Goal: Answer question/provide support: Share knowledge or assist other users

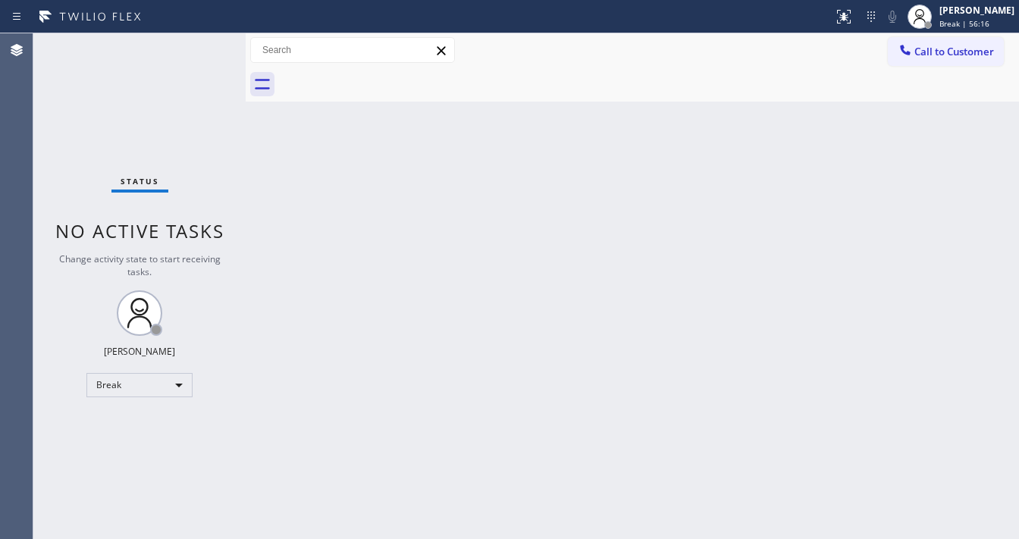
click at [829, 358] on div "Back to Dashboard Change Sender ID Customers Technicians Select a contact Outbo…" at bounding box center [633, 286] width 774 height 506
click at [518, 282] on div "Back to Dashboard Change Sender ID Customers Technicians Select a contact Outbo…" at bounding box center [633, 286] width 774 height 506
click at [998, 13] on div "[PERSON_NAME]" at bounding box center [977, 10] width 75 height 13
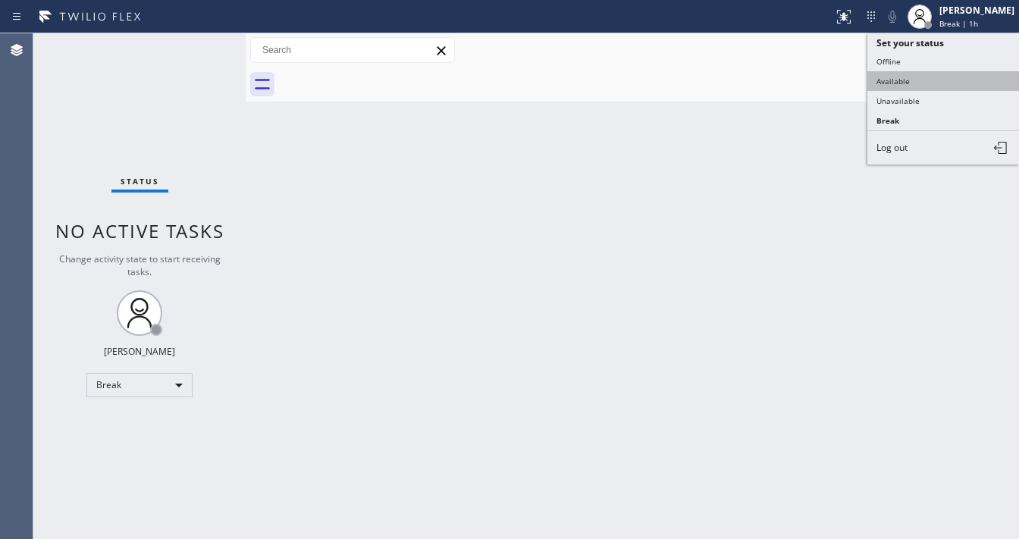
drag, startPoint x: 893, startPoint y: 86, endPoint x: 863, endPoint y: 108, distance: 36.9
click at [893, 86] on button "Available" at bounding box center [944, 81] width 152 height 20
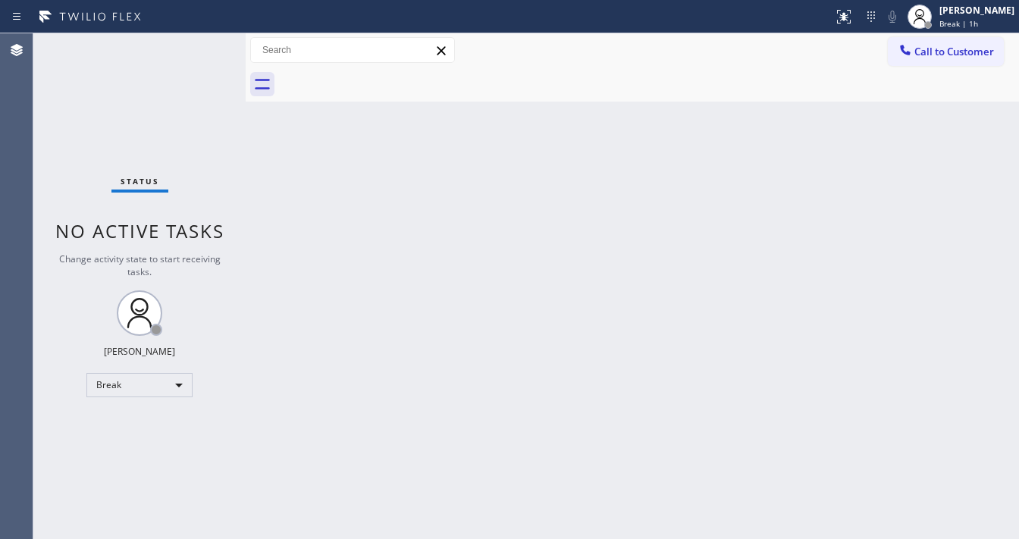
click at [766, 179] on div "Back to Dashboard Change Sender ID Customers Technicians Select a contact Outbo…" at bounding box center [633, 286] width 774 height 506
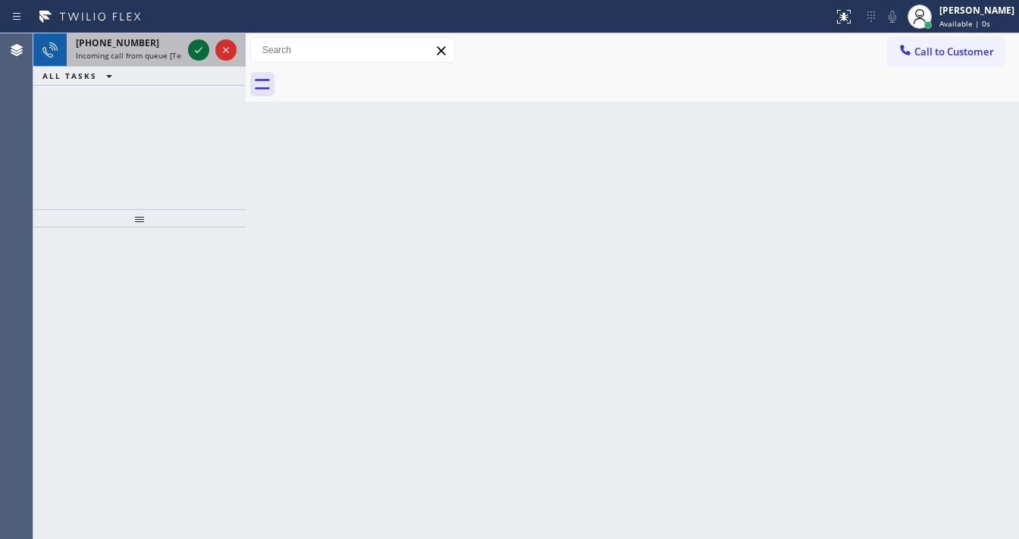
click at [190, 47] on icon at bounding box center [199, 50] width 18 height 18
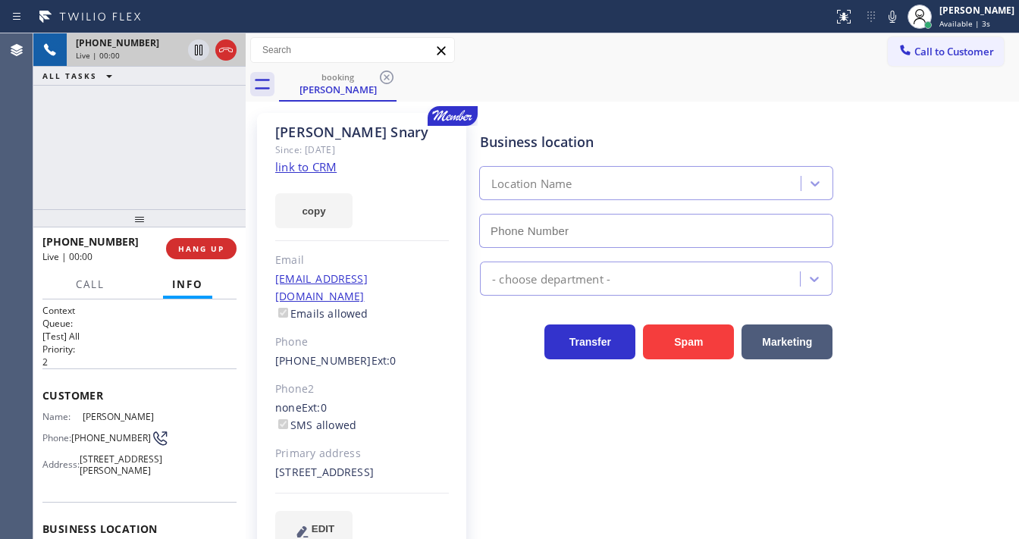
type input "[PHONE_NUMBER]"
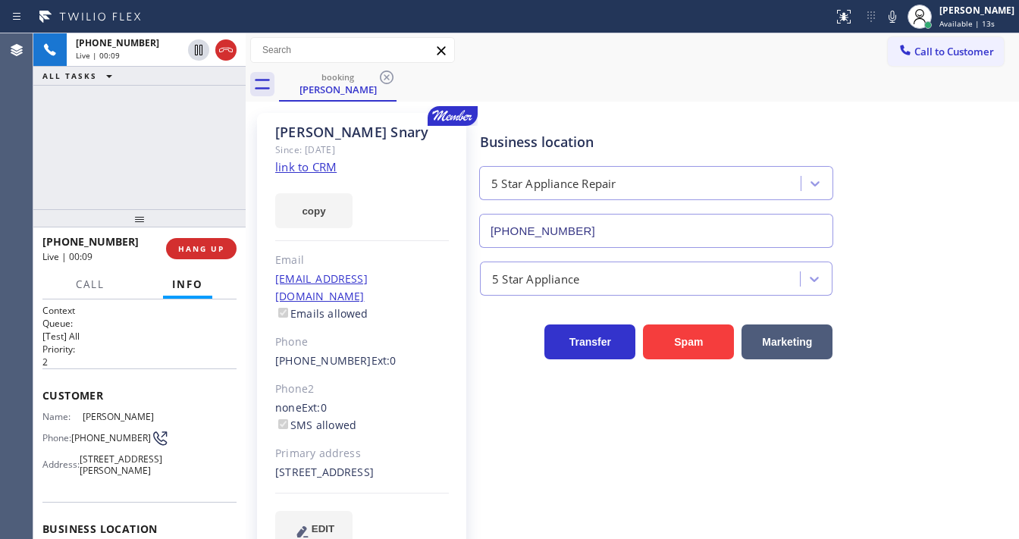
click at [299, 170] on link "link to CRM" at bounding box center [305, 166] width 61 height 15
click at [130, 143] on div "[PHONE_NUMBER] Live | 01:00 ALL TASKS ALL TASKS ACTIVE TASKS TASKS IN WRAP UP" at bounding box center [139, 121] width 212 height 176
click at [476, 67] on div "Call to Customer Outbound call Location Search location Your caller id phone nu…" at bounding box center [633, 50] width 774 height 34
click at [143, 154] on div "[PHONE_NUMBER] Live | 01:30 ALL TASKS ALL TASKS ACTIVE TASKS TASKS IN WRAP UP" at bounding box center [139, 121] width 212 height 176
click at [502, 59] on div "Call to Customer Outbound call Location Search location Your caller id phone nu…" at bounding box center [633, 50] width 774 height 27
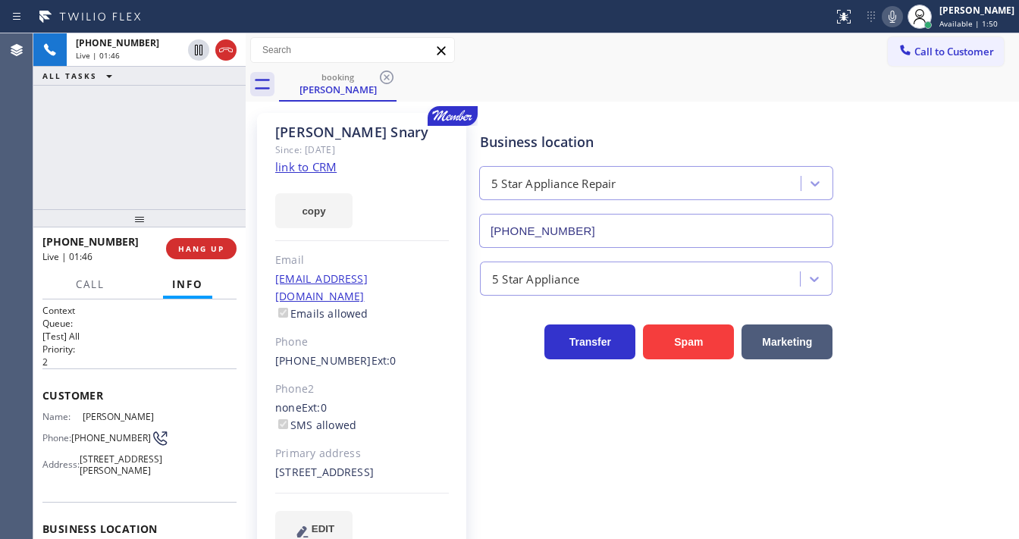
click at [900, 19] on icon at bounding box center [893, 17] width 18 height 18
click at [201, 52] on icon at bounding box center [199, 50] width 18 height 18
click at [210, 150] on div "[PHONE_NUMBER] Live | 01:57 ALL TASKS ALL TASKS ACTIVE TASKS TASKS IN WRAP UP" at bounding box center [139, 121] width 212 height 176
drag, startPoint x: 534, startPoint y: 68, endPoint x: 410, endPoint y: 14, distance: 135.8
click at [534, 69] on div "booking [PERSON_NAME]" at bounding box center [649, 84] width 740 height 34
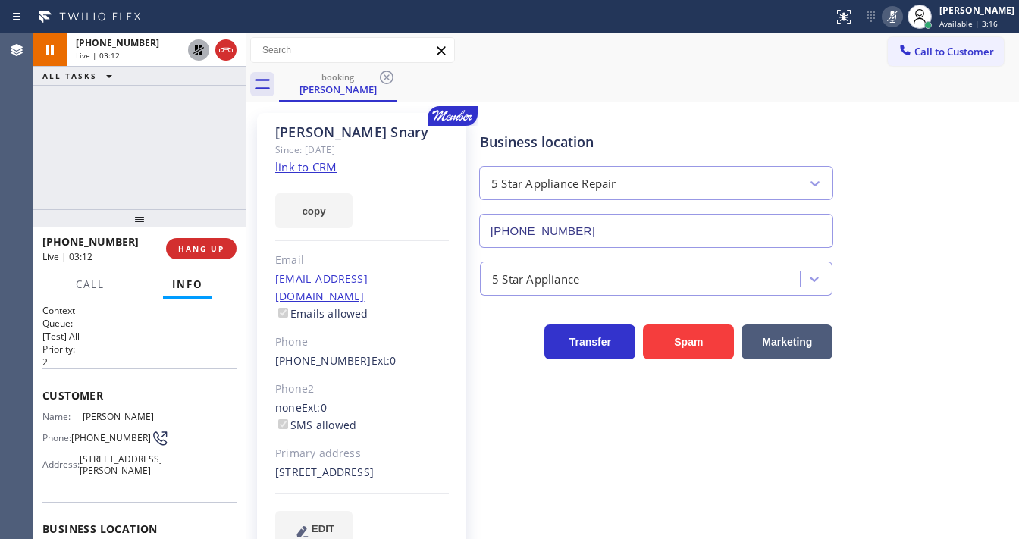
drag, startPoint x: 77, startPoint y: 168, endPoint x: 84, endPoint y: 171, distance: 7.9
click at [77, 168] on div "[PHONE_NUMBER] Live | 03:12 ALL TASKS ALL TASKS ACTIVE TASKS TASKS IN WRAP UP" at bounding box center [139, 121] width 212 height 176
click at [188, 121] on div "[PHONE_NUMBER] Live | 03:16 ALL TASKS ALL TASKS ACTIVE TASKS TASKS IN WRAP UP" at bounding box center [139, 121] width 212 height 176
click at [42, 177] on div "[PHONE_NUMBER] Live | 03:23 ALL TASKS ALL TASKS ACTIVE TASKS TASKS IN WRAP UP" at bounding box center [139, 121] width 212 height 176
click at [113, 161] on div "[PHONE_NUMBER] Live | 03:25 ALL TASKS ALL TASKS ACTIVE TASKS TASKS IN WRAP UP" at bounding box center [139, 121] width 212 height 176
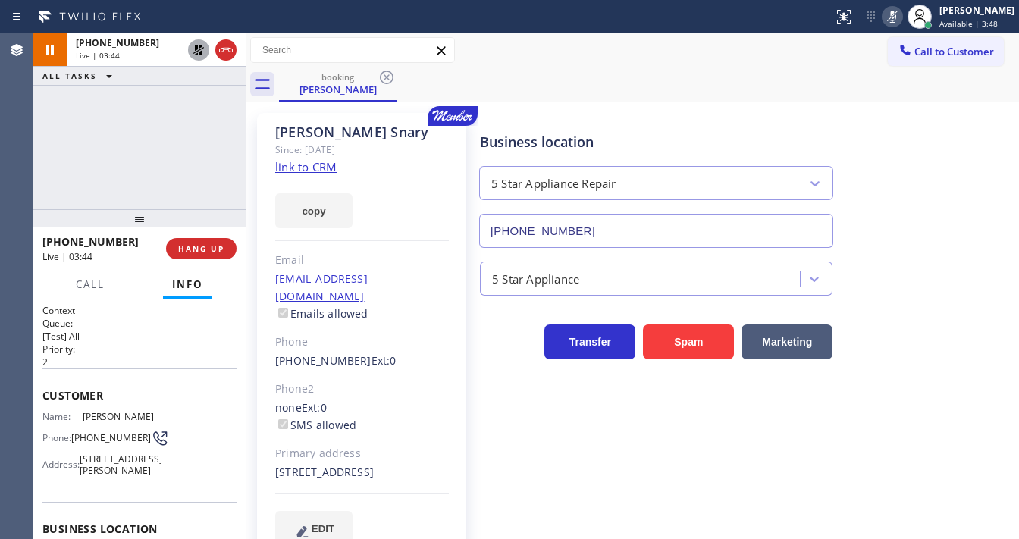
click at [595, 33] on div "Call to Customer Outbound call Location Search location Your caller id phone nu…" at bounding box center [633, 50] width 774 height 34
click at [595, 35] on div "Call to Customer Outbound call Location Search location Your caller id phone nu…" at bounding box center [633, 50] width 774 height 34
click at [49, 159] on div "[PHONE_NUMBER] Live | 03:56 ALL TASKS ALL TASKS ACTIVE TASKS TASKS IN WRAP UP" at bounding box center [139, 121] width 212 height 176
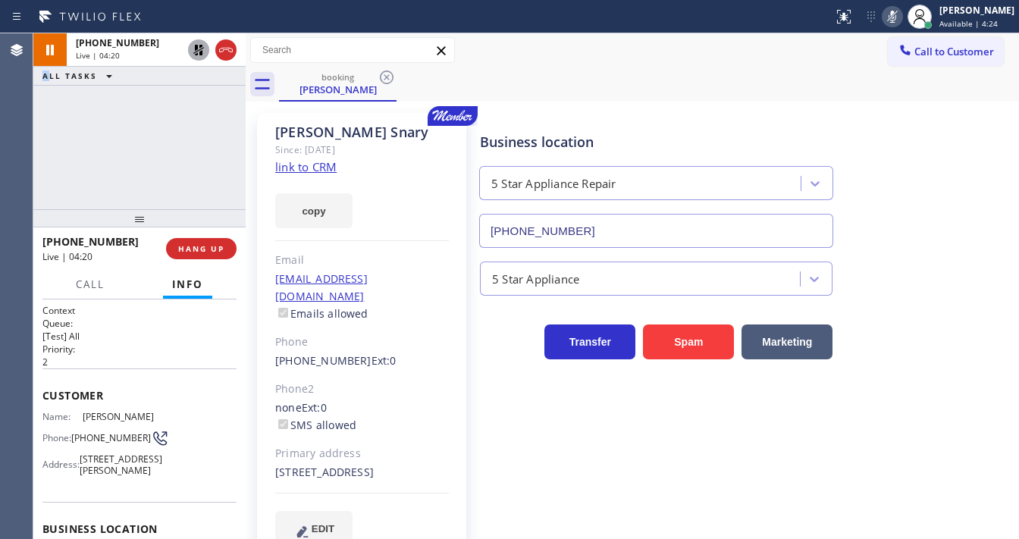
click at [31, 152] on div "Agent Desktop" at bounding box center [16, 286] width 33 height 506
click at [202, 54] on icon at bounding box center [199, 50] width 18 height 18
click at [896, 17] on icon at bounding box center [893, 17] width 8 height 12
click at [134, 170] on div "[PHONE_NUMBER] Live | 04:22 ALL TASKS ALL TASKS ACTIVE TASKS TASKS IN WRAP UP" at bounding box center [139, 121] width 212 height 176
click at [49, 173] on div "[PHONE_NUMBER] Live | 04:29 ALL TASKS ALL TASKS ACTIVE TASKS TASKS IN WRAP UP" at bounding box center [139, 121] width 212 height 176
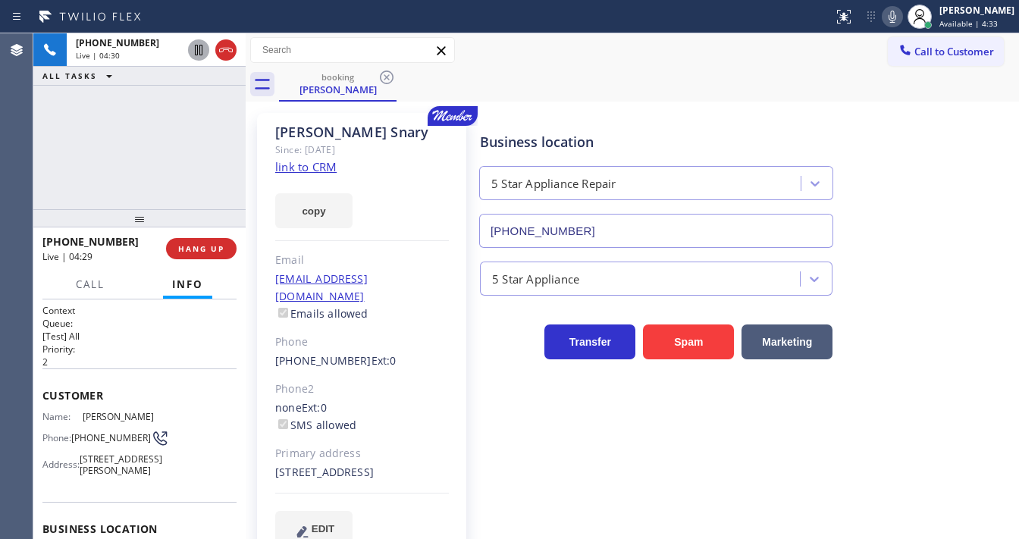
click at [257, 129] on div "[PERSON_NAME] Since: [DATE] link to CRM copy Email [EMAIL_ADDRESS][DOMAIN_NAME]…" at bounding box center [361, 338] width 209 height 451
click at [199, 144] on div "[PHONE_NUMBER] Live | 04:30 ALL TASKS ALL TASKS ACTIVE TASKS TASKS IN WRAP UP" at bounding box center [139, 121] width 212 height 176
click at [197, 54] on icon at bounding box center [199, 50] width 8 height 11
click at [899, 21] on icon at bounding box center [893, 17] width 18 height 18
click at [848, 69] on div "Call to Customer Outbound call Location Search location Your caller id phone nu…" at bounding box center [633, 67] width 774 height 68
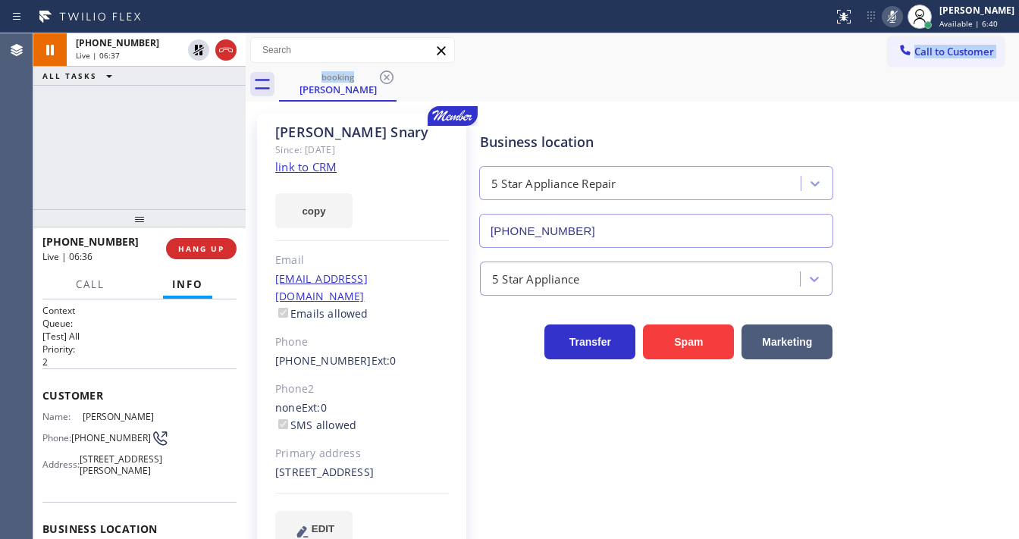
click at [902, 19] on icon at bounding box center [893, 17] width 18 height 18
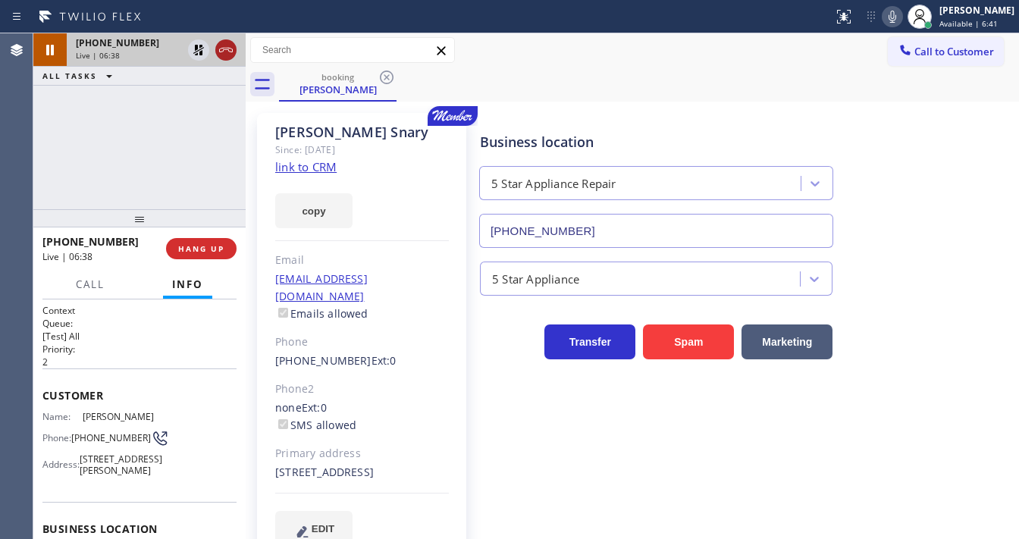
drag, startPoint x: 137, startPoint y: 109, endPoint x: 226, endPoint y: 42, distance: 111.0
click at [146, 105] on div "[PHONE_NUMBER] Live | 06:38 ALL TASKS ALL TASKS ACTIVE TASKS TASKS IN WRAP UP" at bounding box center [139, 121] width 212 height 176
click at [198, 48] on icon at bounding box center [199, 50] width 18 height 18
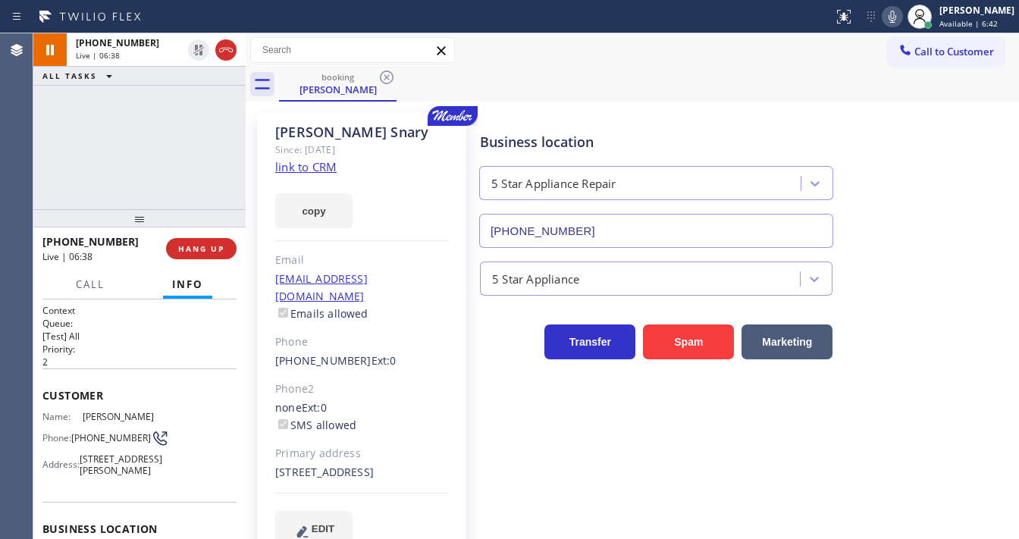
click at [187, 171] on div "[PHONE_NUMBER] Live | 06:38 ALL TASKS ALL TASKS ACTIVE TASKS TASKS IN WRAP UP" at bounding box center [139, 121] width 212 height 176
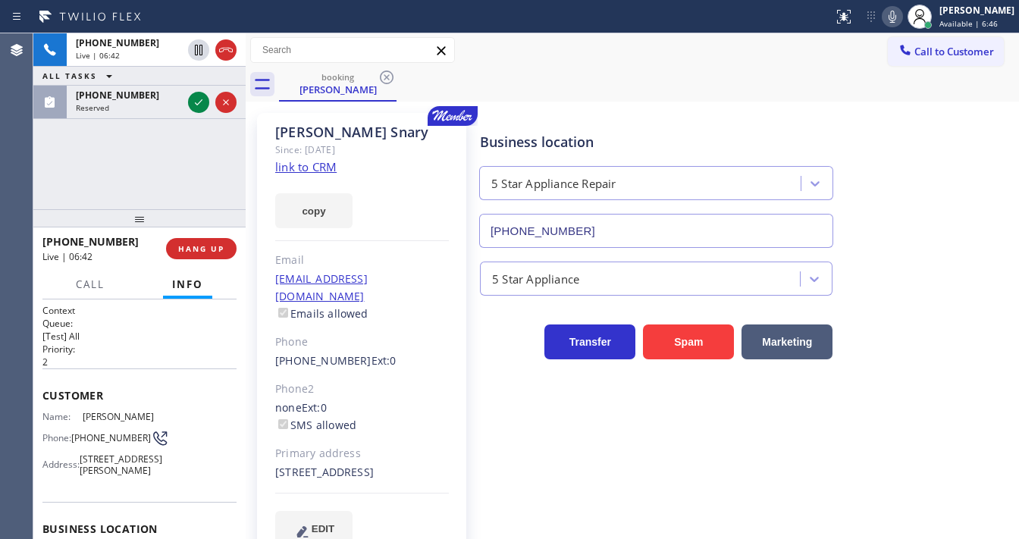
click at [161, 180] on div "[PHONE_NUMBER] Live | 06:42 ALL TASKS ALL TASKS ACTIVE TASKS TASKS IN WRAP UP […" at bounding box center [139, 121] width 212 height 176
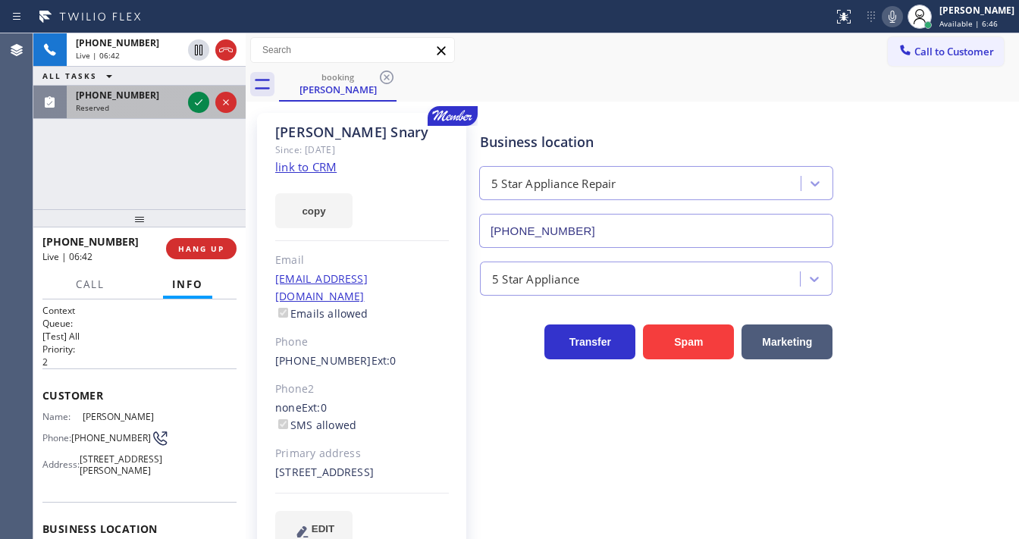
click at [194, 112] on div at bounding box center [212, 102] width 55 height 33
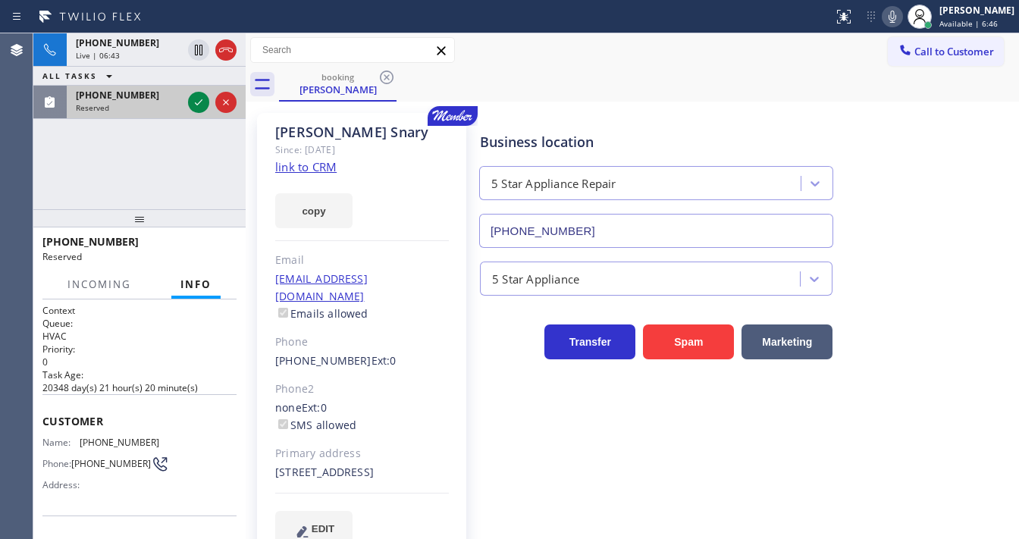
click at [194, 112] on div at bounding box center [212, 102] width 55 height 33
click at [196, 108] on icon at bounding box center [199, 102] width 18 height 18
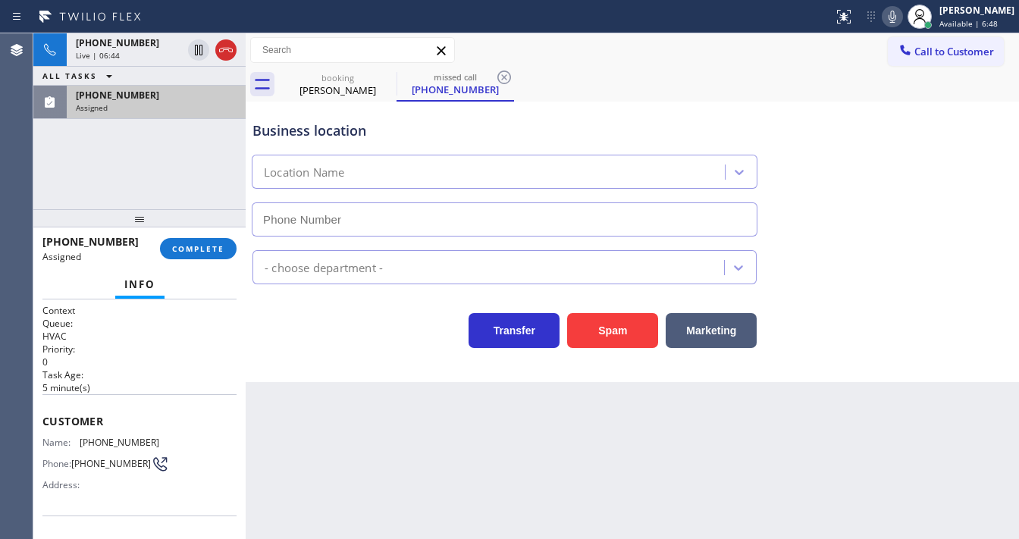
scroll to position [61, 0]
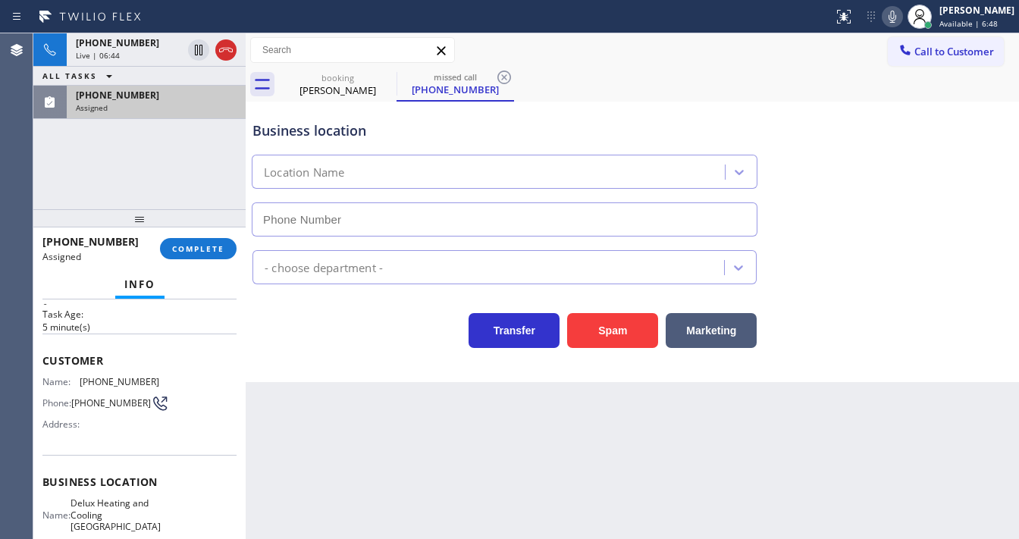
type input "[PHONE_NUMBER]"
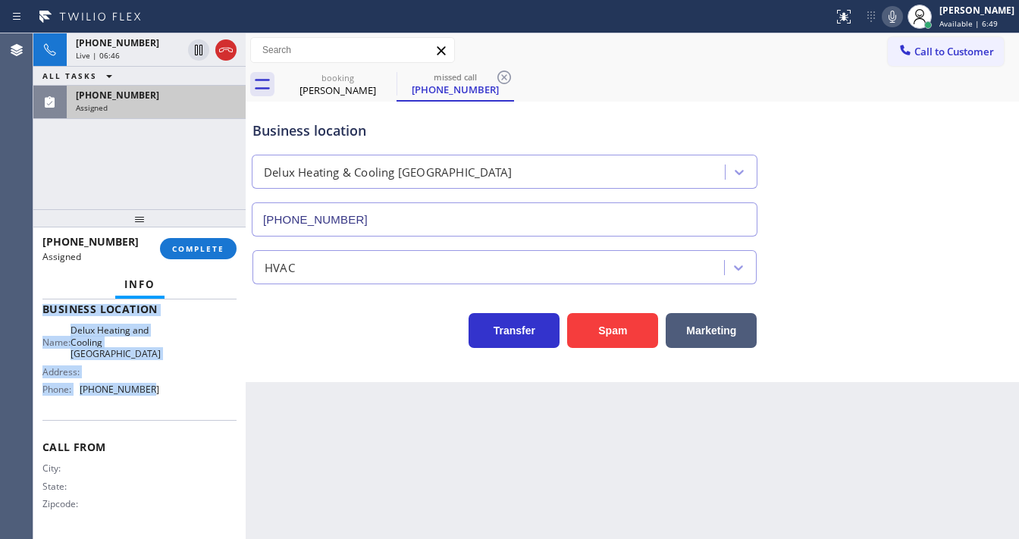
scroll to position [234, 0]
drag, startPoint x: 42, startPoint y: 358, endPoint x: 168, endPoint y: 394, distance: 130.3
click at [168, 394] on div "Context Queue: HVAC Priority: 0 Task Age: [DEMOGRAPHIC_DATA] minute(s) Customer…" at bounding box center [139, 303] width 194 height 465
copy div "Customer Name: [PHONE_NUMBER] Phone: [PHONE_NUMBER] Address: Business location …"
click at [212, 251] on span "COMPLETE" at bounding box center [198, 248] width 52 height 11
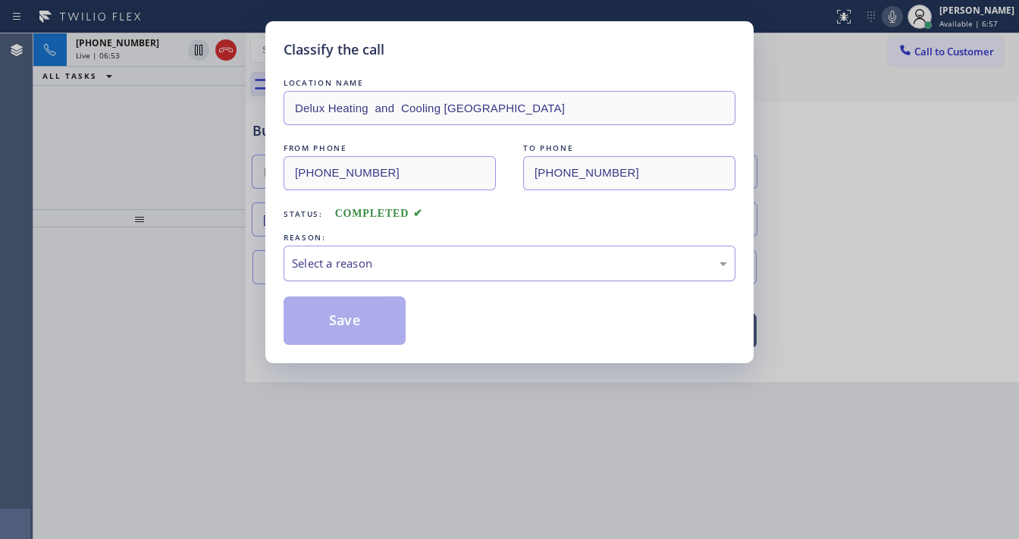
click at [343, 261] on div "Select a reason" at bounding box center [509, 263] width 435 height 17
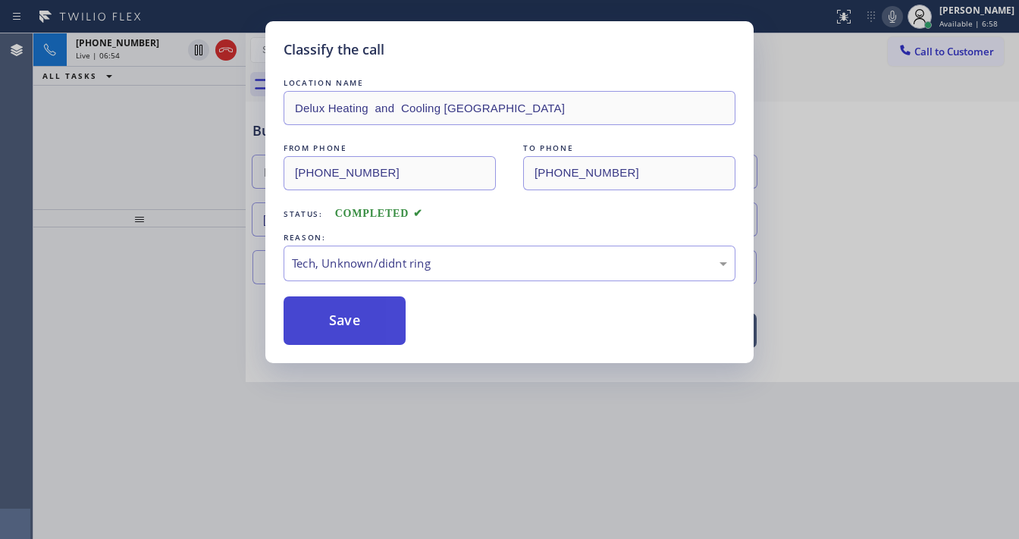
click at [354, 327] on button "Save" at bounding box center [345, 321] width 122 height 49
type input "[PHONE_NUMBER]"
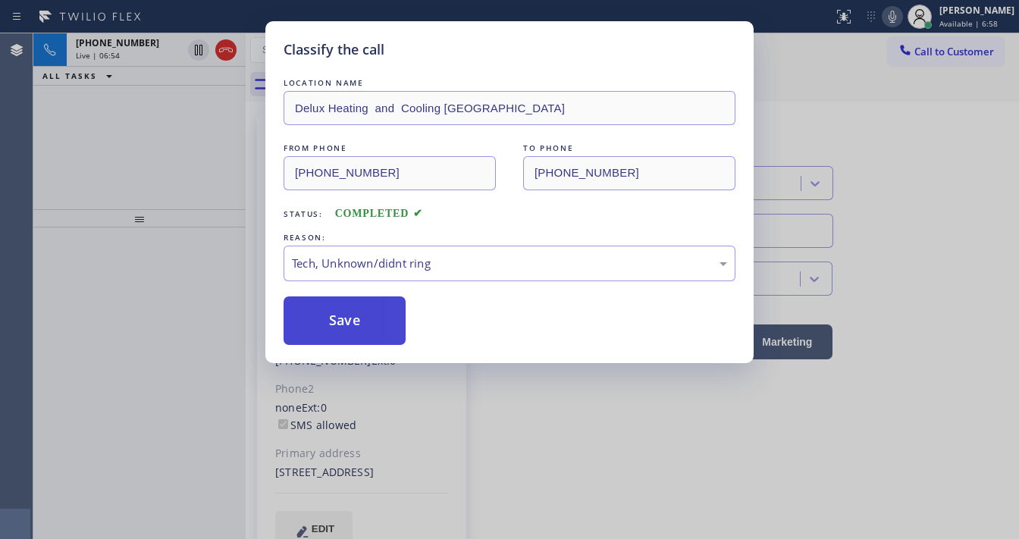
click at [354, 327] on button "Save" at bounding box center [345, 321] width 122 height 49
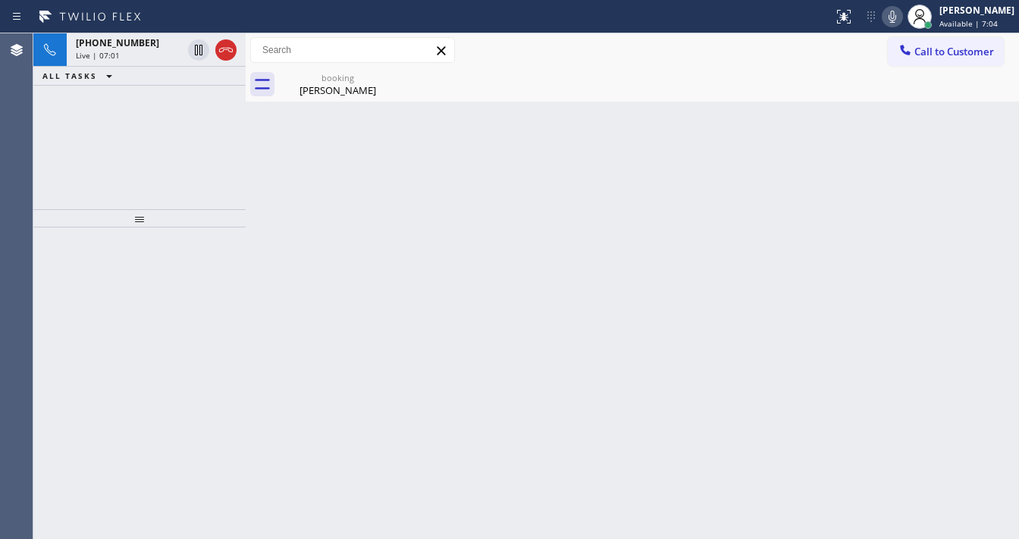
click at [112, 146] on div "[PHONE_NUMBER] Live | 07:01 ALL TASKS ALL TASKS ACTIVE TASKS TASKS IN WRAP UP" at bounding box center [139, 121] width 212 height 176
click at [519, 51] on div "Call to Customer Outbound call Location Search location Your caller id phone nu…" at bounding box center [633, 50] width 774 height 27
click at [524, 46] on div "Call to Customer Outbound call Location Search location Your caller id phone nu…" at bounding box center [633, 50] width 774 height 27
click at [626, 84] on div "booking [PERSON_NAME]" at bounding box center [649, 84] width 740 height 34
click at [902, 20] on icon at bounding box center [893, 17] width 18 height 18
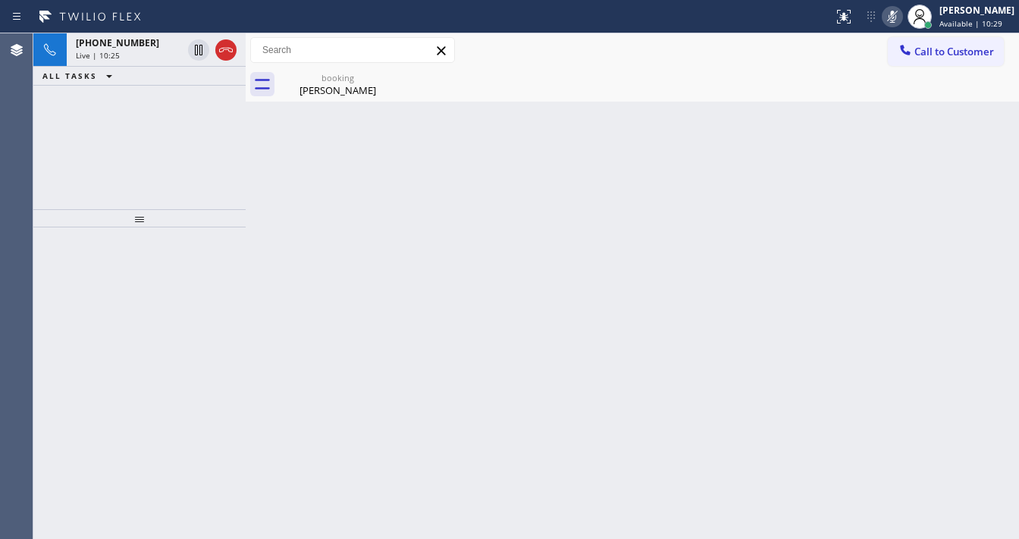
drag, startPoint x: 180, startPoint y: 92, endPoint x: 191, endPoint y: 64, distance: 30.3
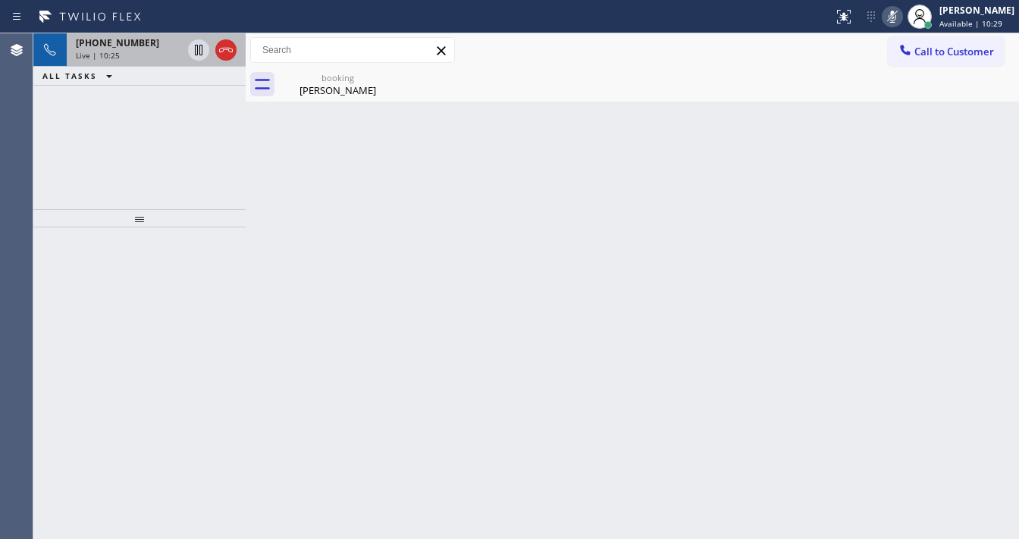
click at [182, 89] on div "[PHONE_NUMBER] Live | 10:25 ALL TASKS ALL TASKS ACTIVE TASKS TASKS IN WRAP UP" at bounding box center [139, 121] width 212 height 176
click at [198, 52] on icon at bounding box center [199, 50] width 18 height 18
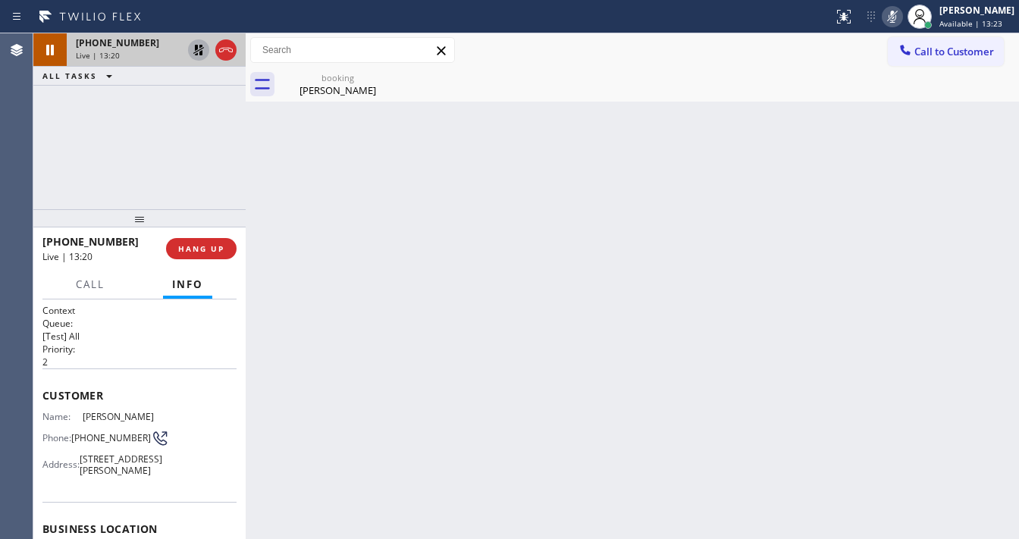
click at [897, 20] on icon at bounding box center [893, 17] width 18 height 18
drag, startPoint x: 143, startPoint y: 127, endPoint x: 206, endPoint y: 79, distance: 79.6
click at [146, 125] on div "[PHONE_NUMBER] Live | 13:20 ALL TASKS ALL TASKS ACTIVE TASKS TASKS IN WRAP UP" at bounding box center [139, 121] width 212 height 176
click at [200, 55] on icon at bounding box center [199, 50] width 18 height 18
click at [39, 156] on div "[PHONE_NUMBER] Live | 13:23 ALL TASKS ALL TASKS ACTIVE TASKS TASKS IN WRAP UP" at bounding box center [139, 121] width 212 height 176
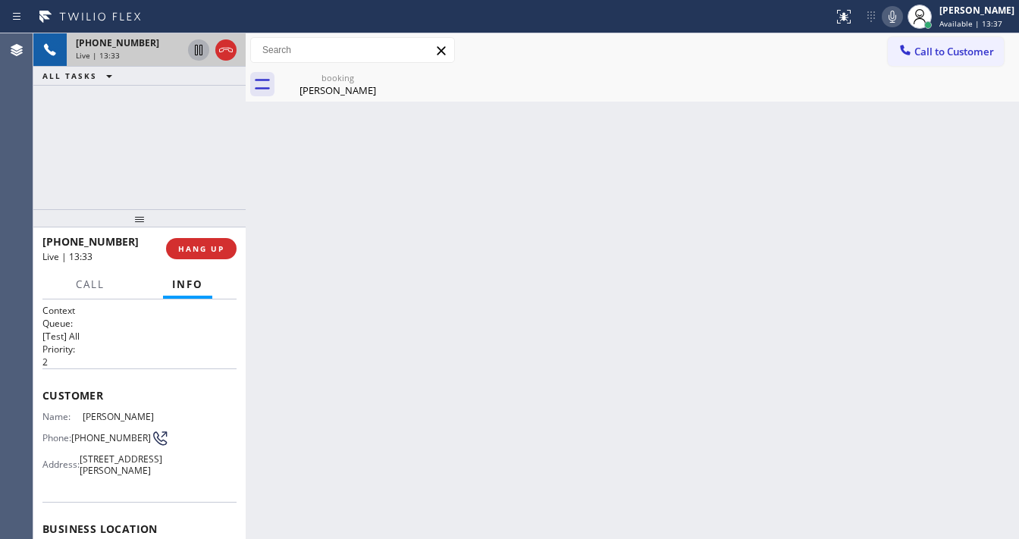
click at [46, 127] on div "[PHONE_NUMBER] Live | 13:33 ALL TASKS ALL TASKS ACTIVE TASKS TASKS IN WRAP UP" at bounding box center [139, 121] width 212 height 176
click at [53, 177] on div "[PHONE_NUMBER] Live | 13:37 ALL TASKS ALL TASKS ACTIVE TASKS TASKS IN WRAP UP" at bounding box center [139, 121] width 212 height 176
click at [315, 90] on div "[PERSON_NAME]" at bounding box center [338, 90] width 115 height 14
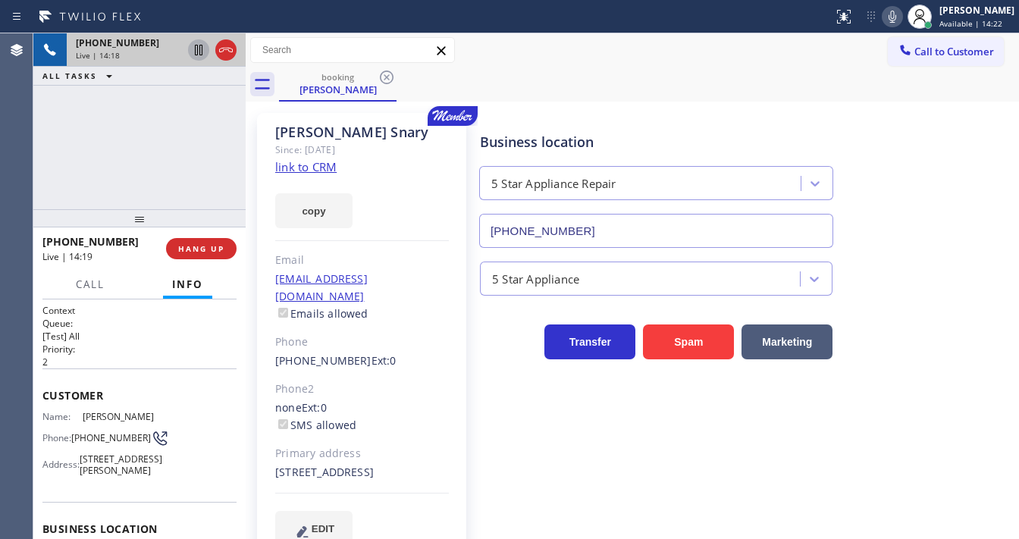
click at [201, 116] on div "[PHONE_NUMBER] Live | 14:18 ALL TASKS ALL TASKS ACTIVE TASKS TASKS IN WRAP UP" at bounding box center [139, 121] width 212 height 176
click at [149, 49] on div "[PHONE_NUMBER] Live | 14:19" at bounding box center [126, 49] width 118 height 33
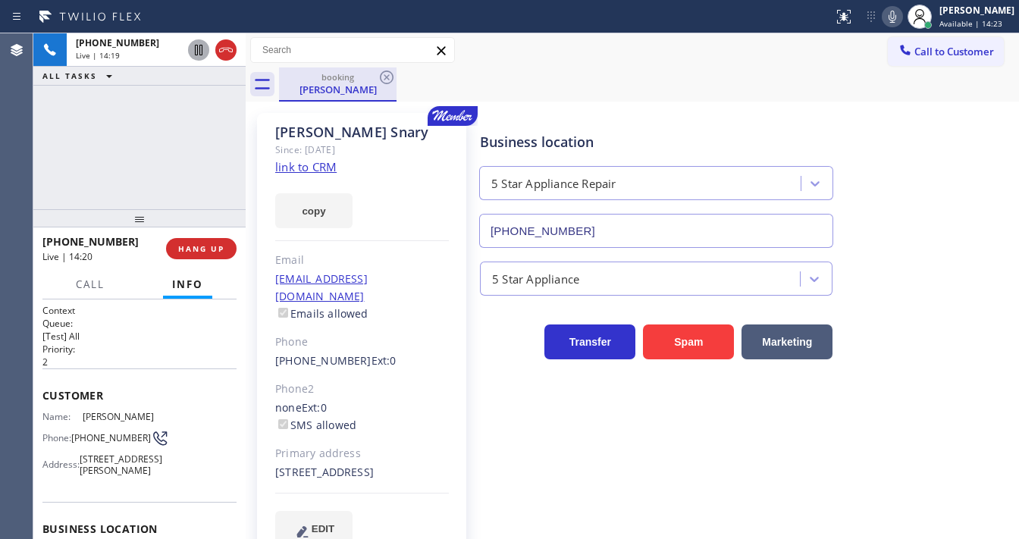
click at [308, 79] on div "booking" at bounding box center [338, 76] width 115 height 11
click at [160, 133] on div "[PHONE_NUMBER] Live | 14:20 ALL TASKS ALL TASKS ACTIVE TASKS TASKS IN WRAP UP" at bounding box center [139, 121] width 212 height 176
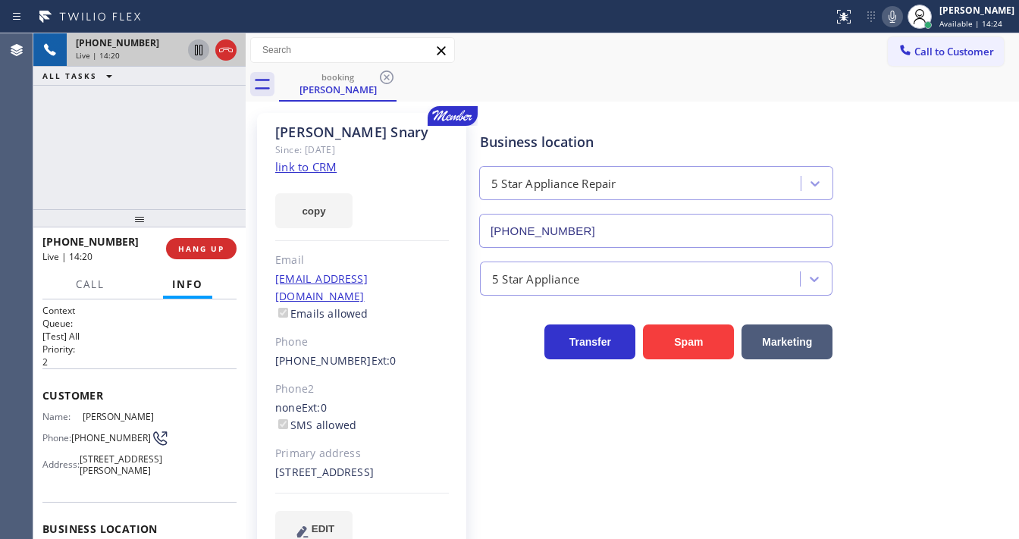
click at [134, 64] on div "[PHONE_NUMBER] Live | 14:20" at bounding box center [126, 49] width 118 height 33
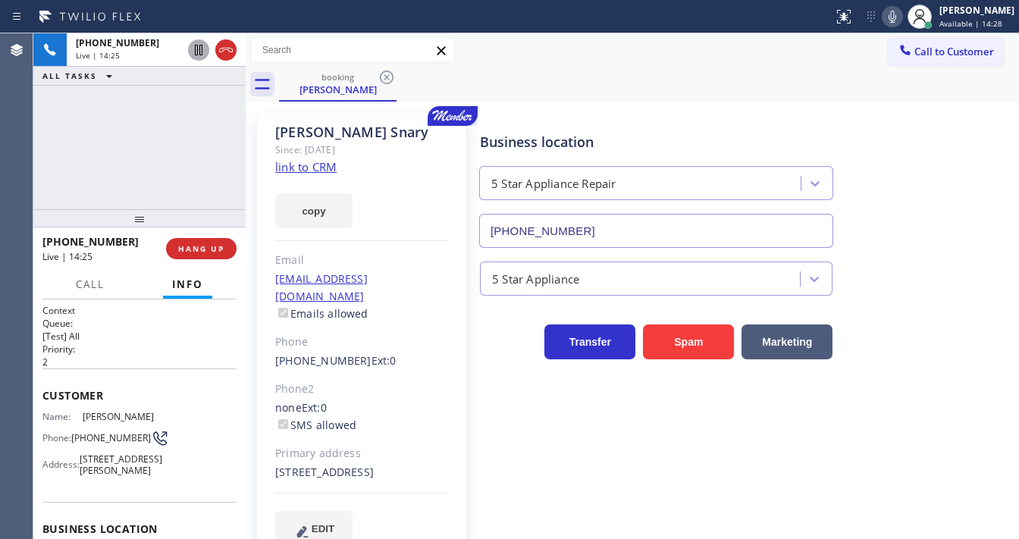
click at [218, 124] on div "[PHONE_NUMBER] Live | 14:25 ALL TASKS ALL TASKS ACTIVE TASKS TASKS IN WRAP UP" at bounding box center [139, 121] width 212 height 176
click at [203, 124] on div "[PHONE_NUMBER] Live | 15:40 ALL TASKS ALL TASKS ACTIVE TASKS TASKS IN WRAP UP" at bounding box center [139, 121] width 212 height 176
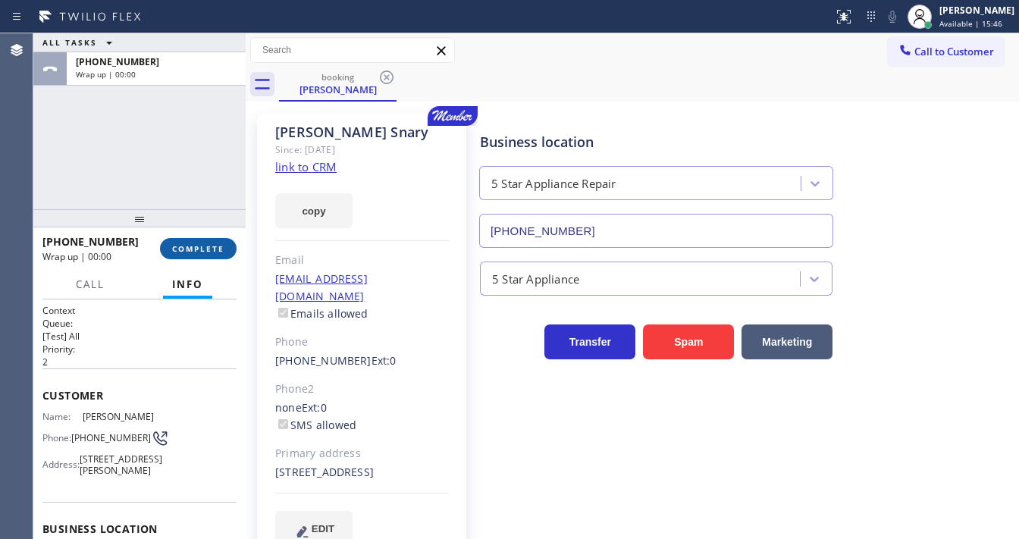
click at [212, 248] on span "COMPLETE" at bounding box center [198, 248] width 52 height 11
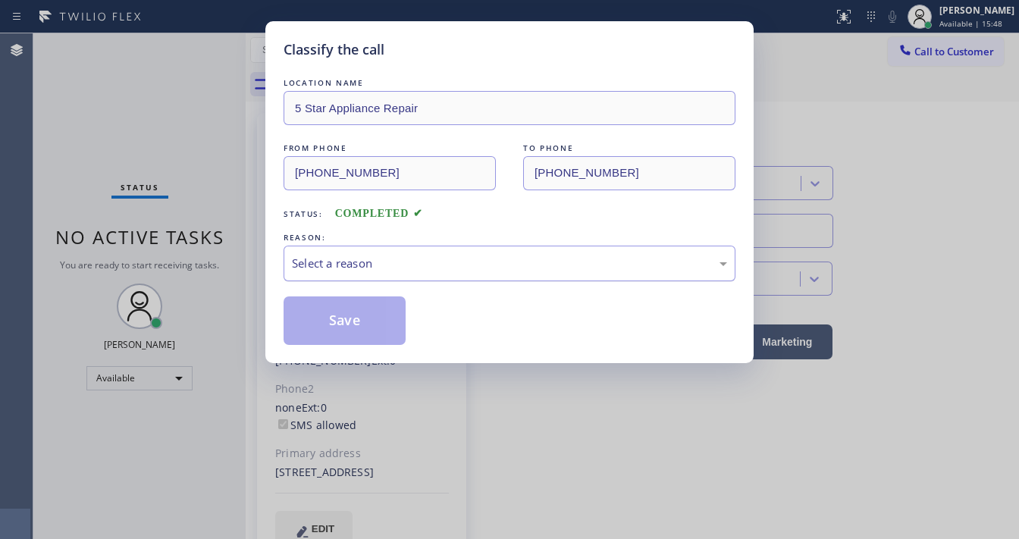
click at [361, 261] on div "Select a reason" at bounding box center [509, 263] width 435 height 17
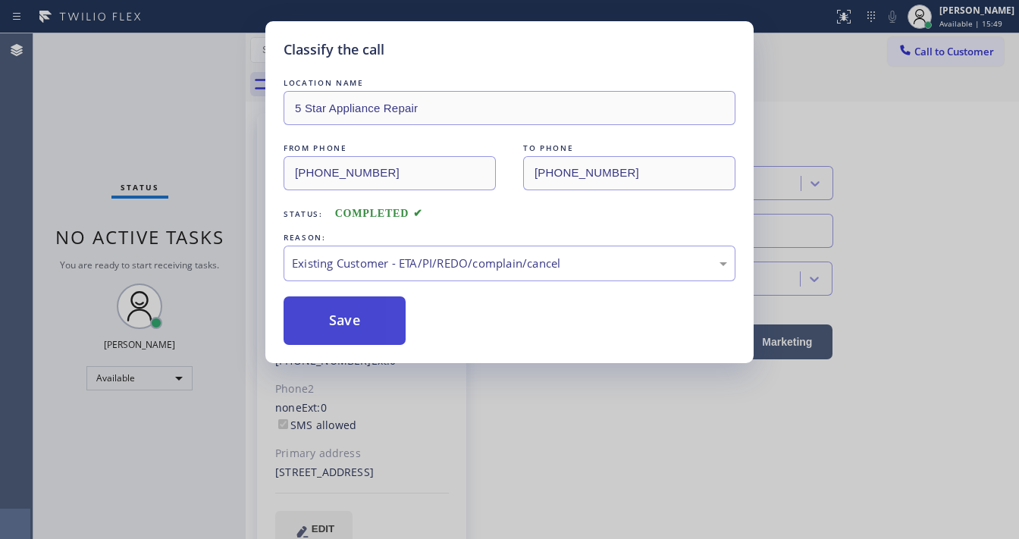
click at [343, 318] on button "Save" at bounding box center [345, 321] width 122 height 49
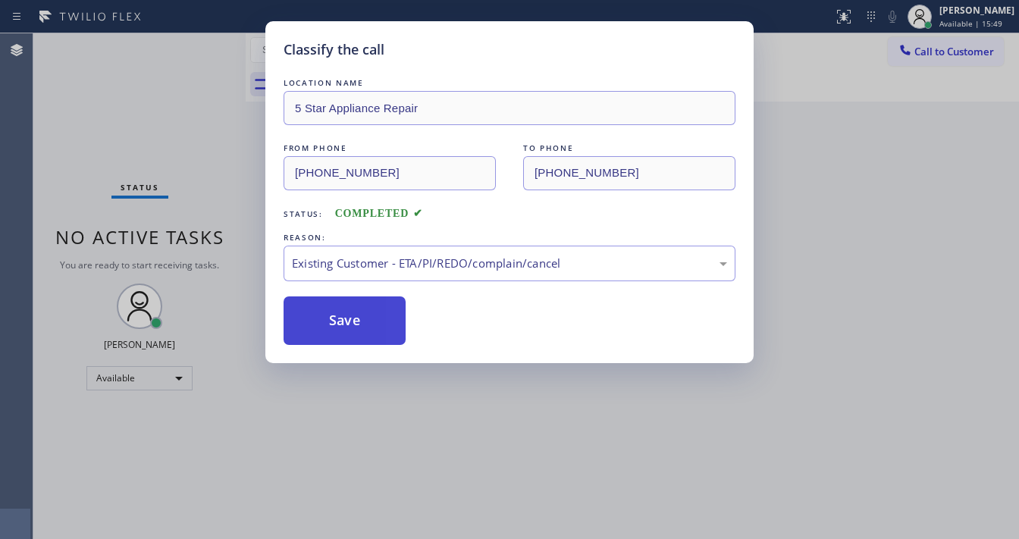
click at [343, 318] on button "Save" at bounding box center [345, 321] width 122 height 49
drag, startPoint x: 144, startPoint y: 204, endPoint x: 158, endPoint y: 30, distance: 175.0
click at [144, 199] on div "Classify the call LOCATION NAME 5 Star Appliance Repair FROM PHONE [PHONE_NUMBE…" at bounding box center [509, 269] width 1019 height 539
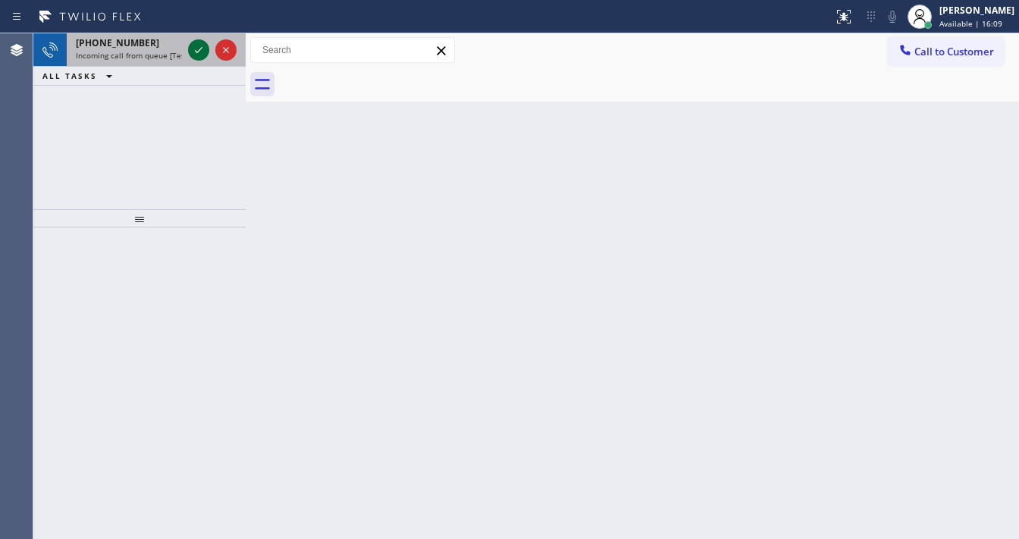
click at [194, 52] on icon at bounding box center [199, 50] width 18 height 18
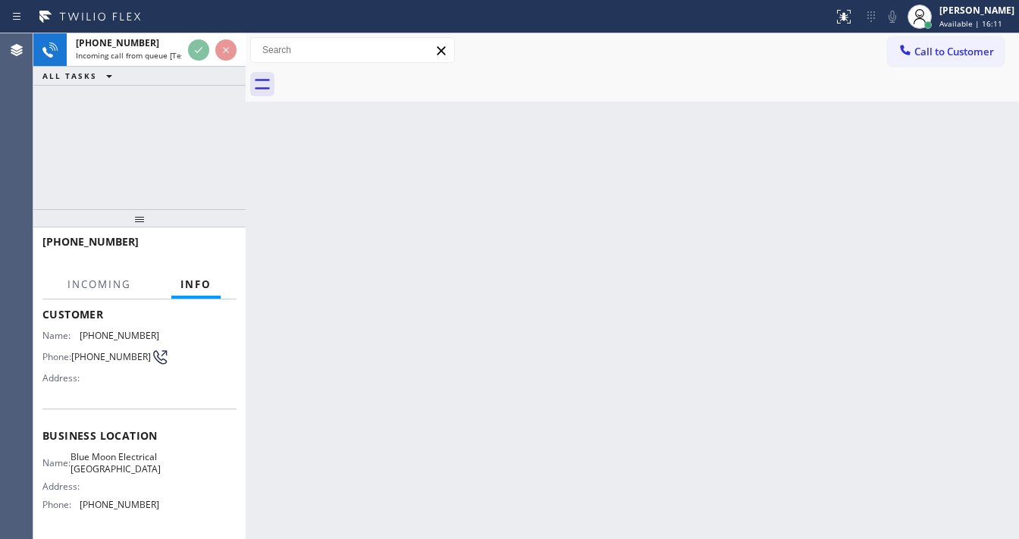
scroll to position [61, 0]
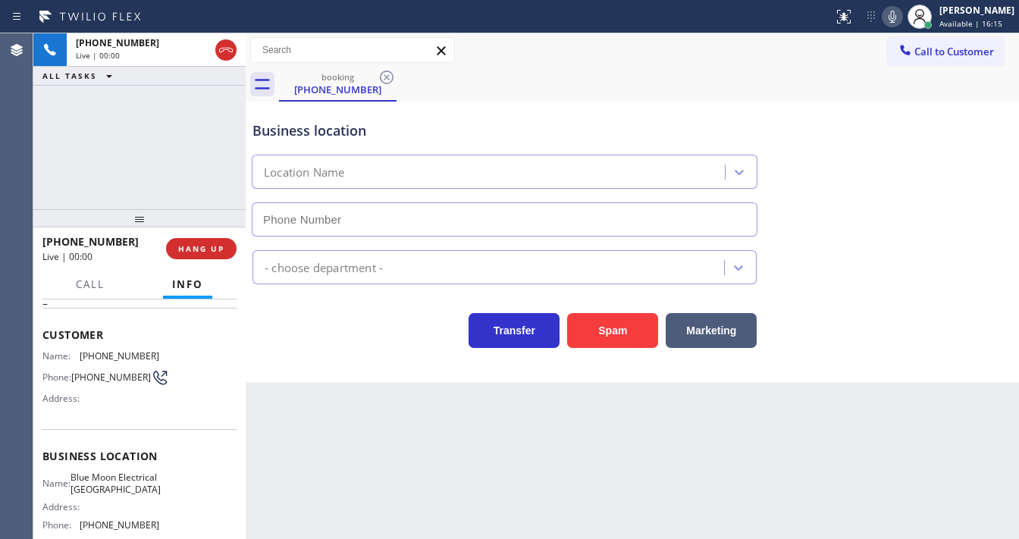
type input "[PHONE_NUMBER]"
click at [166, 140] on div "[PHONE_NUMBER] Live | 00:02 ALL TASKS ALL TASKS ACTIVE TASKS TASKS IN WRAP UP" at bounding box center [139, 121] width 212 height 176
click at [125, 177] on div "[PHONE_NUMBER] Live | 00:16 ALL TASKS ALL TASKS ACTIVE TASKS TASKS IN WRAP UP" at bounding box center [139, 121] width 212 height 176
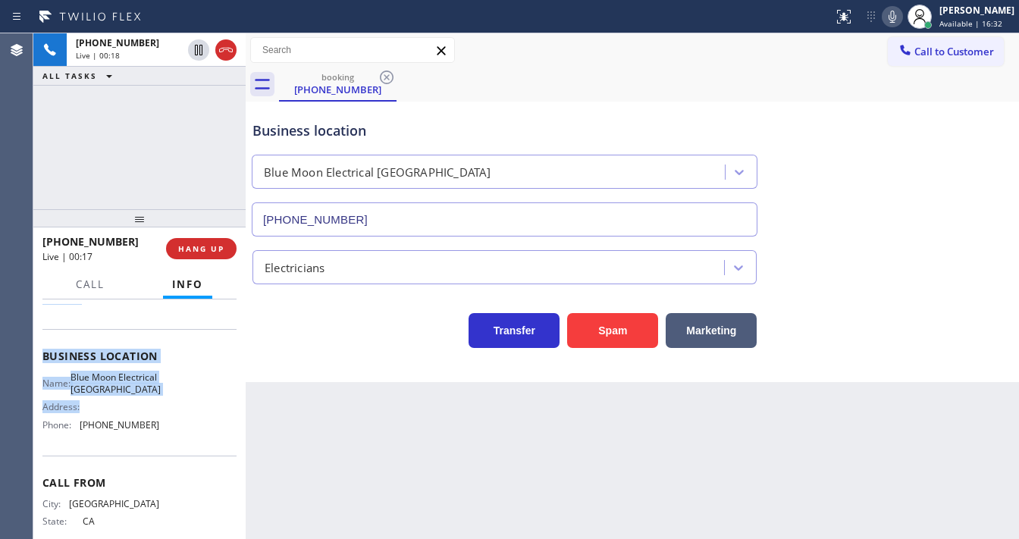
scroll to position [209, 0]
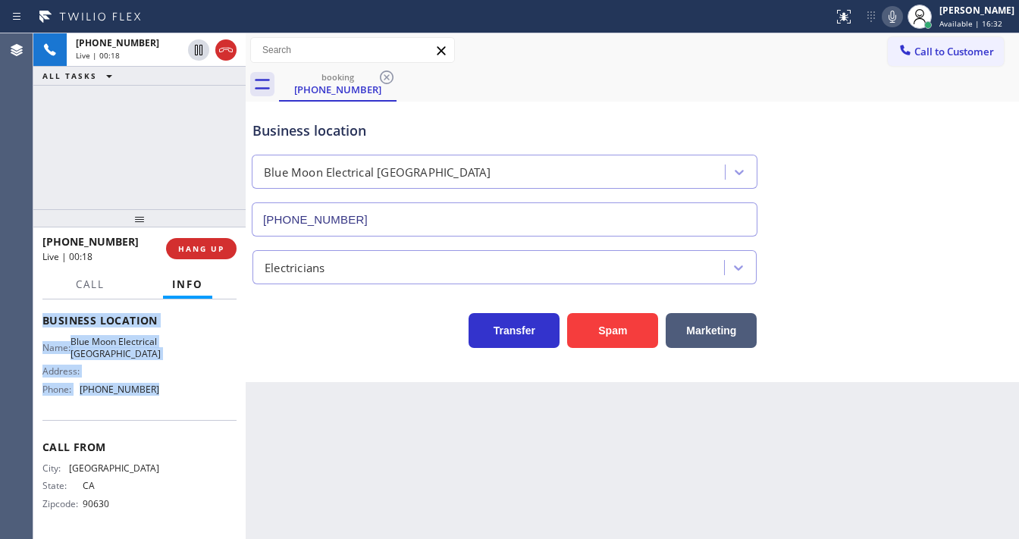
copy div "Customer Name: [PHONE_NUMBER] Phone: [PHONE_NUMBER] Address: Business location …"
drag, startPoint x: 40, startPoint y: 328, endPoint x: 179, endPoint y: 382, distance: 149.1
click at [179, 382] on div "Context Queue: [Test] All Priority: 2 Customer Name: [PHONE_NUMBER] Phone: [PHO…" at bounding box center [139, 420] width 212 height 240
click at [160, 104] on div "[PHONE_NUMBER] Live | 00:18 ALL TASKS ALL TASKS ACTIVE TASKS TASKS IN WRAP UP" at bounding box center [139, 121] width 212 height 176
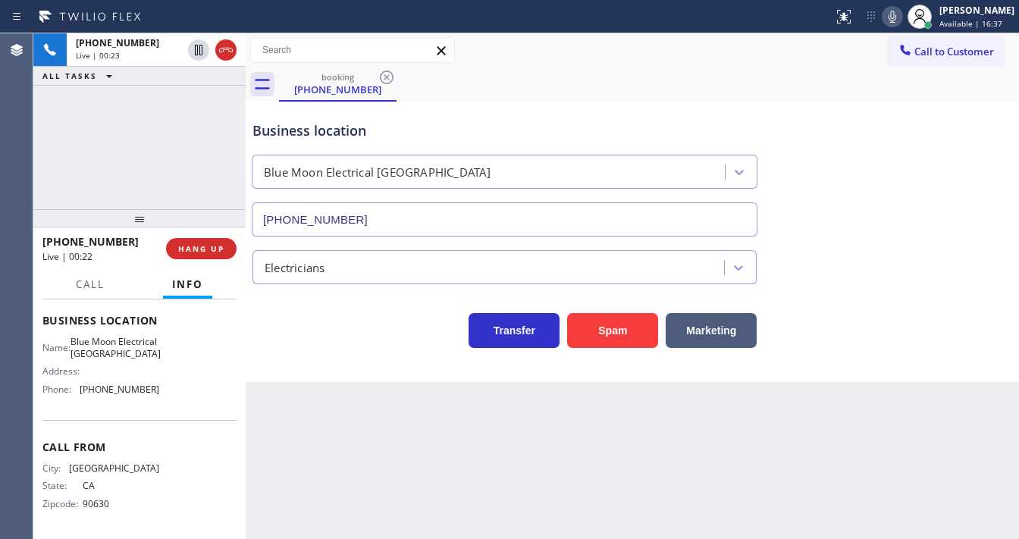
click at [126, 152] on div "[PHONE_NUMBER] Live | 00:23 ALL TASKS ALL TASKS ACTIVE TASKS TASKS IN WRAP UP" at bounding box center [139, 121] width 212 height 176
click at [140, 164] on div "[PHONE_NUMBER] Live | 00:24 ALL TASKS ALL TASKS ACTIVE TASKS TASKS IN WRAP UP" at bounding box center [139, 121] width 212 height 176
click at [46, 152] on div "[PHONE_NUMBER] Live | 00:51 ALL TASKS ALL TASKS ACTIVE TASKS TASKS IN WRAP UP" at bounding box center [139, 121] width 212 height 176
click at [33, 155] on div "[PHONE_NUMBER] Live | 01:07 ALL TASKS ALL TASKS ACTIVE TASKS TASKS IN WRAP UP" at bounding box center [139, 121] width 212 height 176
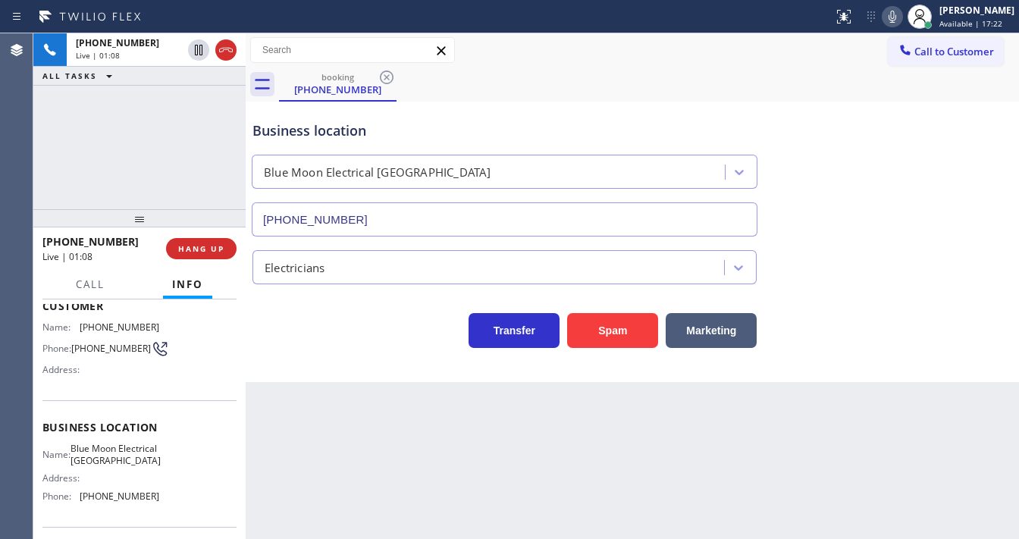
scroll to position [88, 0]
drag, startPoint x: 108, startPoint y: 355, endPoint x: 73, endPoint y: 347, distance: 36.4
click at [73, 347] on div "Phone: [PHONE_NUMBER]" at bounding box center [100, 350] width 117 height 18
copy div "[PHONE_NUMBER]"
click at [133, 134] on div "[PHONE_NUMBER] Live | 01:11 ALL TASKS ALL TASKS ACTIVE TASKS TASKS IN WRAP UP" at bounding box center [139, 121] width 212 height 176
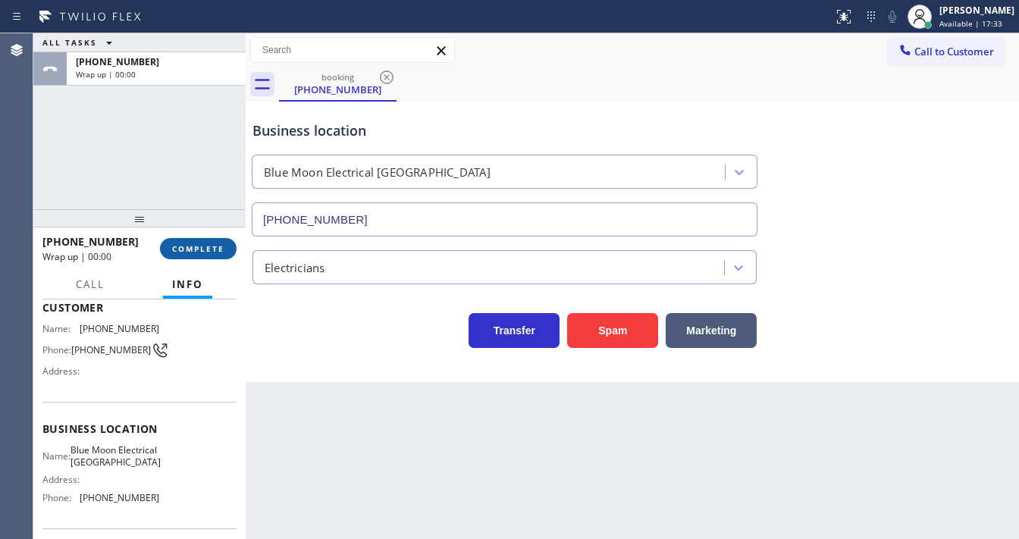
click at [170, 243] on button "COMPLETE" at bounding box center [198, 248] width 77 height 21
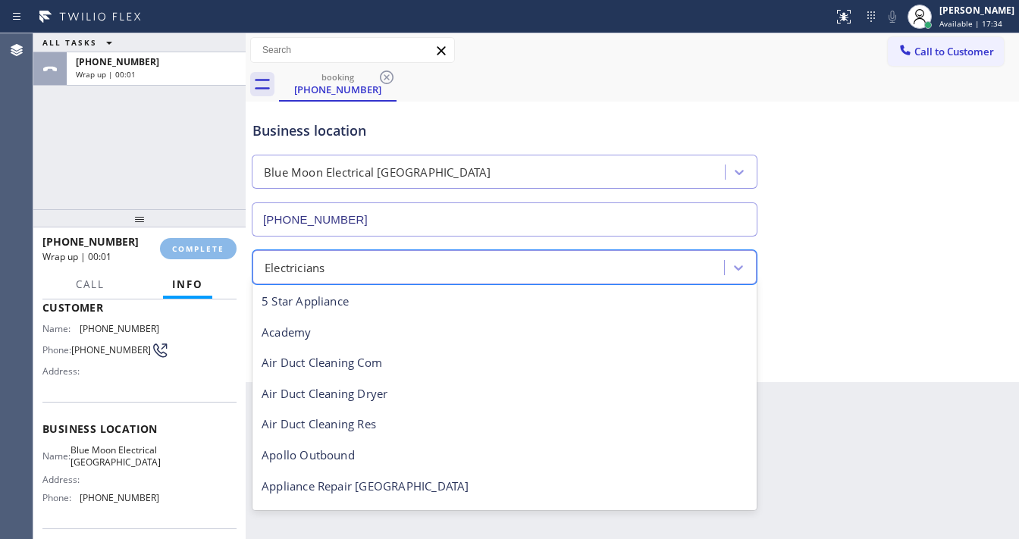
click at [309, 256] on div "Electricians" at bounding box center [490, 267] width 467 height 27
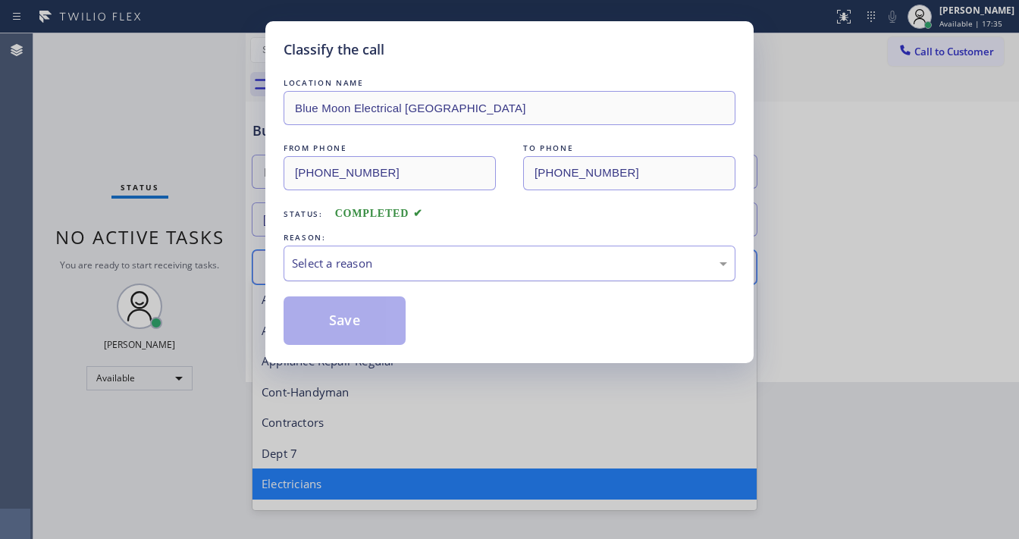
click at [317, 257] on div "Select a reason" at bounding box center [509, 263] width 435 height 17
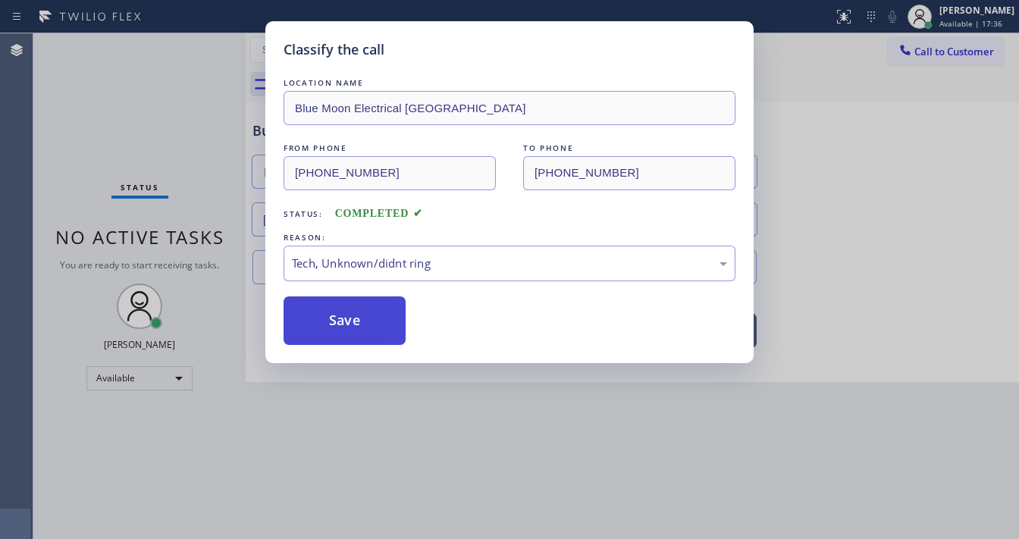
click at [356, 312] on button "Save" at bounding box center [345, 321] width 122 height 49
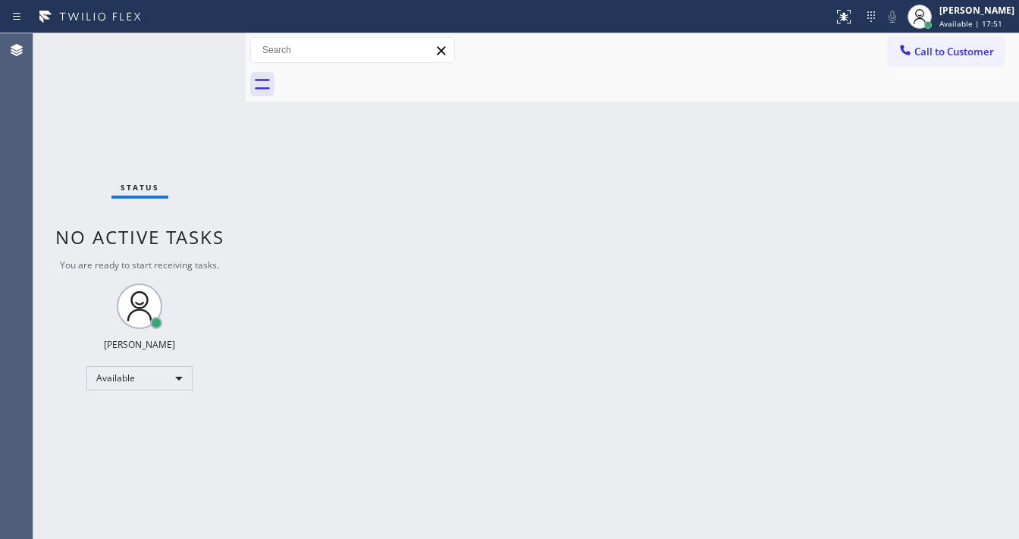
click at [197, 42] on div "Status No active tasks You are ready to start receiving tasks. [PERSON_NAME]" at bounding box center [139, 286] width 212 height 506
click at [195, 42] on div "Status No active tasks You are ready to start receiving tasks. [PERSON_NAME]" at bounding box center [139, 286] width 212 height 506
click at [192, 46] on div "Status No active tasks You are ready to start receiving tasks. [PERSON_NAME]" at bounding box center [139, 286] width 212 height 506
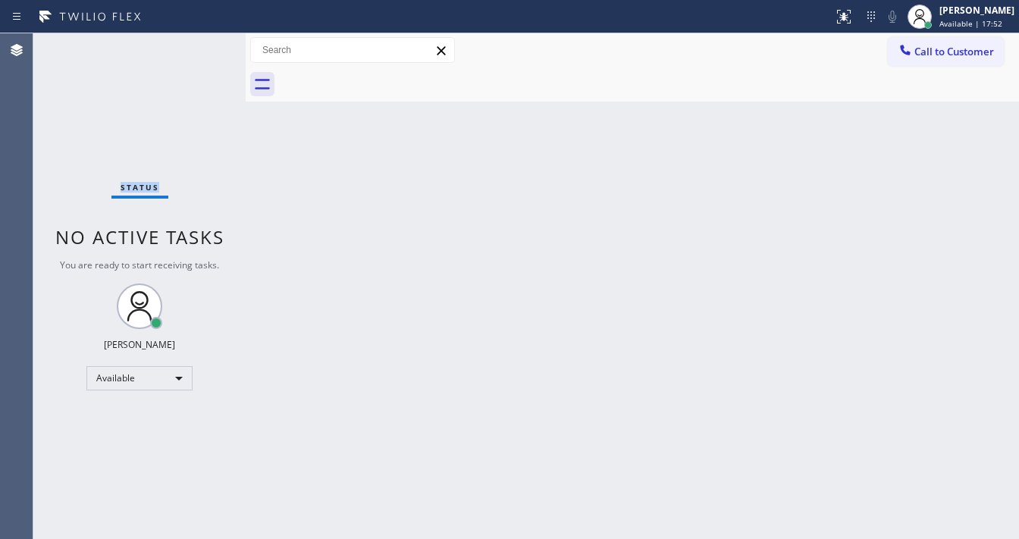
click at [192, 46] on div "Status No active tasks You are ready to start receiving tasks. [PERSON_NAME]" at bounding box center [139, 286] width 212 height 506
click at [196, 46] on div "Status No active tasks You are ready to start receiving tasks. [PERSON_NAME]" at bounding box center [139, 286] width 212 height 506
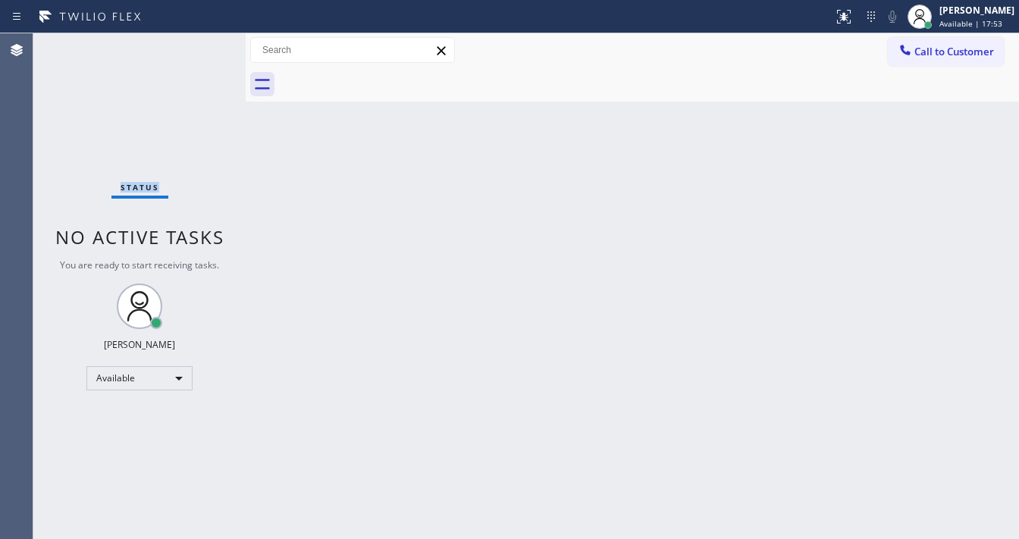
click at [196, 46] on div "Status No active tasks You are ready to start receiving tasks. [PERSON_NAME]" at bounding box center [139, 286] width 212 height 506
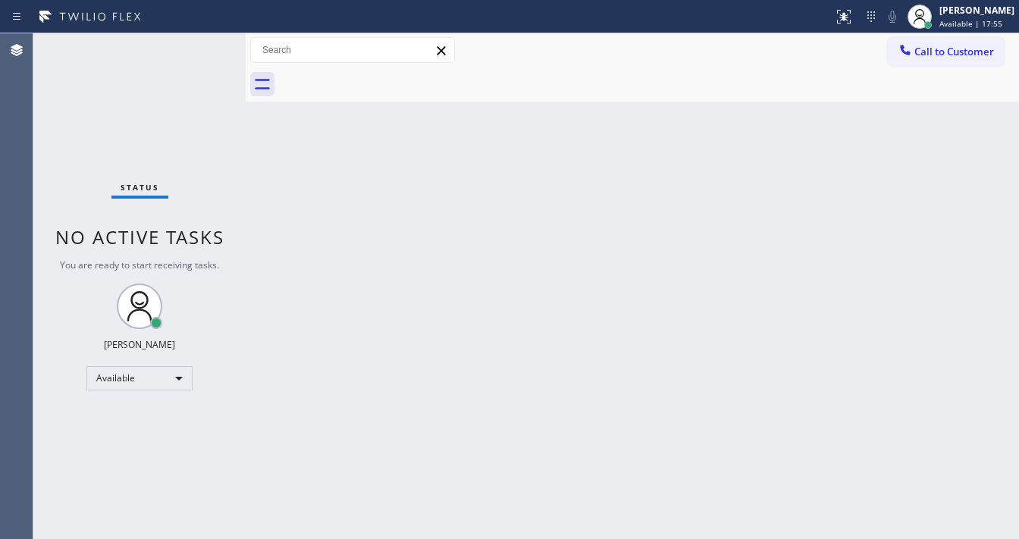
click at [196, 46] on div "Status No active tasks You are ready to start receiving tasks. [PERSON_NAME]" at bounding box center [139, 286] width 212 height 506
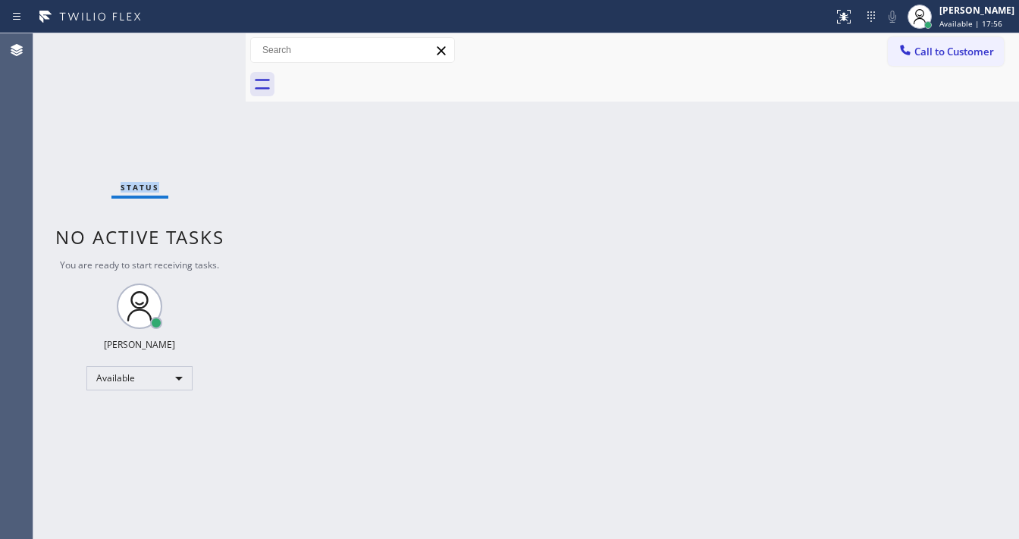
click at [196, 46] on div "Status No active tasks You are ready to start receiving tasks. [PERSON_NAME]" at bounding box center [139, 286] width 212 height 506
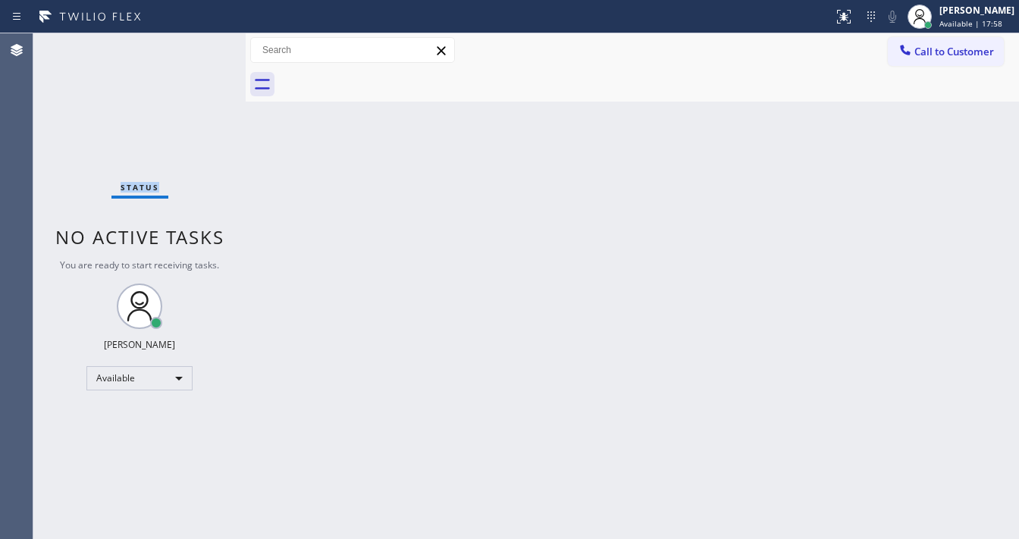
click at [196, 46] on div "Status No active tasks You are ready to start receiving tasks. [PERSON_NAME]" at bounding box center [139, 286] width 212 height 506
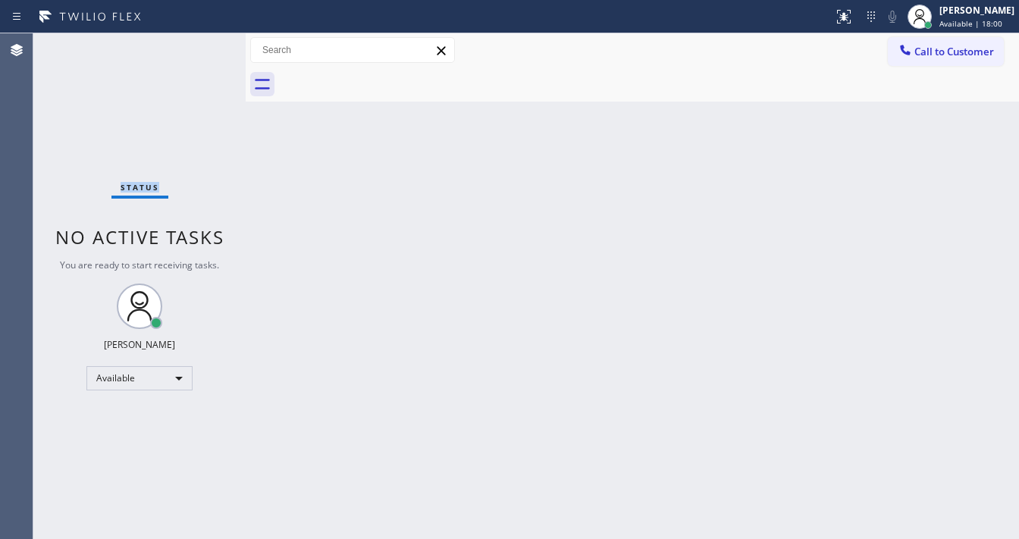
click at [196, 46] on div "Status No active tasks You are ready to start receiving tasks. [PERSON_NAME]" at bounding box center [139, 286] width 212 height 506
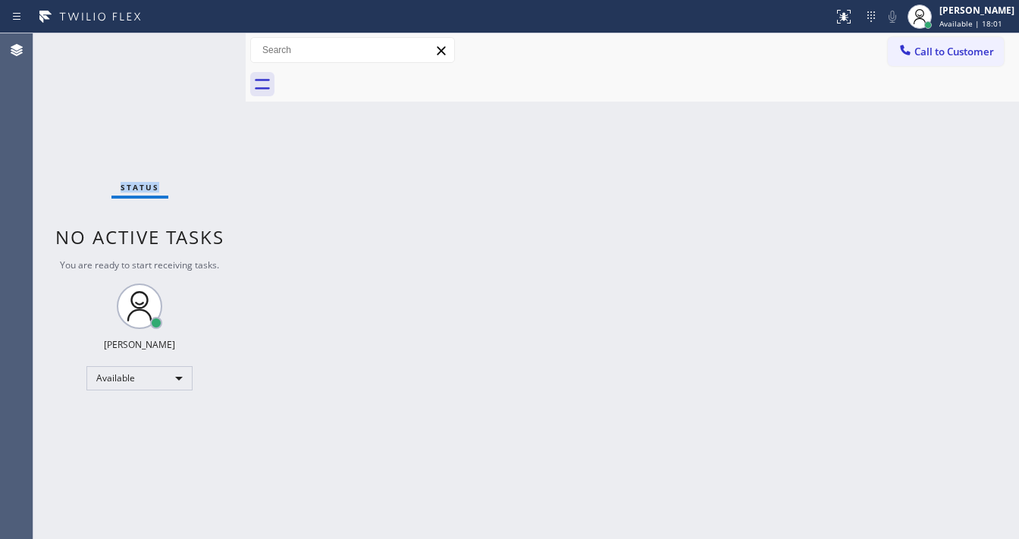
click at [196, 46] on div "Status No active tasks You are ready to start receiving tasks. [PERSON_NAME]" at bounding box center [139, 286] width 212 height 506
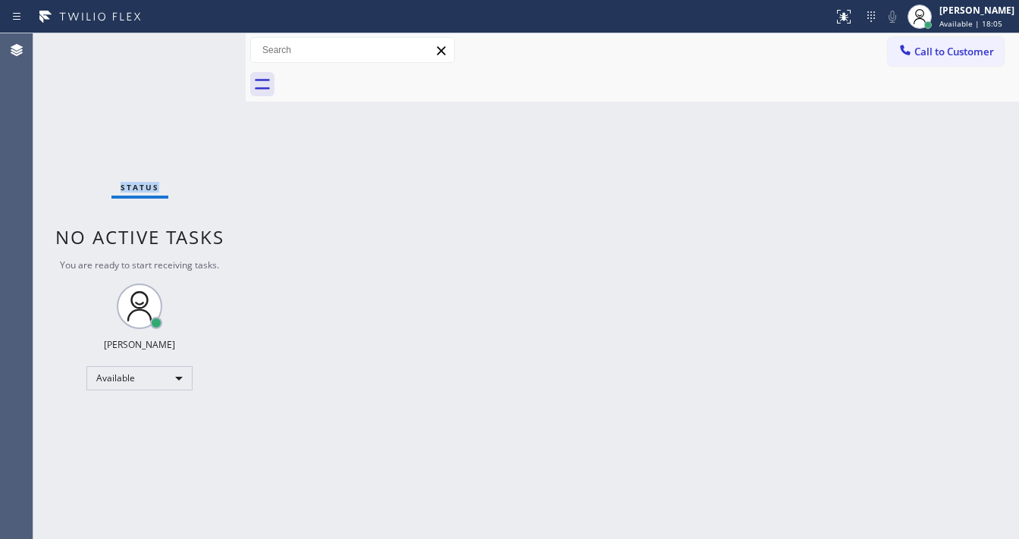
click at [196, 46] on div "Status No active tasks You are ready to start receiving tasks. [PERSON_NAME]" at bounding box center [139, 286] width 212 height 506
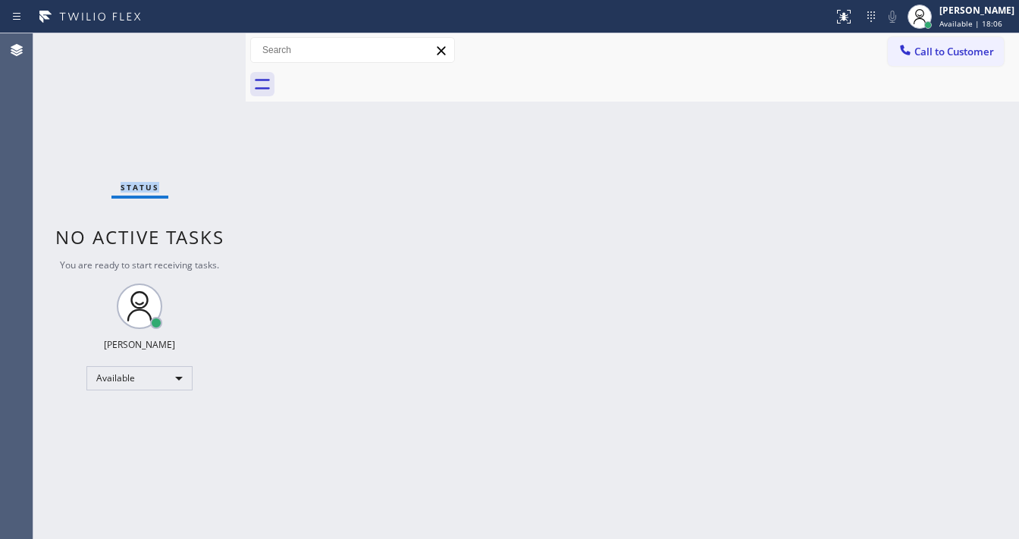
click at [196, 46] on div "Status No active tasks You are ready to start receiving tasks. [PERSON_NAME]" at bounding box center [139, 286] width 212 height 506
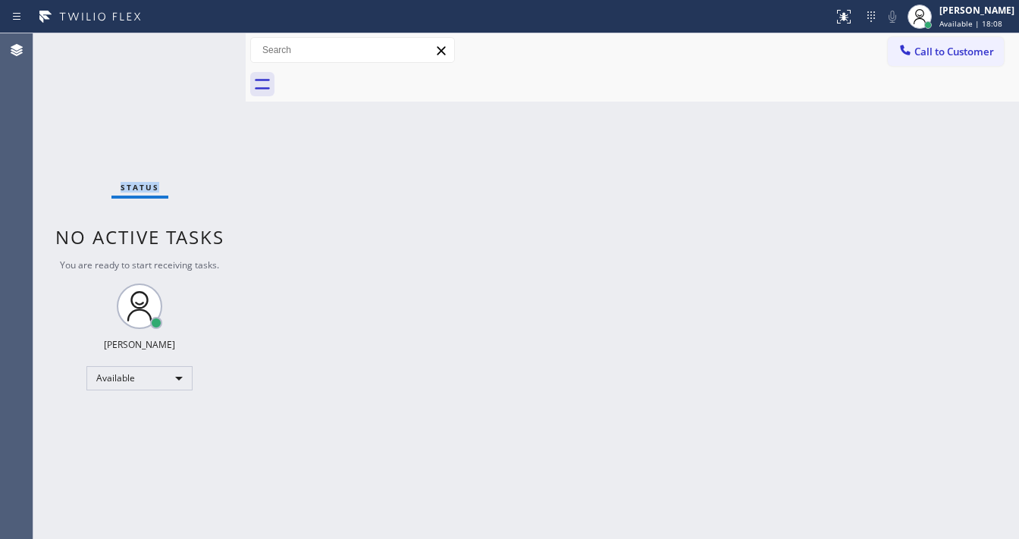
click at [196, 46] on div "Status No active tasks You are ready to start receiving tasks. [PERSON_NAME]" at bounding box center [139, 286] width 212 height 506
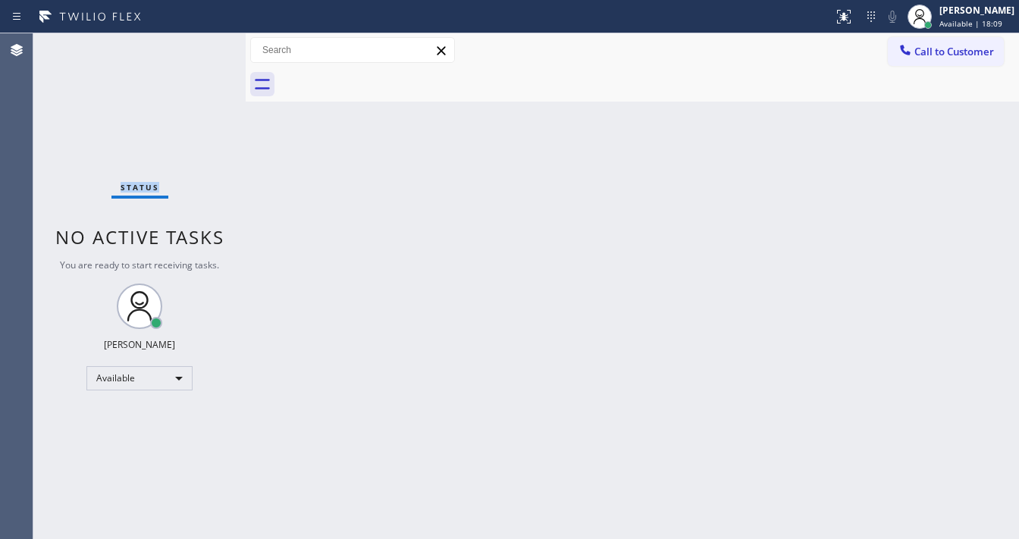
click at [196, 46] on div "Status No active tasks You are ready to start receiving tasks. [PERSON_NAME]" at bounding box center [139, 286] width 212 height 506
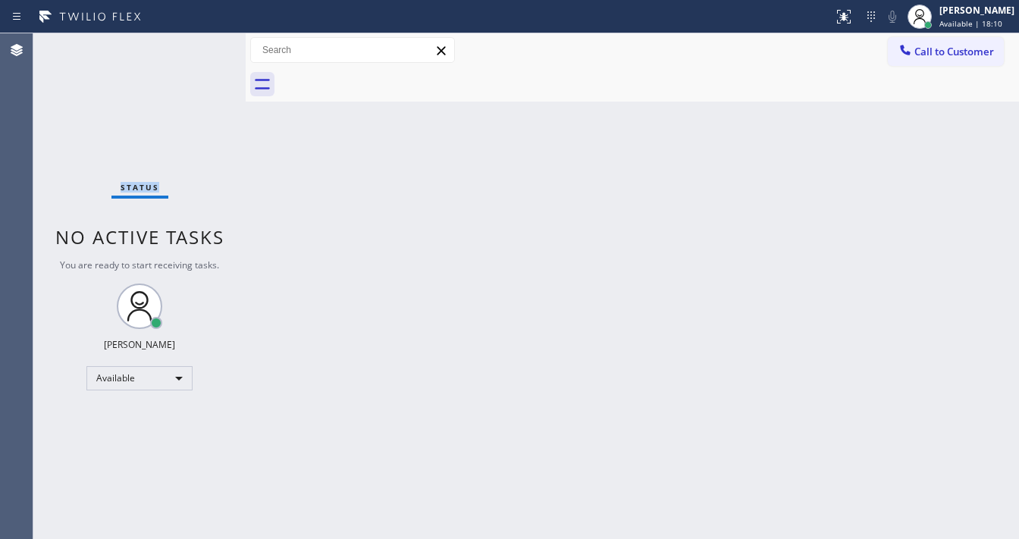
click at [196, 46] on div "Status No active tasks You are ready to start receiving tasks. [PERSON_NAME]" at bounding box center [139, 286] width 212 height 506
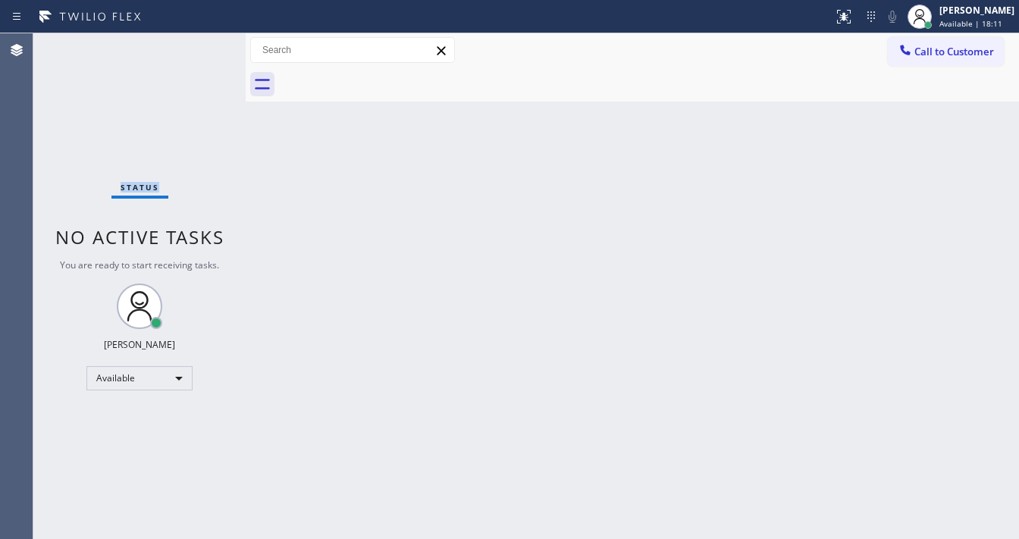
click at [196, 46] on div "Status No active tasks You are ready to start receiving tasks. [PERSON_NAME]" at bounding box center [139, 286] width 212 height 506
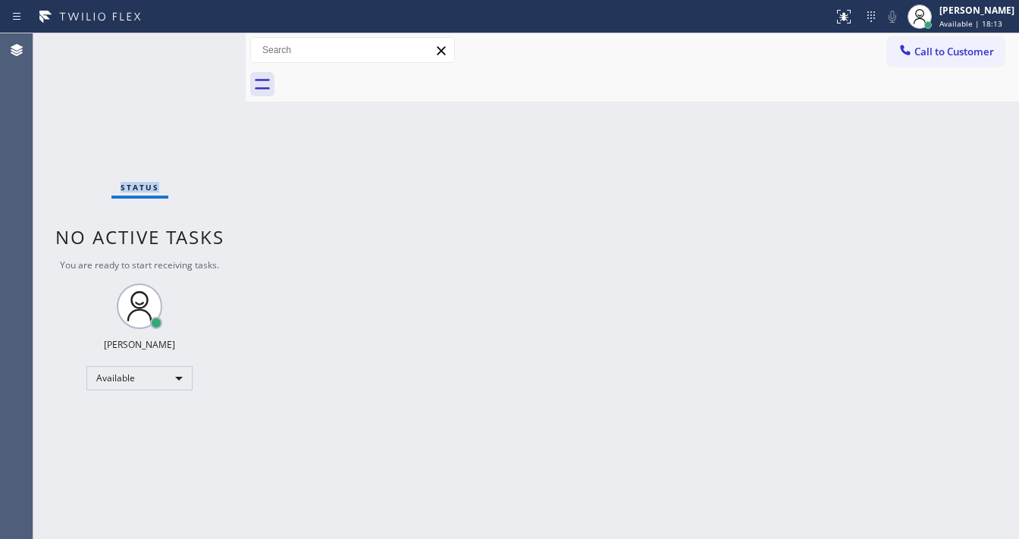
click at [196, 46] on div "Status No active tasks You are ready to start receiving tasks. [PERSON_NAME]" at bounding box center [139, 286] width 212 height 506
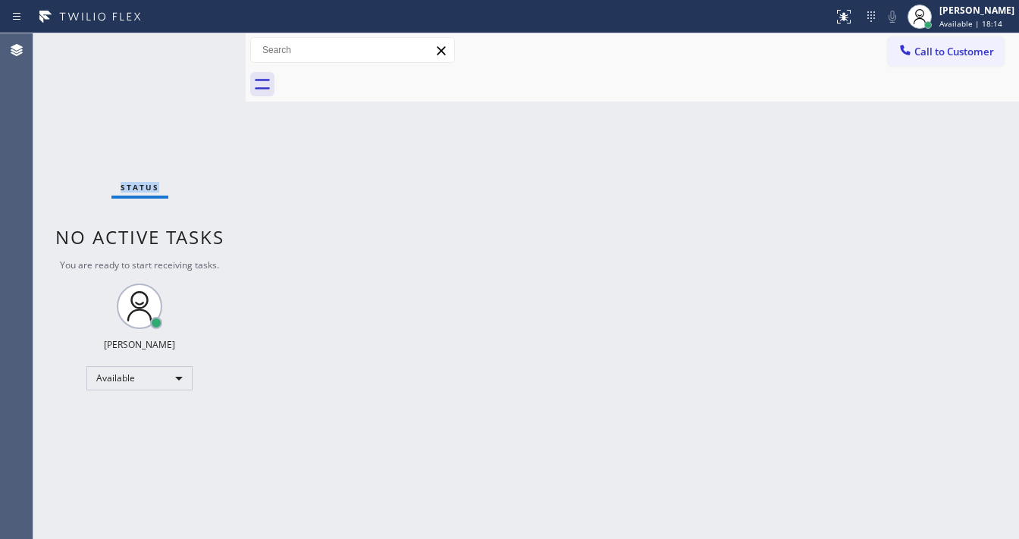
click at [196, 46] on div "Status No active tasks You are ready to start receiving tasks. [PERSON_NAME]" at bounding box center [139, 286] width 212 height 506
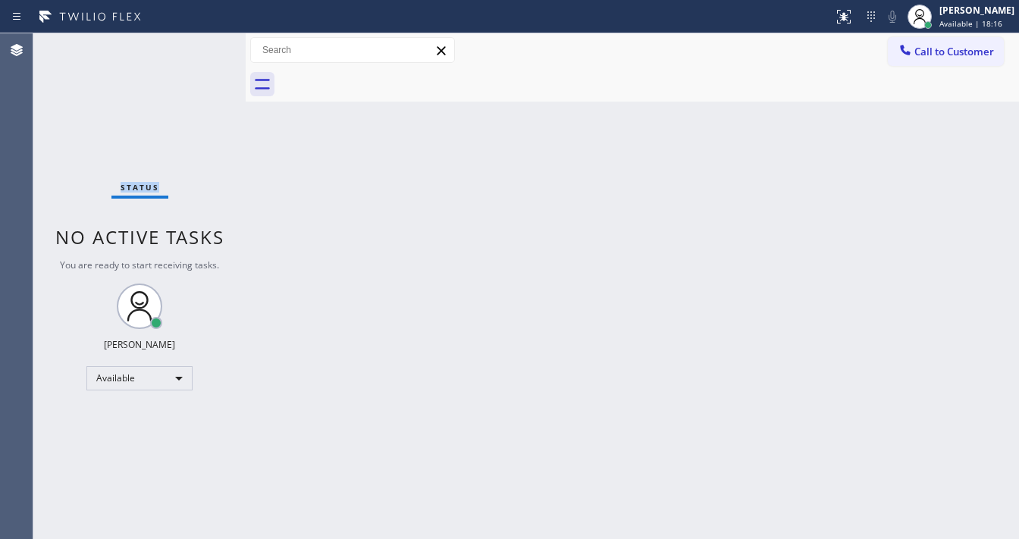
click at [196, 46] on div "Status No active tasks You are ready to start receiving tasks. [PERSON_NAME]" at bounding box center [139, 286] width 212 height 506
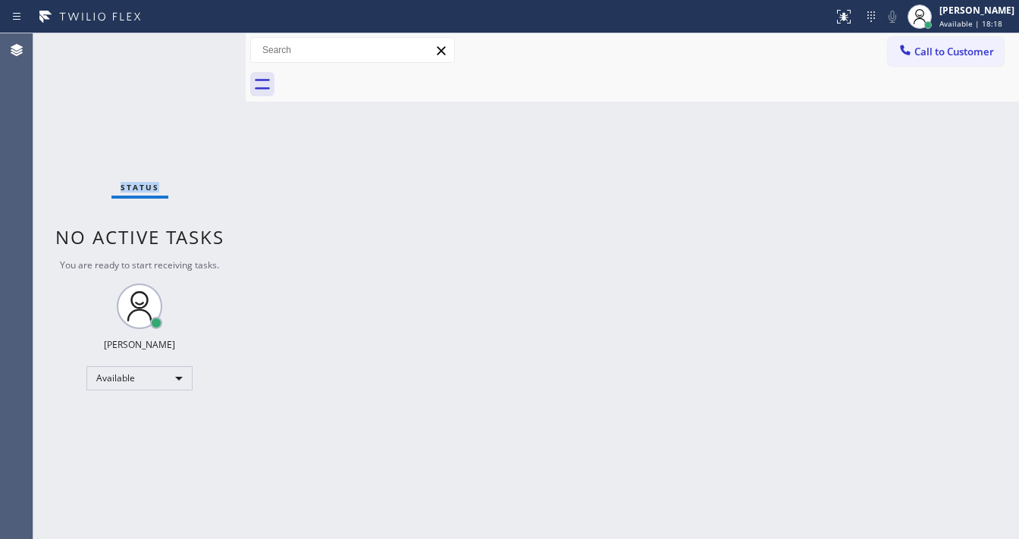
click at [196, 46] on div "Status No active tasks You are ready to start receiving tasks. [PERSON_NAME]" at bounding box center [139, 286] width 212 height 506
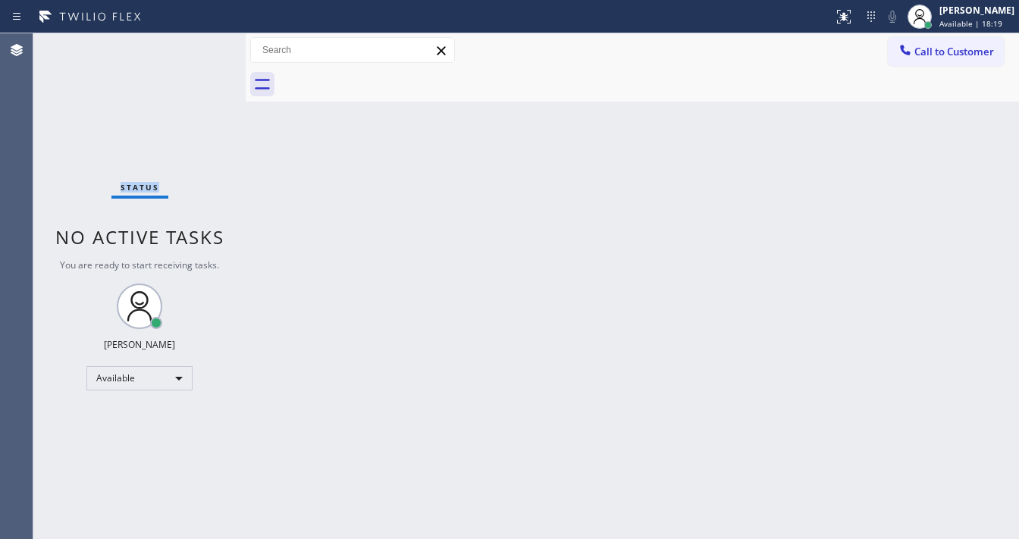
click at [196, 46] on div "Status No active tasks You are ready to start receiving tasks. [PERSON_NAME]" at bounding box center [139, 286] width 212 height 506
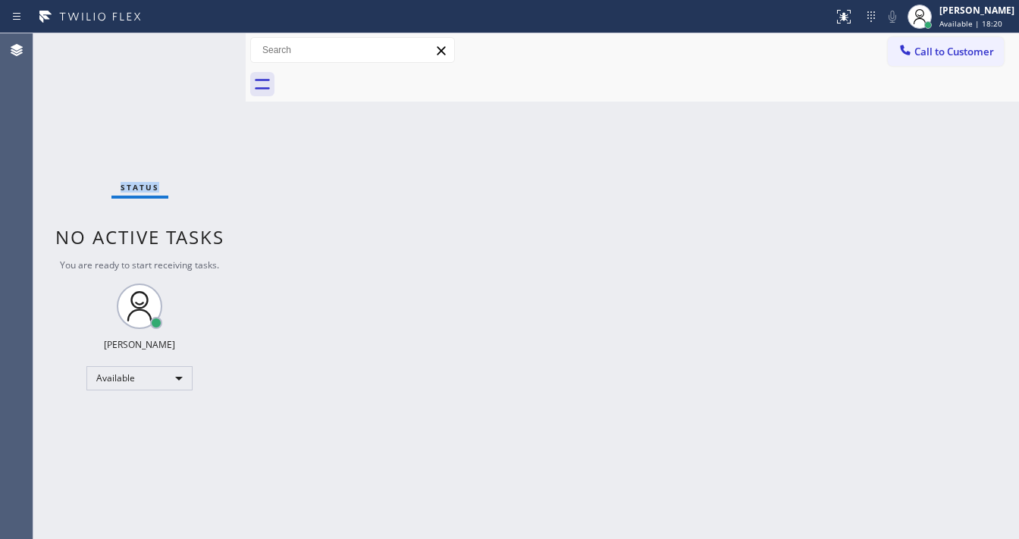
click at [196, 46] on div "Status No active tasks You are ready to start receiving tasks. [PERSON_NAME]" at bounding box center [139, 286] width 212 height 506
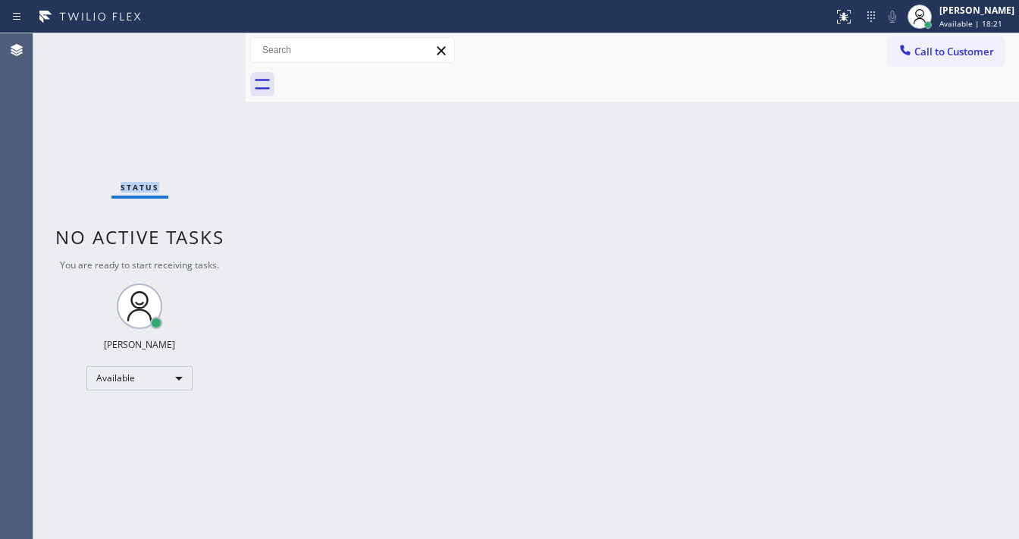
click at [196, 46] on div "Status No active tasks You are ready to start receiving tasks. [PERSON_NAME]" at bounding box center [139, 286] width 212 height 506
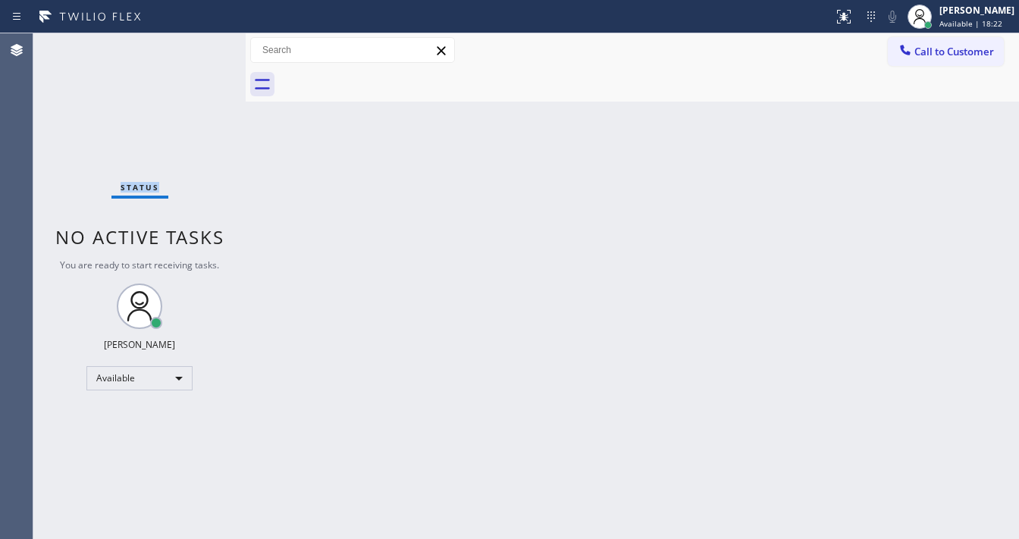
click at [196, 46] on div "Status No active tasks You are ready to start receiving tasks. [PERSON_NAME]" at bounding box center [139, 286] width 212 height 506
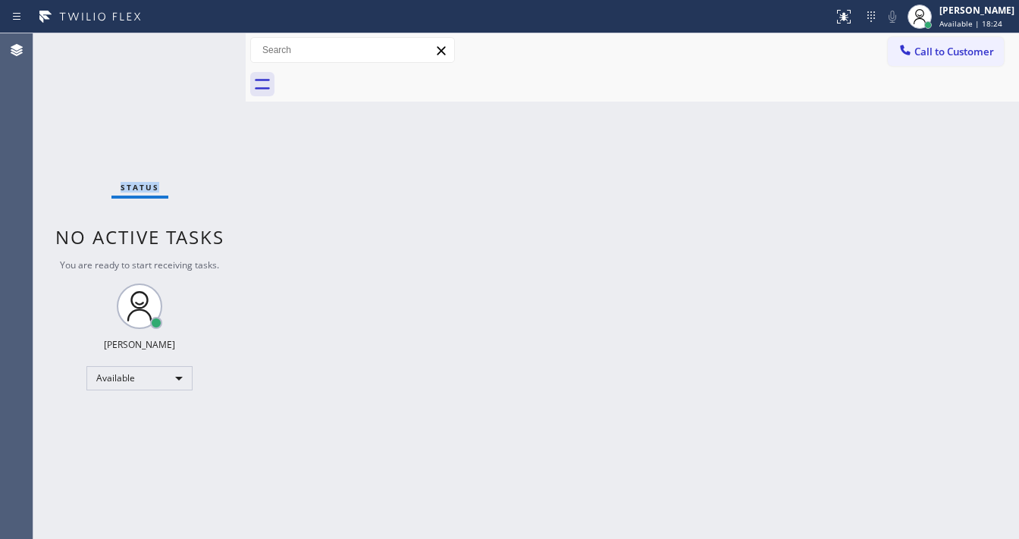
click at [196, 46] on div "Status No active tasks You are ready to start receiving tasks. [PERSON_NAME]" at bounding box center [139, 286] width 212 height 506
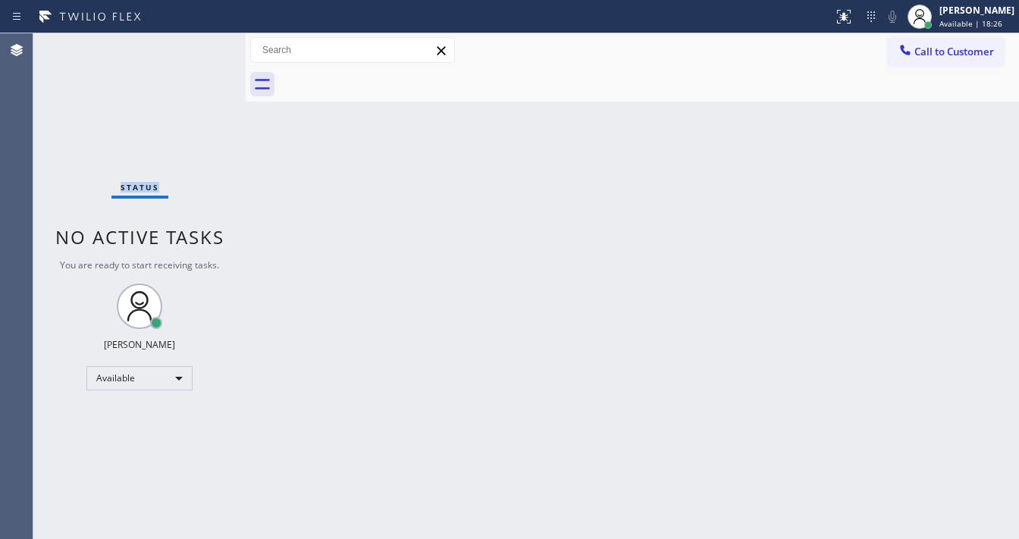
click at [196, 46] on div "Status No active tasks You are ready to start receiving tasks. [PERSON_NAME]" at bounding box center [139, 286] width 212 height 506
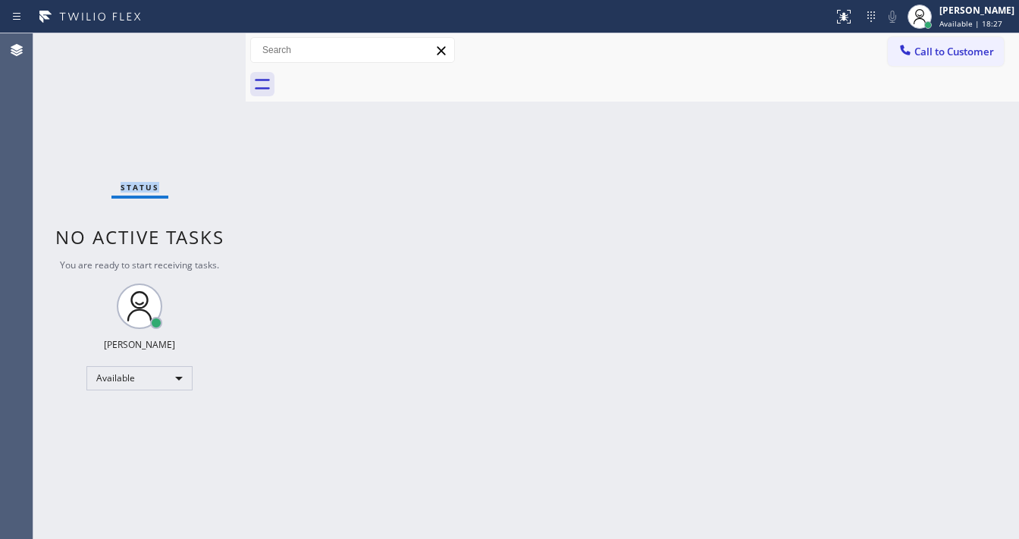
click at [196, 46] on div "Status No active tasks You are ready to start receiving tasks. [PERSON_NAME]" at bounding box center [139, 286] width 212 height 506
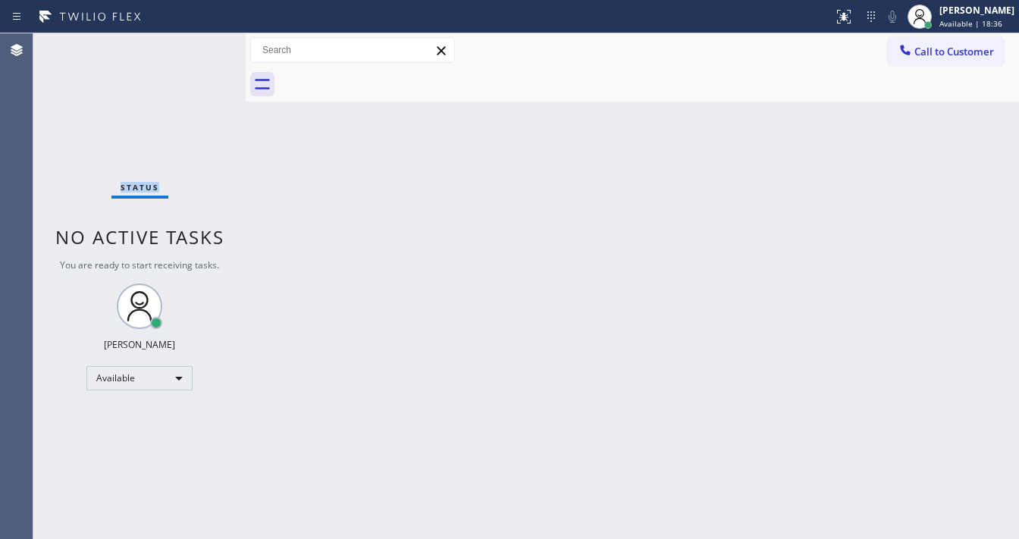
click at [196, 46] on div "Status No active tasks You are ready to start receiving tasks. [PERSON_NAME]" at bounding box center [139, 286] width 212 height 506
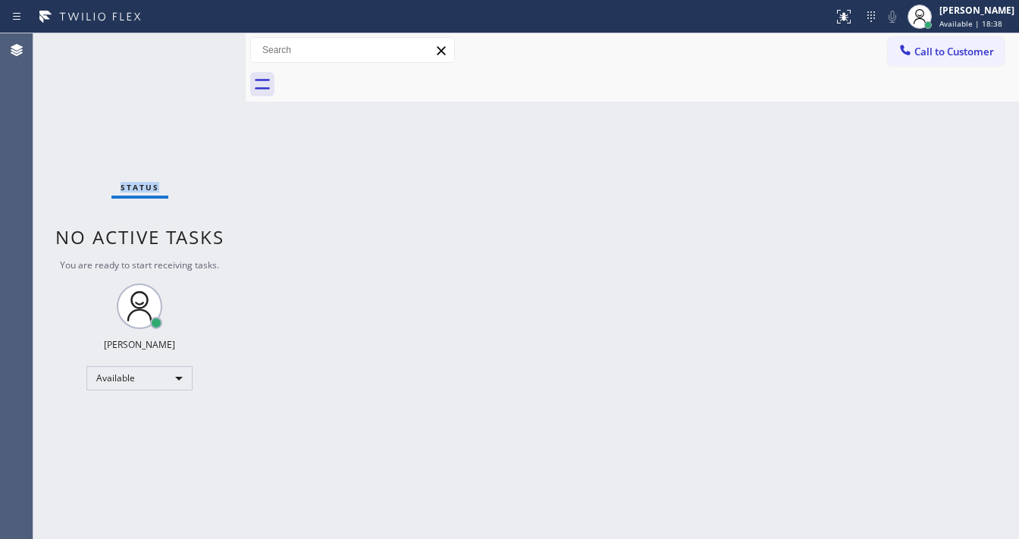
click at [196, 46] on div "Status No active tasks You are ready to start receiving tasks. [PERSON_NAME]" at bounding box center [139, 286] width 212 height 506
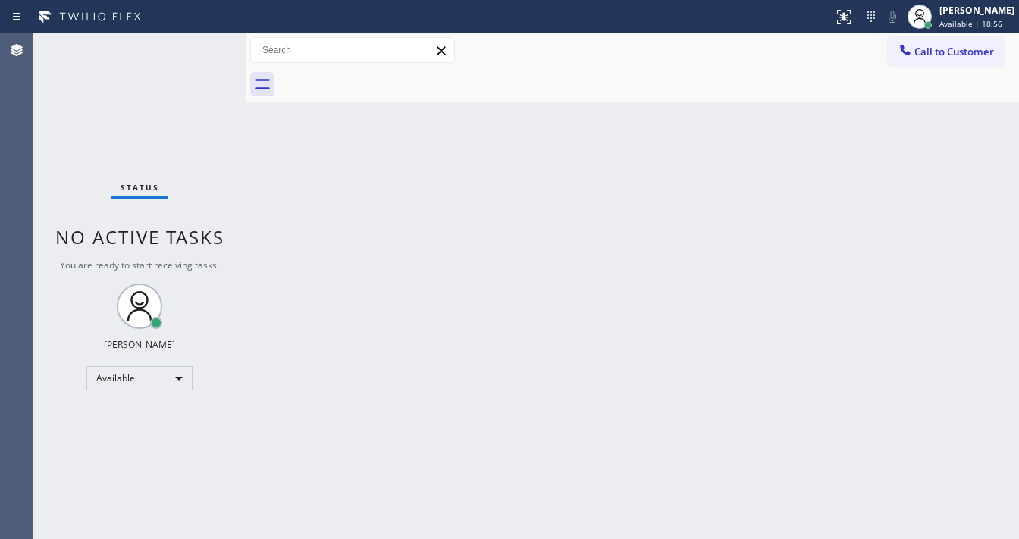
click at [196, 46] on div "Status No active tasks You are ready to start receiving tasks. [PERSON_NAME]" at bounding box center [139, 286] width 212 height 506
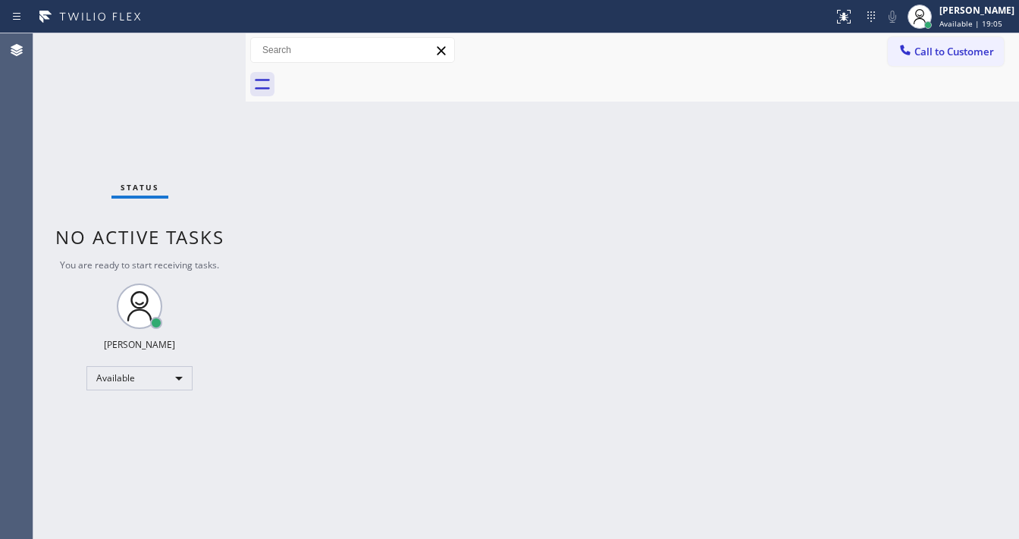
click at [196, 46] on div "Status No active tasks You are ready to start receiving tasks. [PERSON_NAME]" at bounding box center [139, 286] width 212 height 506
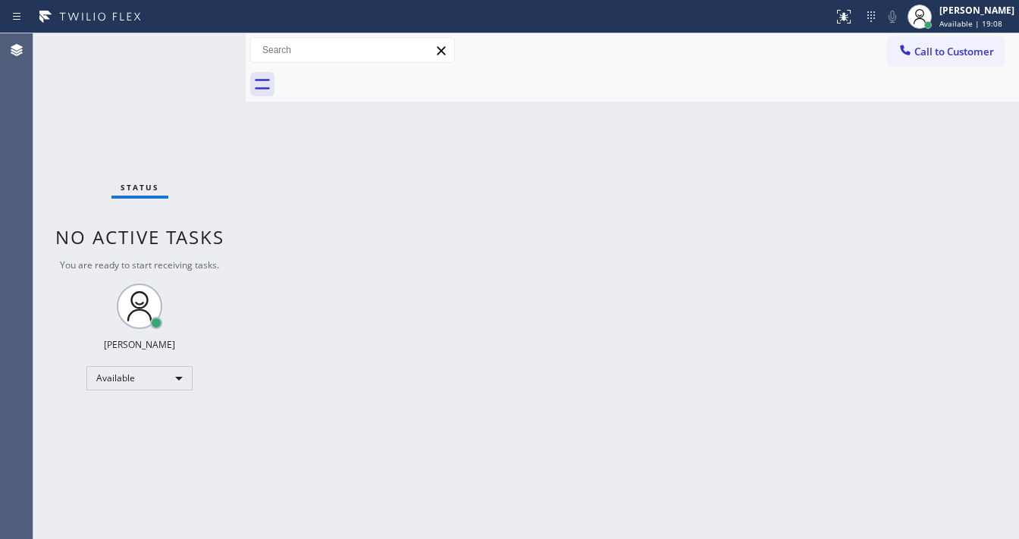
click at [196, 46] on div "Status No active tasks You are ready to start receiving tasks. [PERSON_NAME]" at bounding box center [139, 286] width 212 height 506
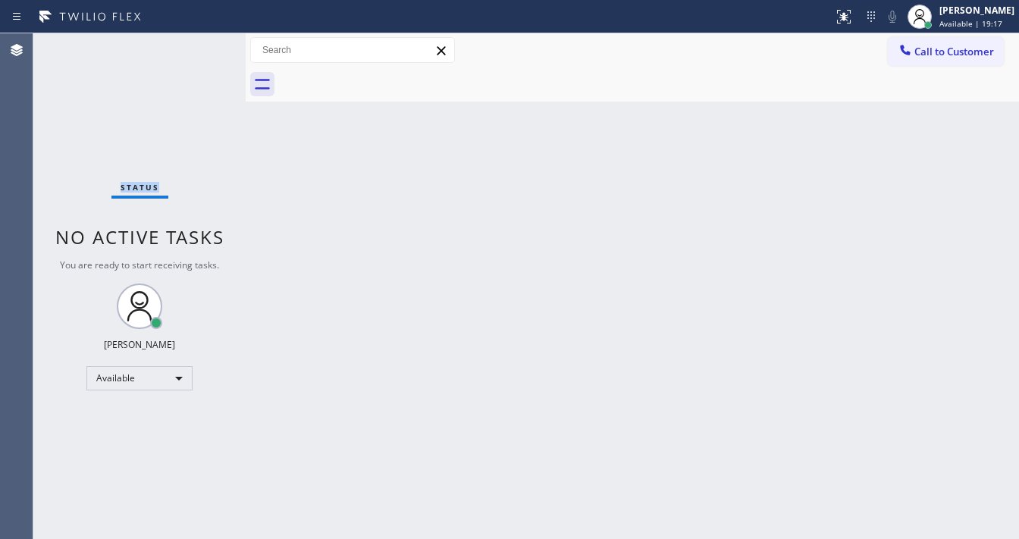
click at [196, 46] on div "Status No active tasks You are ready to start receiving tasks. [PERSON_NAME]" at bounding box center [139, 286] width 212 height 506
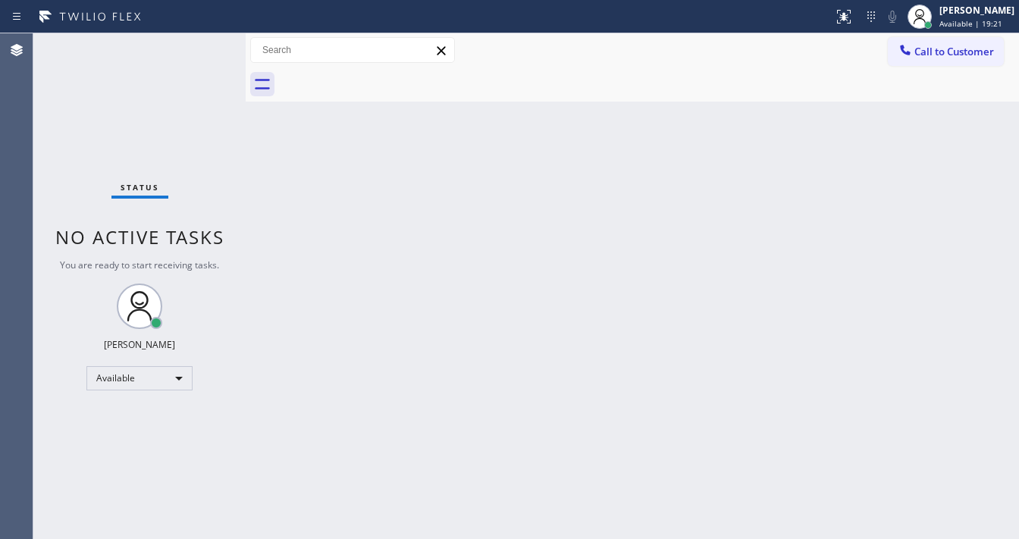
click at [196, 46] on div "Status No active tasks You are ready to start receiving tasks. [PERSON_NAME]" at bounding box center [139, 286] width 212 height 506
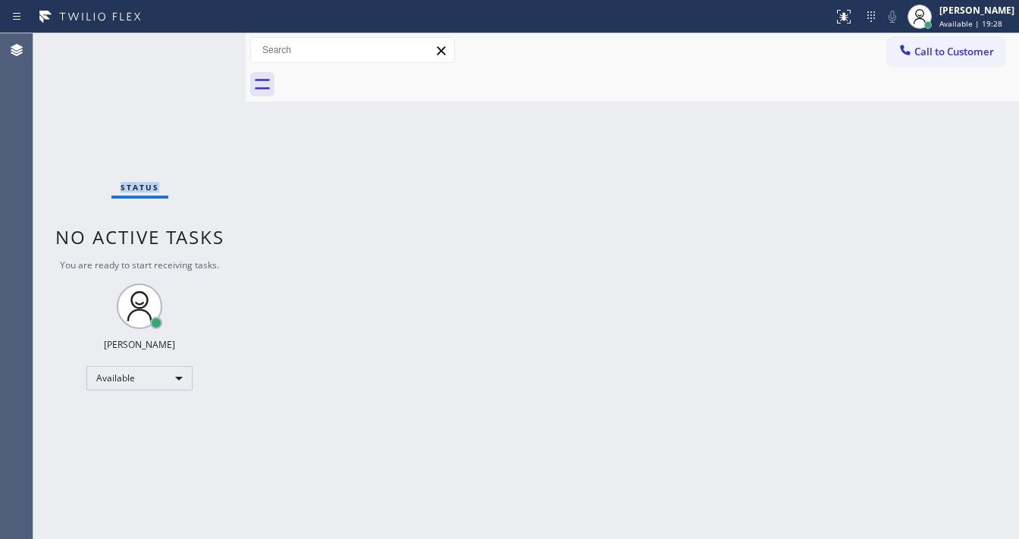
click at [196, 46] on div "Status No active tasks You are ready to start receiving tasks. [PERSON_NAME]" at bounding box center [139, 286] width 212 height 506
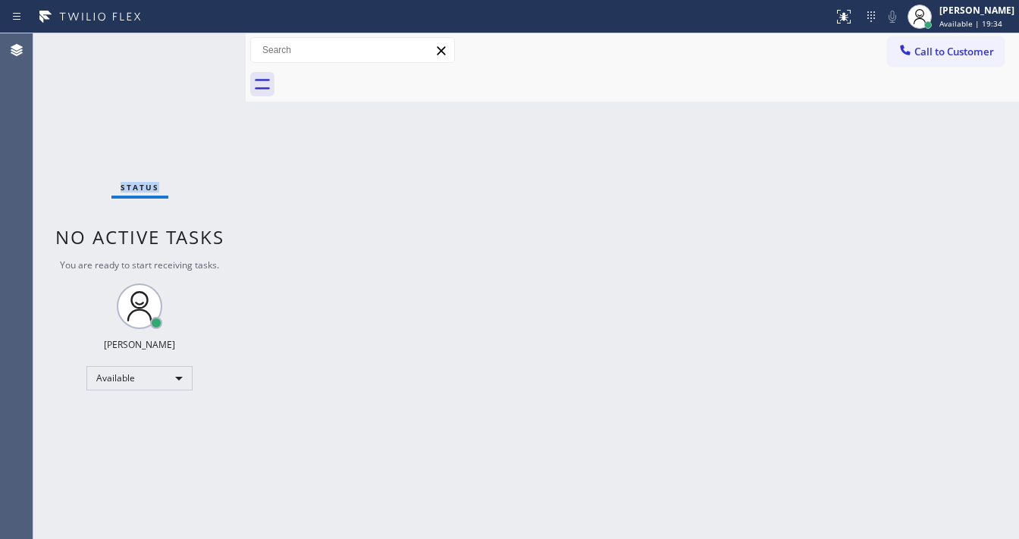
click at [196, 46] on div "Status No active tasks You are ready to start receiving tasks. [PERSON_NAME]" at bounding box center [139, 286] width 212 height 506
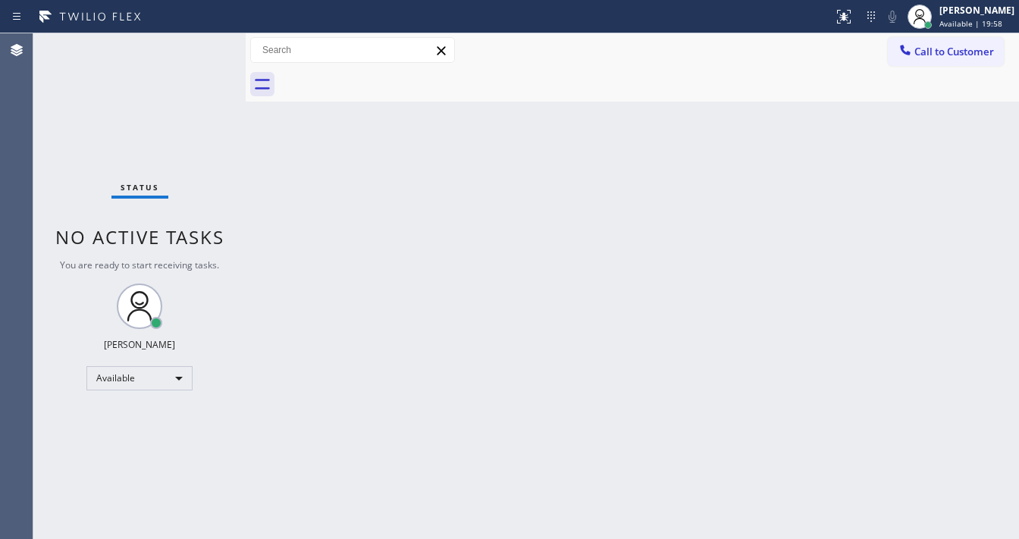
click at [196, 46] on div "Status No active tasks You are ready to start receiving tasks. [PERSON_NAME]" at bounding box center [139, 286] width 212 height 506
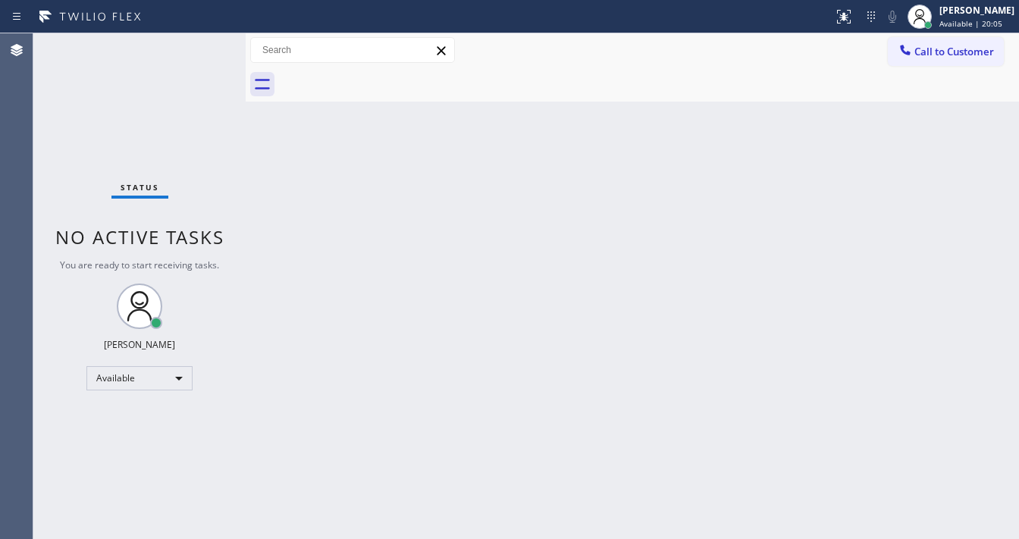
click at [196, 46] on div "Status No active tasks You are ready to start receiving tasks. [PERSON_NAME]" at bounding box center [139, 286] width 212 height 506
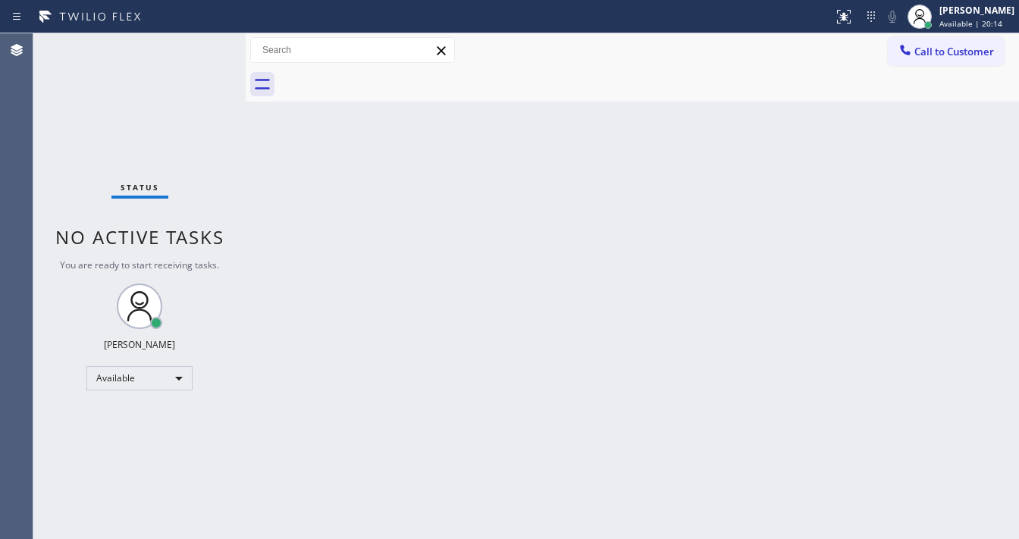
click at [196, 46] on div "Status No active tasks You are ready to start receiving tasks. [PERSON_NAME]" at bounding box center [139, 286] width 212 height 506
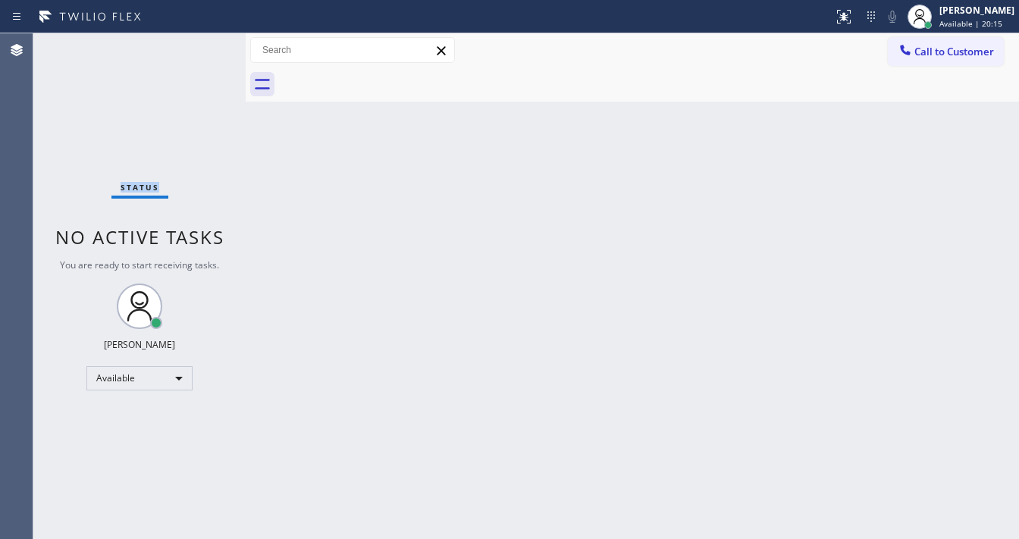
click at [196, 46] on div "Status No active tasks You are ready to start receiving tasks. [PERSON_NAME]" at bounding box center [139, 286] width 212 height 506
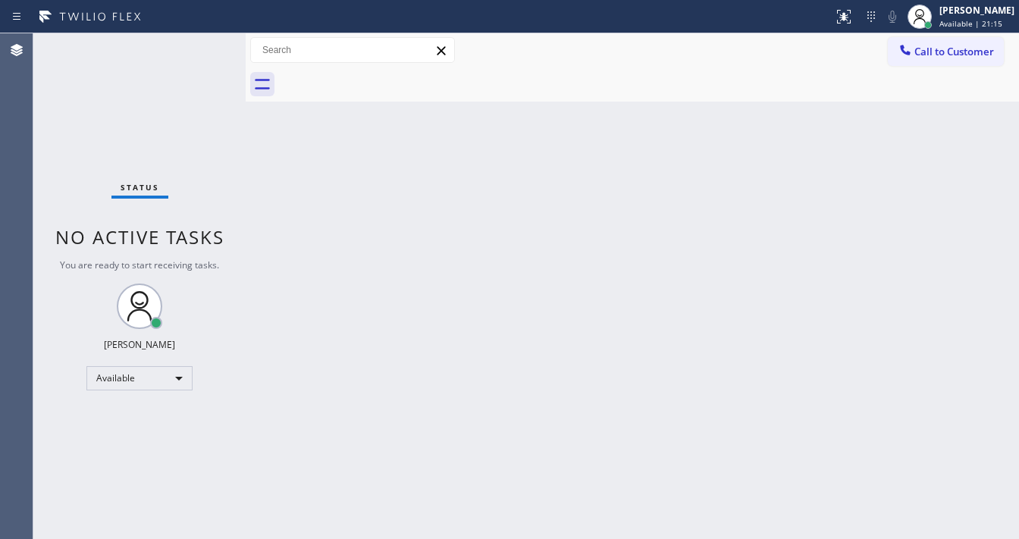
click at [196, 46] on div "Status No active tasks You are ready to start receiving tasks. [PERSON_NAME]" at bounding box center [139, 286] width 212 height 506
click at [206, 42] on div "Status No active tasks You are ready to start receiving tasks. [PERSON_NAME]" at bounding box center [139, 286] width 212 height 506
click at [202, 42] on div "Status No active tasks You are ready to start receiving tasks. [PERSON_NAME]" at bounding box center [139, 286] width 212 height 506
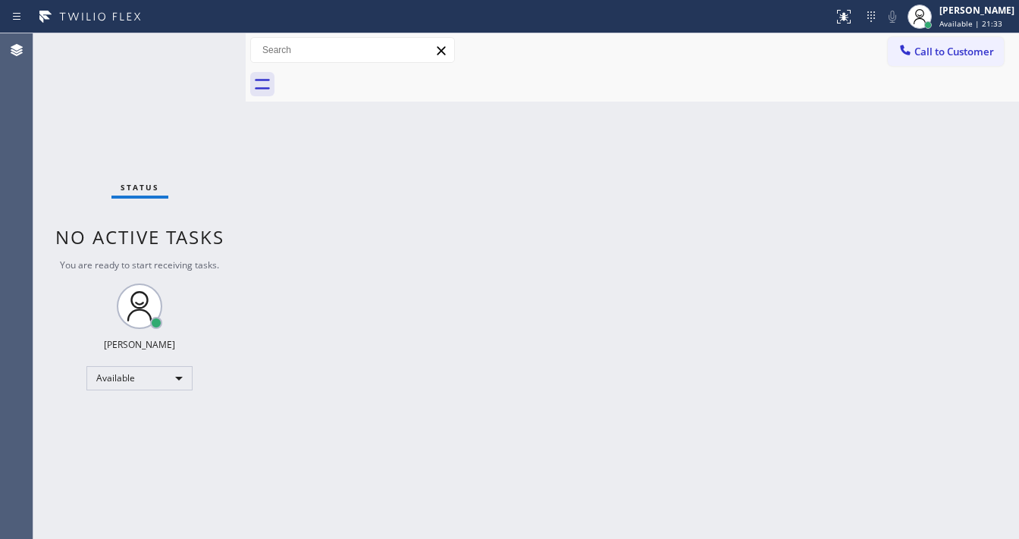
click at [202, 42] on div "Status No active tasks You are ready to start receiving tasks. [PERSON_NAME]" at bounding box center [139, 286] width 212 height 506
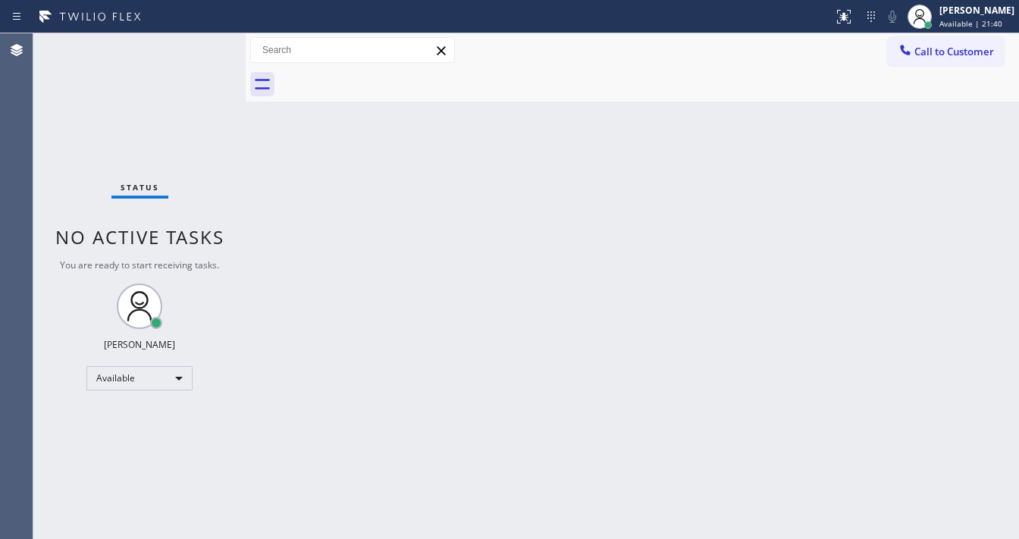
click at [202, 42] on div "Status No active tasks You are ready to start receiving tasks. [PERSON_NAME]" at bounding box center [139, 286] width 212 height 506
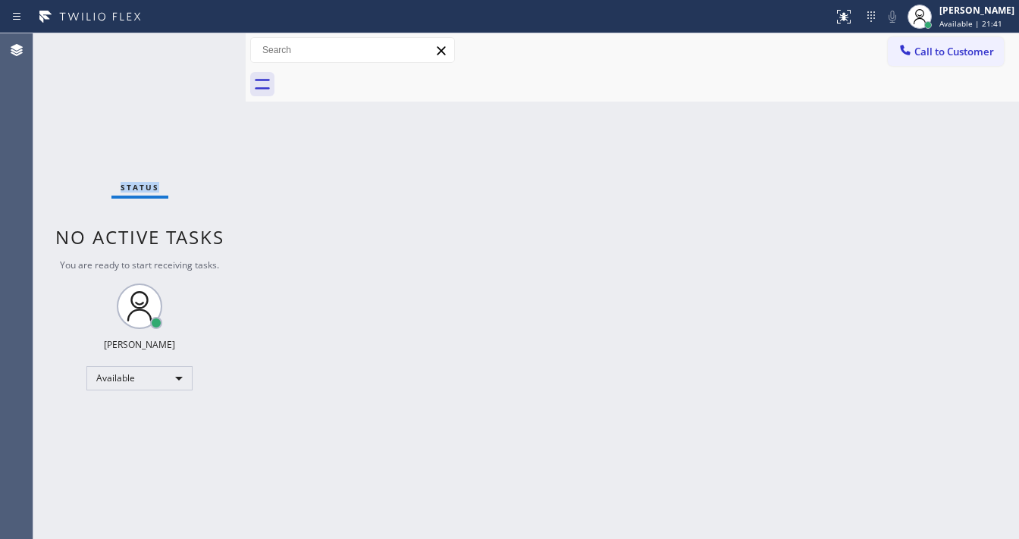
click at [202, 42] on div "Status No active tasks You are ready to start receiving tasks. [PERSON_NAME]" at bounding box center [139, 286] width 212 height 506
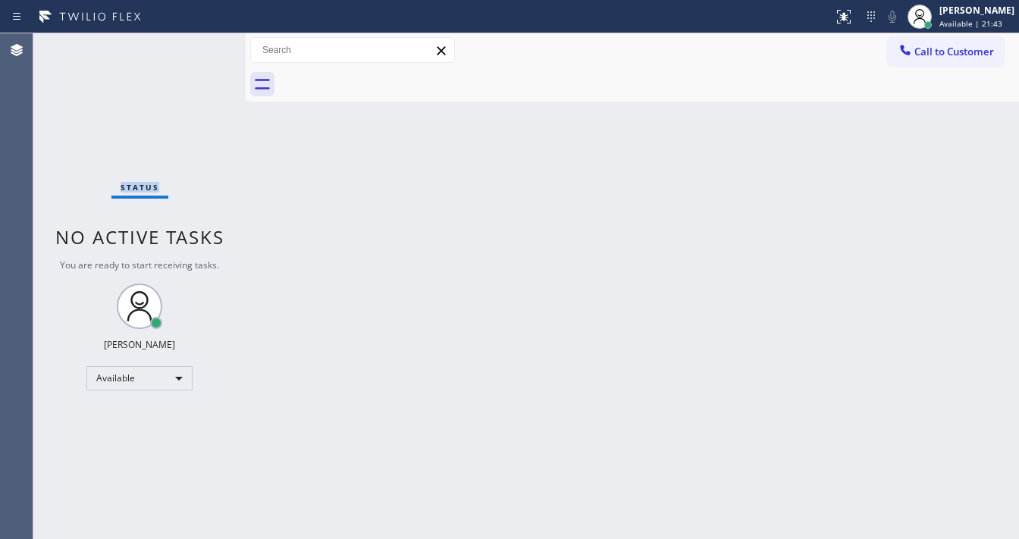
click at [202, 42] on div "Status No active tasks You are ready to start receiving tasks. [PERSON_NAME]" at bounding box center [139, 286] width 212 height 506
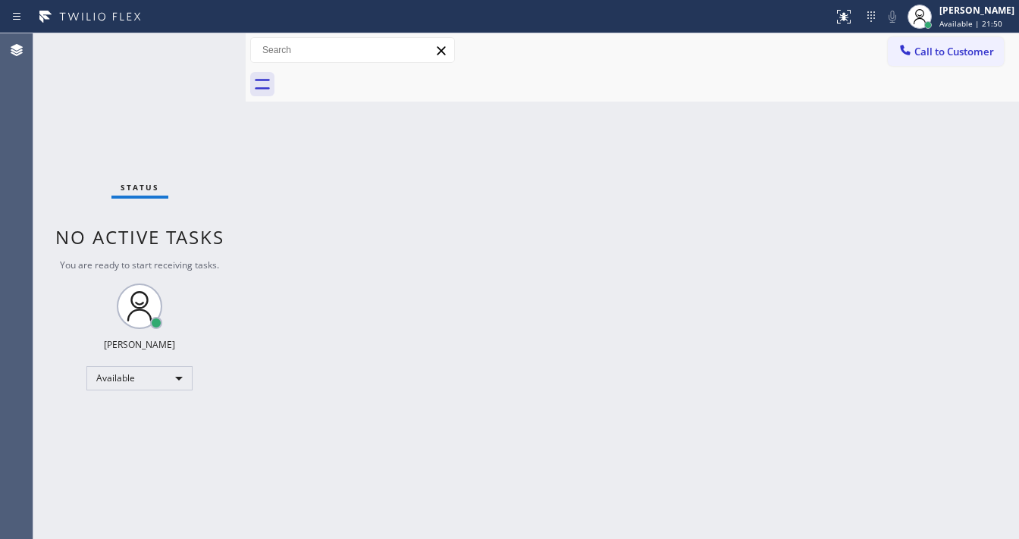
click at [202, 42] on div "Status No active tasks You are ready to start receiving tasks. [PERSON_NAME]" at bounding box center [139, 286] width 212 height 506
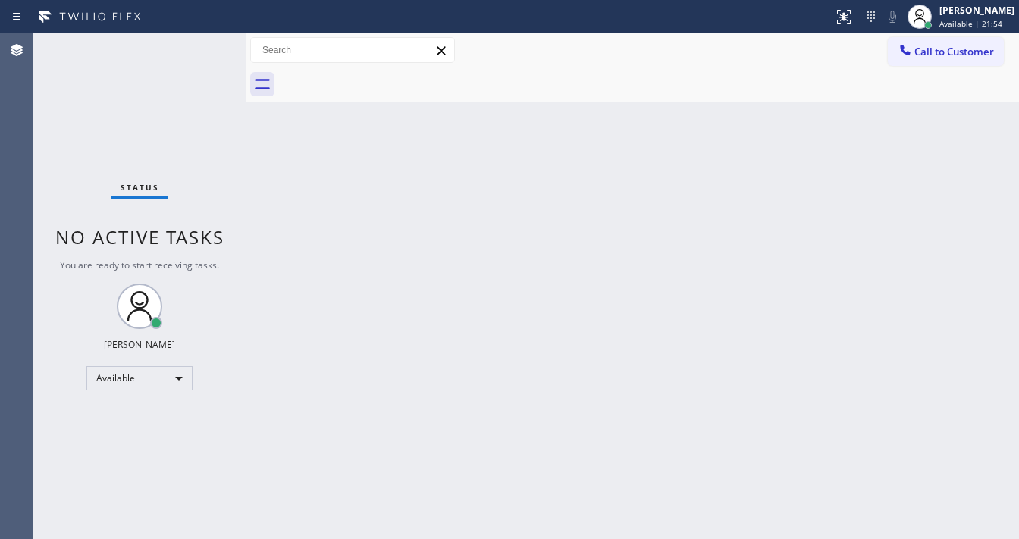
click at [202, 42] on div "Status No active tasks You are ready to start receiving tasks. [PERSON_NAME]" at bounding box center [139, 286] width 212 height 506
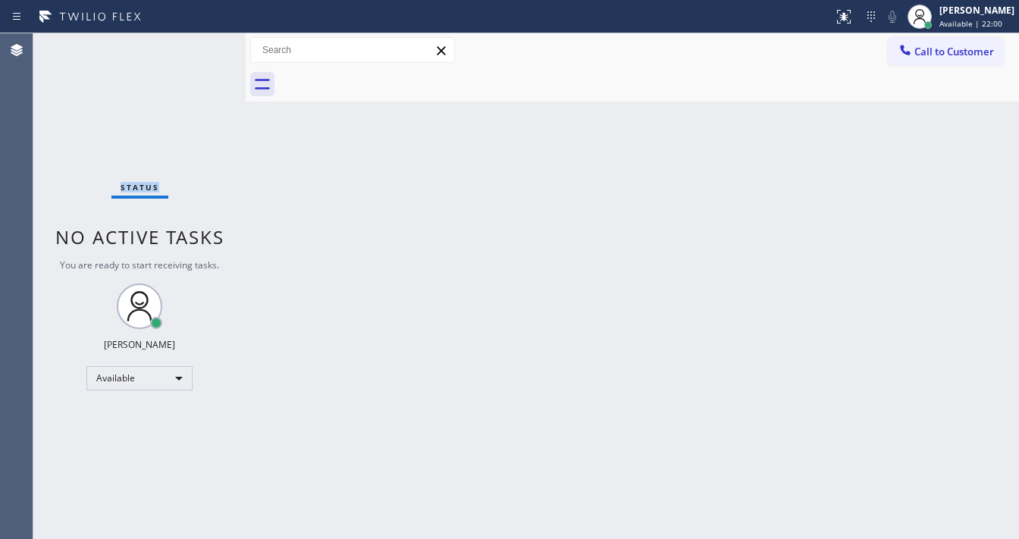
click at [202, 42] on div "Status No active tasks You are ready to start receiving tasks. [PERSON_NAME]" at bounding box center [139, 286] width 212 height 506
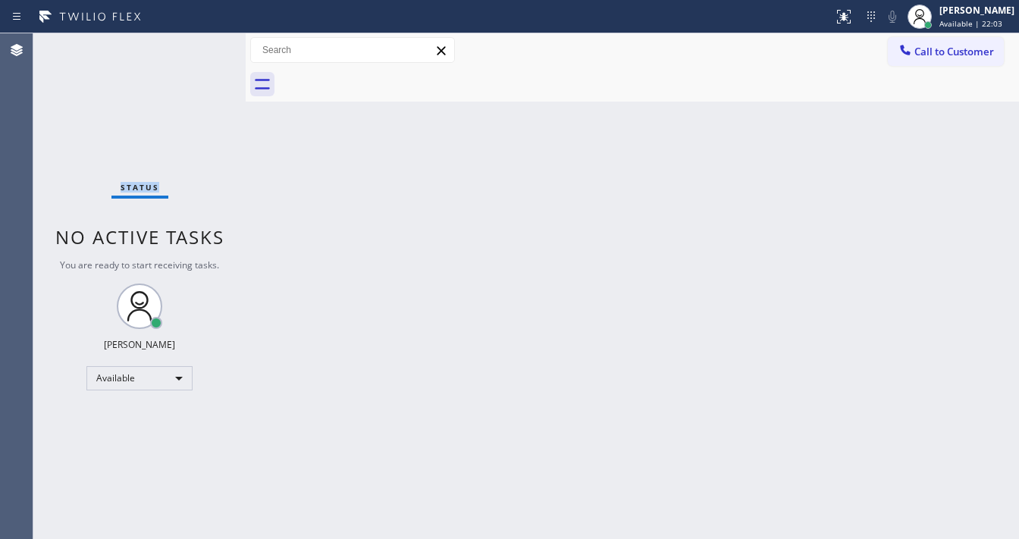
click at [202, 42] on div "Status No active tasks You are ready to start receiving tasks. [PERSON_NAME]" at bounding box center [139, 286] width 212 height 506
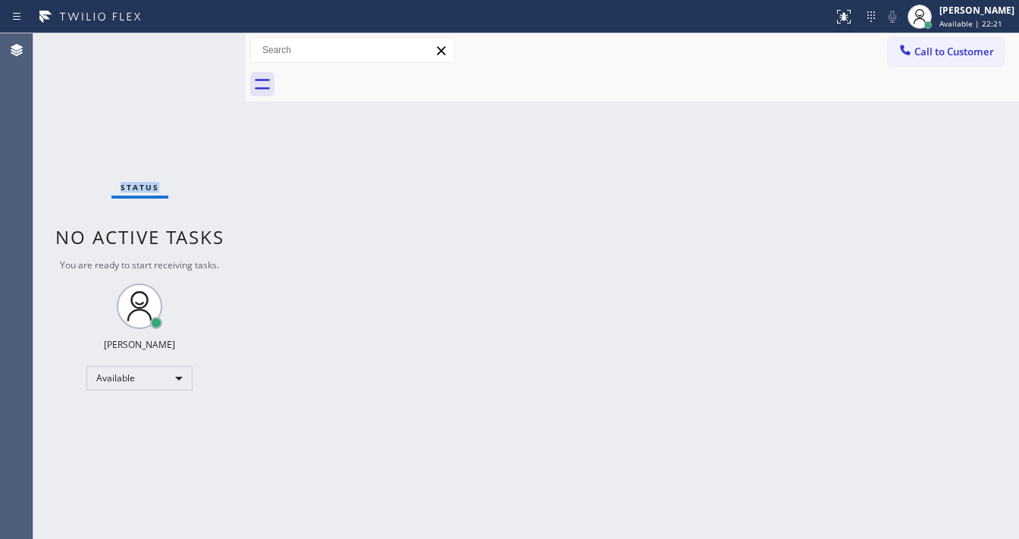
click at [202, 42] on div "Status No active tasks You are ready to start receiving tasks. [PERSON_NAME]" at bounding box center [139, 286] width 212 height 506
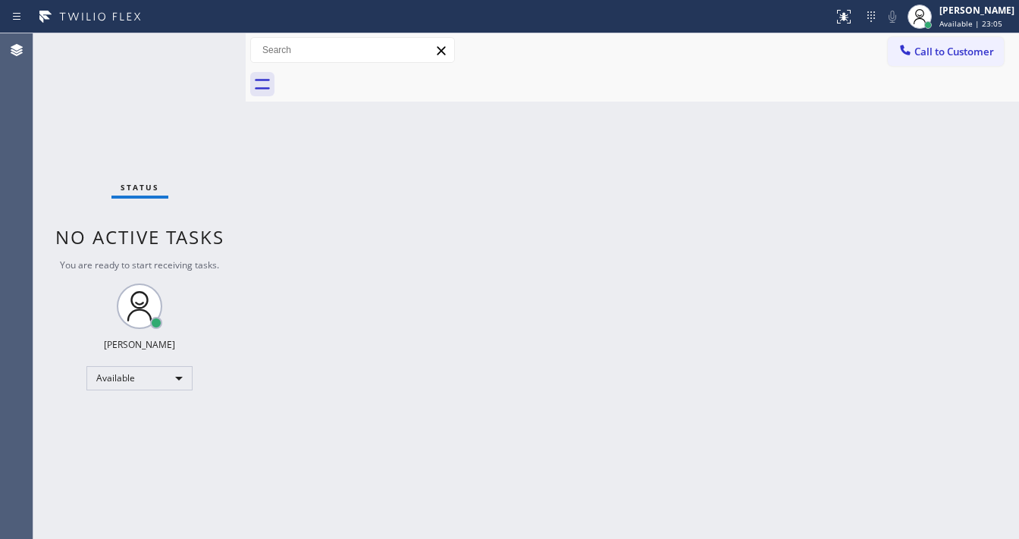
click at [202, 42] on div "Status No active tasks You are ready to start receiving tasks. [PERSON_NAME]" at bounding box center [139, 286] width 212 height 506
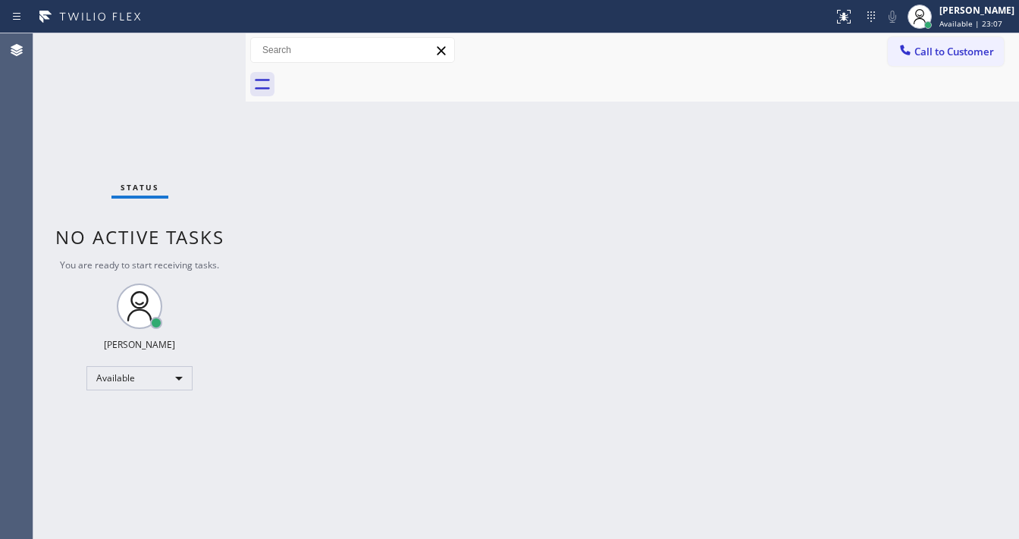
click at [202, 42] on div "Status No active tasks You are ready to start receiving tasks. [PERSON_NAME]" at bounding box center [139, 286] width 212 height 506
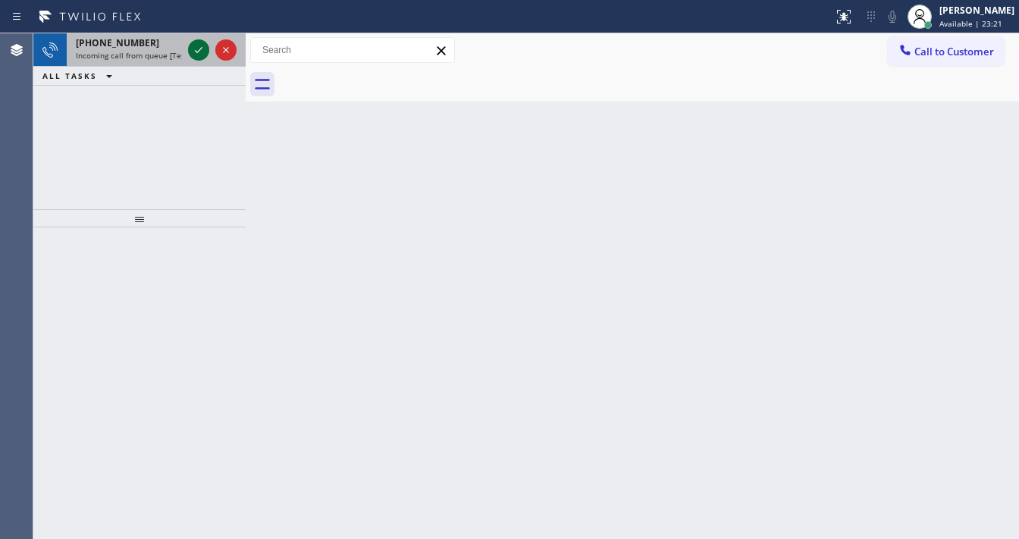
click at [202, 42] on icon at bounding box center [199, 50] width 18 height 18
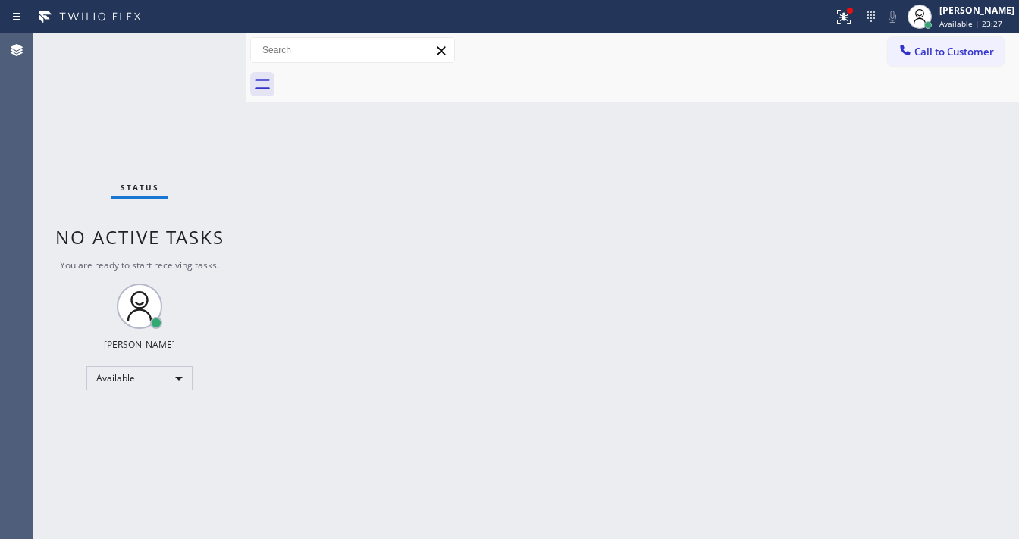
click at [202, 42] on div "Status No active tasks You are ready to start receiving tasks. [PERSON_NAME]" at bounding box center [139, 286] width 212 height 506
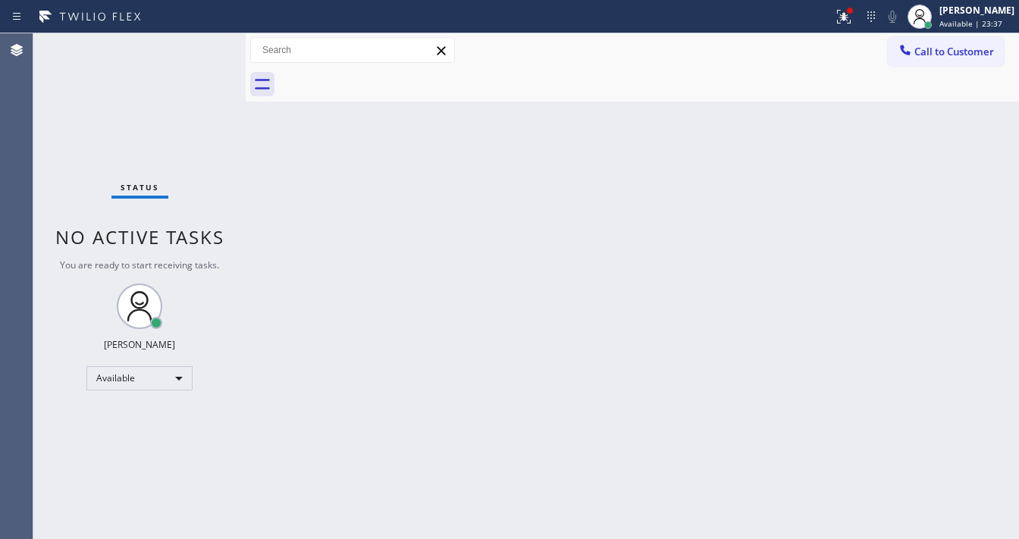
click at [202, 42] on div "Status No active tasks You are ready to start receiving tasks. [PERSON_NAME]" at bounding box center [139, 286] width 212 height 506
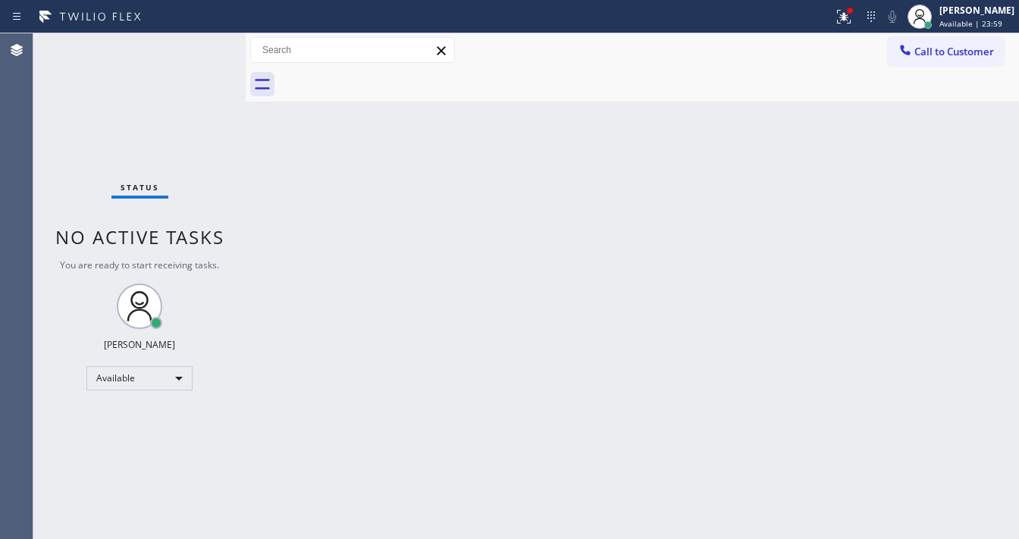
click at [202, 42] on div "Status No active tasks You are ready to start receiving tasks. [PERSON_NAME]" at bounding box center [139, 286] width 212 height 506
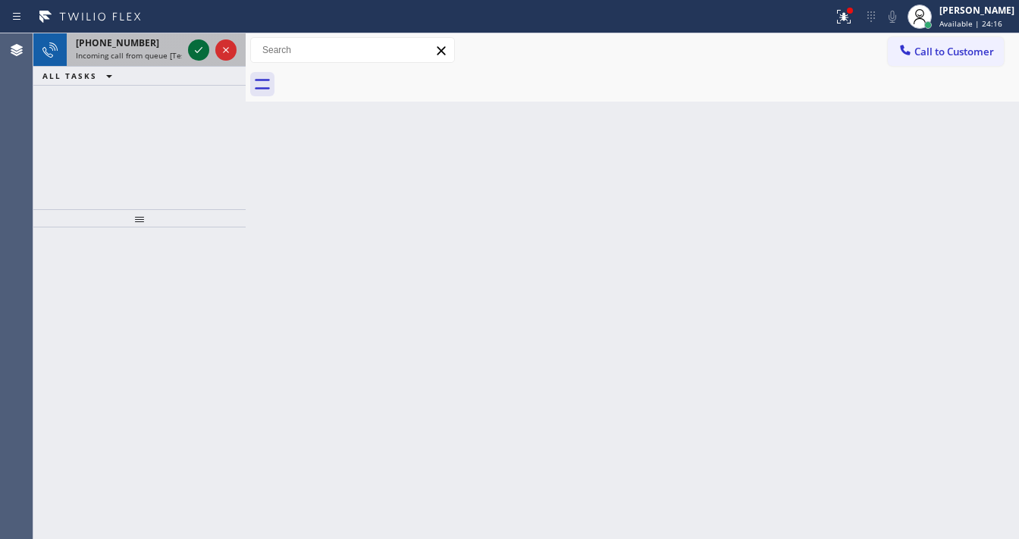
click at [202, 42] on icon at bounding box center [199, 50] width 18 height 18
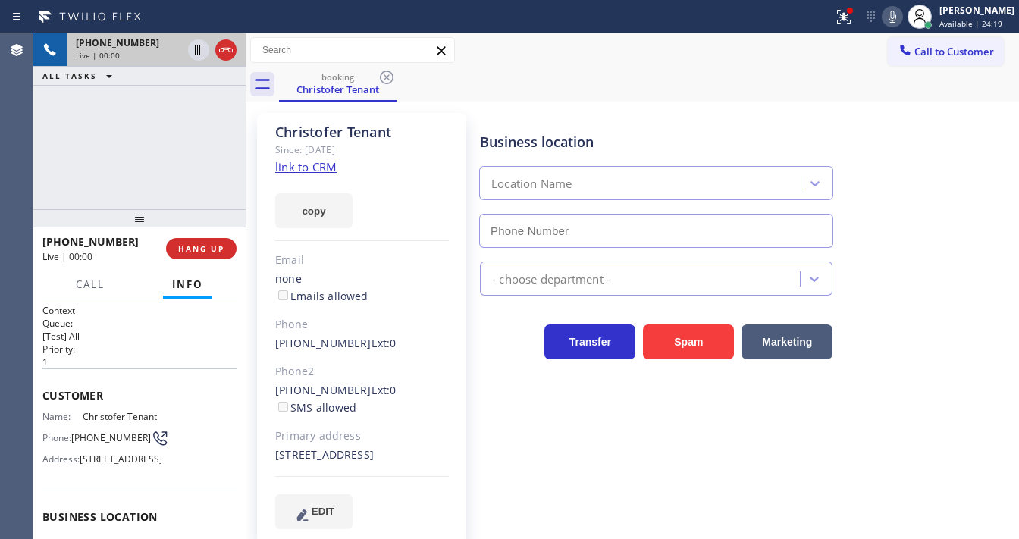
type input "[PHONE_NUMBER]"
click at [849, 12] on icon at bounding box center [844, 14] width 9 height 5
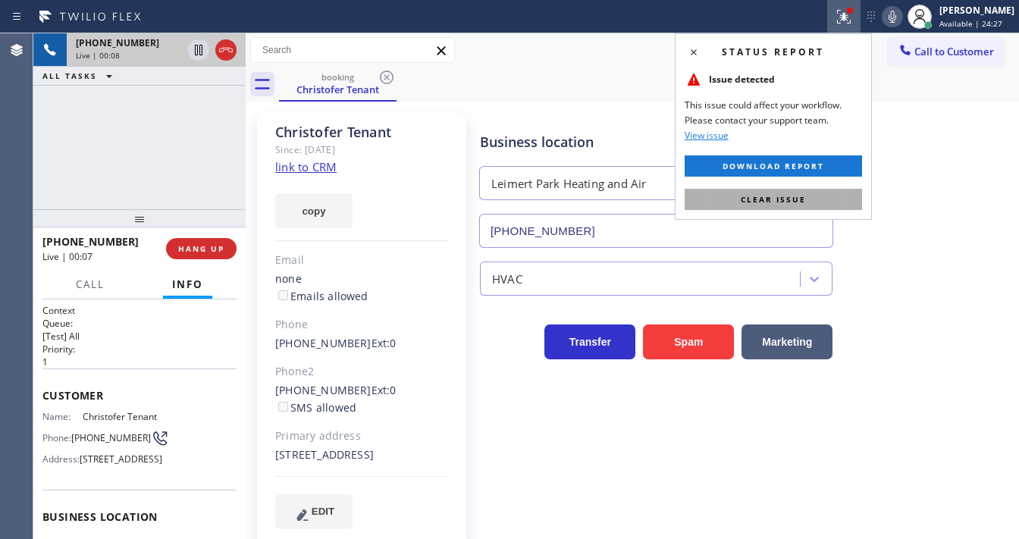
click at [790, 195] on span "Clear issue" at bounding box center [773, 199] width 65 height 11
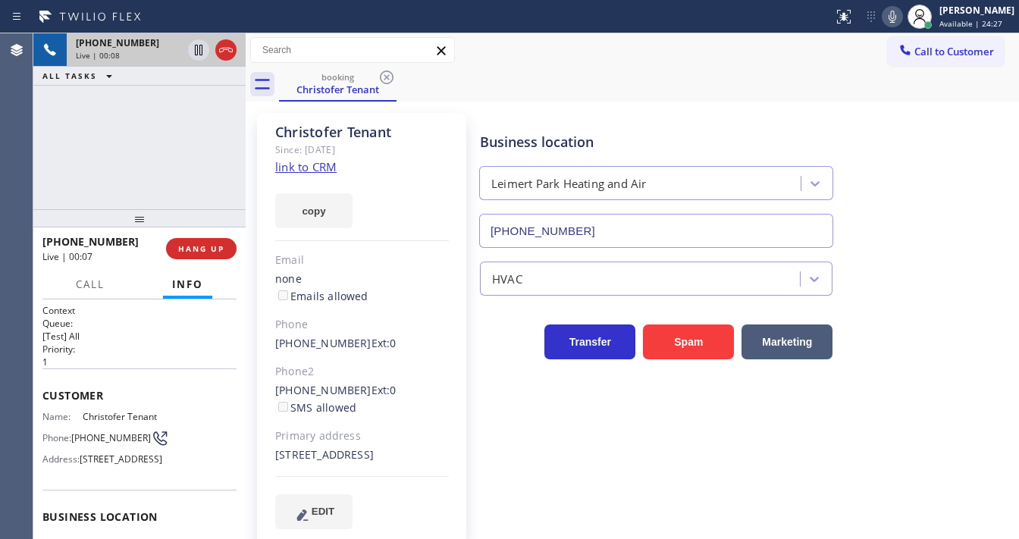
click at [532, 53] on div "Call to Customer Outbound call Location Search location Your caller id phone nu…" at bounding box center [633, 50] width 774 height 27
click at [298, 165] on link "link to CRM" at bounding box center [305, 166] width 61 height 15
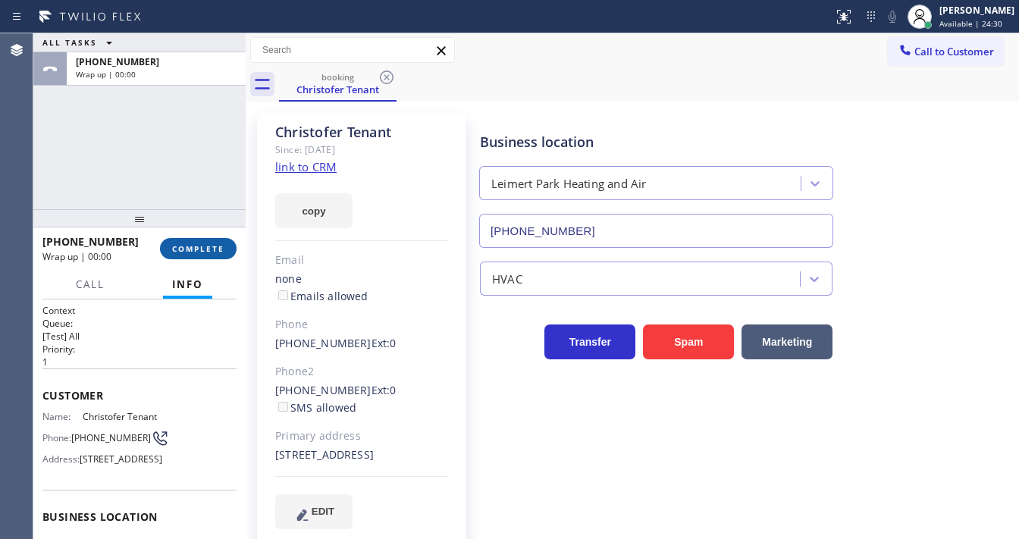
click at [231, 250] on button "COMPLETE" at bounding box center [198, 248] width 77 height 21
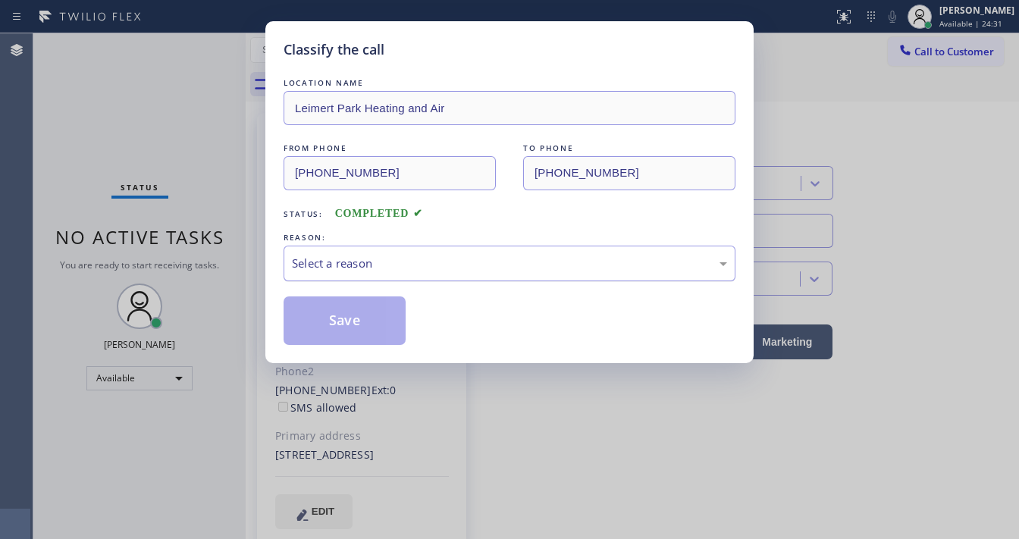
click at [372, 259] on div "Select a reason" at bounding box center [509, 263] width 435 height 17
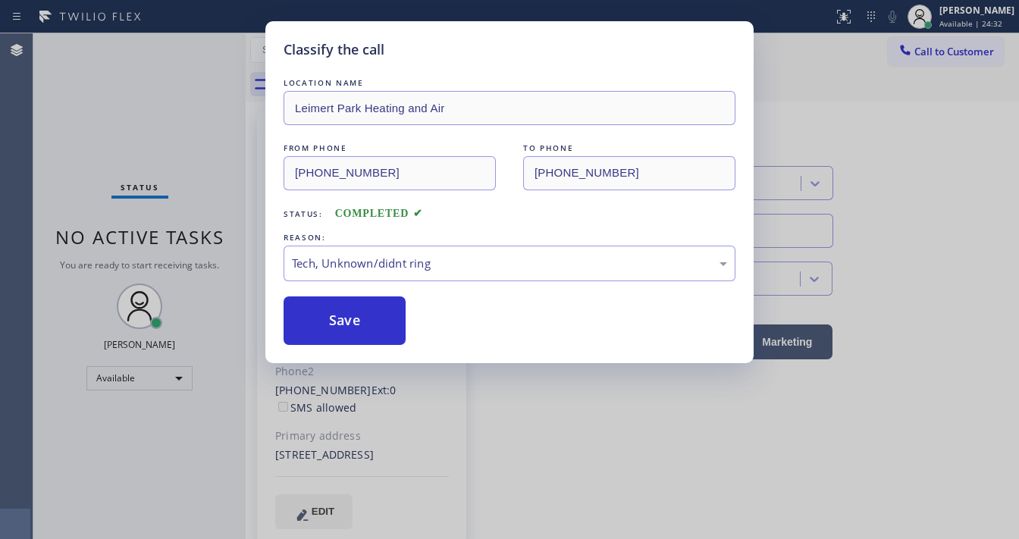
click at [369, 313] on button "Save" at bounding box center [345, 321] width 122 height 49
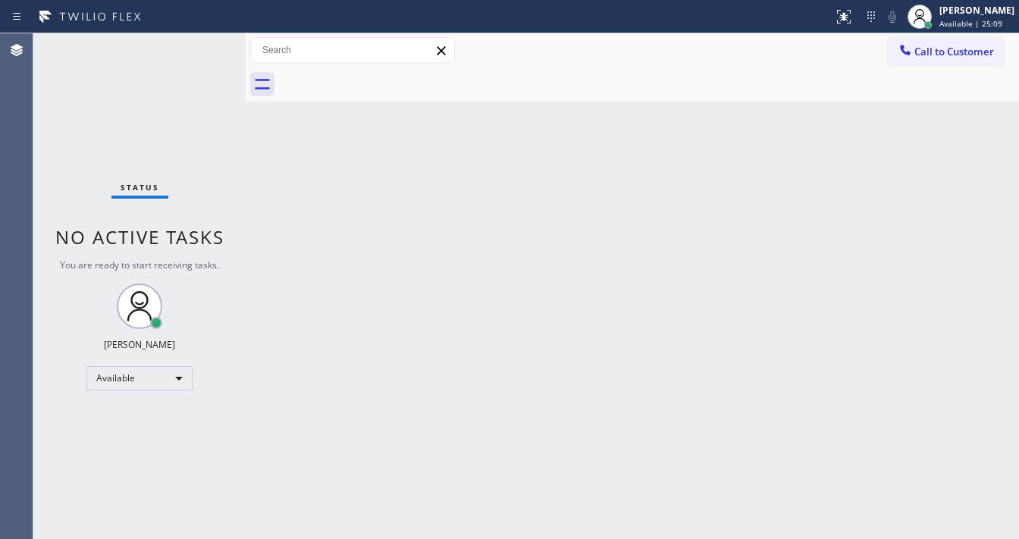
click at [208, 44] on div "Status No active tasks You are ready to start receiving tasks. [PERSON_NAME]" at bounding box center [139, 286] width 212 height 506
click at [205, 42] on div "Status No active tasks You are ready to start receiving tasks. [PERSON_NAME]" at bounding box center [139, 286] width 212 height 506
click at [204, 42] on div "Status No active tasks You are ready to start receiving tasks. [PERSON_NAME]" at bounding box center [139, 286] width 212 height 506
click at [201, 42] on div "Status No active tasks You are ready to start receiving tasks. [PERSON_NAME]" at bounding box center [139, 286] width 212 height 506
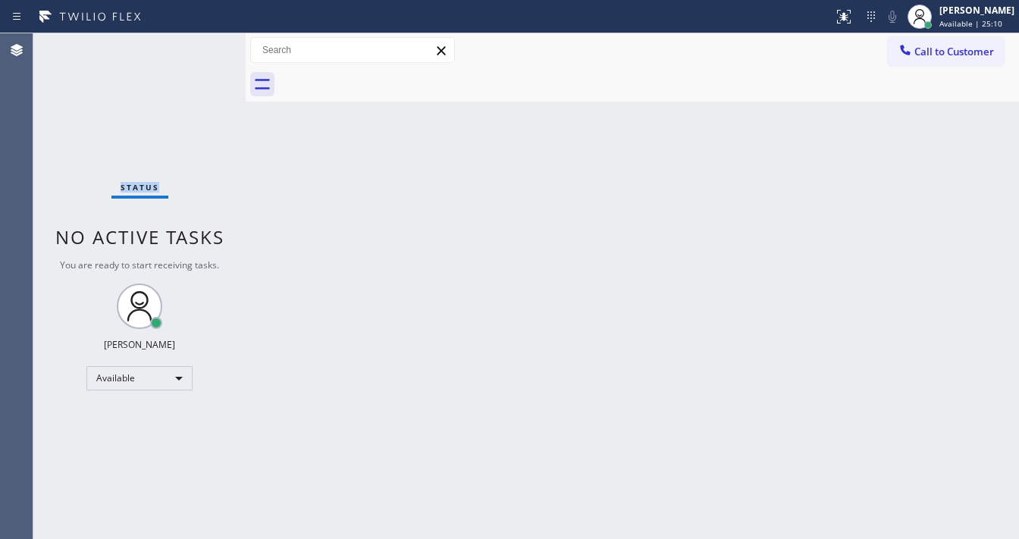
click at [200, 42] on div "Status No active tasks You are ready to start receiving tasks. [PERSON_NAME]" at bounding box center [139, 286] width 212 height 506
drag, startPoint x: 200, startPoint y: 42, endPoint x: 204, endPoint y: 26, distance: 17.1
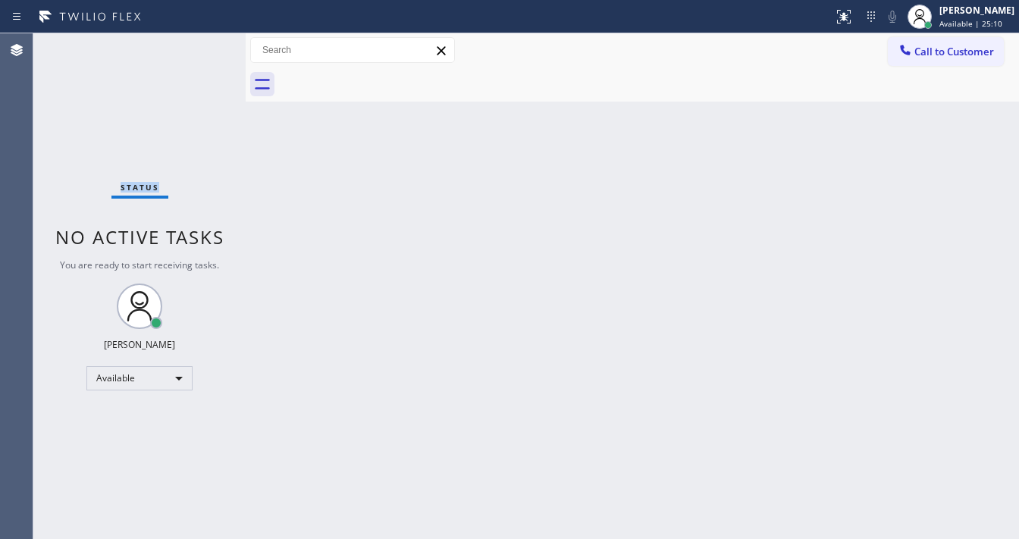
click at [200, 42] on div "Status No active tasks You are ready to start receiving tasks. [PERSON_NAME]" at bounding box center [139, 286] width 212 height 506
click at [203, 43] on div "Status No active tasks You are ready to start receiving tasks. [PERSON_NAME]" at bounding box center [139, 286] width 212 height 506
click at [203, 47] on div "Status No active tasks You are ready to start receiving tasks. [PERSON_NAME]" at bounding box center [139, 286] width 212 height 506
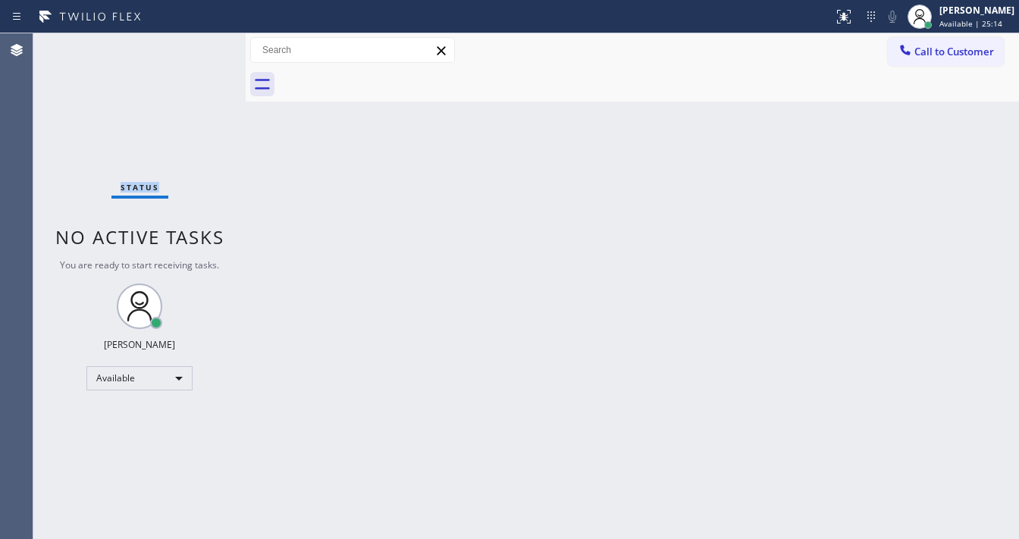
click at [203, 47] on div "Status No active tasks You are ready to start receiving tasks. [PERSON_NAME]" at bounding box center [139, 286] width 212 height 506
click at [202, 47] on div "Status No active tasks You are ready to start receiving tasks. [PERSON_NAME]" at bounding box center [139, 286] width 212 height 506
click at [202, 45] on div "Status No active tasks You are ready to start receiving tasks. [PERSON_NAME]" at bounding box center [139, 286] width 212 height 506
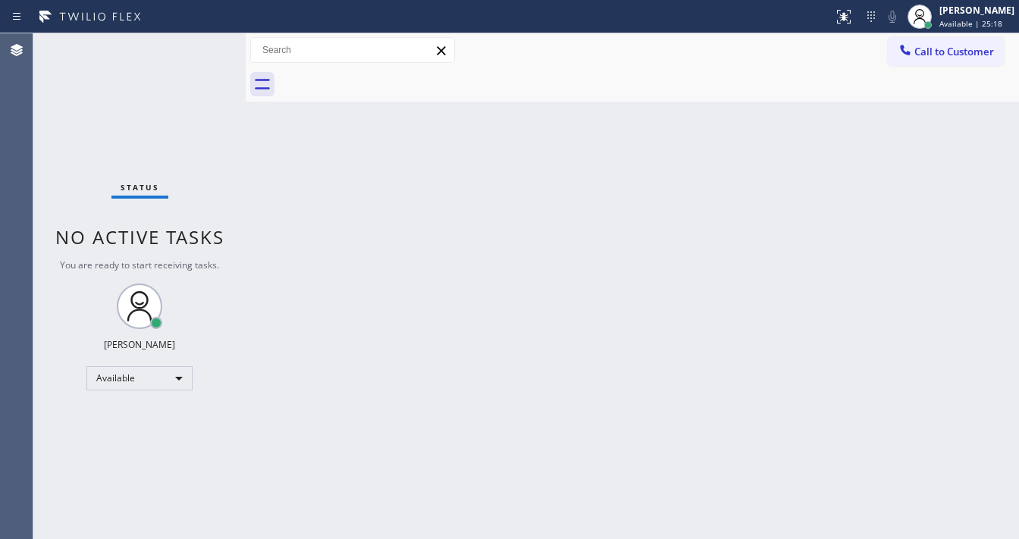
click at [202, 45] on div "Status No active tasks You are ready to start receiving tasks. [PERSON_NAME]" at bounding box center [139, 286] width 212 height 506
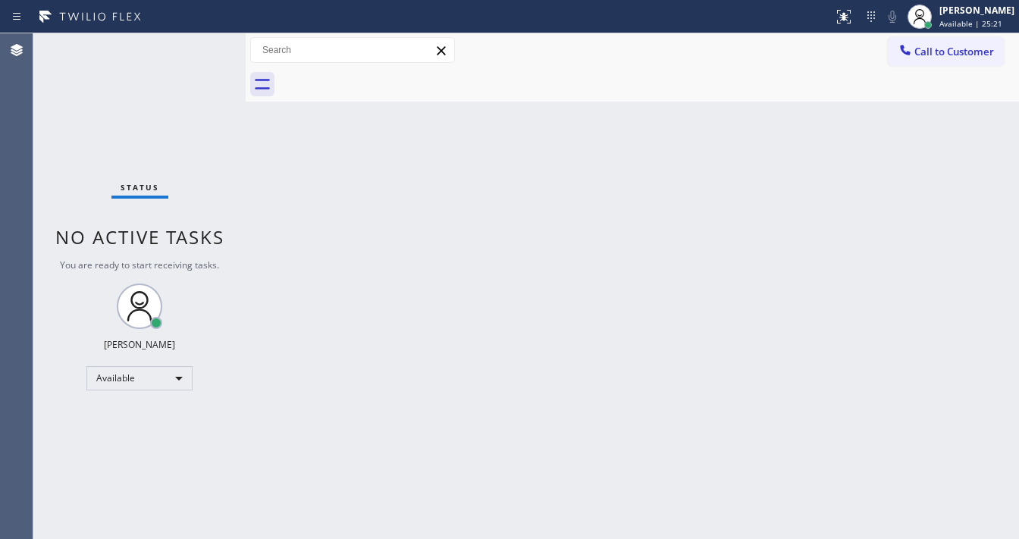
click at [202, 45] on div "Status No active tasks You are ready to start receiving tasks. [PERSON_NAME]" at bounding box center [139, 286] width 212 height 506
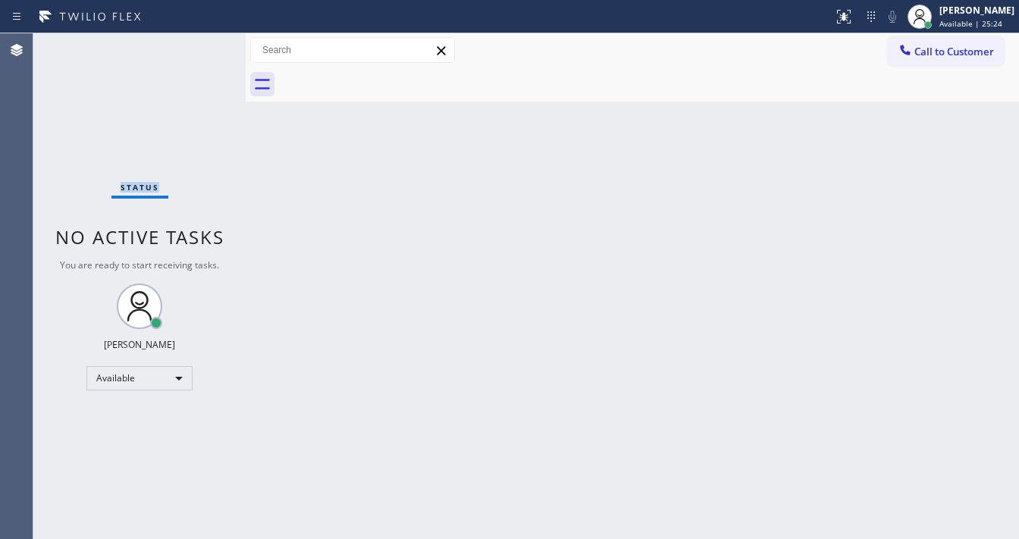
click at [202, 45] on div "Status No active tasks You are ready to start receiving tasks. [PERSON_NAME]" at bounding box center [139, 286] width 212 height 506
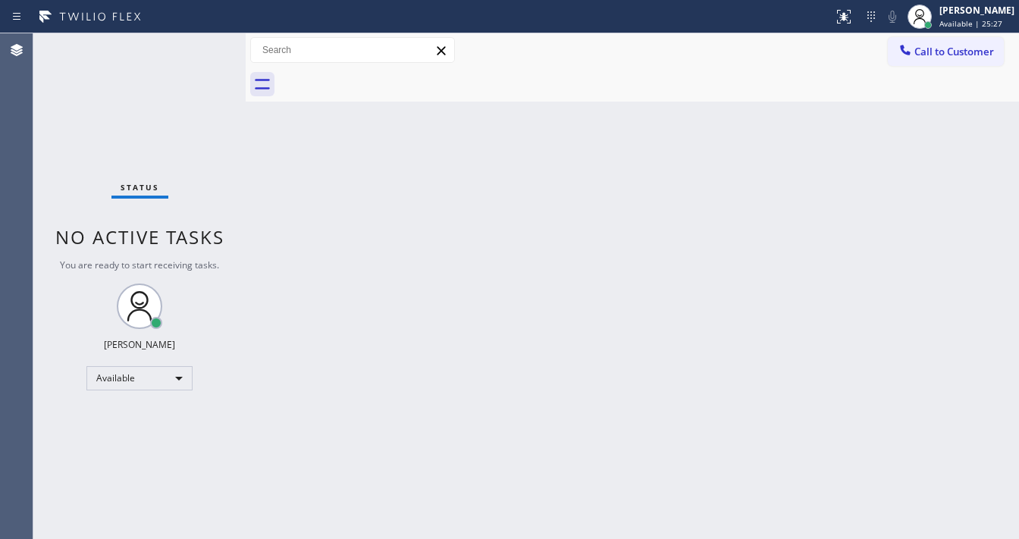
click at [202, 45] on div "Status No active tasks You are ready to start receiving tasks. [PERSON_NAME]" at bounding box center [139, 286] width 212 height 506
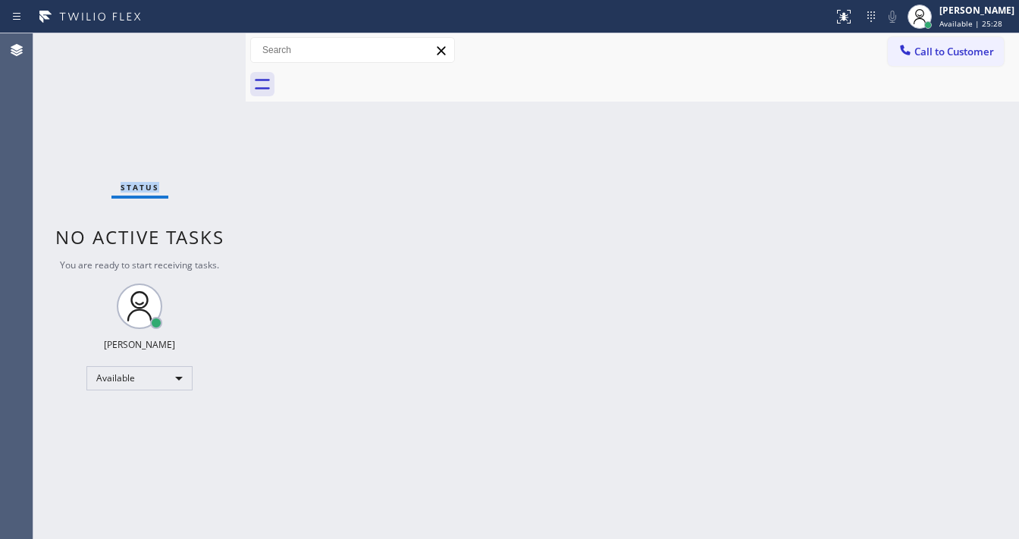
click at [202, 45] on div "Status No active tasks You are ready to start receiving tasks. [PERSON_NAME]" at bounding box center [139, 286] width 212 height 506
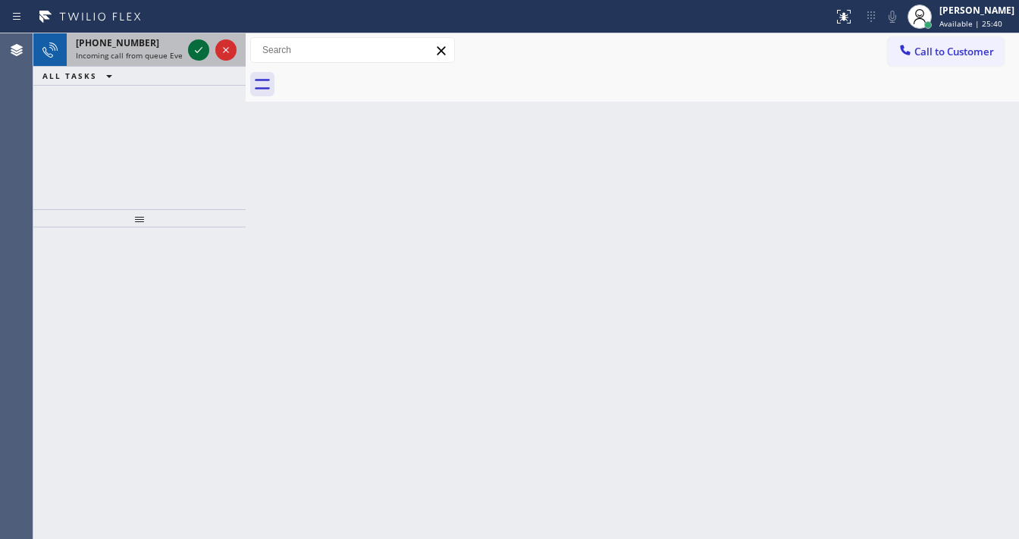
click at [202, 45] on icon at bounding box center [199, 50] width 18 height 18
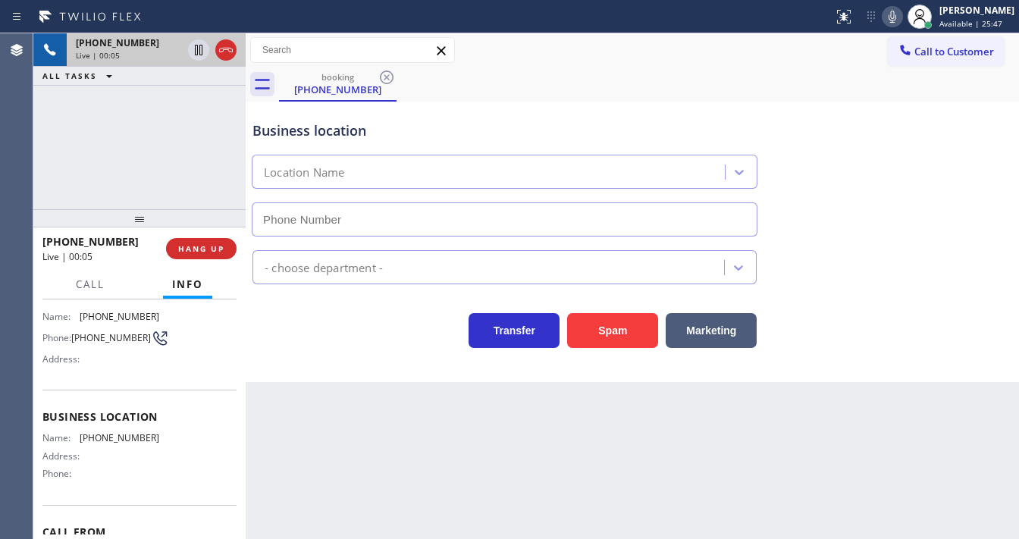
scroll to position [121, 0]
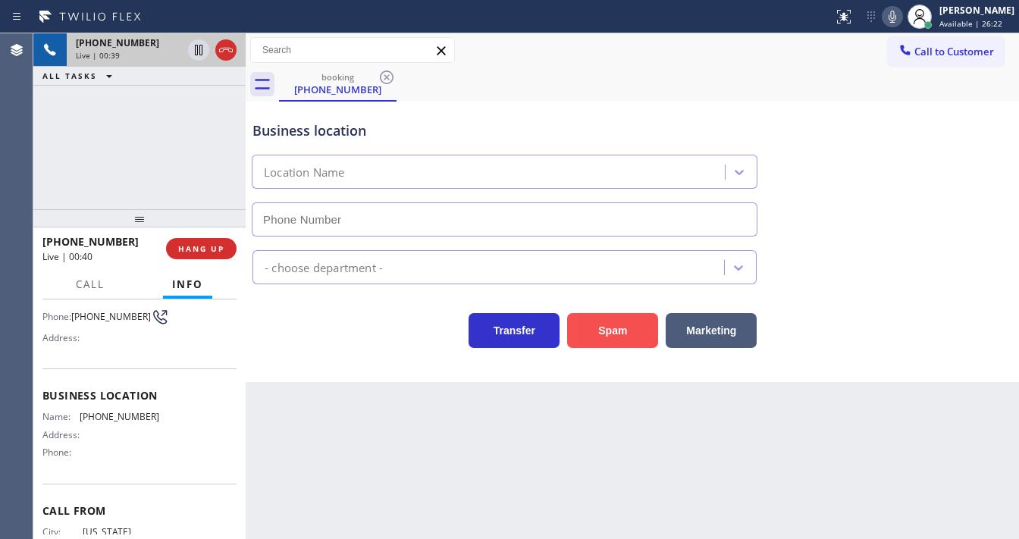
click at [582, 323] on button "Spam" at bounding box center [612, 330] width 91 height 35
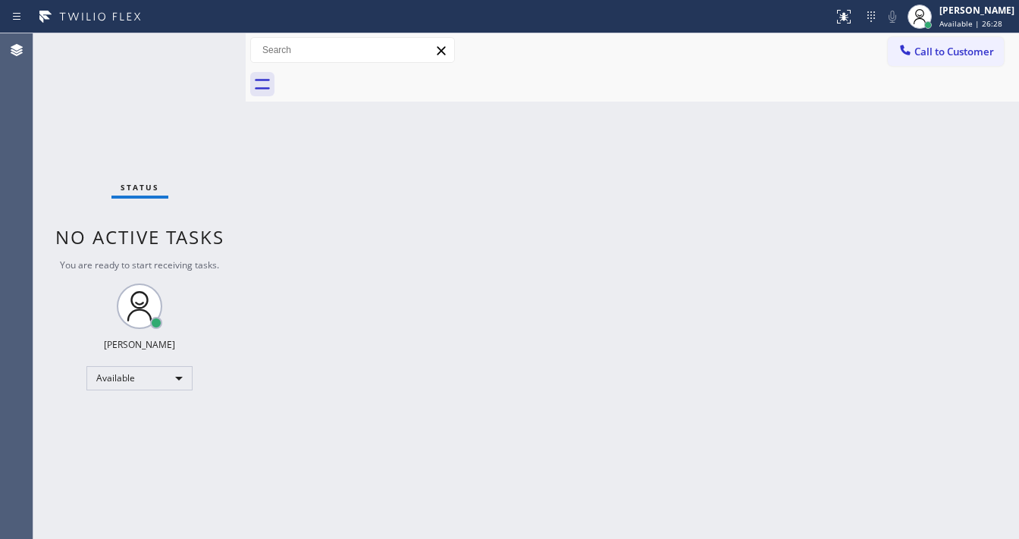
click at [198, 43] on div "Status No active tasks You are ready to start receiving tasks. [PERSON_NAME]" at bounding box center [139, 286] width 212 height 506
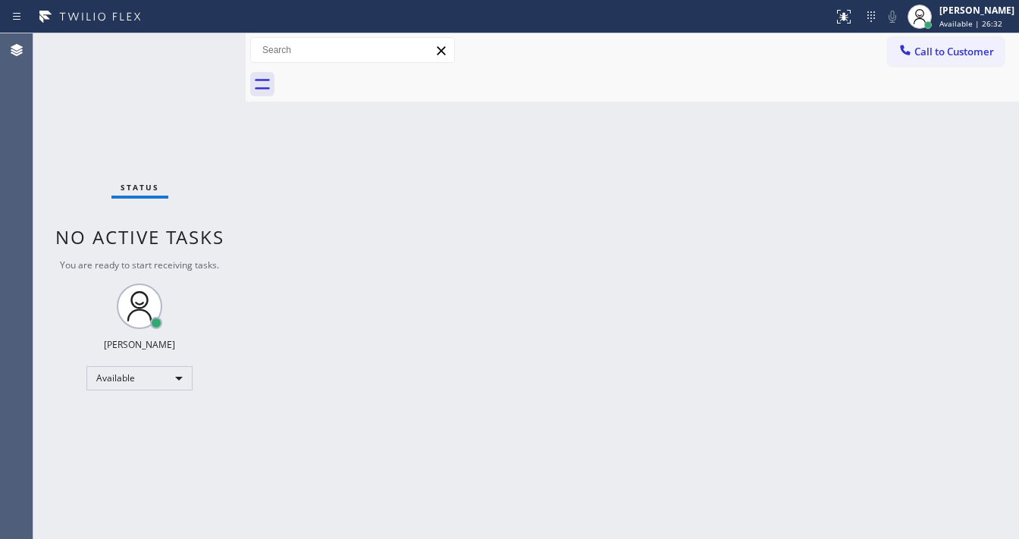
click at [198, 43] on div "Status No active tasks You are ready to start receiving tasks. [PERSON_NAME]" at bounding box center [139, 286] width 212 height 506
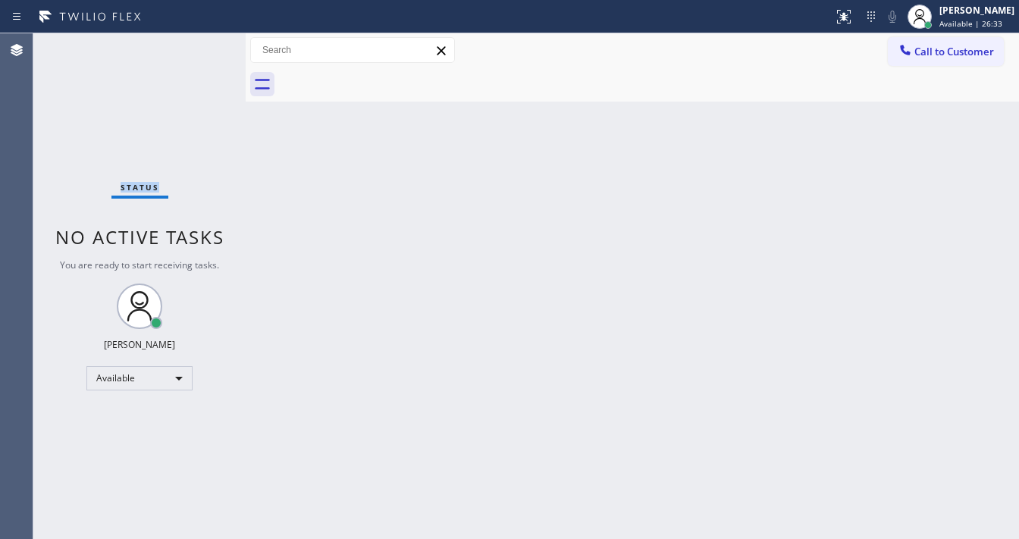
click at [198, 43] on div "Status No active tasks You are ready to start receiving tasks. [PERSON_NAME]" at bounding box center [139, 286] width 212 height 506
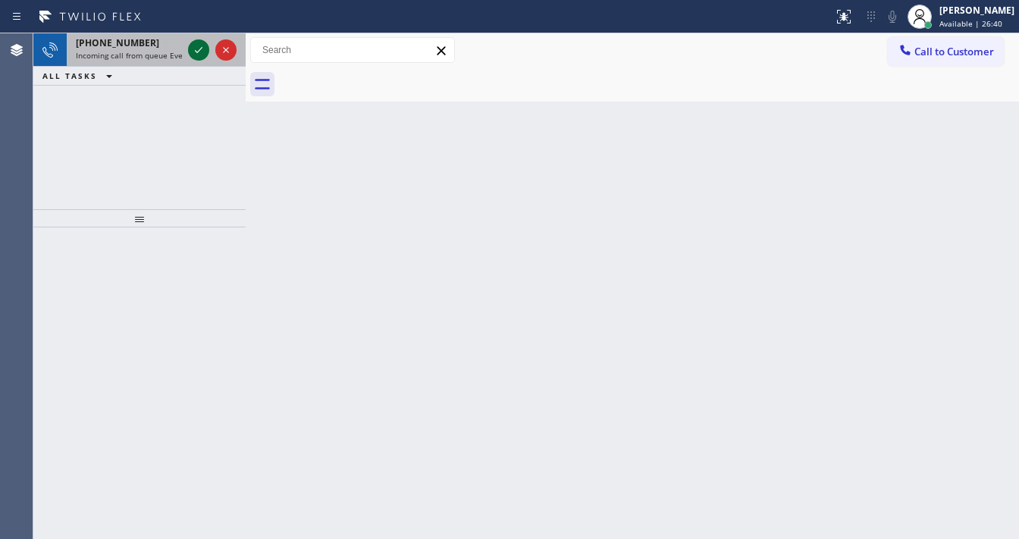
click at [198, 43] on icon at bounding box center [199, 50] width 18 height 18
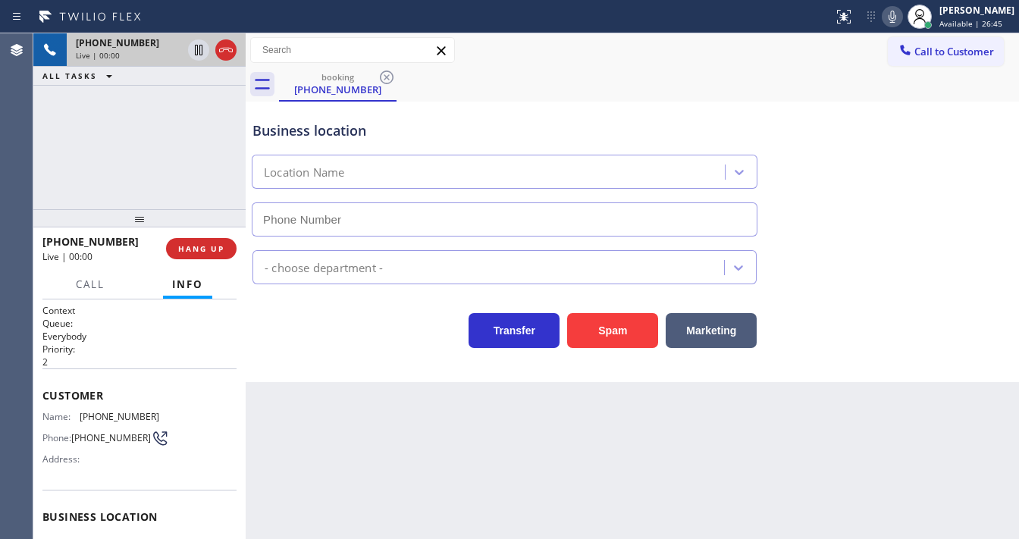
click at [215, 36] on div at bounding box center [212, 49] width 55 height 33
click at [228, 51] on icon at bounding box center [226, 50] width 18 height 18
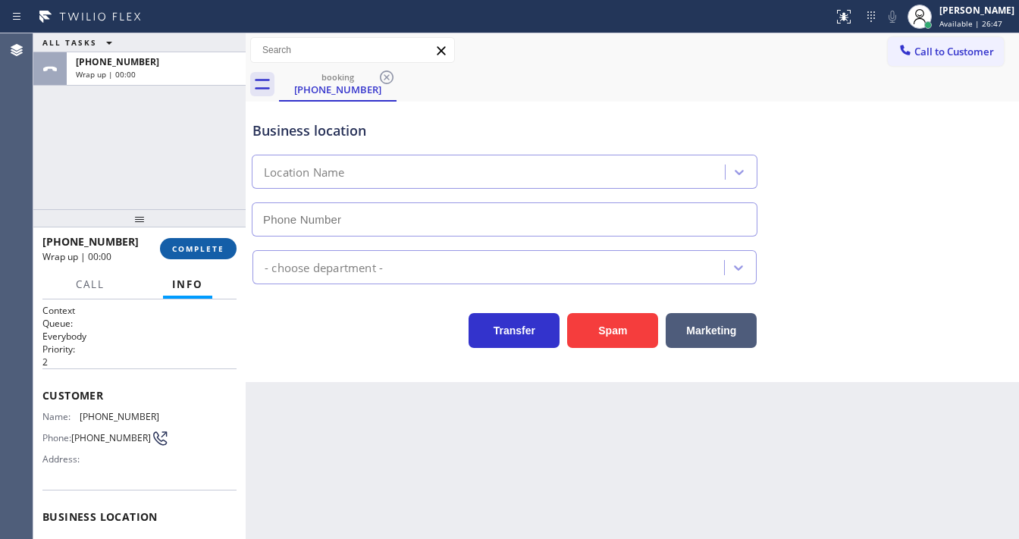
click at [209, 247] on span "COMPLETE" at bounding box center [198, 248] width 52 height 11
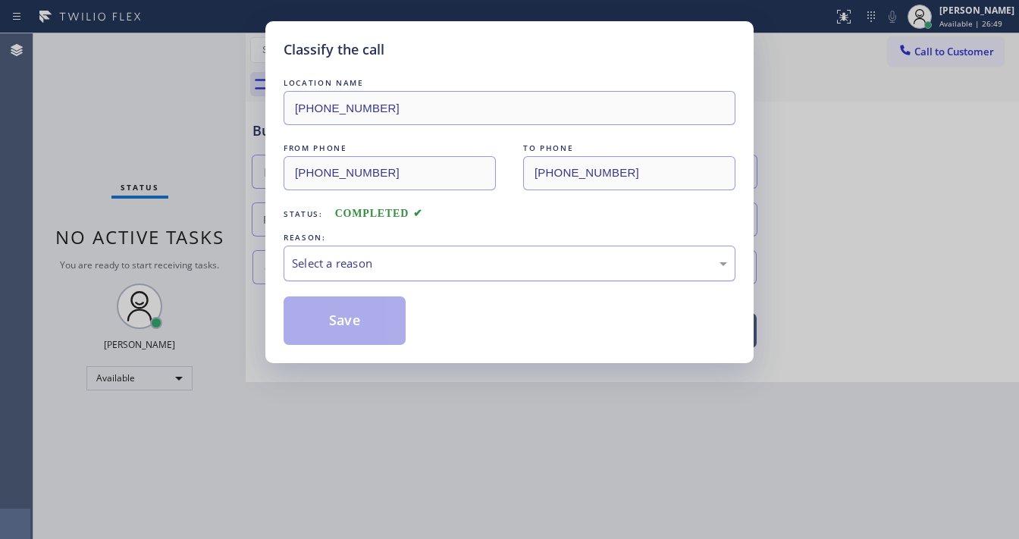
click at [361, 260] on div "Select a reason" at bounding box center [509, 263] width 435 height 17
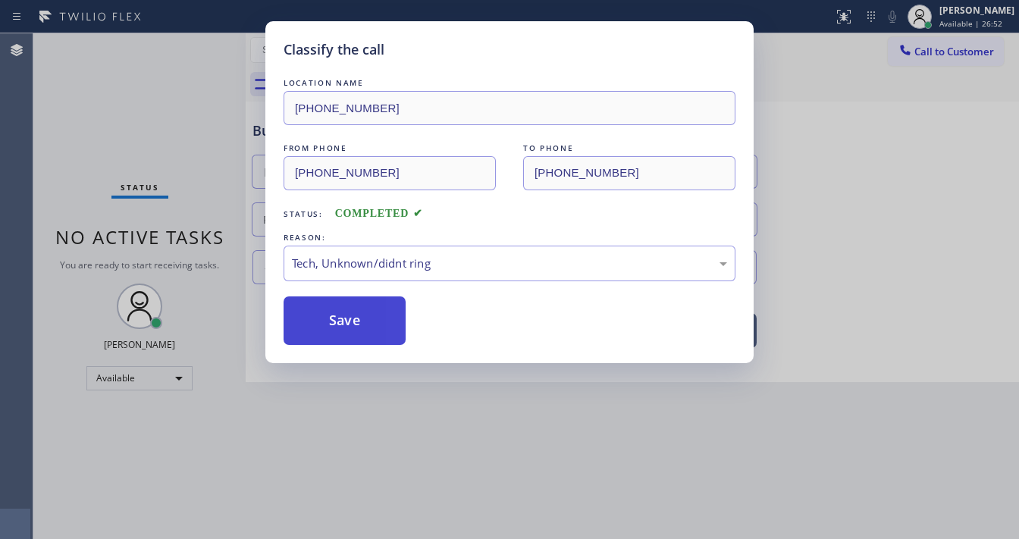
drag, startPoint x: 359, startPoint y: 311, endPoint x: 334, endPoint y: 300, distance: 27.9
click at [359, 309] on button "Save" at bounding box center [345, 321] width 122 height 49
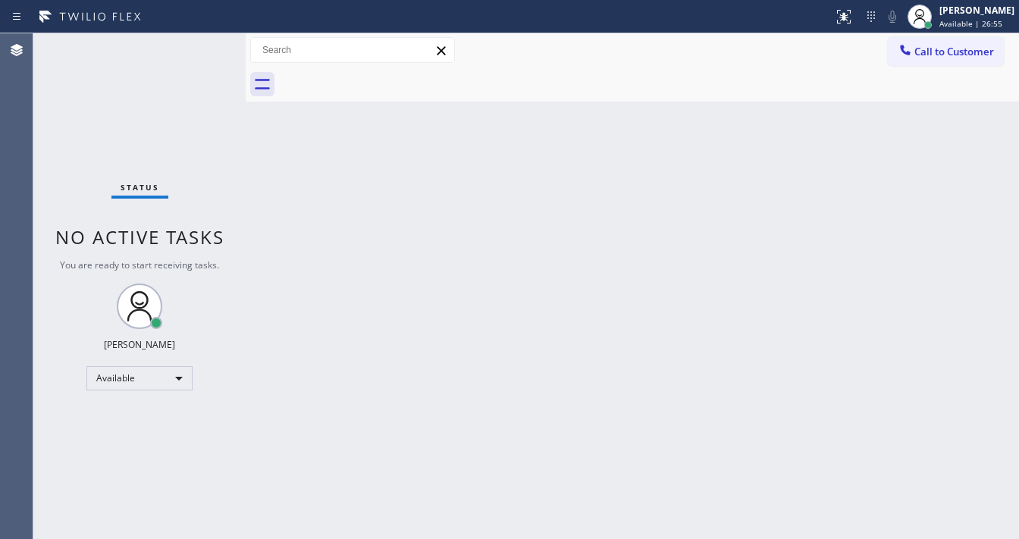
click at [195, 41] on div "Status No active tasks You are ready to start receiving tasks. [PERSON_NAME]" at bounding box center [139, 286] width 212 height 506
click at [199, 42] on div "Status No active tasks You are ready to start receiving tasks. [PERSON_NAME]" at bounding box center [139, 286] width 212 height 506
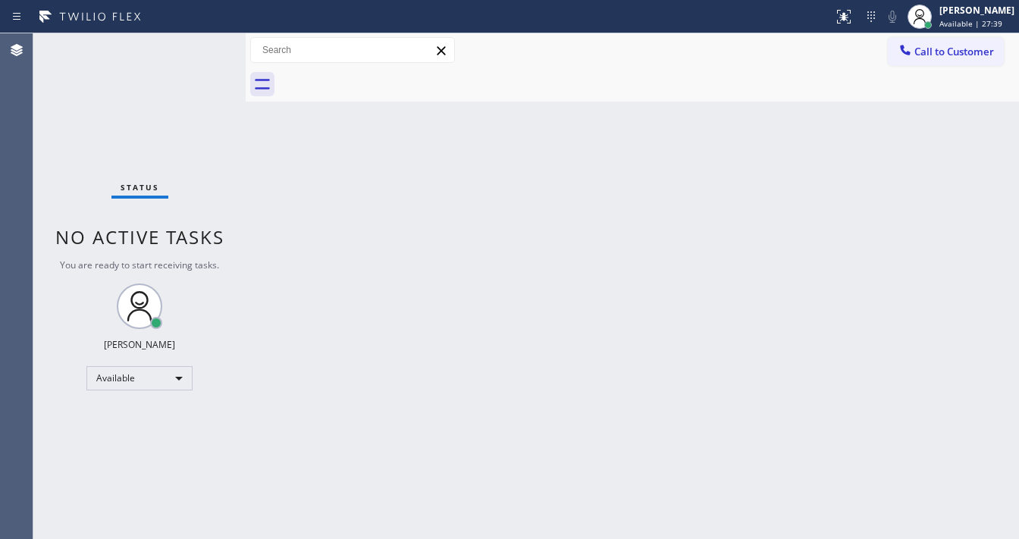
click at [199, 42] on div "Status No active tasks You are ready to start receiving tasks. [PERSON_NAME]" at bounding box center [139, 286] width 212 height 506
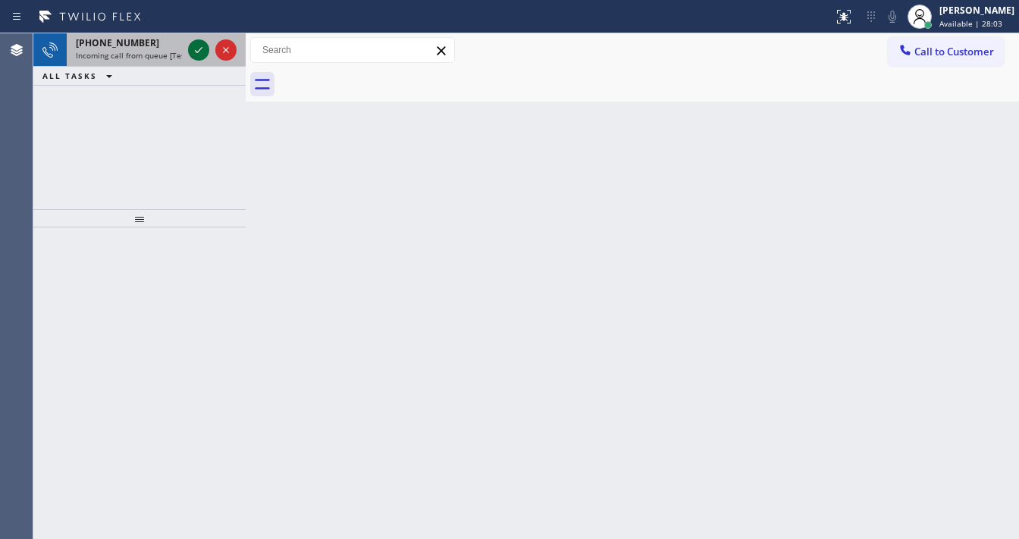
click at [199, 42] on icon at bounding box center [199, 50] width 18 height 18
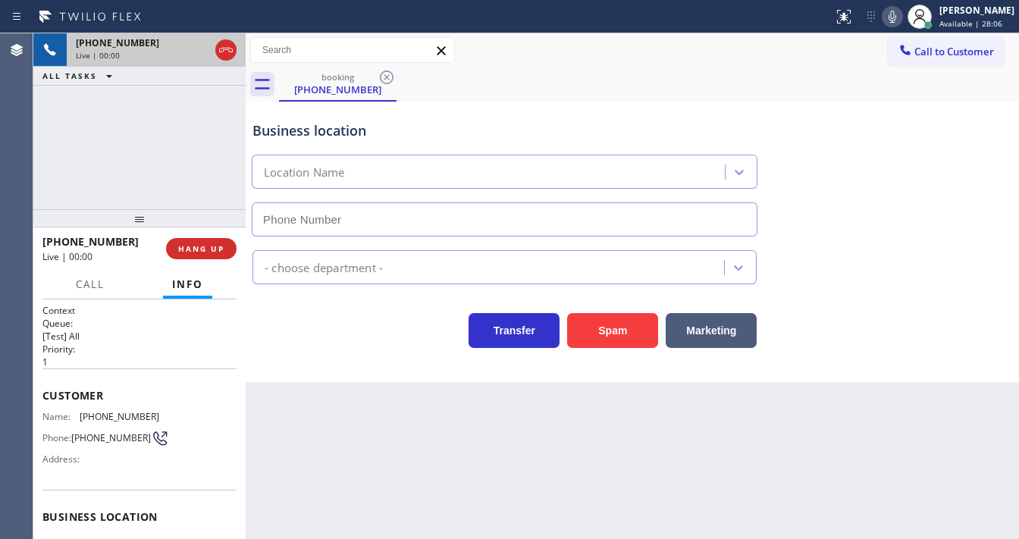
type input "[PHONE_NUMBER]"
click at [587, 324] on button "Spam" at bounding box center [612, 330] width 91 height 35
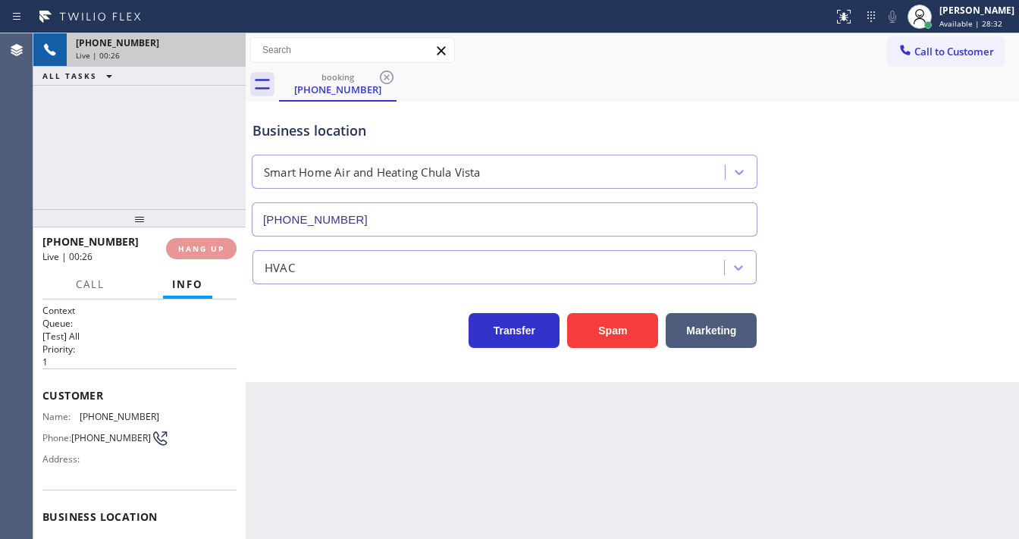
click at [199, 52] on div "Live | 00:26" at bounding box center [156, 55] width 161 height 11
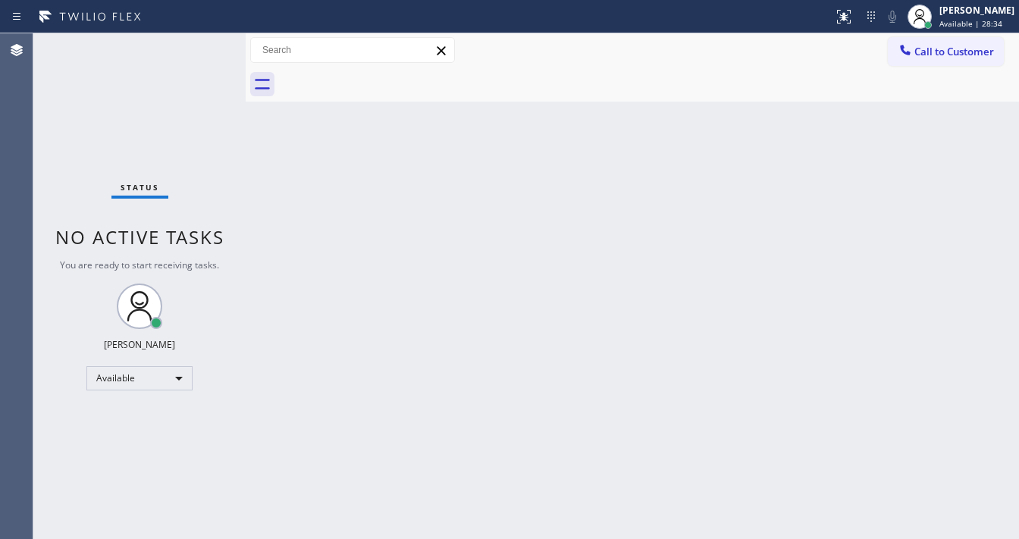
click at [198, 51] on div "Status No active tasks You are ready to start receiving tasks. [PERSON_NAME]" at bounding box center [139, 286] width 212 height 506
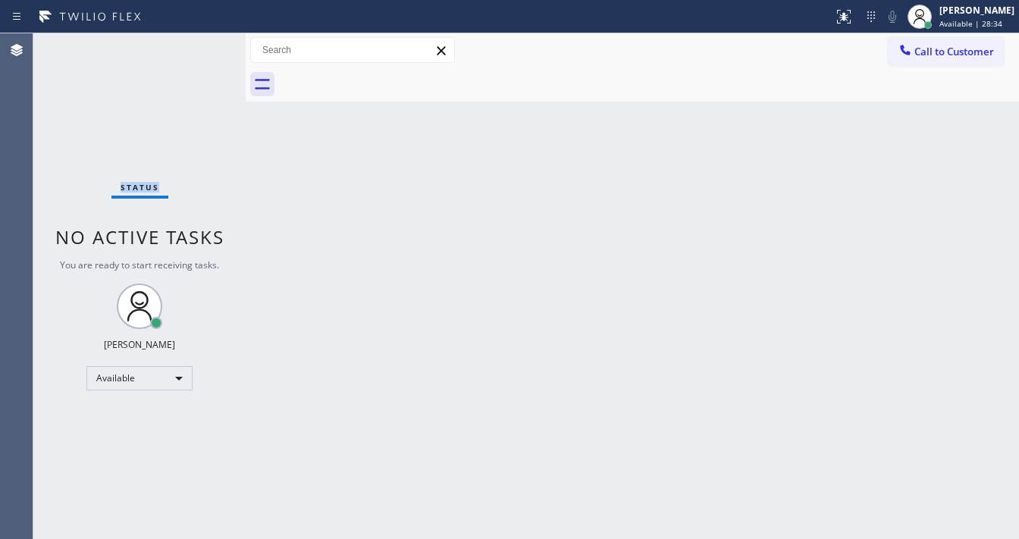
click at [198, 51] on div "Status No active tasks You are ready to start receiving tasks. [PERSON_NAME]" at bounding box center [139, 286] width 212 height 506
click at [198, 50] on div "Status No active tasks You are ready to start receiving tasks. [PERSON_NAME]" at bounding box center [139, 286] width 212 height 506
click at [198, 49] on div "Status No active tasks You are ready to start receiving tasks. [PERSON_NAME]" at bounding box center [139, 286] width 212 height 506
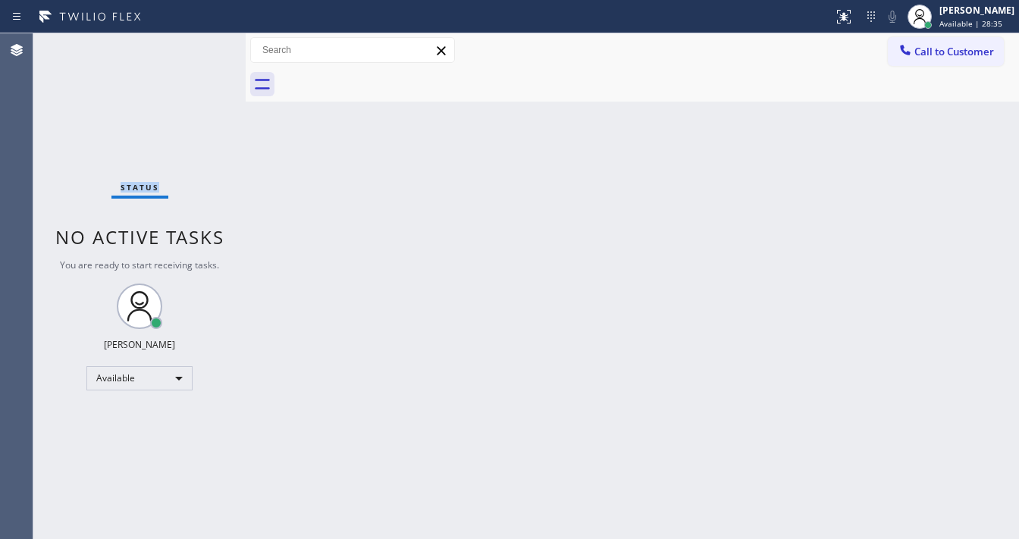
click at [198, 49] on div "Status No active tasks You are ready to start receiving tasks. [PERSON_NAME]" at bounding box center [139, 286] width 212 height 506
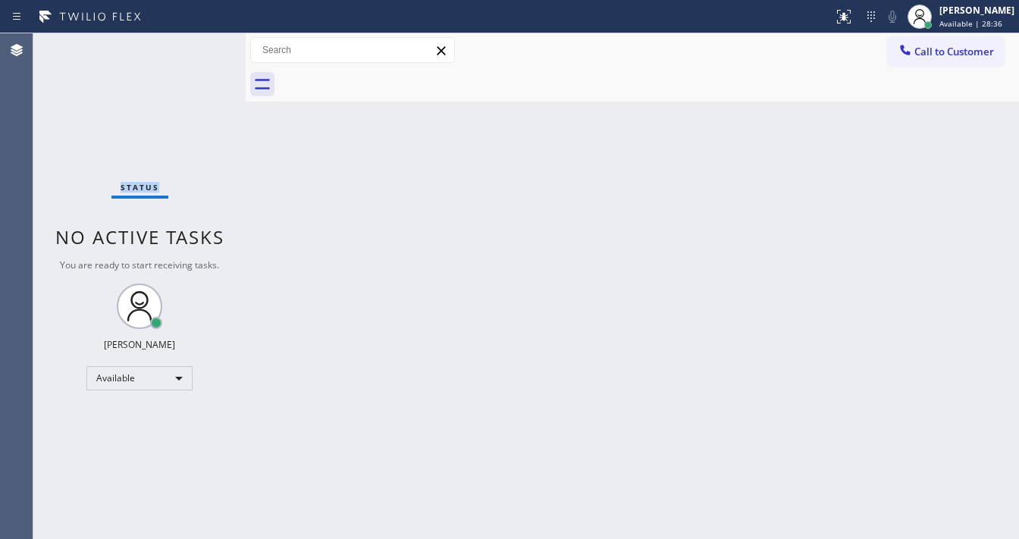
click at [198, 49] on div "Status No active tasks You are ready to start receiving tasks. [PERSON_NAME]" at bounding box center [139, 286] width 212 height 506
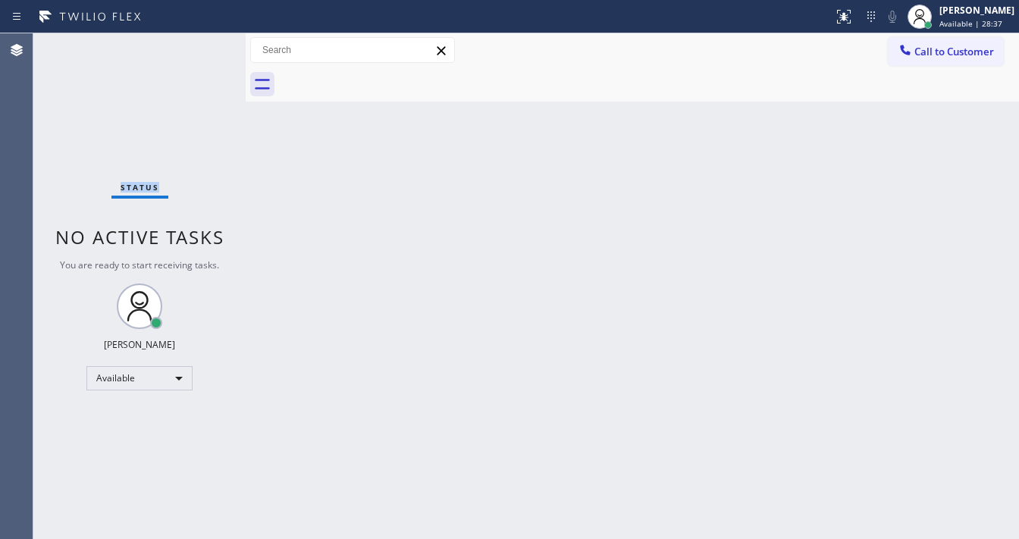
click at [198, 49] on div "Status No active tasks You are ready to start receiving tasks. [PERSON_NAME]" at bounding box center [139, 286] width 212 height 506
click at [201, 49] on div "Status No active tasks You are ready to start receiving tasks. [PERSON_NAME]" at bounding box center [139, 286] width 212 height 506
click at [200, 47] on div "Status No active tasks You are ready to start receiving tasks. [PERSON_NAME]" at bounding box center [139, 286] width 212 height 506
click at [200, 48] on div "Status No active tasks You are ready to start receiving tasks. [PERSON_NAME]" at bounding box center [139, 286] width 212 height 506
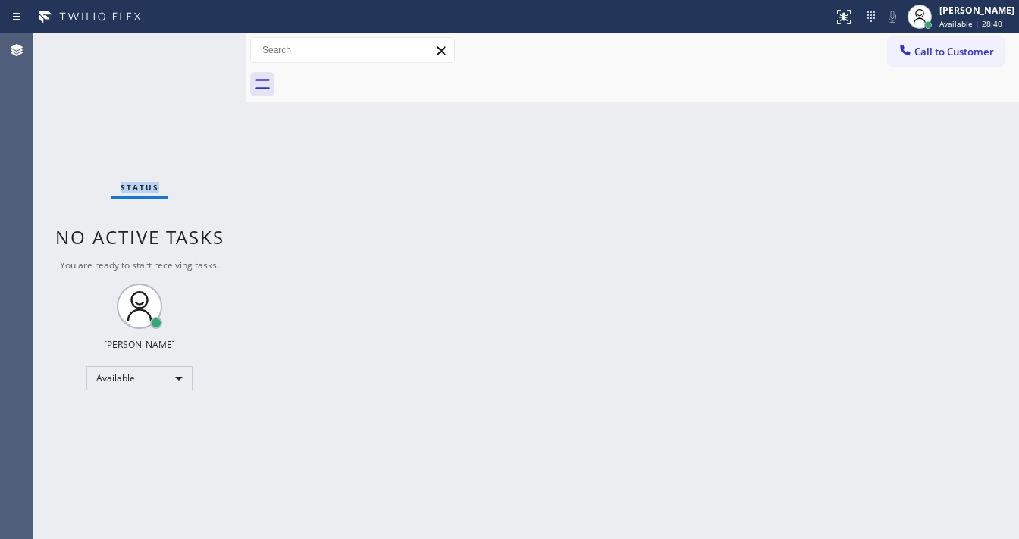
click at [199, 48] on div "Status No active tasks You are ready to start receiving tasks. [PERSON_NAME]" at bounding box center [139, 286] width 212 height 506
click at [198, 46] on div "Status No active tasks You are ready to start receiving tasks. [PERSON_NAME]" at bounding box center [139, 286] width 212 height 506
click at [435, 538] on div "Back to Dashboard Change Sender ID Customers Technicians Select a contact Outbo…" at bounding box center [633, 286] width 774 height 506
click at [199, 50] on div "Status No active tasks You are ready to start receiving tasks. [PERSON_NAME]" at bounding box center [139, 286] width 212 height 506
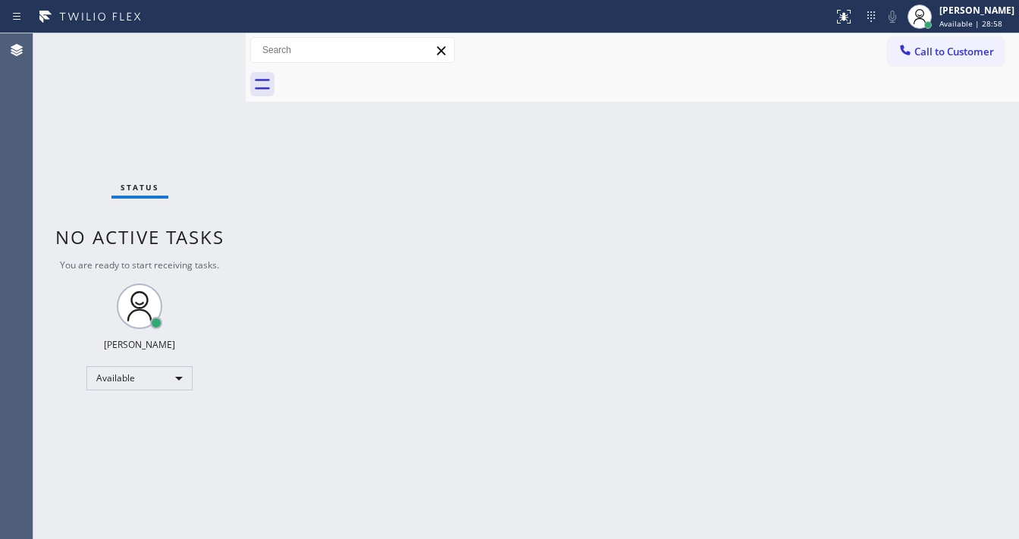
click at [197, 50] on div "Status No active tasks You are ready to start receiving tasks. [PERSON_NAME]" at bounding box center [139, 286] width 212 height 506
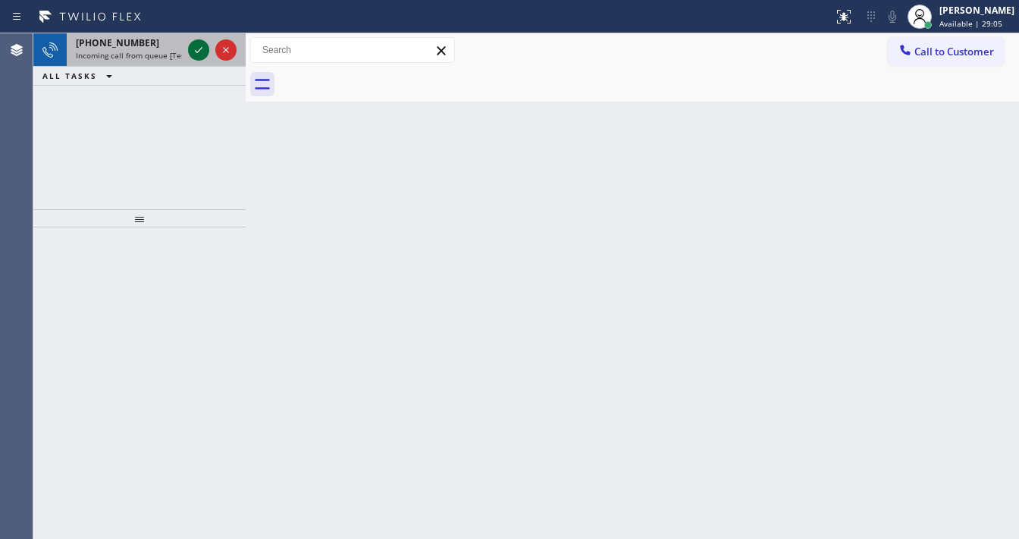
click at [197, 41] on icon at bounding box center [199, 50] width 18 height 18
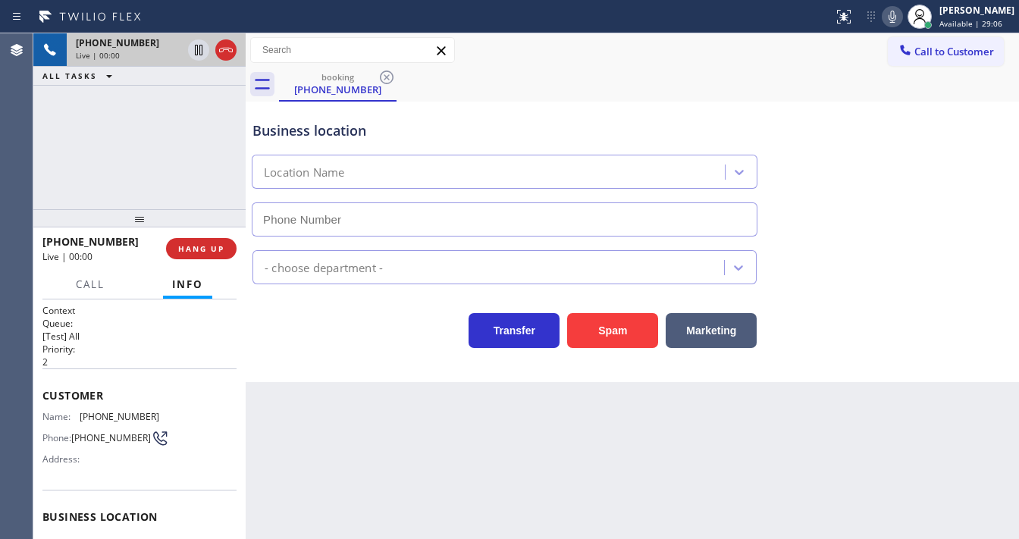
scroll to position [61, 0]
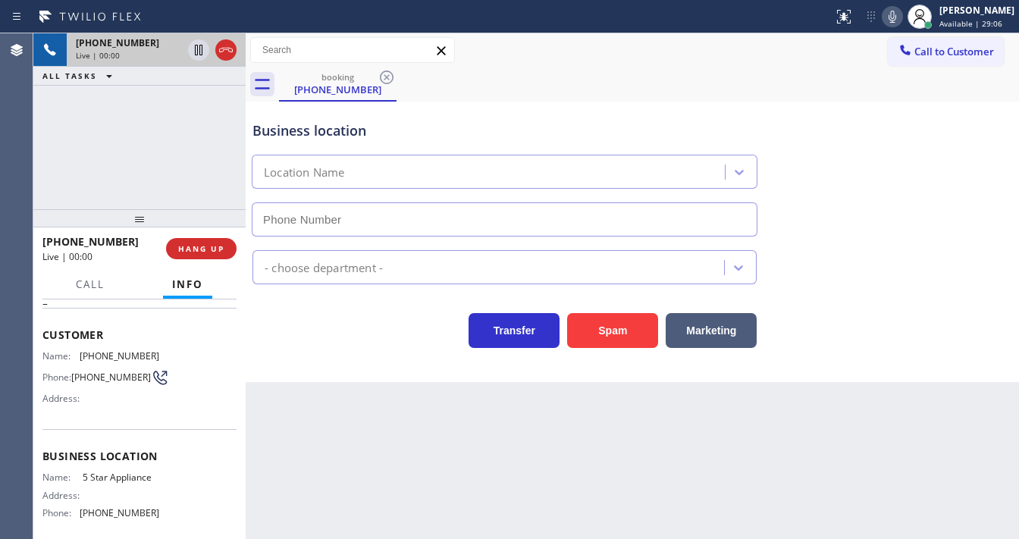
type input "[PHONE_NUMBER]"
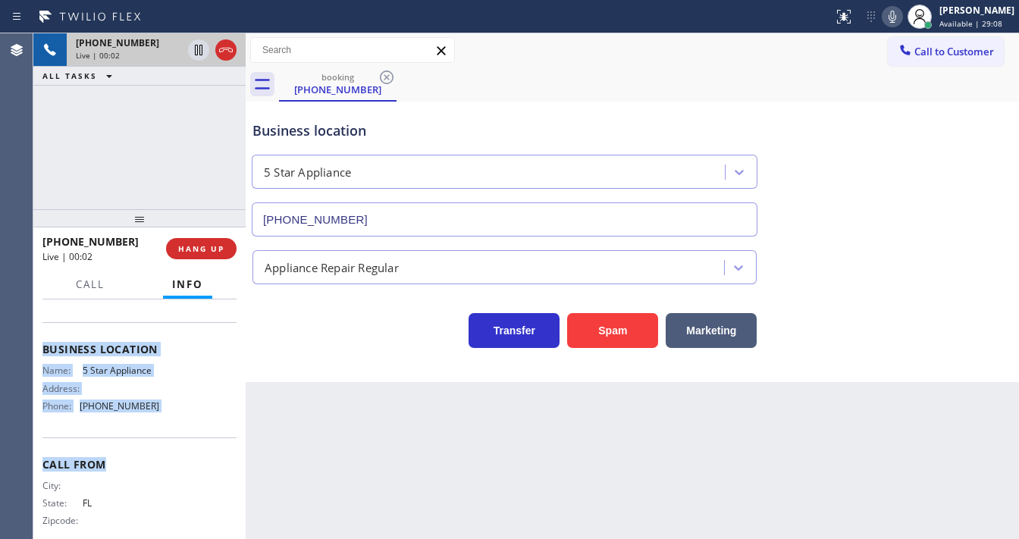
scroll to position [186, 0]
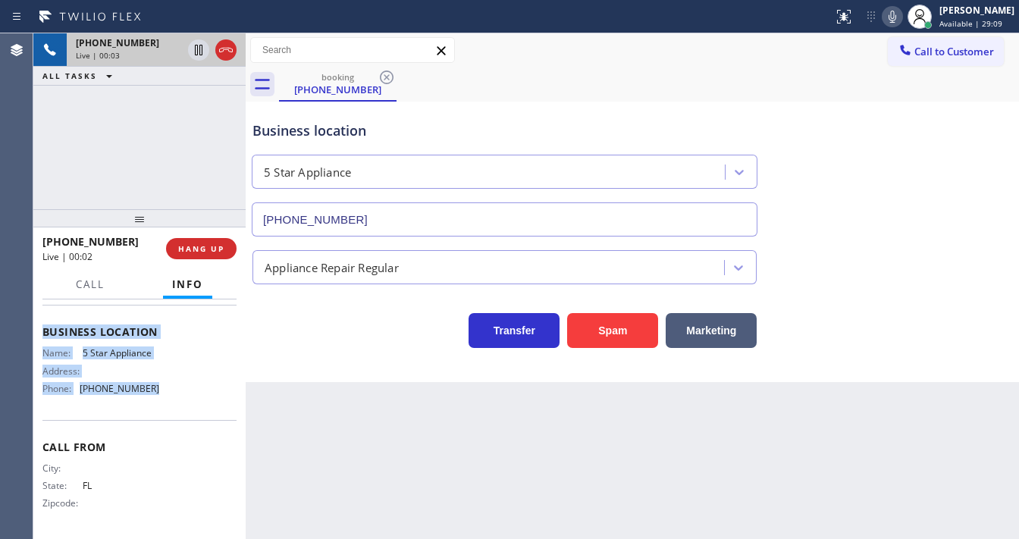
drag, startPoint x: 40, startPoint y: 329, endPoint x: 177, endPoint y: 400, distance: 154.0
click at [177, 400] on div "Context Queue: [Test] All Priority: 2 Customer Name: [PHONE_NUMBER] Phone: [PHO…" at bounding box center [139, 420] width 212 height 240
copy div "Customer Name: [PHONE_NUMBER] Phone: [PHONE_NUMBER] Address: Business location …"
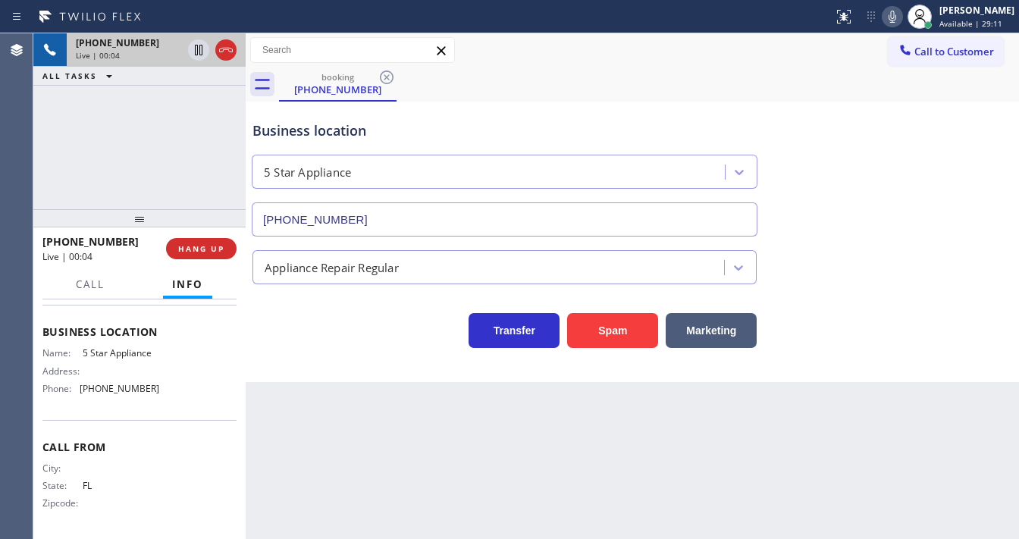
click at [154, 150] on div "[PHONE_NUMBER] Live | 00:04 ALL TASKS ALL TASKS ACTIVE TASKS TASKS IN WRAP UP" at bounding box center [139, 121] width 212 height 176
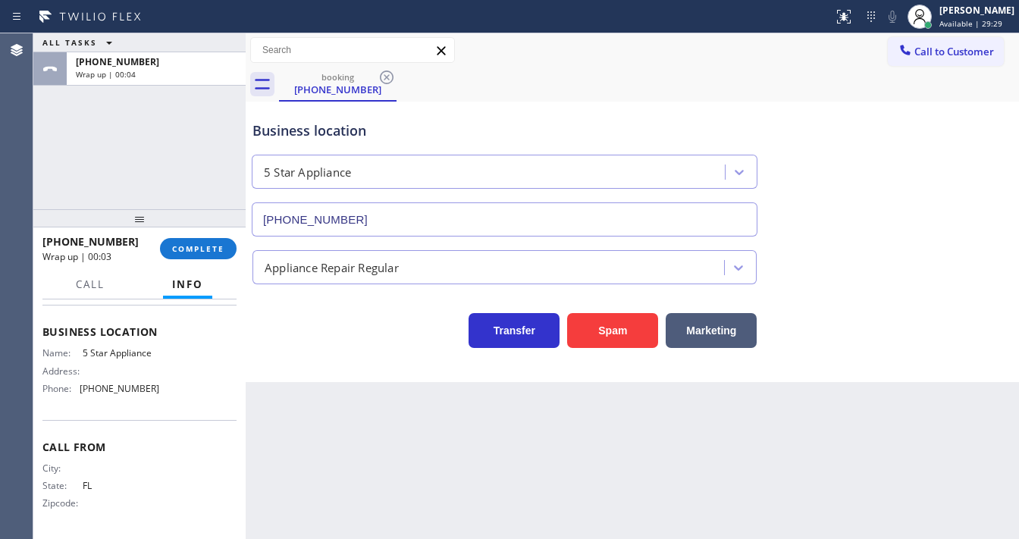
drag, startPoint x: 90, startPoint y: 181, endPoint x: 116, endPoint y: 194, distance: 29.2
click at [104, 188] on div "ALL TASKS ALL TASKS ACTIVE TASKS TASKS IN WRAP UP [PHONE_NUMBER] Wrap up | 00:04" at bounding box center [139, 121] width 212 height 176
click at [187, 249] on span "COMPLETE" at bounding box center [198, 248] width 52 height 11
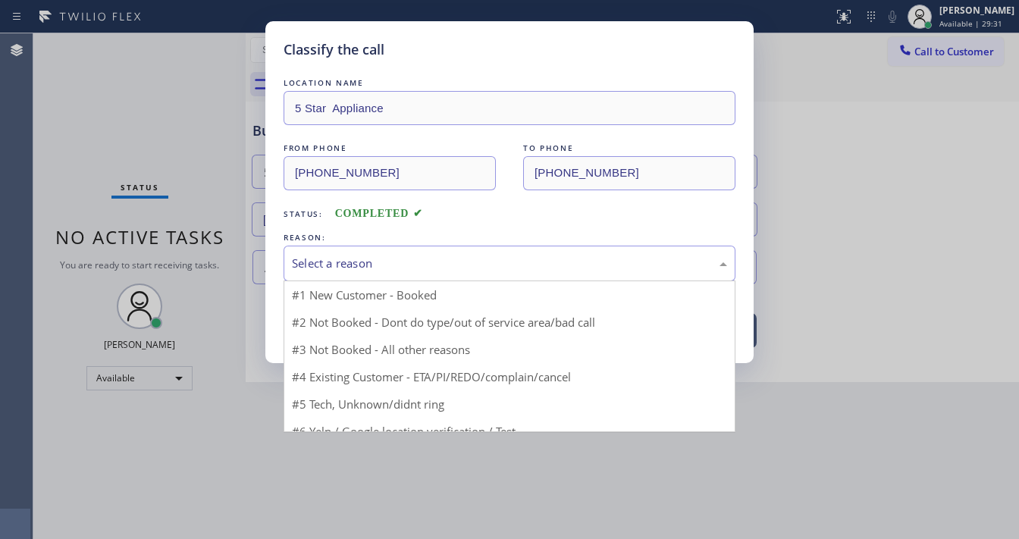
drag, startPoint x: 400, startPoint y: 258, endPoint x: 397, endPoint y: 266, distance: 8.6
click at [397, 265] on div "Select a reason" at bounding box center [509, 263] width 435 height 17
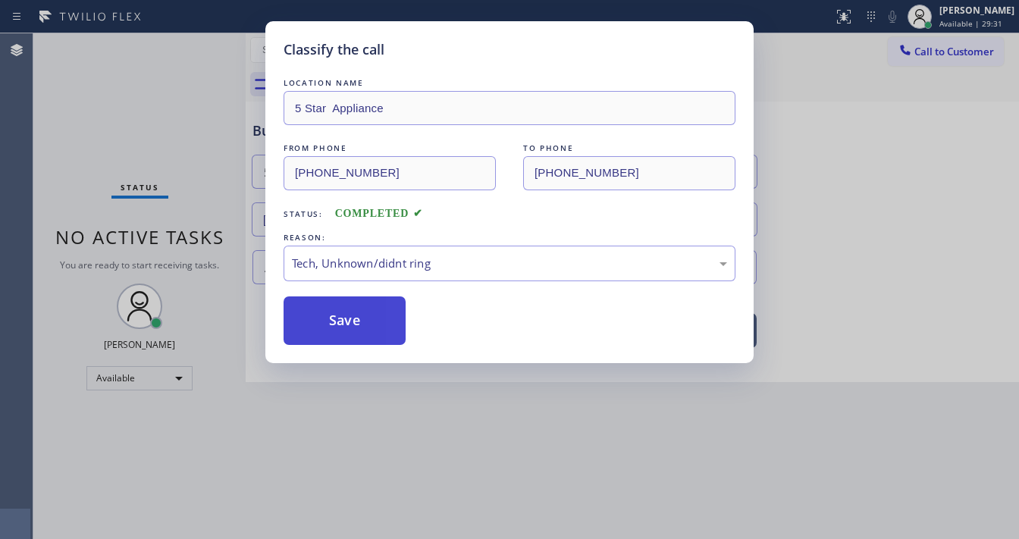
click at [352, 303] on button "Save" at bounding box center [345, 321] width 122 height 49
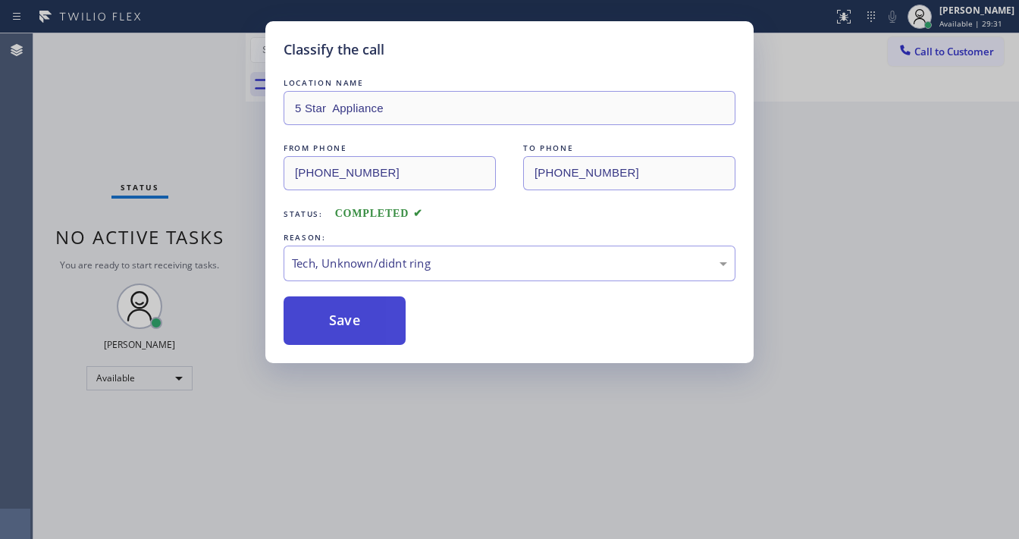
click at [352, 303] on button "Save" at bounding box center [345, 321] width 122 height 49
click at [223, 207] on div "Classify the call LOCATION NAME 5 Star Appliance FROM PHONE [PHONE_NUMBER] TO P…" at bounding box center [509, 269] width 1019 height 539
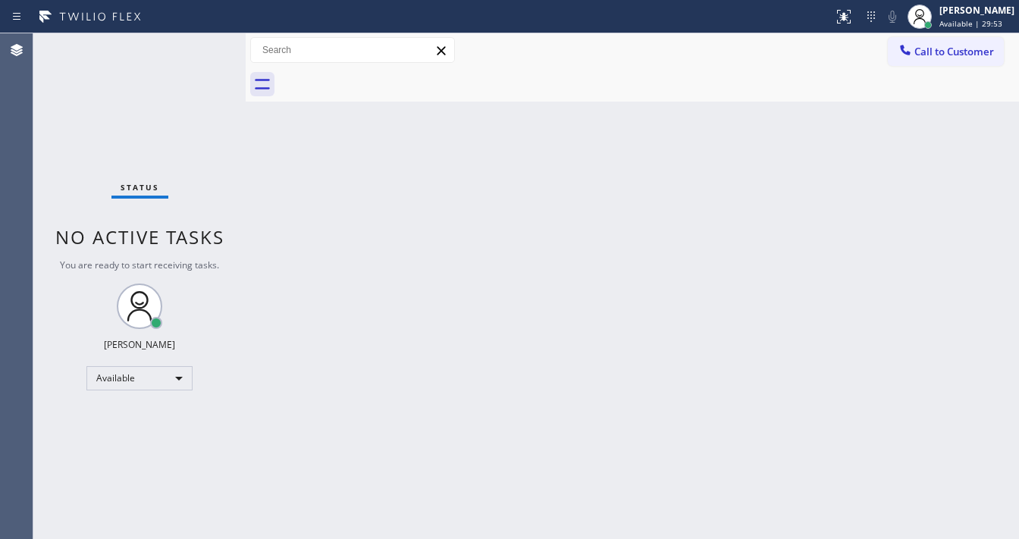
click at [200, 42] on div "Status No active tasks You are ready to start receiving tasks. [PERSON_NAME]" at bounding box center [139, 286] width 212 height 506
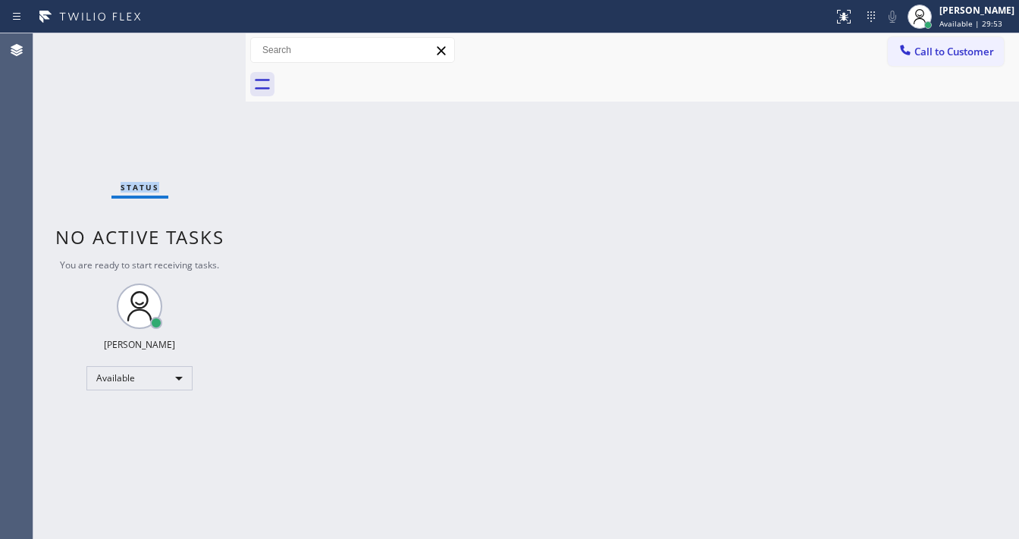
click at [200, 42] on div "Status No active tasks You are ready to start receiving tasks. [PERSON_NAME]" at bounding box center [139, 286] width 212 height 506
click at [197, 42] on div "Status No active tasks You are ready to start receiving tasks. [PERSON_NAME]" at bounding box center [139, 286] width 212 height 506
click at [200, 46] on div "Status No active tasks You are ready to start receiving tasks. [PERSON_NAME]" at bounding box center [139, 286] width 212 height 506
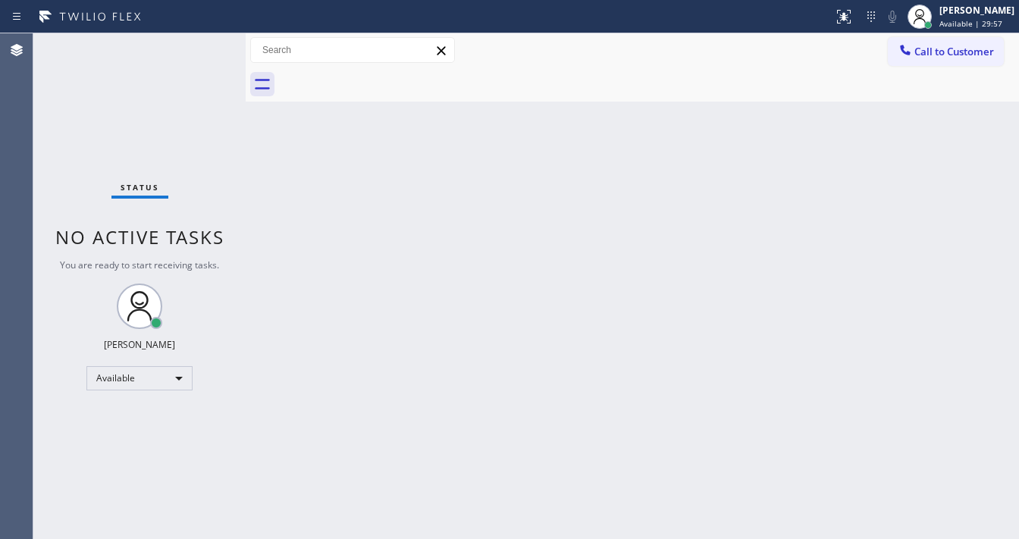
click at [200, 46] on div "Status No active tasks You are ready to start receiving tasks. [PERSON_NAME]" at bounding box center [139, 286] width 212 height 506
click at [200, 42] on div "Status No active tasks You are ready to start receiving tasks. [PERSON_NAME]" at bounding box center [139, 286] width 212 height 506
click at [196, 42] on div "Status No active tasks You are ready to start receiving tasks. [PERSON_NAME]" at bounding box center [139, 286] width 212 height 506
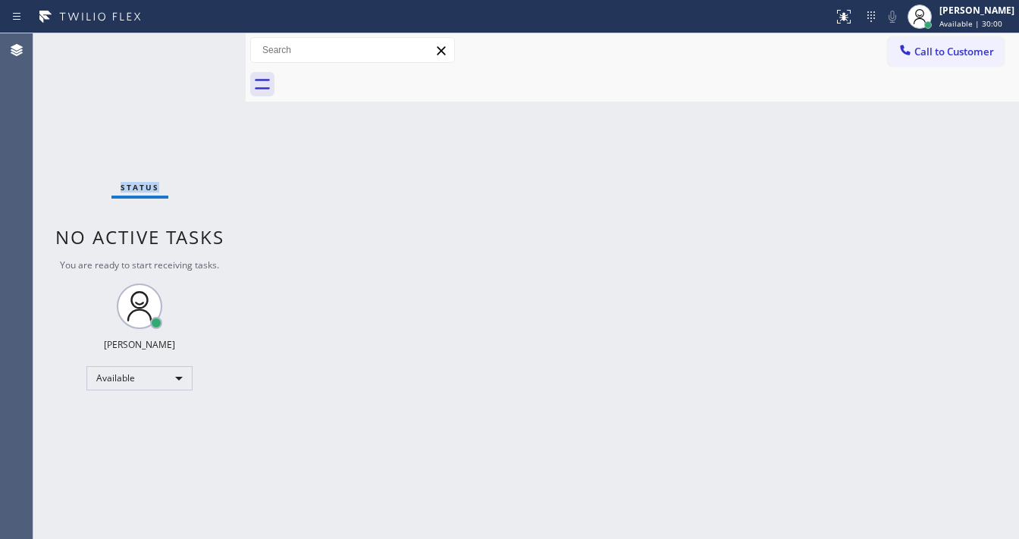
click at [196, 42] on div "Status No active tasks You are ready to start receiving tasks. [PERSON_NAME]" at bounding box center [139, 286] width 212 height 506
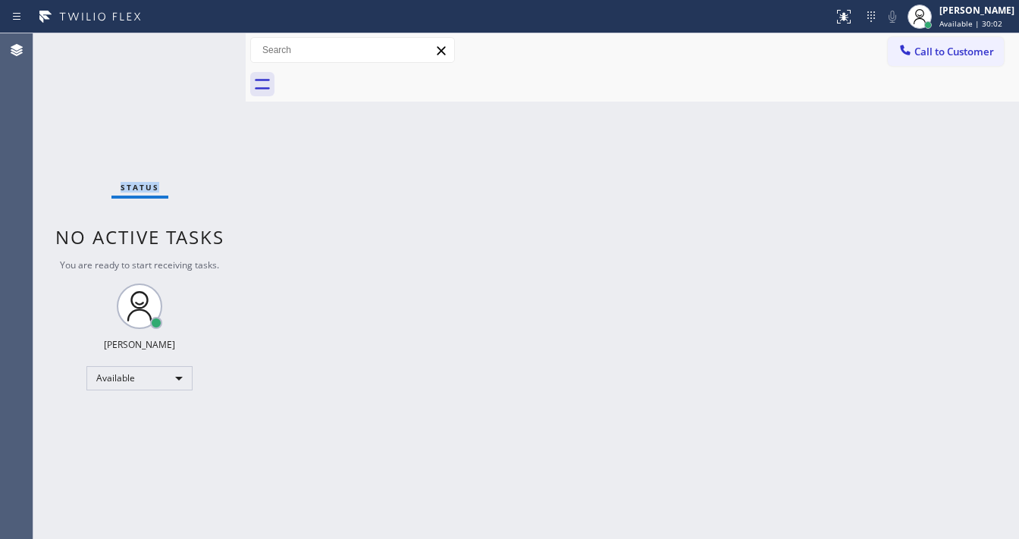
click at [196, 42] on div "Status No active tasks You are ready to start receiving tasks. [PERSON_NAME]" at bounding box center [139, 286] width 212 height 506
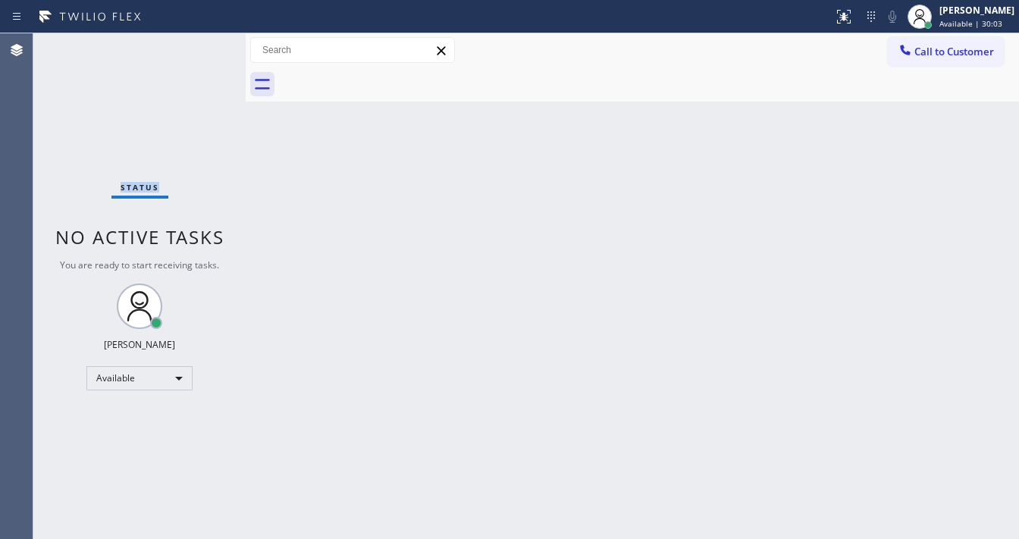
click at [196, 42] on div "Status No active tasks You are ready to start receiving tasks. [PERSON_NAME]" at bounding box center [139, 286] width 212 height 506
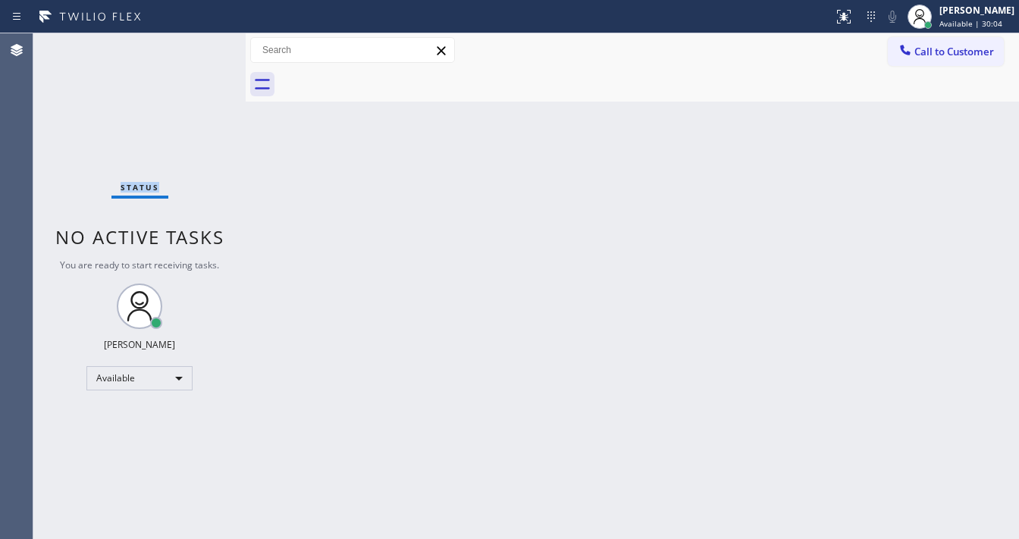
click at [196, 42] on div "Status No active tasks You are ready to start receiving tasks. [PERSON_NAME]" at bounding box center [139, 286] width 212 height 506
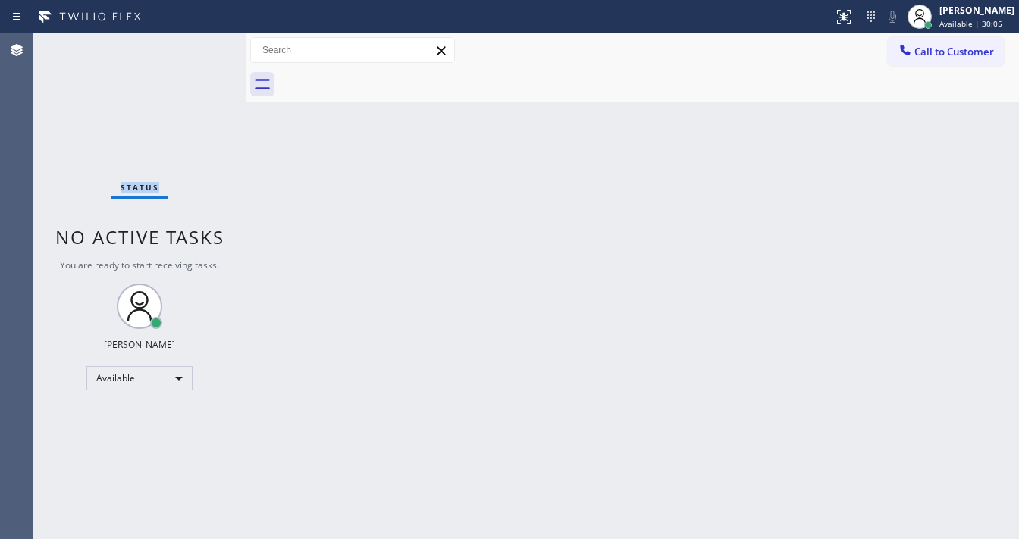
click at [196, 42] on div "Status No active tasks You are ready to start receiving tasks. [PERSON_NAME]" at bounding box center [139, 286] width 212 height 506
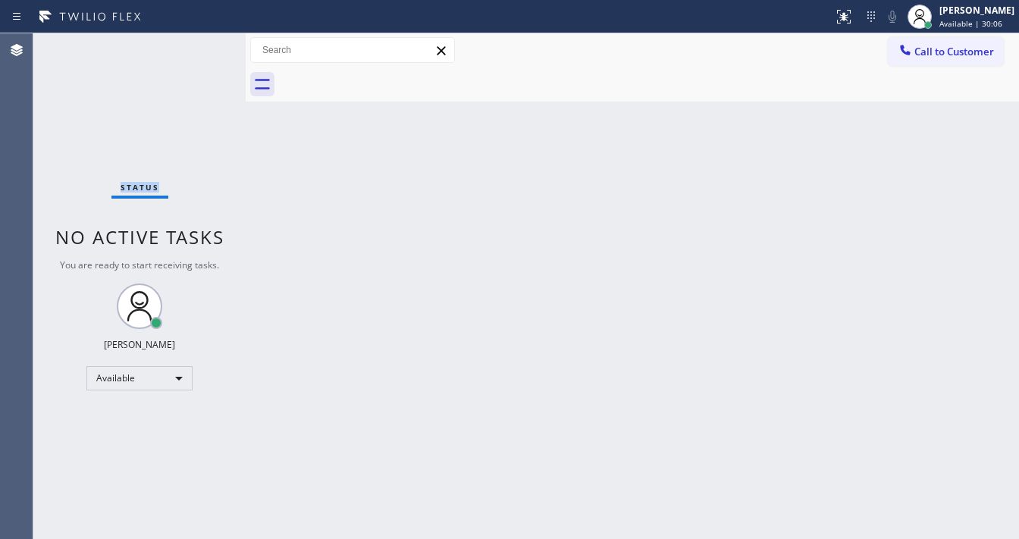
click at [196, 42] on div "Status No active tasks You are ready to start receiving tasks. [PERSON_NAME]" at bounding box center [139, 286] width 212 height 506
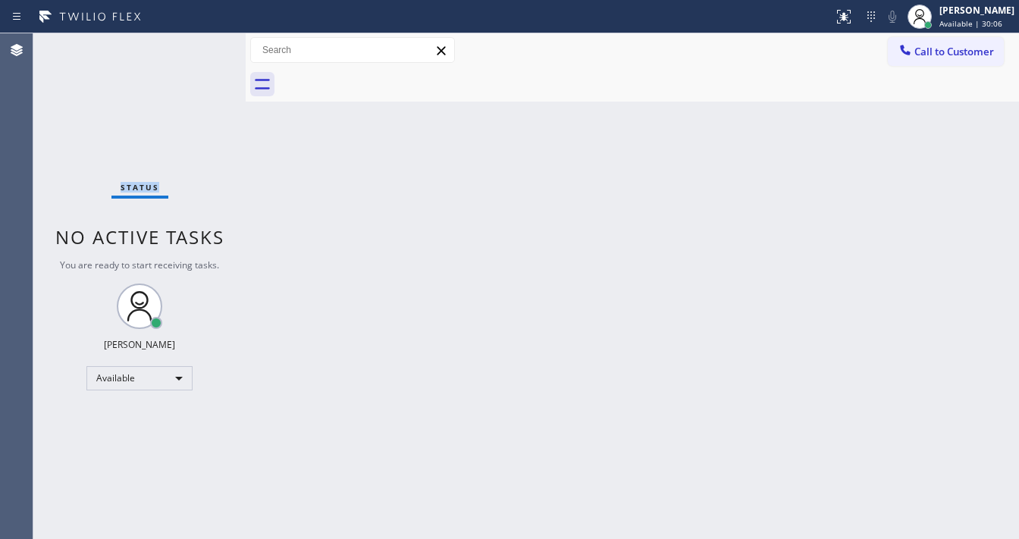
click at [196, 42] on div "Status No active tasks You are ready to start receiving tasks. [PERSON_NAME]" at bounding box center [139, 286] width 212 height 506
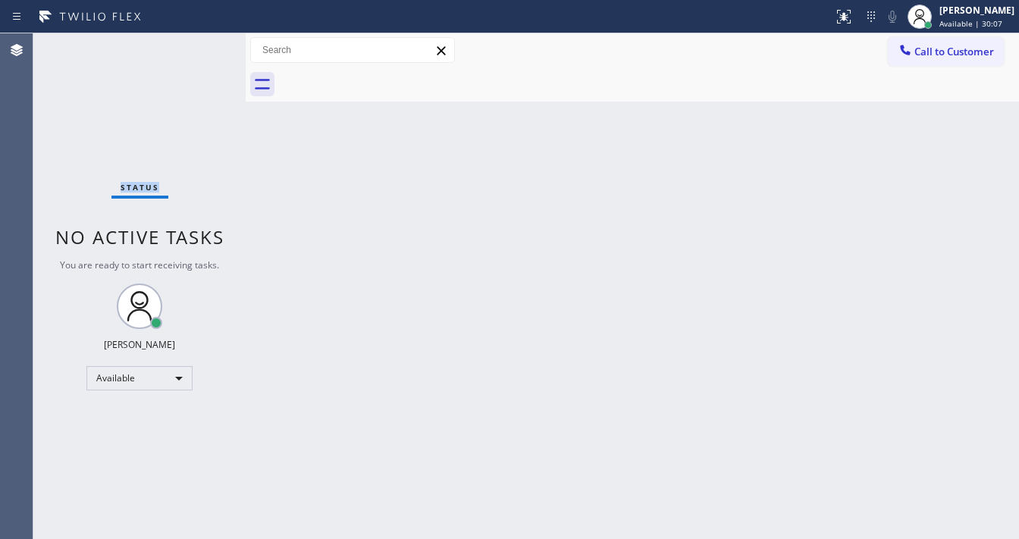
click at [196, 42] on div "Status No active tasks You are ready to start receiving tasks. [PERSON_NAME]" at bounding box center [139, 286] width 212 height 506
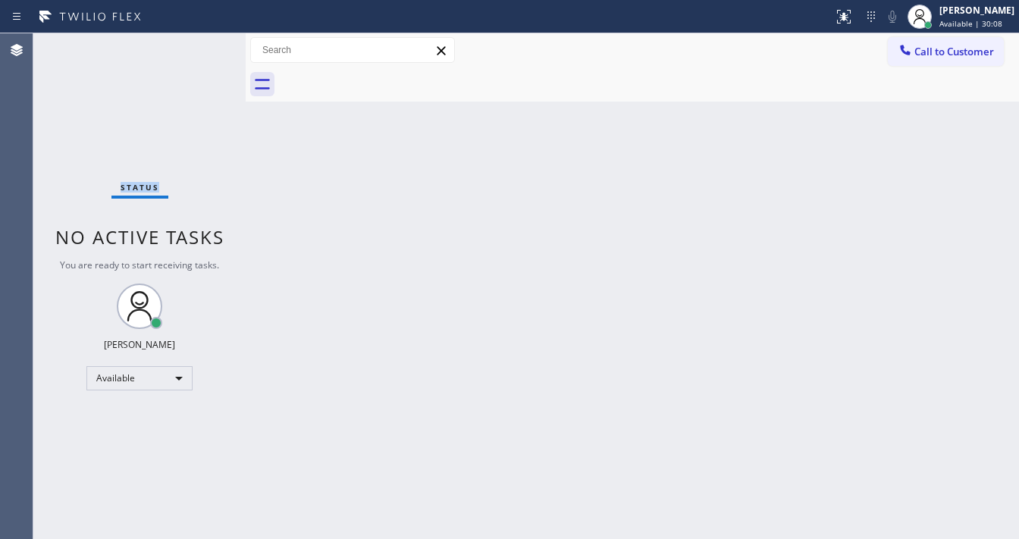
click at [196, 42] on div "Status No active tasks You are ready to start receiving tasks. [PERSON_NAME]" at bounding box center [139, 286] width 212 height 506
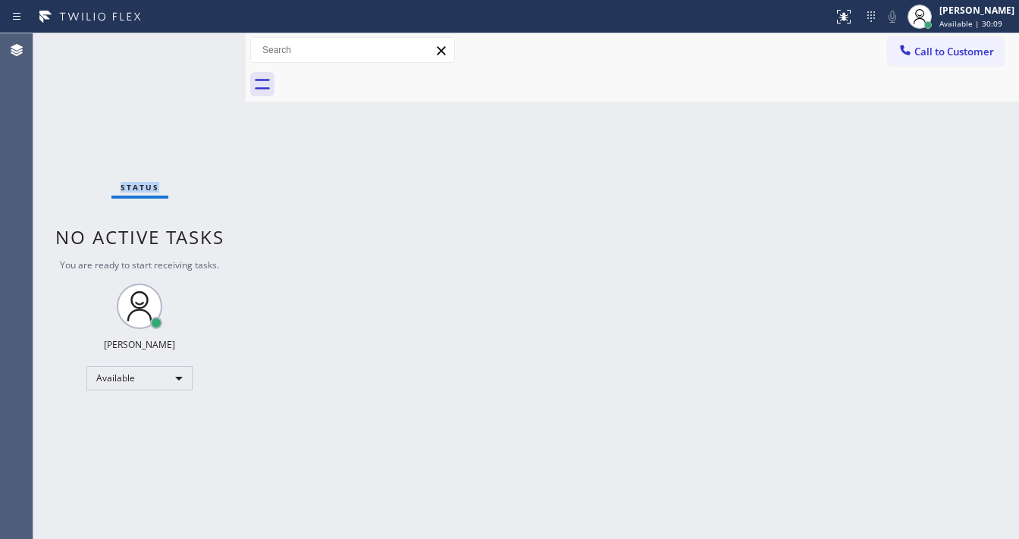
click at [196, 42] on div "Status No active tasks You are ready to start receiving tasks. [PERSON_NAME]" at bounding box center [139, 286] width 212 height 506
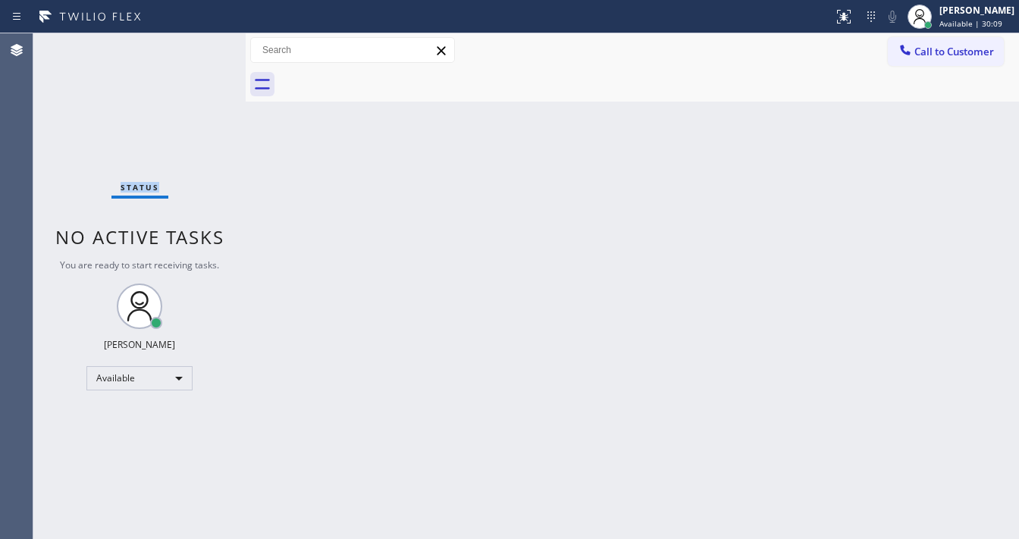
click at [196, 42] on div "Status No active tasks You are ready to start receiving tasks. [PERSON_NAME]" at bounding box center [139, 286] width 212 height 506
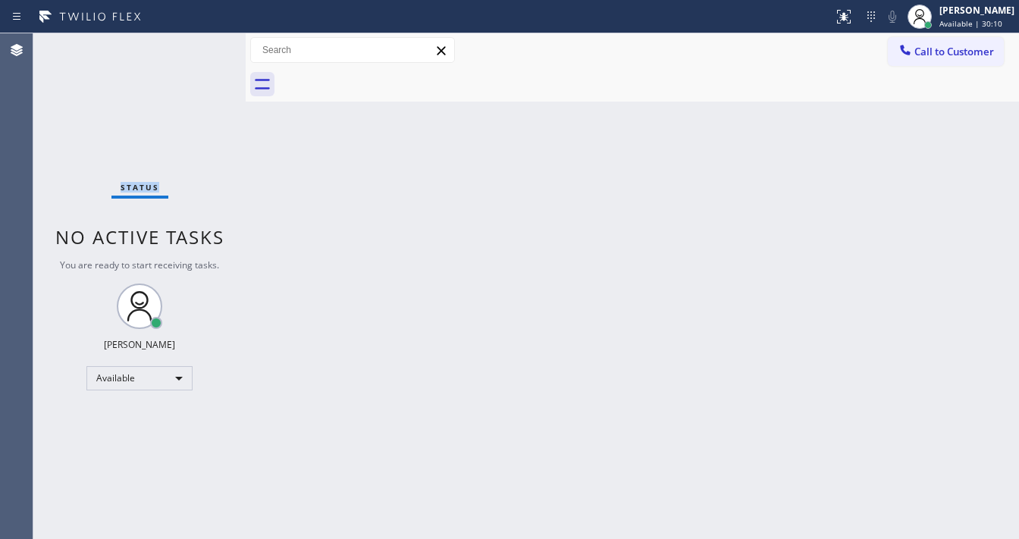
click at [196, 42] on div "Status No active tasks You are ready to start receiving tasks. [PERSON_NAME]" at bounding box center [139, 286] width 212 height 506
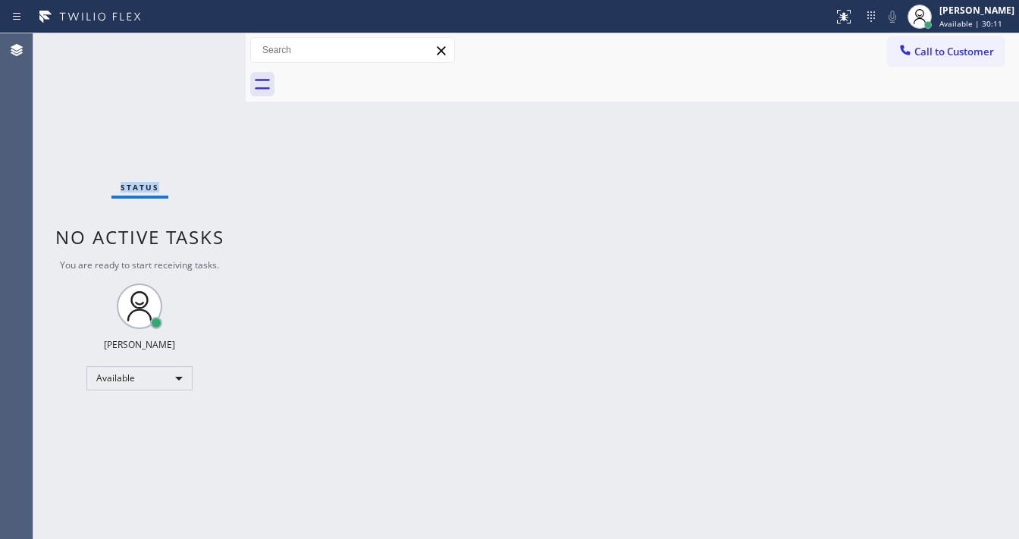
click at [196, 42] on div "Status No active tasks You are ready to start receiving tasks. [PERSON_NAME]" at bounding box center [139, 286] width 212 height 506
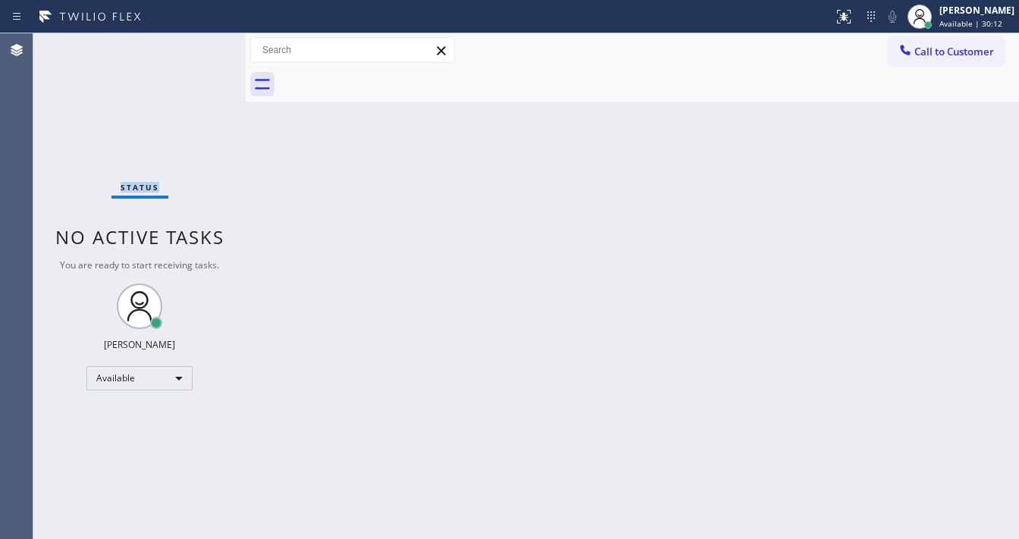
click at [196, 42] on div "Status No active tasks You are ready to start receiving tasks. [PERSON_NAME]" at bounding box center [139, 286] width 212 height 506
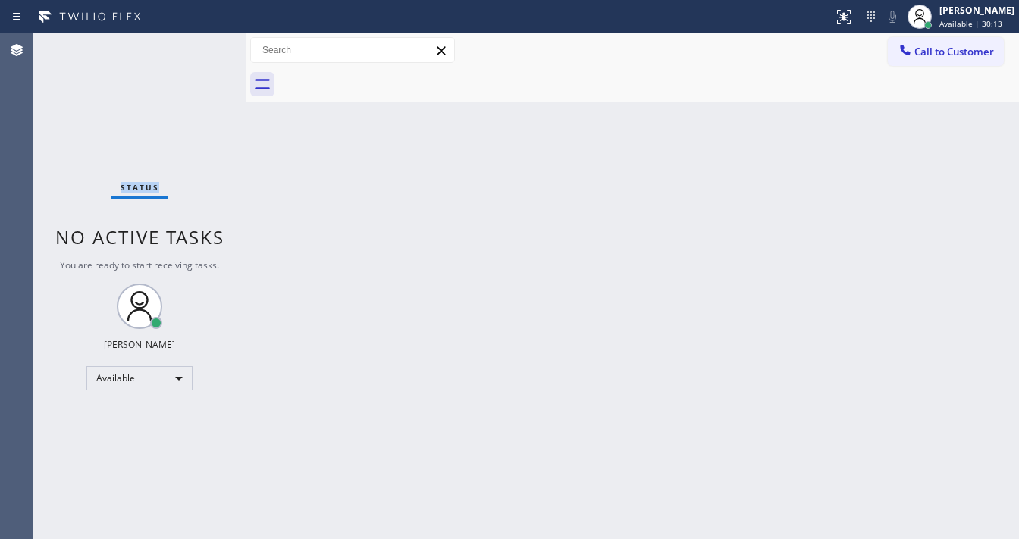
click at [196, 42] on div "Status No active tasks You are ready to start receiving tasks. [PERSON_NAME]" at bounding box center [139, 286] width 212 height 506
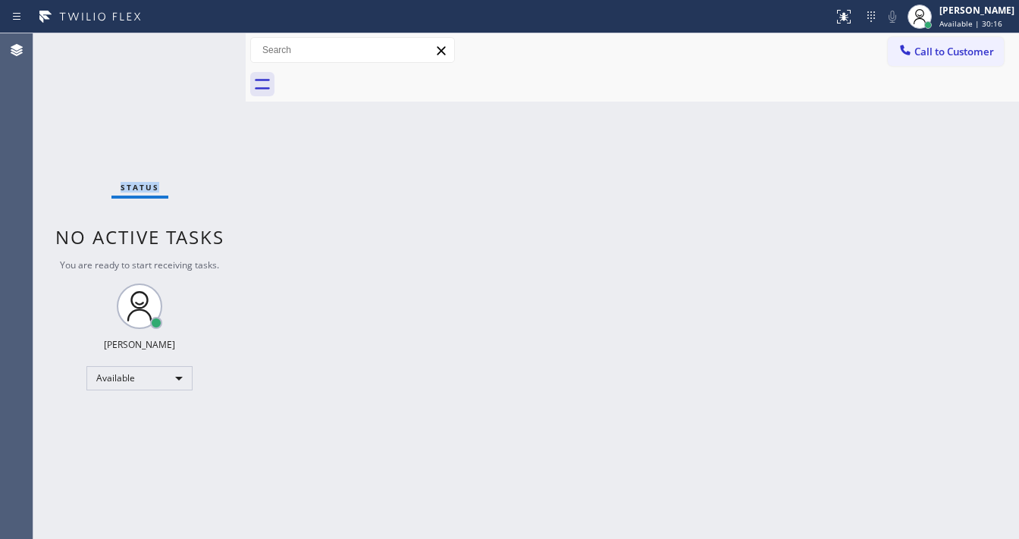
click at [196, 42] on div "Status No active tasks You are ready to start receiving tasks. [PERSON_NAME]" at bounding box center [139, 286] width 212 height 506
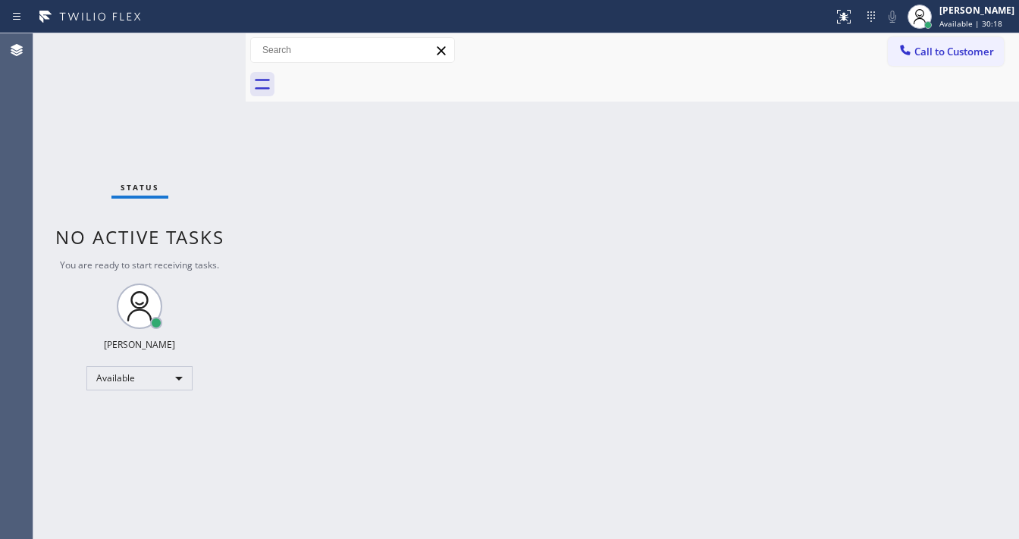
click at [196, 42] on div "Status No active tasks You are ready to start receiving tasks. [PERSON_NAME]" at bounding box center [139, 286] width 212 height 506
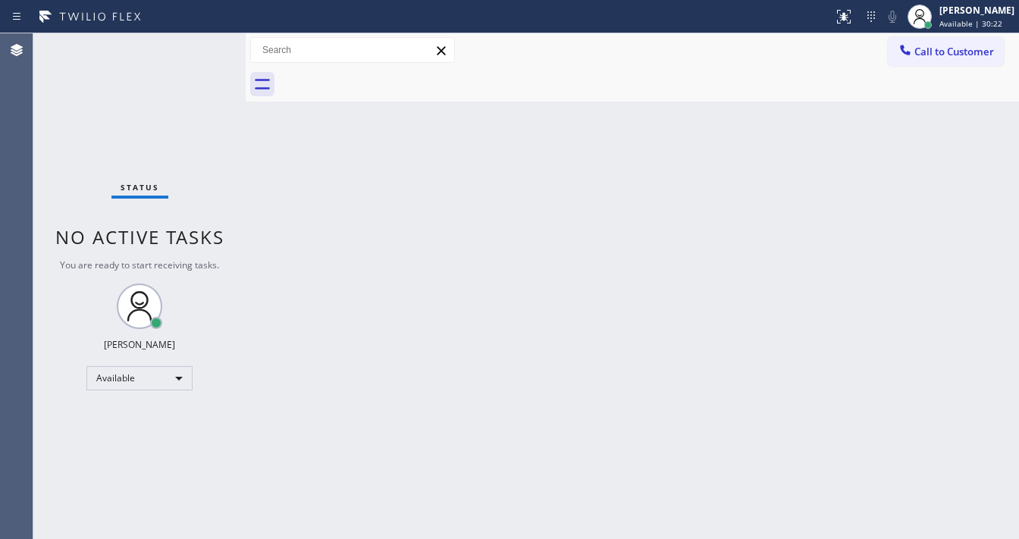
click at [196, 42] on div "Status No active tasks You are ready to start receiving tasks. [PERSON_NAME]" at bounding box center [139, 286] width 212 height 506
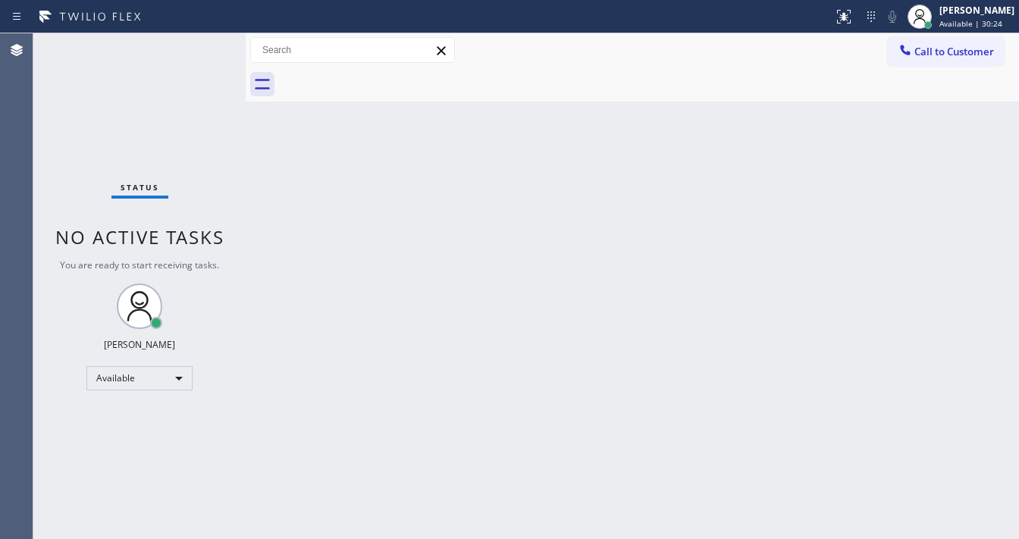
click at [196, 42] on div "Status No active tasks You are ready to start receiving tasks. [PERSON_NAME]" at bounding box center [139, 286] width 212 height 506
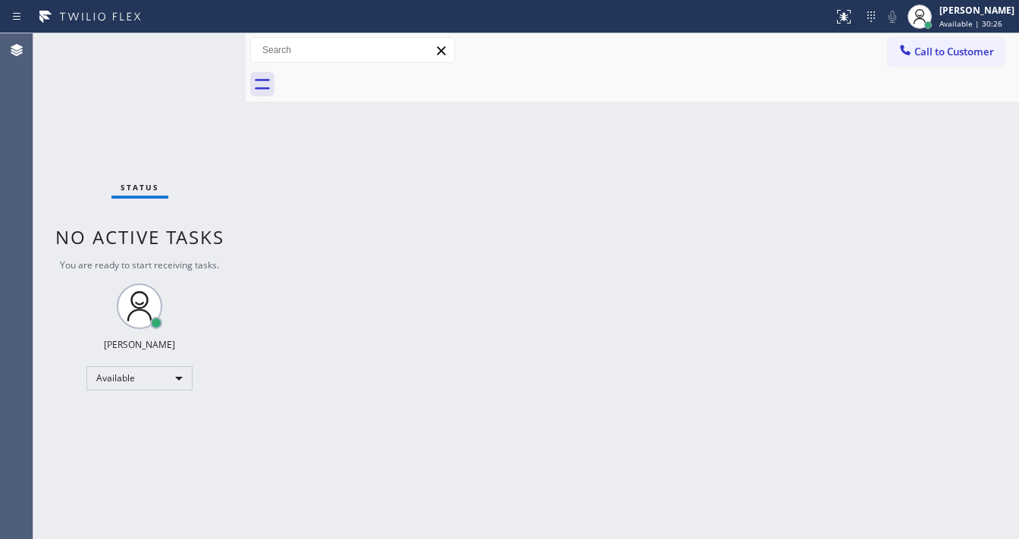
click at [196, 42] on div "Status No active tasks You are ready to start receiving tasks. [PERSON_NAME]" at bounding box center [139, 286] width 212 height 506
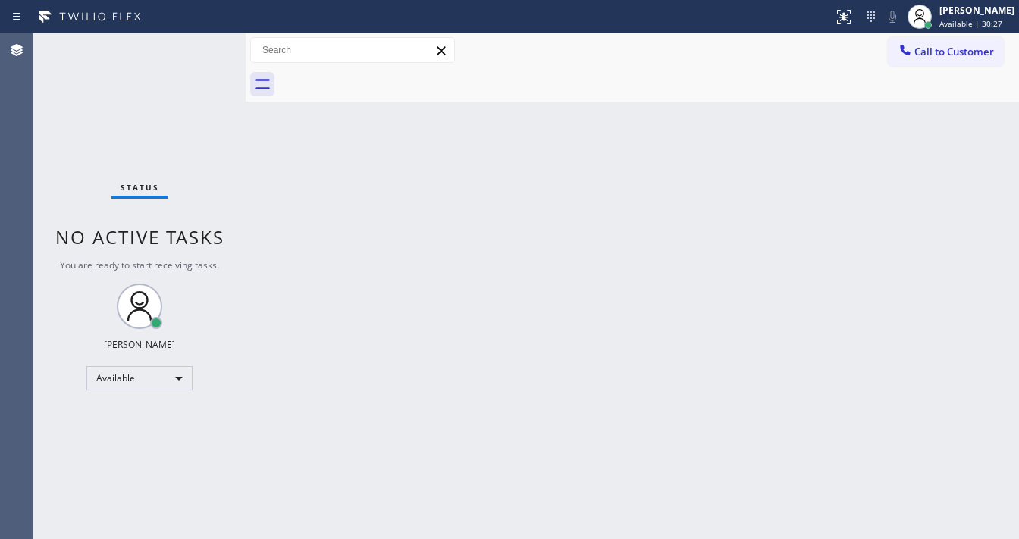
click at [196, 42] on div "Status No active tasks You are ready to start receiving tasks. [PERSON_NAME]" at bounding box center [139, 286] width 212 height 506
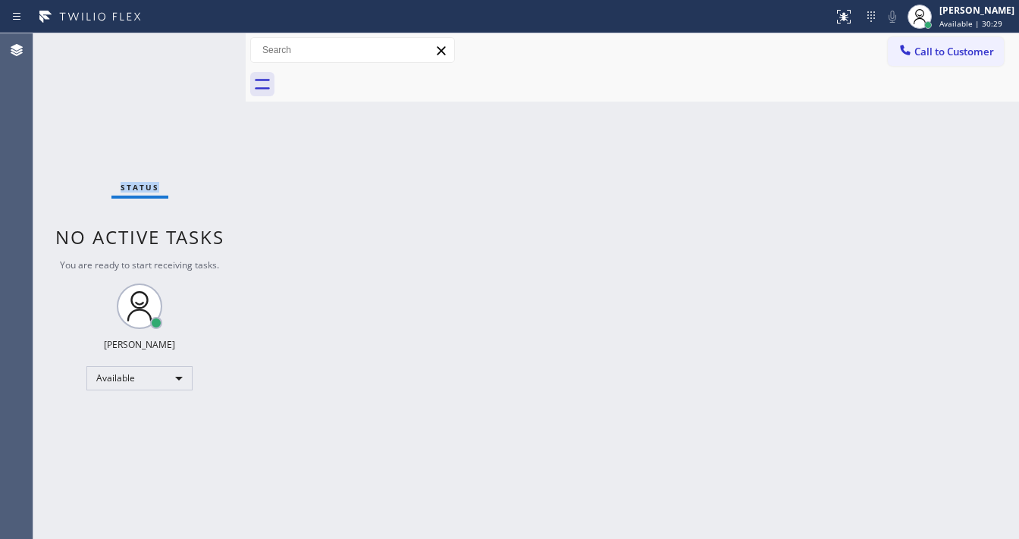
click at [196, 42] on div "Status No active tasks You are ready to start receiving tasks. [PERSON_NAME]" at bounding box center [139, 286] width 212 height 506
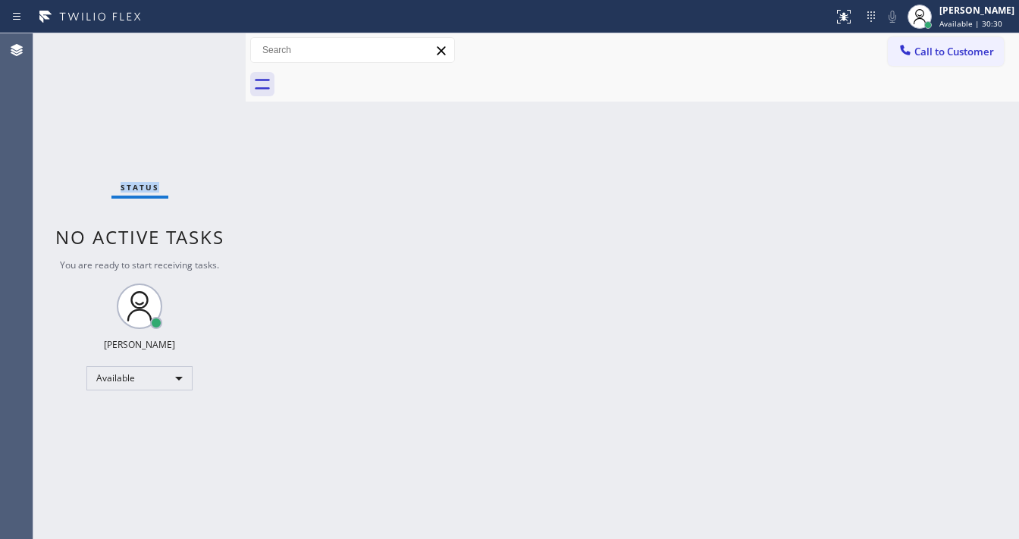
click at [196, 42] on div "Status No active tasks You are ready to start receiving tasks. [PERSON_NAME]" at bounding box center [139, 286] width 212 height 506
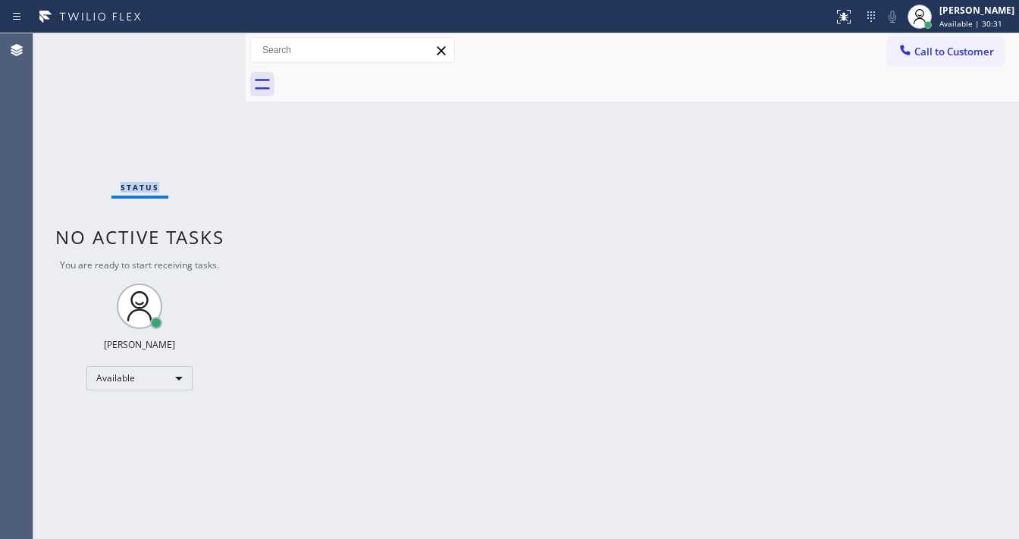
click at [196, 42] on div "Status No active tasks You are ready to start receiving tasks. [PERSON_NAME]" at bounding box center [139, 286] width 212 height 506
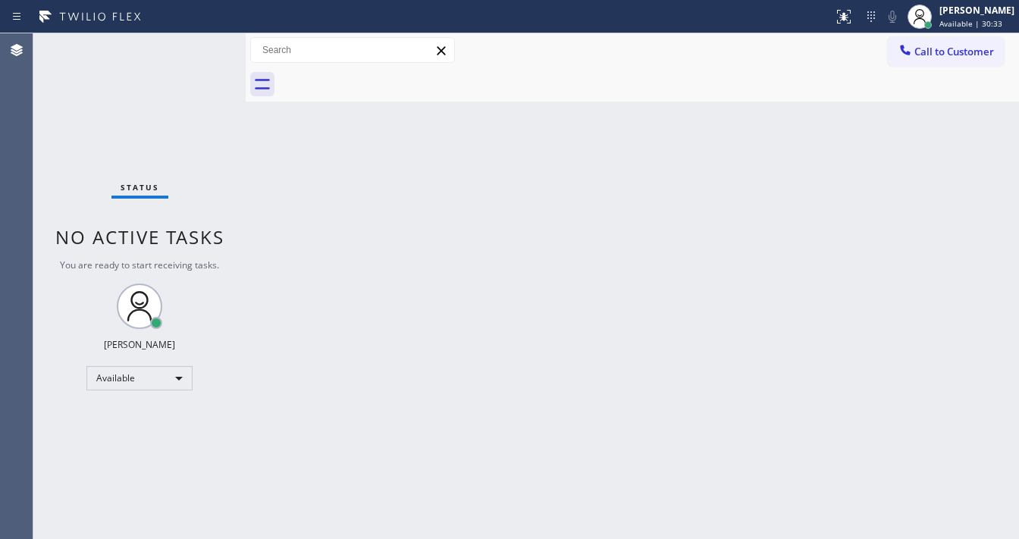
click at [196, 42] on div "Status No active tasks You are ready to start receiving tasks. [PERSON_NAME]" at bounding box center [139, 286] width 212 height 506
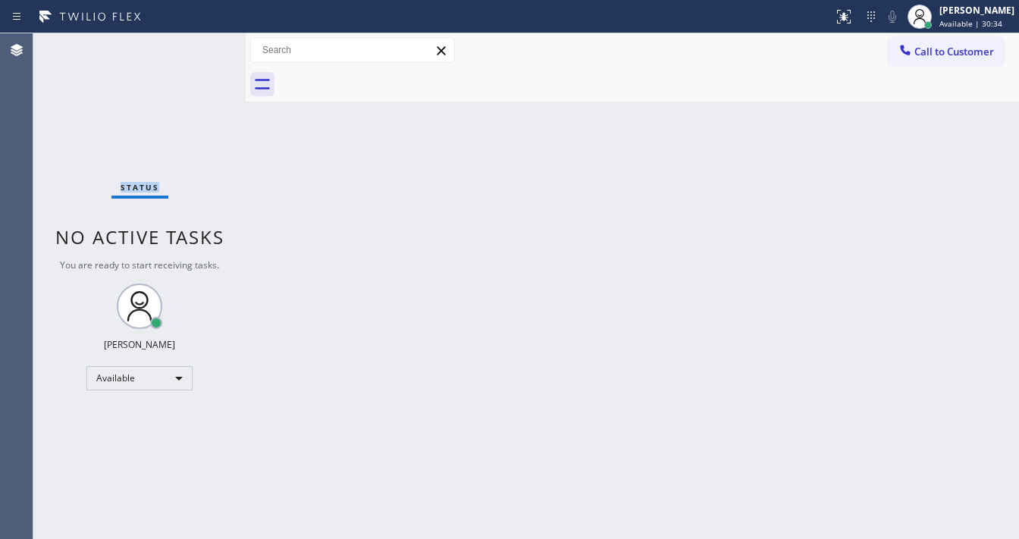
click at [196, 42] on div "Status No active tasks You are ready to start receiving tasks. [PERSON_NAME]" at bounding box center [139, 286] width 212 height 506
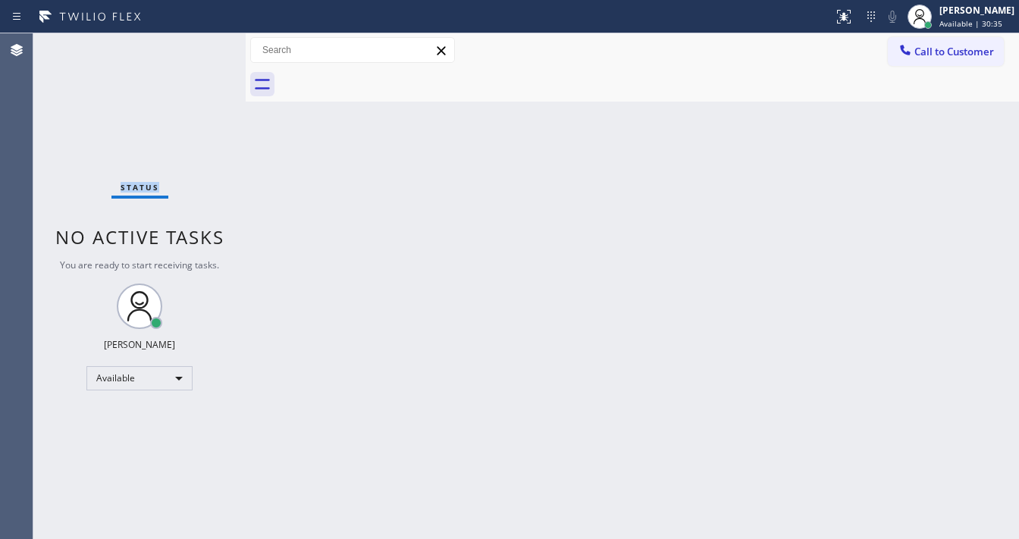
click at [196, 42] on div "Status No active tasks You are ready to start receiving tasks. [PERSON_NAME]" at bounding box center [139, 286] width 212 height 506
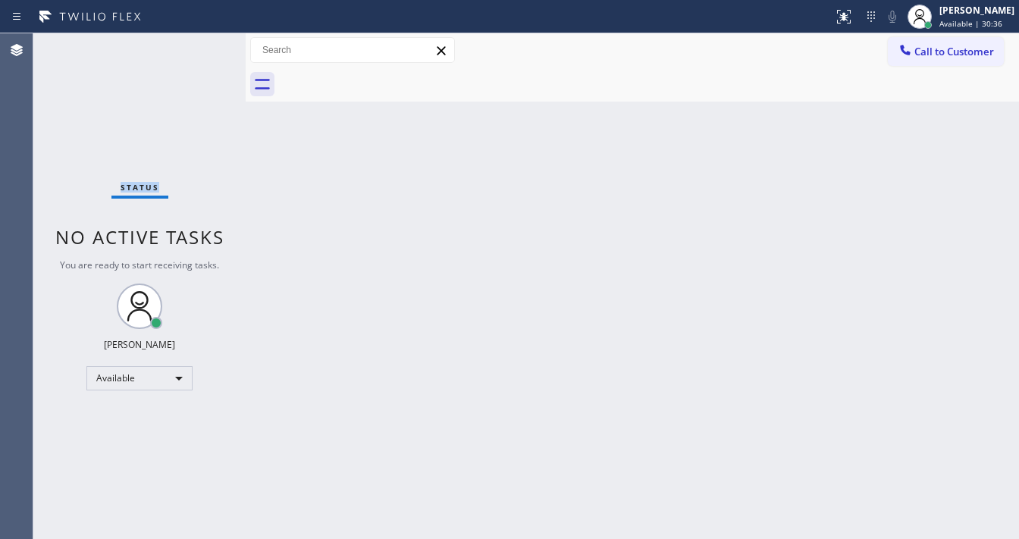
click at [196, 42] on div "Status No active tasks You are ready to start receiving tasks. [PERSON_NAME]" at bounding box center [139, 286] width 212 height 506
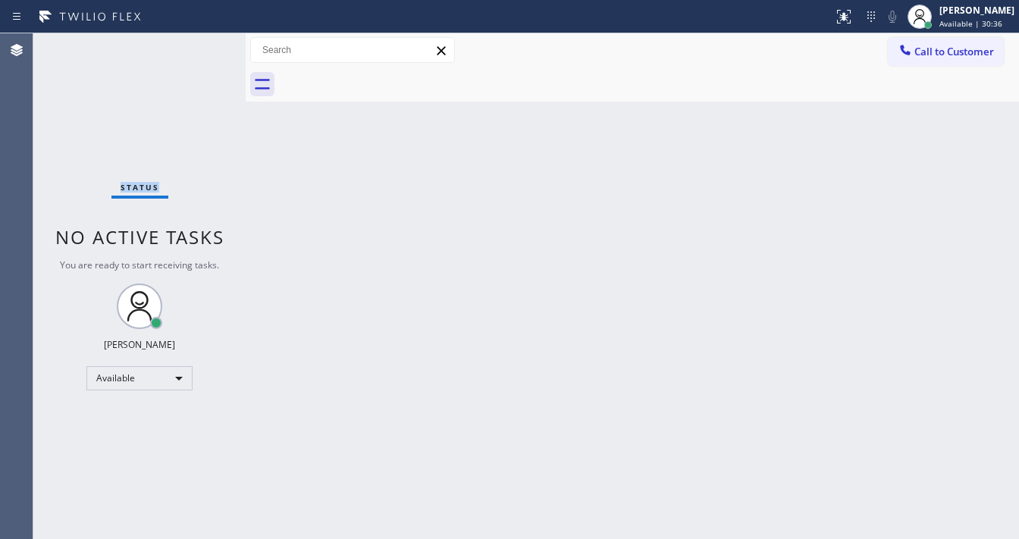
click at [196, 42] on div "Status No active tasks You are ready to start receiving tasks. [PERSON_NAME]" at bounding box center [139, 286] width 212 height 506
click at [193, 49] on div "Status No active tasks You are ready to start receiving tasks. [PERSON_NAME]" at bounding box center [139, 286] width 212 height 506
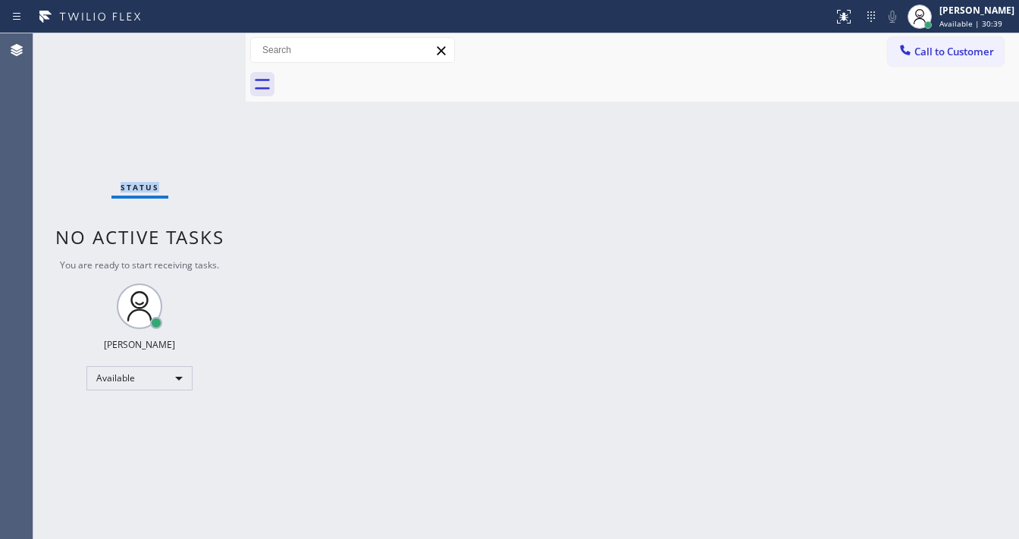
click at [193, 49] on div "Status No active tasks You are ready to start receiving tasks. [PERSON_NAME]" at bounding box center [139, 286] width 212 height 506
click at [198, 48] on div "Status No active tasks You are ready to start receiving tasks. [PERSON_NAME]" at bounding box center [139, 286] width 212 height 506
click at [199, 46] on div "Status No active tasks You are ready to start receiving tasks. [PERSON_NAME]" at bounding box center [139, 286] width 212 height 506
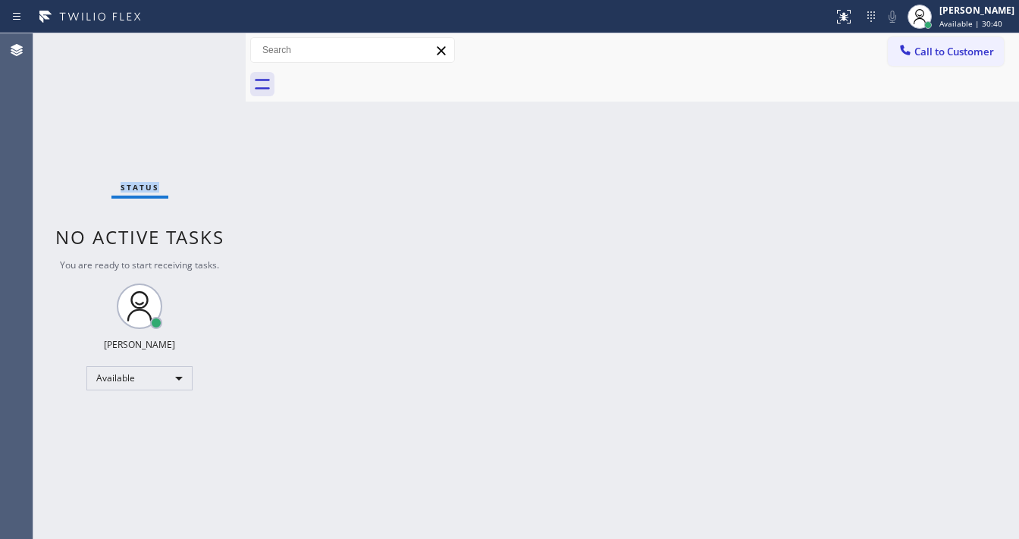
click at [199, 46] on div "Status No active tasks You are ready to start receiving tasks. [PERSON_NAME]" at bounding box center [139, 286] width 212 height 506
click at [199, 47] on div "Status No active tasks You are ready to start receiving tasks. [PERSON_NAME]" at bounding box center [139, 286] width 212 height 506
click at [200, 47] on div "Status No active tasks You are ready to start receiving tasks. [PERSON_NAME]" at bounding box center [139, 286] width 212 height 506
click at [198, 46] on div "Status No active tasks You are ready to start receiving tasks. [PERSON_NAME]" at bounding box center [139, 286] width 212 height 506
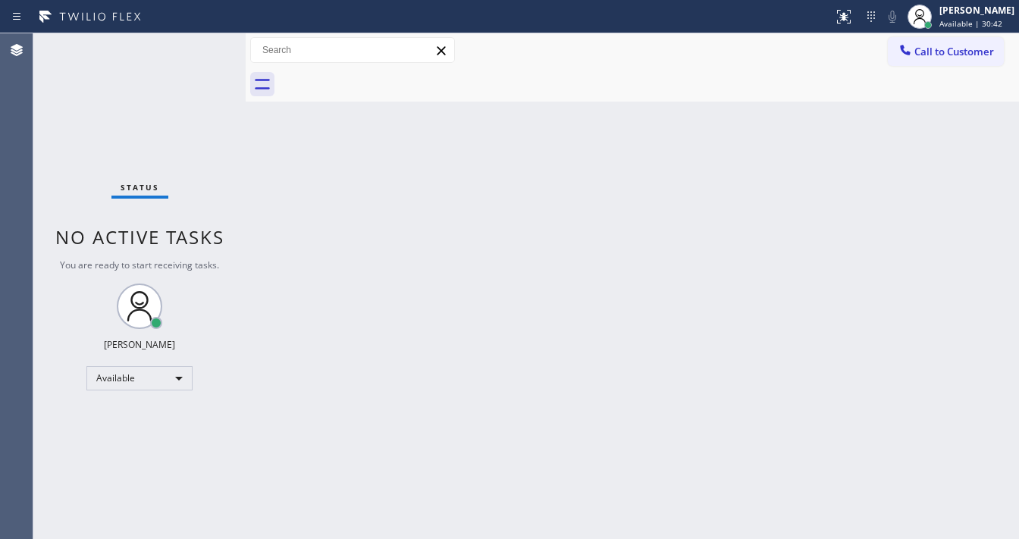
click at [200, 46] on div "Status No active tasks You are ready to start receiving tasks. [PERSON_NAME]" at bounding box center [139, 286] width 212 height 506
click at [196, 48] on div "Status No active tasks You are ready to start receiving tasks. [PERSON_NAME]" at bounding box center [139, 286] width 212 height 506
click at [197, 48] on div "Status No active tasks You are ready to start receiving tasks. [PERSON_NAME]" at bounding box center [139, 286] width 212 height 506
click at [199, 46] on div "Status No active tasks You are ready to start receiving tasks. [PERSON_NAME]" at bounding box center [139, 286] width 212 height 506
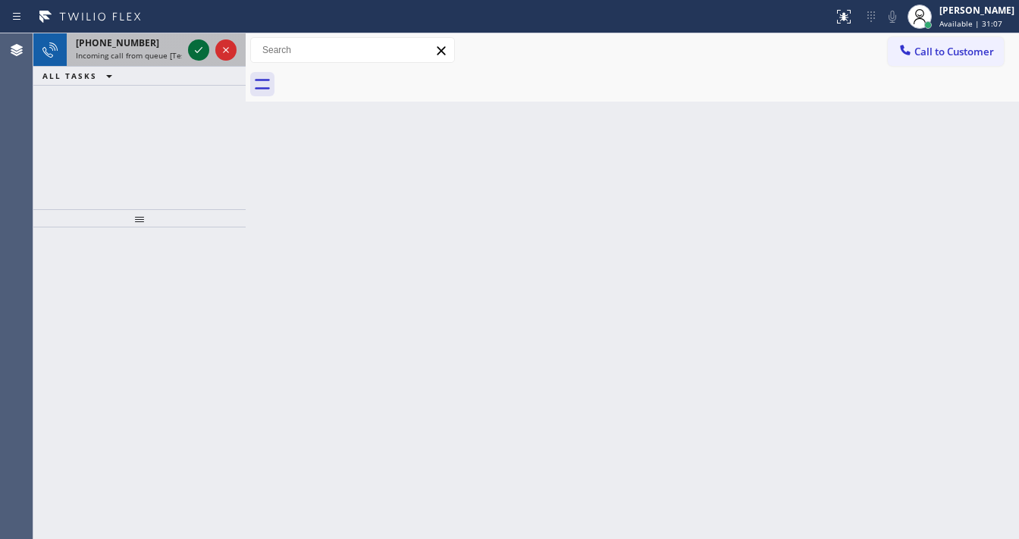
click at [199, 46] on icon at bounding box center [199, 50] width 18 height 18
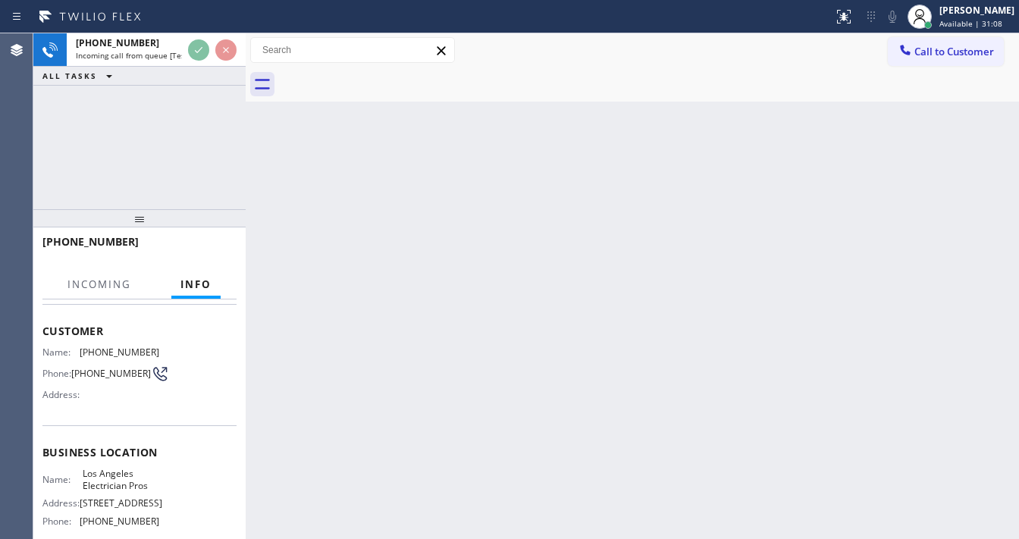
scroll to position [121, 0]
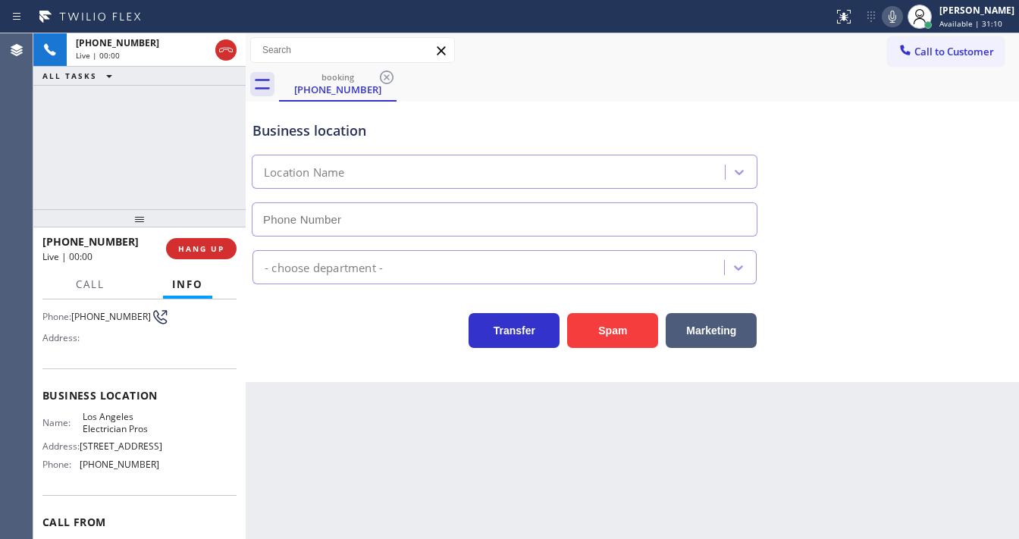
type input "[PHONE_NUMBER]"
click at [215, 245] on span "HANG UP" at bounding box center [201, 248] width 46 height 11
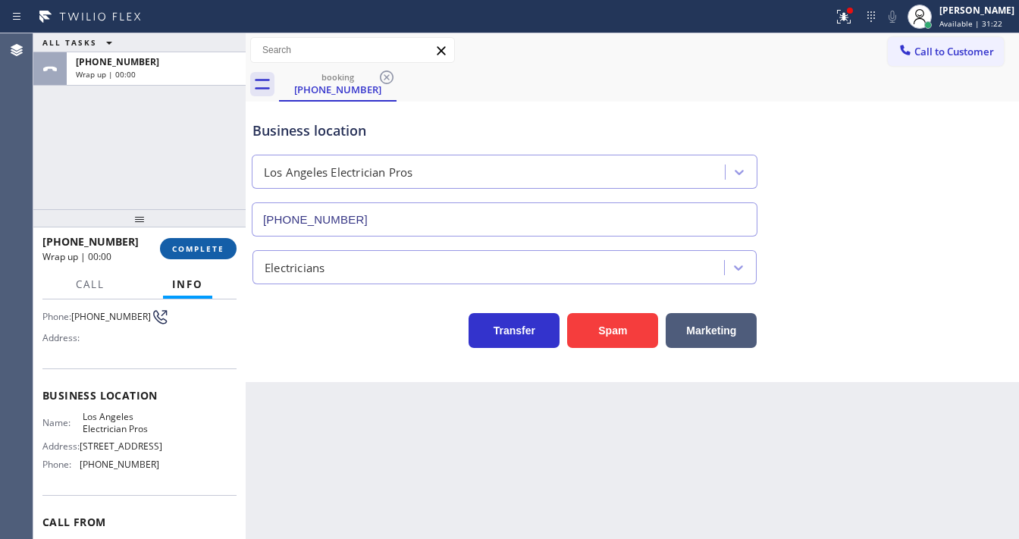
click at [222, 249] on span "COMPLETE" at bounding box center [198, 248] width 52 height 11
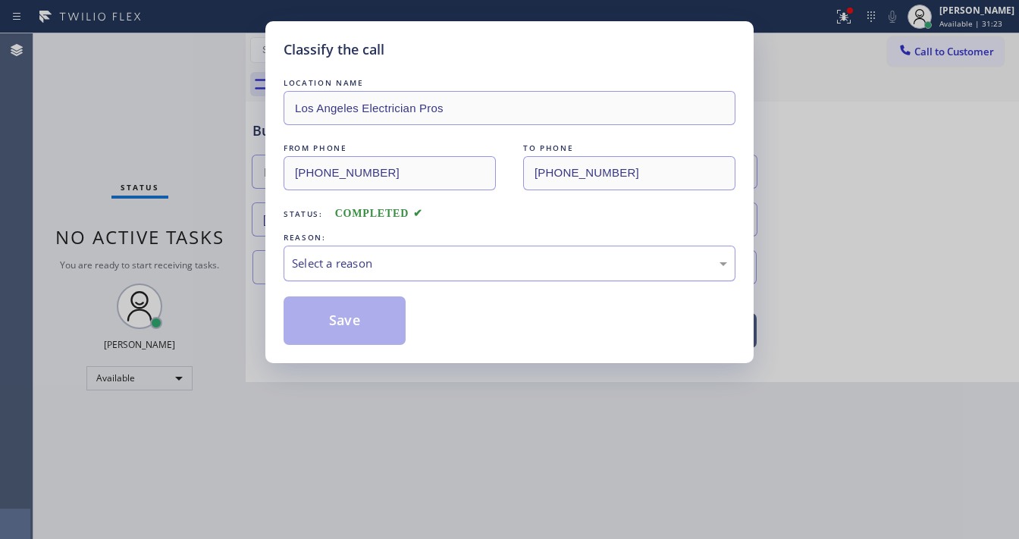
click at [370, 268] on div "Select a reason" at bounding box center [509, 263] width 435 height 17
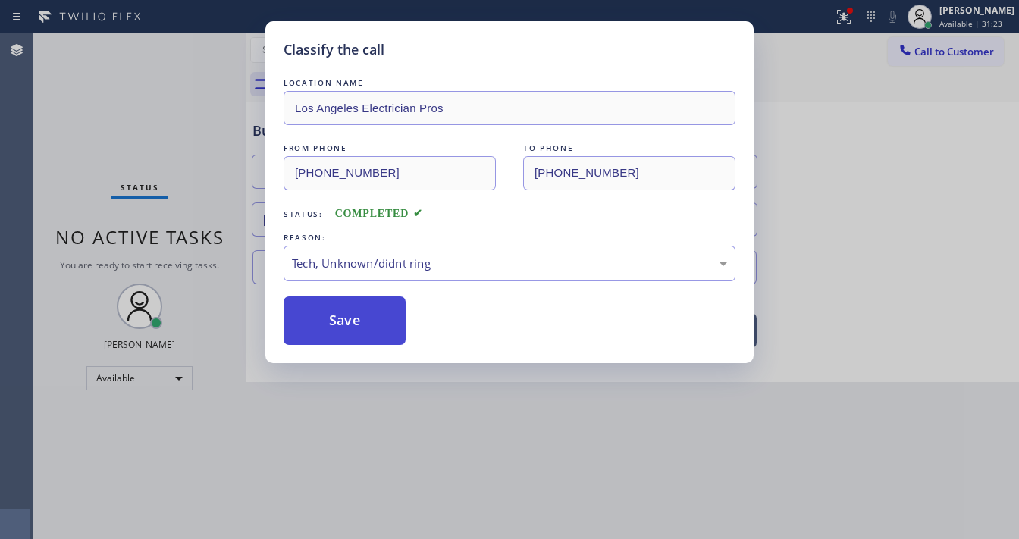
click at [359, 313] on button "Save" at bounding box center [345, 321] width 122 height 49
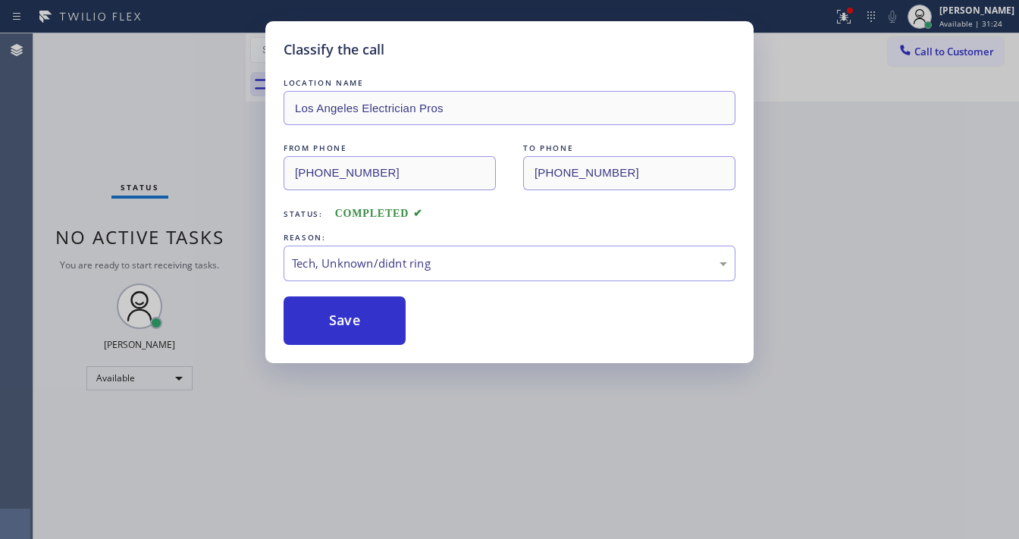
drag, startPoint x: 829, startPoint y: 97, endPoint x: 852, endPoint y: 36, distance: 65.1
click at [830, 96] on div "Classify the call LOCATION NAME Los Angeles Electrician Pros FROM PHONE [PHONE_…" at bounding box center [509, 269] width 1019 height 539
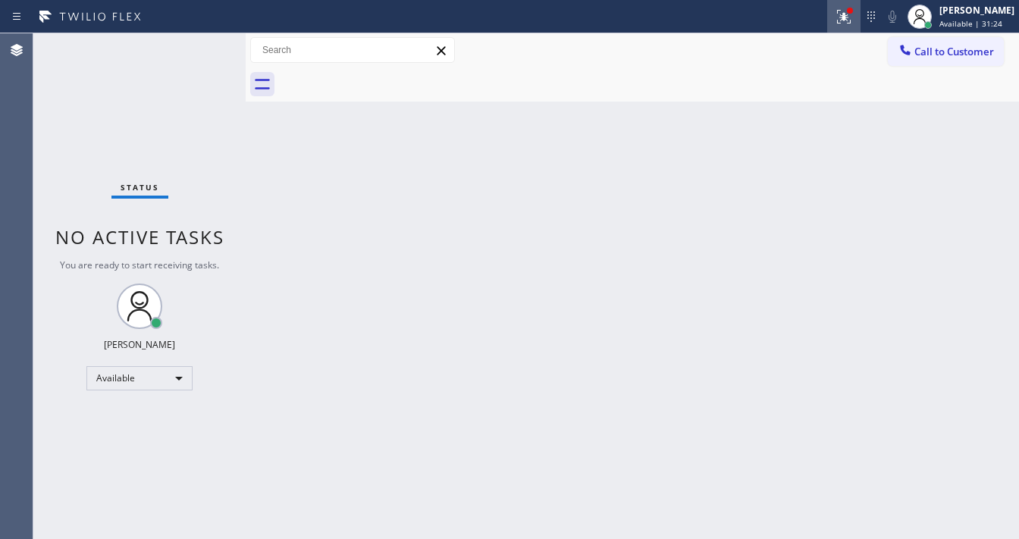
click at [851, 18] on icon at bounding box center [844, 17] width 14 height 14
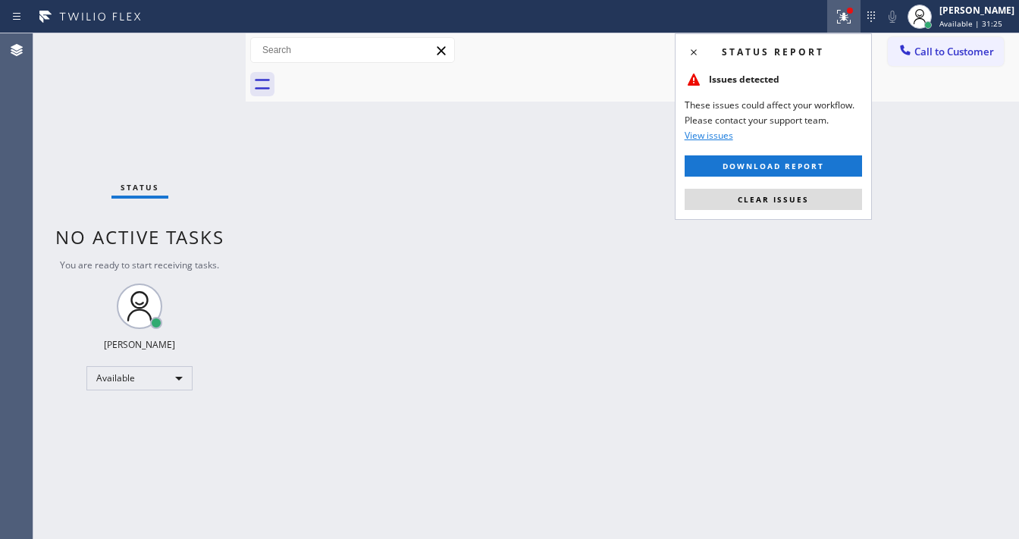
click at [818, 205] on button "Clear issues" at bounding box center [773, 199] width 177 height 21
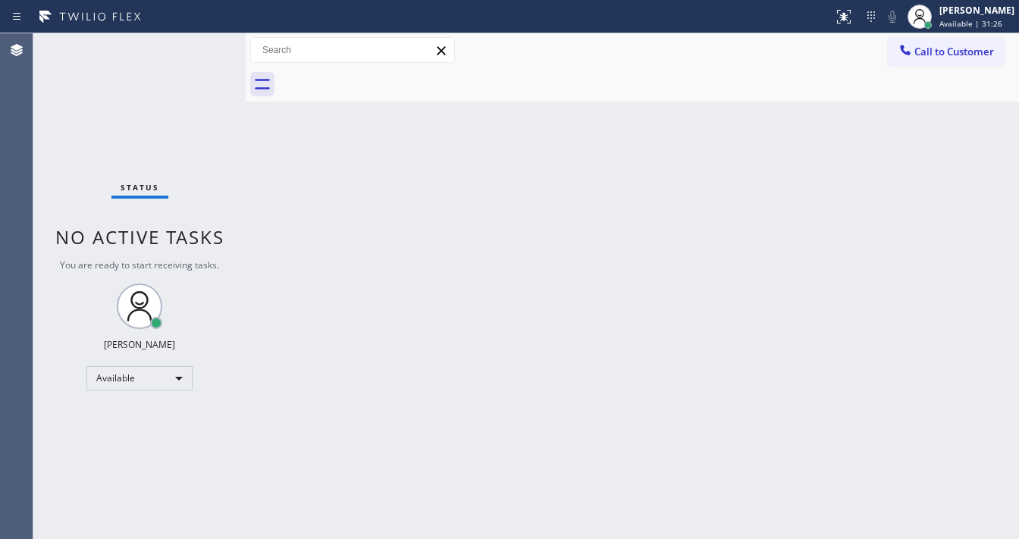
click at [191, 39] on div "Status No active tasks You are ready to start receiving tasks. [PERSON_NAME]" at bounding box center [139, 286] width 212 height 506
click at [191, 42] on div "Status No active tasks You are ready to start receiving tasks. [PERSON_NAME]" at bounding box center [139, 286] width 212 height 506
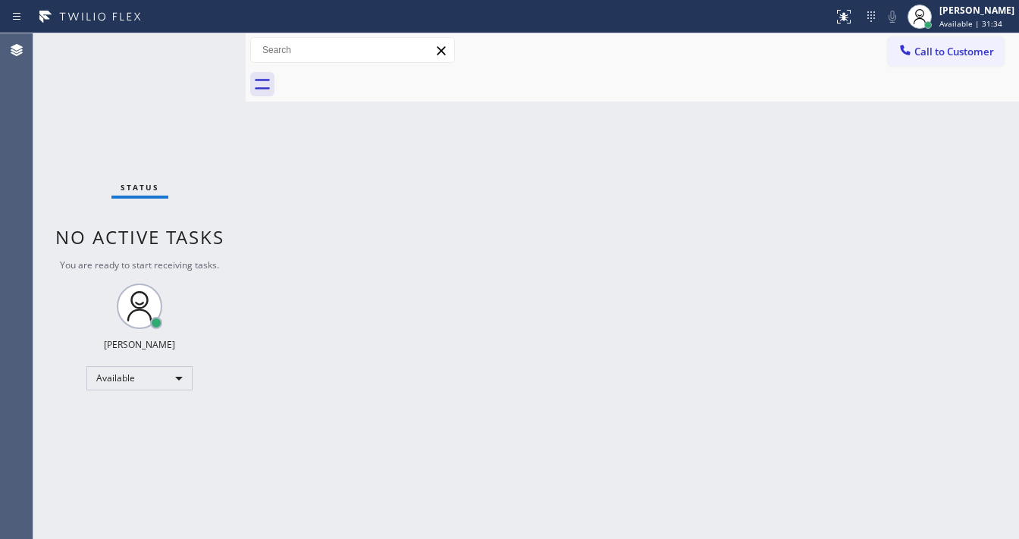
click at [191, 42] on div "Status No active tasks You are ready to start receiving tasks. [PERSON_NAME]" at bounding box center [139, 286] width 212 height 506
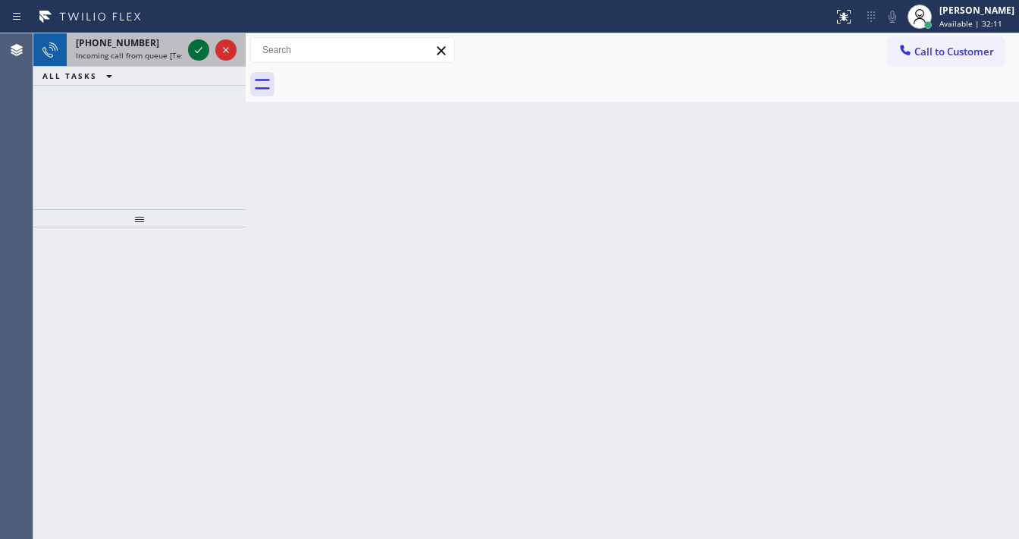
click at [191, 42] on icon at bounding box center [199, 50] width 18 height 18
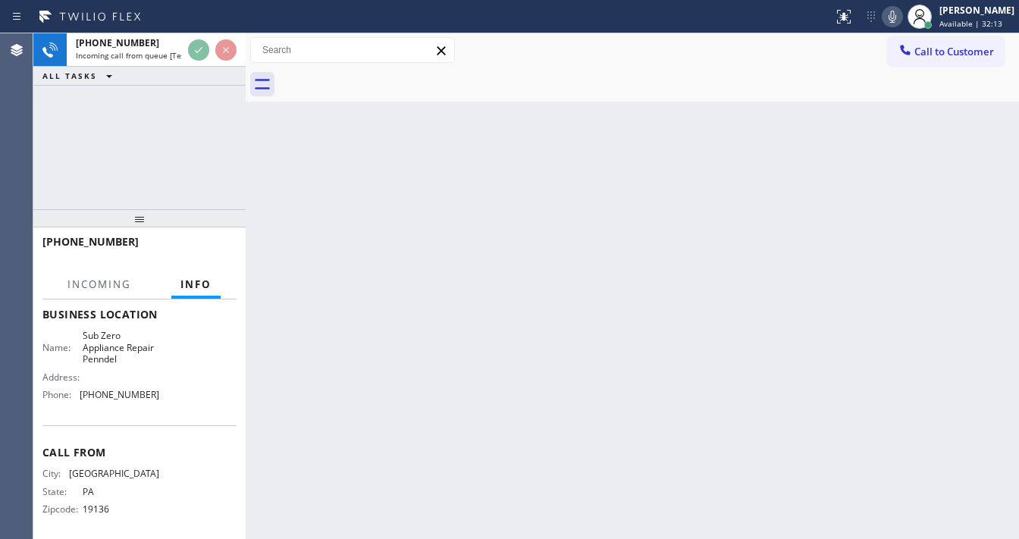
scroll to position [209, 0]
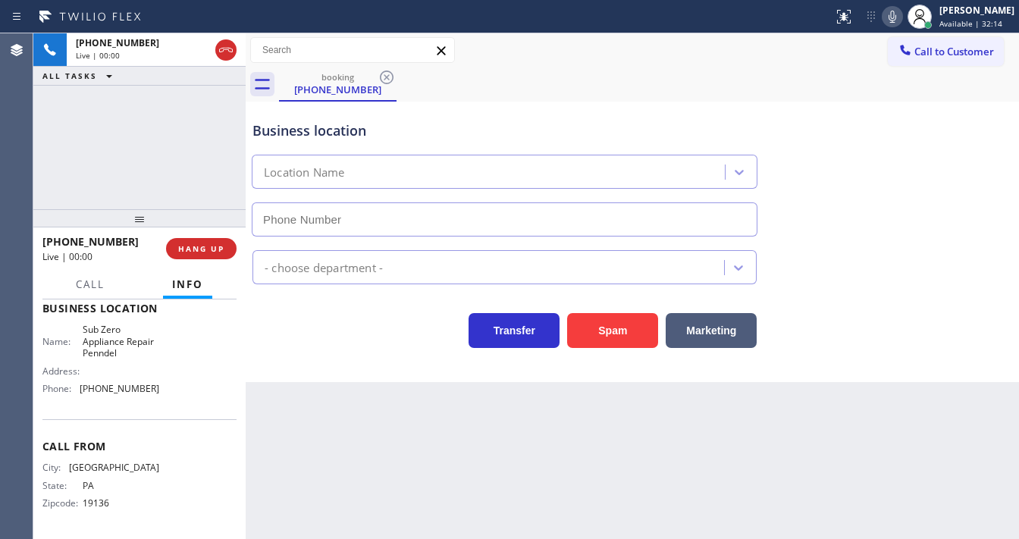
type input "[PHONE_NUMBER]"
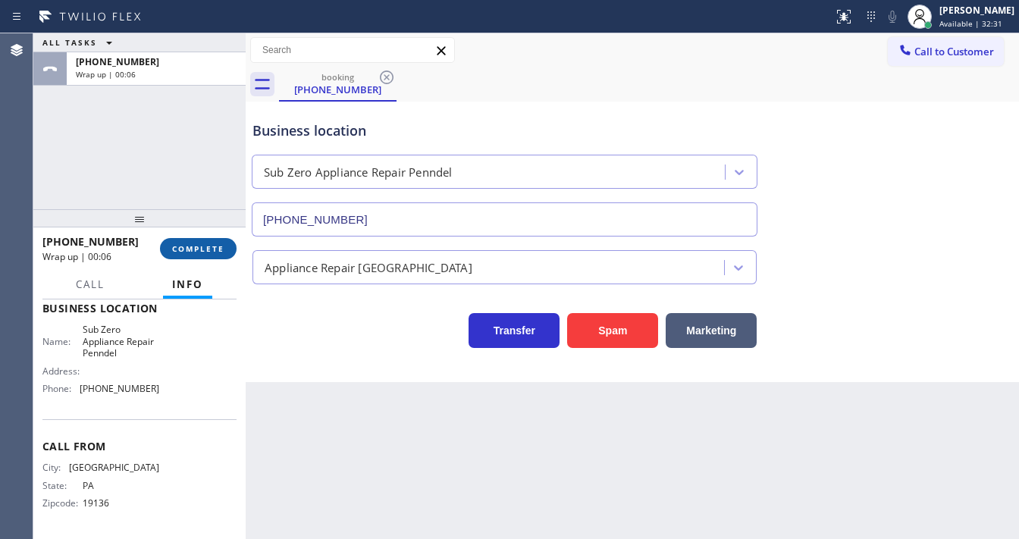
click at [212, 243] on button "COMPLETE" at bounding box center [198, 248] width 77 height 21
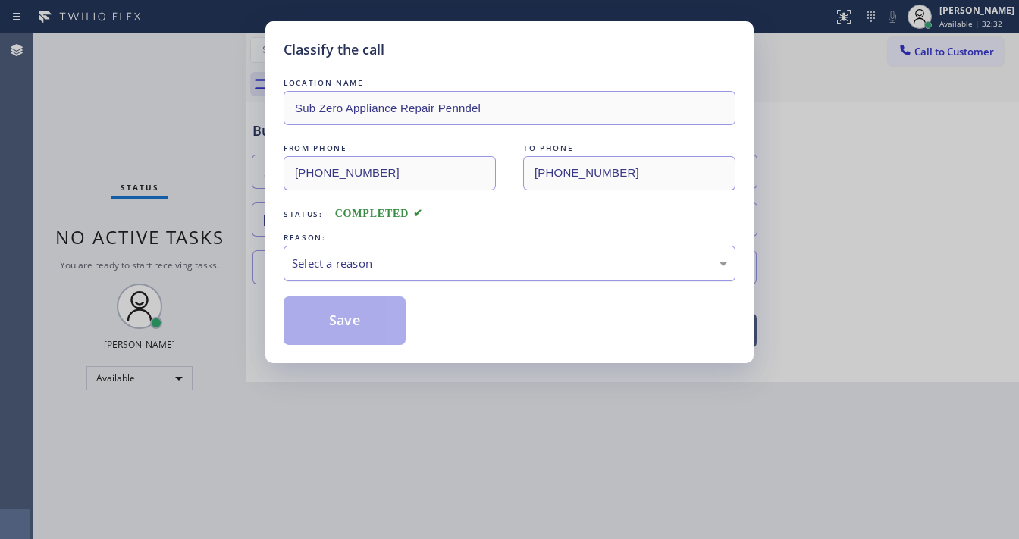
drag, startPoint x: 365, startPoint y: 265, endPoint x: 379, endPoint y: 275, distance: 17.5
click at [367, 264] on div "Select a reason" at bounding box center [509, 263] width 435 height 17
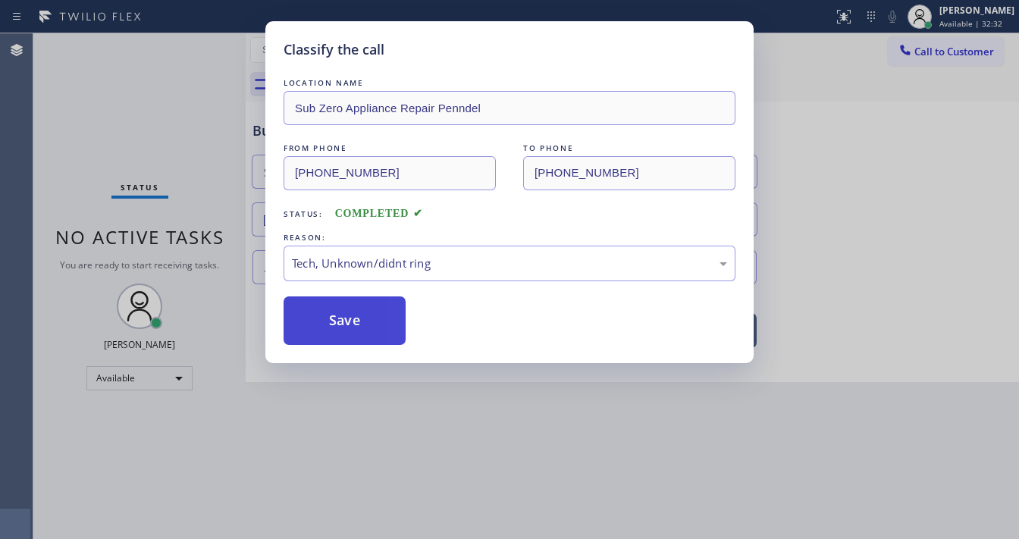
click at [362, 310] on button "Save" at bounding box center [345, 321] width 122 height 49
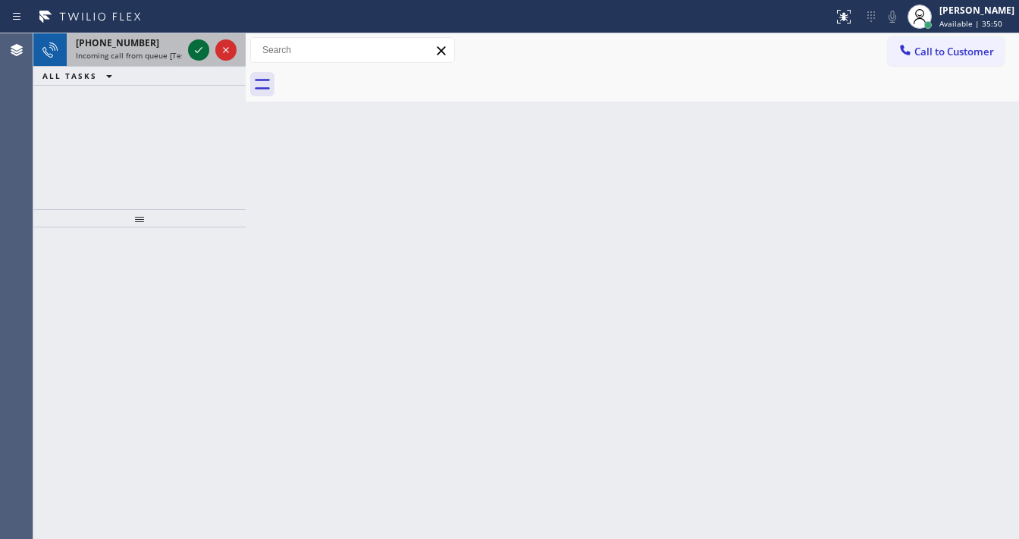
click at [198, 44] on icon at bounding box center [199, 50] width 18 height 18
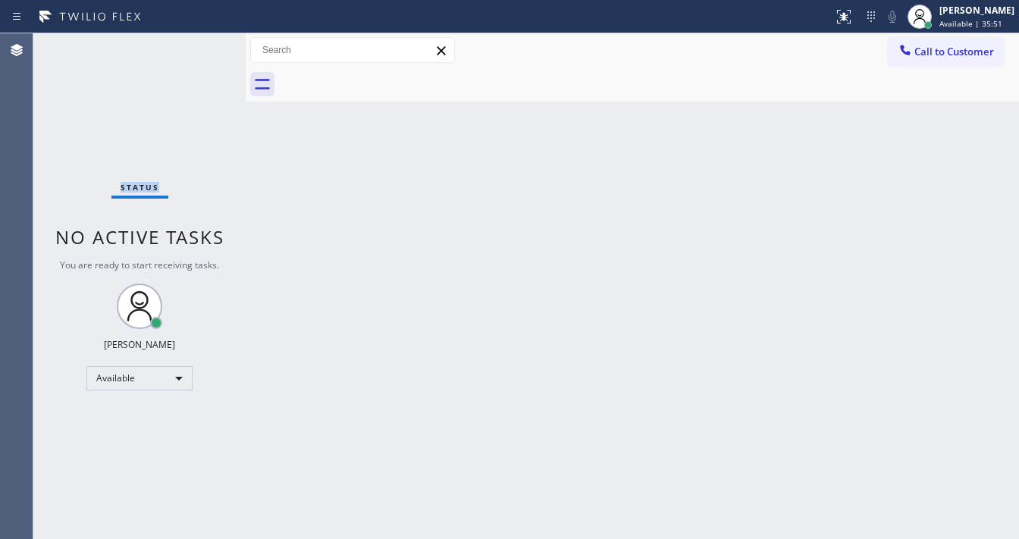
click at [198, 44] on div "Status No active tasks You are ready to start receiving tasks. [PERSON_NAME]" at bounding box center [139, 286] width 212 height 506
click at [196, 46] on div "Status No active tasks You are ready to start receiving tasks. [PERSON_NAME]" at bounding box center [139, 286] width 212 height 506
click at [879, 25] on button at bounding box center [871, 16] width 21 height 21
click at [861, 22] on div at bounding box center [843, 17] width 33 height 18
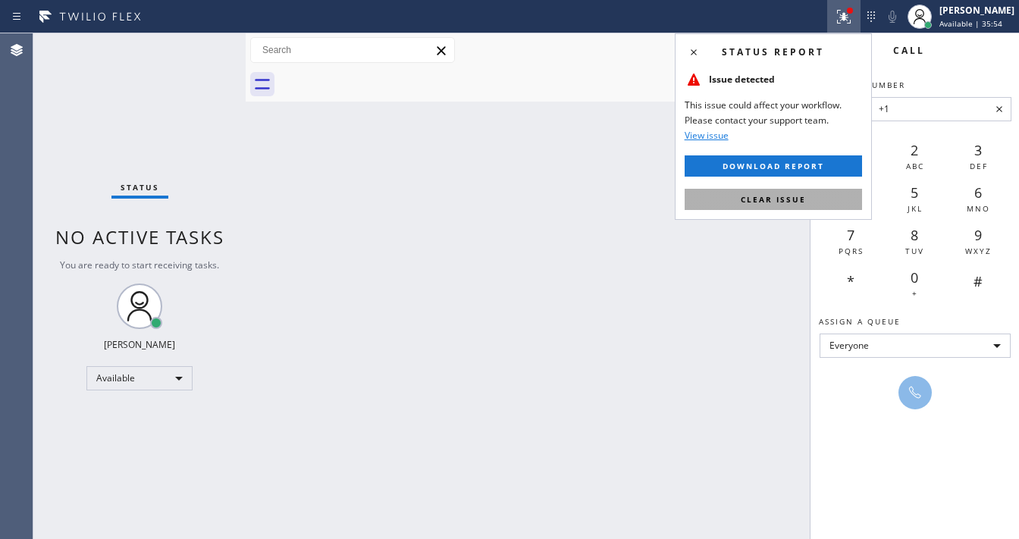
click at [801, 207] on button "Clear issue" at bounding box center [773, 199] width 177 height 21
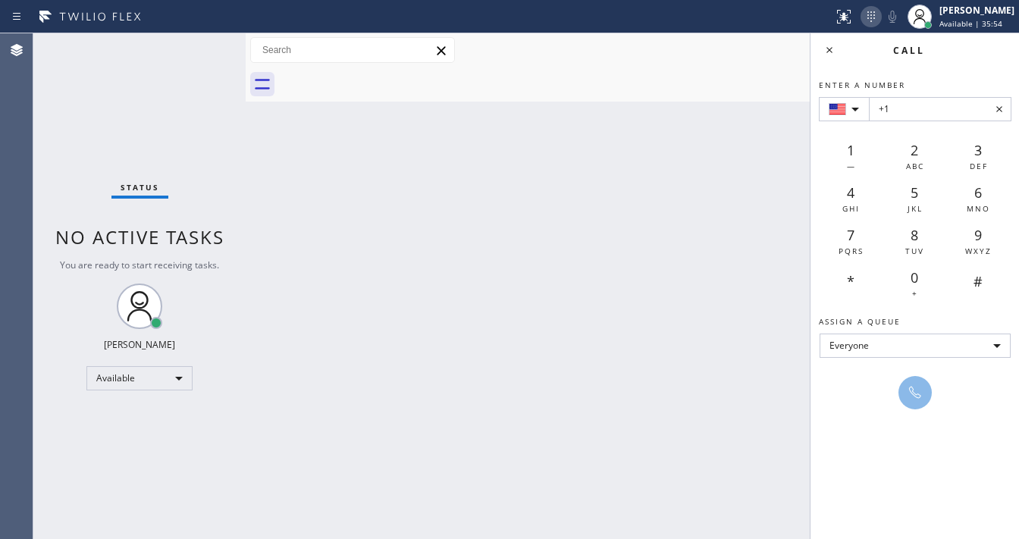
click at [881, 10] on icon at bounding box center [871, 17] width 18 height 18
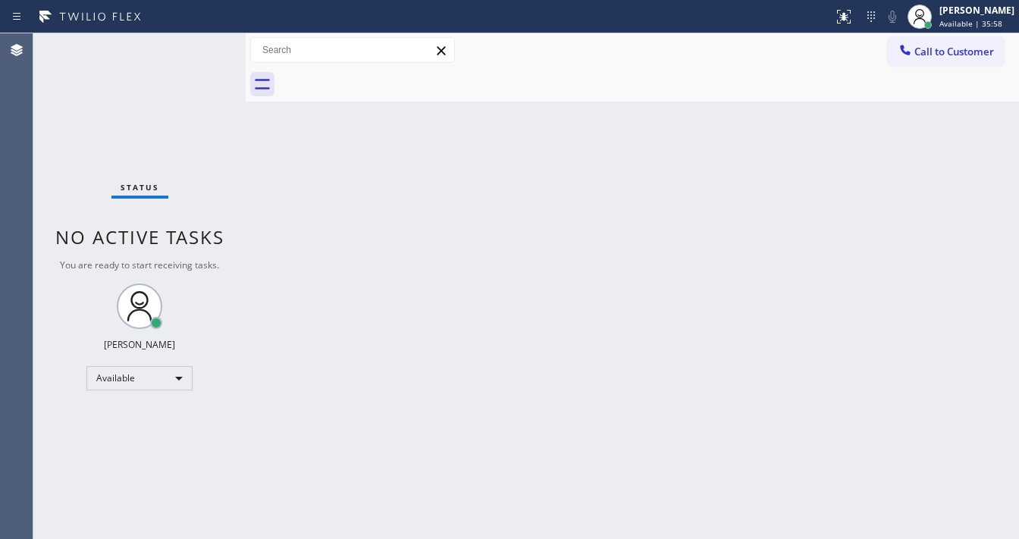
click at [195, 43] on div "Status No active tasks You are ready to start receiving tasks. [PERSON_NAME]" at bounding box center [139, 286] width 212 height 506
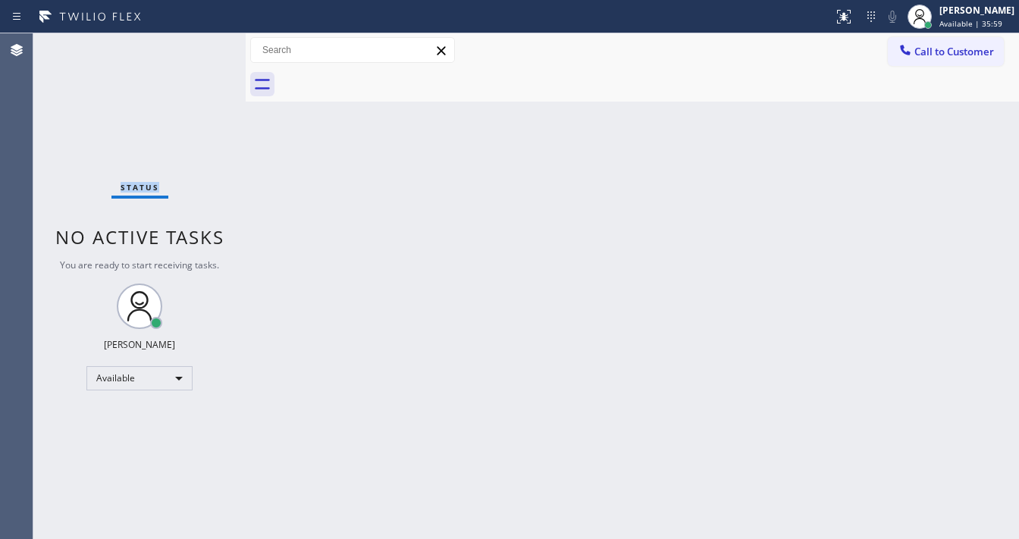
click at [195, 43] on div "Status No active tasks You are ready to start receiving tasks. [PERSON_NAME]" at bounding box center [139, 286] width 212 height 506
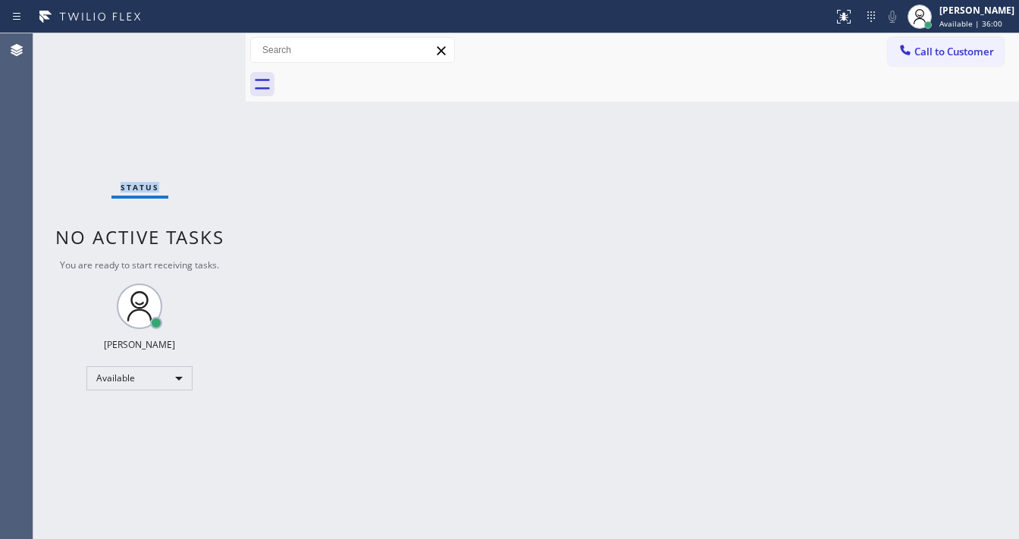
click at [195, 43] on div "Status No active tasks You are ready to start receiving tasks. [PERSON_NAME]" at bounding box center [139, 286] width 212 height 506
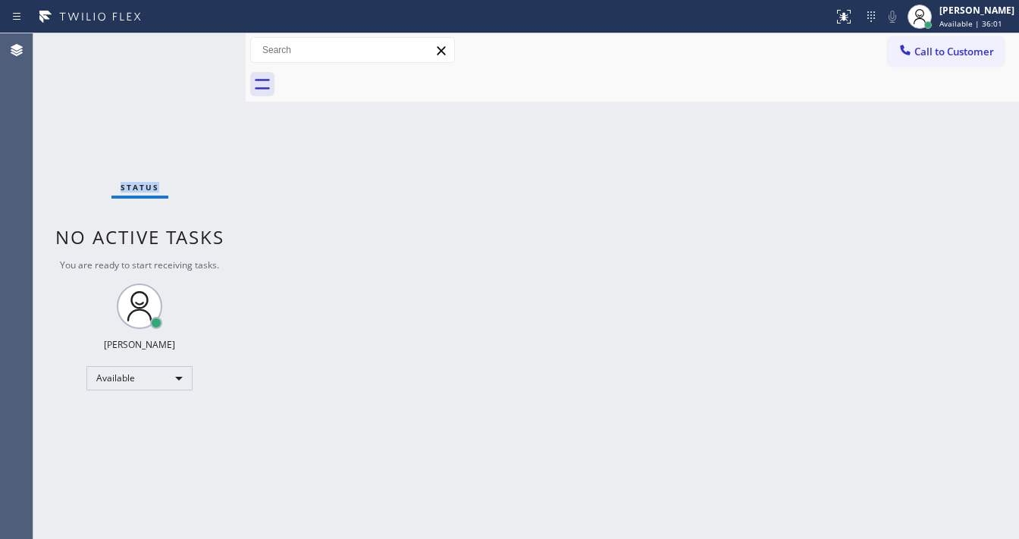
click at [195, 43] on div "Status No active tasks You are ready to start receiving tasks. [PERSON_NAME]" at bounding box center [139, 286] width 212 height 506
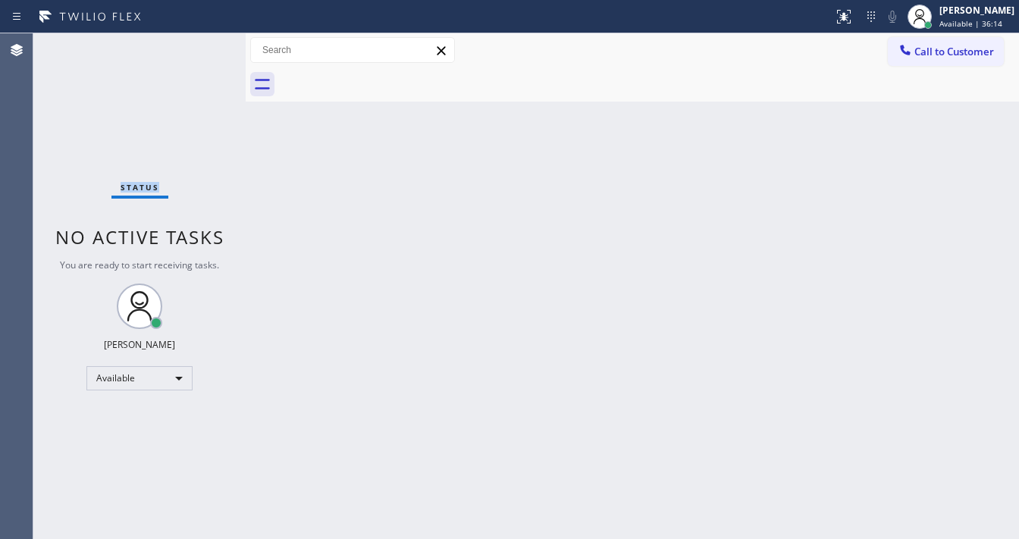
click at [195, 43] on div "Status No active tasks You are ready to start receiving tasks. [PERSON_NAME]" at bounding box center [139, 286] width 212 height 506
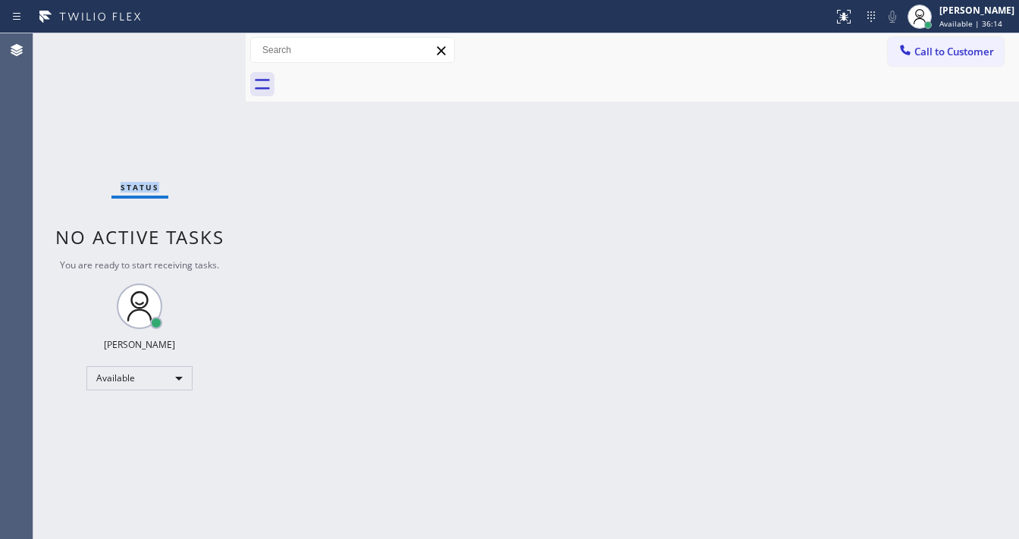
click at [195, 43] on div "Status No active tasks You are ready to start receiving tasks. [PERSON_NAME]" at bounding box center [139, 286] width 212 height 506
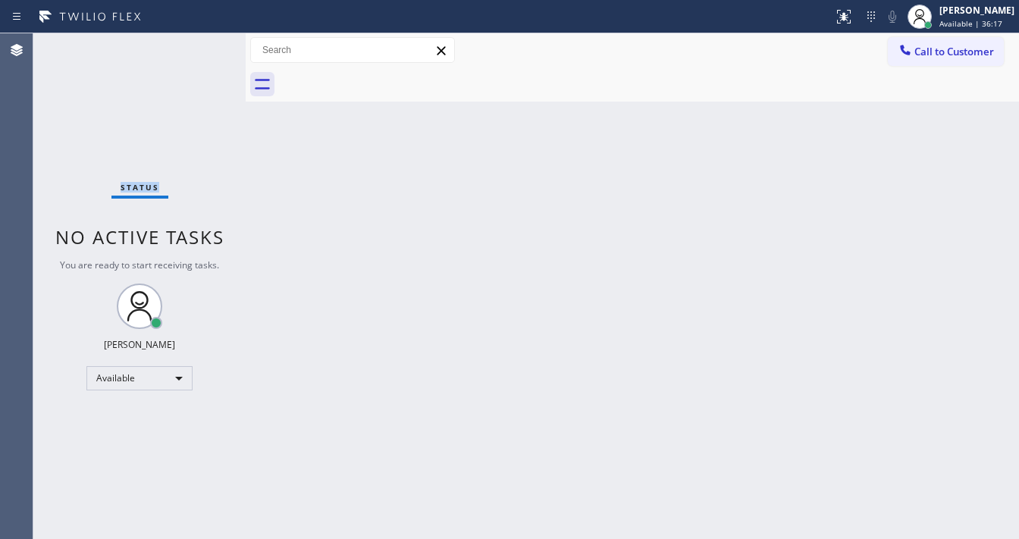
click at [195, 43] on div "Status No active tasks You are ready to start receiving tasks. [PERSON_NAME]" at bounding box center [139, 286] width 212 height 506
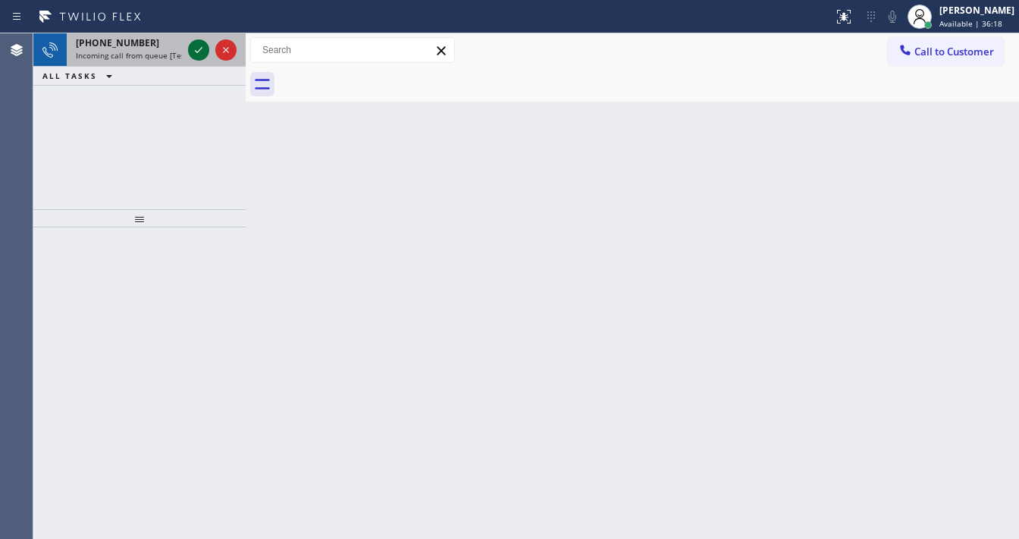
click at [195, 43] on icon at bounding box center [199, 50] width 18 height 18
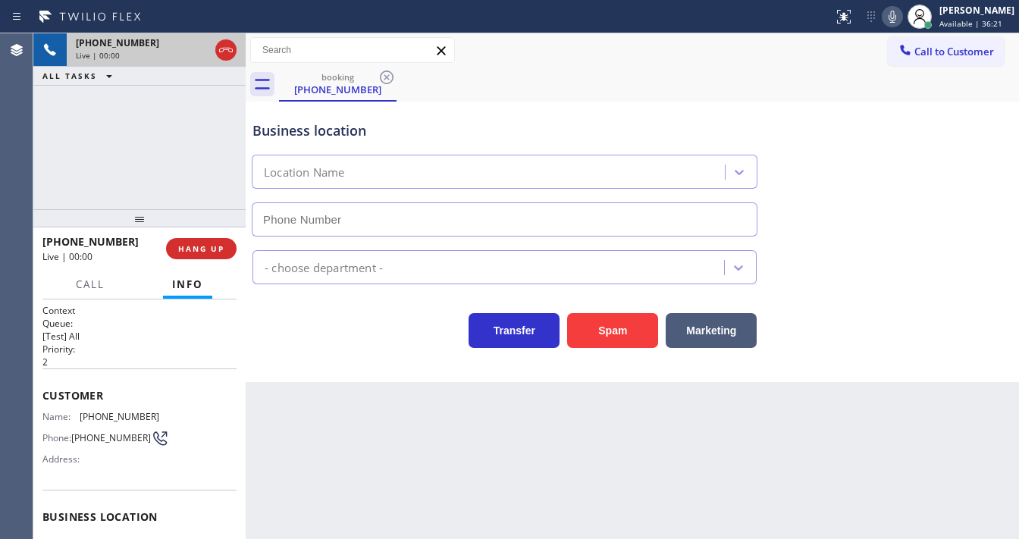
type input "[PHONE_NUMBER]"
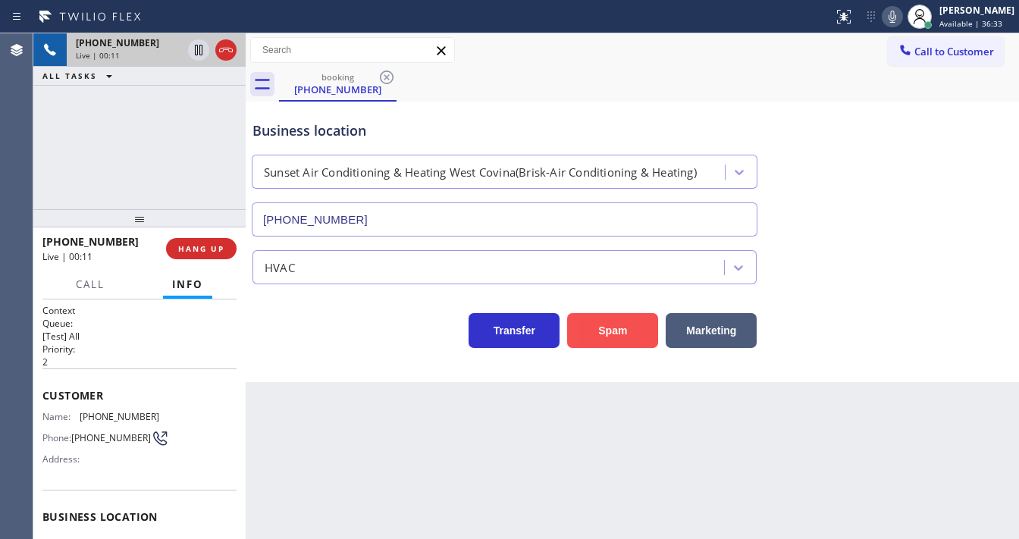
click at [586, 337] on button "Spam" at bounding box center [612, 330] width 91 height 35
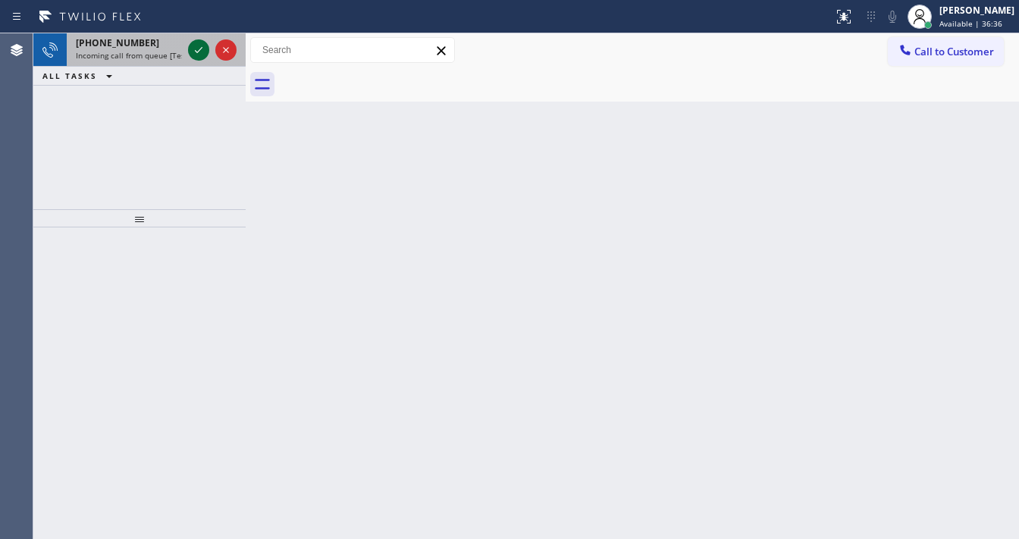
click at [196, 44] on icon at bounding box center [199, 50] width 18 height 18
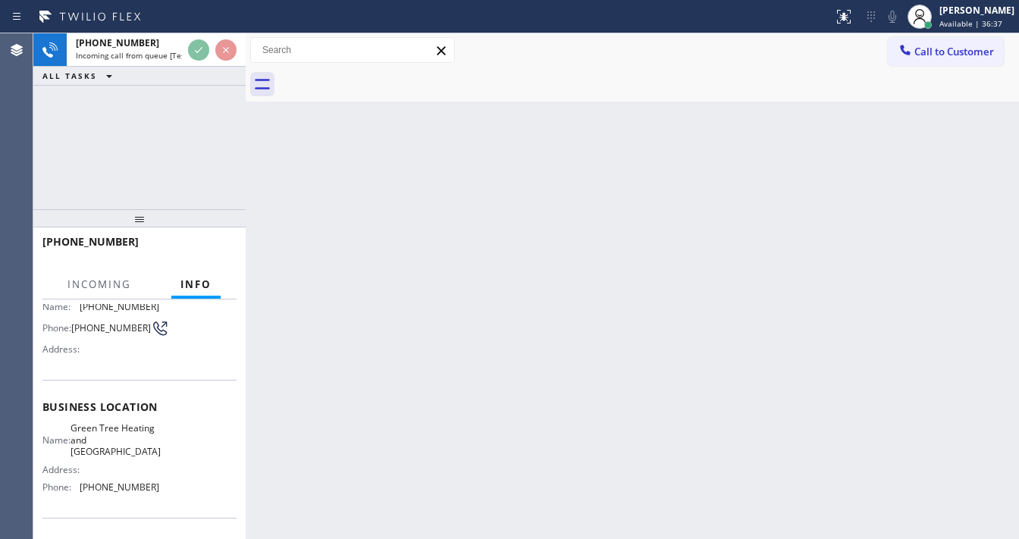
scroll to position [121, 0]
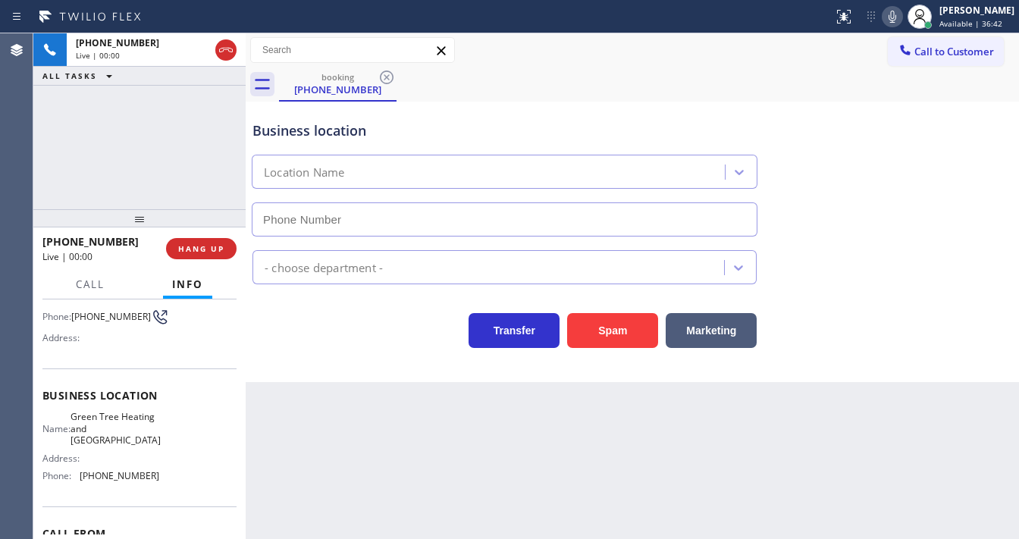
type input "[PHONE_NUMBER]"
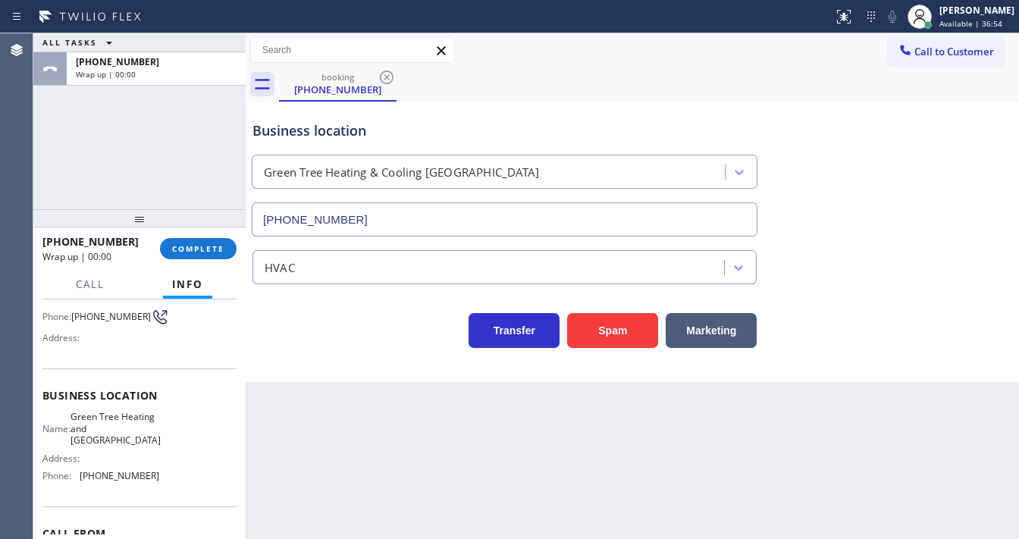
drag, startPoint x: 8, startPoint y: 162, endPoint x: 93, endPoint y: 192, distance: 90.9
click at [8, 161] on div "Agent Desktop" at bounding box center [16, 286] width 33 height 506
click at [182, 242] on button "COMPLETE" at bounding box center [198, 248] width 77 height 21
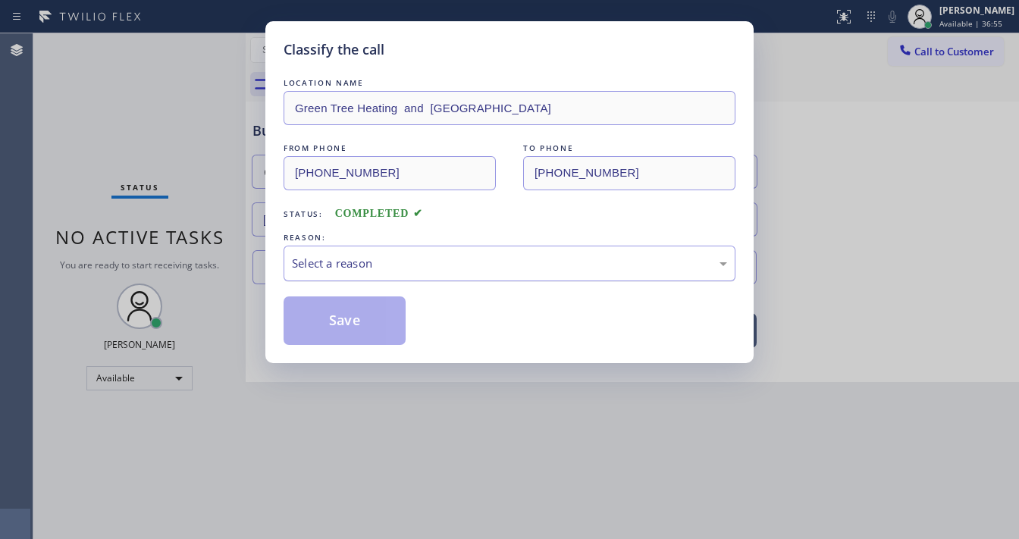
click at [346, 258] on div "Select a reason" at bounding box center [509, 263] width 435 height 17
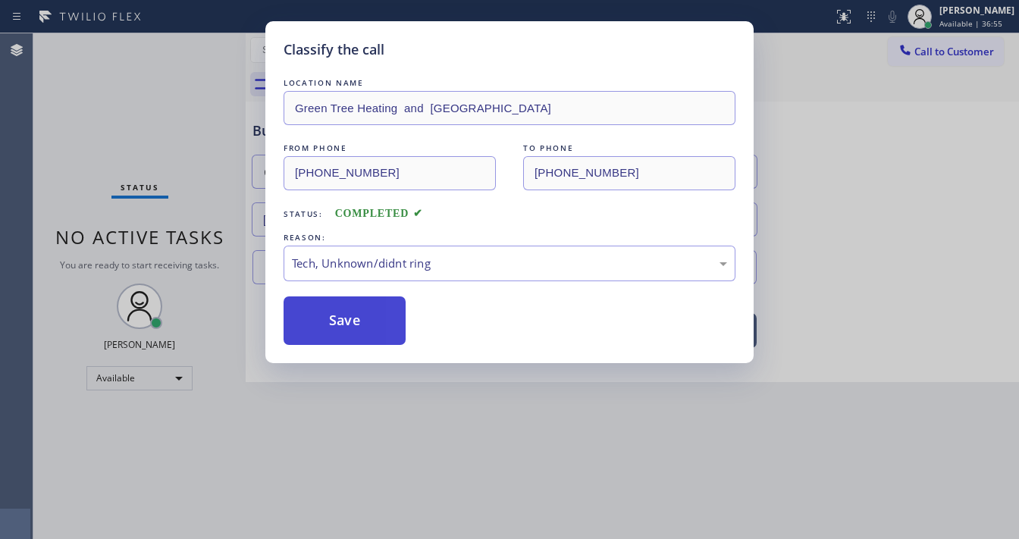
click at [331, 309] on button "Save" at bounding box center [345, 321] width 122 height 49
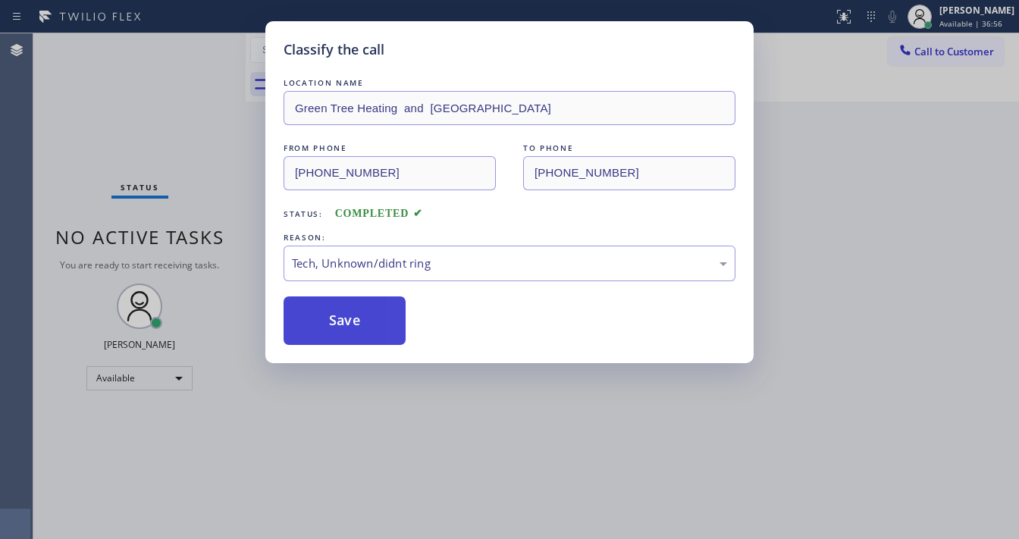
click at [331, 309] on button "Save" at bounding box center [345, 321] width 122 height 49
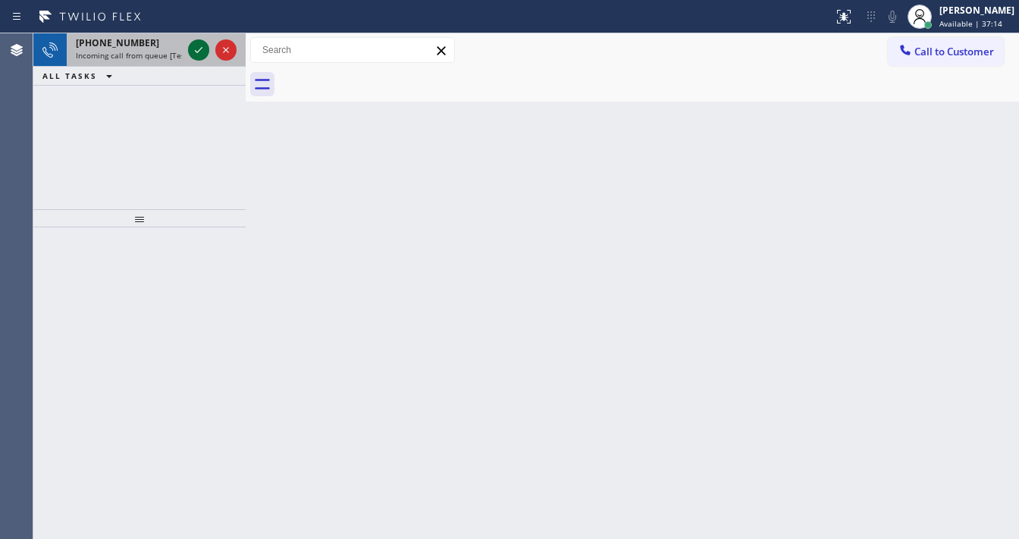
click at [198, 42] on icon at bounding box center [199, 50] width 18 height 18
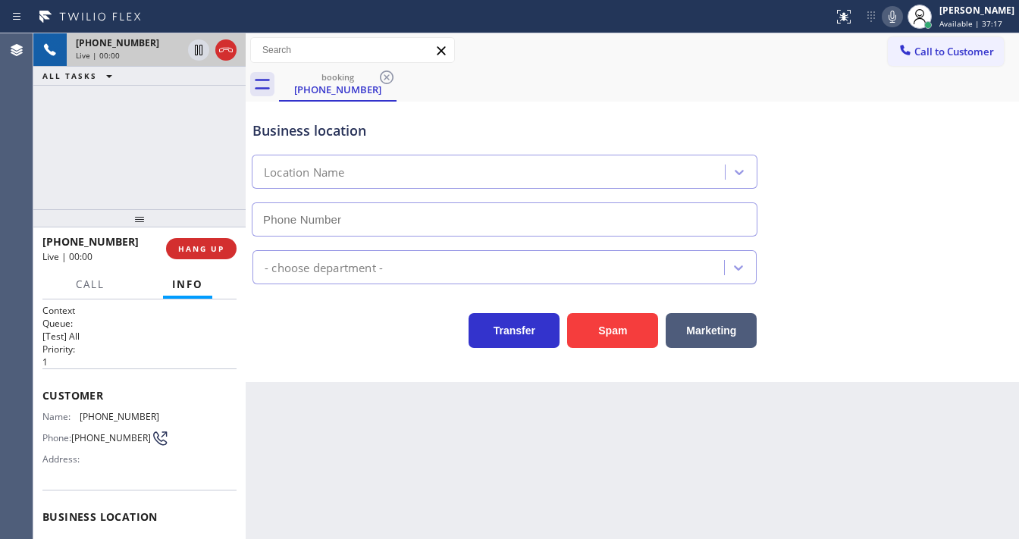
type input "[PHONE_NUMBER]"
click at [597, 322] on button "Spam" at bounding box center [612, 330] width 91 height 35
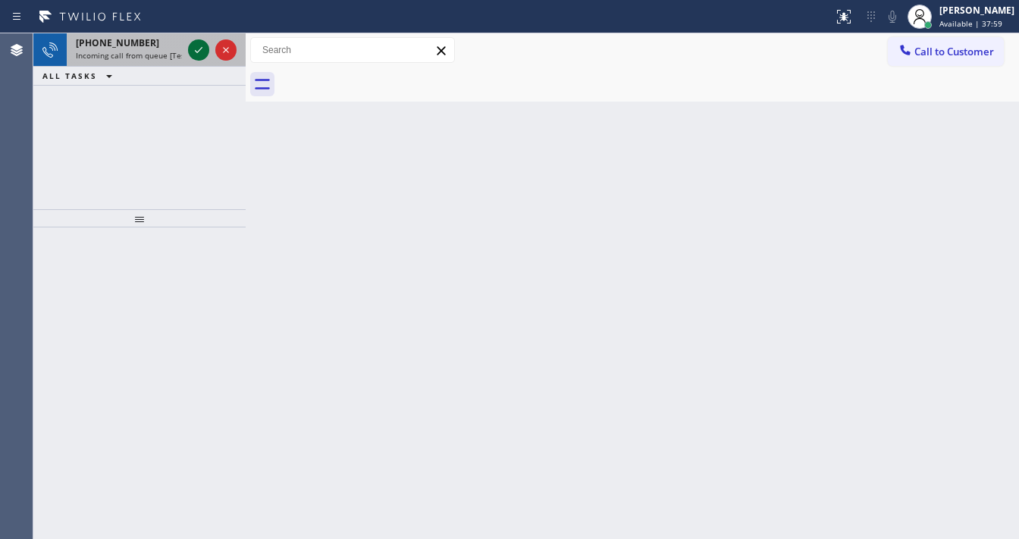
click at [199, 49] on icon at bounding box center [199, 50] width 18 height 18
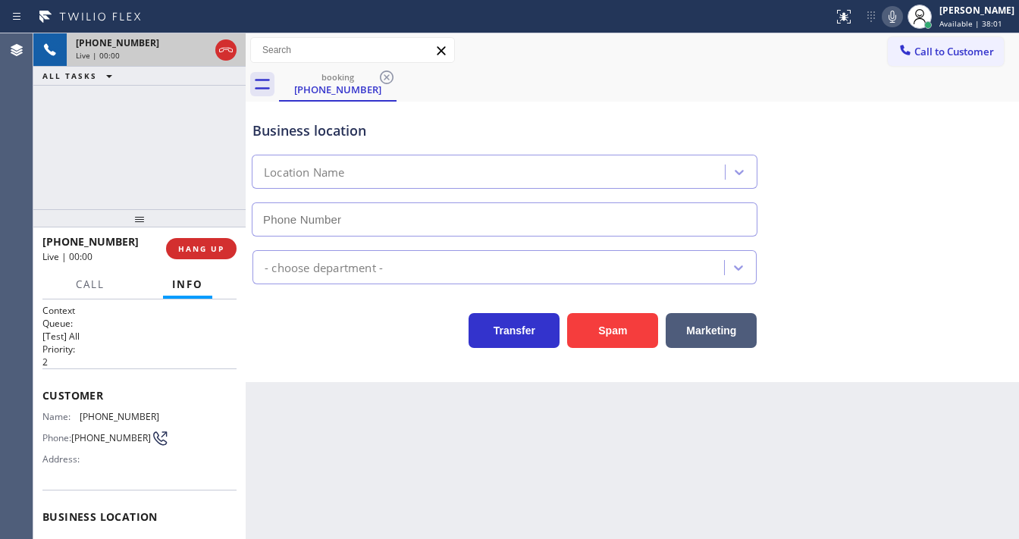
type input "[PHONE_NUMBER]"
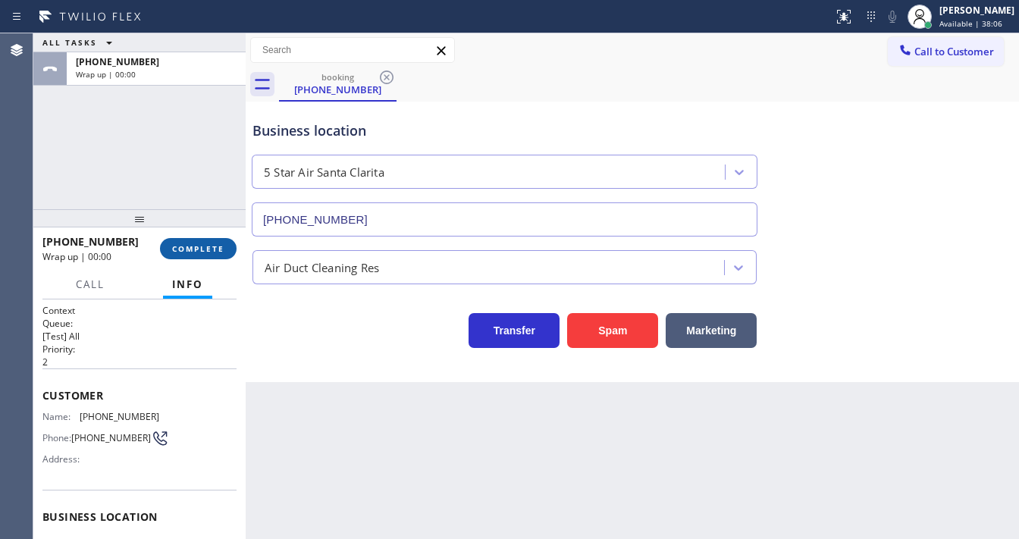
click at [222, 256] on button "COMPLETE" at bounding box center [198, 248] width 77 height 21
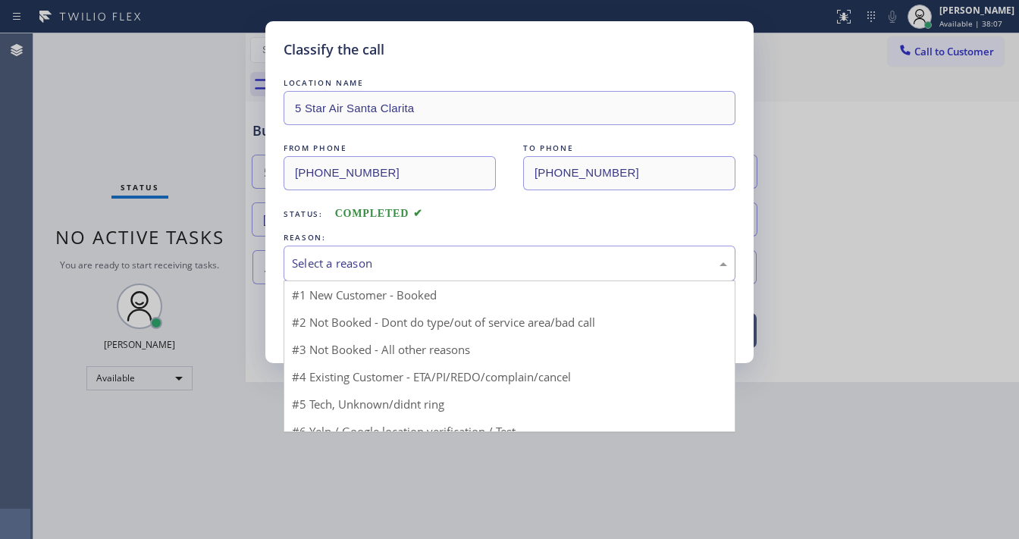
click at [335, 259] on div "Select a reason" at bounding box center [509, 263] width 435 height 17
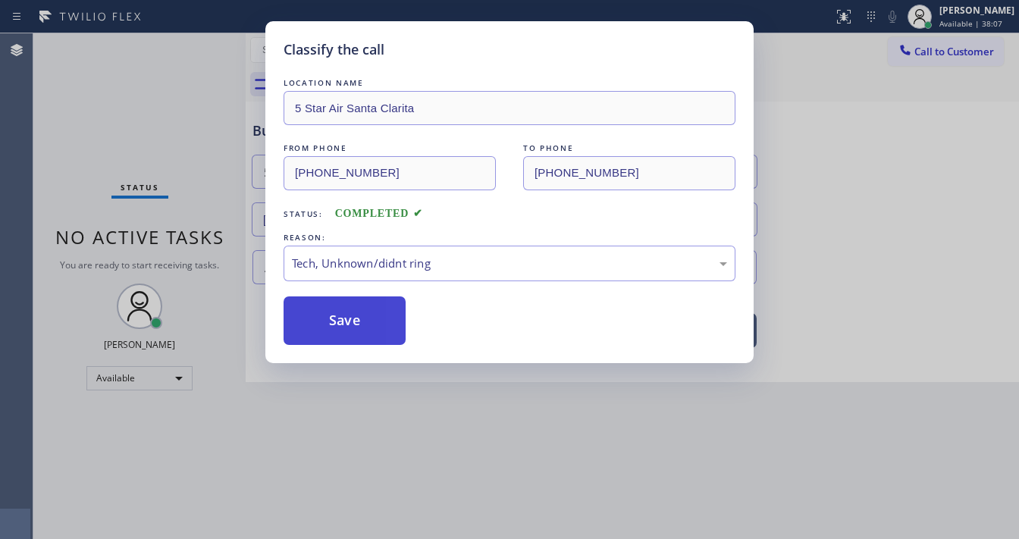
click at [357, 322] on button "Save" at bounding box center [345, 321] width 122 height 49
click at [357, 320] on button "Save" at bounding box center [345, 321] width 122 height 49
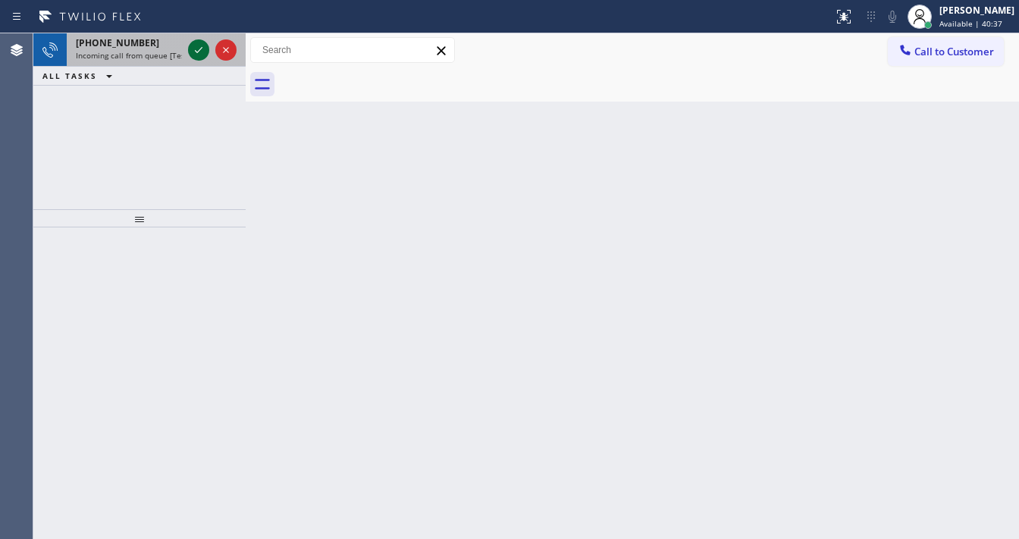
click at [196, 46] on icon at bounding box center [199, 50] width 18 height 18
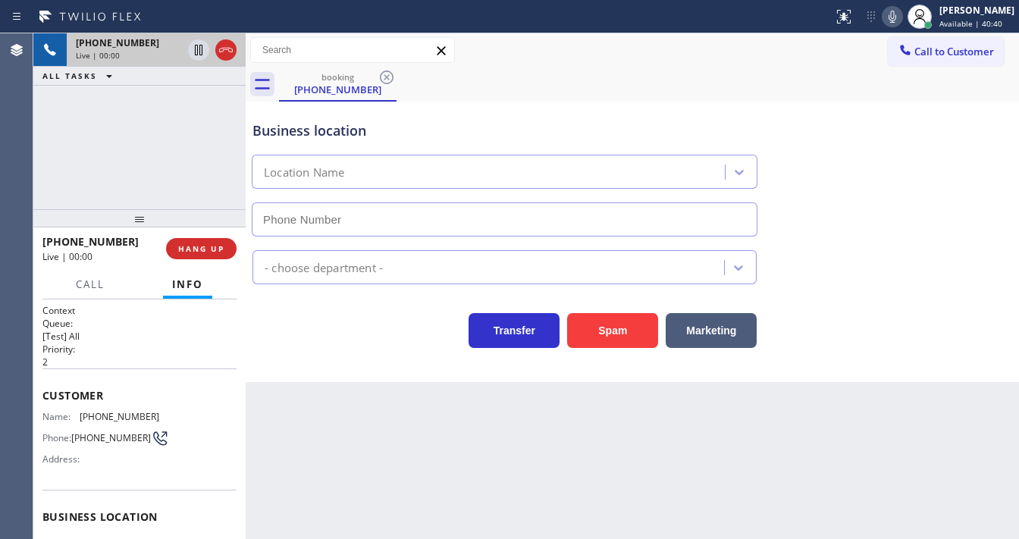
type input "[PHONE_NUMBER]"
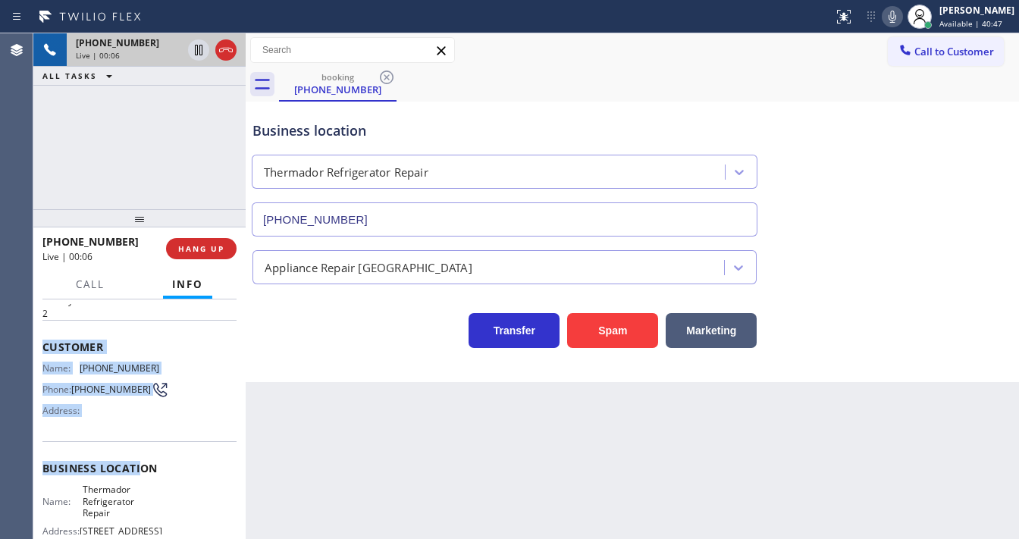
scroll to position [121, 0]
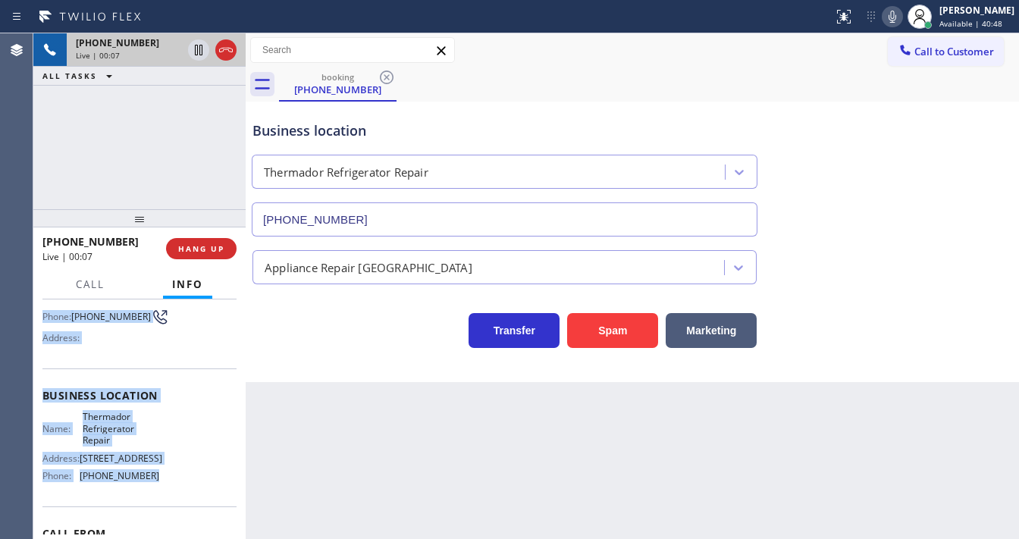
drag, startPoint x: 39, startPoint y: 388, endPoint x: 160, endPoint y: 479, distance: 151.2
click at [159, 480] on div "Context Queue: [Test] All Priority: 2 Customer Name: [PHONE_NUMBER] Phone: [PHO…" at bounding box center [139, 420] width 212 height 240
copy div "Customer Name: [PHONE_NUMBER] Phone: [PHONE_NUMBER] Address: Business location …"
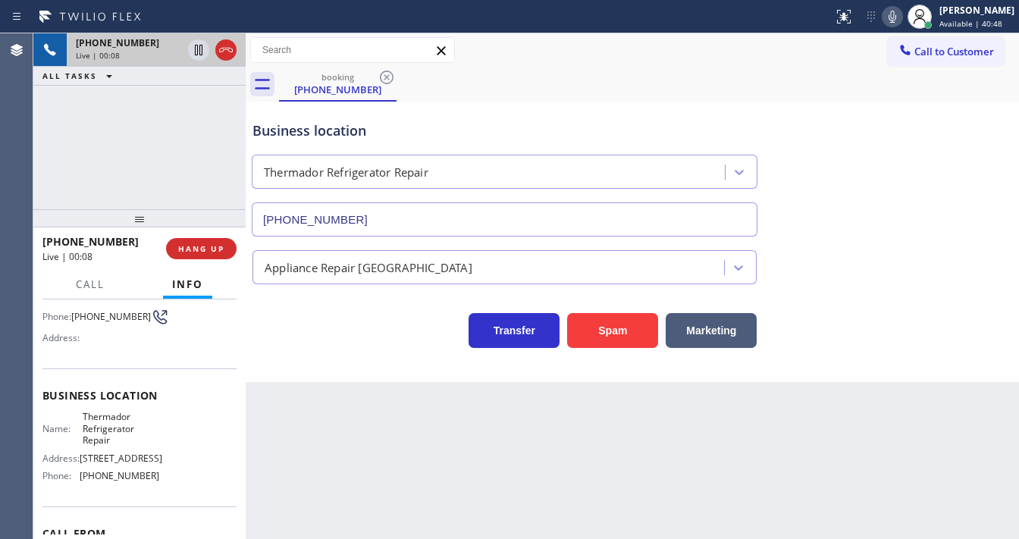
click at [152, 137] on div "[PHONE_NUMBER] Live | 00:08 ALL TASKS ALL TASKS ACTIVE TASKS TASKS IN WRAP UP" at bounding box center [139, 121] width 212 height 176
click at [137, 111] on div "[PHONE_NUMBER] Live | 00:19 ALL TASKS ALL TASKS ACTIVE TASKS TASKS IN WRAP UP" at bounding box center [139, 121] width 212 height 176
click at [415, 537] on div "Back to Dashboard Change Sender ID Customers Technicians Select a contact Outbo…" at bounding box center [633, 286] width 774 height 506
click at [168, 146] on div "[PHONE_NUMBER] Live | 00:48 ALL TASKS ALL TASKS ACTIVE TASKS TASKS IN WRAP UP" at bounding box center [139, 121] width 212 height 176
click at [14, 172] on div "Agent Desktop" at bounding box center [16, 286] width 33 height 506
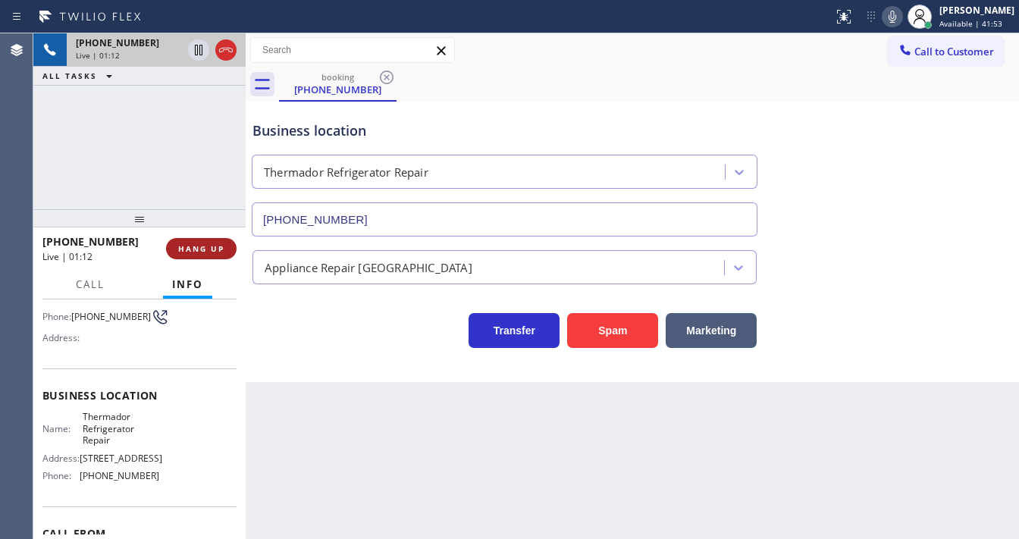
click at [209, 250] on span "HANG UP" at bounding box center [201, 248] width 46 height 11
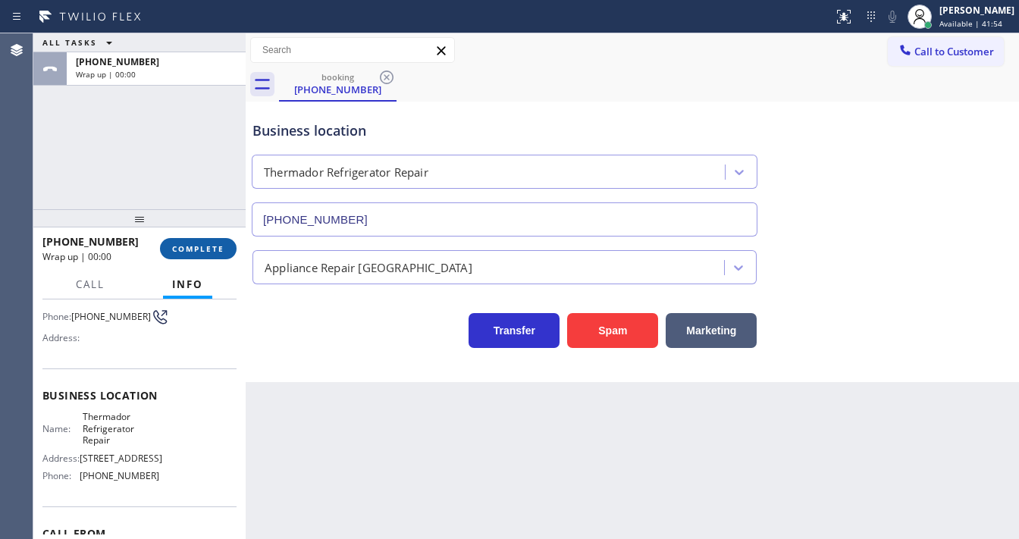
click at [209, 250] on span "COMPLETE" at bounding box center [198, 248] width 52 height 11
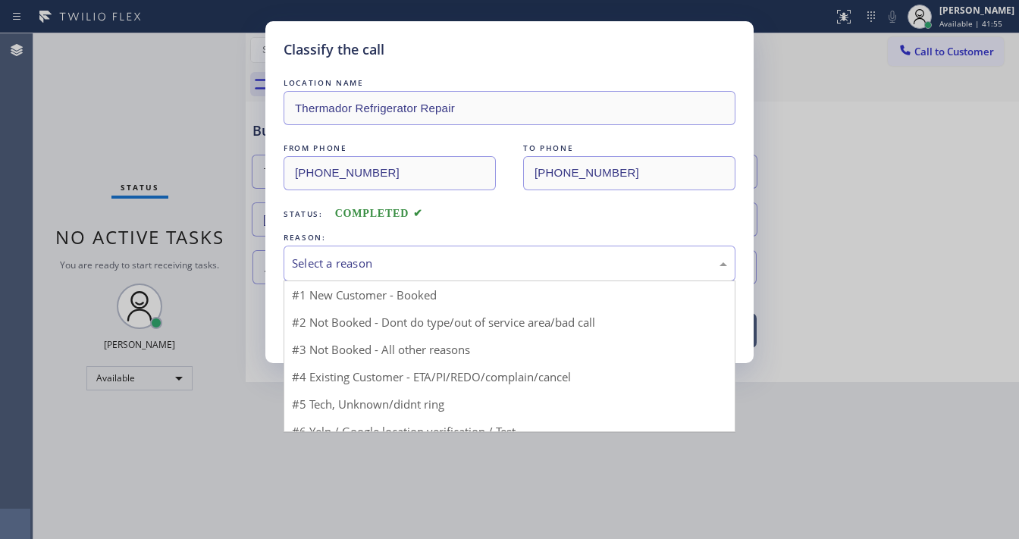
click at [363, 271] on div "Select a reason" at bounding box center [510, 264] width 452 height 36
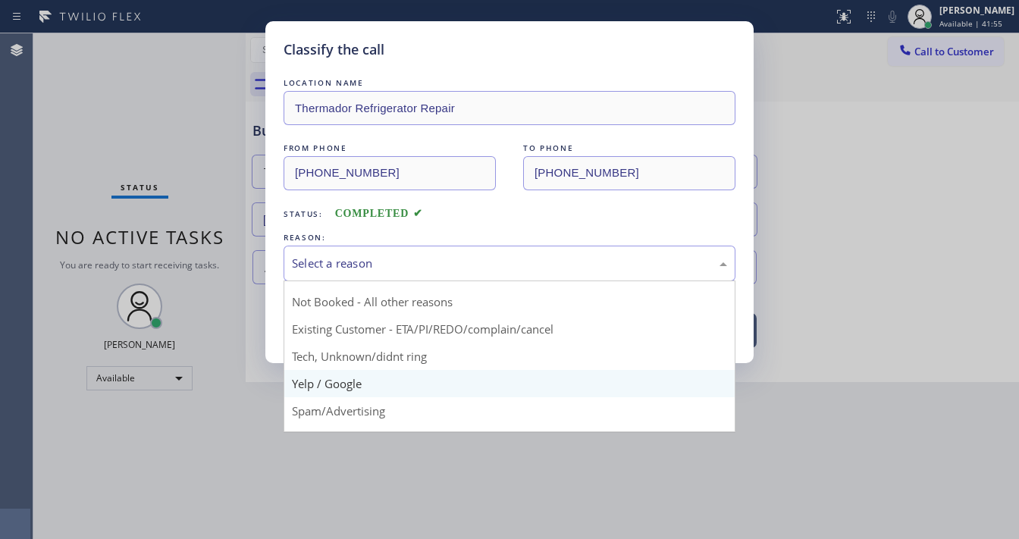
scroll to position [40, 0]
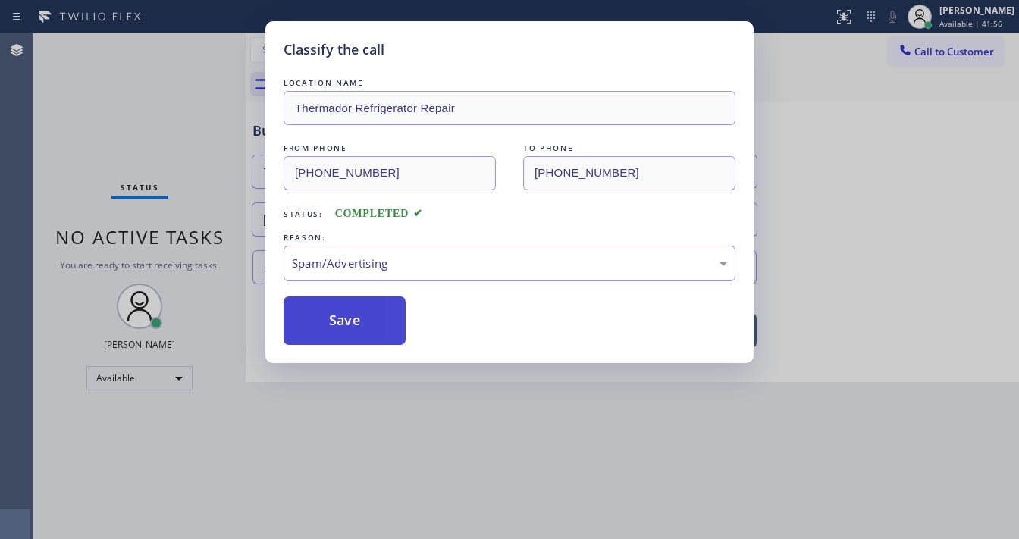
click at [330, 320] on button "Save" at bounding box center [345, 321] width 122 height 49
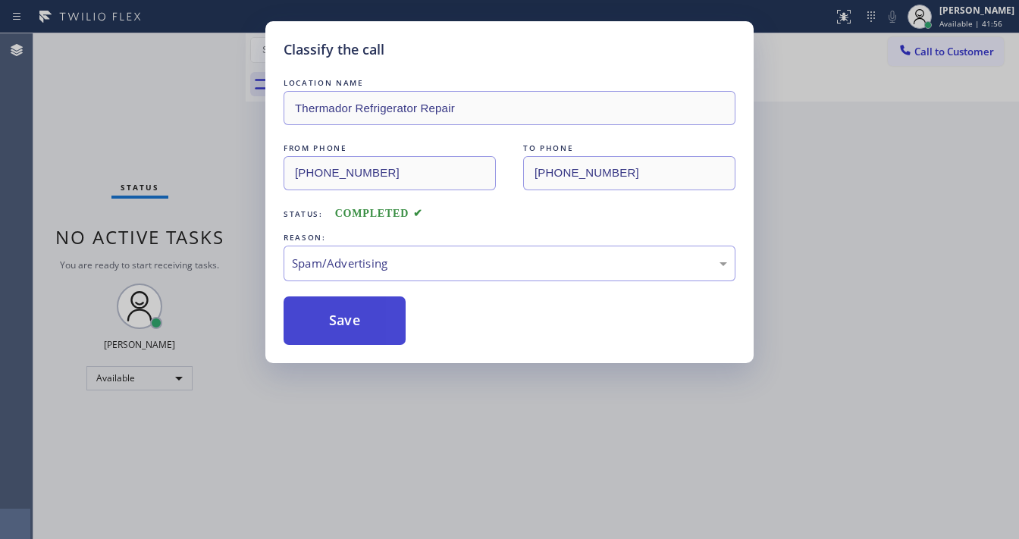
click at [330, 320] on button "Save" at bounding box center [345, 321] width 122 height 49
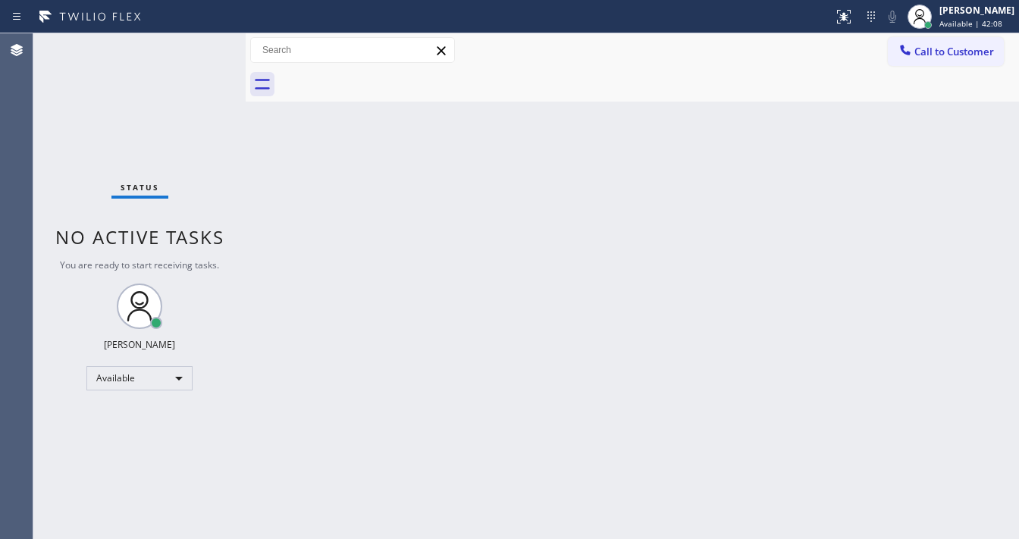
click at [197, 36] on div "Status report No issues detected If you experience an issue, please download th…" at bounding box center [509, 269] width 1019 height 539
click at [199, 40] on div "Status No active tasks You are ready to start receiving tasks. [PERSON_NAME]" at bounding box center [139, 286] width 212 height 506
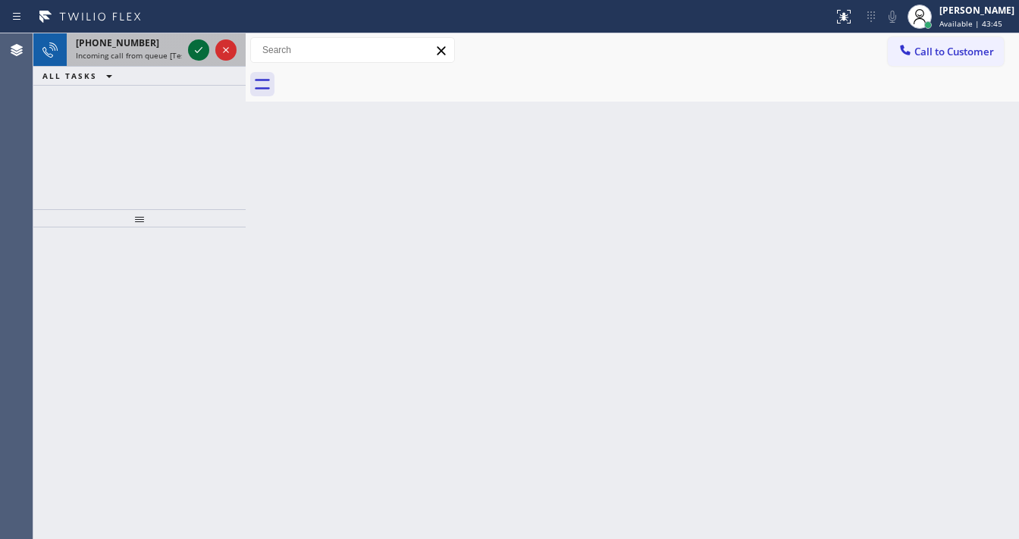
click at [196, 46] on icon at bounding box center [199, 50] width 18 height 18
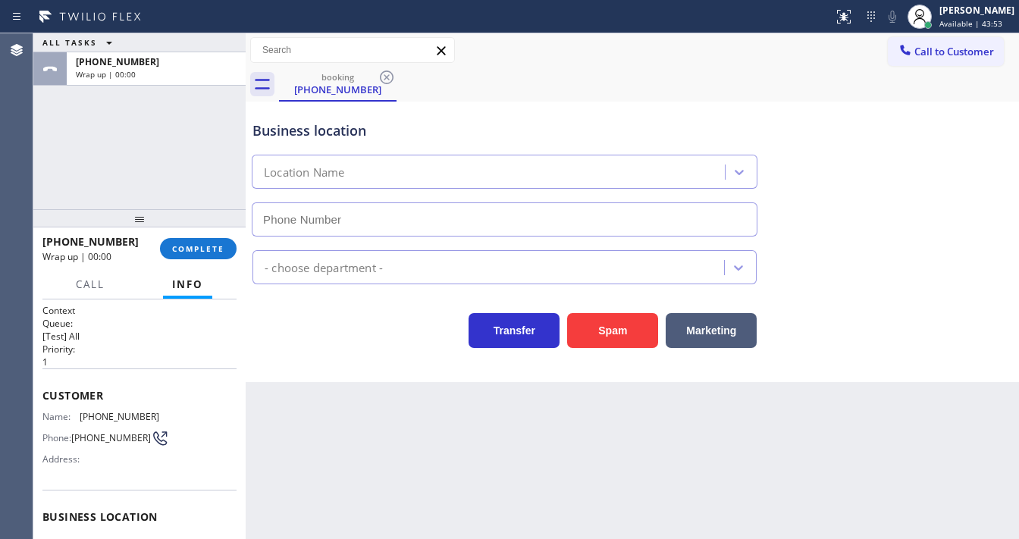
type input "[PHONE_NUMBER]"
click at [199, 254] on button "COMPLETE" at bounding box center [198, 248] width 77 height 21
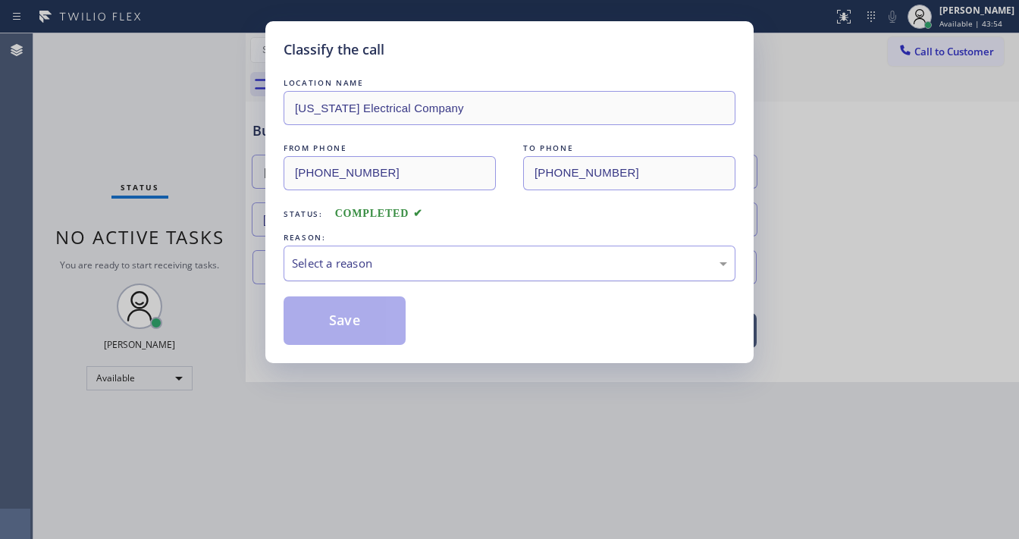
click at [378, 261] on div "Select a reason" at bounding box center [509, 263] width 435 height 17
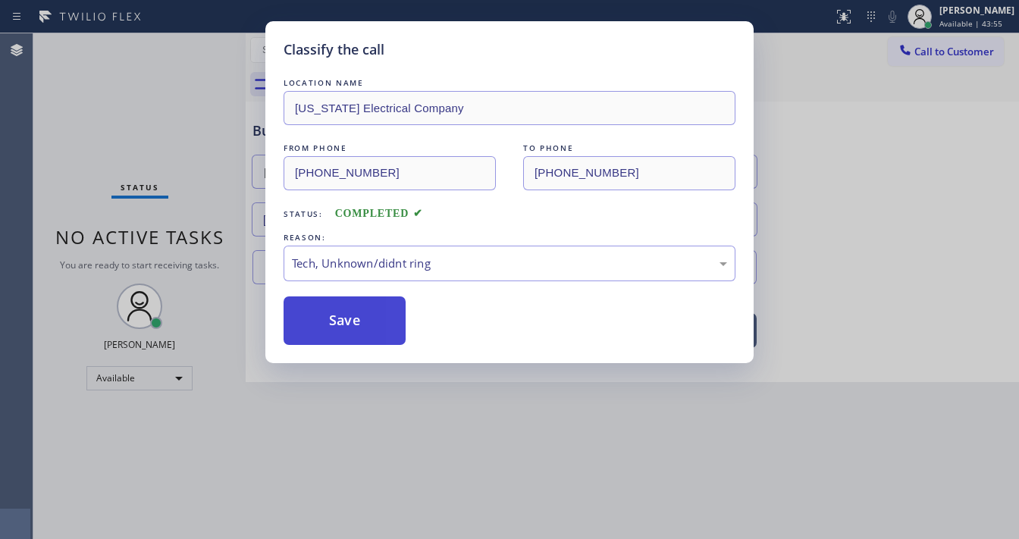
click at [343, 312] on button "Save" at bounding box center [345, 321] width 122 height 49
click at [343, 311] on button "Save" at bounding box center [345, 321] width 122 height 49
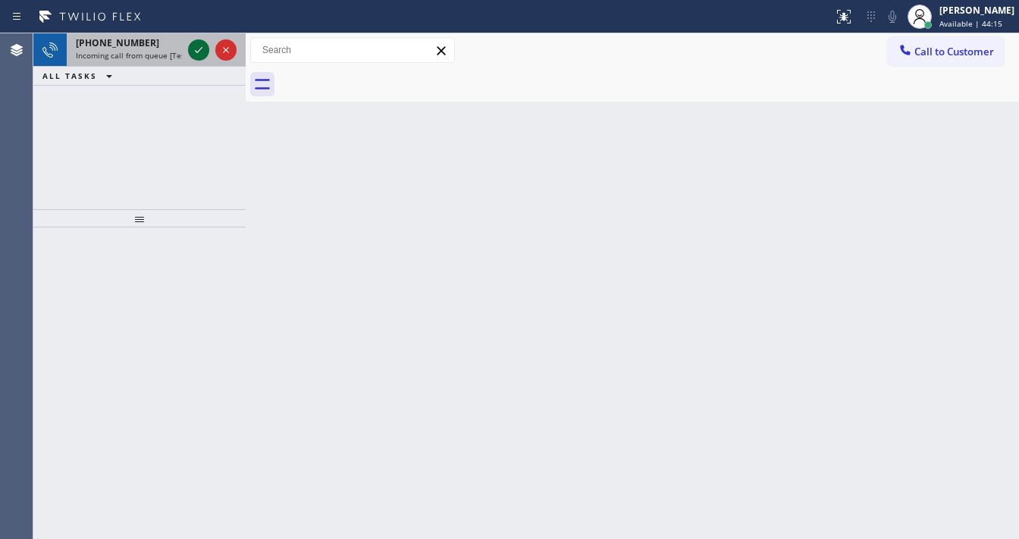
click at [196, 48] on icon at bounding box center [199, 50] width 18 height 18
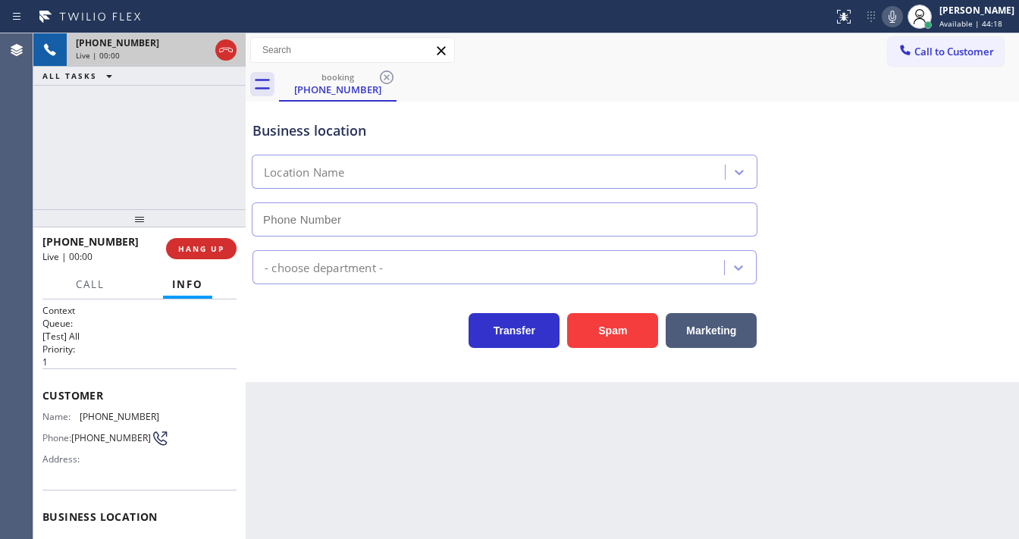
type input "[PHONE_NUMBER]"
drag, startPoint x: 42, startPoint y: 165, endPoint x: 65, endPoint y: 310, distance: 146.8
click at [42, 165] on div "[PHONE_NUMBER] Live | 00:08 ALL TASKS ALL TASKS ACTIVE TASKS TASKS IN WRAP UP" at bounding box center [139, 121] width 212 height 176
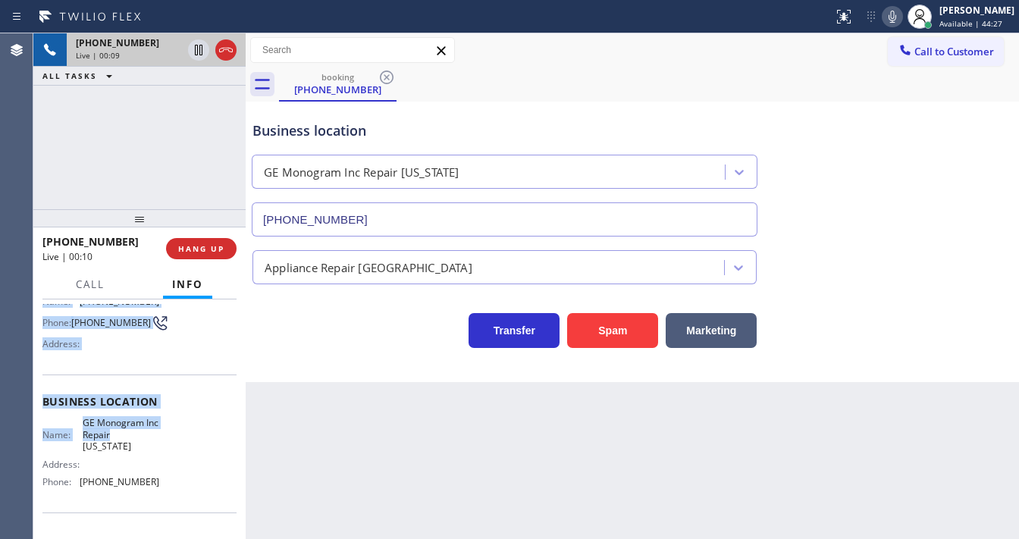
scroll to position [121, 0]
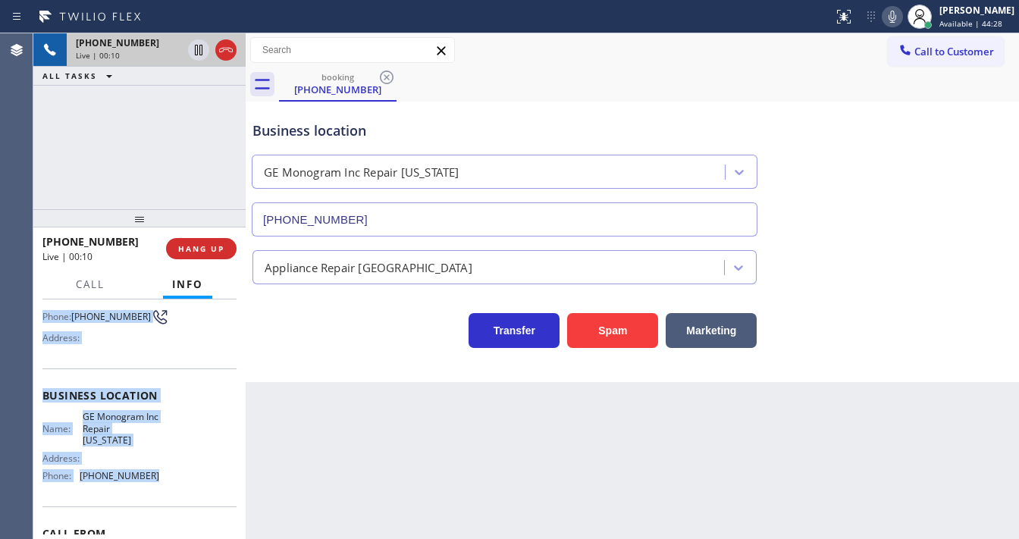
drag, startPoint x: 42, startPoint y: 389, endPoint x: 165, endPoint y: 482, distance: 153.2
click at [165, 482] on div "Context Queue: [Test] All Priority: 1 Customer Name: [PHONE_NUMBER] Phone: [PHO…" at bounding box center [139, 402] width 194 height 439
click at [216, 246] on span "HANG UP" at bounding box center [201, 248] width 46 height 11
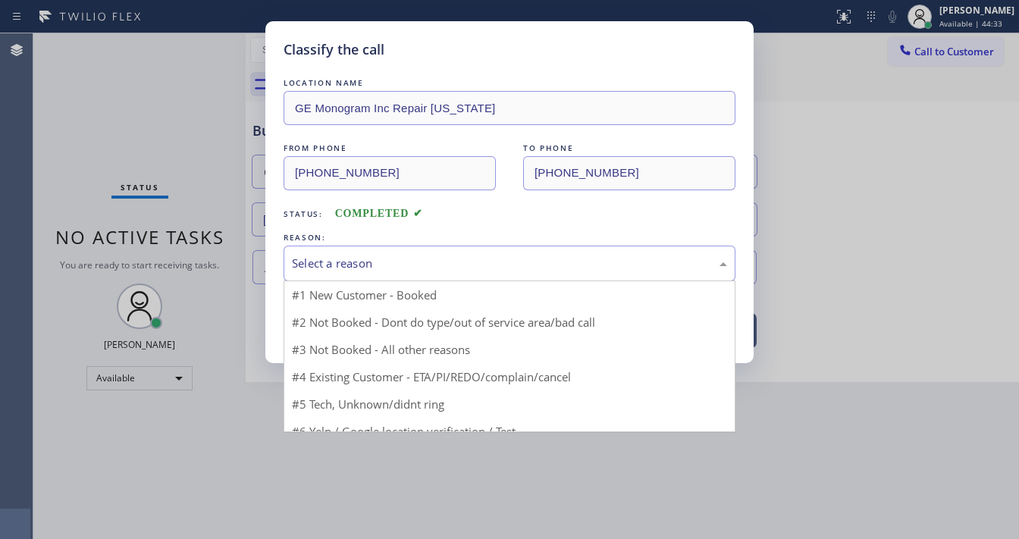
click at [374, 268] on div "Select a reason" at bounding box center [509, 263] width 435 height 17
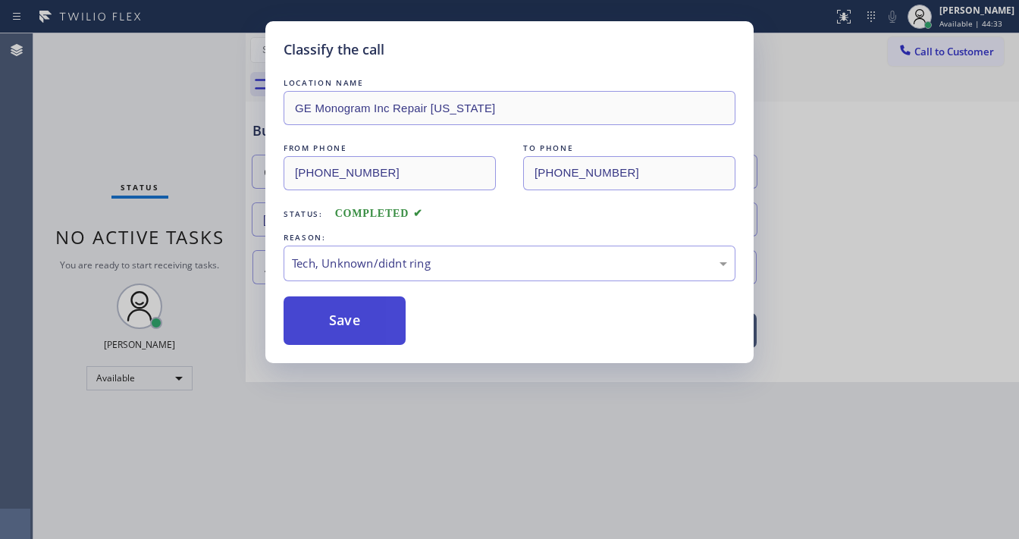
drag, startPoint x: 374, startPoint y: 381, endPoint x: 356, endPoint y: 325, distance: 58.8
click at [355, 319] on button "Save" at bounding box center [345, 321] width 122 height 49
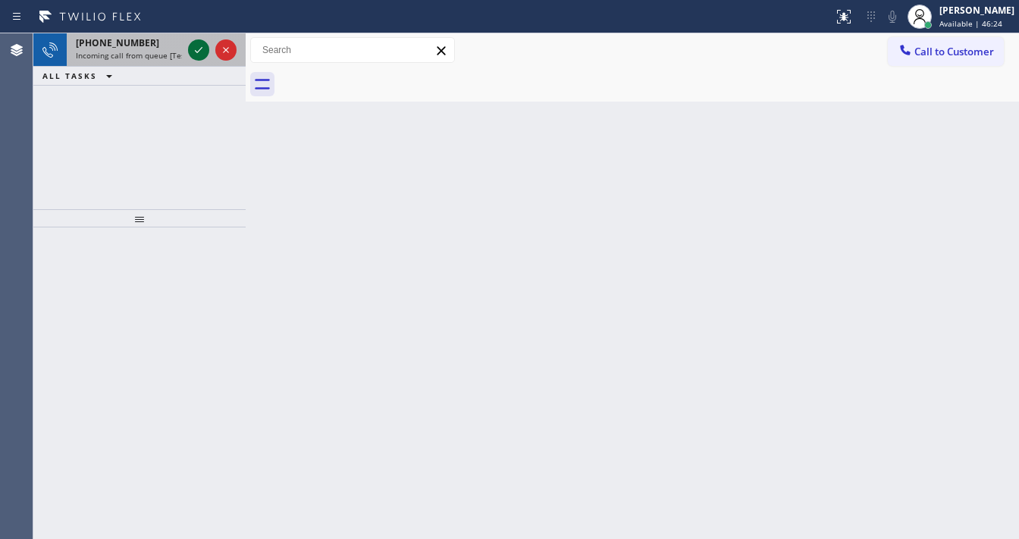
click at [195, 48] on icon at bounding box center [199, 50] width 18 height 18
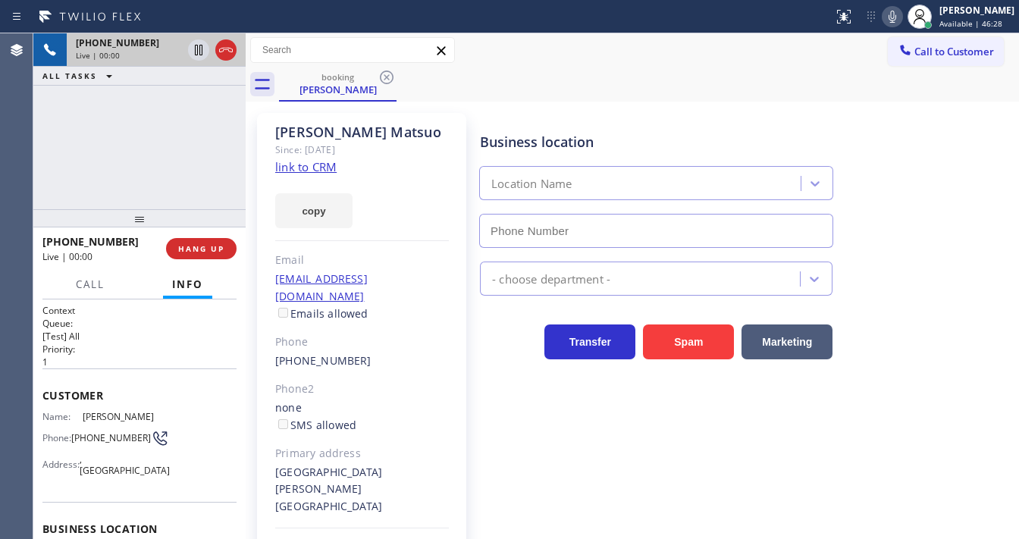
type input "[PHONE_NUMBER]"
click at [300, 169] on link "link to CRM" at bounding box center [305, 166] width 61 height 15
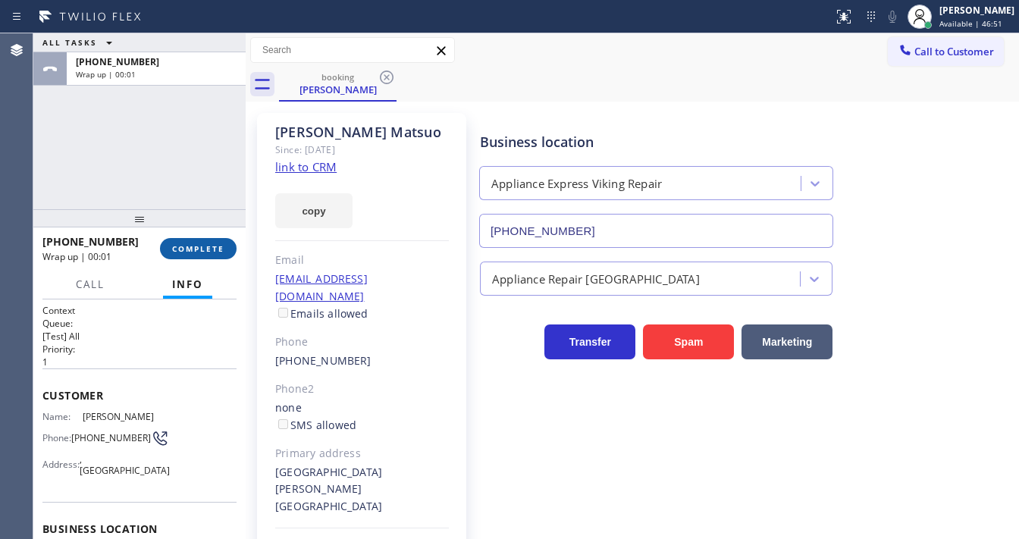
click at [194, 243] on button "COMPLETE" at bounding box center [198, 248] width 77 height 21
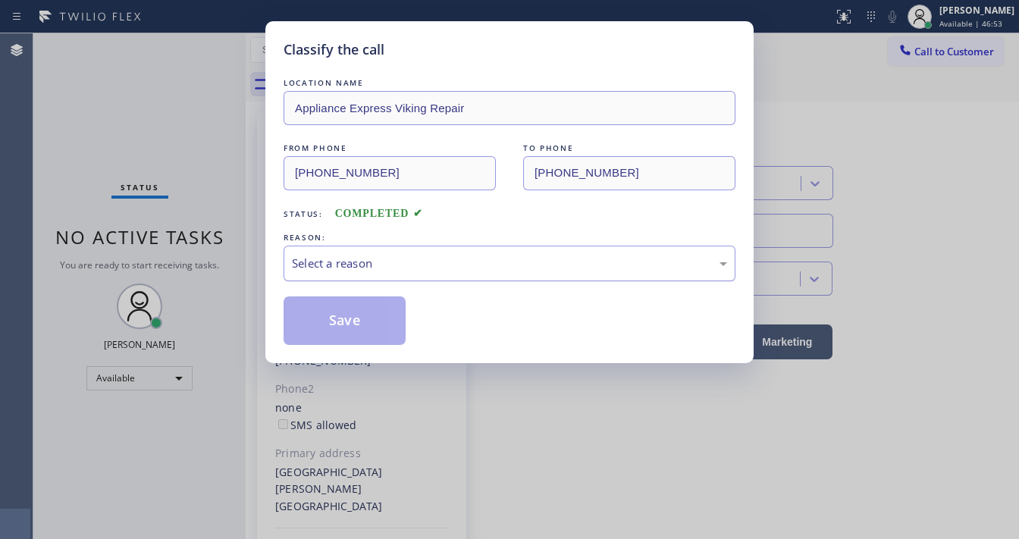
click at [361, 270] on div "Select a reason" at bounding box center [509, 263] width 435 height 17
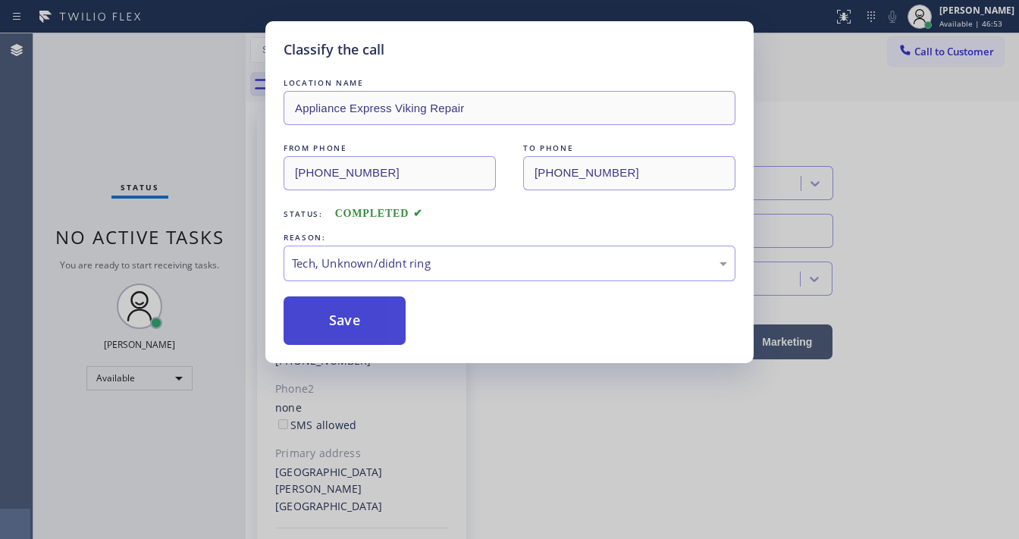
click at [333, 321] on button "Save" at bounding box center [345, 321] width 122 height 49
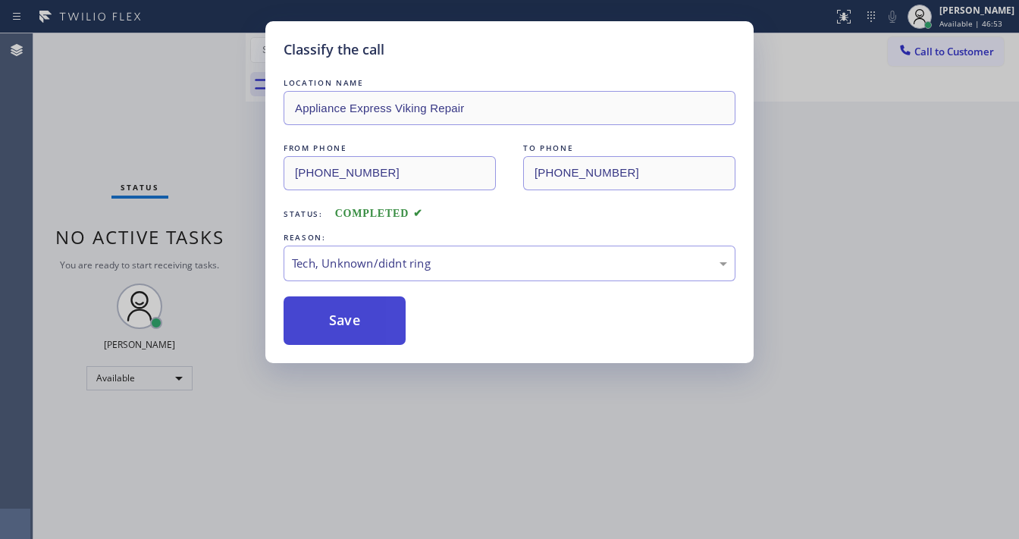
click at [333, 321] on button "Save" at bounding box center [345, 321] width 122 height 49
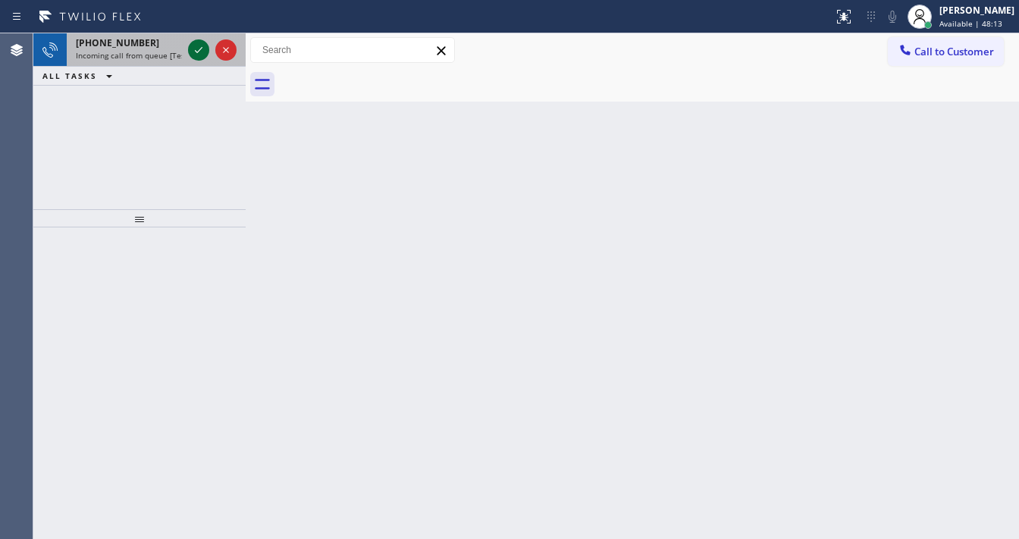
click at [197, 42] on icon at bounding box center [199, 50] width 18 height 18
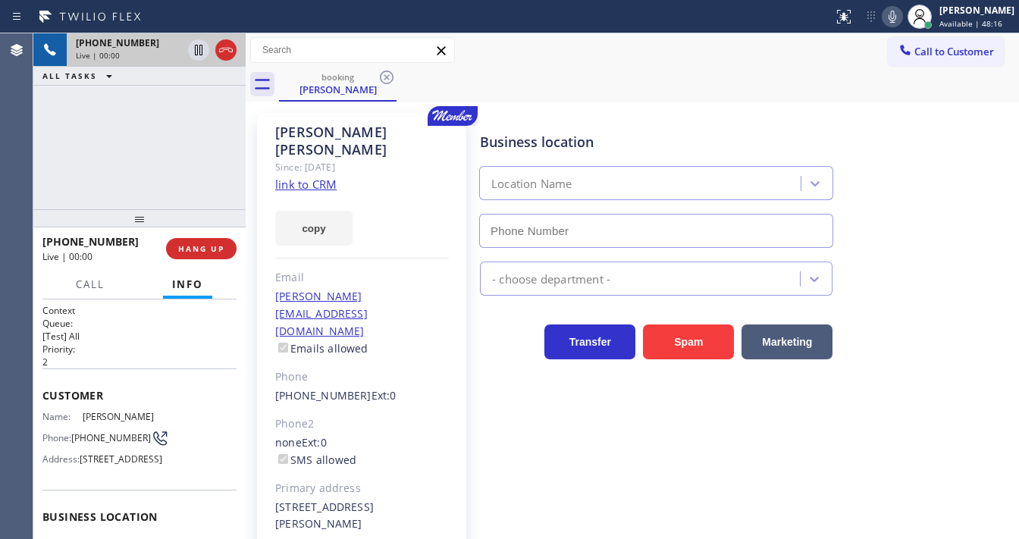
type input "[PHONE_NUMBER]"
click at [304, 177] on link "link to CRM" at bounding box center [305, 184] width 61 height 15
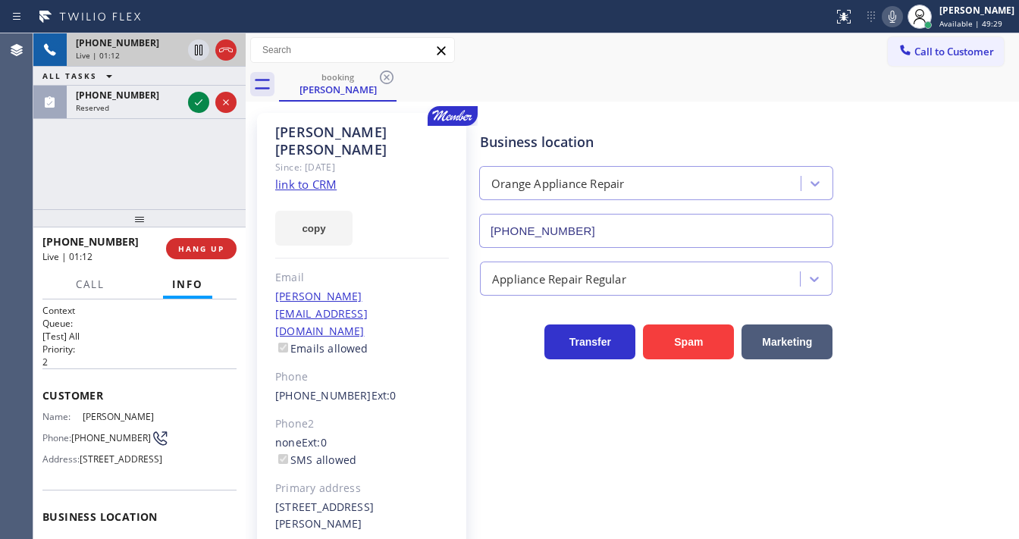
drag, startPoint x: 204, startPoint y: 176, endPoint x: 201, endPoint y: 131, distance: 44.8
click at [203, 176] on div "[PHONE_NUMBER] Live | 01:12 ALL TASKS ALL TASKS ACTIVE TASKS TASKS IN WRAP UP […" at bounding box center [139, 121] width 212 height 176
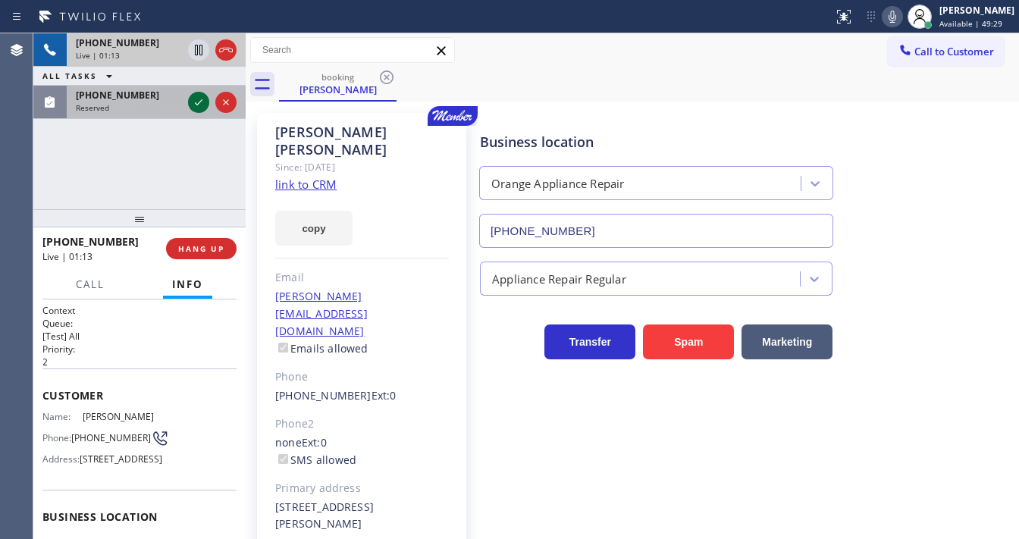
click at [196, 103] on icon at bounding box center [199, 102] width 8 height 6
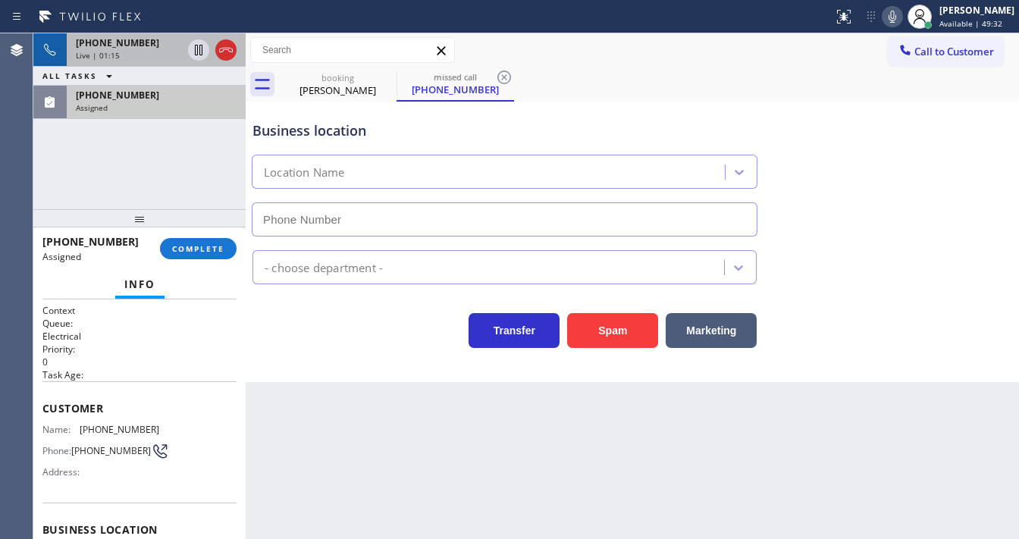
type input "[PHONE_NUMBER]"
click at [167, 168] on div "[PHONE_NUMBER] Live | 01:23 ALL TASKS ALL TASKS ACTIVE TASKS TASKS IN WRAP UP […" at bounding box center [139, 121] width 212 height 176
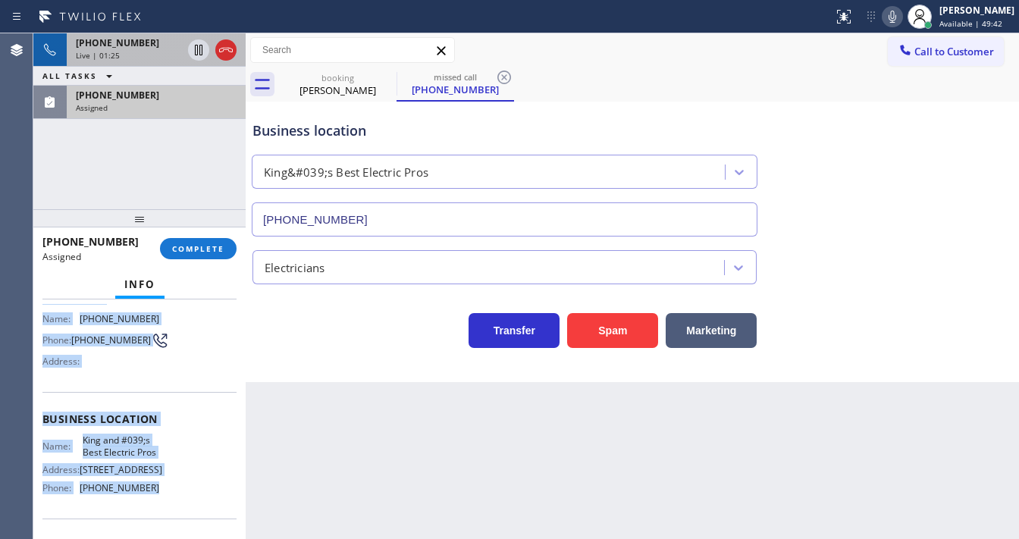
scroll to position [221, 0]
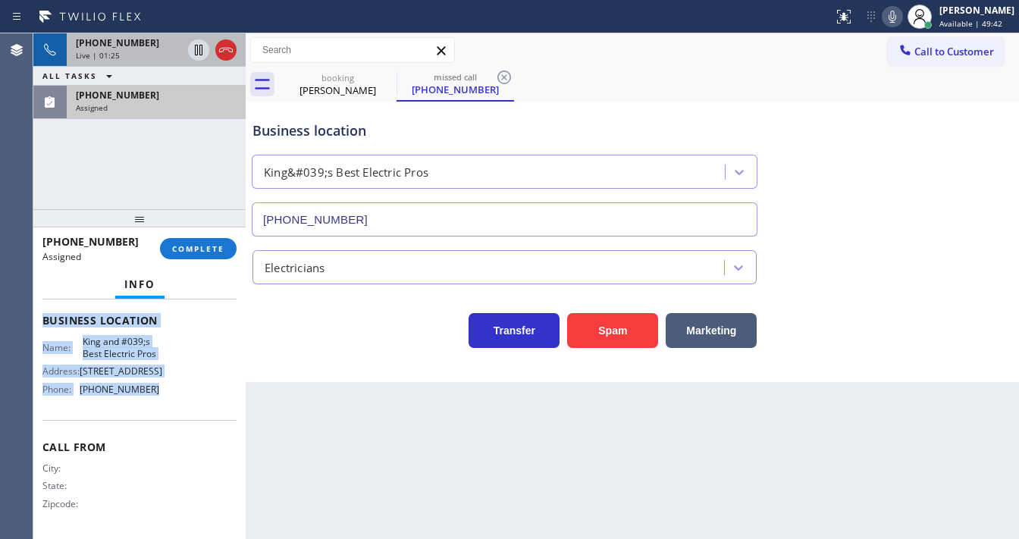
drag, startPoint x: 42, startPoint y: 397, endPoint x: 176, endPoint y: 391, distance: 133.6
click at [176, 391] on div "Context Queue: Electrical Priority: 0 Task Age: Customer Name: [PHONE_NUMBER] P…" at bounding box center [139, 315] width 194 height 440
copy div "Customer Name: [PHONE_NUMBER] Phone: [PHONE_NUMBER] Address: Business location …"
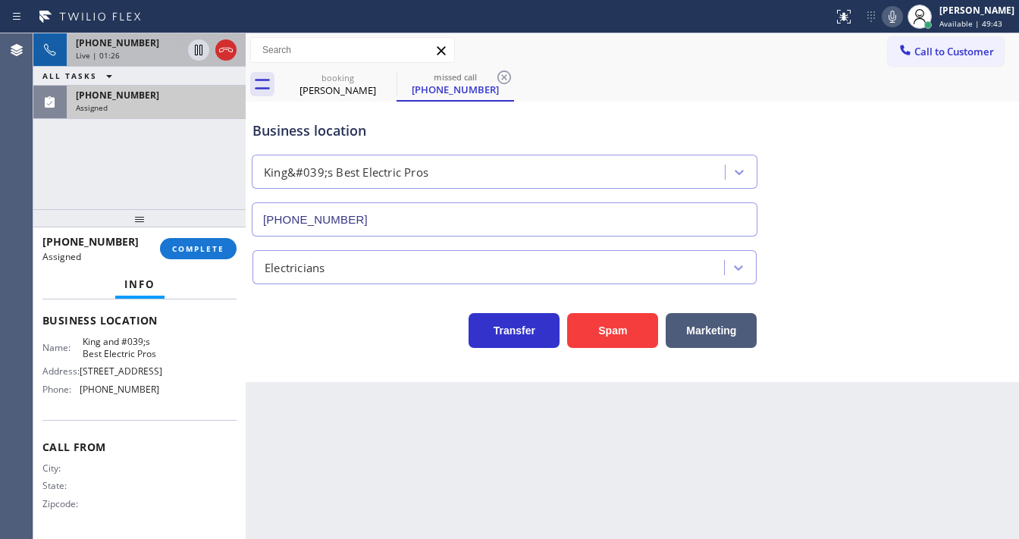
click at [118, 184] on div "[PHONE_NUMBER] Live | 01:26 ALL TASKS ALL TASKS ACTIVE TASKS TASKS IN WRAP UP […" at bounding box center [139, 121] width 212 height 176
click at [52, 185] on div "[PHONE_NUMBER] Live | 01:31 ALL TASKS ALL TASKS ACTIVE TASKS TASKS IN WRAP UP […" at bounding box center [139, 121] width 212 height 176
click at [140, 158] on div "[PHONE_NUMBER] Live | 01:37 ALL TASKS ALL TASKS ACTIVE TASKS TASKS IN WRAP UP […" at bounding box center [139, 121] width 212 height 176
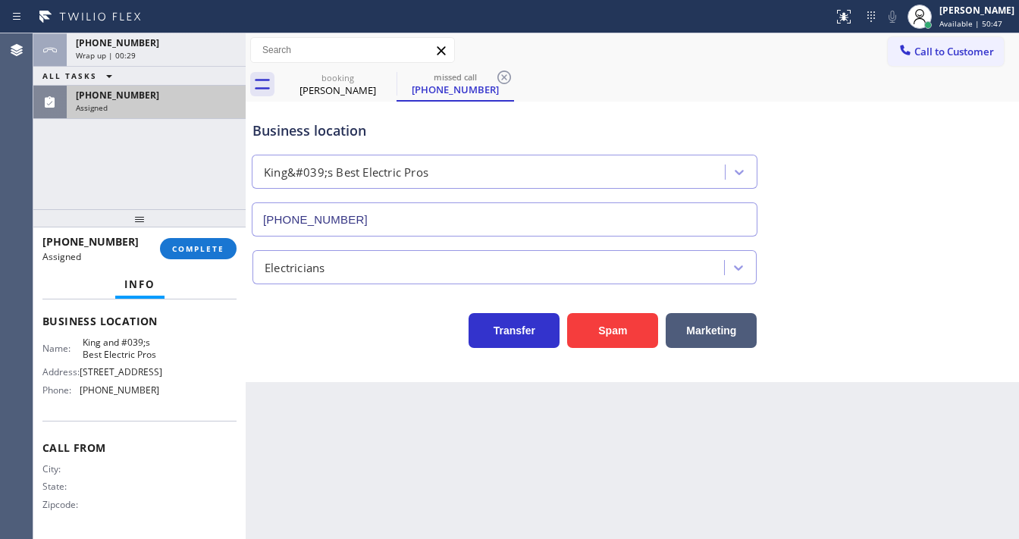
scroll to position [234, 0]
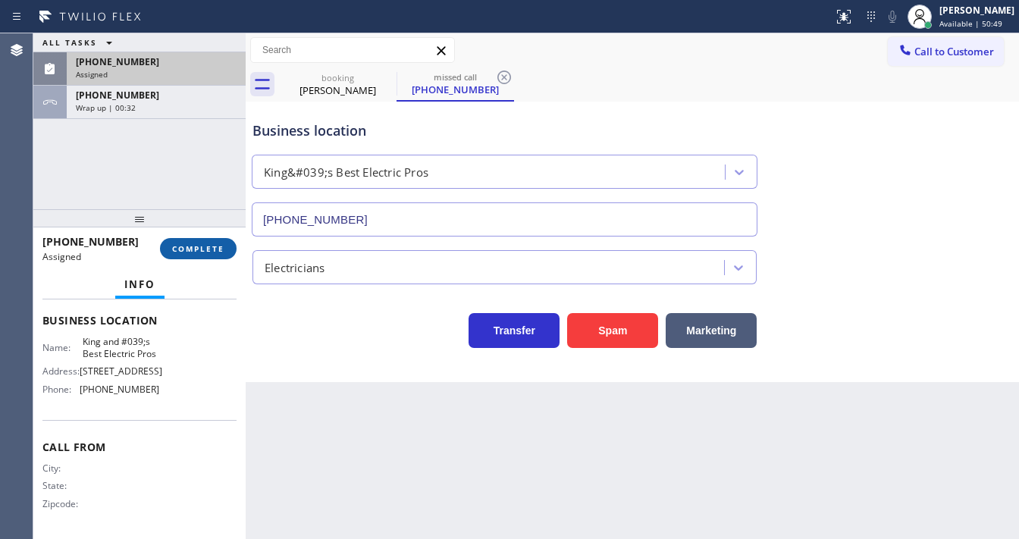
click at [203, 240] on button "COMPLETE" at bounding box center [198, 248] width 77 height 21
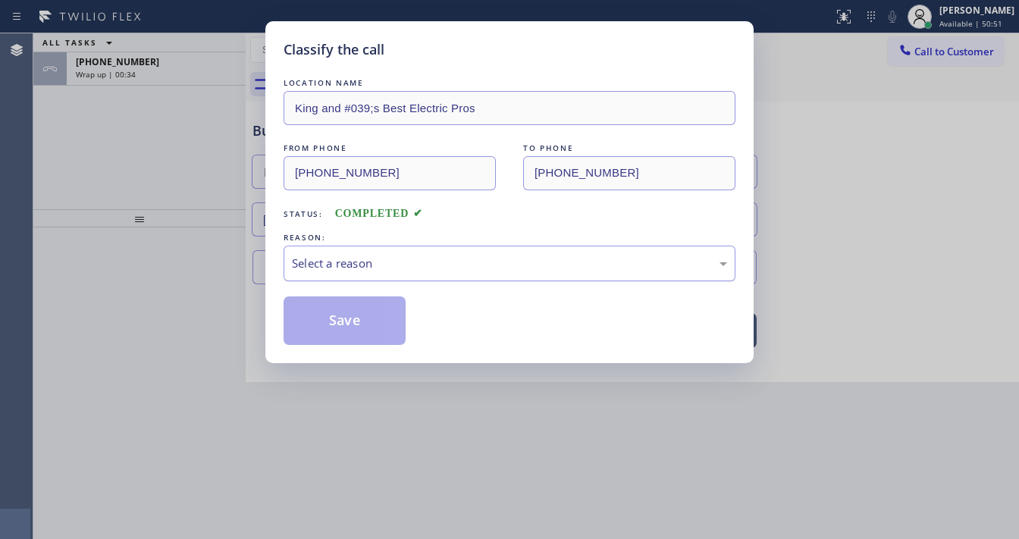
click at [333, 261] on div "Select a reason" at bounding box center [509, 263] width 435 height 17
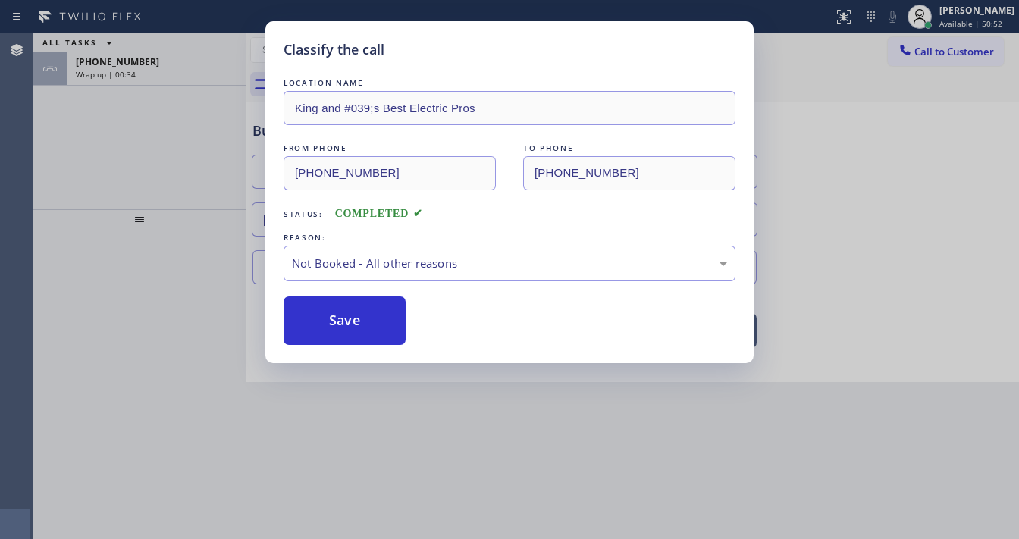
click at [333, 322] on button "Save" at bounding box center [345, 321] width 122 height 49
type input "[PHONE_NUMBER]"
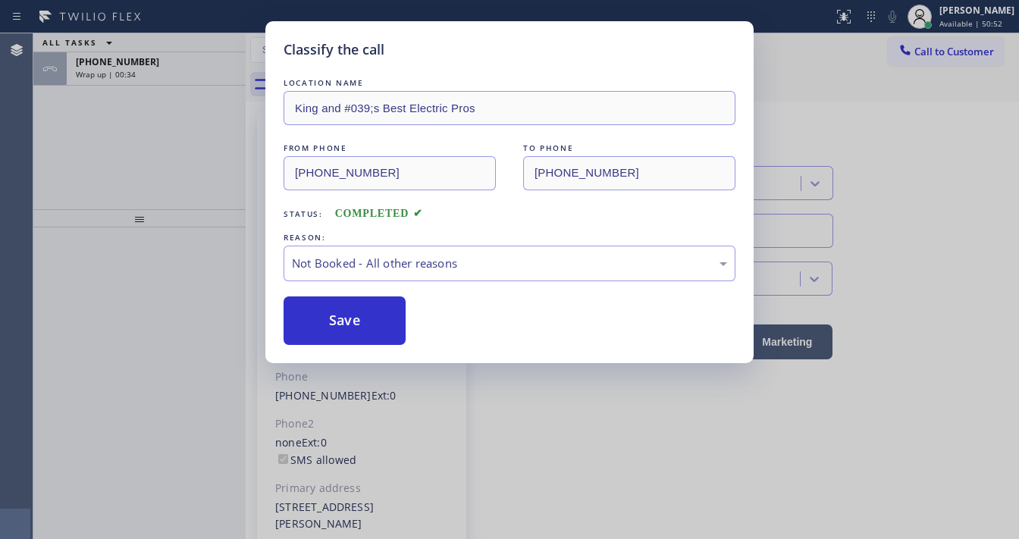
click at [333, 322] on button "Save" at bounding box center [345, 321] width 122 height 49
click at [200, 146] on div "Classify the call LOCATION NAME King and #039;s Best Electric Pros FROM PHONE […" at bounding box center [509, 269] width 1019 height 539
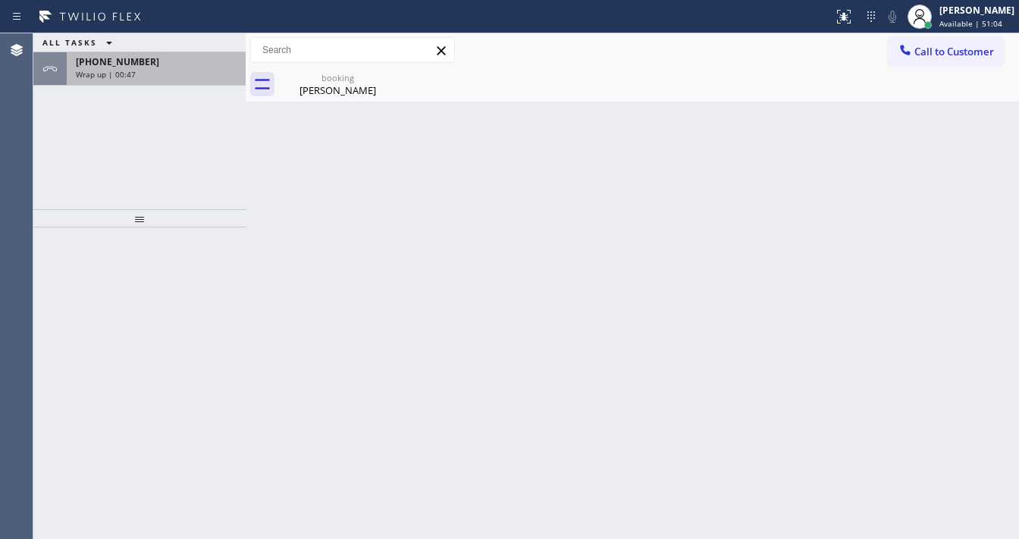
click at [182, 55] on div "[PHONE_NUMBER] Wrap up | 00:47" at bounding box center [153, 68] width 173 height 33
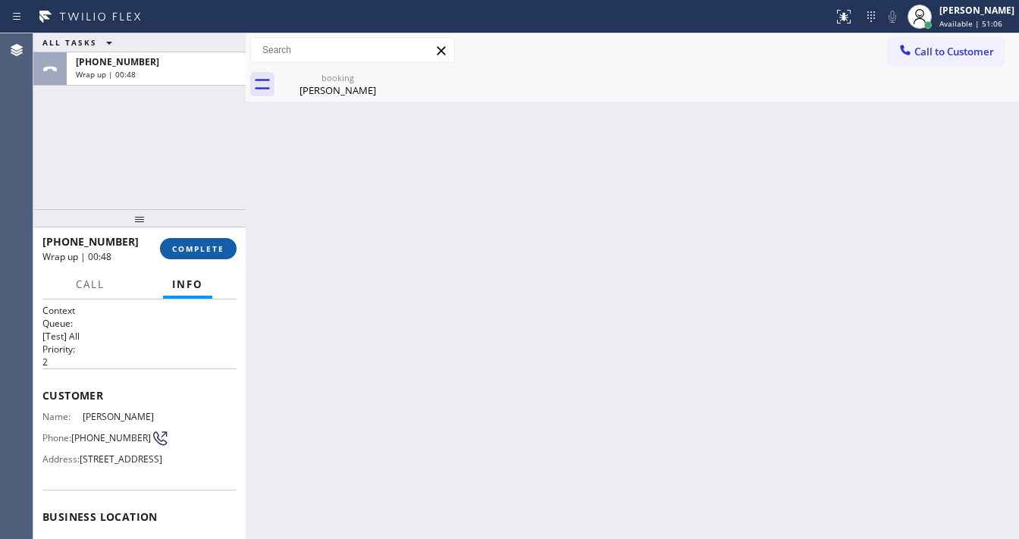
click at [209, 247] on span "COMPLETE" at bounding box center [198, 248] width 52 height 11
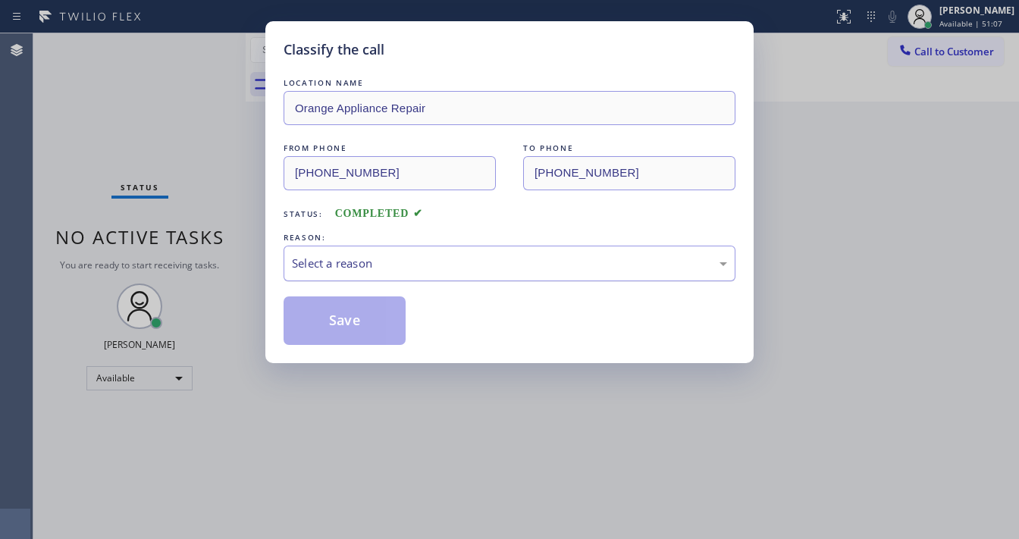
click at [324, 262] on div "Select a reason" at bounding box center [509, 263] width 435 height 17
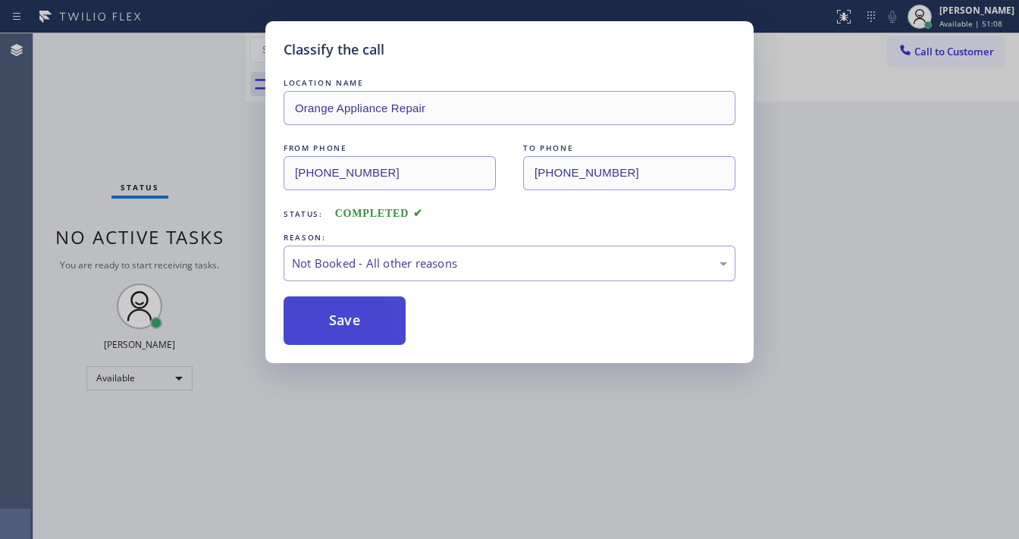
click at [334, 324] on button "Save" at bounding box center [345, 321] width 122 height 49
click at [333, 324] on button "Save" at bounding box center [345, 321] width 122 height 49
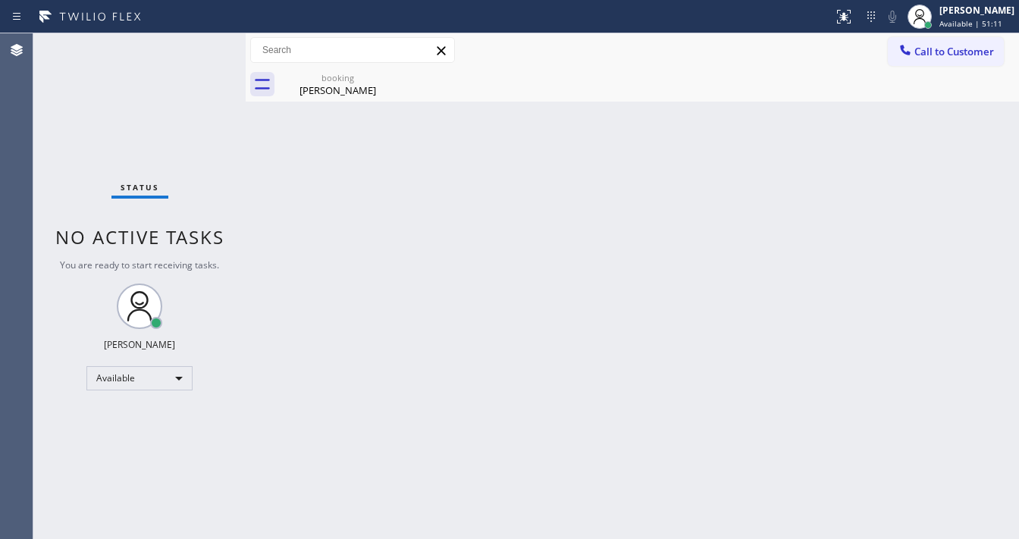
drag, startPoint x: 924, startPoint y: 186, endPoint x: 931, endPoint y: 177, distance: 11.4
click at [924, 186] on div "Back to Dashboard Change Sender ID Customers Technicians Select a contact Outbo…" at bounding box center [633, 286] width 774 height 506
click at [949, 60] on button "Call to Customer" at bounding box center [946, 51] width 116 height 29
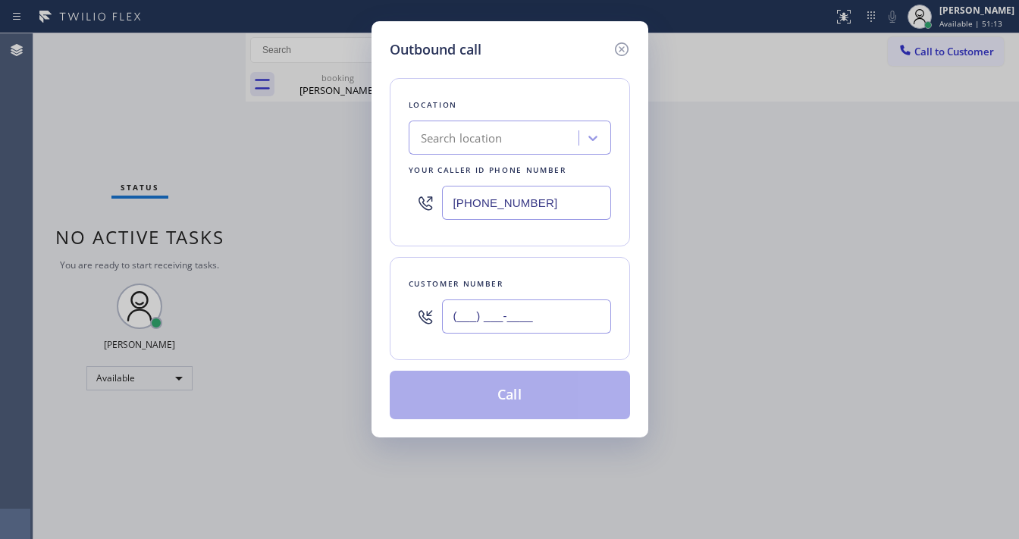
click at [556, 306] on input "(___) ___-____" at bounding box center [526, 317] width 169 height 34
paste input "818) 578-1544"
type input "[PHONE_NUMBER]"
click at [558, 199] on input "[PHONE_NUMBER]" at bounding box center [526, 203] width 169 height 34
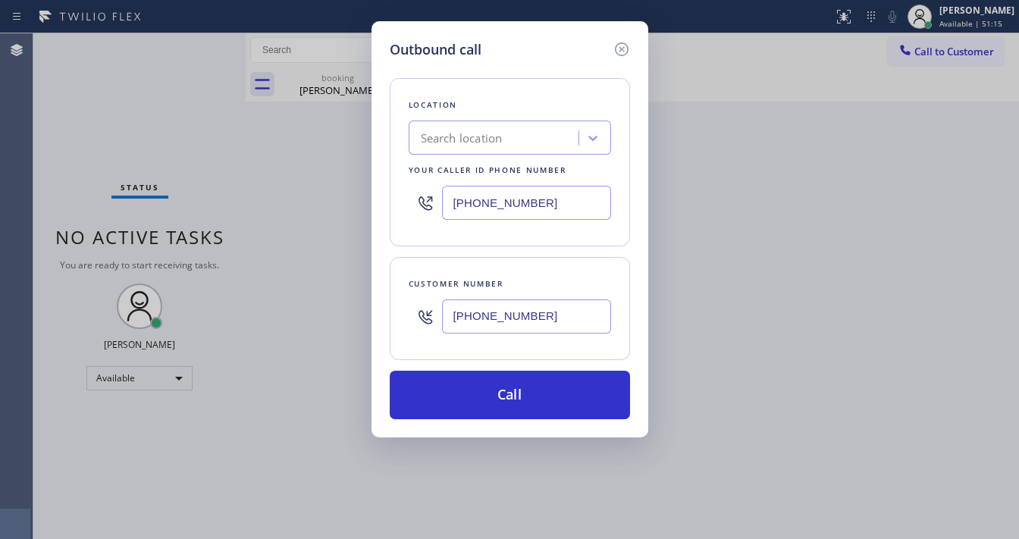
paste input "49) 353-6881"
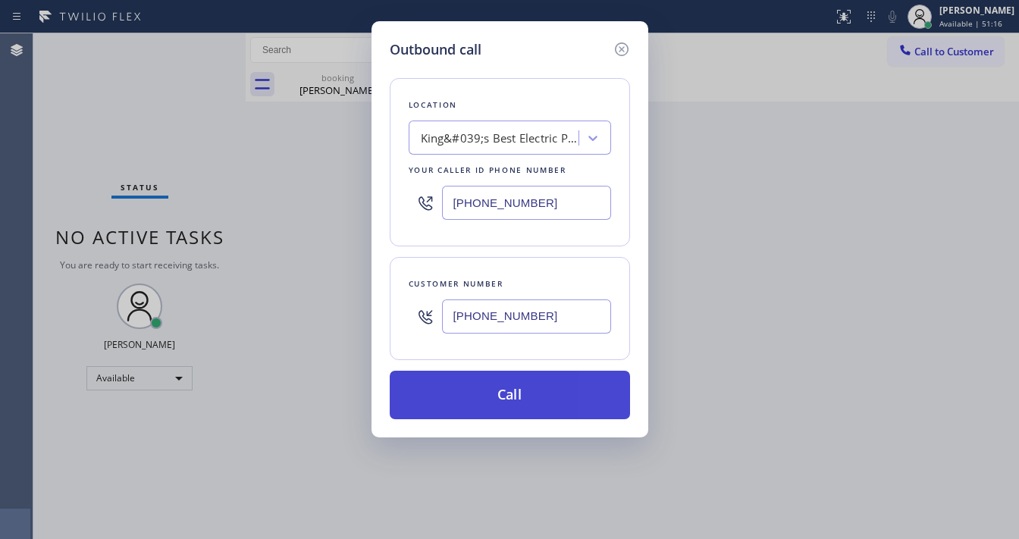
type input "[PHONE_NUMBER]"
click at [521, 387] on button "Call" at bounding box center [510, 395] width 240 height 49
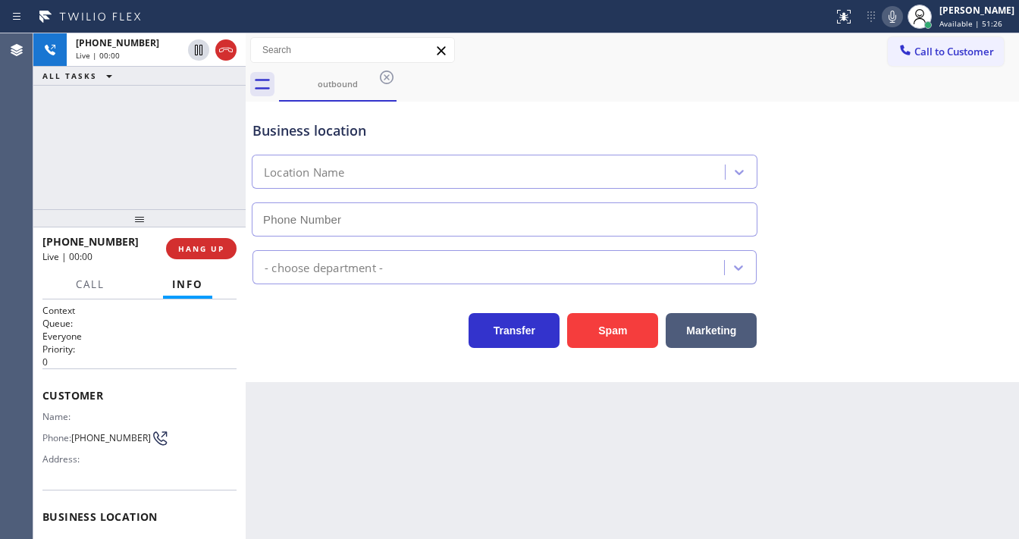
type input "[PHONE_NUMBER]"
click at [206, 264] on div "[PHONE_NUMBER] Live | 00:06 HANG UP" at bounding box center [139, 248] width 194 height 39
click at [208, 257] on button "HANG UP" at bounding box center [201, 248] width 71 height 21
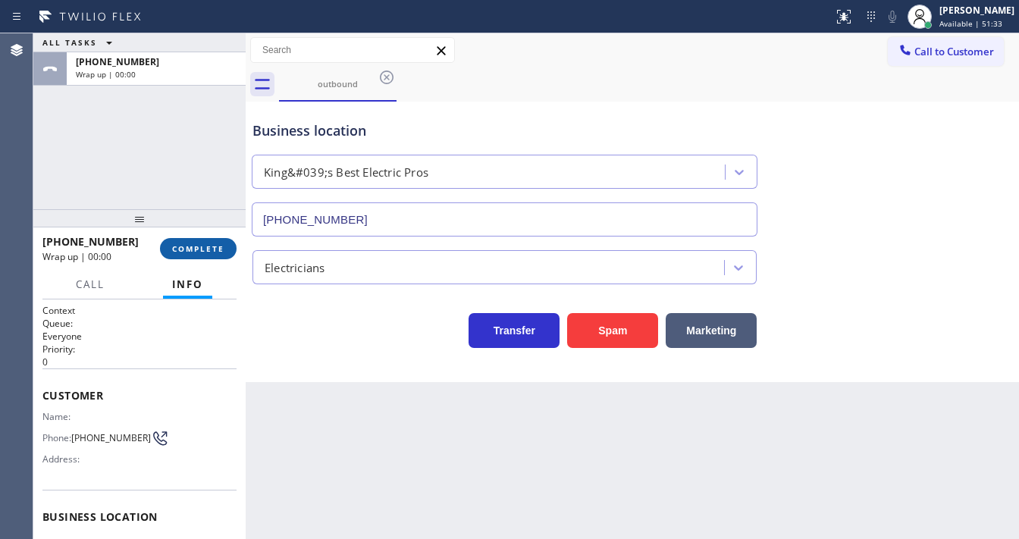
click at [209, 249] on span "COMPLETE" at bounding box center [198, 248] width 52 height 11
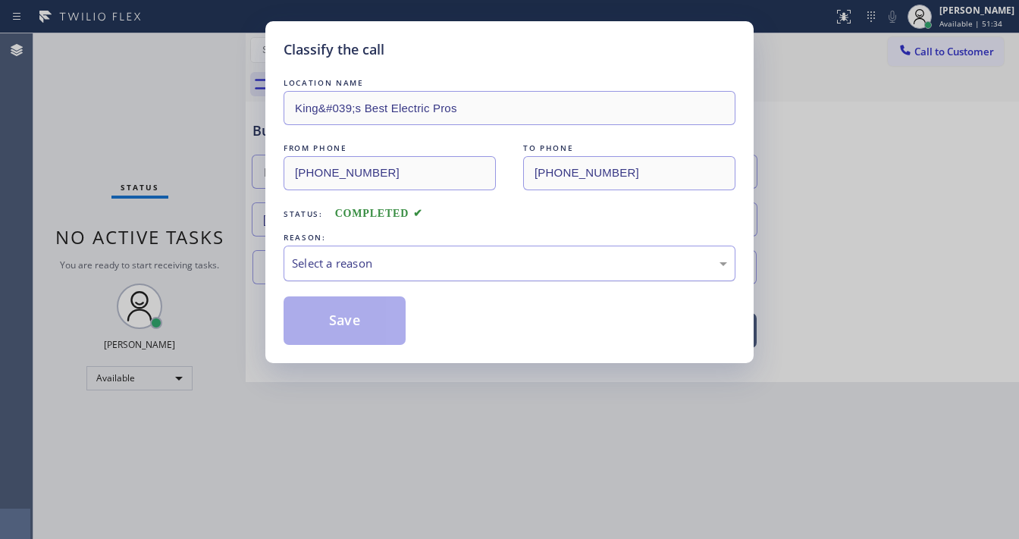
click at [369, 270] on div "Select a reason" at bounding box center [509, 263] width 435 height 17
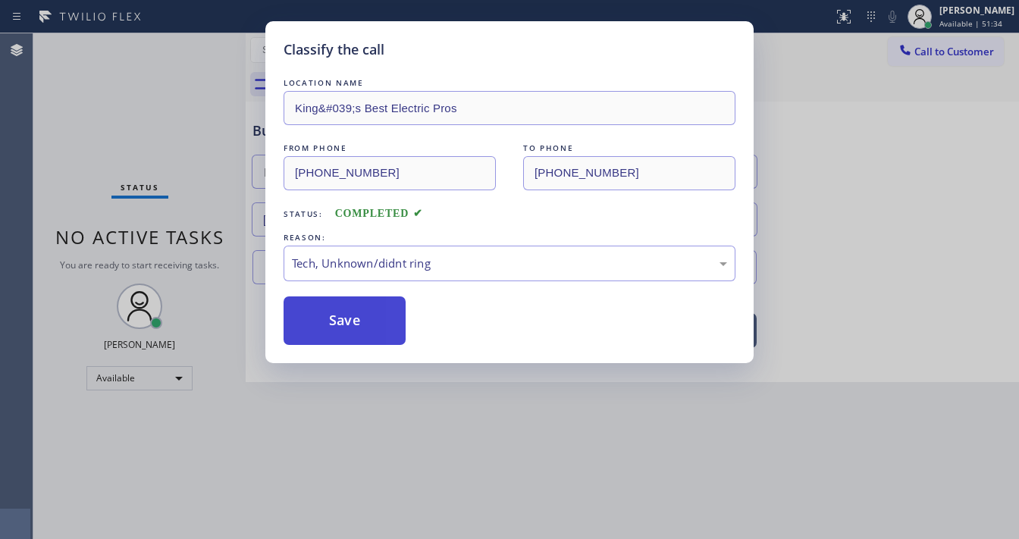
drag, startPoint x: 361, startPoint y: 376, endPoint x: 364, endPoint y: 320, distance: 56.2
click at [364, 319] on button "Save" at bounding box center [345, 321] width 122 height 49
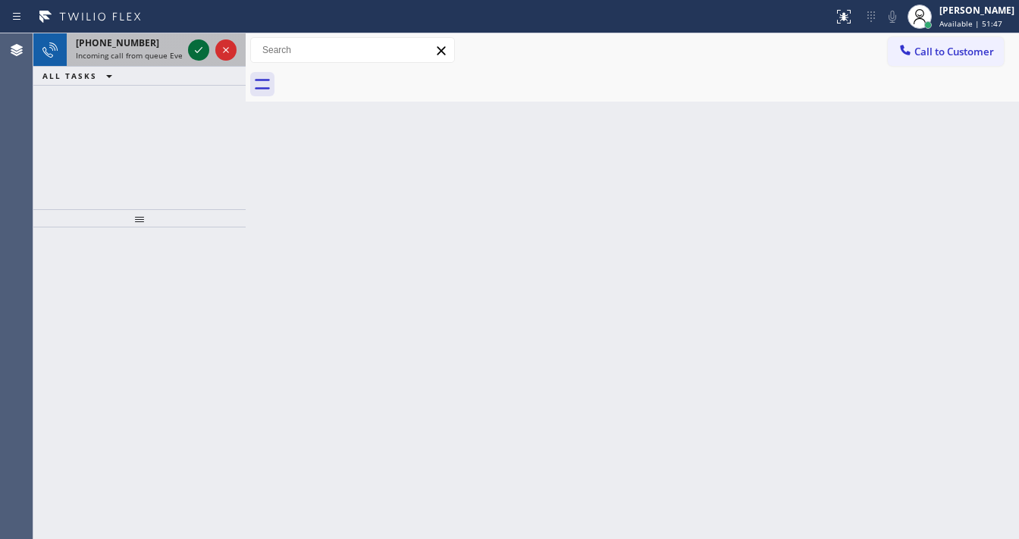
click at [193, 49] on icon at bounding box center [199, 50] width 18 height 18
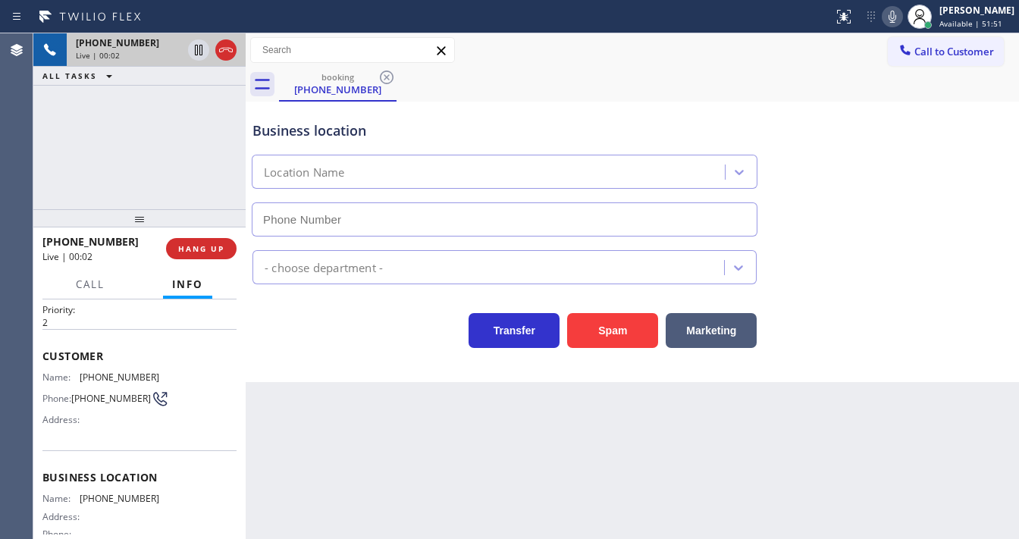
scroll to position [61, 0]
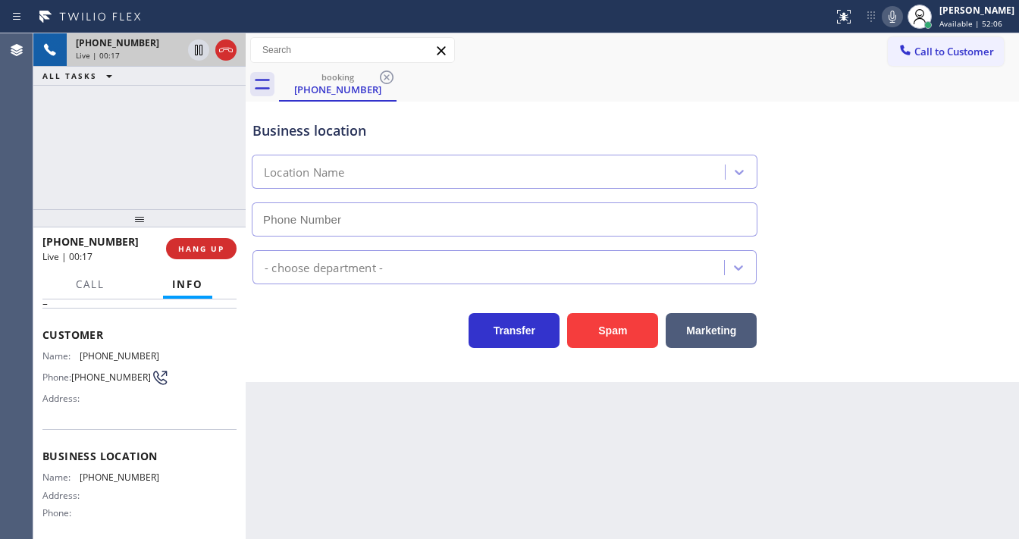
click at [94, 352] on span "[PHONE_NUMBER]" at bounding box center [120, 355] width 80 height 11
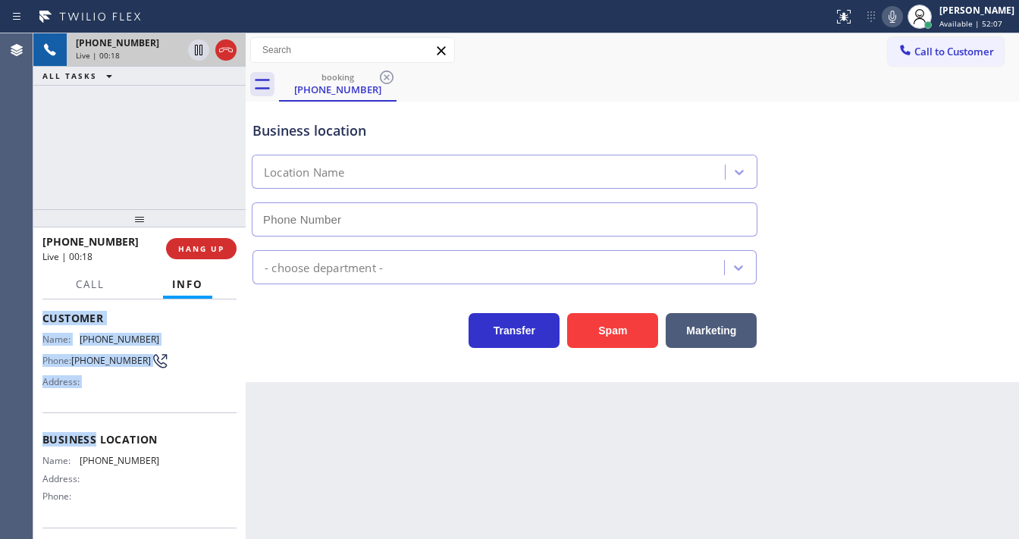
scroll to position [182, 0]
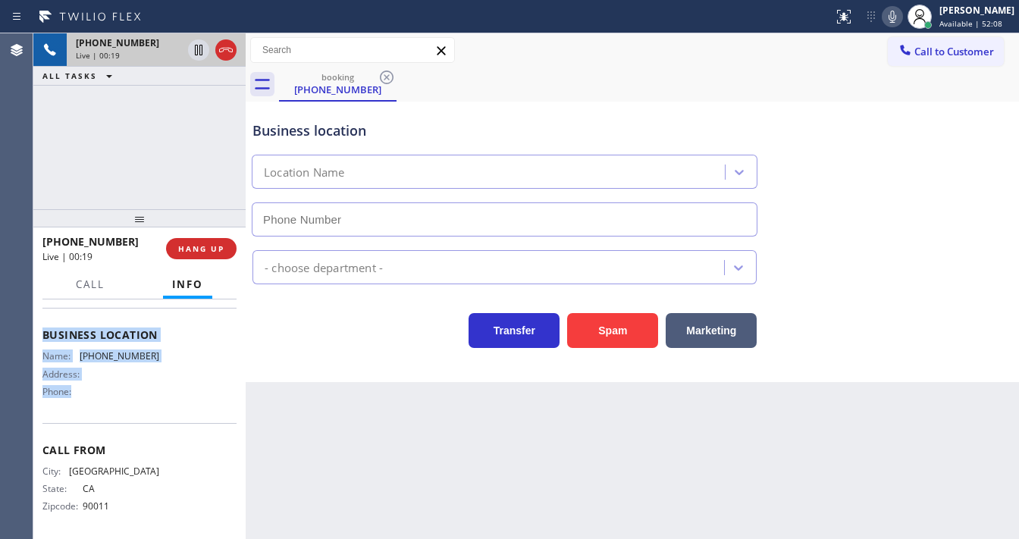
drag, startPoint x: 42, startPoint y: 390, endPoint x: 141, endPoint y: 394, distance: 98.7
click at [141, 394] on div "Context Queue: Everybody Priority: 2 Customer Name: [PHONE_NUMBER] Phone: [PHON…" at bounding box center [139, 330] width 194 height 416
copy div "Customer Name: [PHONE_NUMBER] Phone: [PHONE_NUMBER] Address: Business location …"
click at [122, 188] on div "[PHONE_NUMBER] Live | 00:19 ALL TASKS ALL TASKS ACTIVE TASKS TASKS IN WRAP UP" at bounding box center [139, 121] width 212 height 176
click at [152, 152] on div "[PHONE_NUMBER] Live | 00:51 ALL TASKS ALL TASKS ACTIVE TASKS TASKS IN WRAP UP" at bounding box center [139, 121] width 212 height 176
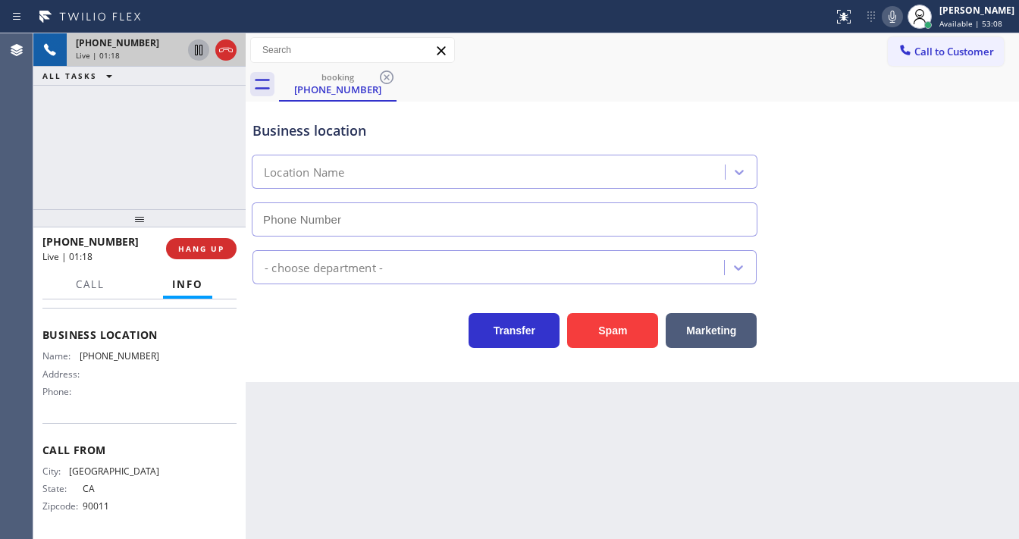
click at [197, 56] on icon at bounding box center [199, 50] width 18 height 18
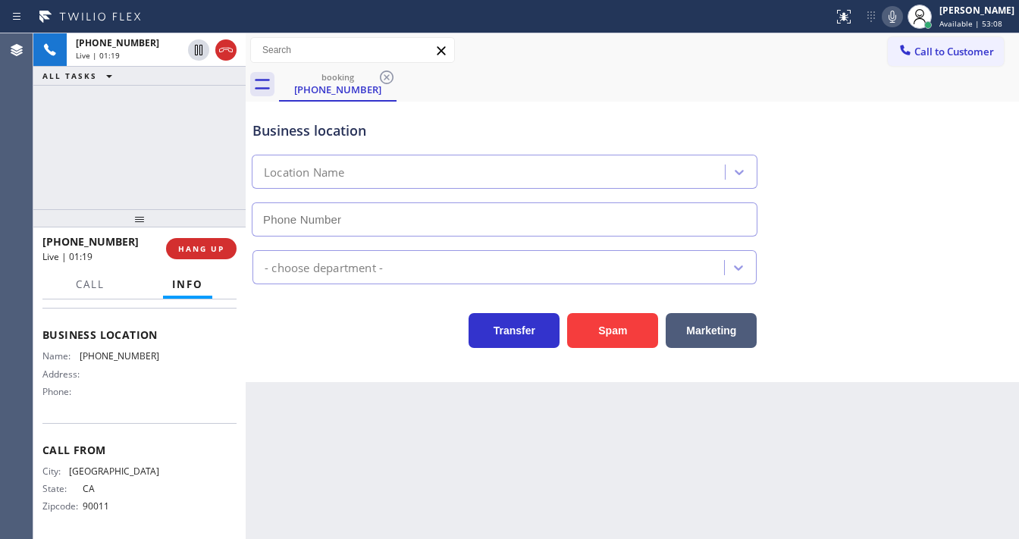
click at [896, 16] on icon at bounding box center [893, 17] width 8 height 12
drag, startPoint x: 126, startPoint y: 109, endPoint x: 152, endPoint y: 85, distance: 35.4
click at [132, 102] on div "[PHONE_NUMBER] Live | 02:37 ALL TASKS ALL TASKS ACTIVE TASKS TASKS IN WRAP UP" at bounding box center [139, 121] width 212 height 176
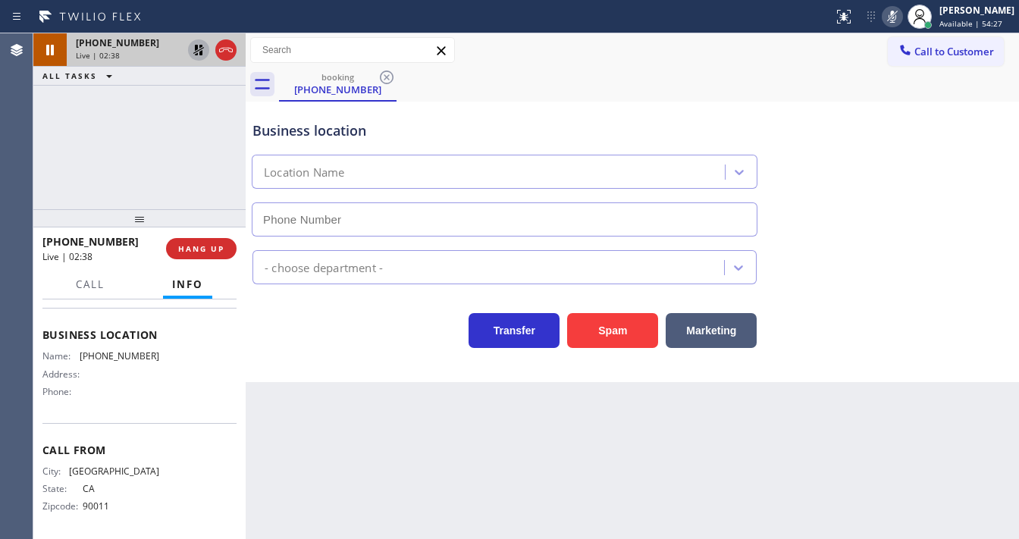
click at [196, 49] on icon at bounding box center [198, 50] width 11 height 11
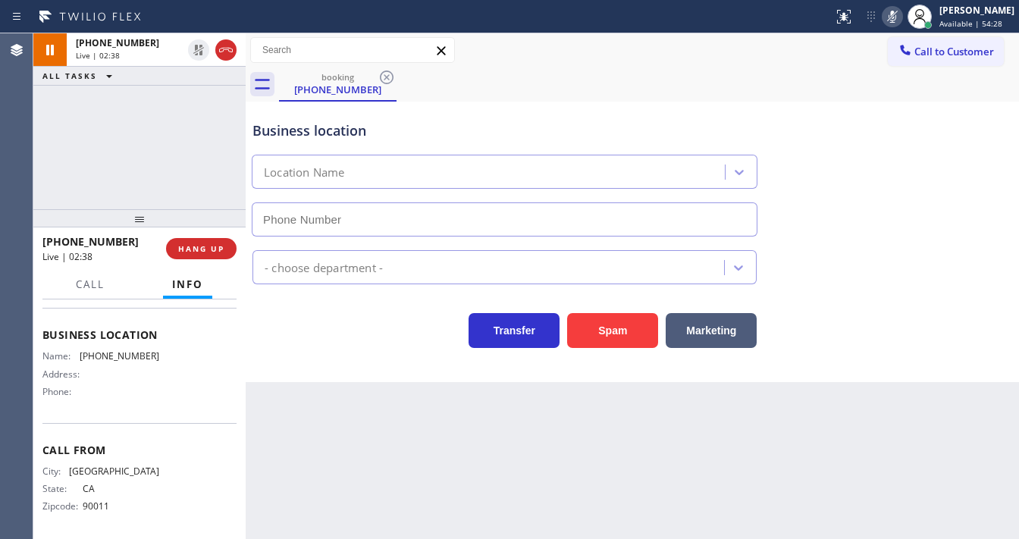
click at [898, 16] on icon at bounding box center [893, 17] width 18 height 18
click at [831, 115] on div "Business location Location Name" at bounding box center [633, 167] width 766 height 137
click at [896, 18] on icon at bounding box center [893, 17] width 8 height 12
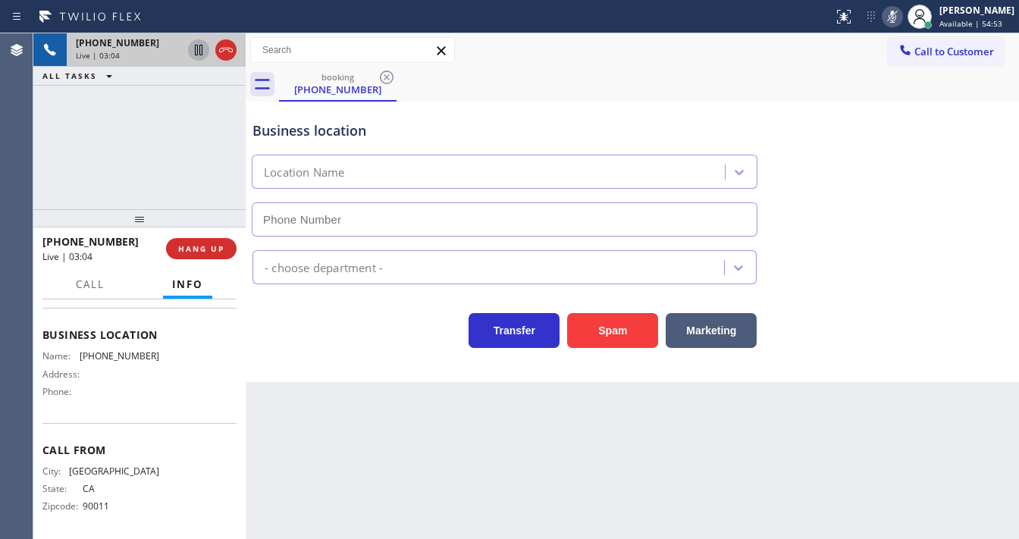
click at [161, 134] on div "[PHONE_NUMBER] Live | 03:04 ALL TASKS ALL TASKS ACTIVE TASKS TASKS IN WRAP UP" at bounding box center [139, 121] width 212 height 176
click at [200, 47] on icon at bounding box center [199, 50] width 18 height 18
drag, startPoint x: 49, startPoint y: 168, endPoint x: 61, endPoint y: 168, distance: 12.1
click at [54, 168] on div "[PHONE_NUMBER] Live | 03:54 ALL TASKS ALL TASKS ACTIVE TASKS TASKS IN WRAP UP" at bounding box center [139, 121] width 212 height 176
click at [201, 52] on icon at bounding box center [199, 50] width 18 height 18
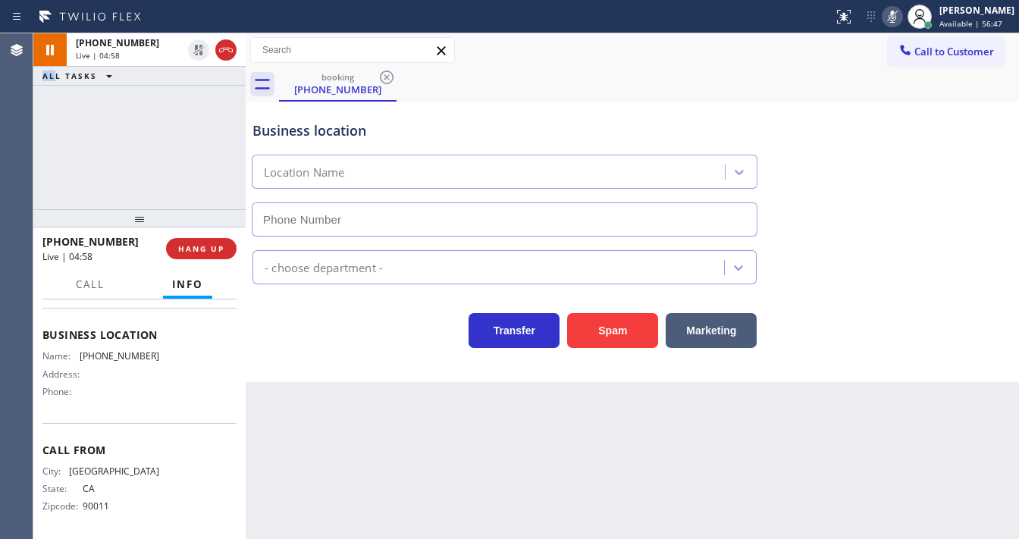
click at [902, 18] on icon at bounding box center [893, 17] width 18 height 18
click at [822, 80] on div "booking [PHONE_NUMBER]" at bounding box center [649, 84] width 740 height 34
click at [124, 168] on div "[PHONE_NUMBER] Live | 04:58 ALL TASKS ALL TASKS ACTIVE TASKS TASKS IN WRAP UP" at bounding box center [139, 121] width 212 height 176
click at [36, 143] on div "[PHONE_NUMBER] Live | 05:01 ALL TASKS ALL TASKS ACTIVE TASKS TASKS IN WRAP UP" at bounding box center [139, 121] width 212 height 176
click at [111, 160] on div "[PHONE_NUMBER] Live | 05:06 ALL TASKS ALL TASKS ACTIVE TASKS TASKS IN WRAP UP" at bounding box center [139, 121] width 212 height 176
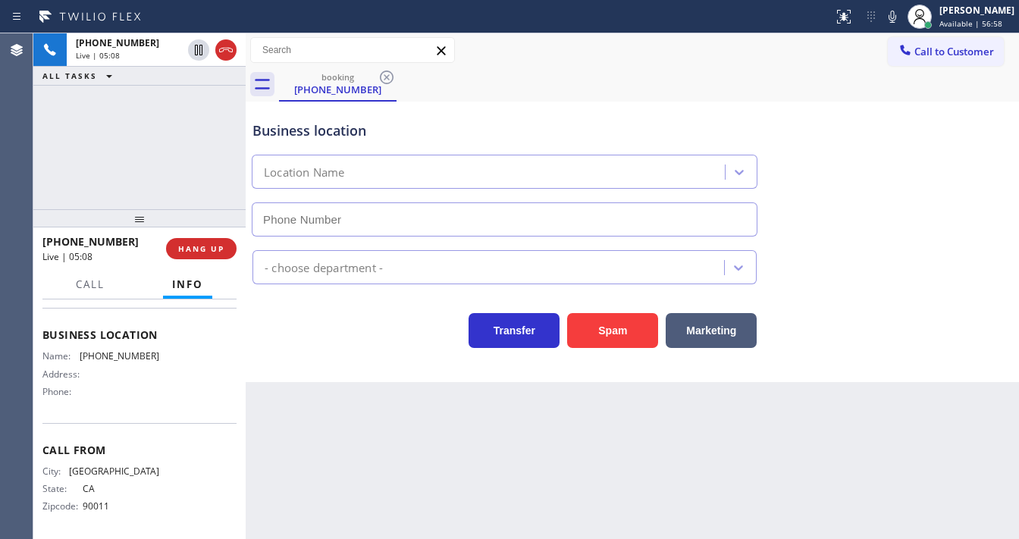
click at [130, 163] on div "[PHONE_NUMBER] Live | 05:08 ALL TASKS ALL TASKS ACTIVE TASKS TASKS IN WRAP UP" at bounding box center [139, 121] width 212 height 176
click at [53, 155] on div "[PHONE_NUMBER] Live | 05:36 ALL TASKS ALL TASKS ACTIVE TASKS TASKS IN WRAP UP" at bounding box center [139, 121] width 212 height 176
click at [902, 12] on icon at bounding box center [893, 17] width 18 height 18
click at [197, 133] on div "[PHONE_NUMBER] Live | 05:56 ALL TASKS ALL TASKS ACTIVE TASKS TASKS IN WRAP UP" at bounding box center [139, 121] width 212 height 176
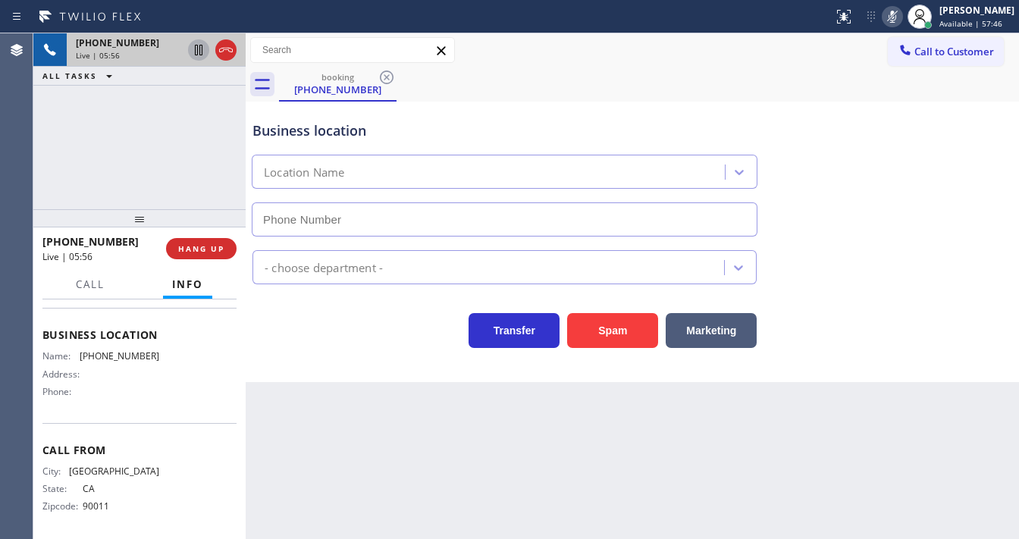
click at [203, 49] on icon at bounding box center [199, 50] width 18 height 18
click at [191, 52] on icon at bounding box center [199, 50] width 18 height 18
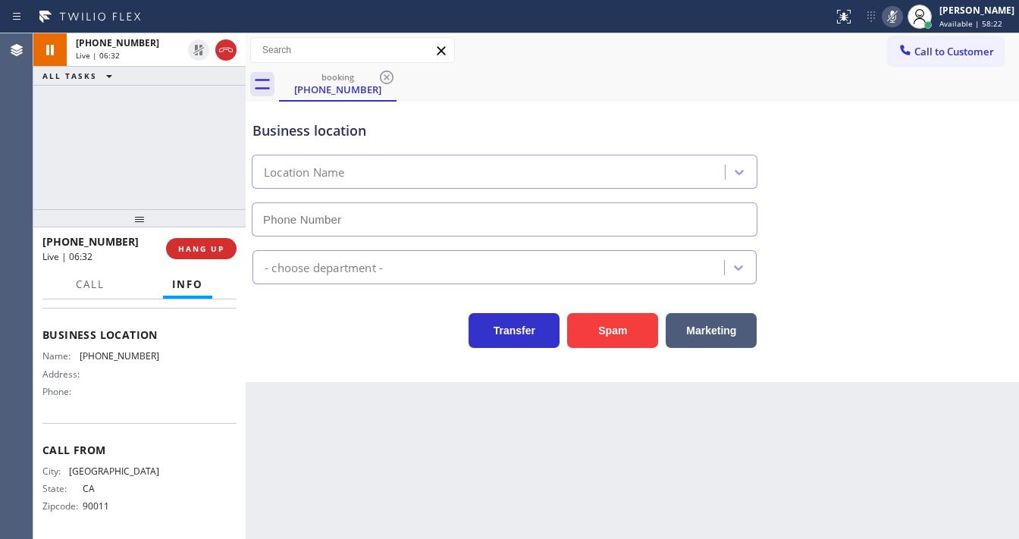
click at [902, 21] on icon at bounding box center [893, 17] width 18 height 18
click at [837, 110] on div "Business location Location Name" at bounding box center [633, 167] width 766 height 137
click at [143, 136] on div "[PHONE_NUMBER] Live | 06:33 ALL TASKS ALL TASKS ACTIVE TASKS TASKS IN WRAP UP" at bounding box center [139, 121] width 212 height 176
click at [174, 177] on div "[PHONE_NUMBER] Live | 07:02 ALL TASKS ALL TASKS ACTIVE TASKS TASKS IN WRAP UP" at bounding box center [139, 121] width 212 height 176
click at [124, 124] on div "[PHONE_NUMBER] Live | 07:03 ALL TASKS ALL TASKS ACTIVE TASKS TASKS IN WRAP UP" at bounding box center [139, 121] width 212 height 176
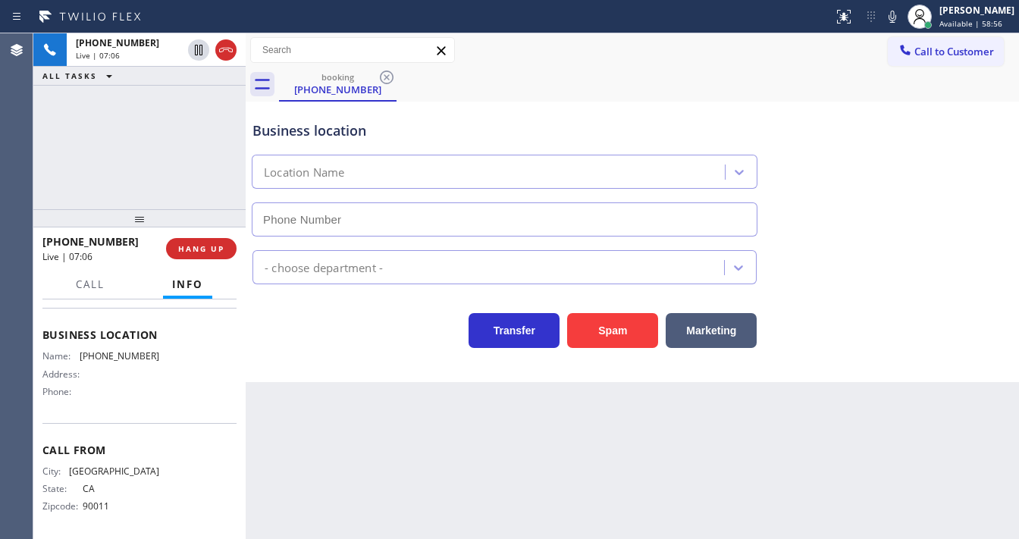
click at [24, 176] on div "Agent Desktop" at bounding box center [16, 286] width 33 height 506
click at [118, 166] on div "[PHONE_NUMBER] Live | 07:07 ALL TASKS ALL TASKS ACTIVE TASKS TASKS IN WRAP UP" at bounding box center [139, 121] width 212 height 176
click at [341, 361] on div "Business location Location Name - choose department - Transfer Spam Marketing" at bounding box center [633, 242] width 774 height 281
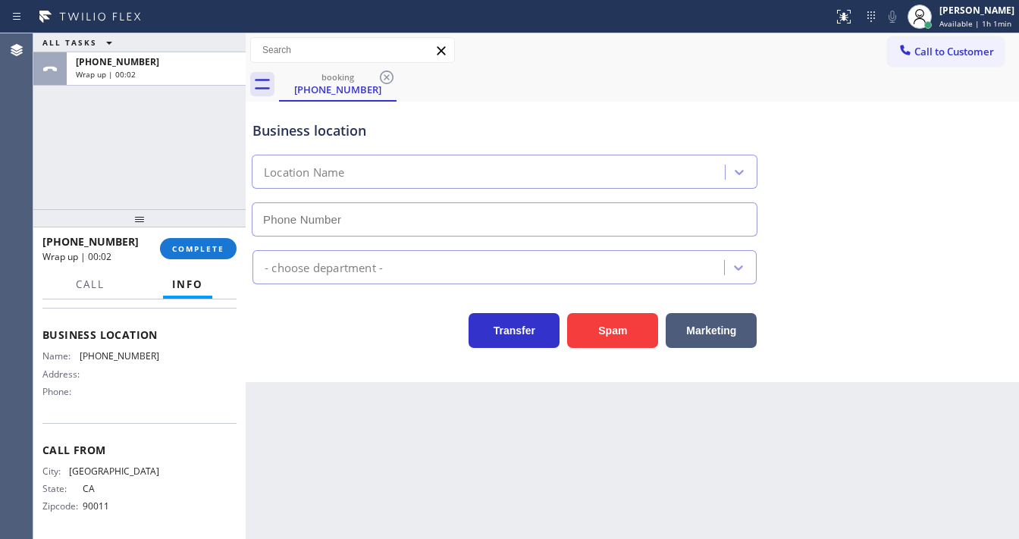
click at [124, 144] on div "ALL TASKS ALL TASKS ACTIVE TASKS TASKS IN WRAP UP [PHONE_NUMBER] Wrap up | 00:02" at bounding box center [139, 121] width 212 height 176
click at [208, 242] on button "COMPLETE" at bounding box center [198, 248] width 77 height 21
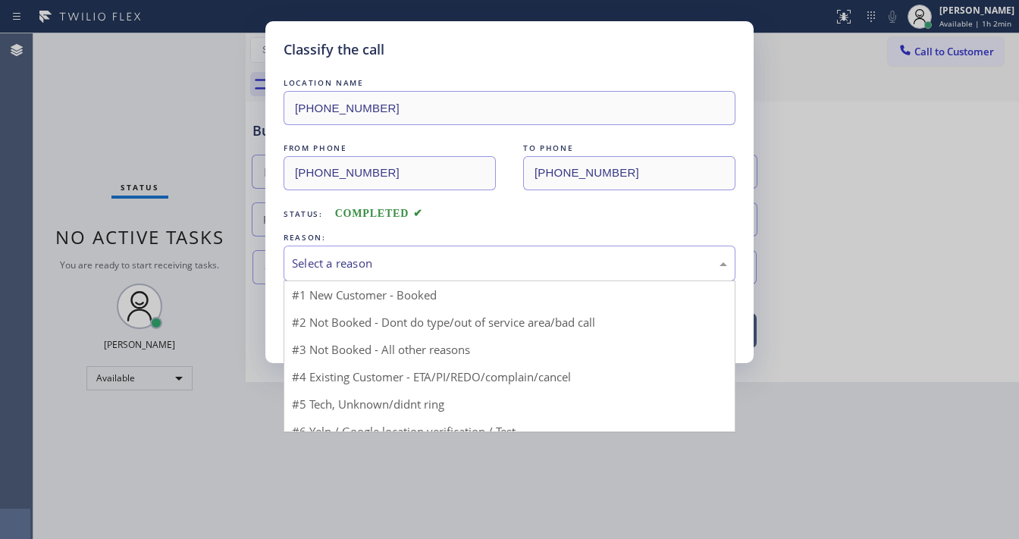
drag, startPoint x: 344, startPoint y: 277, endPoint x: 346, endPoint y: 295, distance: 18.3
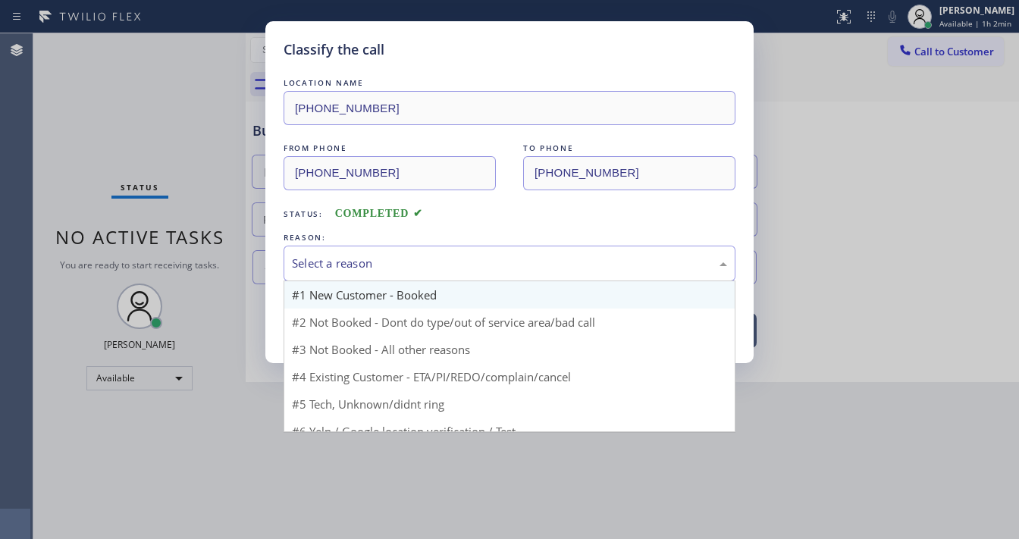
click at [344, 277] on div "Select a reason" at bounding box center [510, 264] width 452 height 36
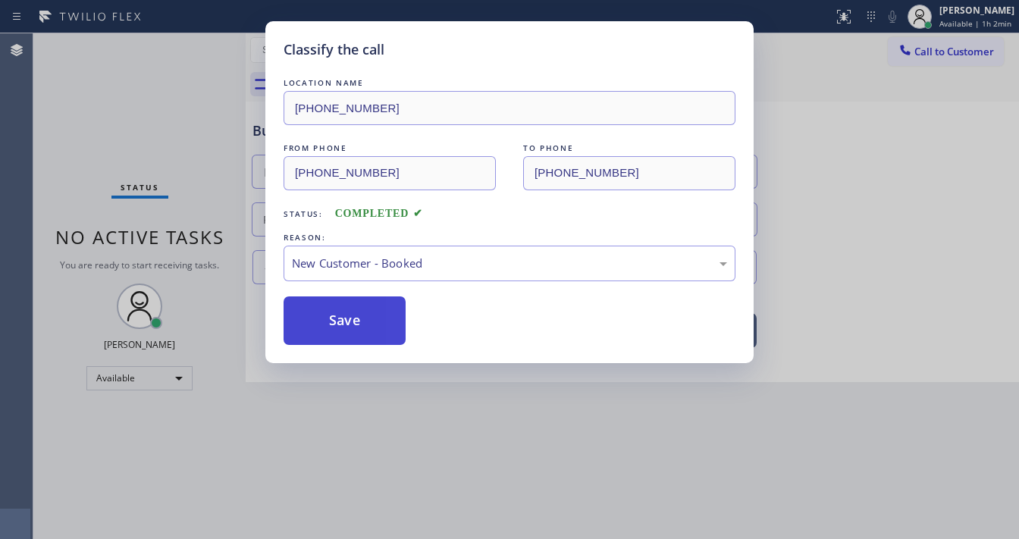
click at [344, 310] on button "Save" at bounding box center [345, 321] width 122 height 49
click at [344, 311] on button "Save" at bounding box center [345, 321] width 122 height 49
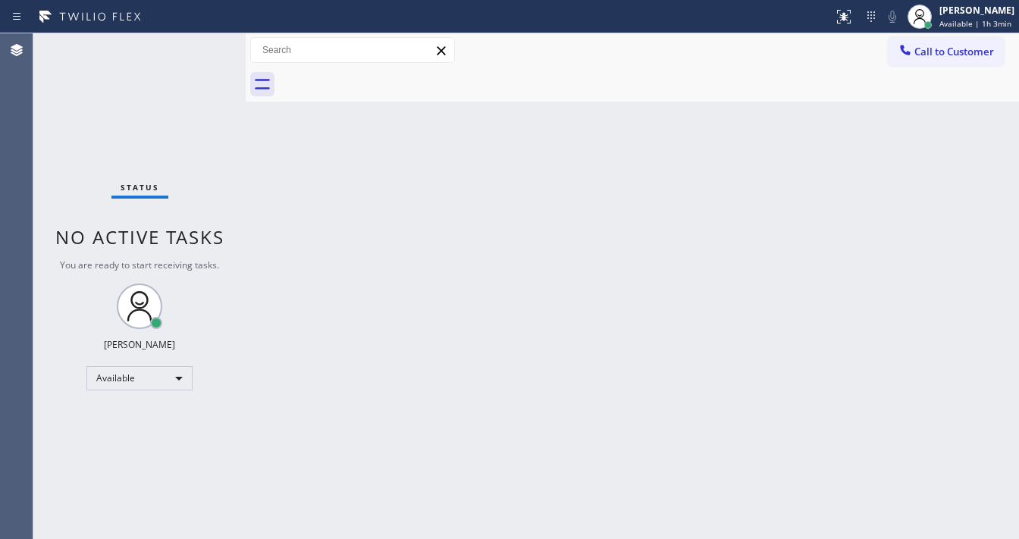
click at [102, 149] on div "Status No active tasks You are ready to start receiving tasks. [PERSON_NAME]" at bounding box center [139, 286] width 212 height 506
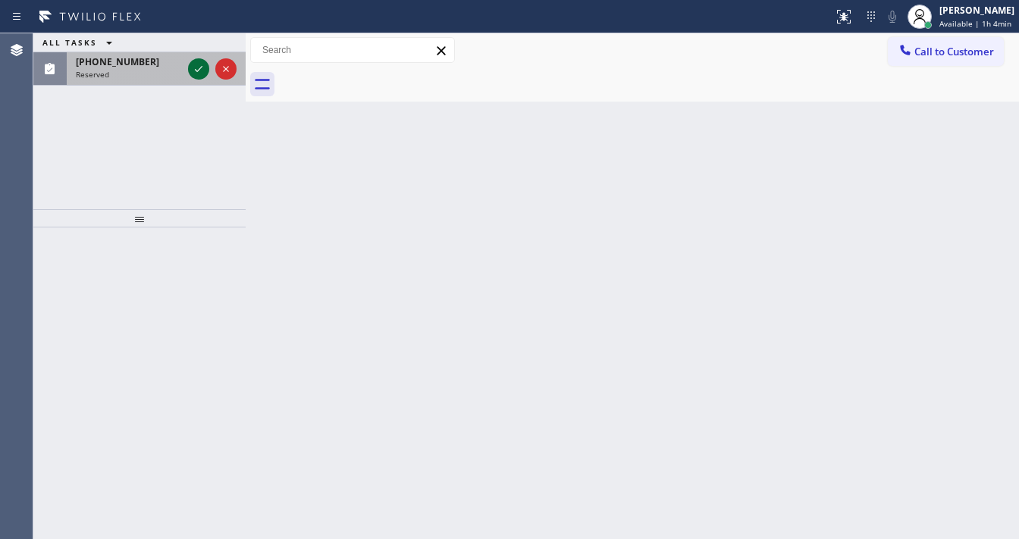
click at [195, 70] on icon at bounding box center [199, 69] width 18 height 18
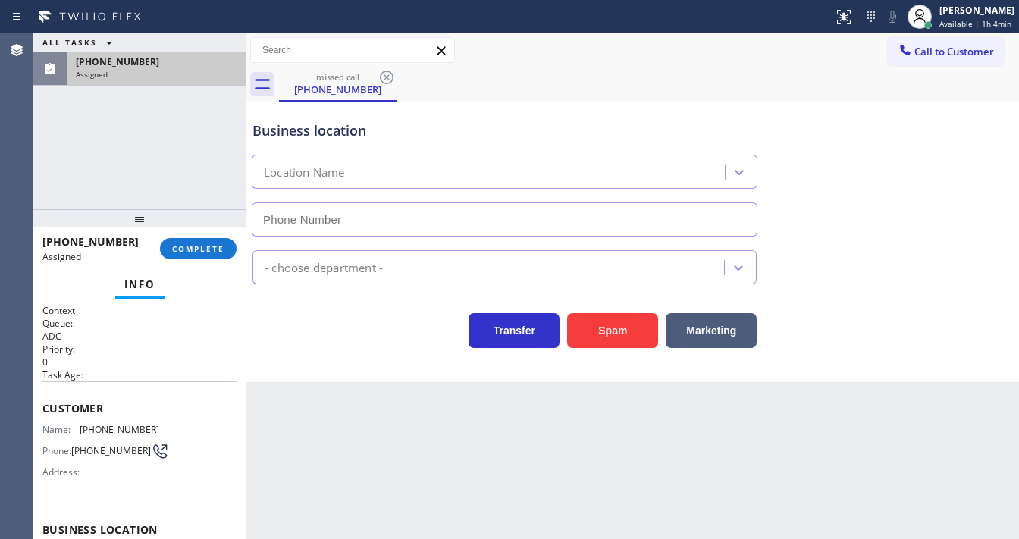
click at [63, 169] on div "ALL TASKS ALL TASKS ACTIVE TASKS TASKS IN WRAP UP [PHONE_NUMBER] Assigned" at bounding box center [139, 121] width 212 height 176
click at [229, 252] on button "COMPLETE" at bounding box center [198, 248] width 77 height 21
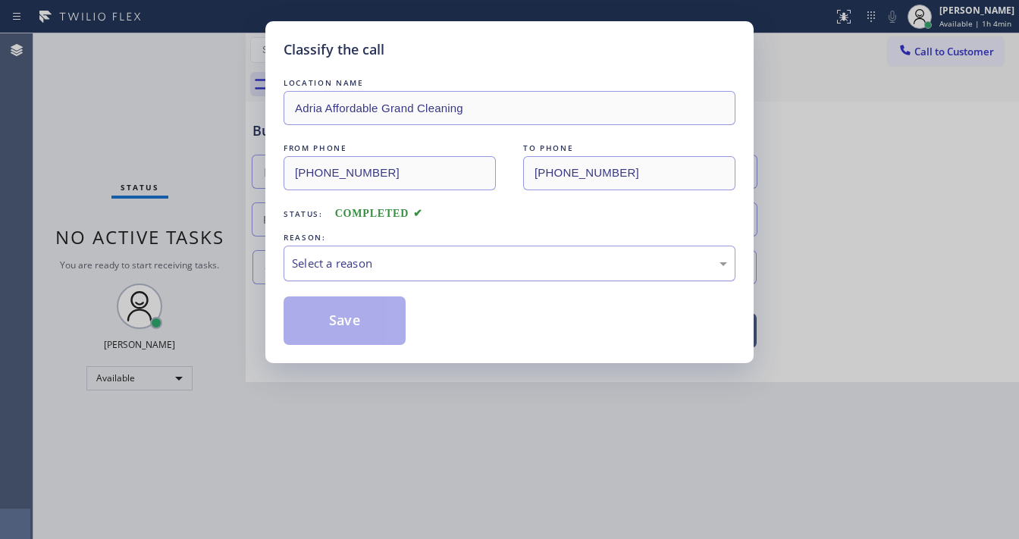
click at [347, 264] on div "Select a reason" at bounding box center [509, 263] width 435 height 17
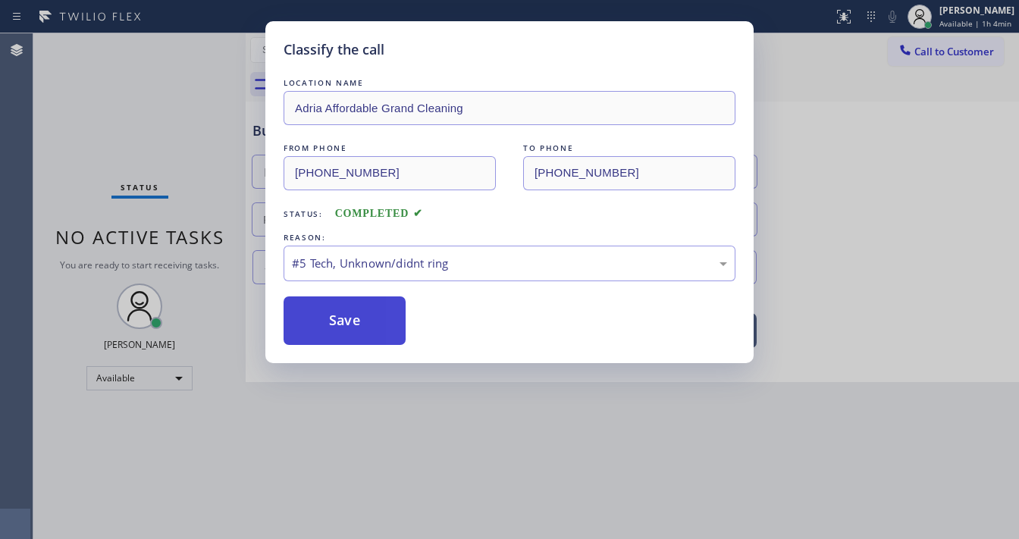
click at [363, 336] on button "Save" at bounding box center [345, 321] width 122 height 49
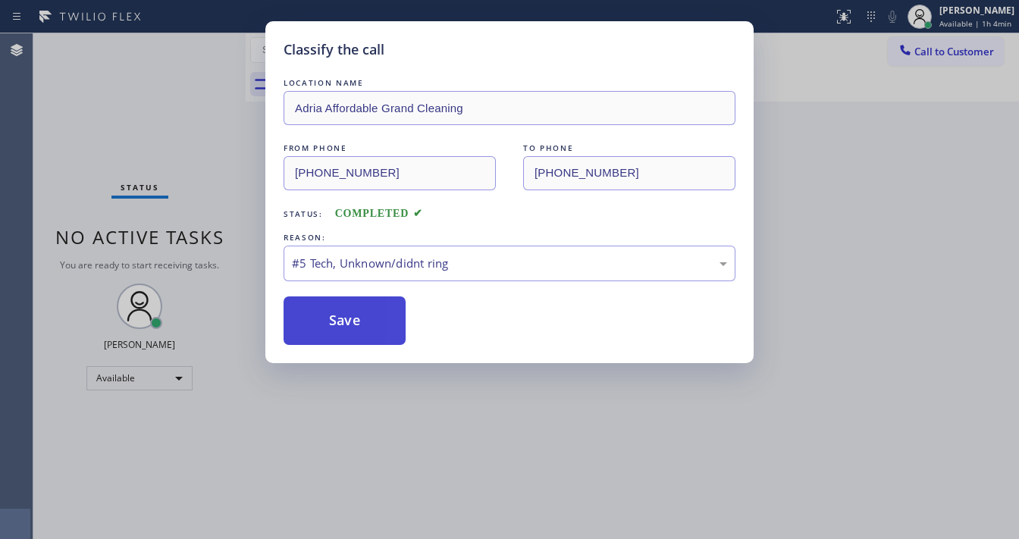
click at [363, 336] on button "Save" at bounding box center [345, 321] width 122 height 49
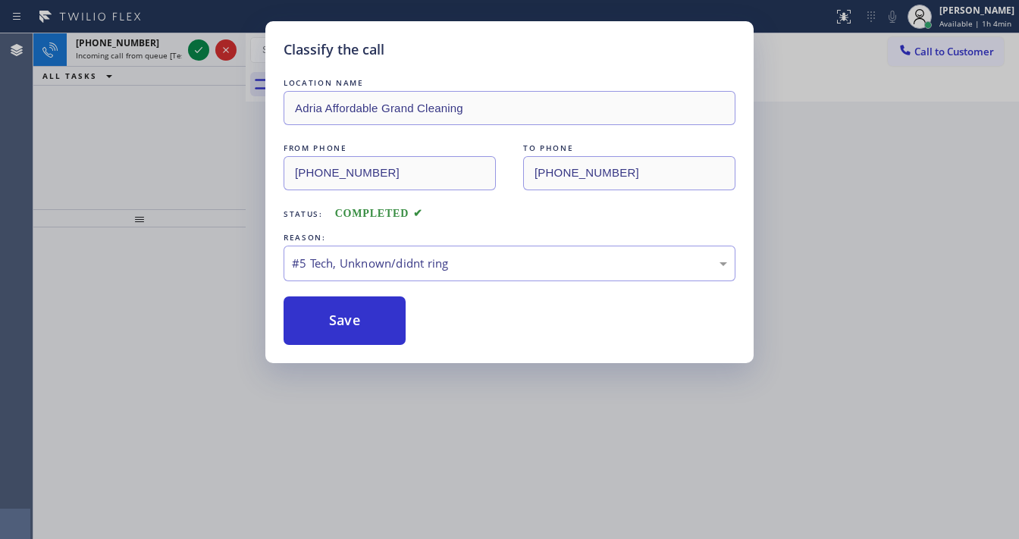
click at [198, 51] on div "Classify the call LOCATION NAME Adria Affordable Grand Cleaning FROM PHONE [PHO…" at bounding box center [509, 269] width 1019 height 539
click at [347, 262] on div "#5 Tech, Unknown/didnt ring" at bounding box center [509, 263] width 435 height 17
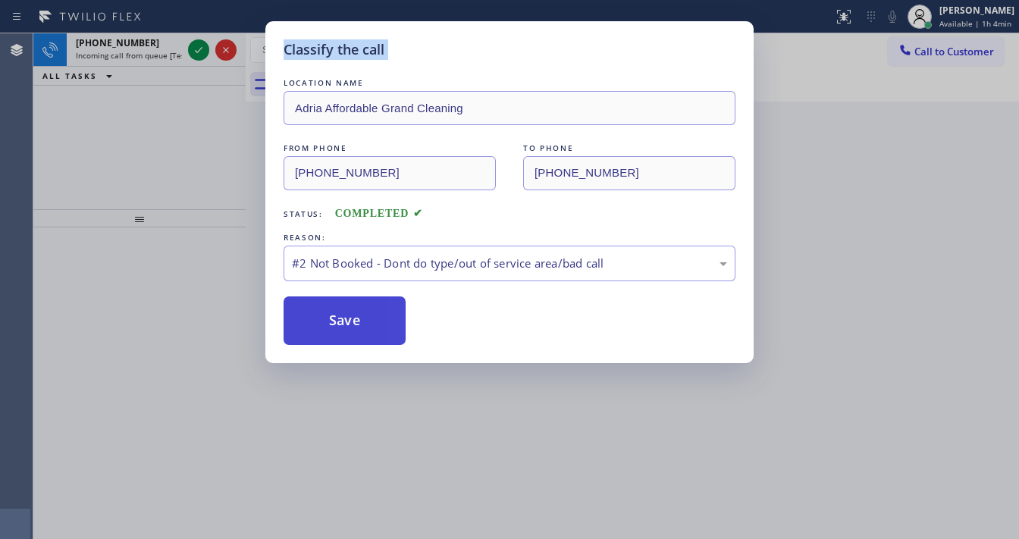
click at [334, 323] on button "Save" at bounding box center [345, 321] width 122 height 49
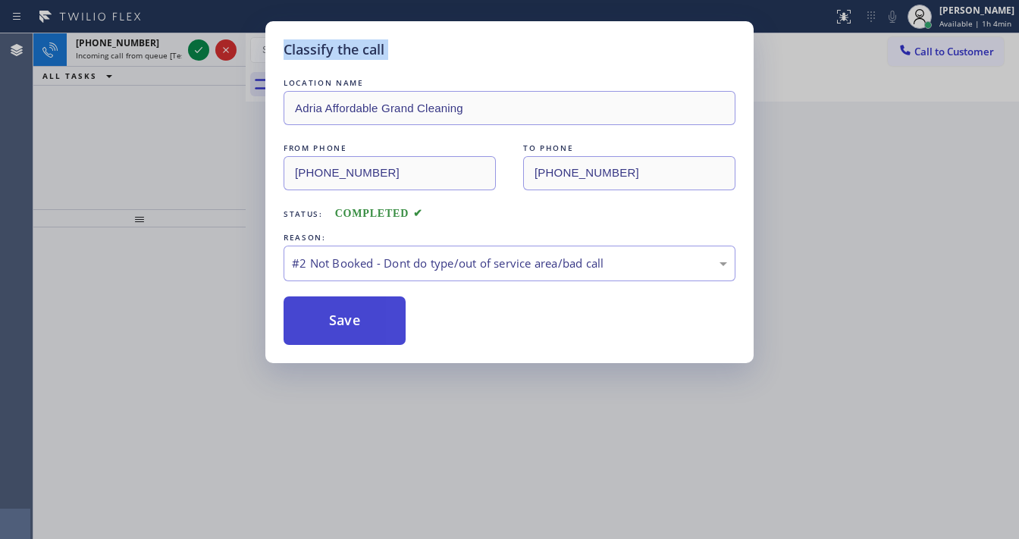
click at [334, 322] on button "Save" at bounding box center [345, 321] width 122 height 49
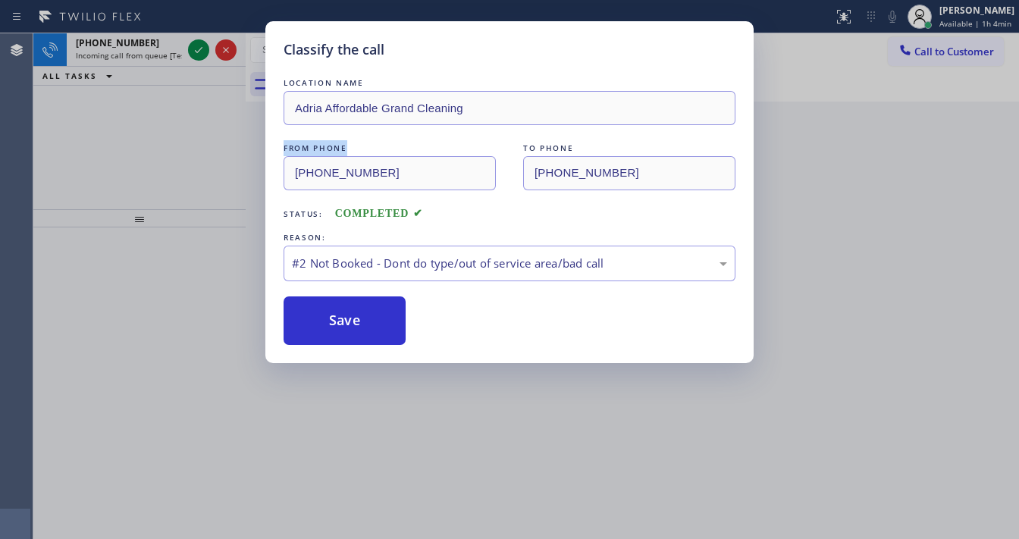
drag, startPoint x: 233, startPoint y: 155, endPoint x: 215, endPoint y: 96, distance: 61.9
click at [231, 143] on div "Classify the call LOCATION NAME Adria Affordable Grand Cleaning FROM PHONE [PHO…" at bounding box center [509, 269] width 1019 height 539
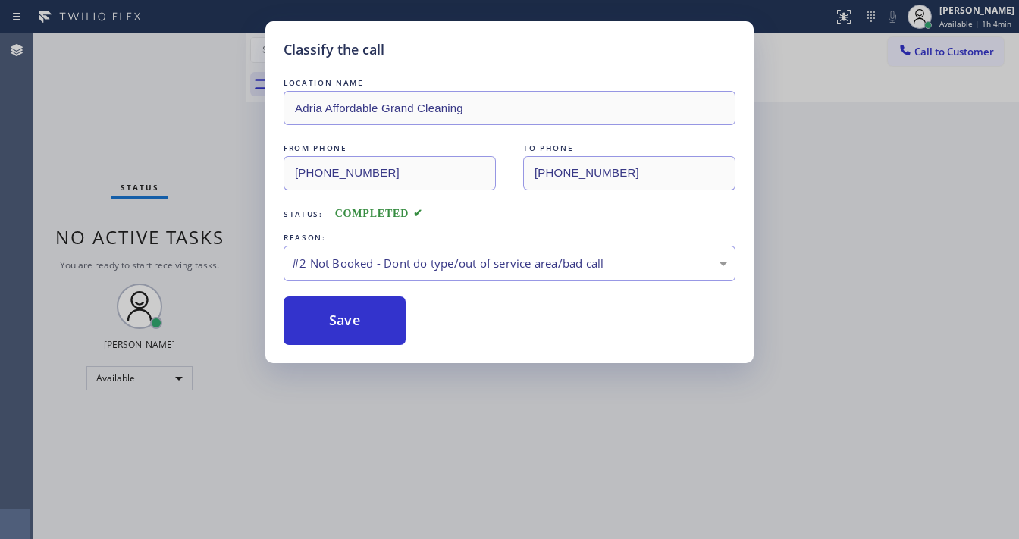
click at [199, 56] on div "Classify the call LOCATION NAME Adria Affordable Grand Cleaning FROM PHONE [PHO…" at bounding box center [509, 269] width 1019 height 539
click at [199, 55] on div "Classify the call LOCATION NAME Adria Affordable Grand Cleaning FROM PHONE [PHO…" at bounding box center [509, 269] width 1019 height 539
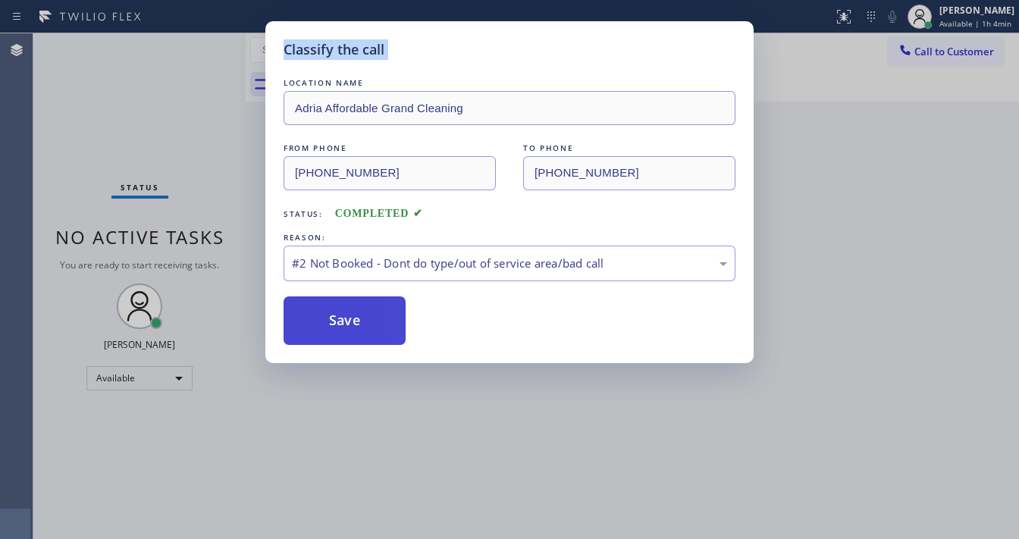
click at [357, 304] on button "Save" at bounding box center [345, 321] width 122 height 49
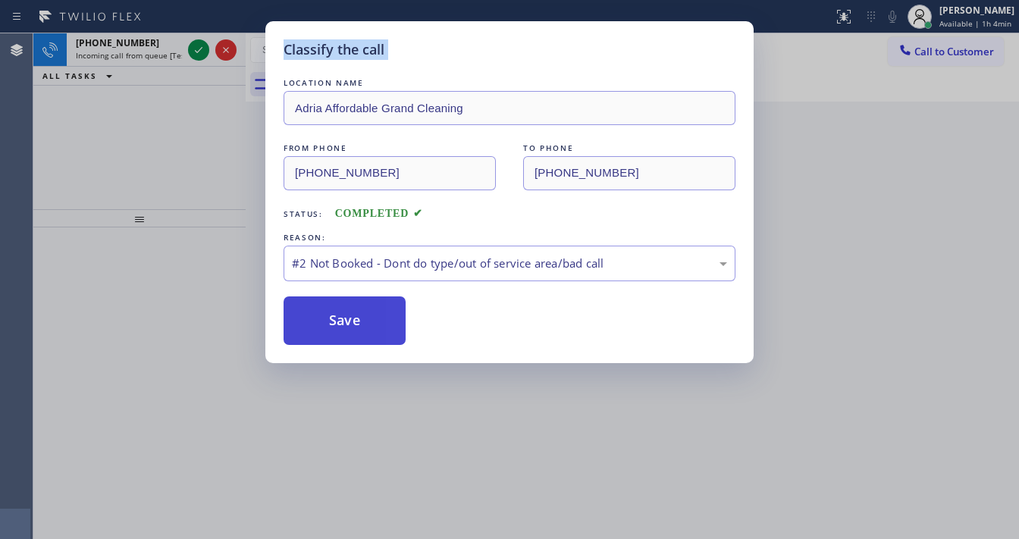
click at [357, 304] on button "Save" at bounding box center [345, 321] width 122 height 49
click at [348, 304] on button "Save" at bounding box center [345, 321] width 122 height 49
click at [343, 309] on button "Save" at bounding box center [345, 321] width 122 height 49
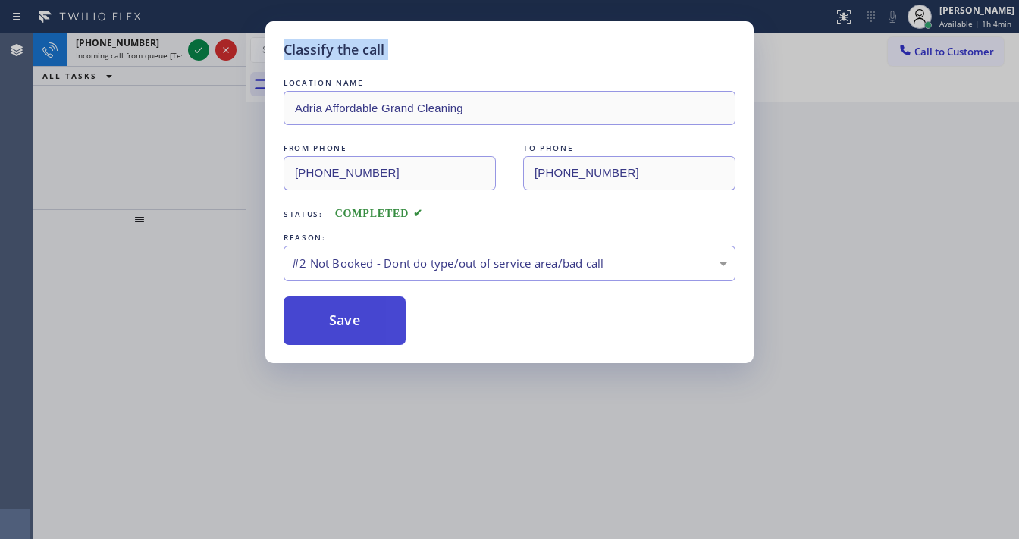
click at [342, 307] on button "Save" at bounding box center [345, 321] width 122 height 49
click at [341, 306] on button "Save" at bounding box center [345, 321] width 122 height 49
click at [337, 306] on button "Save" at bounding box center [345, 321] width 122 height 49
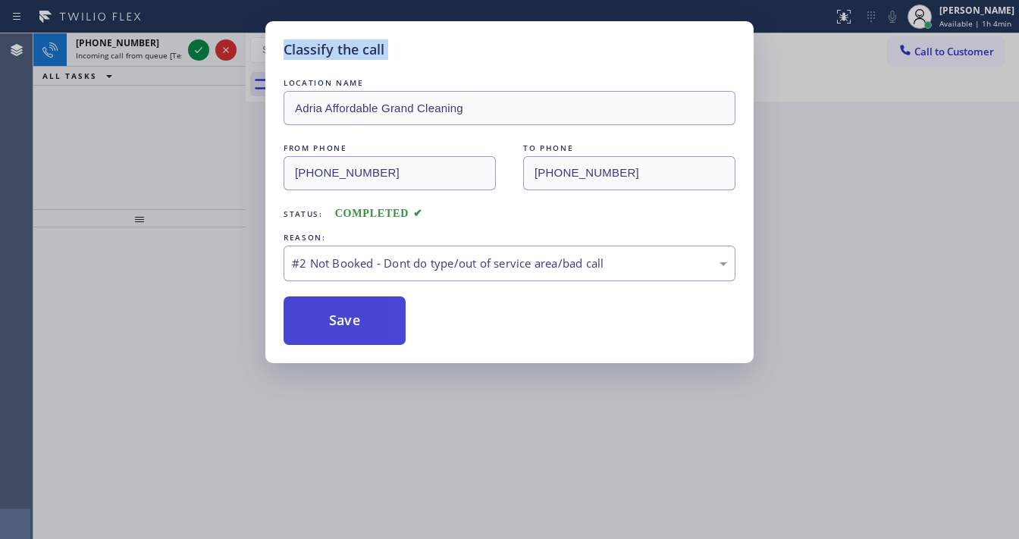
click at [331, 309] on button "Save" at bounding box center [345, 321] width 122 height 49
click at [325, 315] on button "Save" at bounding box center [345, 321] width 122 height 49
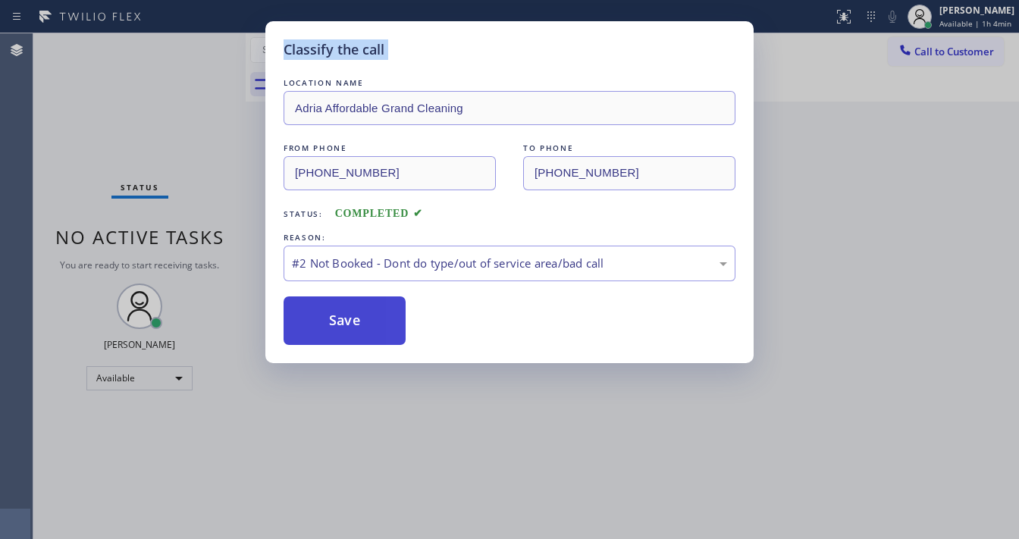
click at [326, 315] on button "Save" at bounding box center [345, 321] width 122 height 49
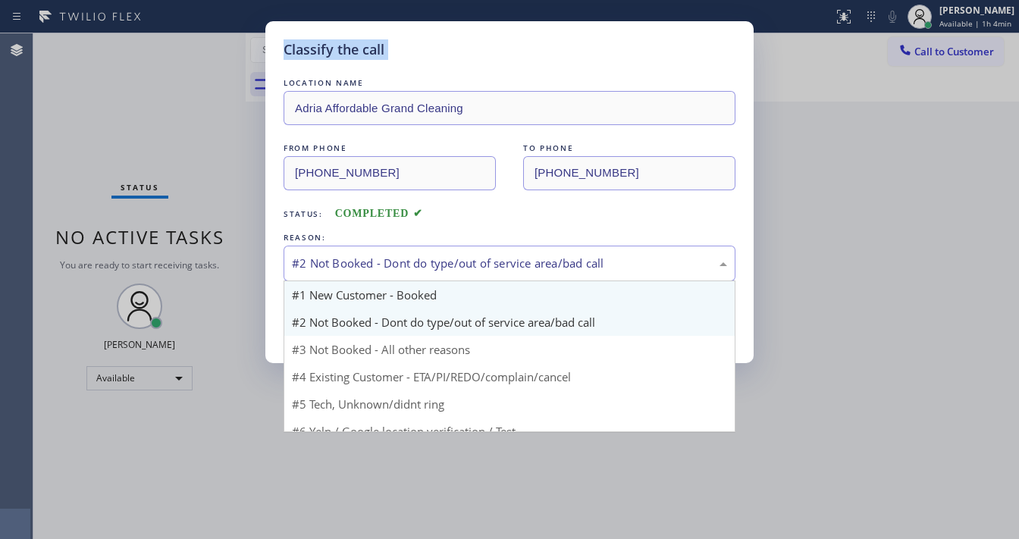
drag, startPoint x: 344, startPoint y: 276, endPoint x: 347, endPoint y: 301, distance: 25.2
click at [347, 281] on div "#2 Not Booked - Dont do type/out of service area/bad call #1 New Customer - Boo…" at bounding box center [510, 264] width 452 height 36
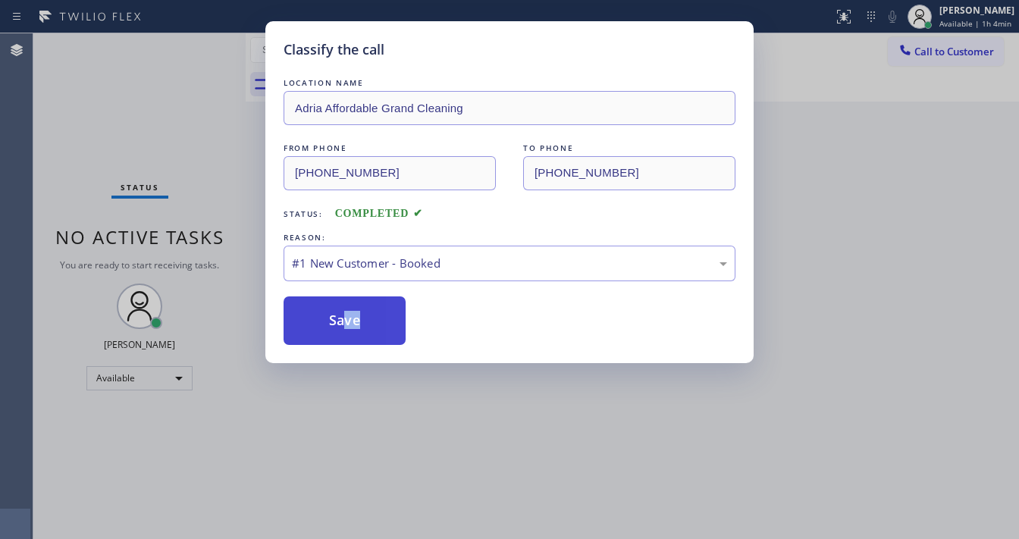
click at [343, 321] on div "Classify the call LOCATION NAME Viking Repair Pro Tacoma FROM PHONE [PHONE_NUMB…" at bounding box center [526, 286] width 986 height 506
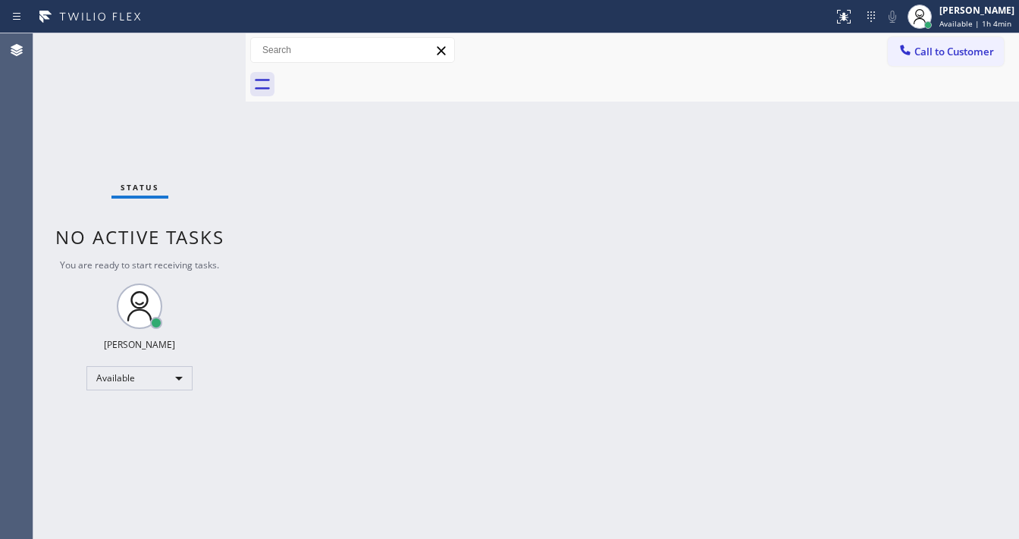
click at [340, 315] on div "Back to Dashboard Change Sender ID Customers Technicians Select a contact Outbo…" at bounding box center [633, 286] width 774 height 506
click at [230, 160] on div "Status No active tasks You are ready to start receiving tasks. [PERSON_NAME] Av…" at bounding box center [526, 286] width 986 height 506
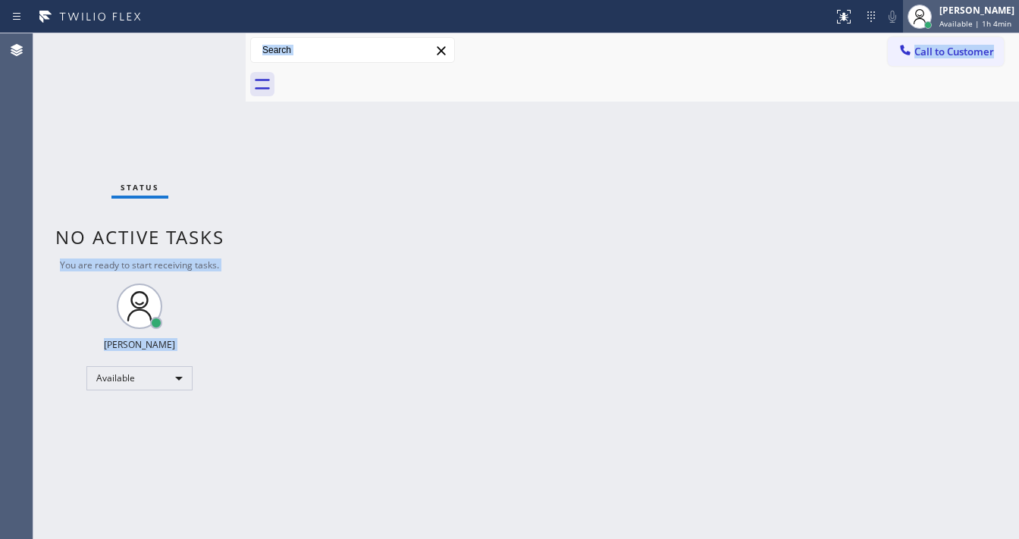
click at [963, 14] on div "[PERSON_NAME]" at bounding box center [977, 10] width 75 height 13
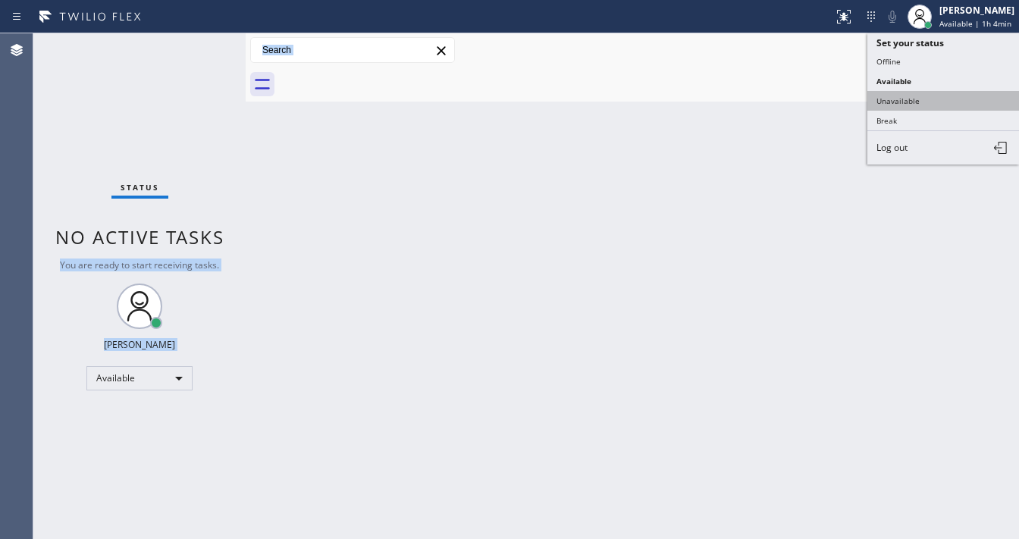
click at [897, 97] on button "Unavailable" at bounding box center [944, 101] width 152 height 20
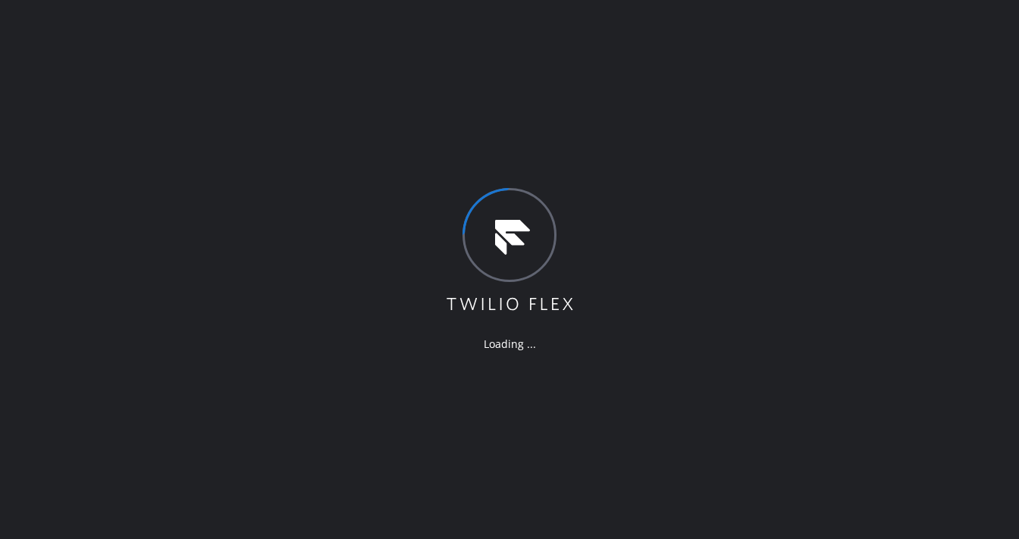
click at [380, 46] on div "Loading ..." at bounding box center [509, 269] width 1019 height 539
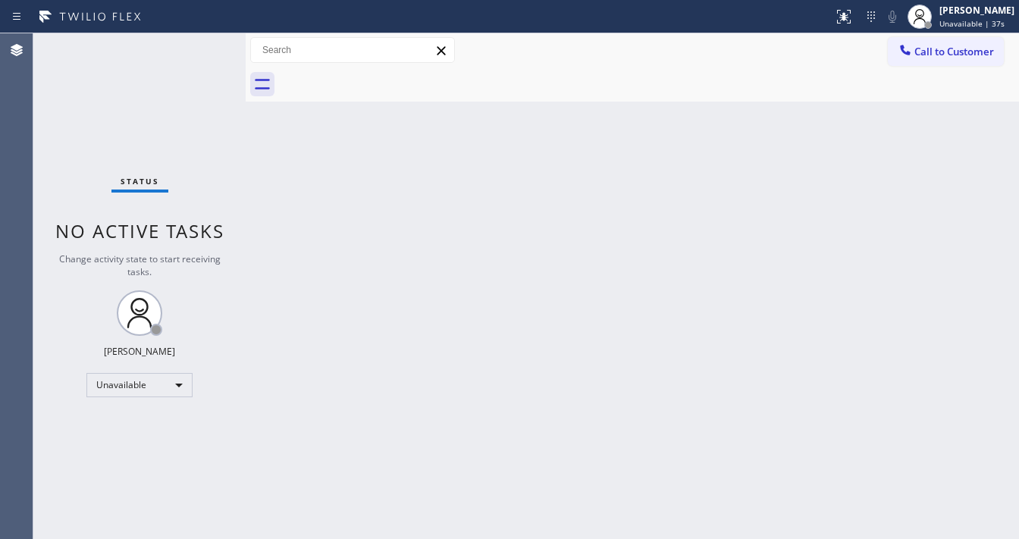
drag, startPoint x: 204, startPoint y: 39, endPoint x: 1019, endPoint y: 33, distance: 814.6
click at [209, 39] on div "Status No active tasks Change activity state to start receiving tasks. [PERSON_…" at bounding box center [139, 286] width 212 height 506
click at [975, 15] on div "[PERSON_NAME]" at bounding box center [977, 10] width 75 height 13
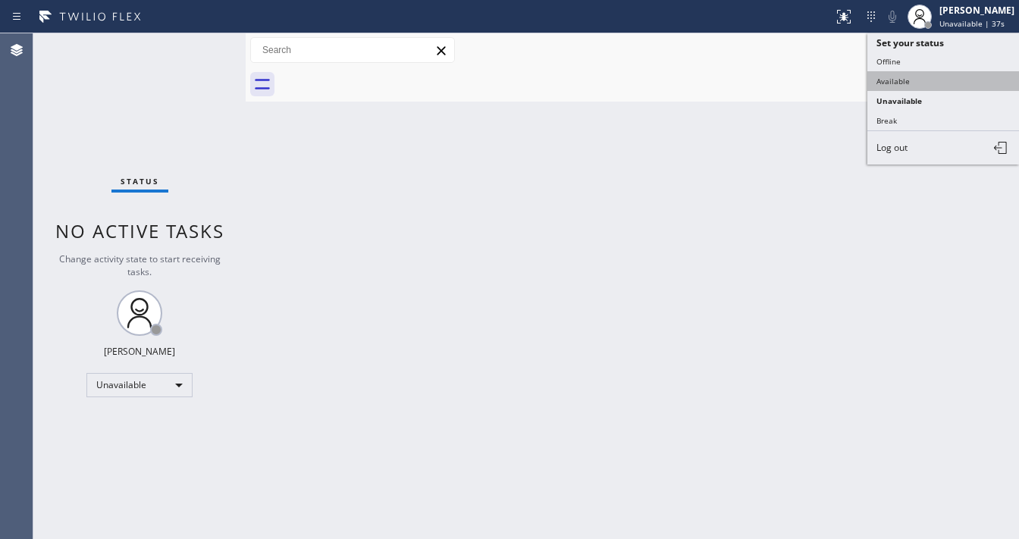
click at [913, 85] on button "Available" at bounding box center [944, 81] width 152 height 20
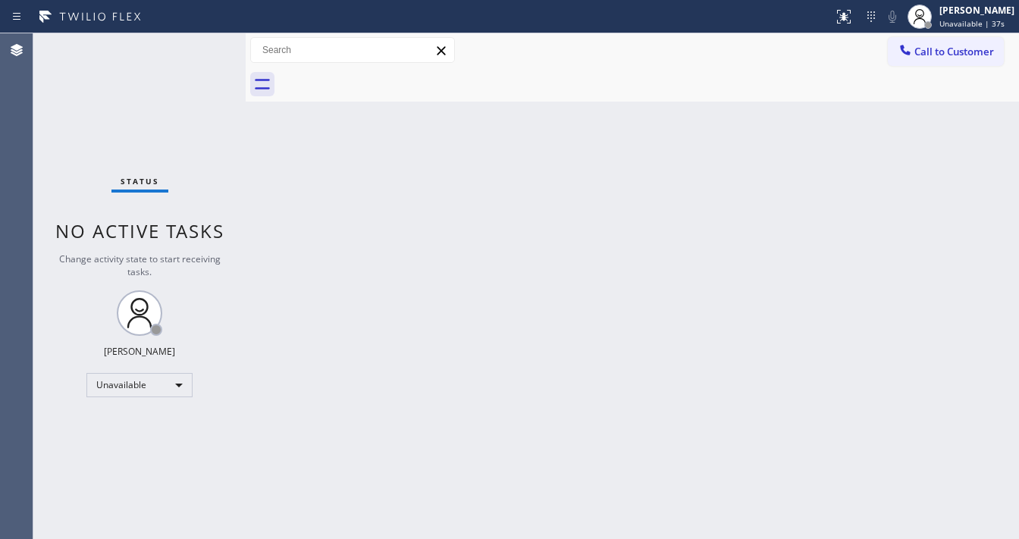
drag, startPoint x: 601, startPoint y: 240, endPoint x: 488, endPoint y: 501, distance: 284.3
click at [600, 240] on div "Back to Dashboard Change Sender ID Customers Technicians Select a contact Outbo…" at bounding box center [633, 286] width 774 height 506
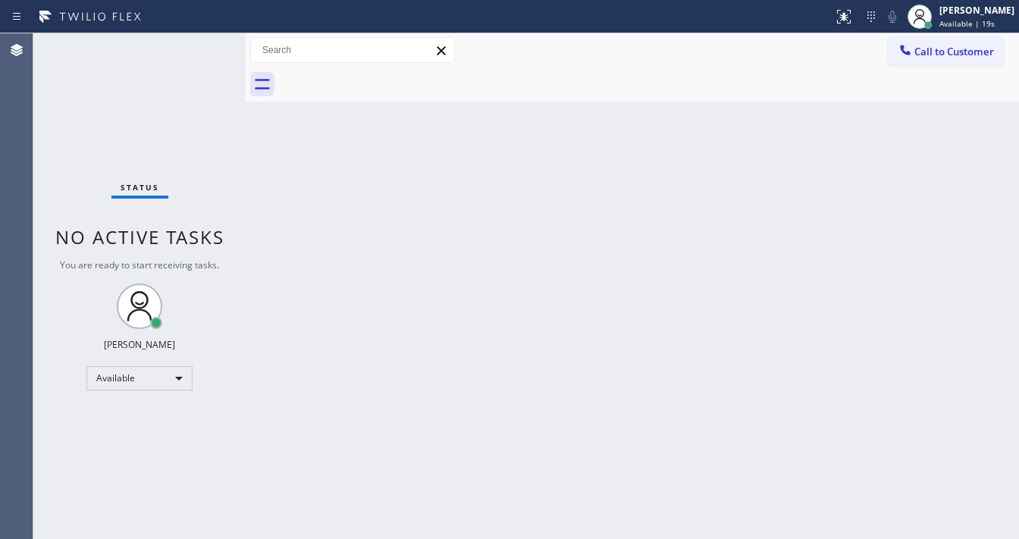
click at [755, 70] on div at bounding box center [649, 84] width 740 height 34
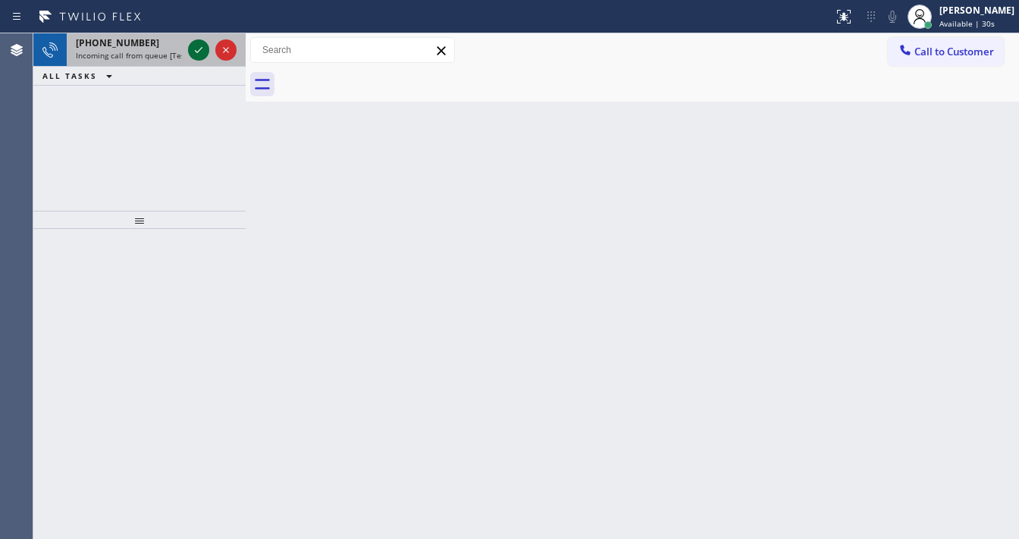
click at [196, 53] on icon at bounding box center [199, 50] width 18 height 18
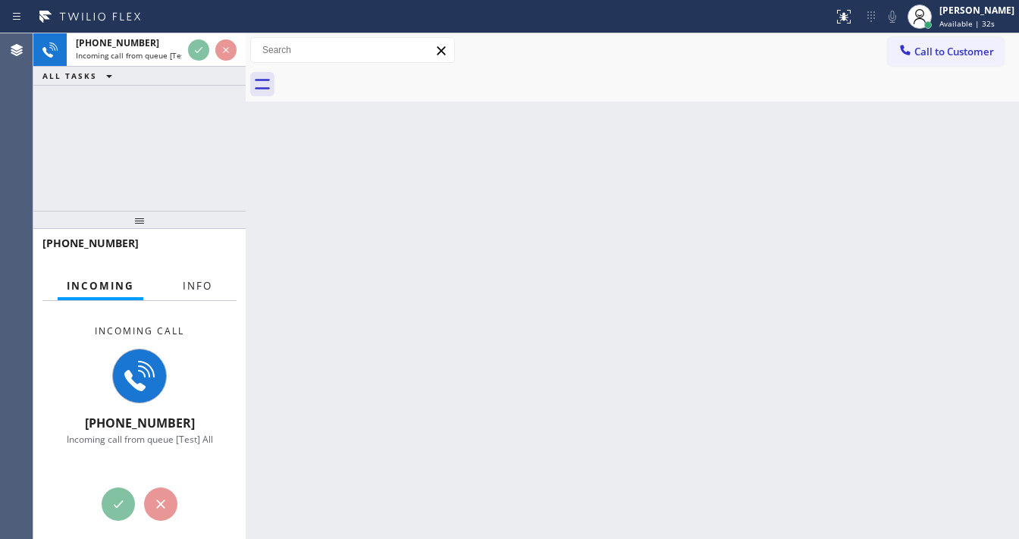
click at [205, 287] on span "Info" at bounding box center [198, 286] width 30 height 14
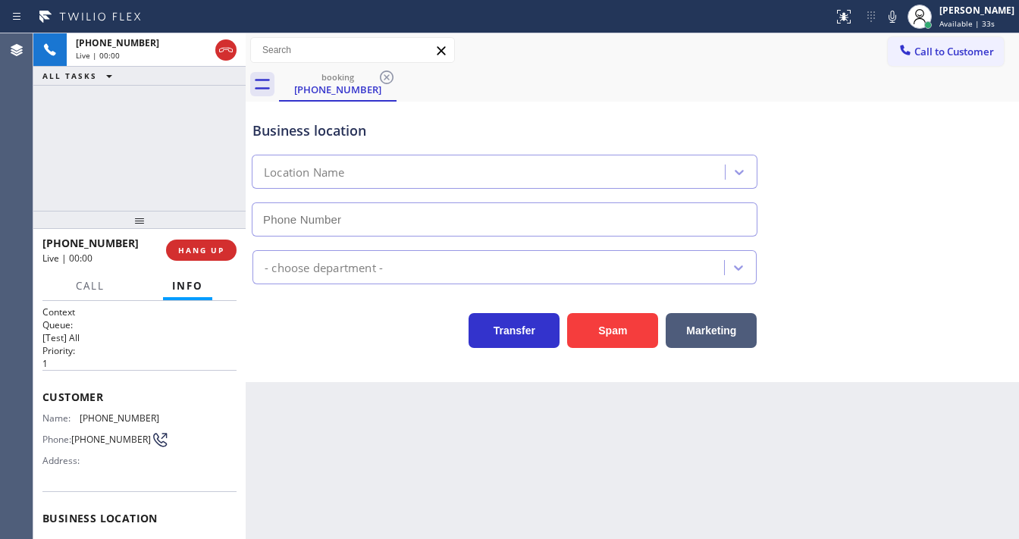
scroll to position [61, 0]
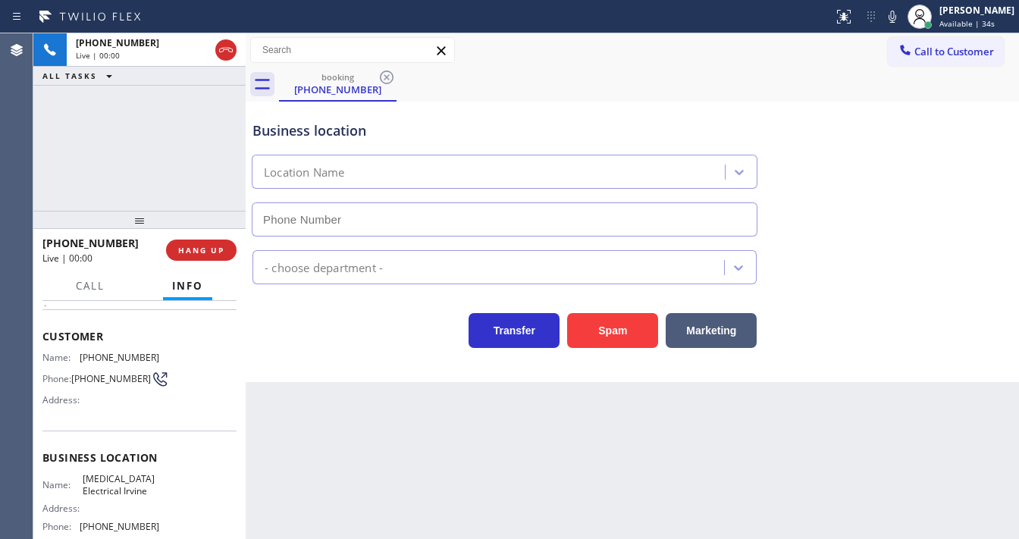
type input "[PHONE_NUMBER]"
click at [304, 369] on div "Business location [MEDICAL_DATA] Electrical [GEOGRAPHIC_DATA] [PHONE_NUMBER] El…" at bounding box center [633, 242] width 774 height 281
click at [933, 140] on div "Business location [MEDICAL_DATA] Electrical [GEOGRAPHIC_DATA] [PHONE_NUMBER]" at bounding box center [633, 167] width 766 height 137
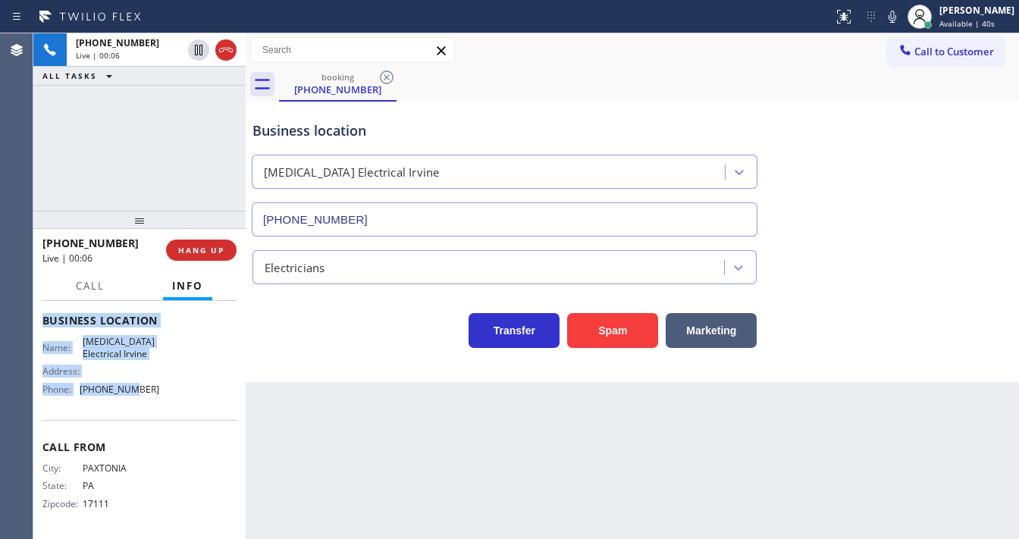
scroll to position [199, 0]
drag, startPoint x: 39, startPoint y: 334, endPoint x: 129, endPoint y: 312, distance: 92.2
click at [159, 395] on div "Context Queue: [Test] All Priority: 1 Customer Name: (717) 541-8616 Phone: (717…" at bounding box center [139, 420] width 212 height 238
copy div "Customer Name: (717) 541-8616 Phone: (717) 541-8616 Address: Business location …"
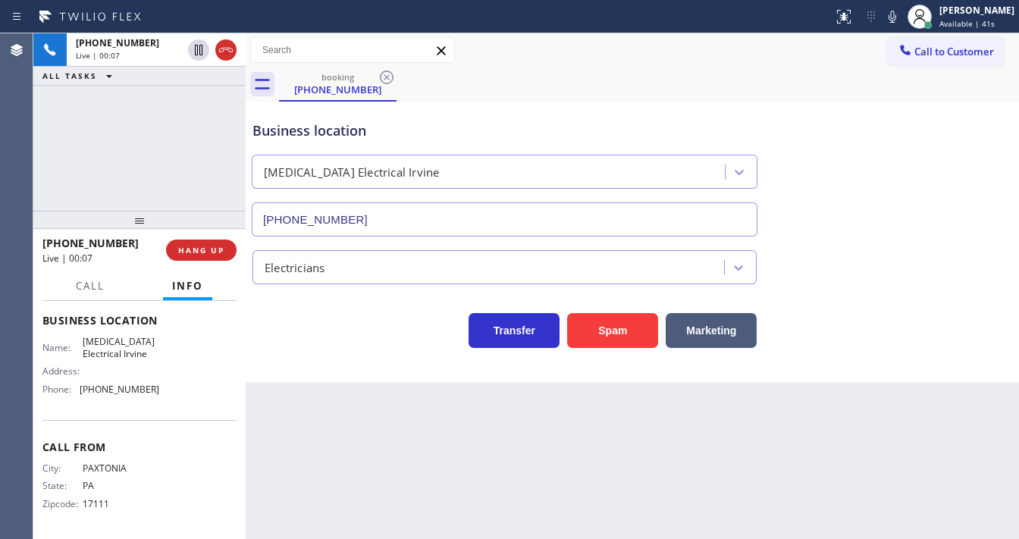
click at [137, 168] on div "+17175418616 Live | 00:07 ALL TASKS ALL TASKS ACTIVE TASKS TASKS IN WRAP UP" at bounding box center [139, 121] width 212 height 177
click at [94, 181] on div "+17175418616 Live | 00:10 ALL TASKS ALL TASKS ACTIVE TASKS TASKS IN WRAP UP" at bounding box center [139, 121] width 212 height 177
click at [100, 180] on div "+17175418616 Live | 00:11 ALL TASKS ALL TASKS ACTIVE TASKS TASKS IN WRAP UP" at bounding box center [139, 121] width 212 height 177
click at [100, 180] on div "+17175418616 Live | 00:12 ALL TASKS ALL TASKS ACTIVE TASKS TASKS IN WRAP UP" at bounding box center [139, 121] width 212 height 177
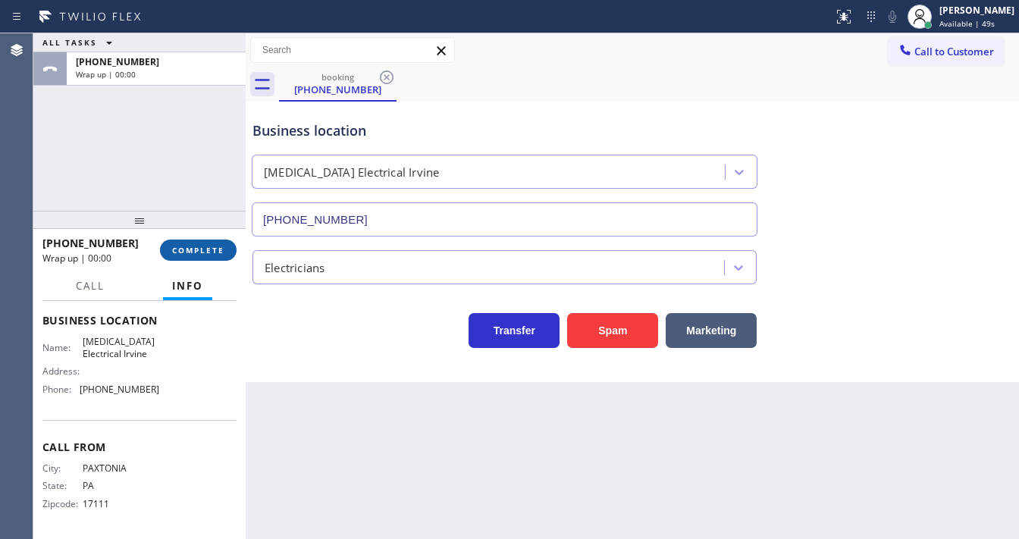
click at [218, 252] on span "COMPLETE" at bounding box center [198, 250] width 52 height 11
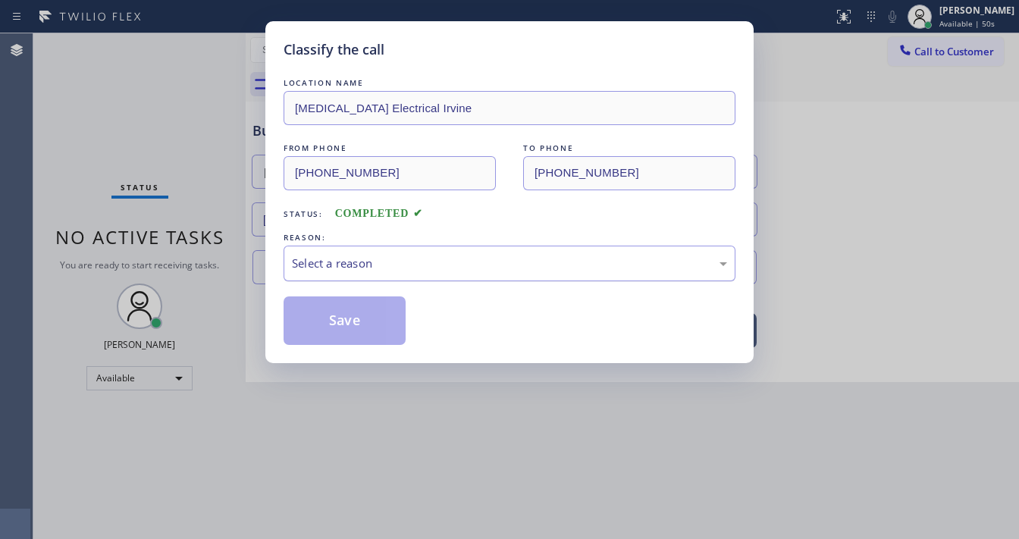
click at [373, 268] on div "Select a reason" at bounding box center [509, 263] width 435 height 17
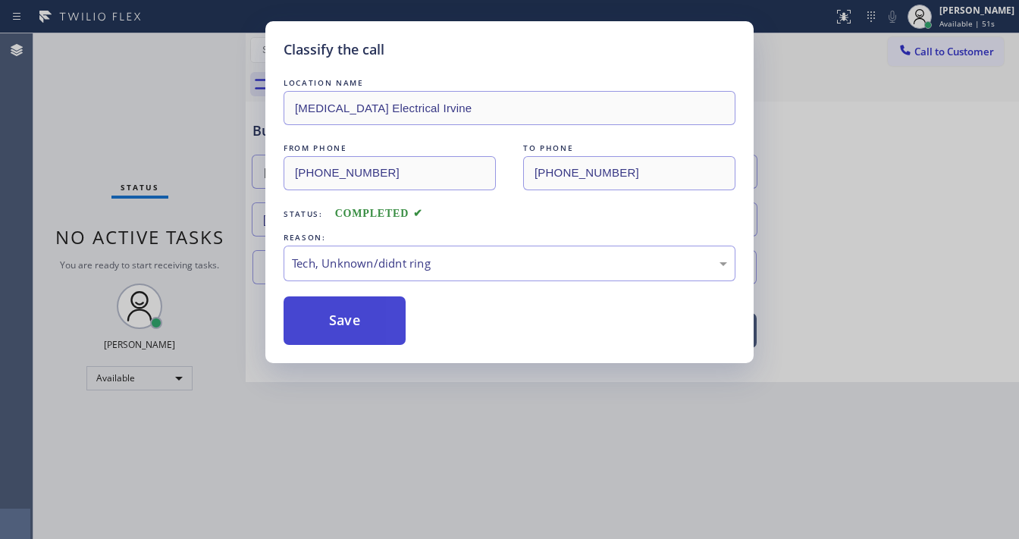
click at [357, 327] on button "Save" at bounding box center [345, 321] width 122 height 49
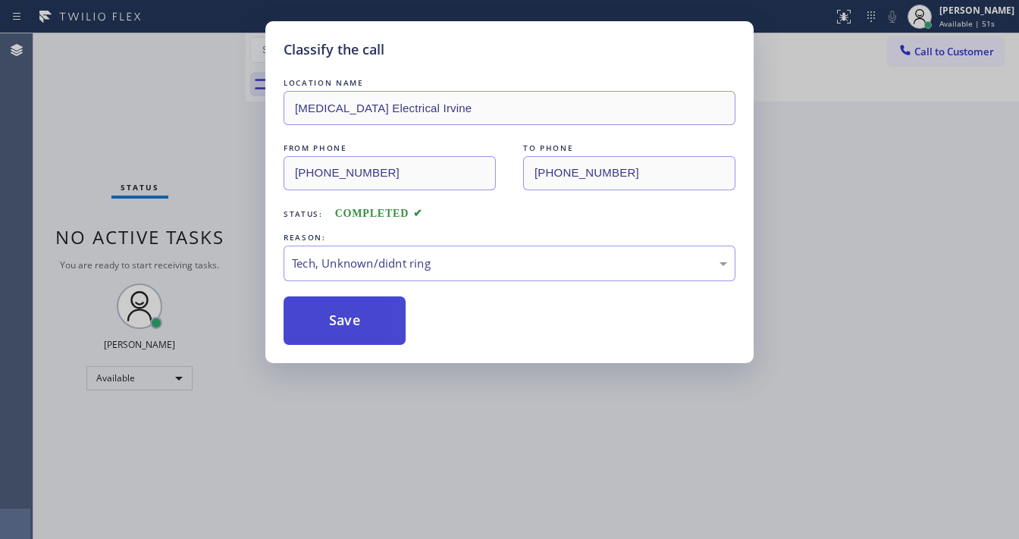
click at [357, 327] on button "Save" at bounding box center [345, 321] width 122 height 49
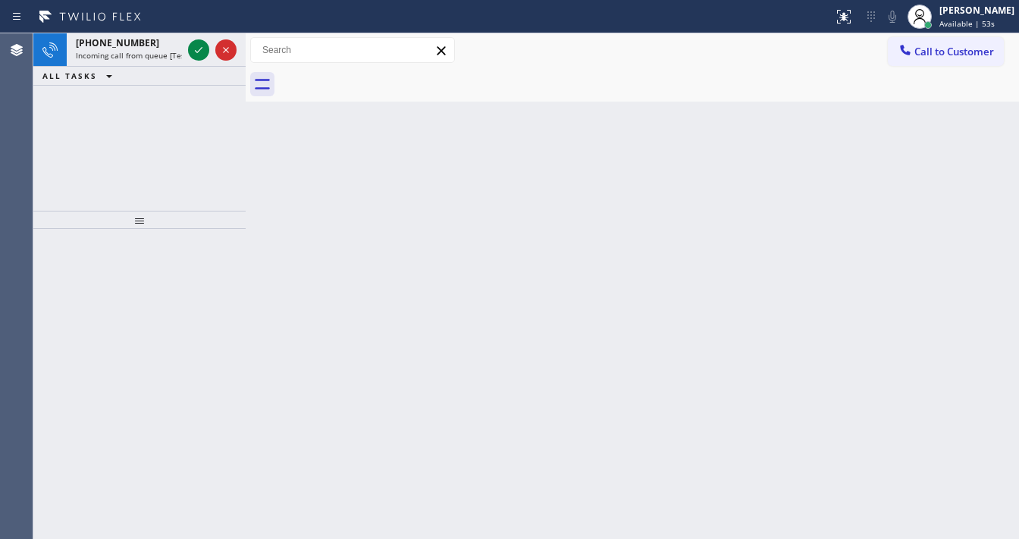
click at [127, 133] on div "+12066055275 Incoming call from queue [Test] All ALL TASKS ALL TASKS ACTIVE TAS…" at bounding box center [139, 121] width 212 height 177
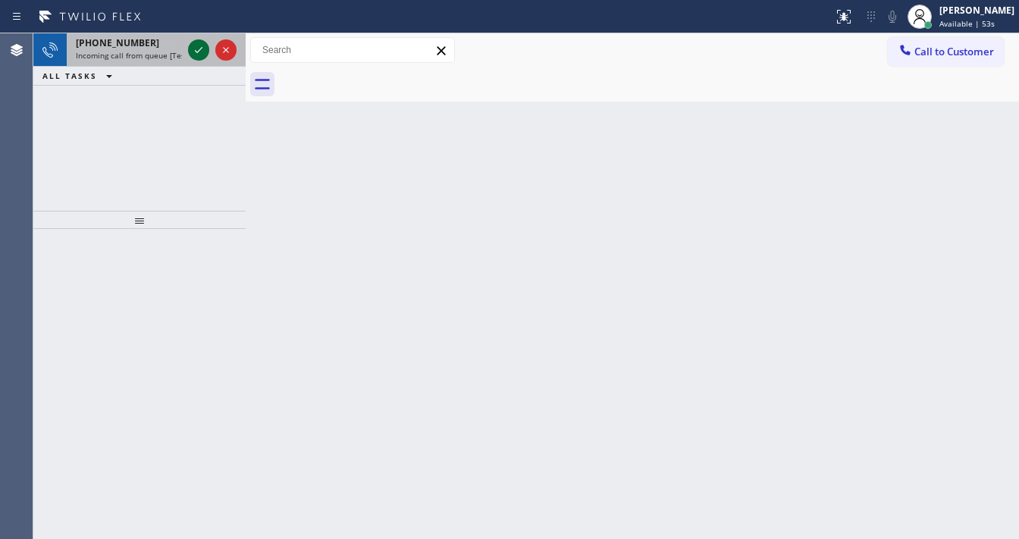
click at [191, 52] on icon at bounding box center [199, 50] width 18 height 18
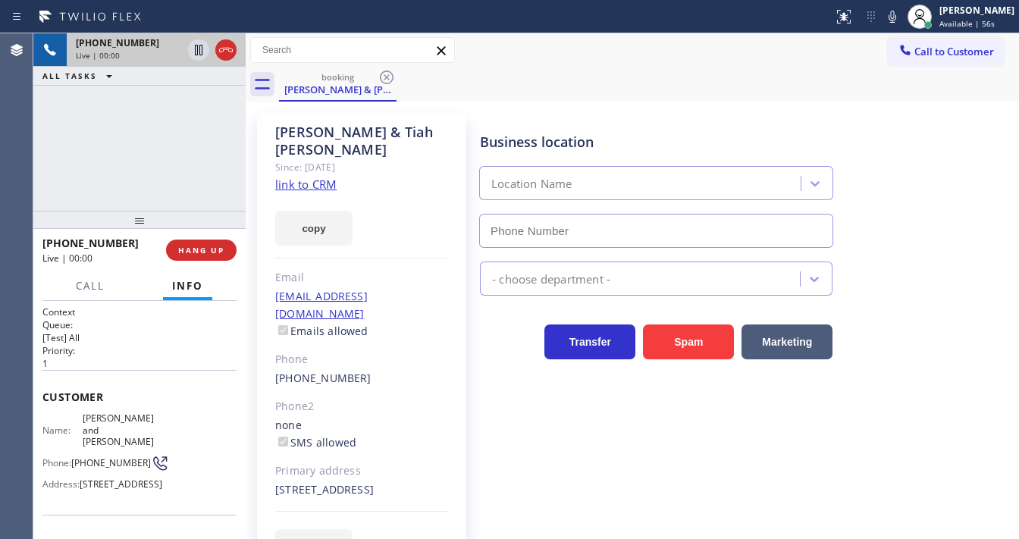
type input "[PHONE_NUMBER]"
click at [319, 177] on link "link to CRM" at bounding box center [305, 184] width 61 height 15
click at [172, 159] on div "+12066055275 Live | 00:04 ALL TASKS ALL TASKS ACTIVE TASKS TASKS IN WRAP UP" at bounding box center [139, 121] width 212 height 177
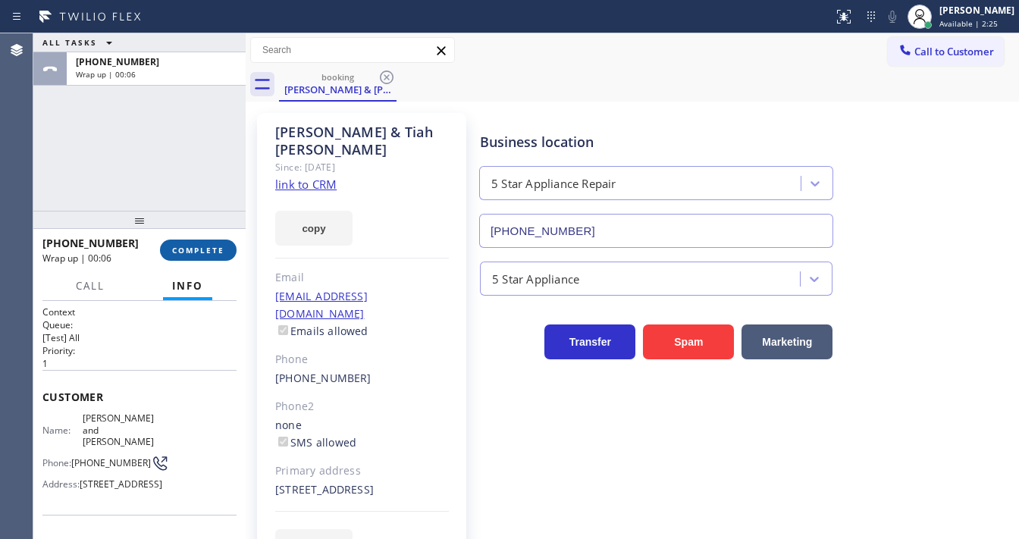
click at [216, 265] on div "+12066055275 Wrap up | 00:06 COMPLETE" at bounding box center [139, 250] width 194 height 39
click at [216, 251] on span "COMPLETE" at bounding box center [198, 250] width 52 height 11
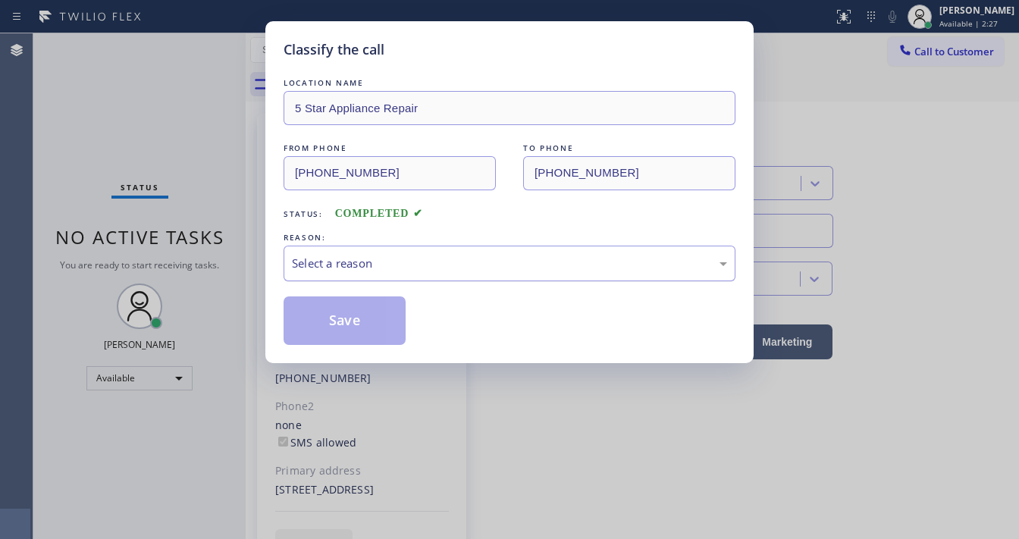
click at [375, 268] on div "Select a reason" at bounding box center [509, 263] width 435 height 17
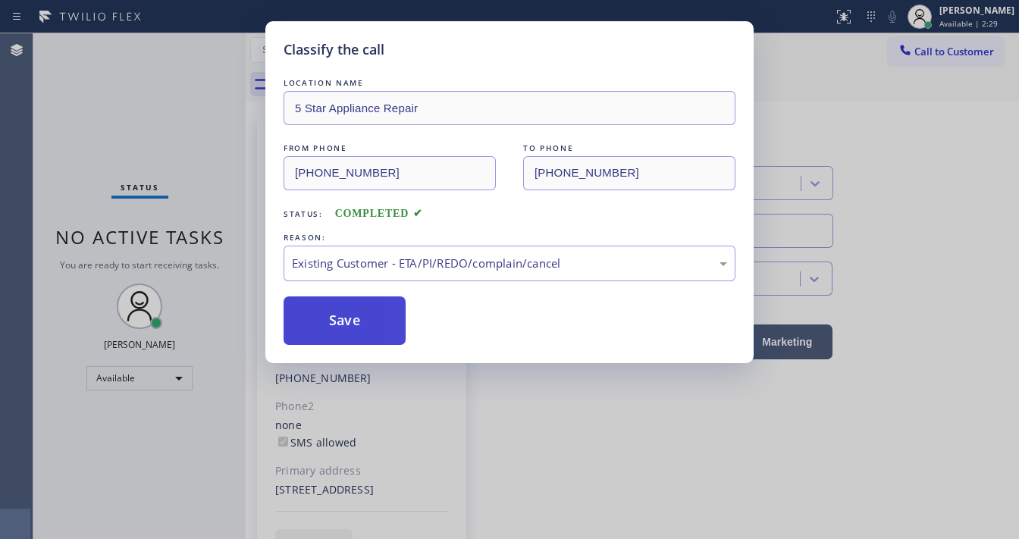
click at [364, 314] on button "Save" at bounding box center [345, 321] width 122 height 49
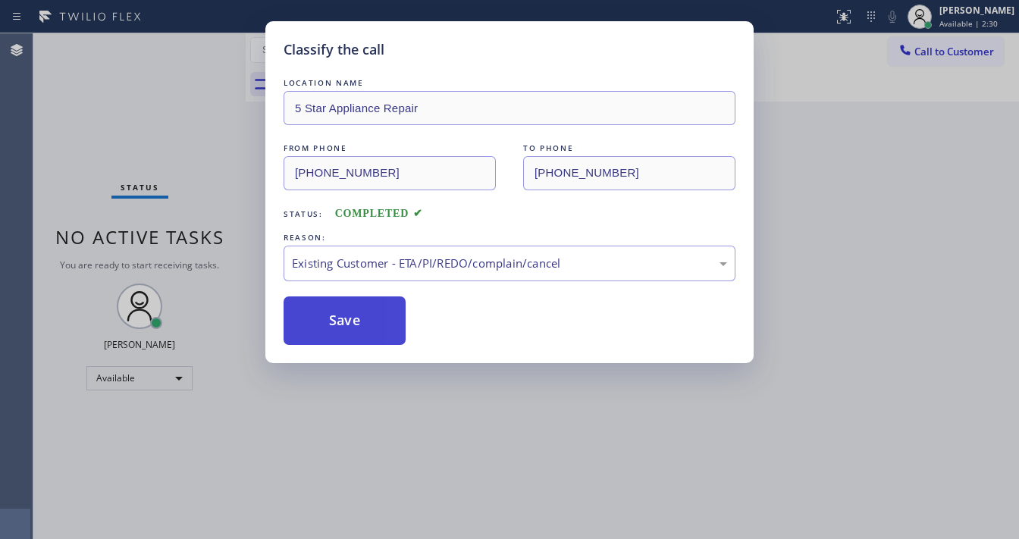
click at [364, 314] on button "Save" at bounding box center [345, 321] width 122 height 49
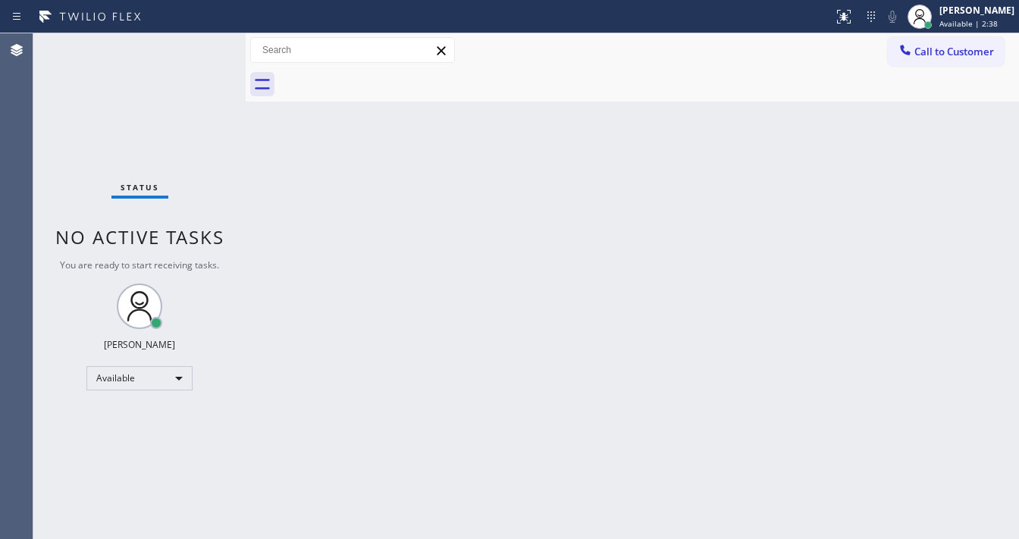
drag, startPoint x: 189, startPoint y: 34, endPoint x: 190, endPoint y: 8, distance: 25.8
click at [190, 33] on div "Status No active tasks You are ready to start receiving tasks. [PERSON_NAME]" at bounding box center [139, 286] width 212 height 506
drag, startPoint x: 637, startPoint y: 49, endPoint x: 813, endPoint y: 0, distance: 182.5
click at [637, 49] on div "Call to Customer Outbound call Location Search location Your caller id phone nu…" at bounding box center [633, 50] width 774 height 27
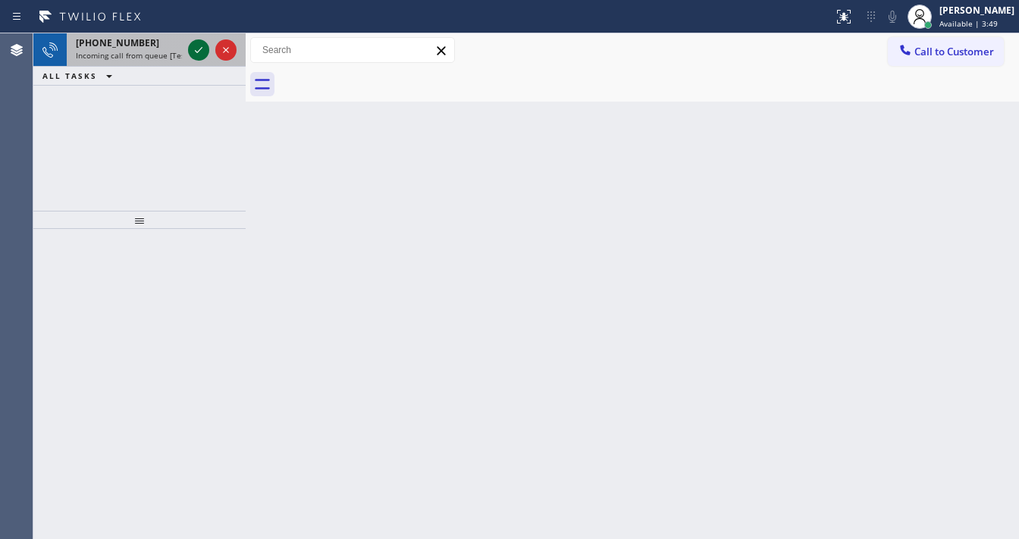
click at [191, 55] on icon at bounding box center [199, 50] width 18 height 18
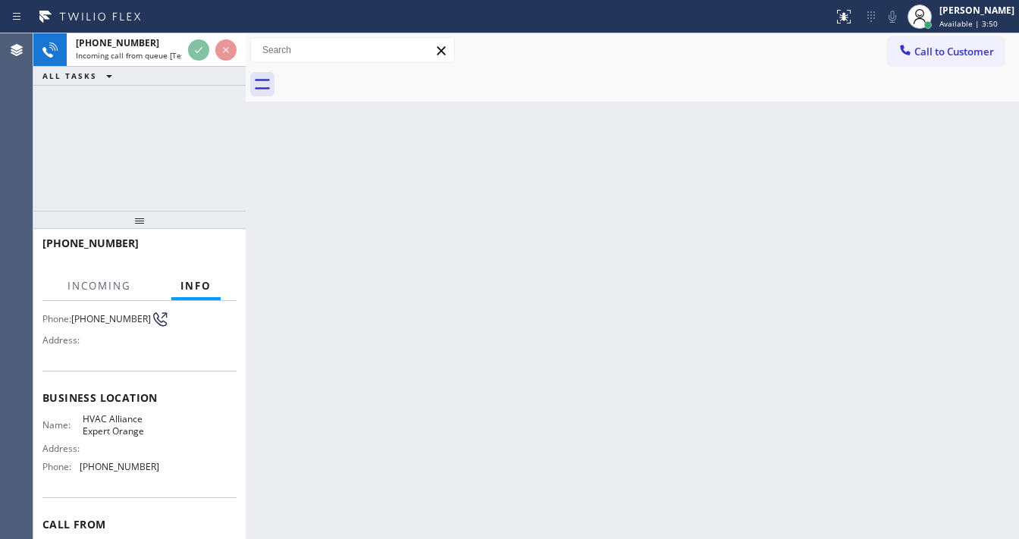
scroll to position [121, 0]
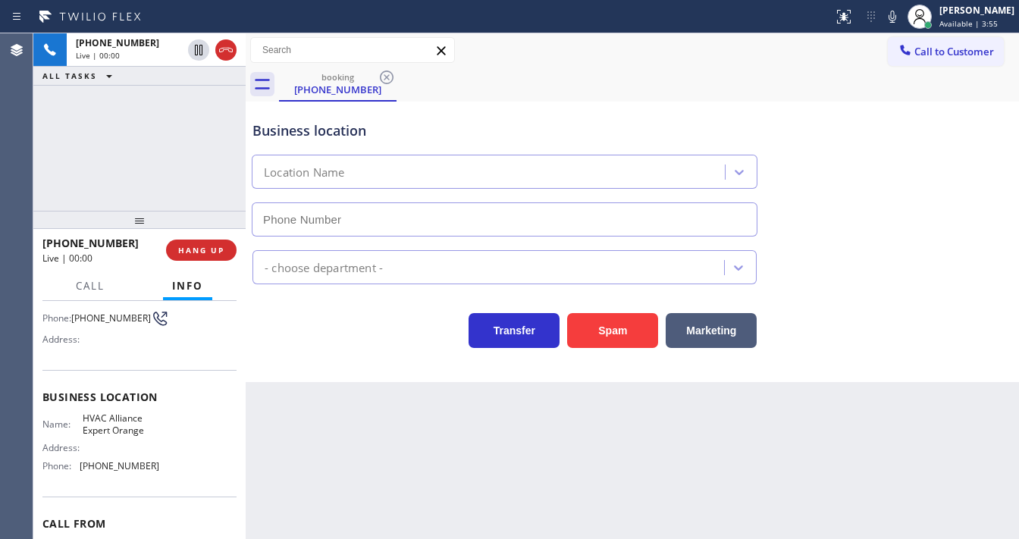
type input "(714) 410-6828"
click at [108, 409] on div "Business location Name: HVAC Alliance Expert Orange Address: Phone: (714) 410-6…" at bounding box center [139, 433] width 194 height 127
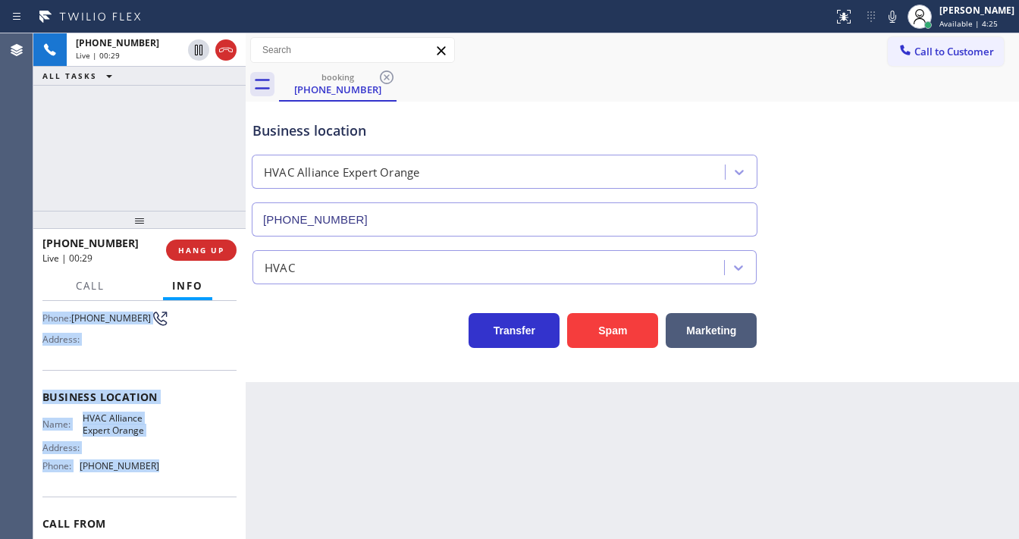
drag, startPoint x: 48, startPoint y: 405, endPoint x: 153, endPoint y: 467, distance: 122.4
click at [153, 467] on div "Context Queue: [Test] All Priority: 2 Customer Name: (714) 683-3015 Phone: (714…" at bounding box center [139, 420] width 212 height 238
copy div "Customer Name: (714) 683-3015 Phone: (714) 683-3015 Address: Business location …"
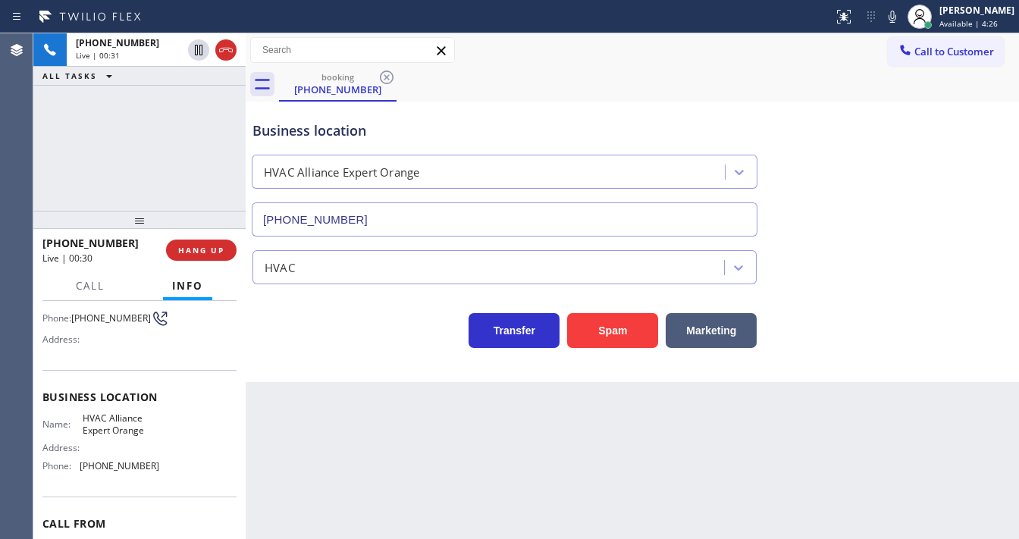
drag, startPoint x: 147, startPoint y: 126, endPoint x: 140, endPoint y: 113, distance: 15.0
click at [148, 124] on div "+17146833015 Live | 00:31 ALL TASKS ALL TASKS ACTIVE TASKS TASKS IN WRAP UP" at bounding box center [139, 121] width 212 height 177
click at [75, 94] on div "+17146833015 Live | 01:00 ALL TASKS ALL TASKS ACTIVE TASKS TASKS IN WRAP UP" at bounding box center [139, 121] width 212 height 177
click at [239, 249] on div "+17146833015 Live | 01:02 HANG UP" at bounding box center [139, 250] width 212 height 42
click at [231, 249] on button "HANG UP" at bounding box center [201, 250] width 71 height 21
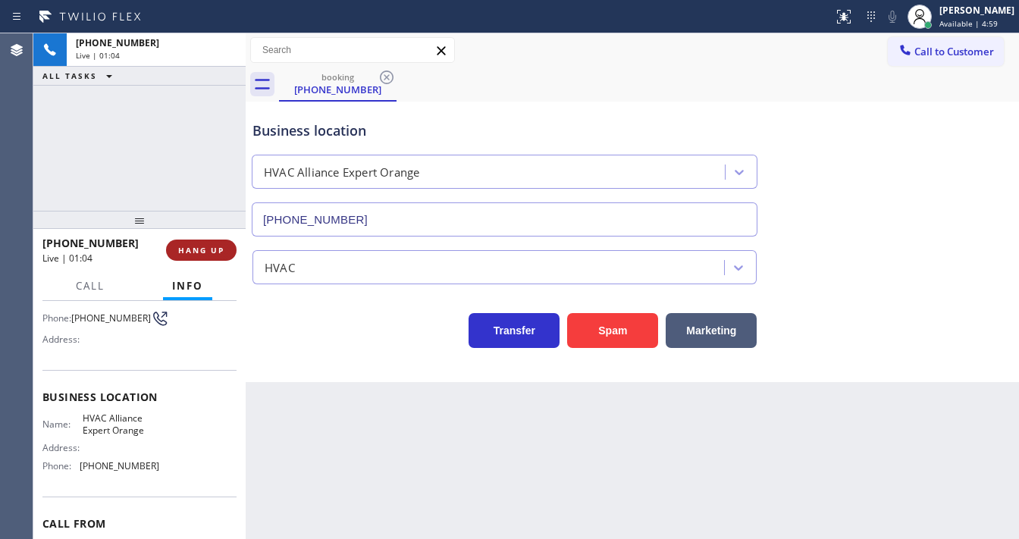
click at [231, 249] on button "HANG UP" at bounding box center [201, 250] width 71 height 21
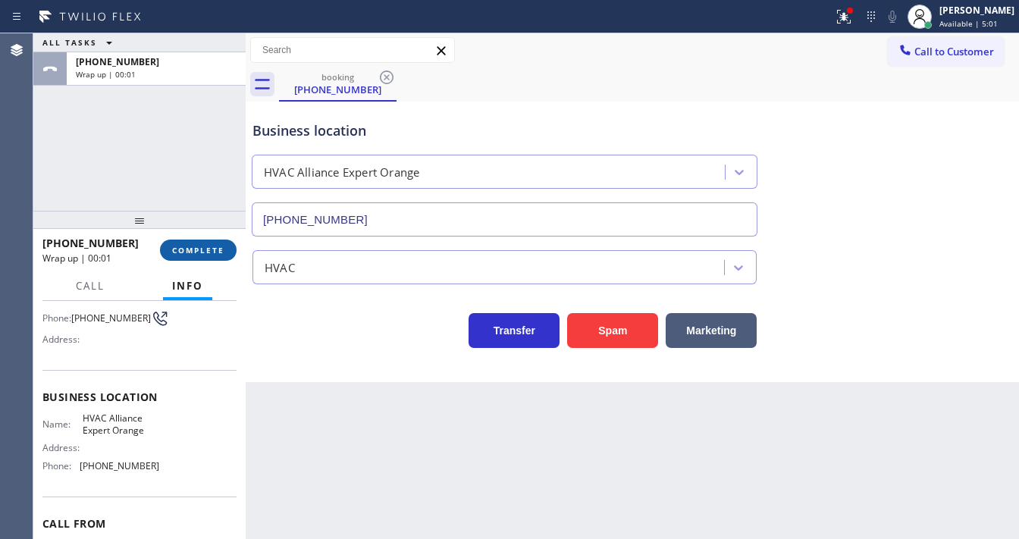
click at [205, 252] on span "COMPLETE" at bounding box center [198, 250] width 52 height 11
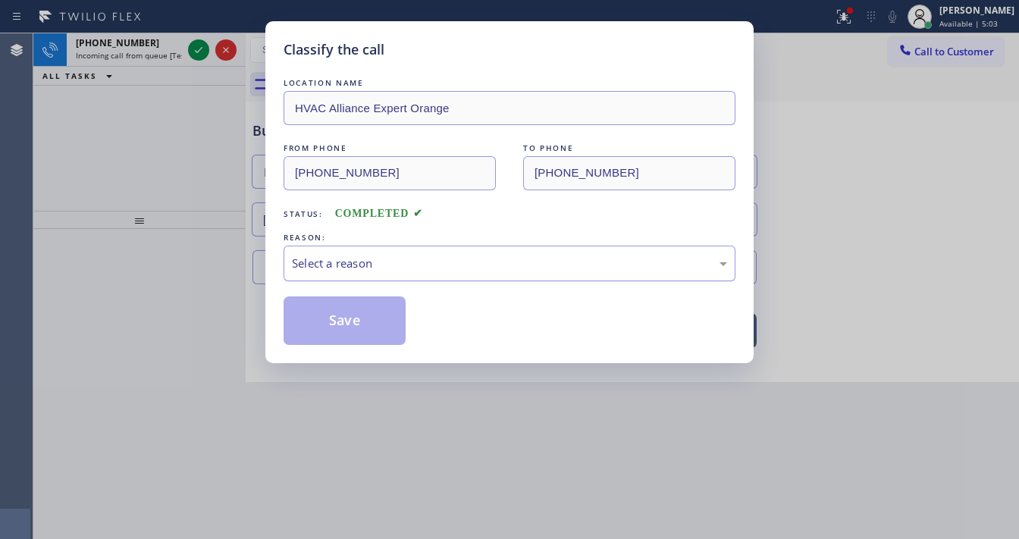
click at [355, 272] on div "Select a reason" at bounding box center [510, 264] width 452 height 36
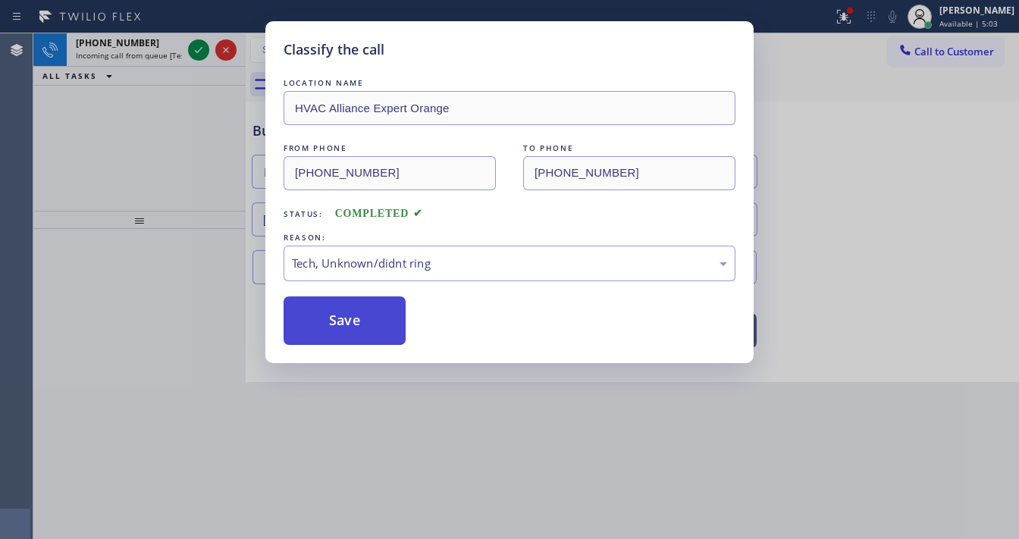
click at [352, 337] on button "Save" at bounding box center [345, 321] width 122 height 49
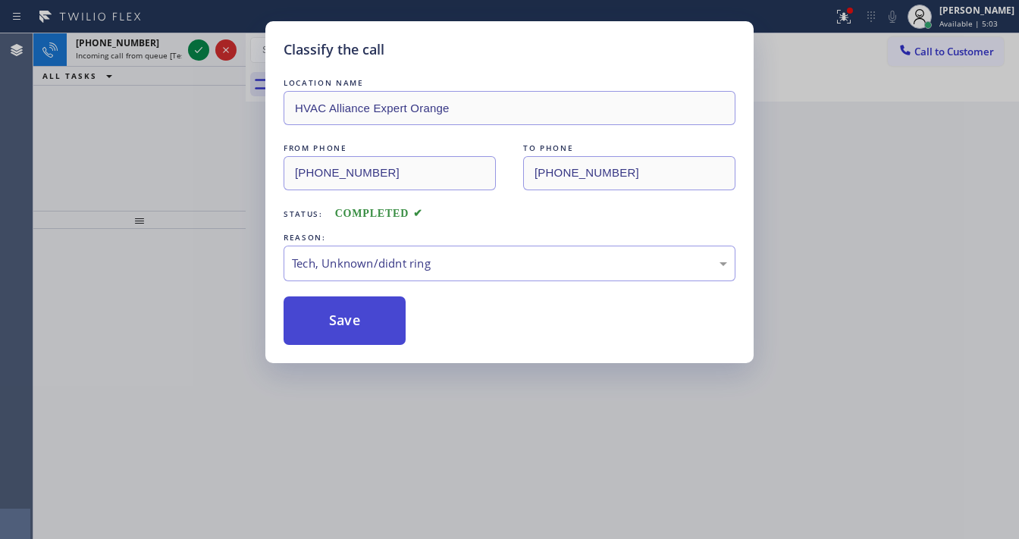
drag, startPoint x: 352, startPoint y: 337, endPoint x: 167, endPoint y: 115, distance: 289.2
click at [352, 336] on button "Save" at bounding box center [345, 321] width 122 height 49
drag, startPoint x: 167, startPoint y: 115, endPoint x: 171, endPoint y: 75, distance: 39.7
click at [167, 109] on div "Classify the call LOCATION NAME HVAC Alliance Expert Orange FROM PHONE (714) 68…" at bounding box center [509, 269] width 1019 height 539
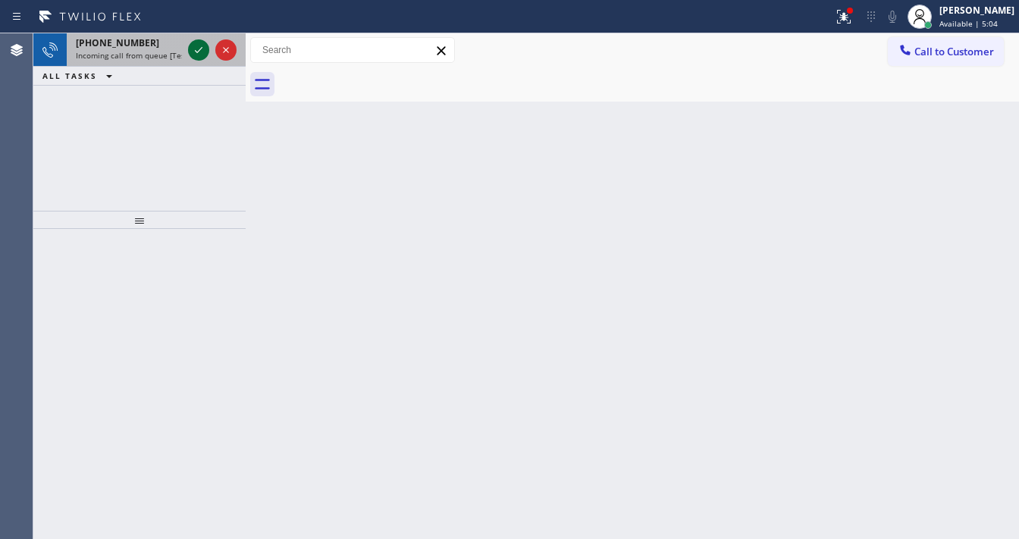
click at [190, 47] on icon at bounding box center [199, 50] width 18 height 18
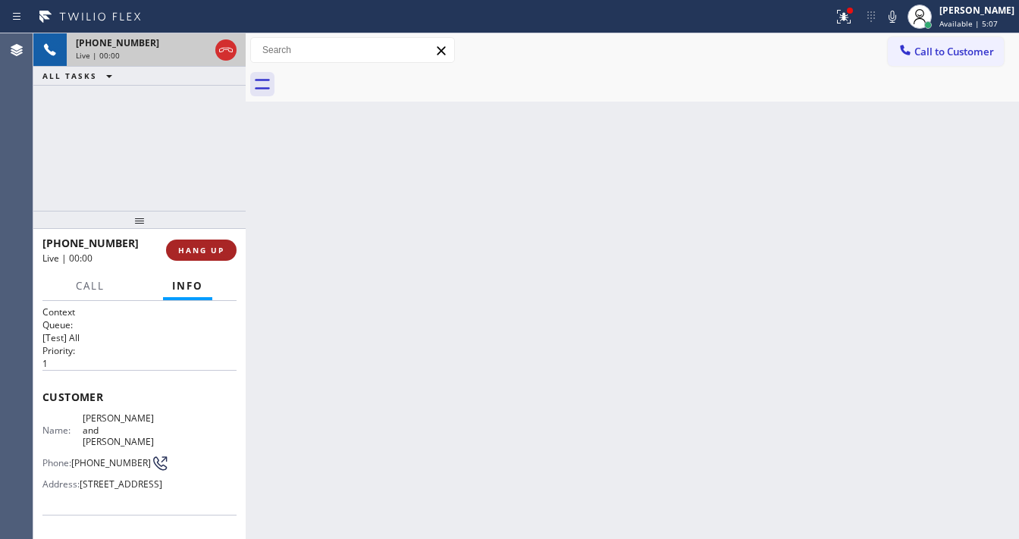
drag, startPoint x: 234, startPoint y: 243, endPoint x: 234, endPoint y: 252, distance: 9.1
click at [233, 243] on button "HANG UP" at bounding box center [201, 250] width 71 height 21
click at [234, 252] on button "HANG UP" at bounding box center [201, 250] width 71 height 21
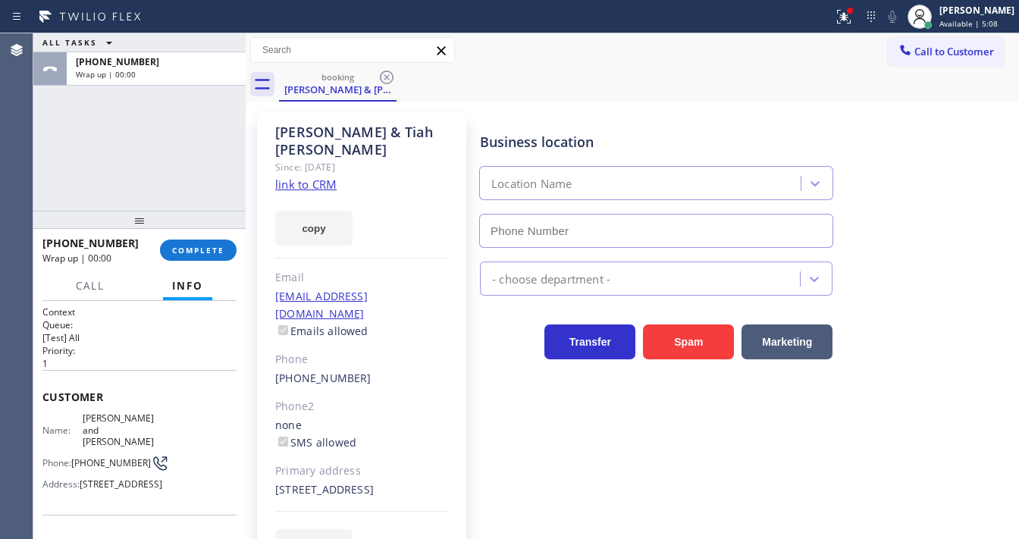
type input "[PHONE_NUMBER]"
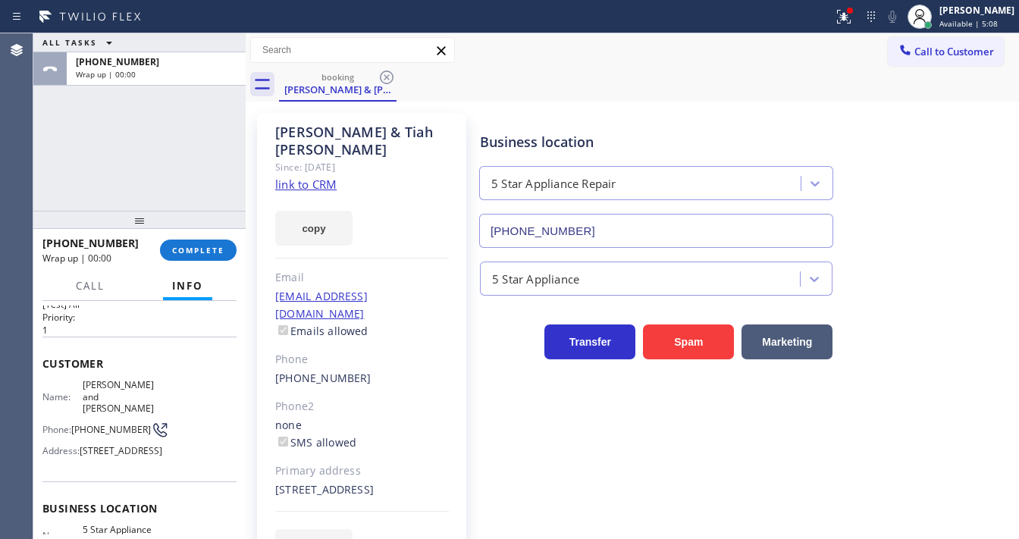
scroll to position [61, 0]
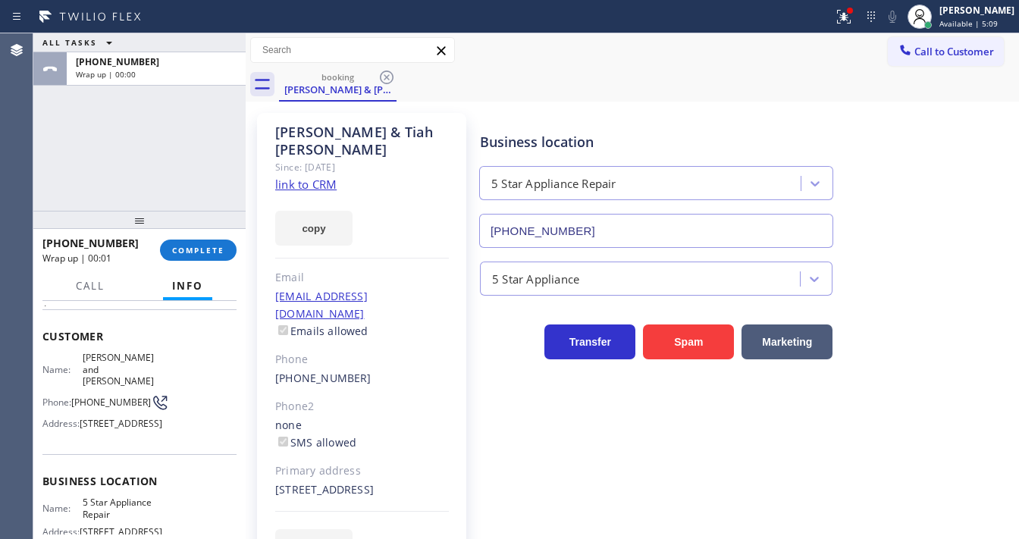
click at [307, 177] on link "link to CRM" at bounding box center [305, 184] width 61 height 15
click at [224, 252] on button "COMPLETE" at bounding box center [198, 250] width 77 height 21
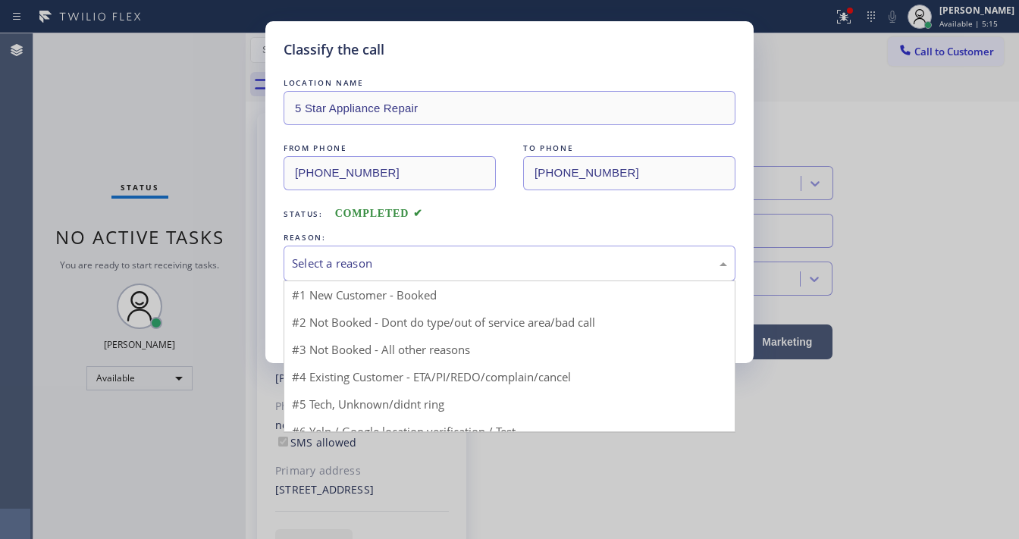
click at [361, 258] on div "Select a reason" at bounding box center [509, 263] width 435 height 17
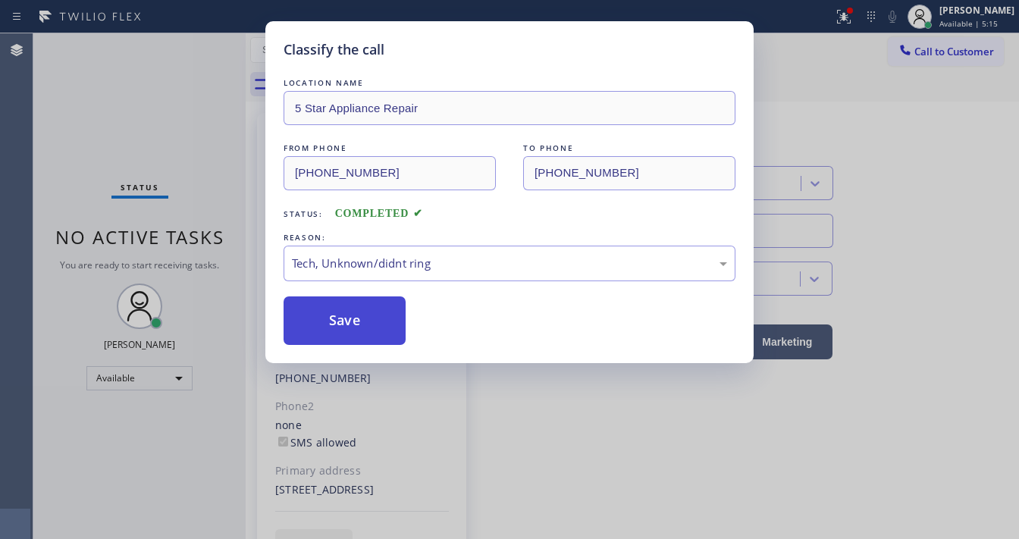
click at [341, 312] on button "Save" at bounding box center [345, 321] width 122 height 49
click at [341, 309] on button "Save" at bounding box center [345, 321] width 122 height 49
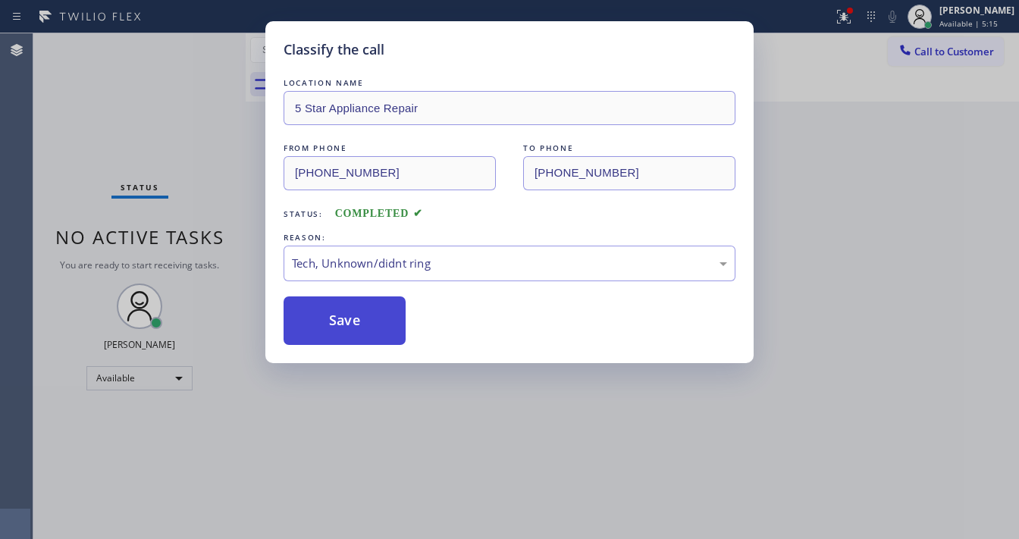
click at [341, 309] on button "Save" at bounding box center [345, 321] width 122 height 49
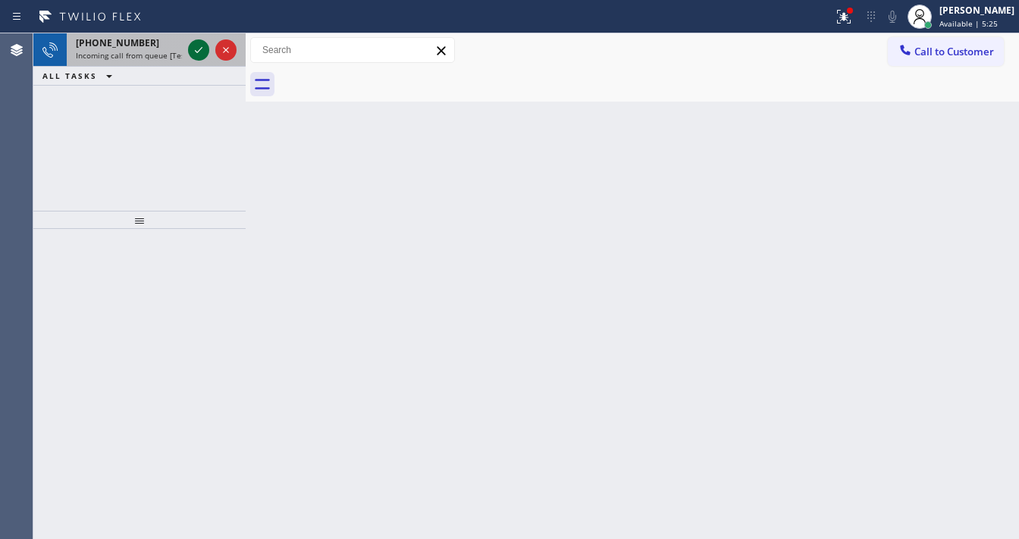
click at [197, 51] on icon at bounding box center [199, 50] width 18 height 18
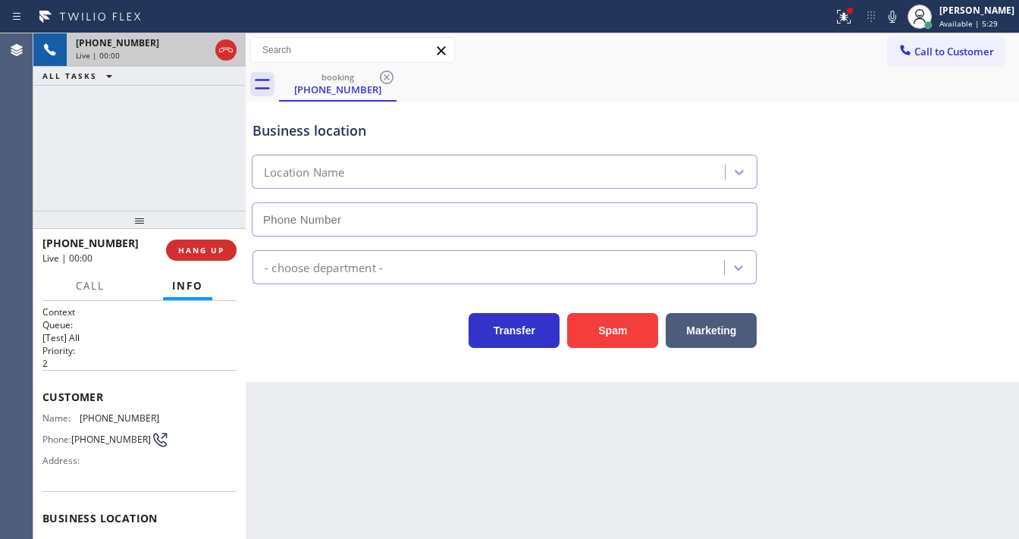
click at [5, 111] on div "Agent Desktop" at bounding box center [16, 286] width 33 height 506
type input "(714) 410-6828"
click at [103, 143] on div "+17146833015 Live | 00:03 ALL TASKS ALL TASKS ACTIVE TASKS TASKS IN WRAP UP" at bounding box center [139, 121] width 212 height 177
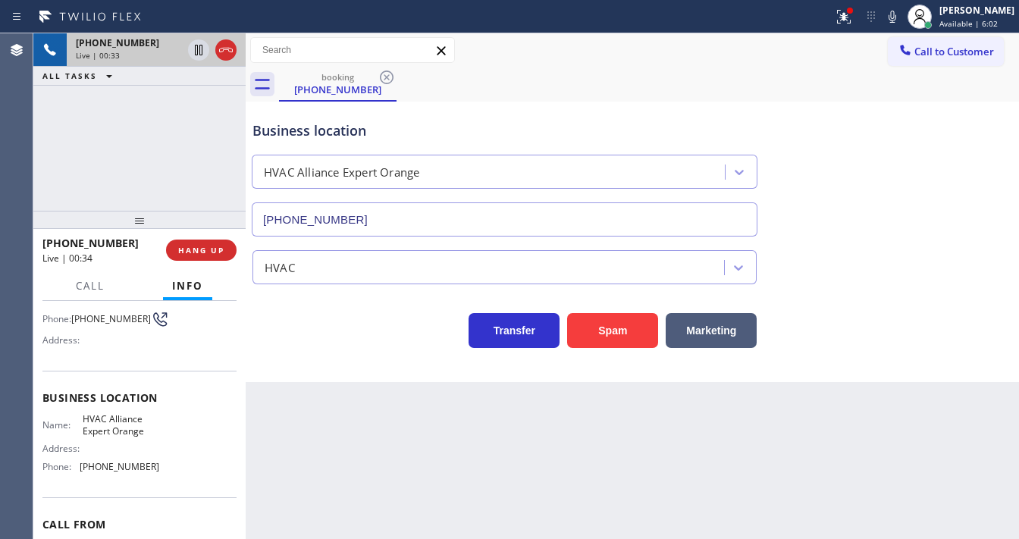
scroll to position [121, 0]
click at [127, 466] on span "(714) 410-6828" at bounding box center [120, 465] width 80 height 11
click at [146, 463] on span "(714) 410-6828" at bounding box center [120, 465] width 80 height 11
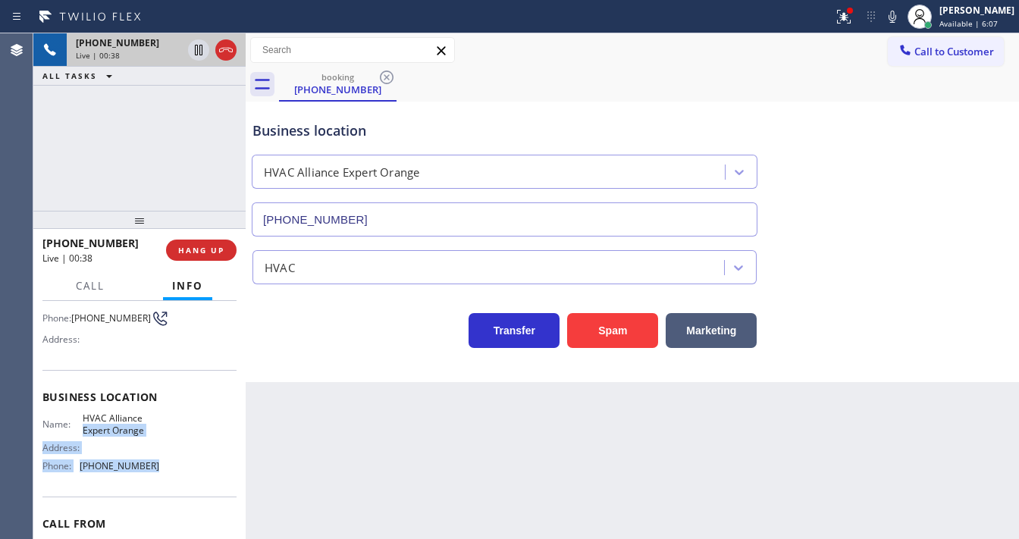
drag, startPoint x: 146, startPoint y: 468, endPoint x: 145, endPoint y: 420, distance: 47.8
click at [145, 420] on div "Name: HVAC Alliance Expert Orange Address: Phone: (714) 410-6828" at bounding box center [100, 445] width 117 height 65
click at [853, 22] on icon at bounding box center [844, 17] width 18 height 18
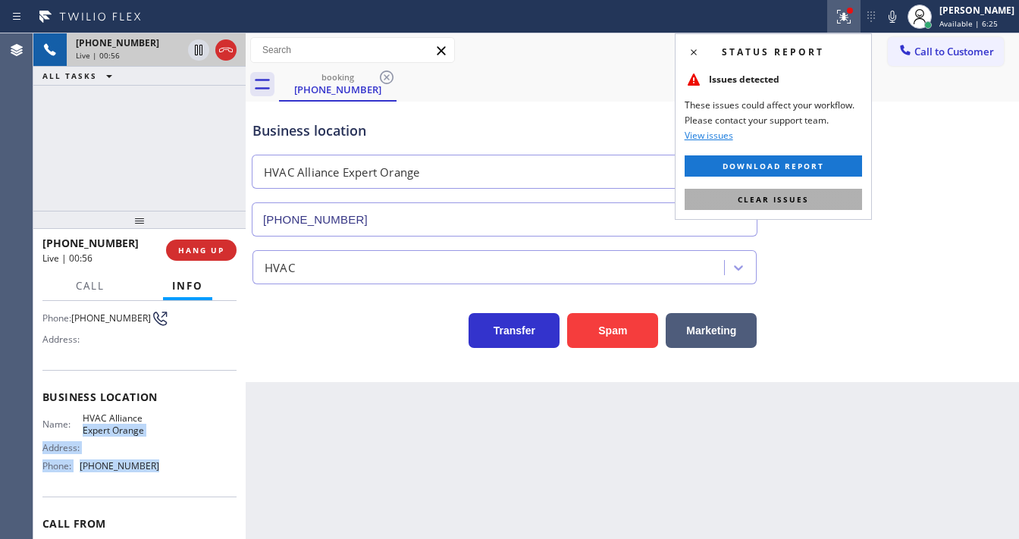
click at [796, 200] on span "Clear issues" at bounding box center [773, 199] width 71 height 11
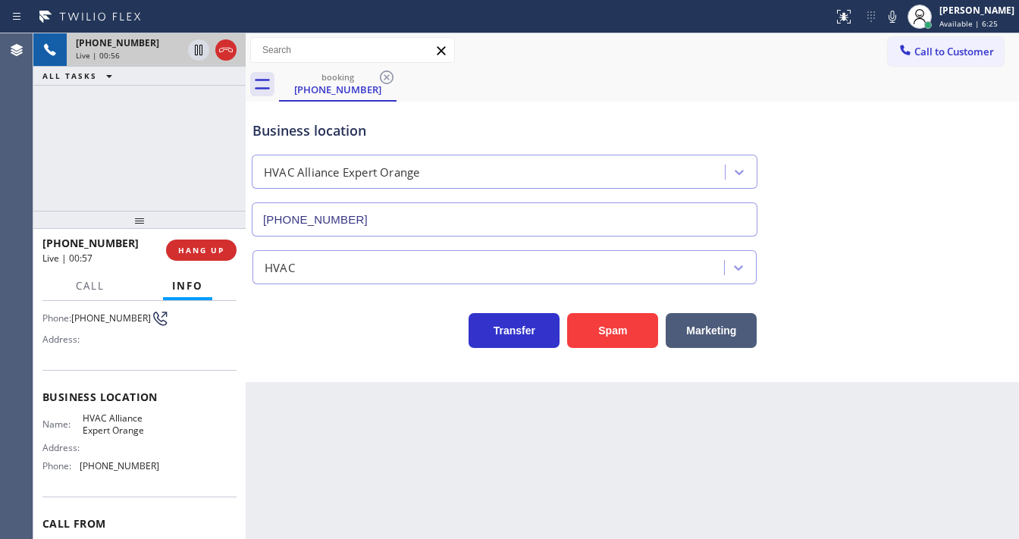
click at [827, 209] on div "Business location HVAC Alliance Expert Orange (714) 410-6828" at bounding box center [633, 167] width 766 height 137
click at [61, 173] on div "+17146833015 Live | 01:13 ALL TASKS ALL TASKS ACTIVE TASKS TASKS IN WRAP UP" at bounding box center [139, 121] width 212 height 177
click at [33, 179] on div "+17146833015 Live | 01:15 ALL TASKS ALL TASKS ACTIVE TASKS TASKS IN WRAP UP" at bounding box center [139, 121] width 212 height 177
click at [221, 245] on span "HANG UP" at bounding box center [201, 250] width 46 height 11
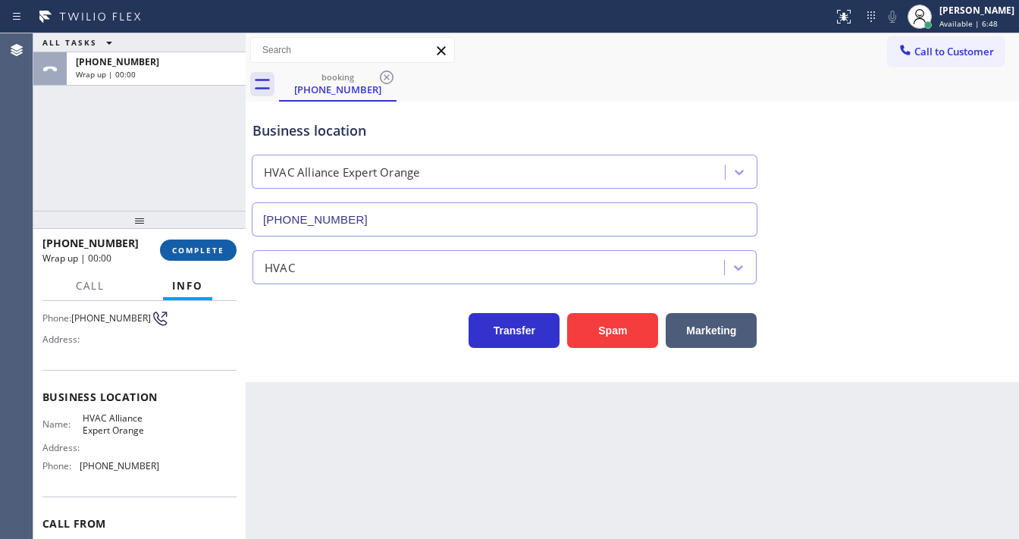
click at [221, 245] on span "COMPLETE" at bounding box center [198, 250] width 52 height 11
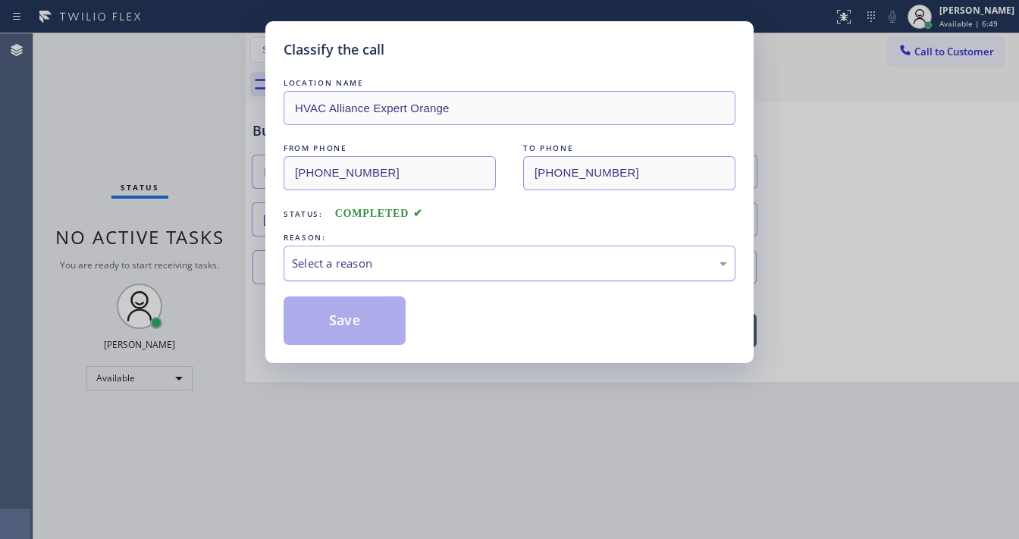
click at [387, 267] on div "Select a reason" at bounding box center [509, 263] width 435 height 17
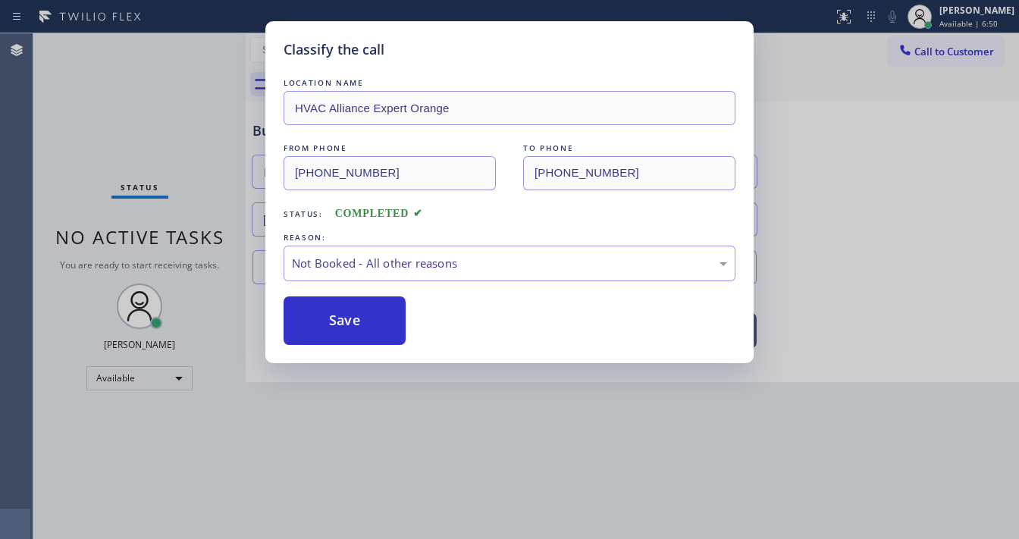
click at [367, 282] on div "LOCATION NAME HVAC Alliance Expert Orange FROM PHONE (714) 683-3015 TO PHONE (7…" at bounding box center [510, 210] width 452 height 270
drag, startPoint x: 422, startPoint y: 266, endPoint x: 416, endPoint y: 270, distance: 7.8
click at [422, 267] on div "Not Booked - All other reasons" at bounding box center [509, 263] width 435 height 17
click at [359, 340] on button "Save" at bounding box center [345, 321] width 122 height 49
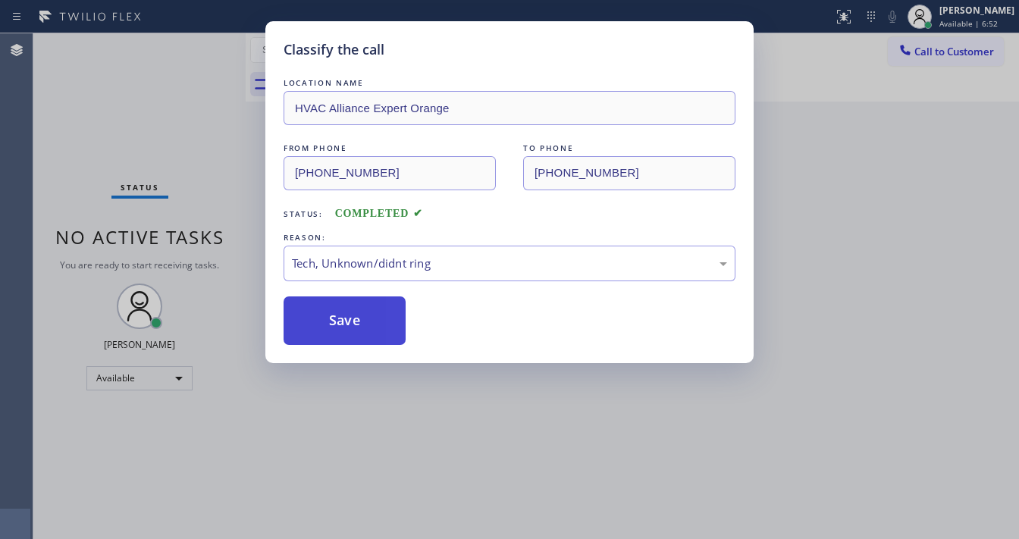
click at [359, 340] on button "Save" at bounding box center [345, 321] width 122 height 49
drag, startPoint x: 359, startPoint y: 340, endPoint x: 343, endPoint y: 467, distance: 128.4
click at [358, 340] on button "Save" at bounding box center [345, 321] width 122 height 49
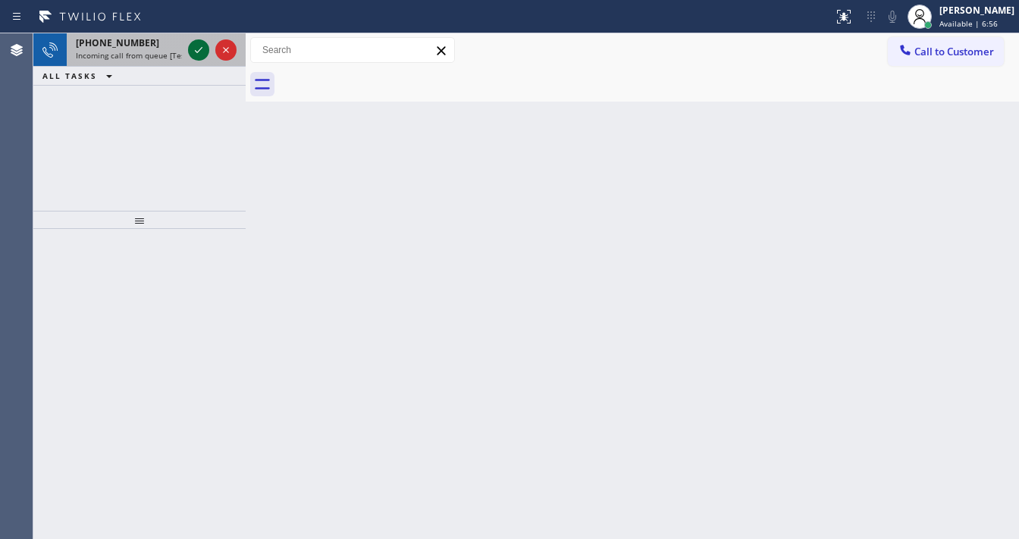
click at [193, 58] on icon at bounding box center [199, 50] width 18 height 18
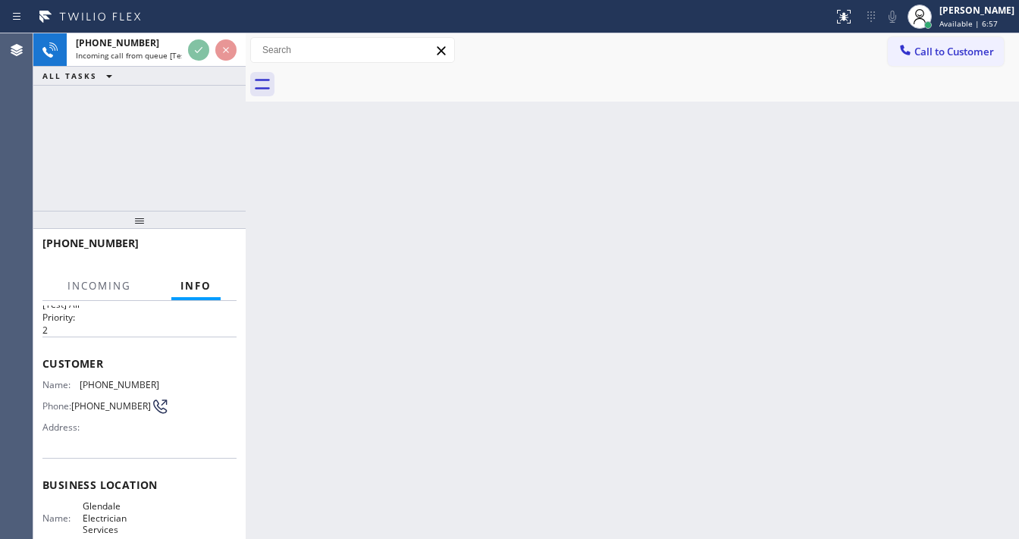
scroll to position [61, 0]
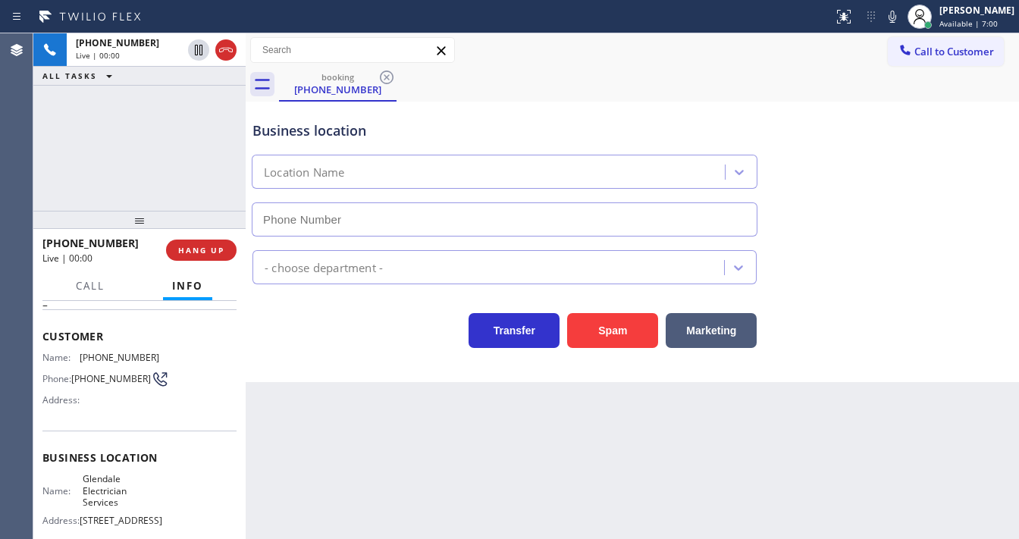
type input "(818) 841-8370"
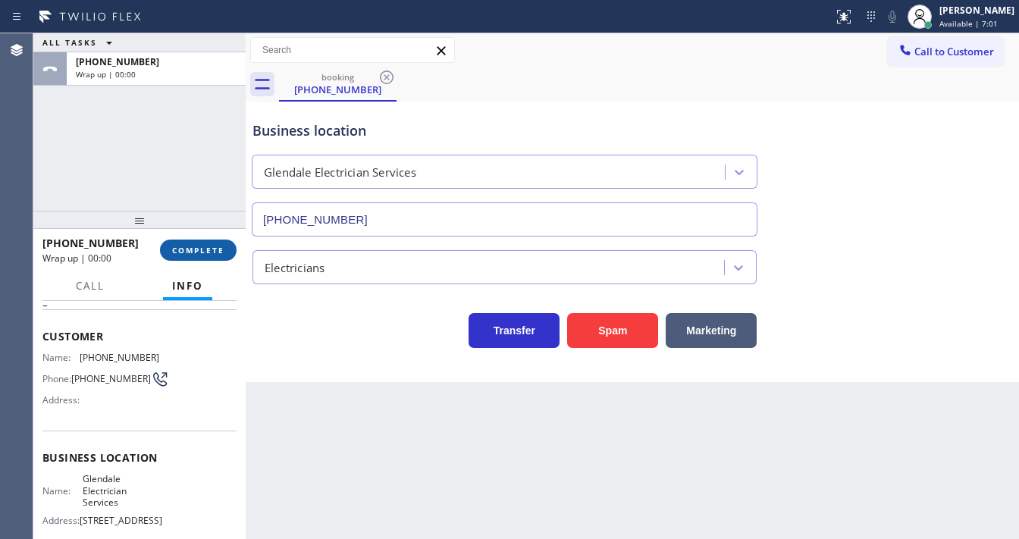
click at [202, 252] on span "COMPLETE" at bounding box center [198, 250] width 52 height 11
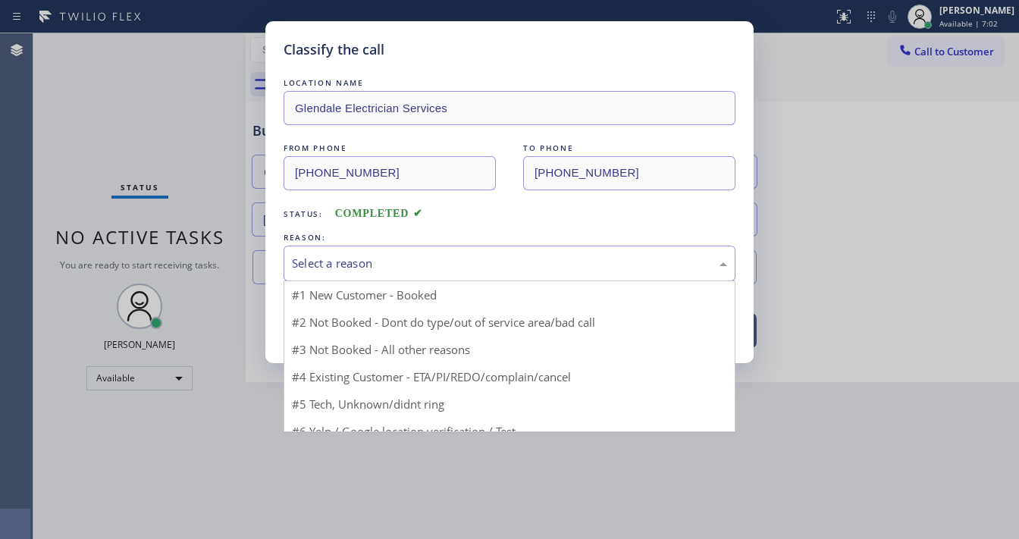
click at [315, 260] on div "Select a reason" at bounding box center [509, 263] width 435 height 17
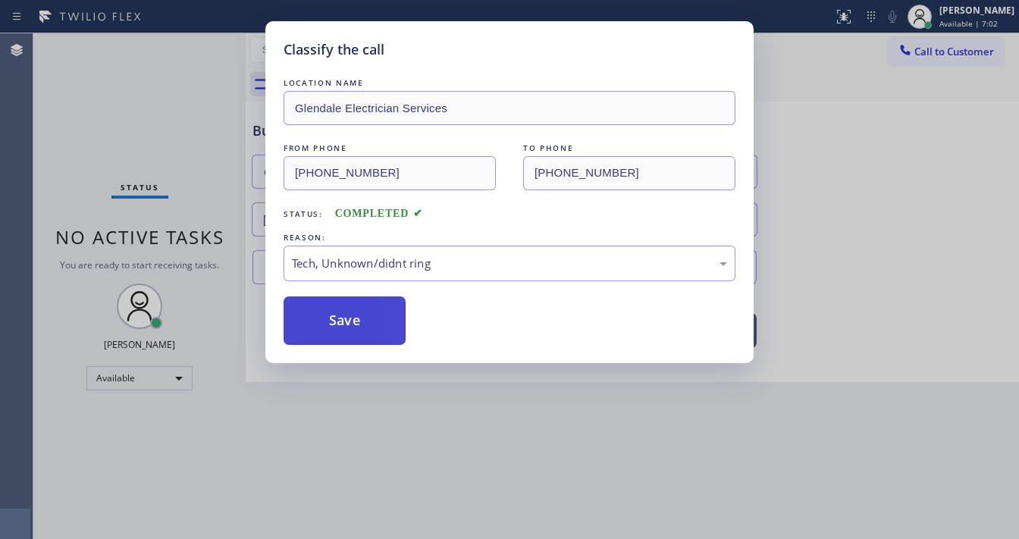
click at [350, 316] on button "Save" at bounding box center [345, 321] width 122 height 49
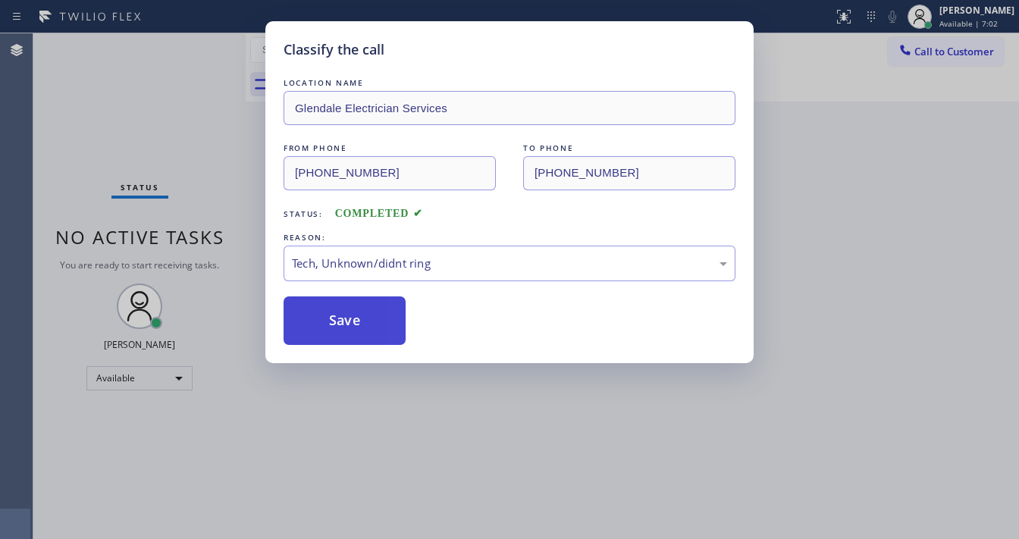
click at [350, 316] on button "Save" at bounding box center [345, 321] width 122 height 49
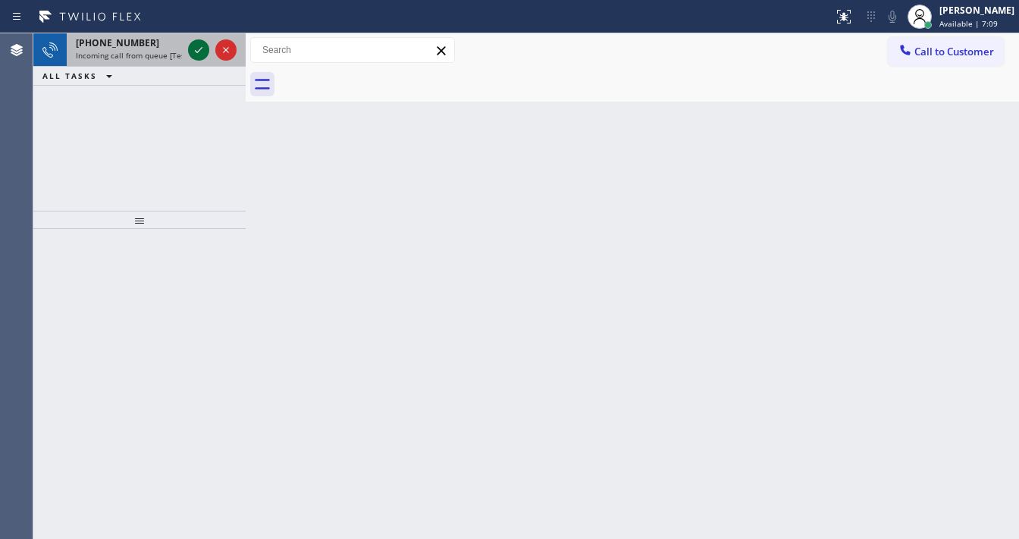
click at [204, 49] on icon at bounding box center [199, 50] width 18 height 18
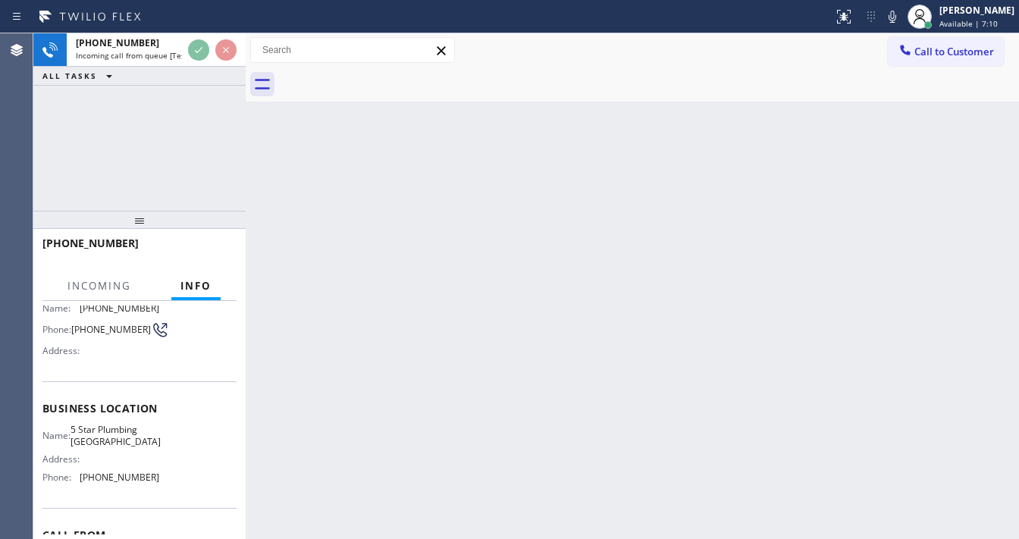
scroll to position [121, 0]
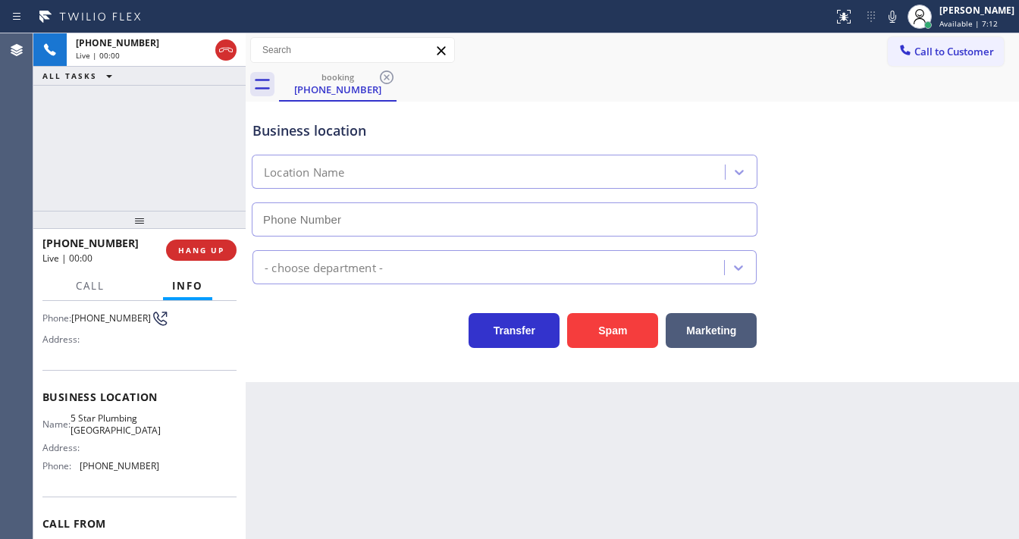
type input "(714) 844-0012"
click at [160, 176] on div "+18583536956 Live | 00:06 ALL TASKS ALL TASKS ACTIVE TASKS TASKS IN WRAP UP" at bounding box center [139, 121] width 212 height 177
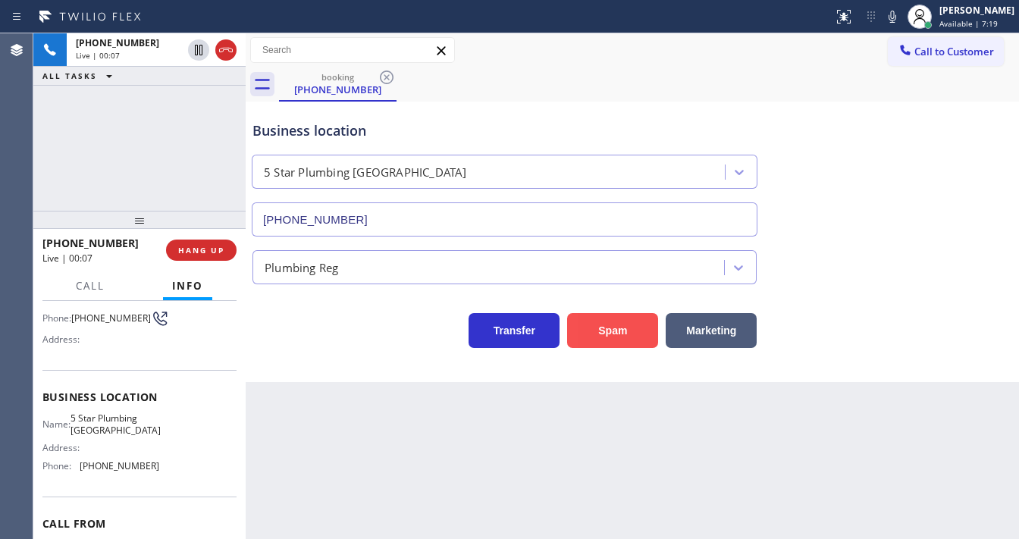
click at [573, 319] on button "Spam" at bounding box center [612, 330] width 91 height 35
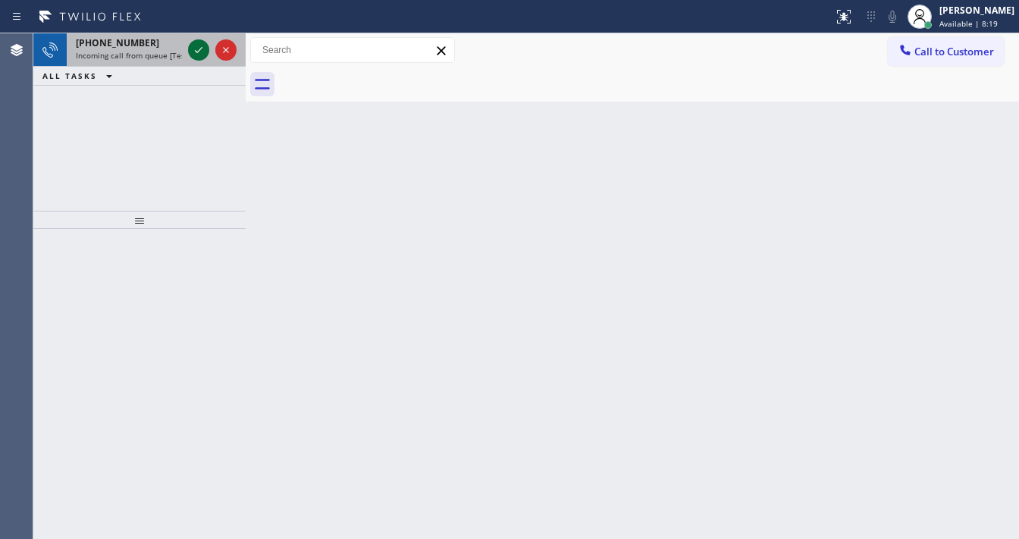
click at [202, 46] on icon at bounding box center [199, 50] width 18 height 18
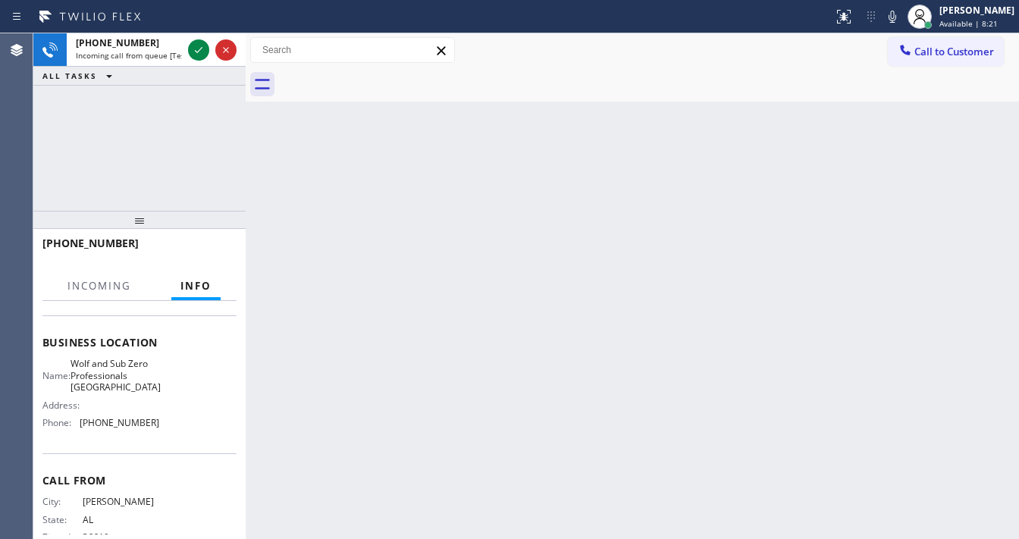
scroll to position [182, 0]
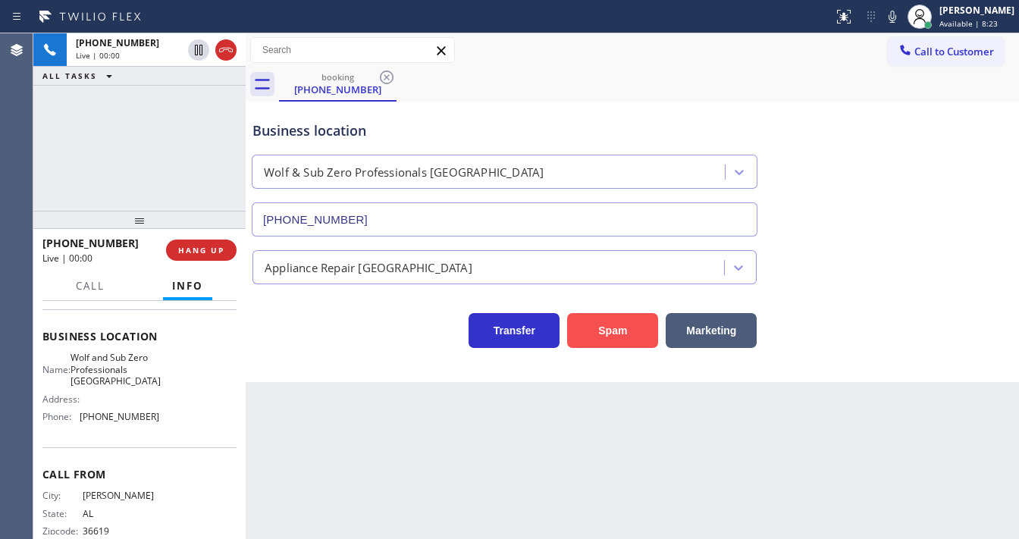
type input "(341) 999-7129"
click at [625, 328] on button "Spam" at bounding box center [612, 330] width 91 height 35
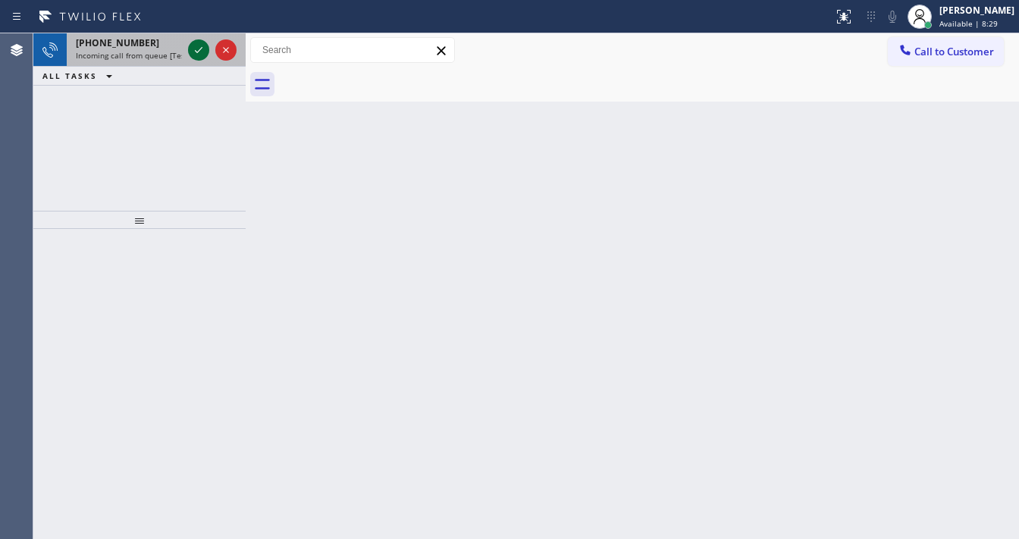
click at [196, 50] on icon at bounding box center [199, 50] width 18 height 18
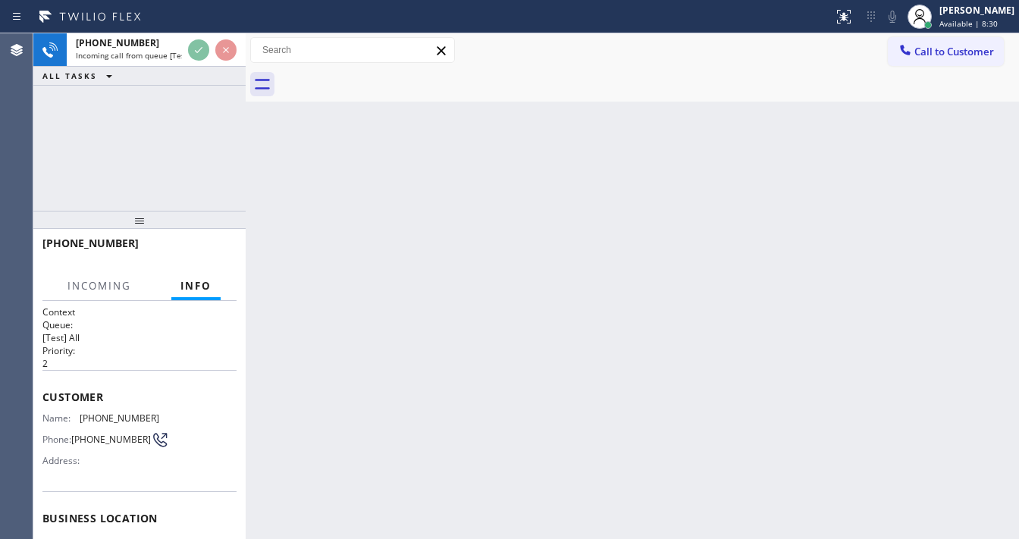
scroll to position [121, 0]
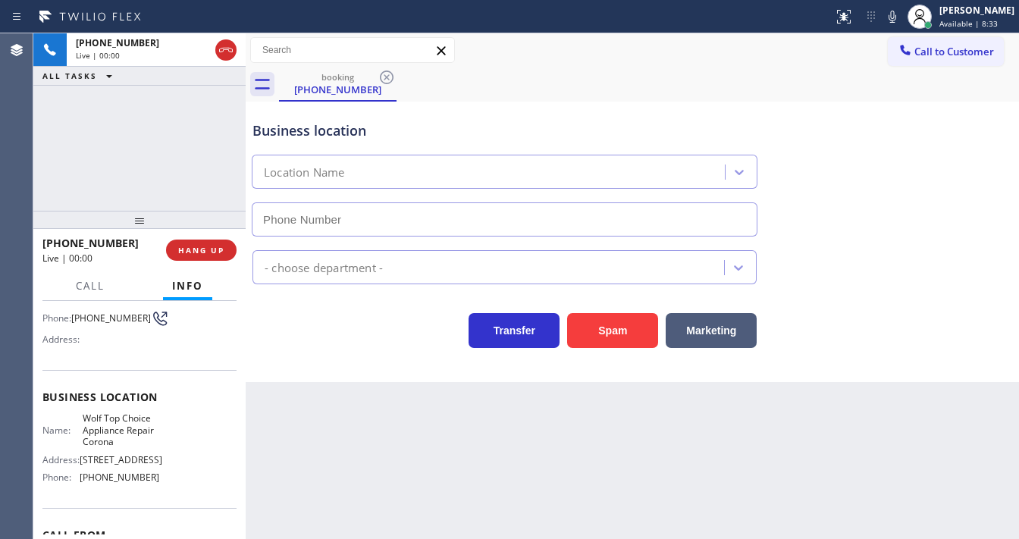
type input "(951) 456-3989"
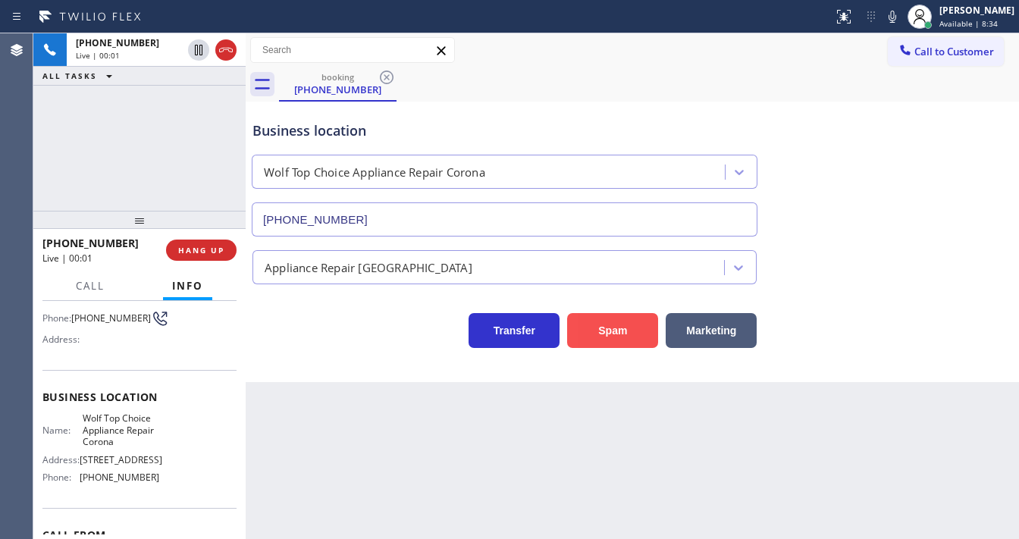
click at [580, 326] on button "Spam" at bounding box center [612, 330] width 91 height 35
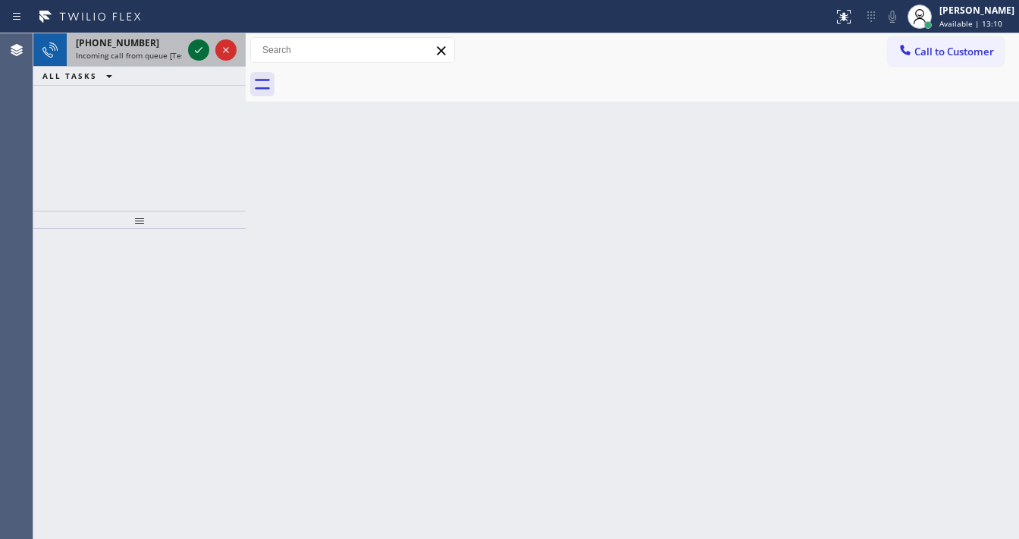
click at [190, 49] on icon at bounding box center [199, 50] width 18 height 18
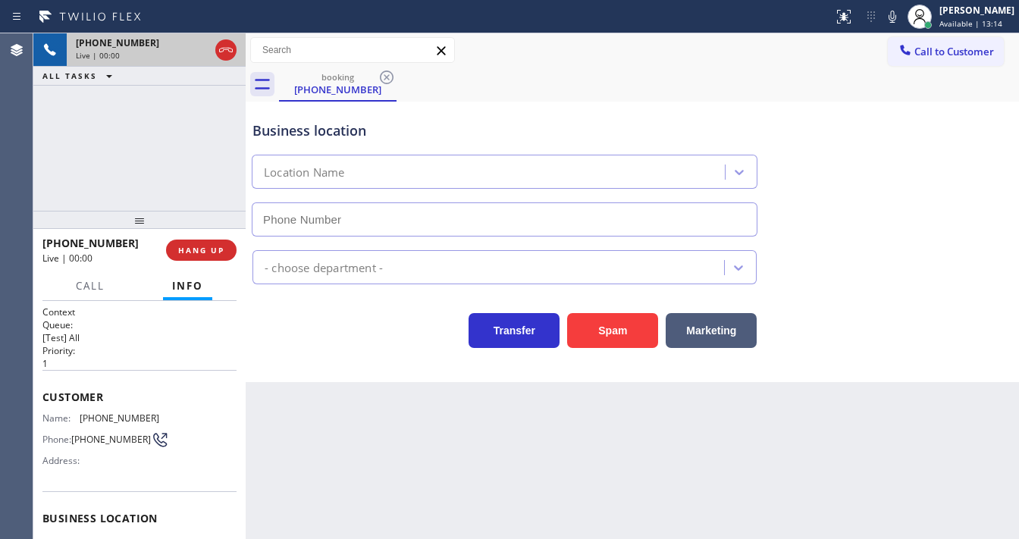
type input "(626) 415-0820"
click at [535, 44] on div "Call to Customer Outbound call Location Search location Your caller id phone nu…" at bounding box center [633, 50] width 774 height 27
click at [37, 171] on div "+17603170983 Live | 00:11 ALL TASKS ALL TASKS ACTIVE TASKS TASKS IN WRAP UP" at bounding box center [139, 121] width 212 height 177
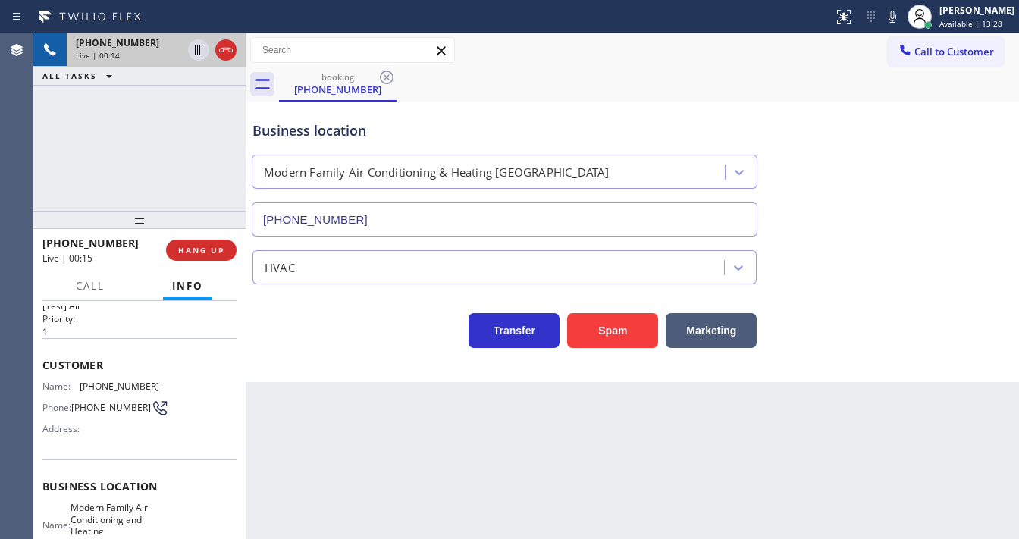
scroll to position [33, 0]
click at [179, 168] on div "+17603170983 Live | 00:19 ALL TASKS ALL TASKS ACTIVE TASKS TASKS IN WRAP UP" at bounding box center [139, 121] width 212 height 177
click at [212, 250] on span "HANG UP" at bounding box center [201, 250] width 46 height 11
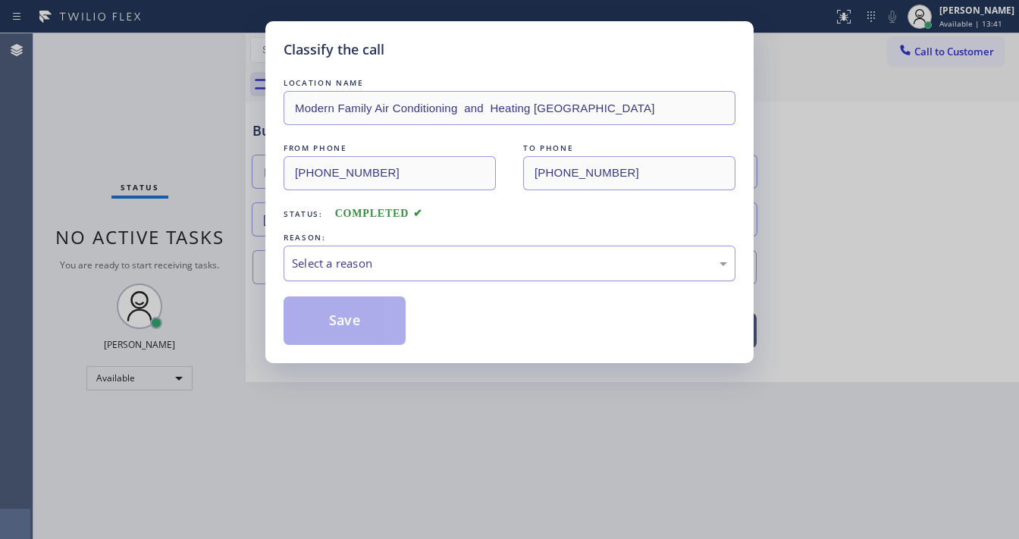
click at [346, 269] on div "Select a reason" at bounding box center [509, 263] width 435 height 17
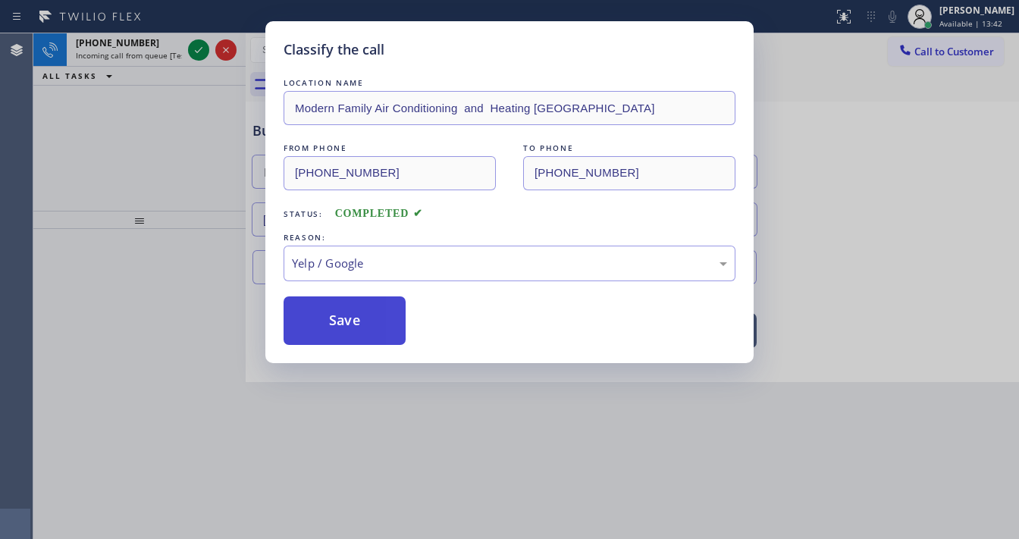
click at [353, 329] on button "Save" at bounding box center [345, 321] width 122 height 49
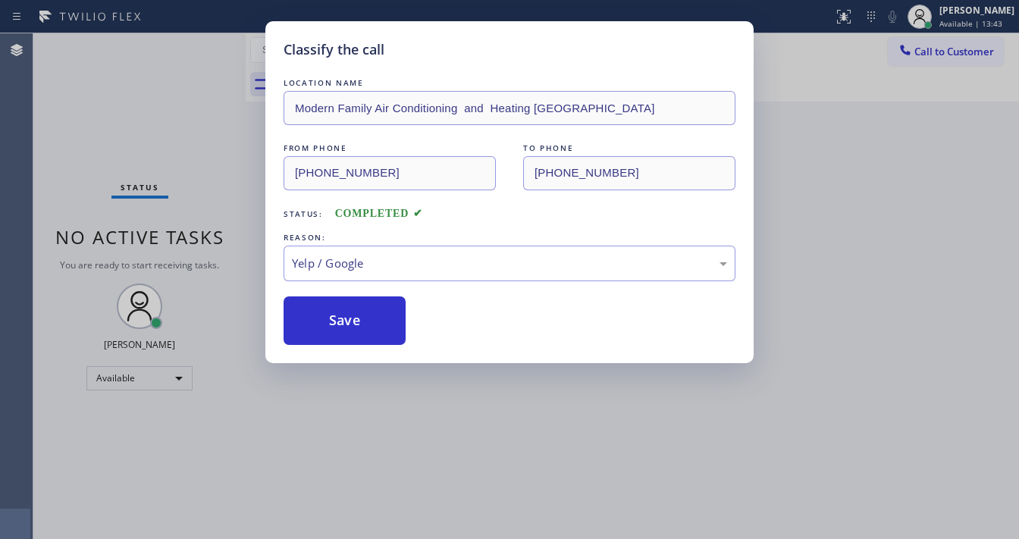
click at [195, 53] on div "Classify the call LOCATION NAME Modern Family Air Conditioning and Heating Mont…" at bounding box center [509, 269] width 1019 height 539
click at [196, 53] on div "Classify the call LOCATION NAME Modern Family Air Conditioning and Heating Mont…" at bounding box center [509, 269] width 1019 height 539
click at [199, 53] on div "Classify the call LOCATION NAME Modern Family Air Conditioning and Heating Mont…" at bounding box center [509, 269] width 1019 height 539
click at [199, 53] on div "Status No active tasks You are ready to start receiving tasks. [PERSON_NAME]" at bounding box center [139, 286] width 212 height 506
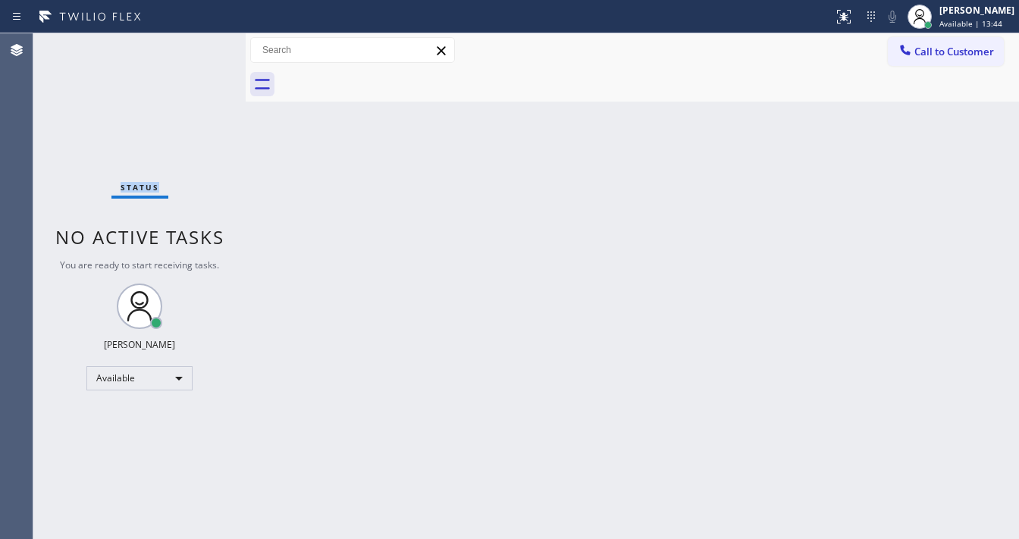
click at [199, 53] on div "Status No active tasks You are ready to start receiving tasks. [PERSON_NAME]" at bounding box center [139, 286] width 212 height 506
click at [197, 53] on div "Status No active tasks You are ready to start receiving tasks. [PERSON_NAME]" at bounding box center [139, 286] width 212 height 506
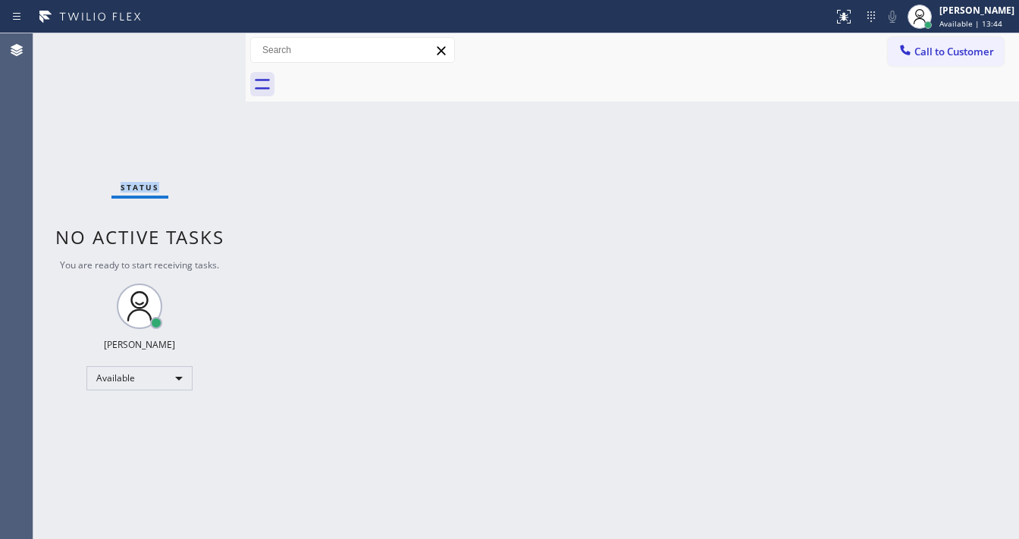
click at [197, 53] on div "Status No active tasks You are ready to start receiving tasks. [PERSON_NAME]" at bounding box center [139, 286] width 212 height 506
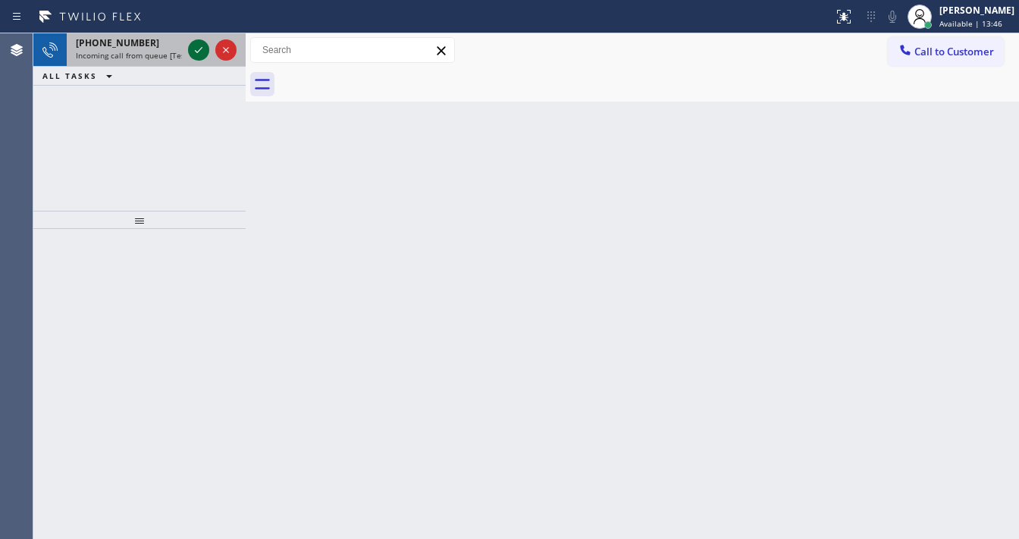
click at [197, 53] on icon at bounding box center [199, 50] width 18 height 18
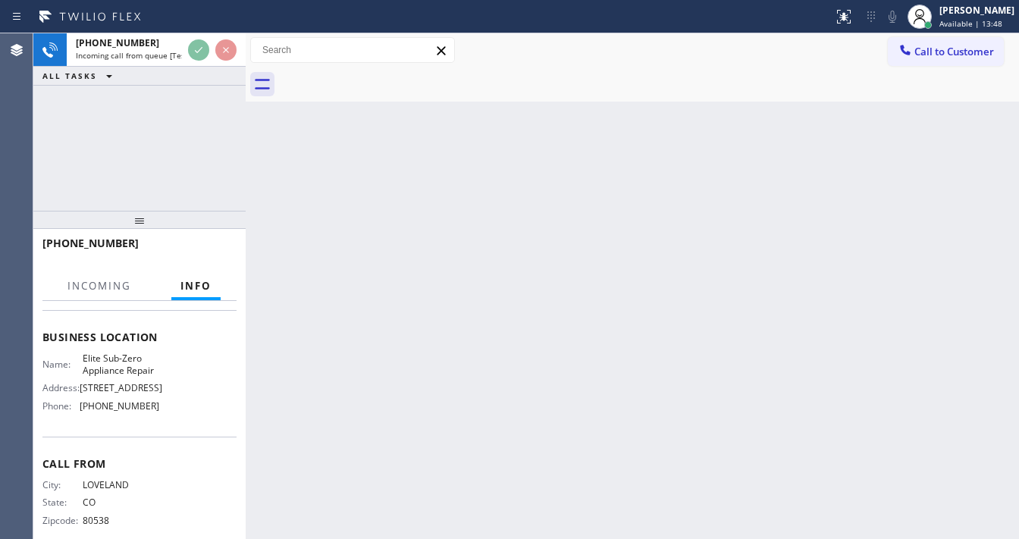
scroll to position [182, 0]
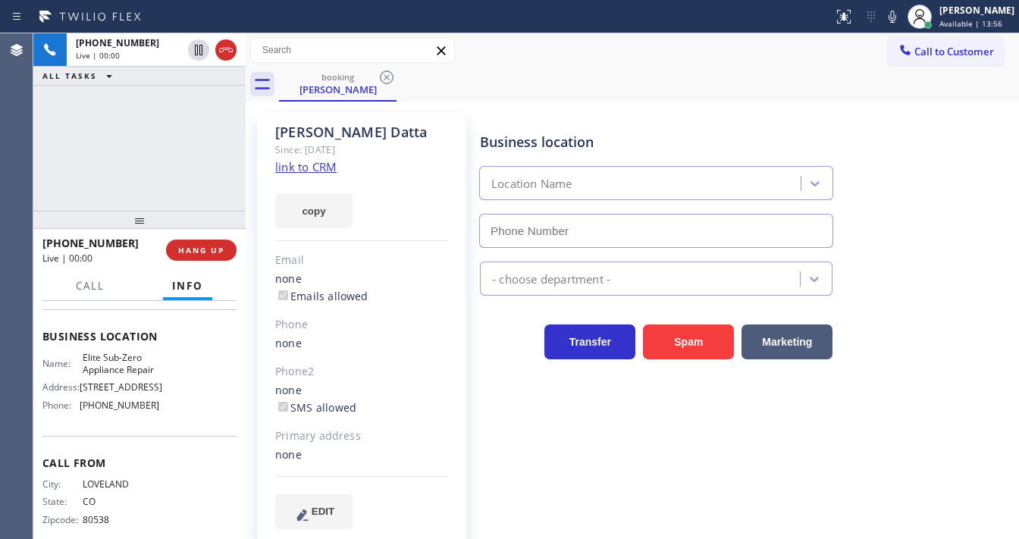
type input "(415) 965-3694"
click at [300, 167] on link "link to CRM" at bounding box center [305, 166] width 61 height 15
click at [212, 156] on div "+19707448449 Live | 00:11 ALL TASKS ALL TASKS ACTIVE TASKS TASKS IN WRAP UP" at bounding box center [139, 121] width 212 height 177
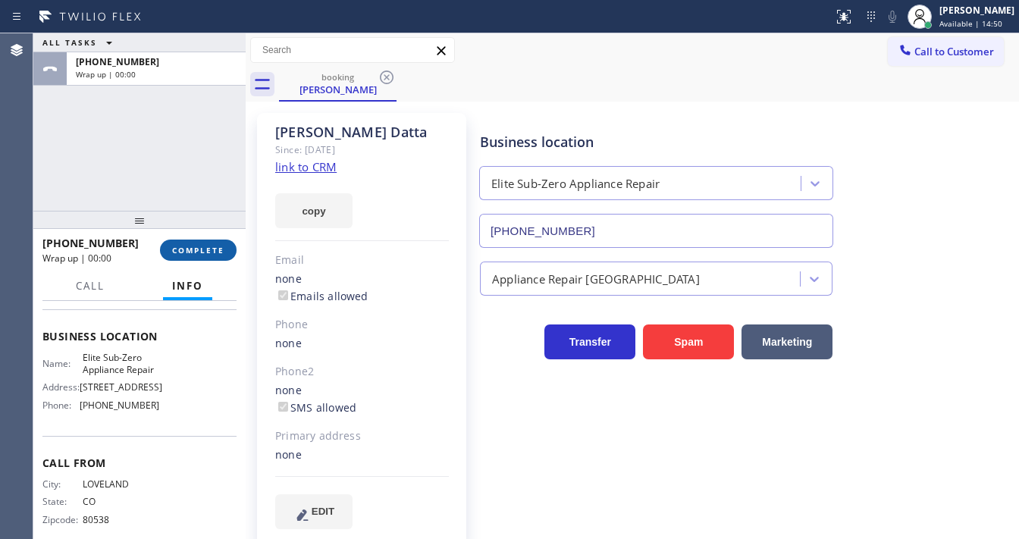
click at [216, 251] on span "COMPLETE" at bounding box center [198, 250] width 52 height 11
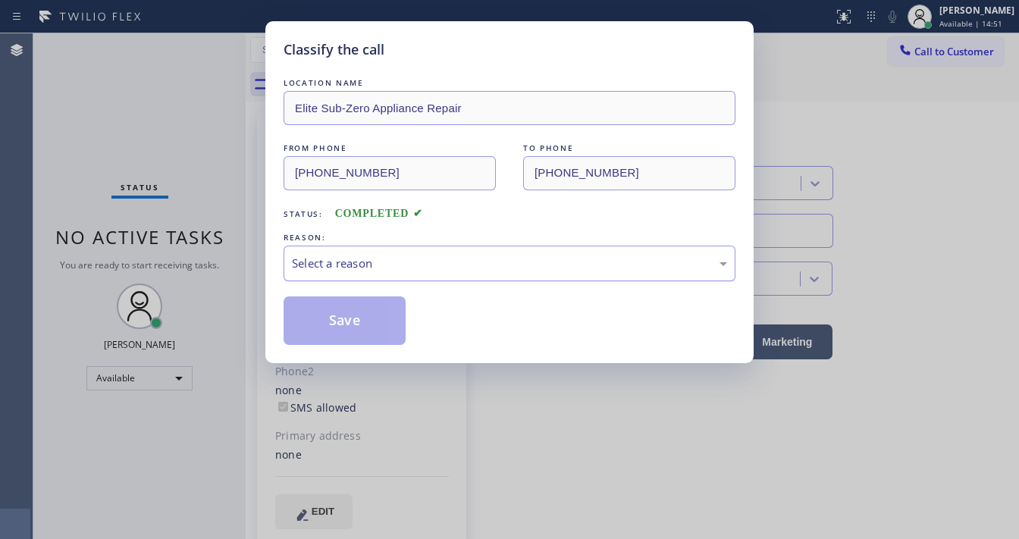
click at [344, 270] on div "Select a reason" at bounding box center [509, 263] width 435 height 17
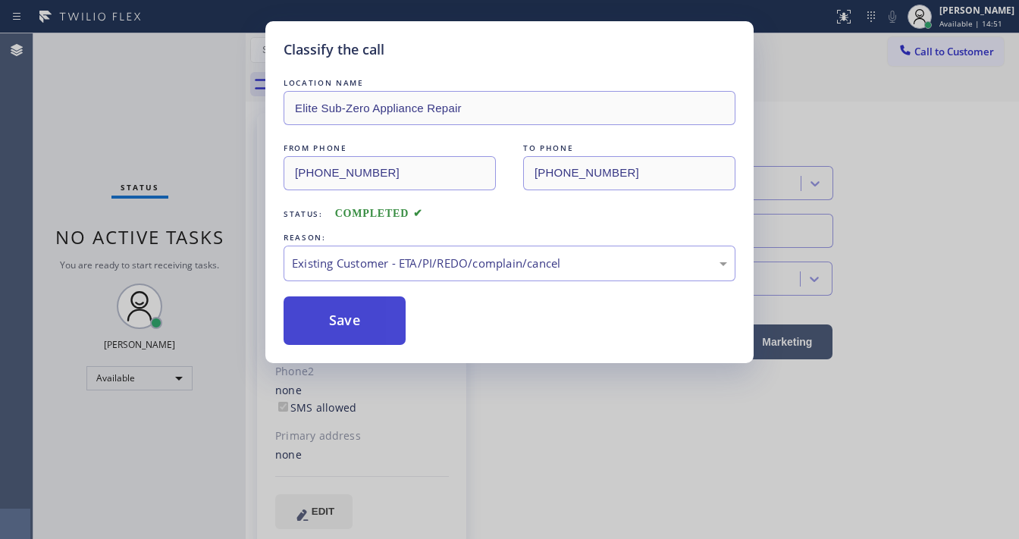
click at [334, 327] on button "Save" at bounding box center [345, 321] width 122 height 49
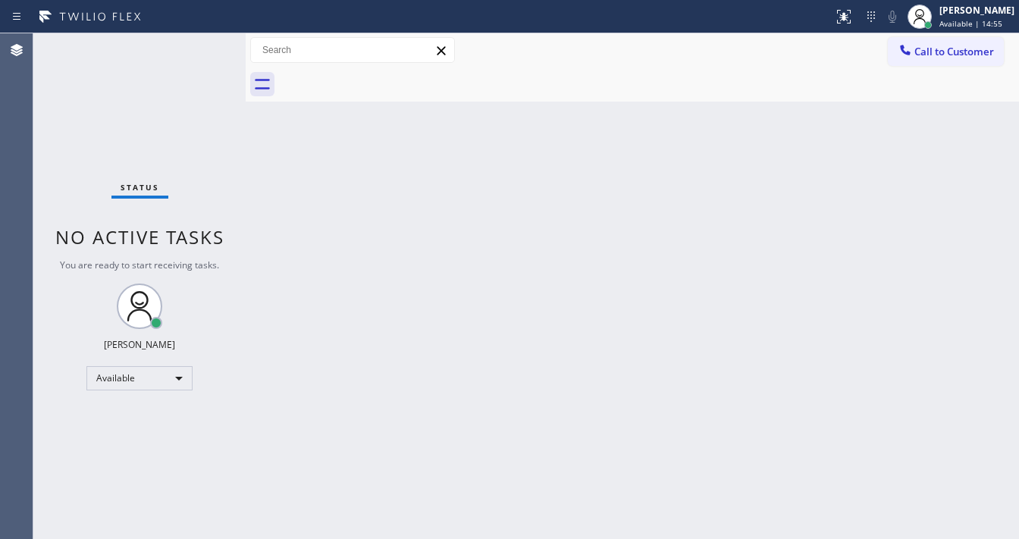
click at [194, 45] on div "Status No active tasks You are ready to start receiving tasks. [PERSON_NAME]" at bounding box center [139, 286] width 212 height 506
click at [193, 45] on div "Status No active tasks You are ready to start receiving tasks. [PERSON_NAME]" at bounding box center [139, 286] width 212 height 506
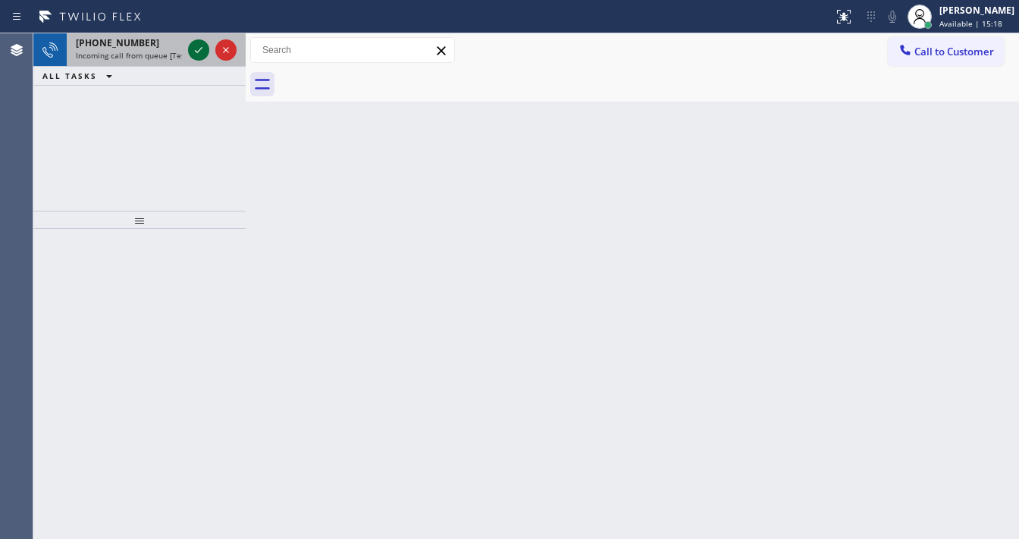
click at [200, 42] on button at bounding box center [198, 49] width 21 height 21
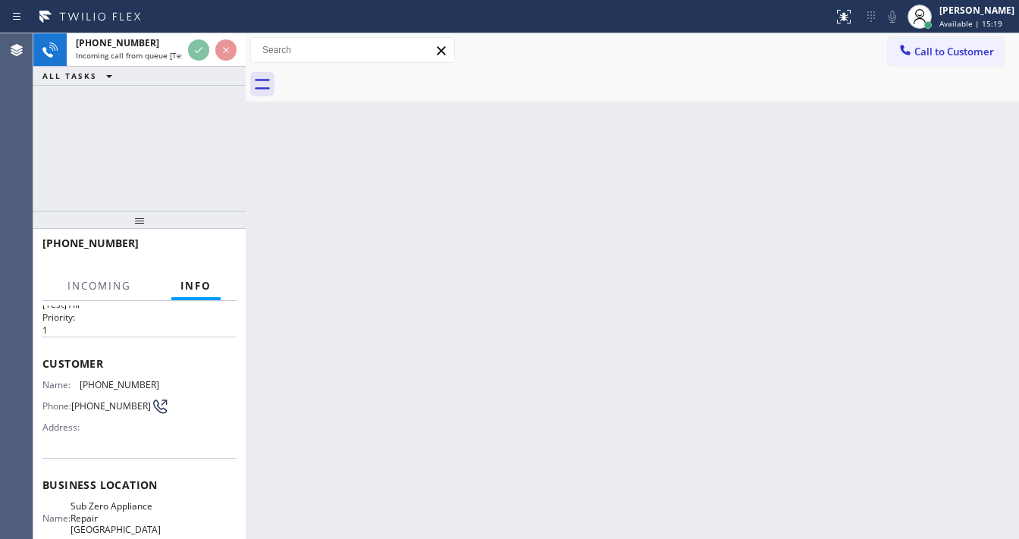
scroll to position [61, 0]
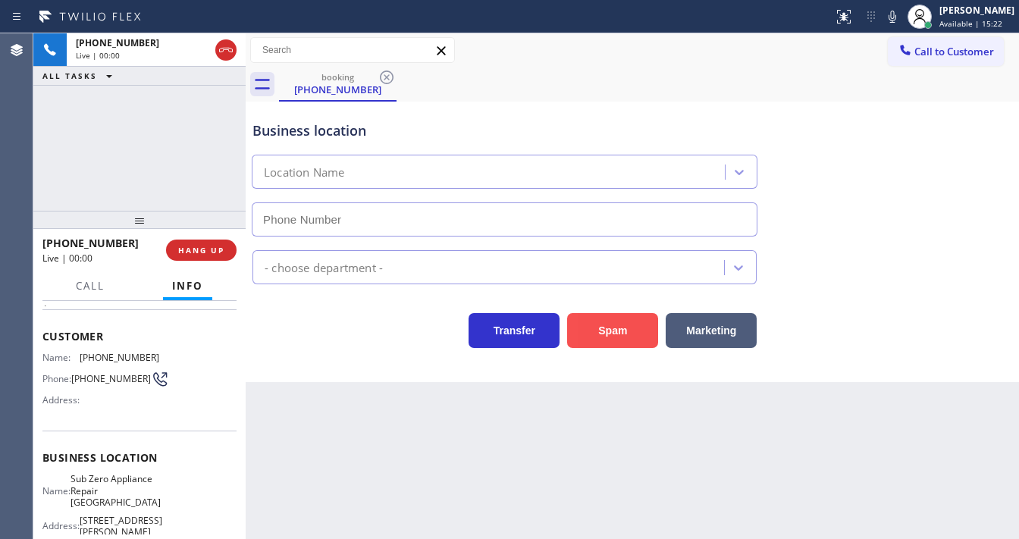
type input "(360) 205-1831"
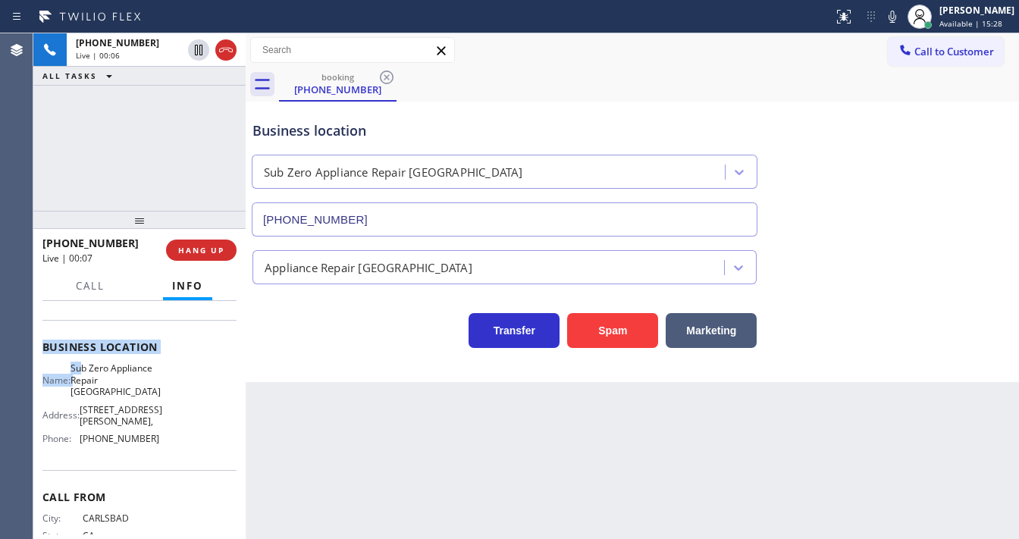
scroll to position [182, 0]
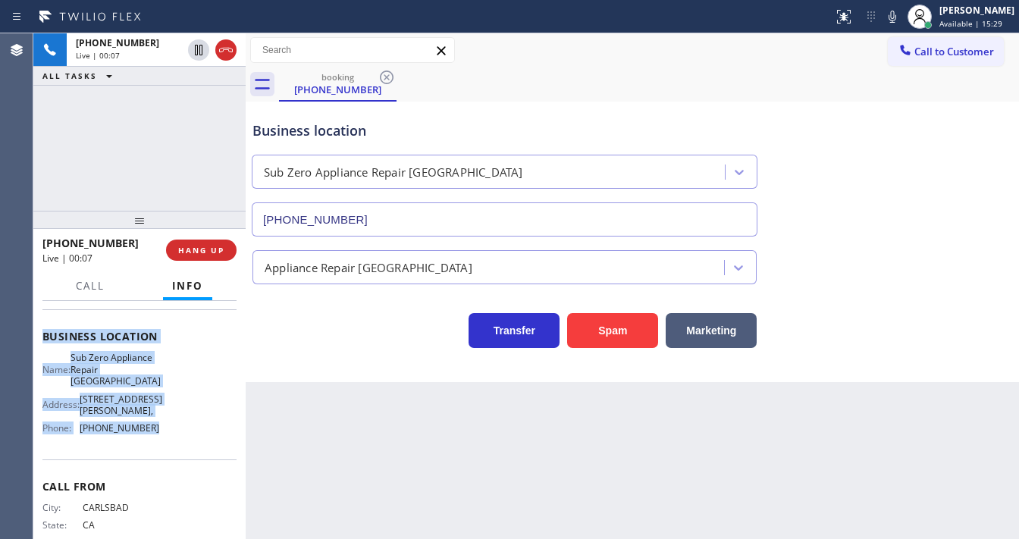
drag, startPoint x: 42, startPoint y: 328, endPoint x: 154, endPoint y: 428, distance: 150.3
click at [154, 428] on div "Context Queue: [Test] All Priority: 1 Customer Name: (760) 331-3012 Phone: (760…" at bounding box center [139, 349] width 194 height 450
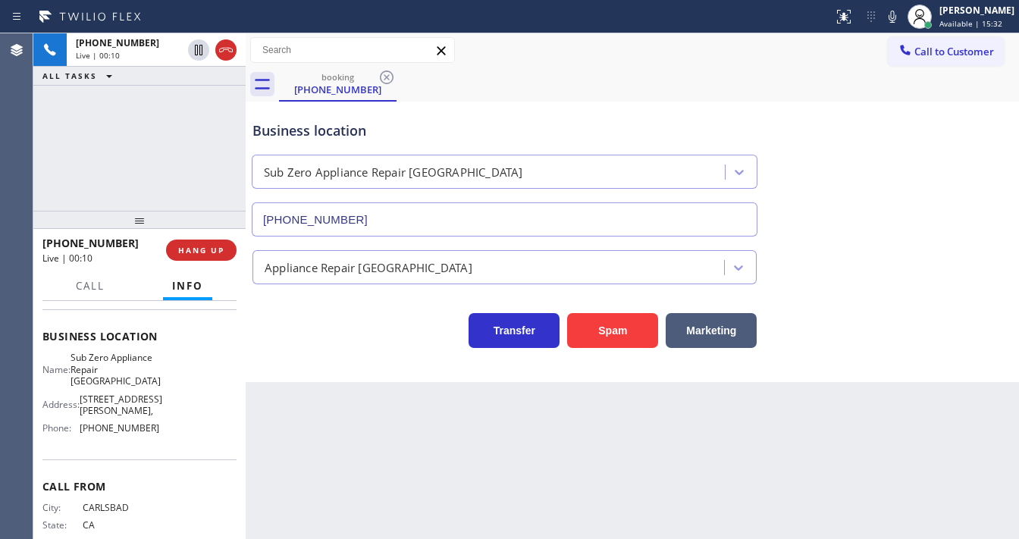
click at [195, 182] on div "+17603313012 Live | 00:10 ALL TASKS ALL TASKS ACTIVE TASKS TASKS IN WRAP UP" at bounding box center [139, 121] width 212 height 177
click at [181, 188] on div "+17603313012 Live | 00:12 ALL TASKS ALL TASKS ACTIVE TASKS TASKS IN WRAP UP" at bounding box center [139, 121] width 212 height 177
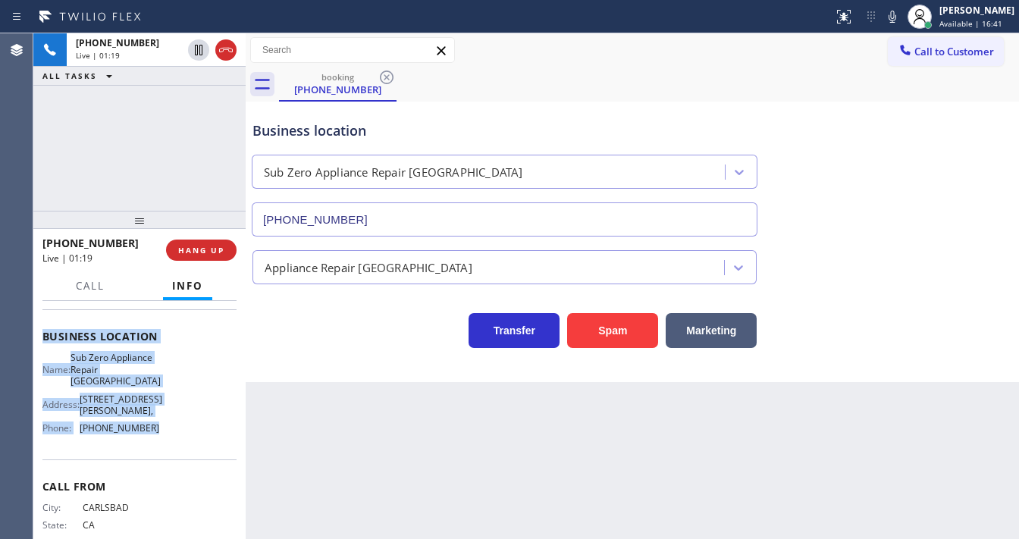
drag, startPoint x: 43, startPoint y: 388, endPoint x: 161, endPoint y: 422, distance: 122.6
click at [161, 422] on div "Context Queue: [Test] All Priority: 1 Customer Name: (760) 331-3012 Phone: (760…" at bounding box center [139, 349] width 194 height 450
copy div "Customer Name: (760) 331-3012 Phone: (760) 331-3012 Address: Business location …"
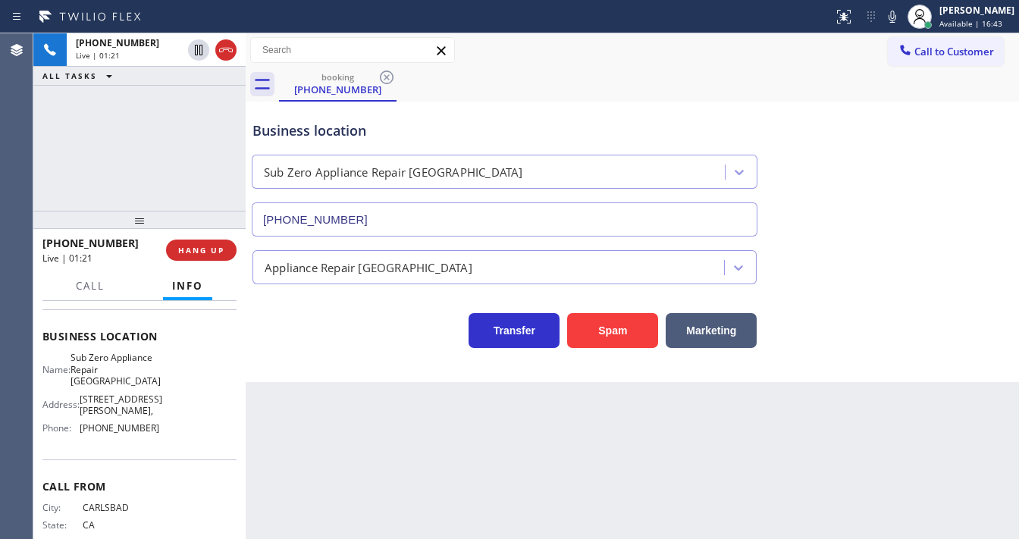
click at [99, 134] on div "+17603313012 Live | 01:21 ALL TASKS ALL TASKS ACTIVE TASKS TASKS IN WRAP UP" at bounding box center [139, 121] width 212 height 177
click at [167, 163] on div "+17603313012 Live | 01:28 ALL TASKS ALL TASKS ACTIVE TASKS TASKS IN WRAP UP" at bounding box center [139, 121] width 212 height 177
click at [90, 284] on span "Call" at bounding box center [90, 286] width 29 height 14
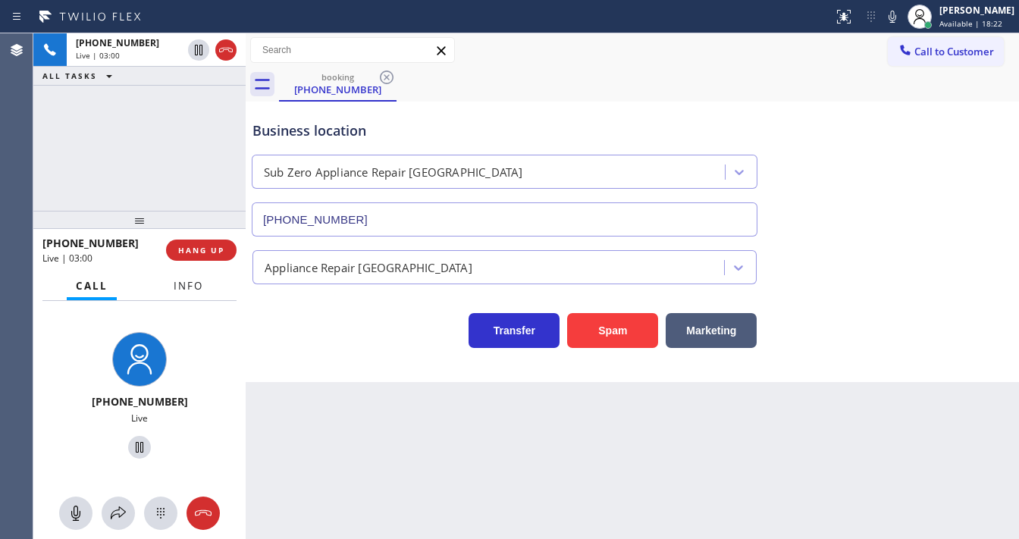
click at [185, 288] on span "Info" at bounding box center [189, 286] width 30 height 14
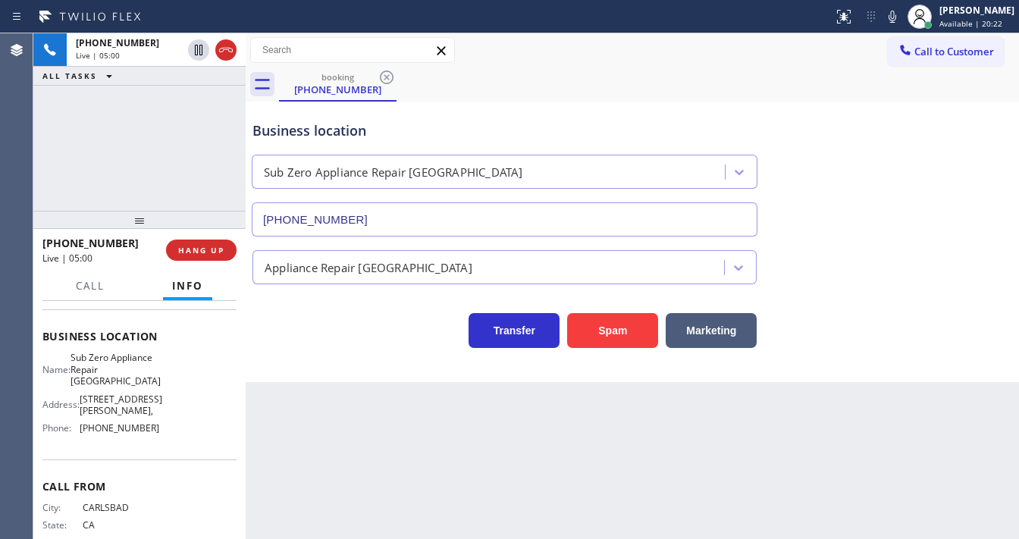
click at [56, 188] on div "+17603313012 Live | 05:00 ALL TASKS ALL TASKS ACTIVE TASKS TASKS IN WRAP UP" at bounding box center [139, 121] width 212 height 177
click at [102, 188] on div "+17603313012 Live | 05:01 ALL TASKS ALL TASKS ACTIVE TASKS TASKS IN WRAP UP" at bounding box center [139, 121] width 212 height 177
click at [149, 97] on div "+17603313012 Live | 05:40 ALL TASKS ALL TASKS ACTIVE TASKS TASKS IN WRAP UP" at bounding box center [139, 121] width 212 height 177
click at [155, 180] on div "+17603313012 Live | 05:54 ALL TASKS ALL TASKS ACTIVE TASKS TASKS IN WRAP UP" at bounding box center [139, 121] width 212 height 177
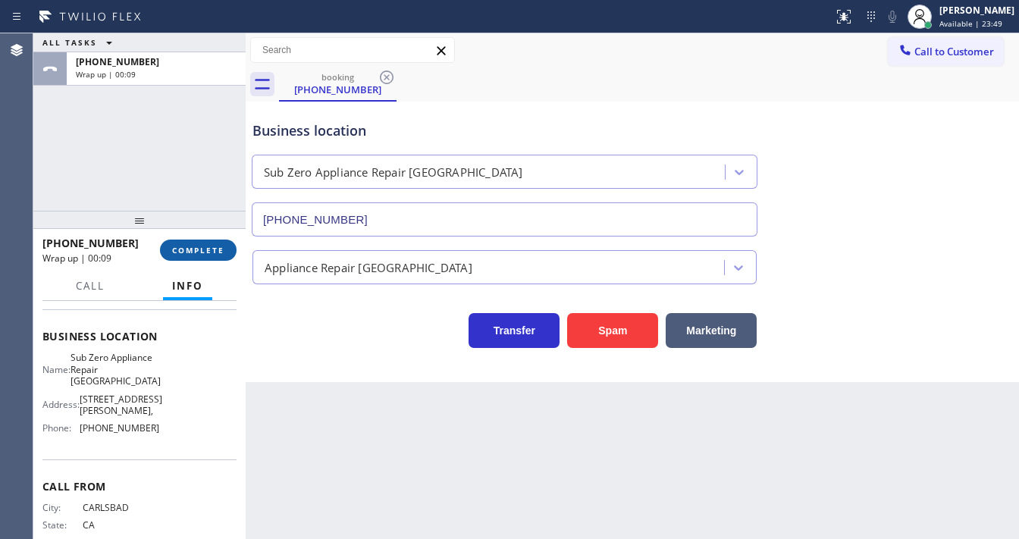
click at [199, 255] on button "COMPLETE" at bounding box center [198, 250] width 77 height 21
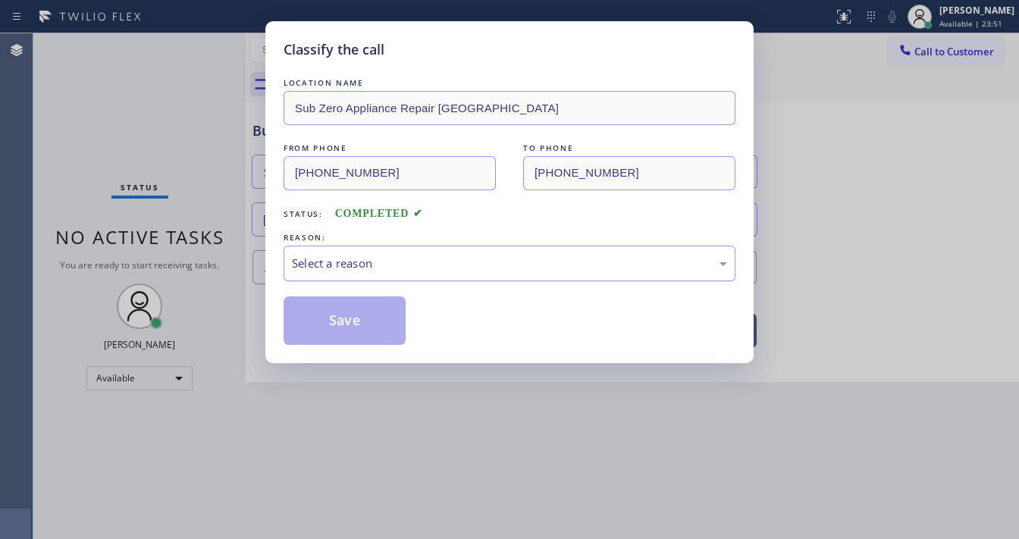
click at [337, 271] on div "Select a reason" at bounding box center [509, 263] width 435 height 17
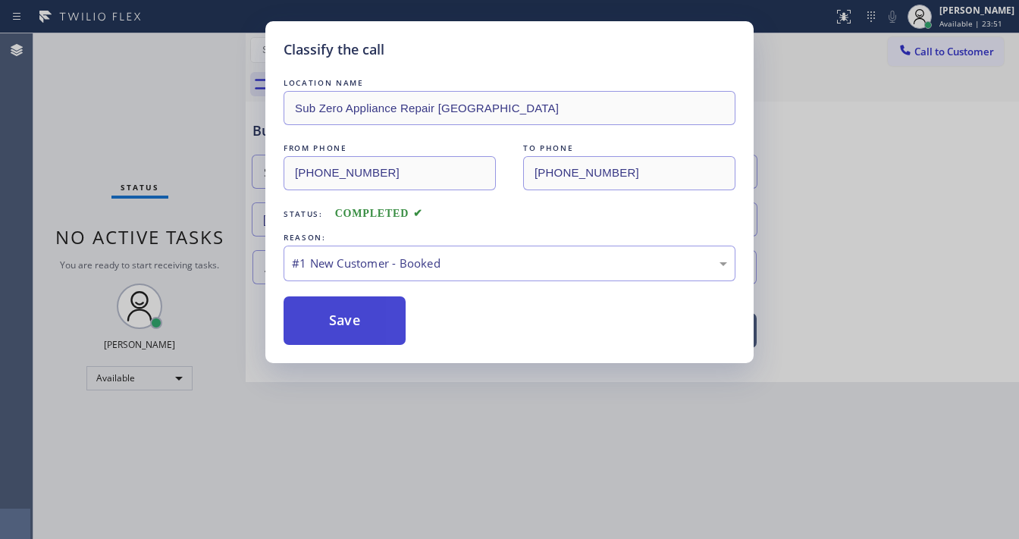
click at [345, 325] on button "Save" at bounding box center [345, 321] width 122 height 49
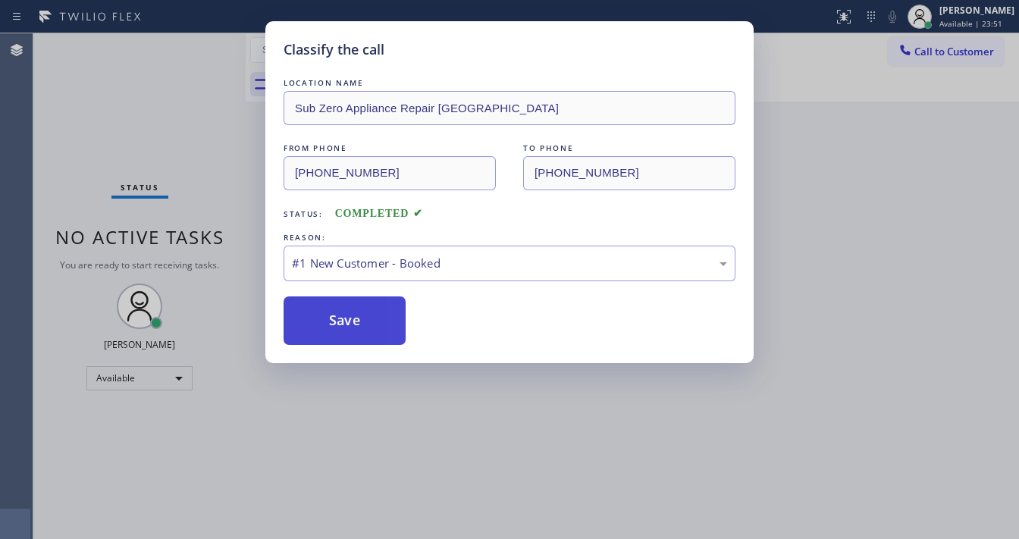
click at [345, 325] on button "Save" at bounding box center [345, 321] width 122 height 49
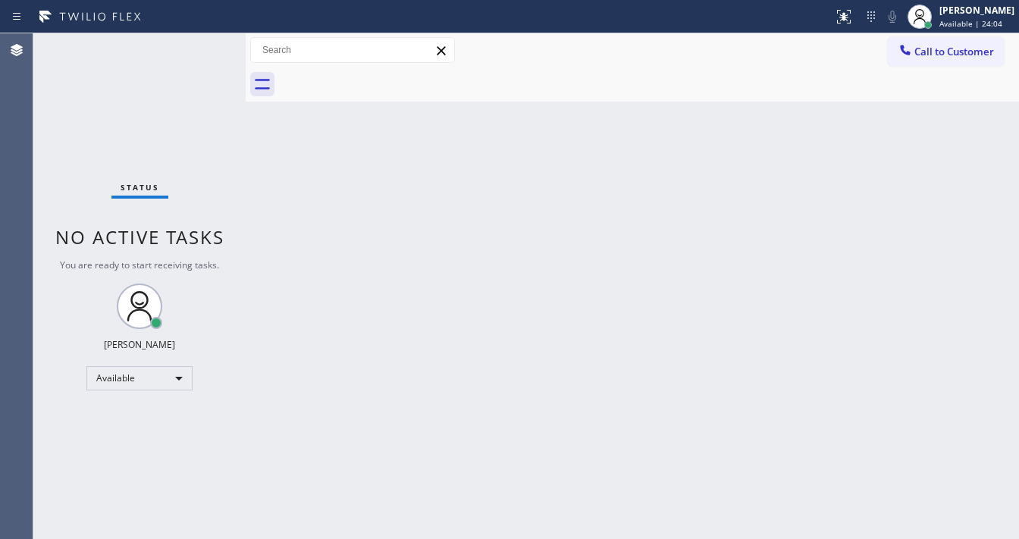
click at [179, 30] on div "Status report No issues detected If you experience an issue, please download th…" at bounding box center [509, 16] width 1019 height 33
click at [197, 55] on div "Status No active tasks You are ready to start receiving tasks. [PERSON_NAME]" at bounding box center [139, 286] width 212 height 506
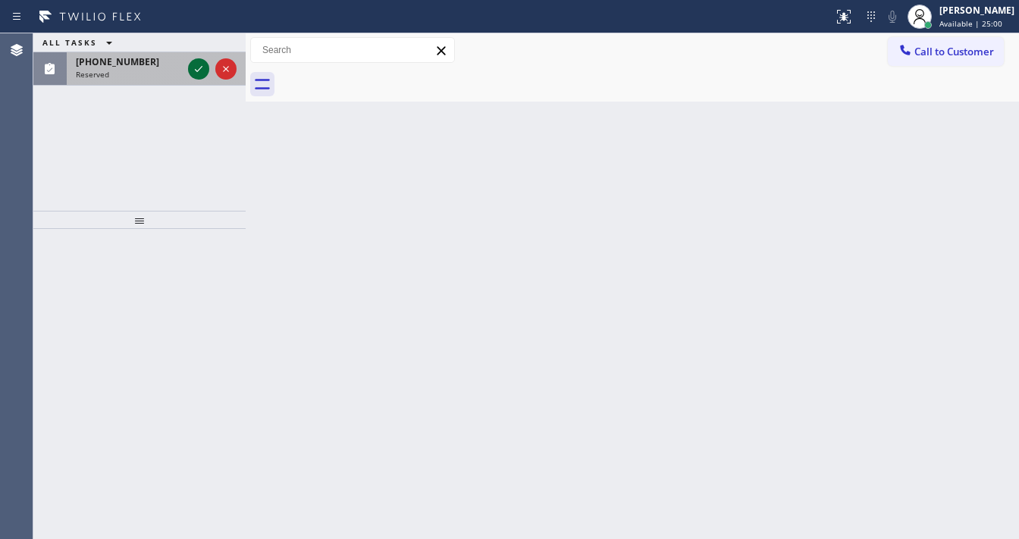
click at [193, 68] on icon at bounding box center [199, 69] width 18 height 18
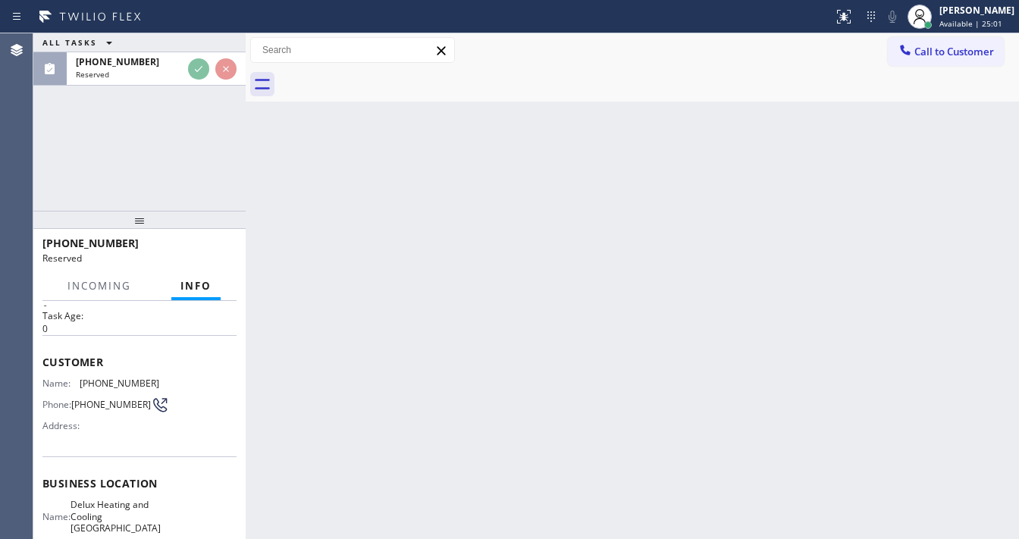
scroll to position [182, 0]
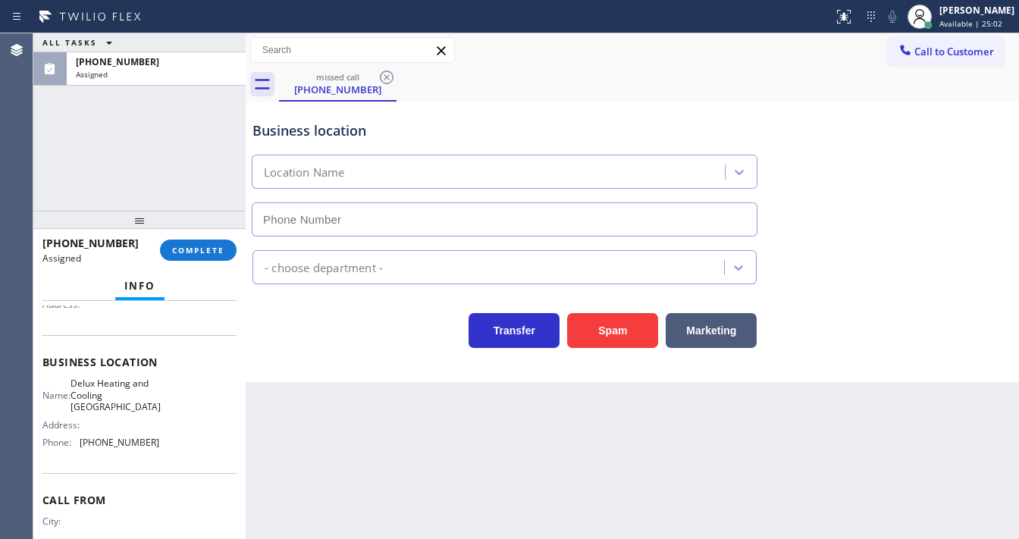
type input "(213) 513-5369"
click at [215, 224] on div at bounding box center [139, 220] width 212 height 18
click at [212, 249] on span "COMPLETE" at bounding box center [198, 250] width 52 height 11
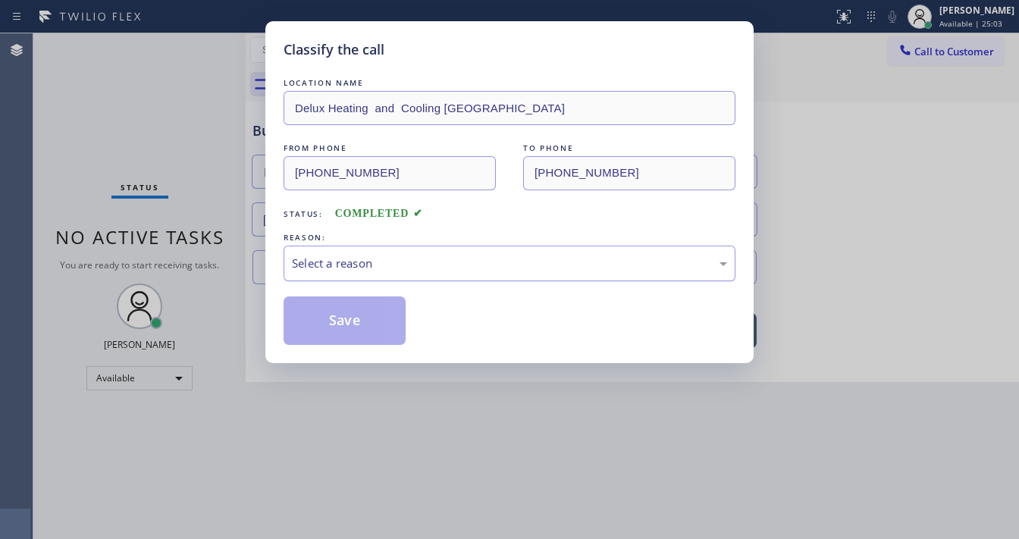
click at [342, 263] on div "Select a reason" at bounding box center [509, 263] width 435 height 17
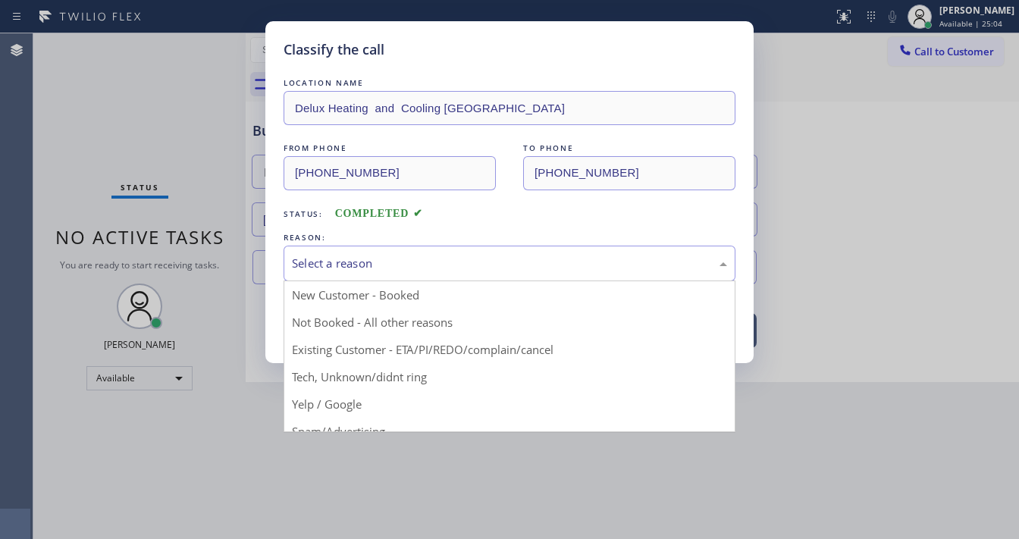
drag, startPoint x: 350, startPoint y: 376, endPoint x: 334, endPoint y: 331, distance: 47.5
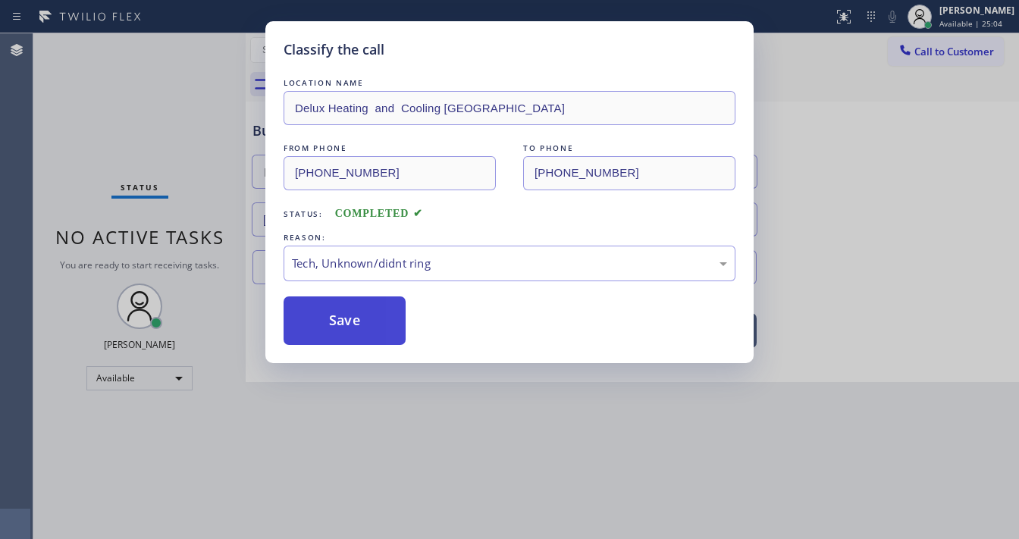
click at [334, 329] on button "Save" at bounding box center [345, 321] width 122 height 49
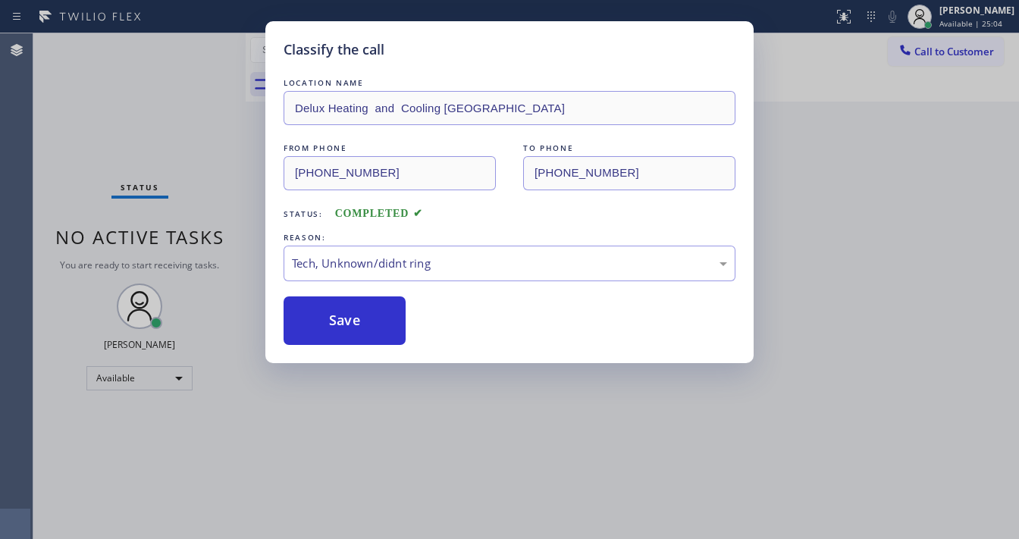
drag, startPoint x: 334, startPoint y: 329, endPoint x: 168, endPoint y: 193, distance: 214.5
click at [334, 327] on button "Save" at bounding box center [345, 321] width 122 height 49
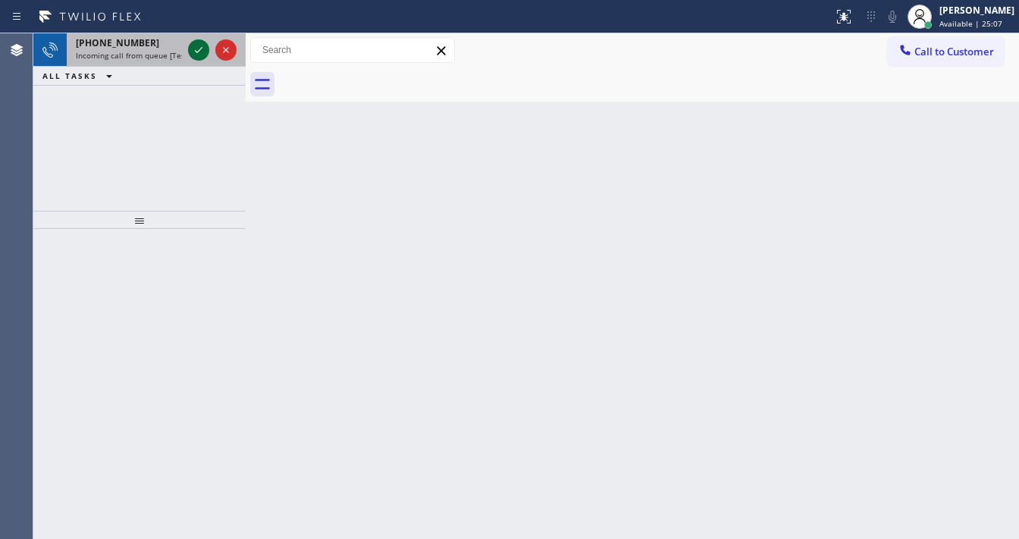
drag, startPoint x: 191, startPoint y: 55, endPoint x: 198, endPoint y: 49, distance: 8.6
click at [193, 55] on div "+15034219055 Incoming call from queue [Test] All" at bounding box center [139, 49] width 212 height 33
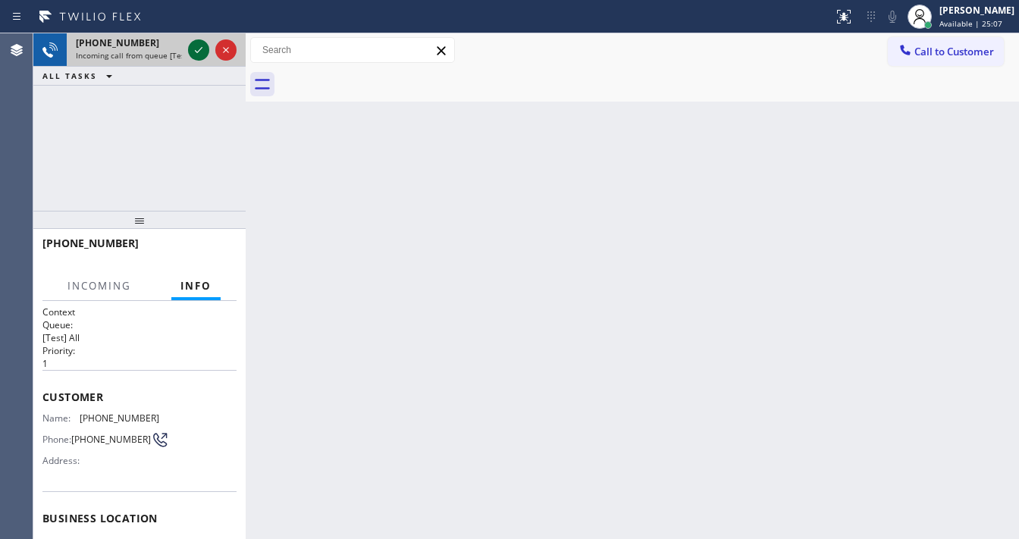
click at [198, 49] on icon at bounding box center [199, 50] width 18 height 18
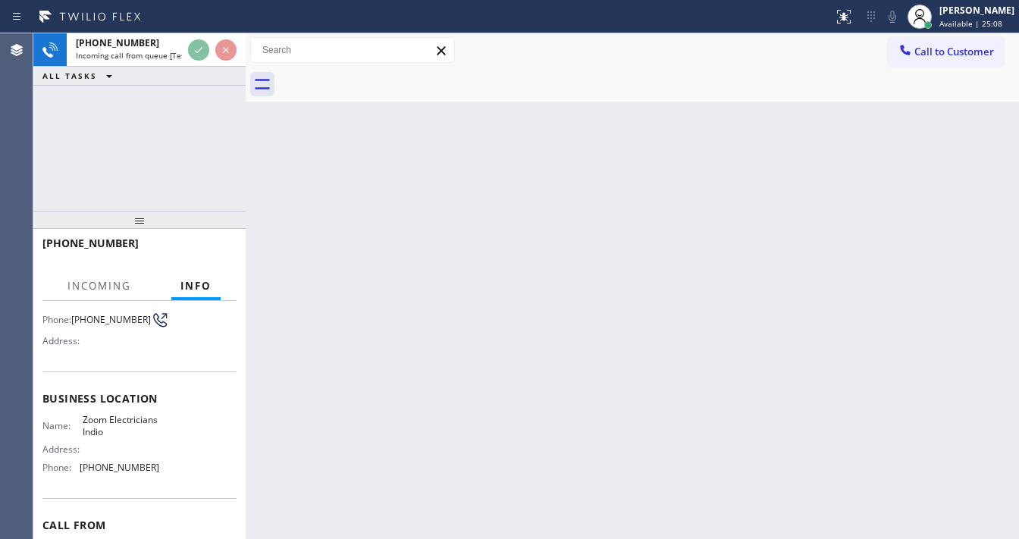
scroll to position [121, 0]
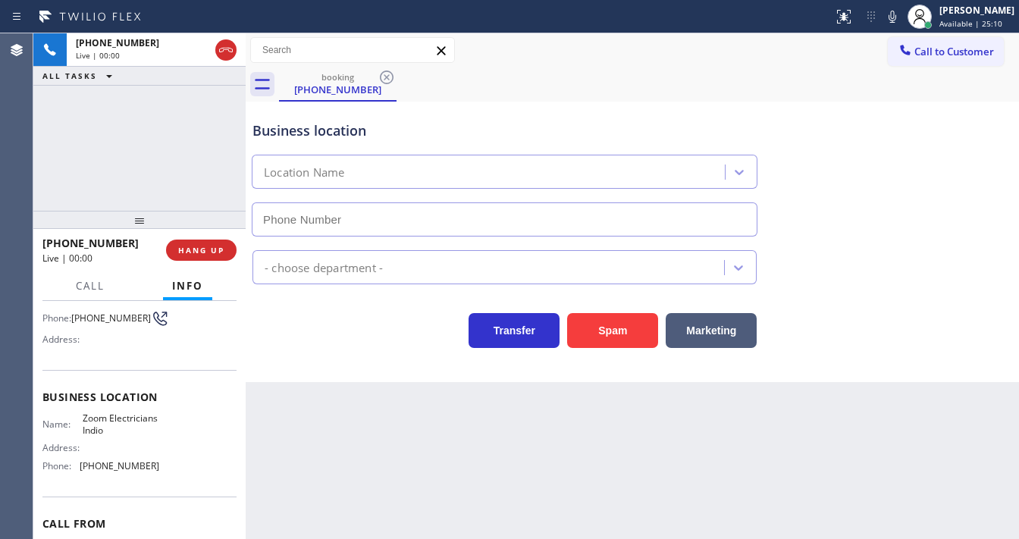
type input "(760) 279-1212"
click at [158, 185] on div "+15034219055 Live | 00:00 ALL TASKS ALL TASKS ACTIVE TASKS TASKS IN WRAP UP" at bounding box center [139, 121] width 212 height 177
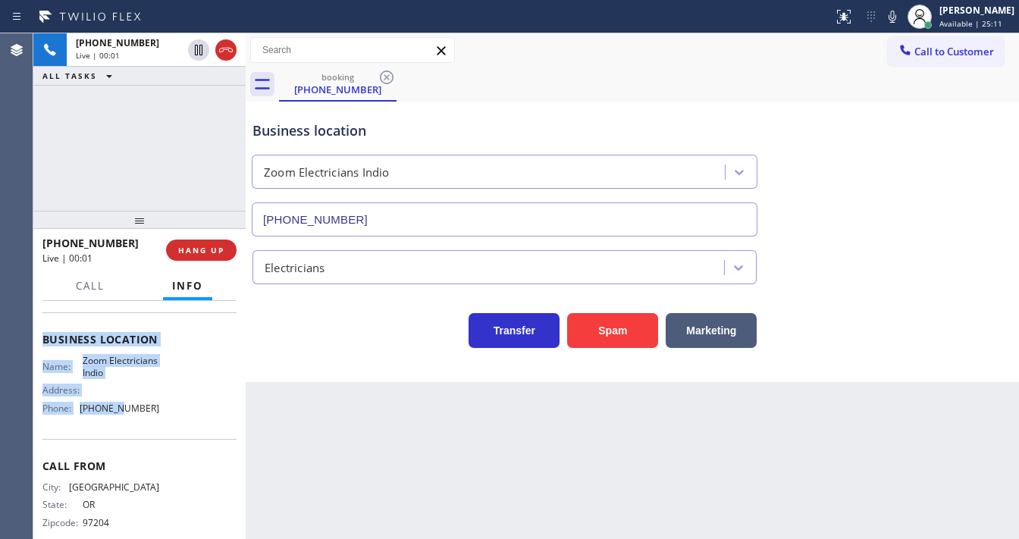
scroll to position [199, 0]
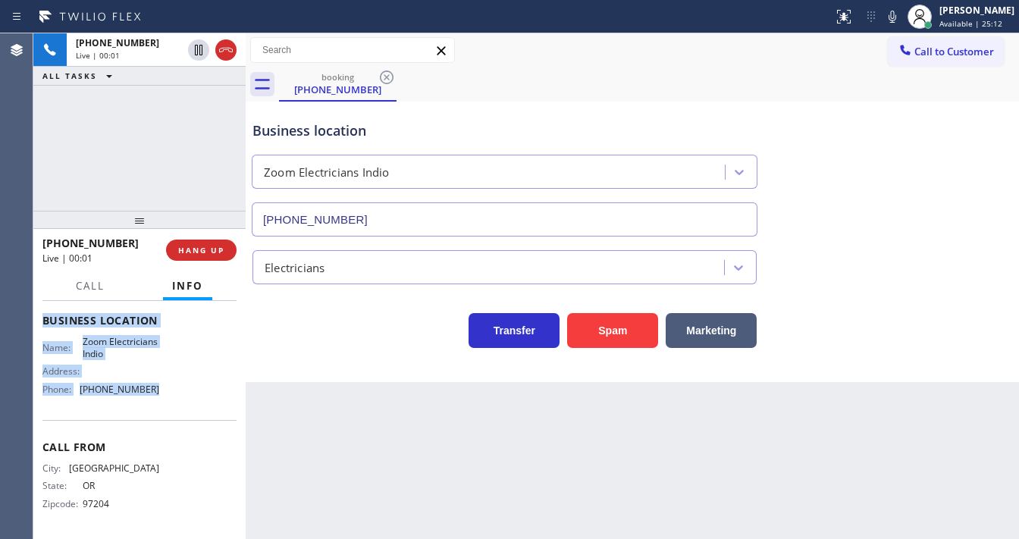
drag, startPoint x: 40, startPoint y: 331, endPoint x: 165, endPoint y: 397, distance: 141.8
click at [165, 397] on div "Context Queue: [Test] All Priority: 1 Customer Name: (503) 421-9055 Phone: (503…" at bounding box center [139, 420] width 212 height 238
copy div "Customer Name: (503) 421-9055 Phone: (503) 421-9055 Address: Business location …"
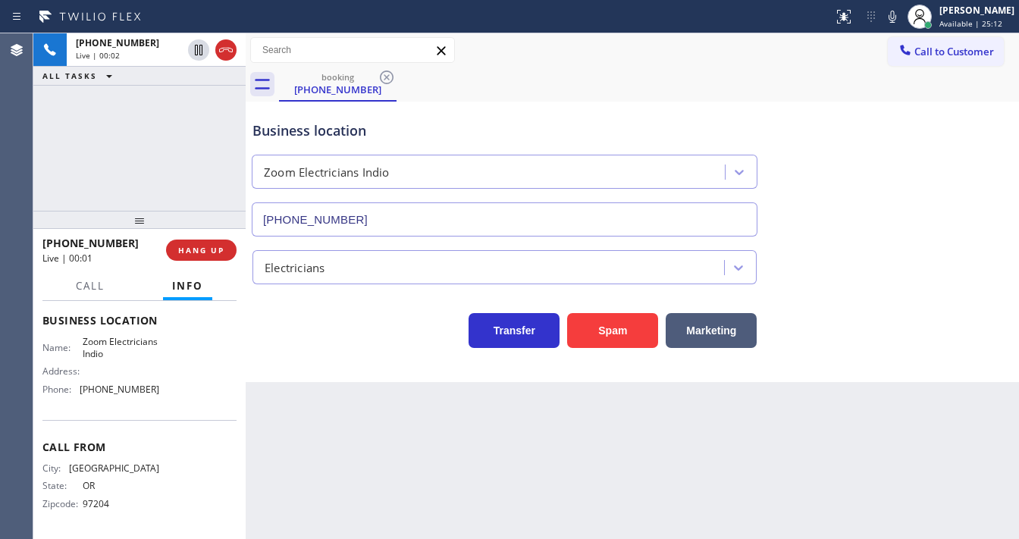
click at [132, 155] on div "+15034219055 Live | 00:02 ALL TASKS ALL TASKS ACTIVE TASKS TASKS IN WRAP UP" at bounding box center [139, 121] width 212 height 177
click at [152, 169] on div "+15034219055 Live | 00:15 ALL TASKS ALL TASKS ACTIVE TASKS TASKS IN WRAP UP" at bounding box center [139, 121] width 212 height 177
click at [148, 174] on div "+15034219055 Live | 00:16 ALL TASKS ALL TASKS ACTIVE TASKS TASKS IN WRAP UP" at bounding box center [139, 121] width 212 height 177
click at [109, 169] on div "+15034219055 Live | 00:19 ALL TASKS ALL TASKS ACTIVE TASKS TASKS IN WRAP UP" at bounding box center [139, 121] width 212 height 177
click at [195, 245] on span "HANG UP" at bounding box center [201, 250] width 46 height 11
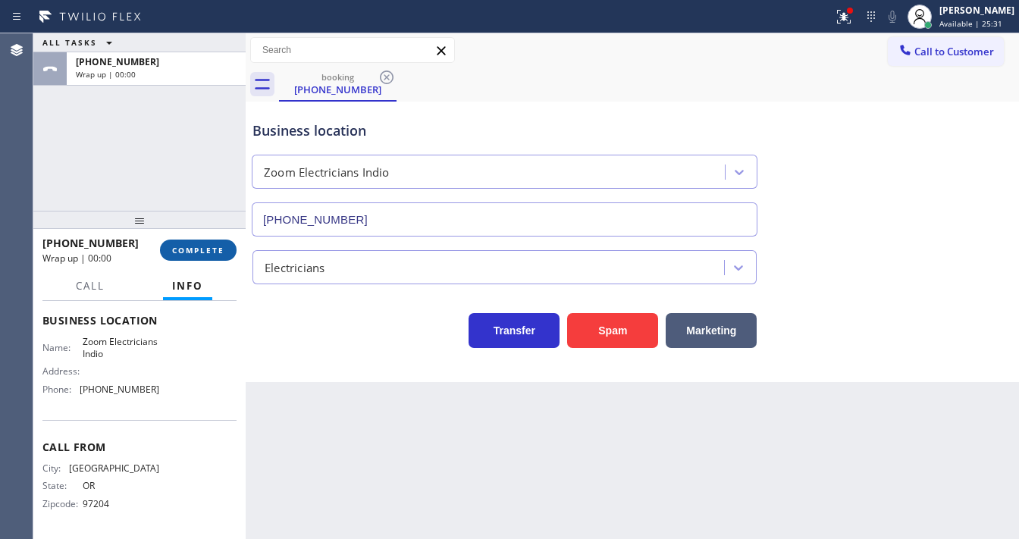
click at [201, 255] on span "COMPLETE" at bounding box center [198, 250] width 52 height 11
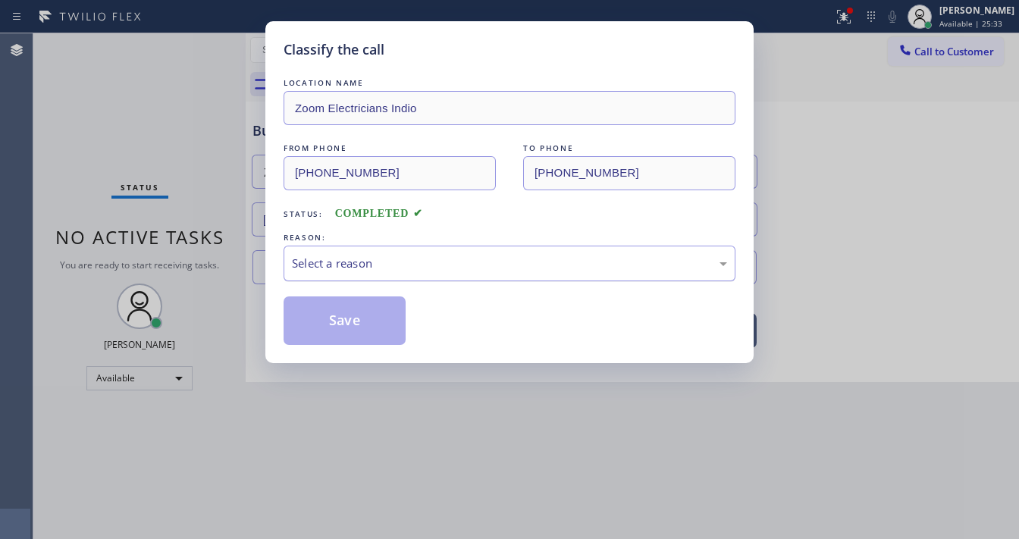
click at [341, 255] on div "Select a reason" at bounding box center [510, 264] width 452 height 36
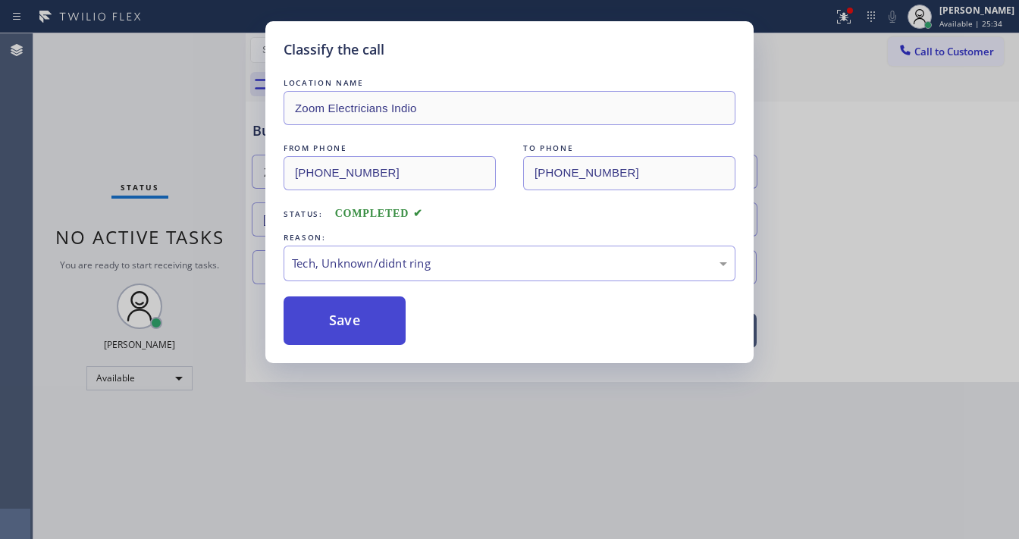
click at [367, 322] on button "Save" at bounding box center [345, 321] width 122 height 49
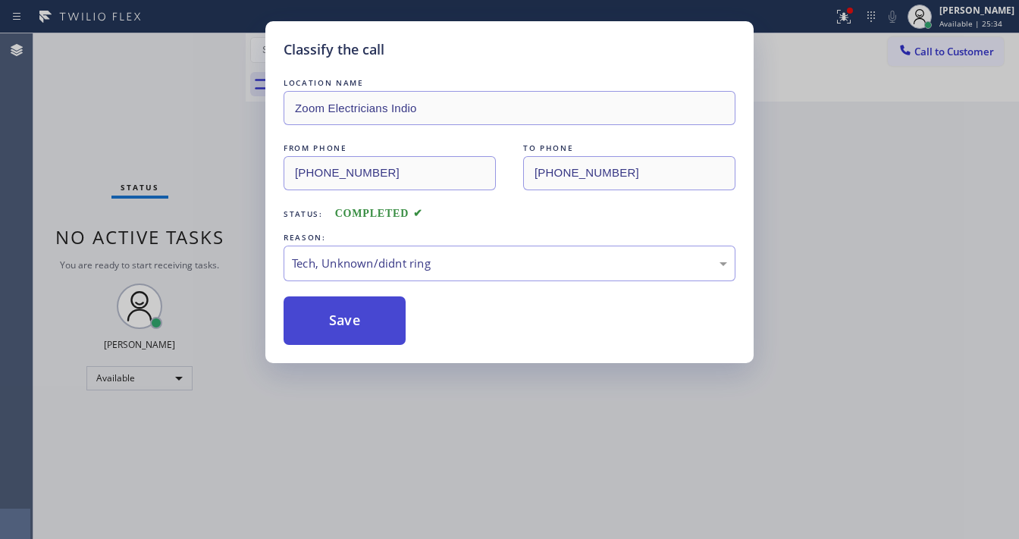
click at [363, 322] on button "Save" at bounding box center [345, 321] width 122 height 49
click at [799, 307] on div "Classify the call LOCATION NAME Zoom Electricians Indio FROM PHONE (503) 421-90…" at bounding box center [509, 269] width 1019 height 539
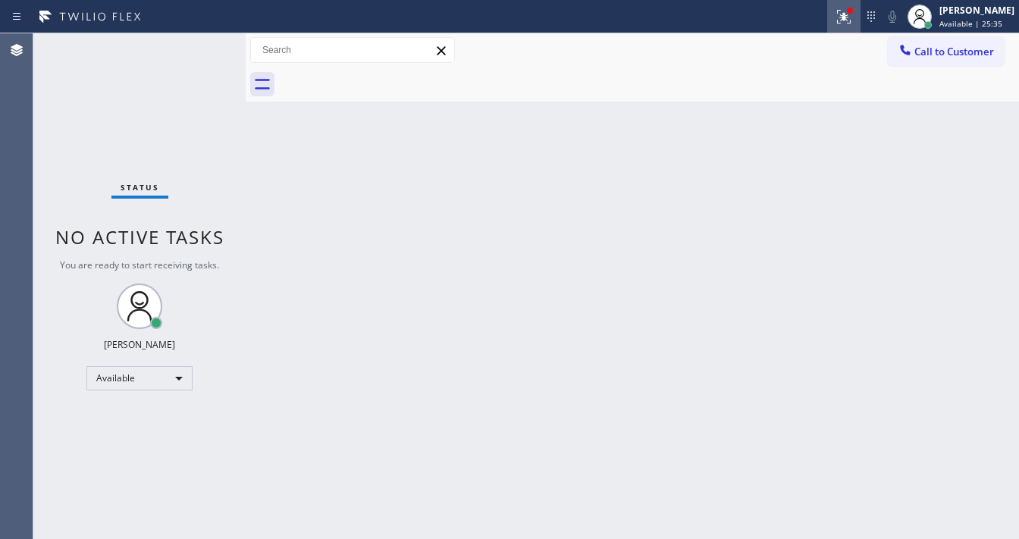
click at [853, 18] on icon at bounding box center [844, 17] width 18 height 18
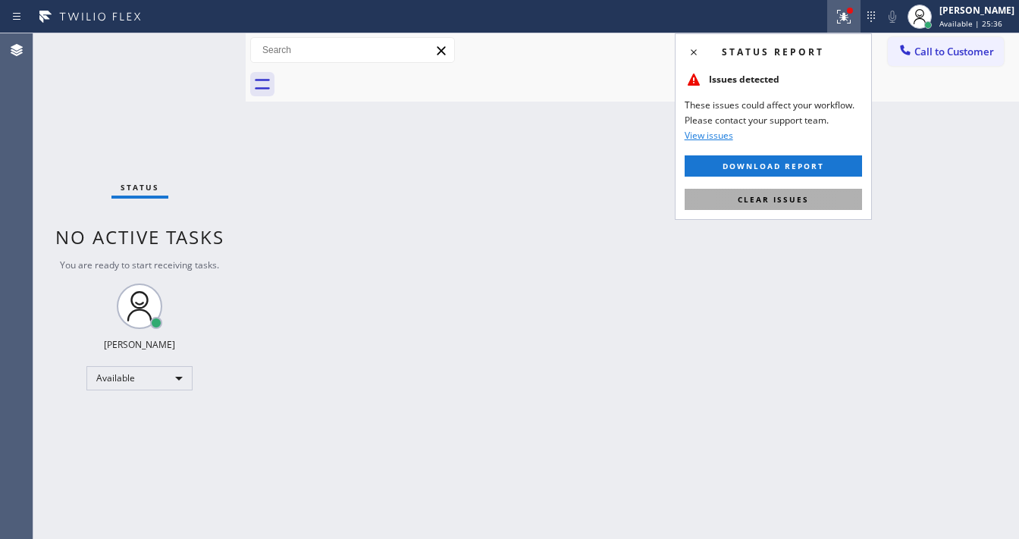
click at [786, 206] on div "Status report Issues detected These issues could affect your workflow. Please c…" at bounding box center [773, 126] width 197 height 187
click at [786, 205] on button "Clear issues" at bounding box center [773, 199] width 177 height 21
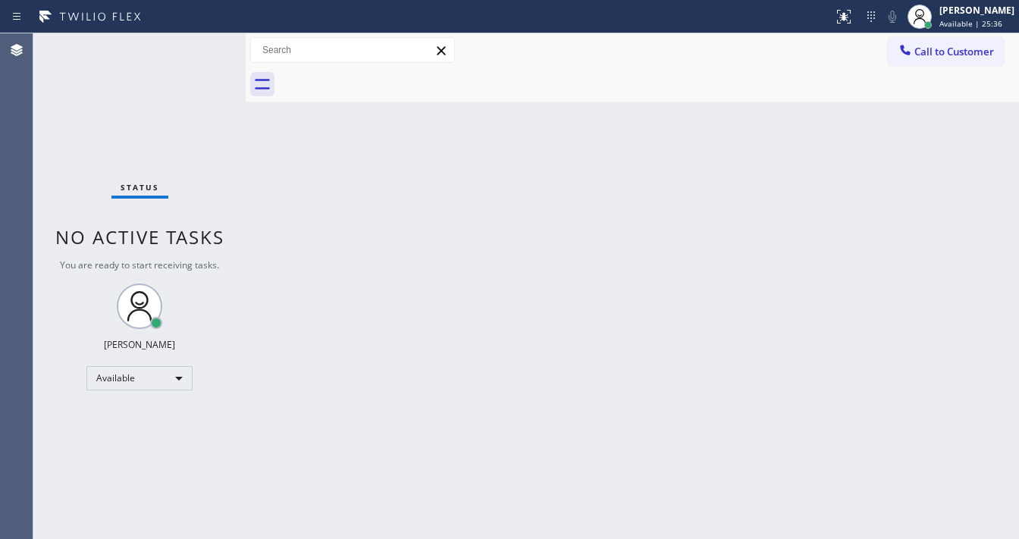
click at [457, 503] on div "Back to Dashboard Change Sender ID Customers Technicians Select a contact Outbo…" at bounding box center [633, 286] width 774 height 506
click at [218, 58] on div "Status No active tasks You are ready to start receiving tasks. [PERSON_NAME]" at bounding box center [139, 286] width 212 height 506
click at [210, 43] on div "Status No active tasks You are ready to start receiving tasks. [PERSON_NAME]" at bounding box center [139, 286] width 212 height 506
click at [208, 42] on div "Status No active tasks You are ready to start receiving tasks. [PERSON_NAME]" at bounding box center [139, 286] width 212 height 506
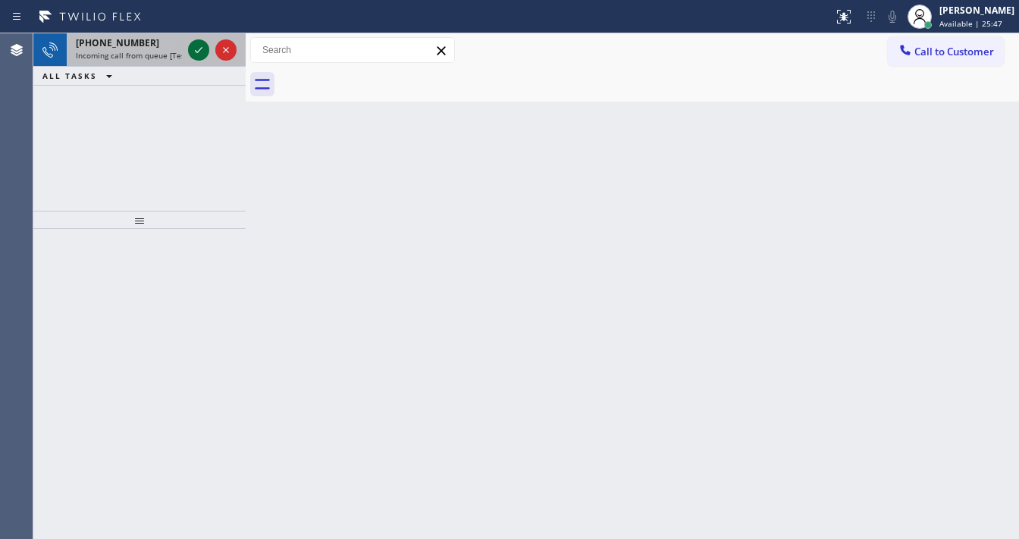
click at [197, 54] on icon at bounding box center [199, 50] width 18 height 18
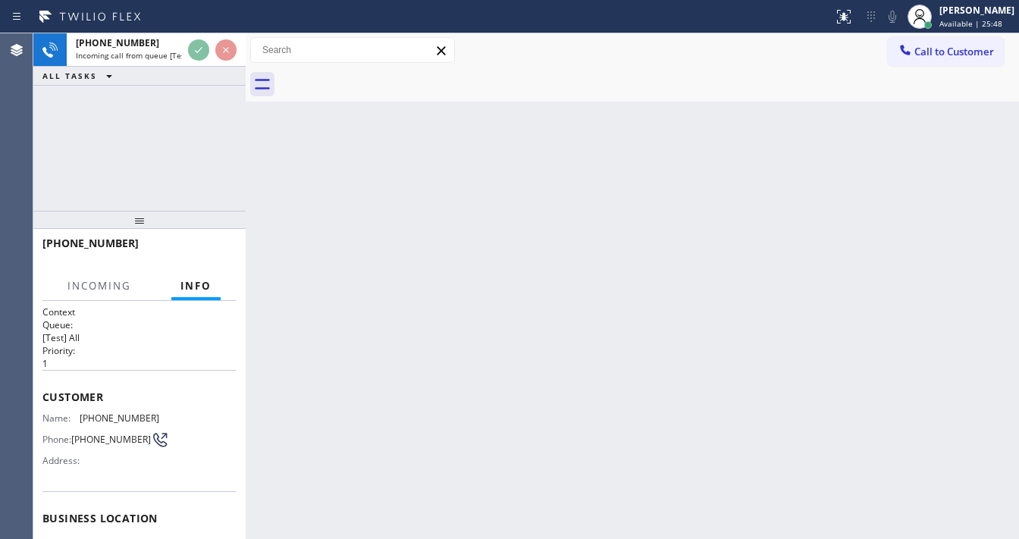
scroll to position [121, 0]
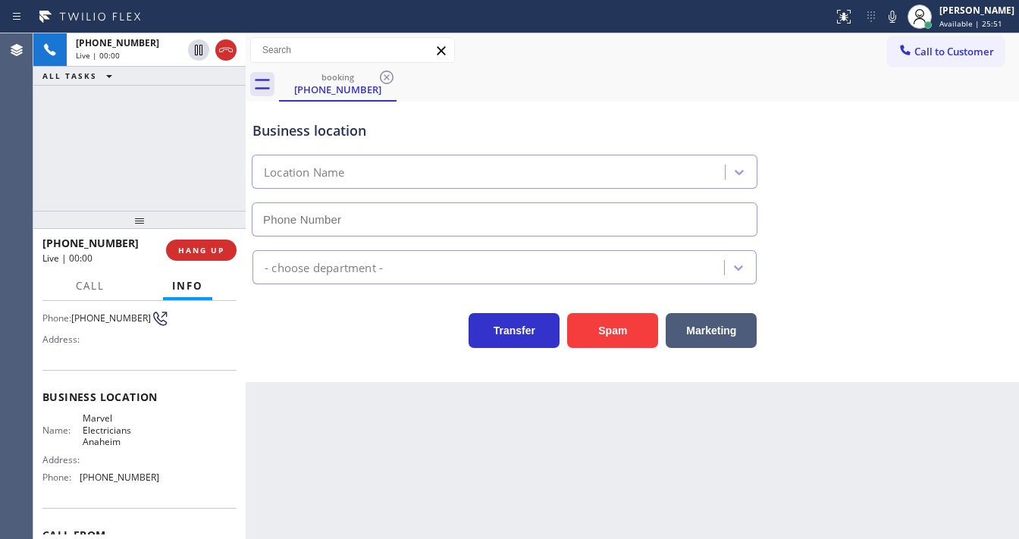
type input "(714) 559-3783"
click at [452, 472] on div "Back to Dashboard Change Sender ID Customers Technicians Select a contact Outbo…" at bounding box center [633, 286] width 774 height 506
click at [46, 178] on div "+12533428148 Live | 00:09 ALL TASKS ALL TASKS ACTIVE TASKS TASKS IN WRAP UP" at bounding box center [139, 121] width 212 height 177
click at [5, 163] on div "Agent Desktop" at bounding box center [16, 286] width 33 height 506
click at [598, 328] on button "Spam" at bounding box center [612, 330] width 91 height 35
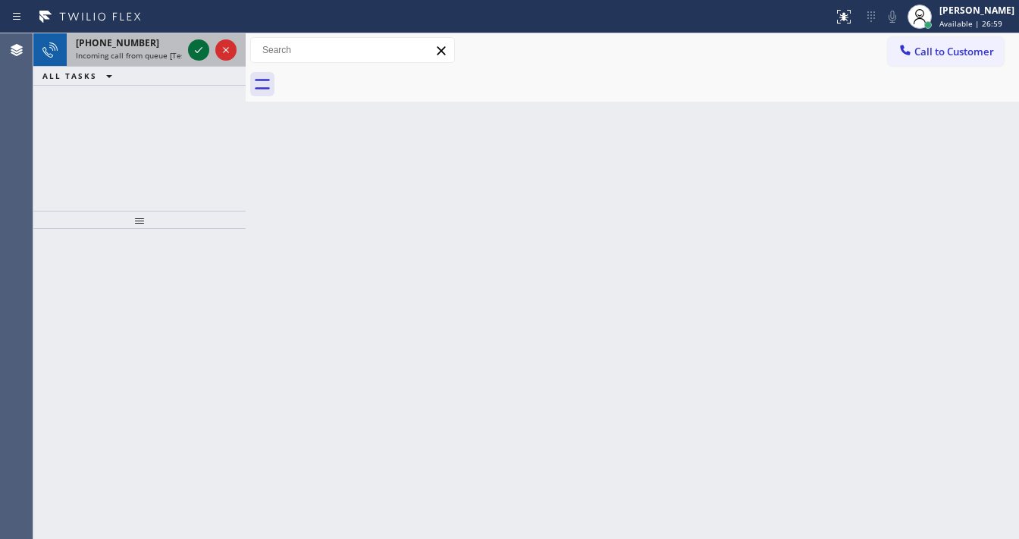
click at [196, 51] on icon at bounding box center [199, 50] width 8 height 6
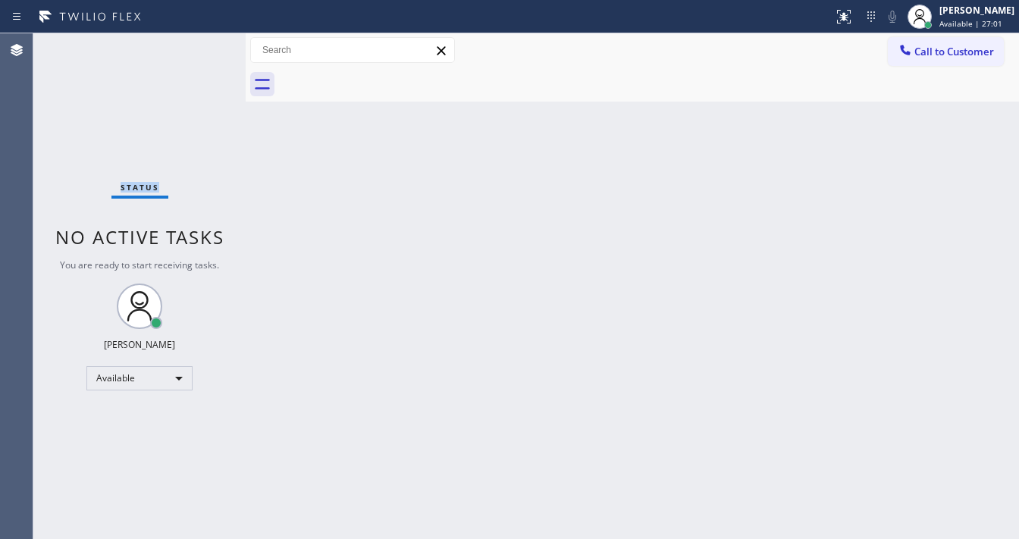
click at [196, 51] on div "Status No active tasks You are ready to start receiving tasks. [PERSON_NAME]" at bounding box center [139, 286] width 212 height 506
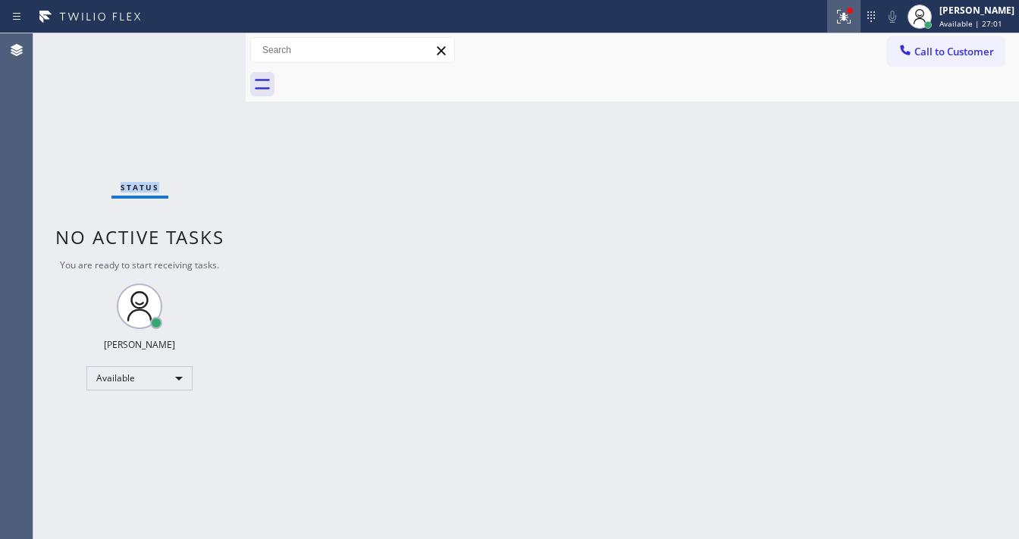
click at [843, 20] on div at bounding box center [843, 17] width 33 height 18
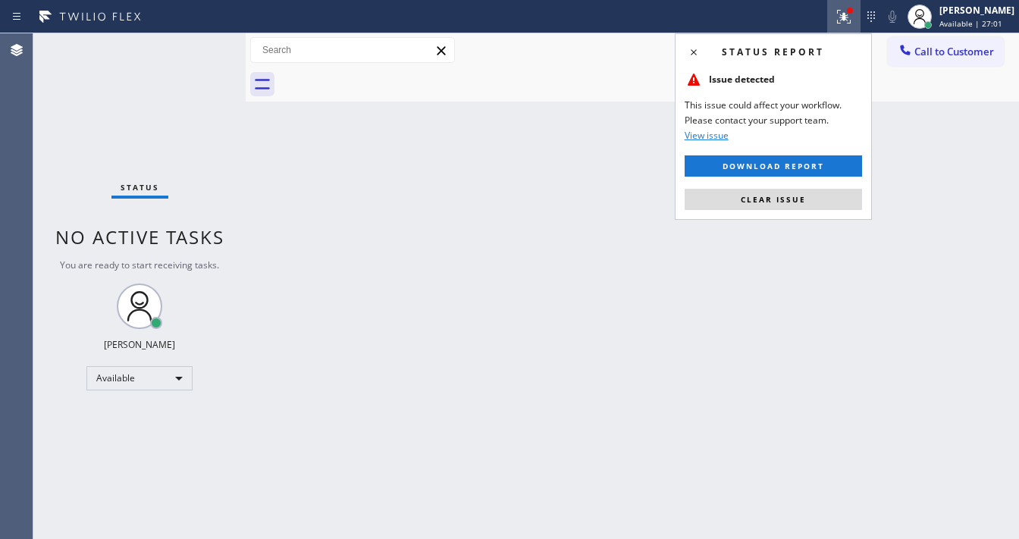
click at [791, 212] on div "Status report Issue detected This issue could affect your workflow. Please cont…" at bounding box center [773, 126] width 197 height 187
click at [795, 199] on span "Clear issue" at bounding box center [773, 199] width 65 height 11
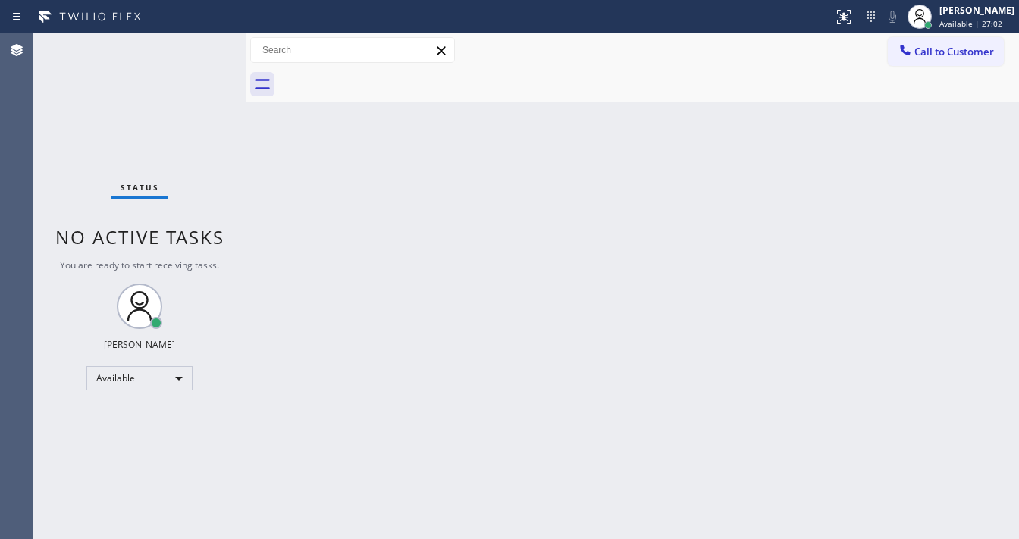
click at [419, 534] on div "Back to Dashboard Change Sender ID Customers Technicians Select a contact Outbo…" at bounding box center [633, 286] width 774 height 506
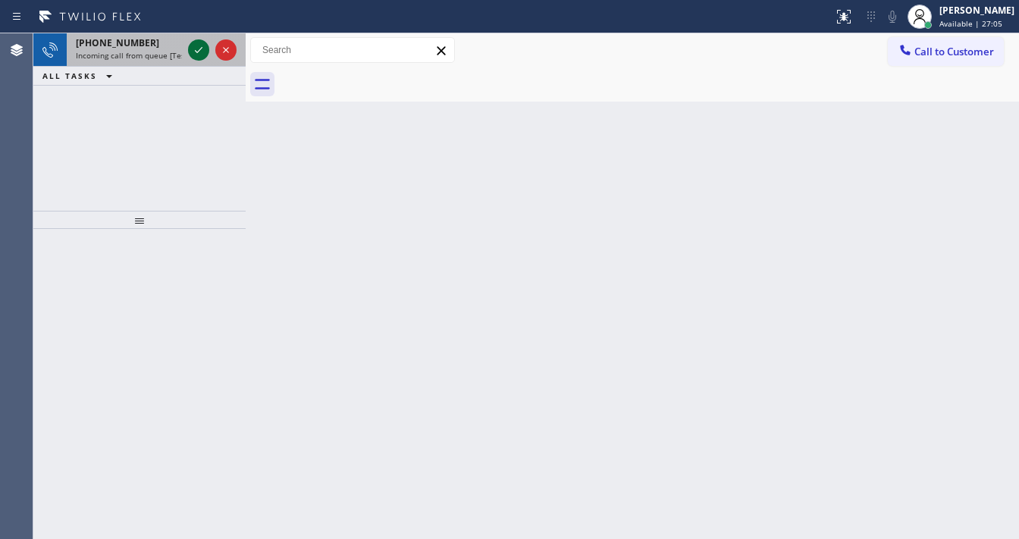
click at [205, 58] on icon at bounding box center [199, 50] width 18 height 18
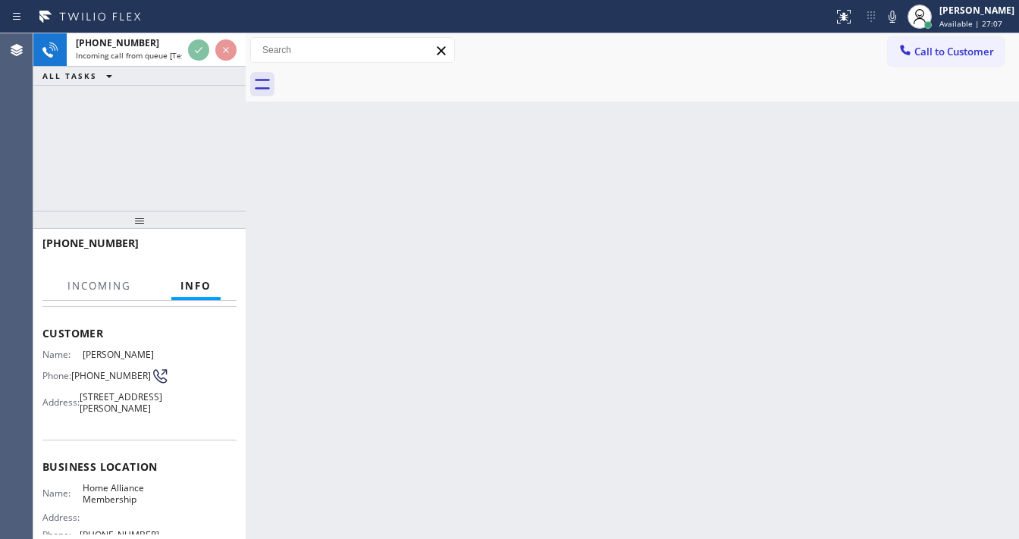
scroll to position [121, 0]
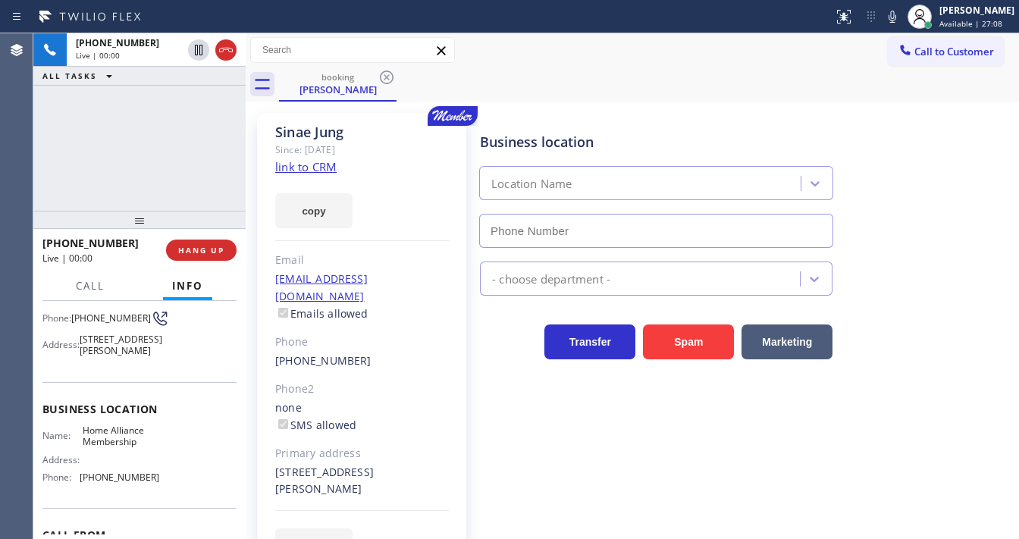
type input "(855) 946-3605"
click at [391, 183] on div "copy" at bounding box center [362, 202] width 174 height 52
click at [315, 170] on link "link to CRM" at bounding box center [305, 166] width 61 height 15
click at [210, 130] on div "+18183075351 Live | 00:58 ALL TASKS ALL TASKS ACTIVE TASKS TASKS IN WRAP UP" at bounding box center [139, 121] width 212 height 177
click at [677, 76] on div "booking Sinae Jung" at bounding box center [649, 84] width 740 height 34
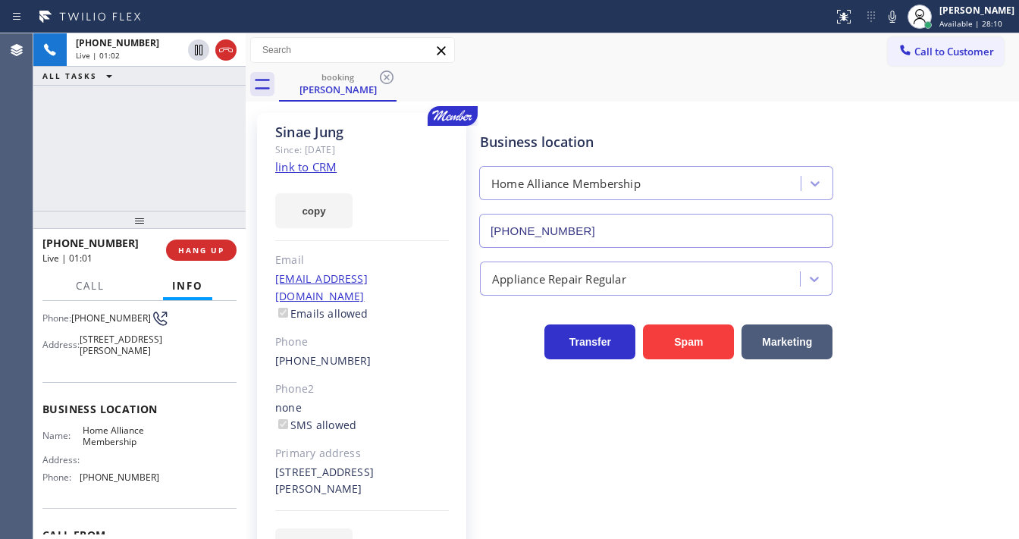
click at [673, 59] on div "Call to Customer Outbound call Location Search location Your caller id phone nu…" at bounding box center [633, 50] width 774 height 27
drag, startPoint x: 903, startPoint y: 20, endPoint x: 834, endPoint y: 69, distance: 84.8
click at [896, 20] on icon at bounding box center [893, 17] width 8 height 12
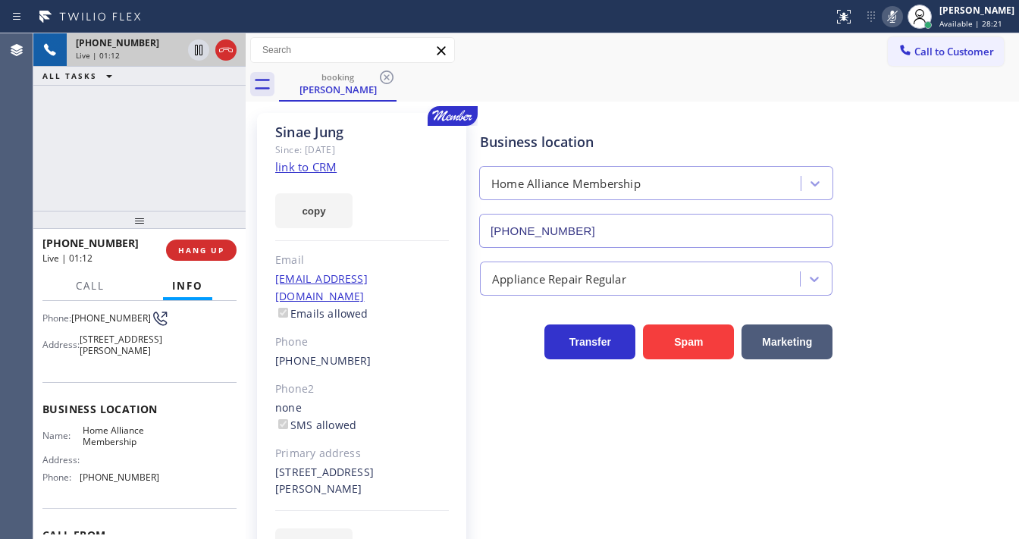
drag, startPoint x: 213, startPoint y: 127, endPoint x: 220, endPoint y: 65, distance: 62.6
click at [212, 122] on div "+18183075351 Live | 01:12 ALL TASKS ALL TASKS ACTIVE TASKS TASKS IN WRAP UP" at bounding box center [139, 121] width 212 height 177
click at [203, 46] on icon at bounding box center [199, 50] width 18 height 18
click at [213, 130] on div "+18183075351 Live | 02:07 ALL TASKS ALL TASKS ACTIVE TASKS TASKS IN WRAP UP" at bounding box center [139, 121] width 212 height 177
click at [60, 144] on div "+18183075351 Live | 02:14 ALL TASKS ALL TASKS ACTIVE TASKS TASKS IN WRAP UP" at bounding box center [139, 121] width 212 height 177
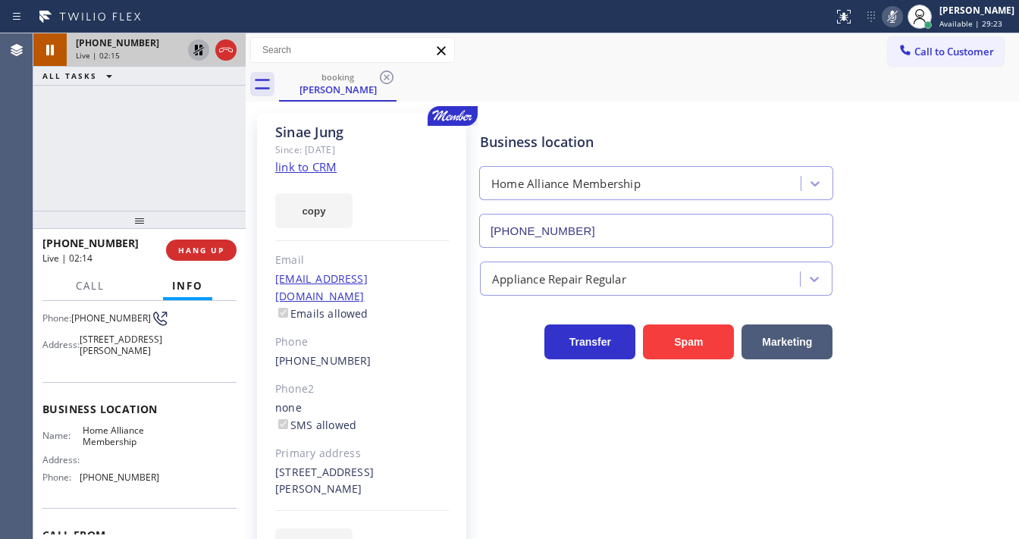
click at [191, 46] on icon at bounding box center [199, 50] width 18 height 18
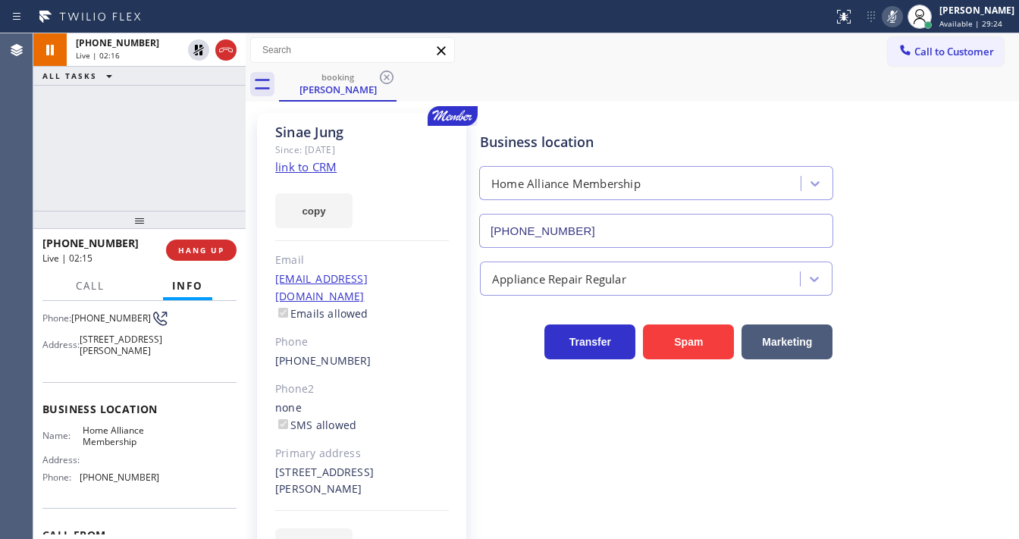
click at [897, 18] on icon at bounding box center [893, 17] width 18 height 18
click at [124, 109] on div "+18183075351 Live | 02:17 ALL TASKS ALL TASKS ACTIVE TASKS TASKS IN WRAP UP" at bounding box center [139, 121] width 212 height 177
click at [35, 211] on div at bounding box center [139, 220] width 212 height 18
click at [92, 285] on span "Call" at bounding box center [90, 286] width 29 height 14
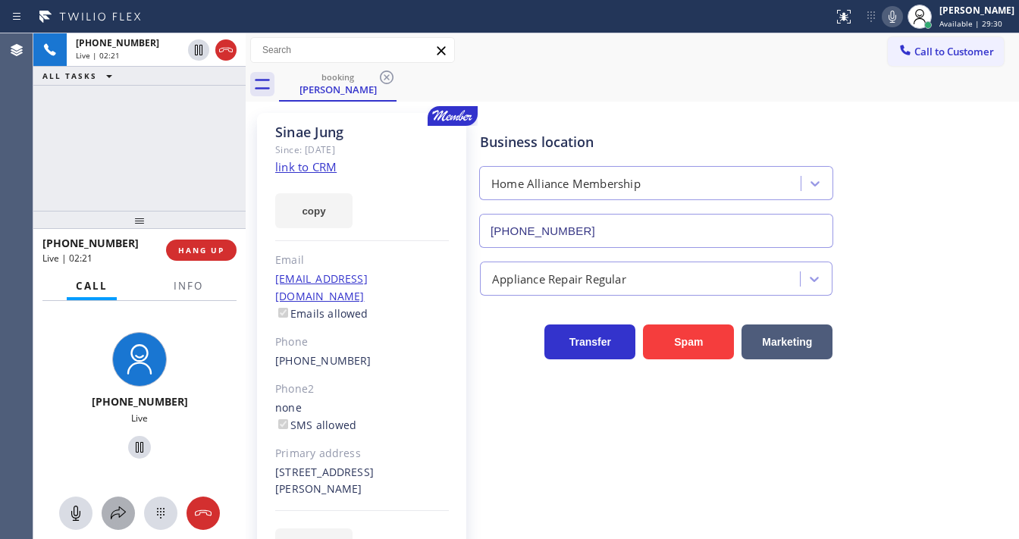
click at [124, 511] on icon at bounding box center [118, 513] width 18 height 18
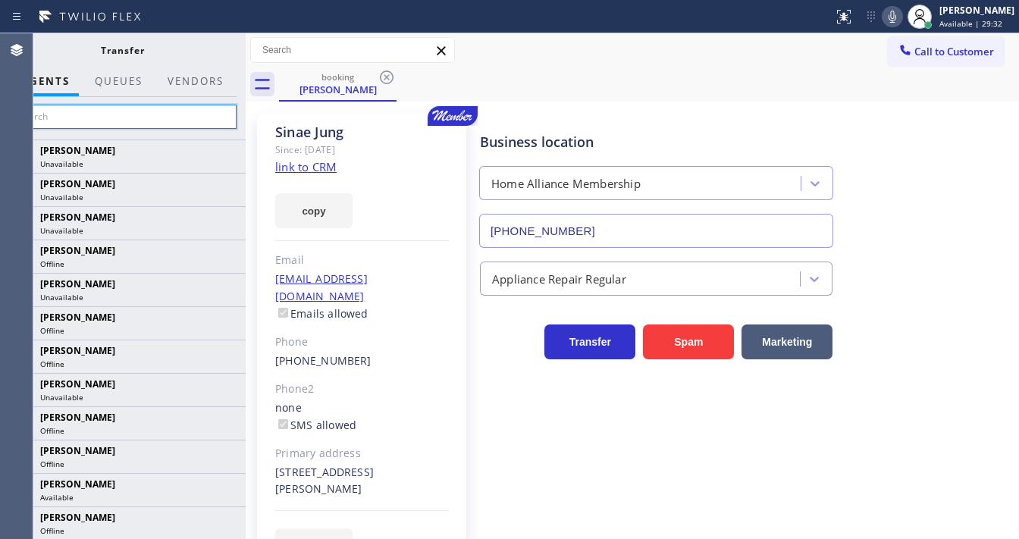
click at [176, 118] on input "text" at bounding box center [122, 117] width 228 height 24
paste input "ann bernadeth mesina"
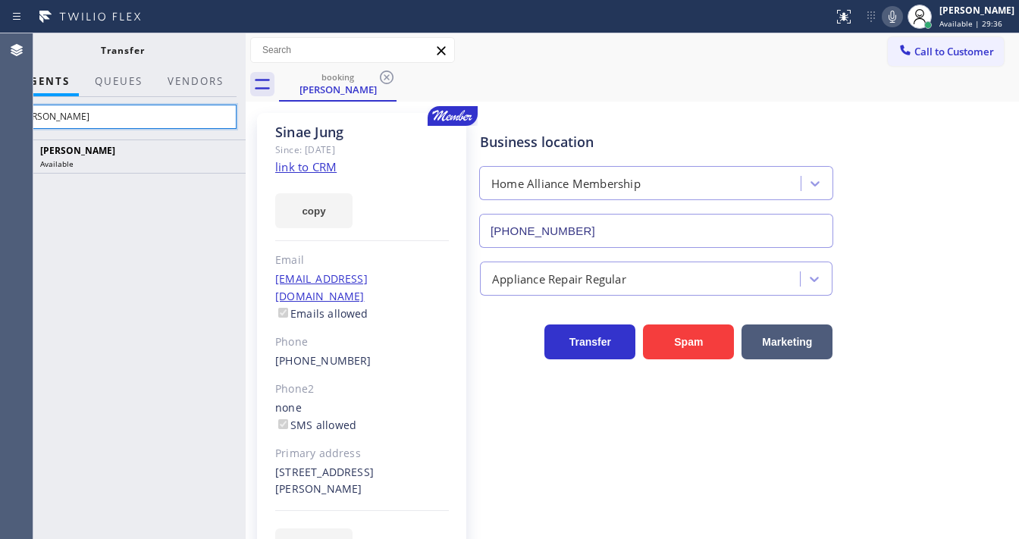
type input "ann bernadeth mesina"
click at [162, 199] on div "Ann Bernadeth Mesina Available" at bounding box center [122, 340] width 246 height 400
click at [27, 185] on div "Agent Desktop" at bounding box center [16, 286] width 33 height 506
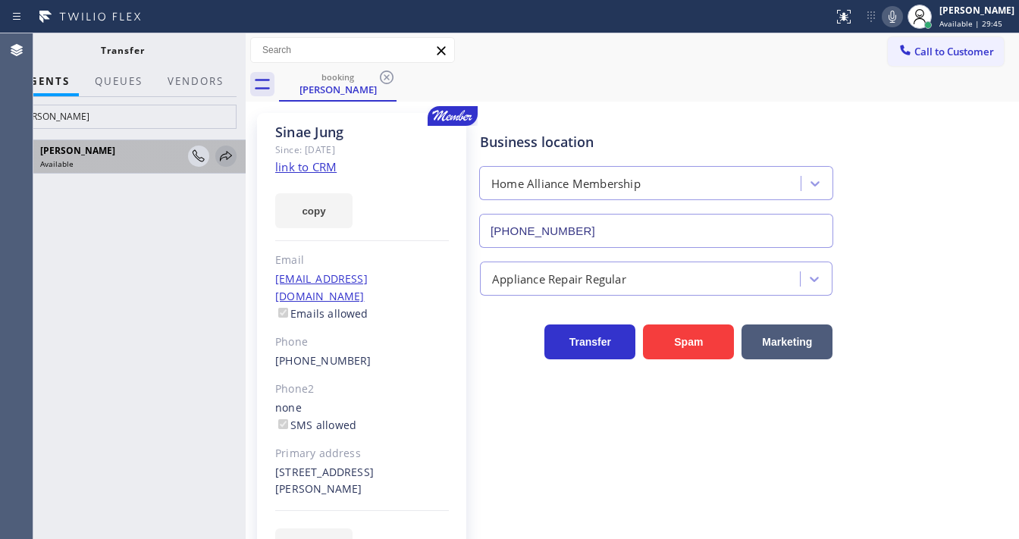
click at [224, 155] on icon at bounding box center [226, 156] width 18 height 18
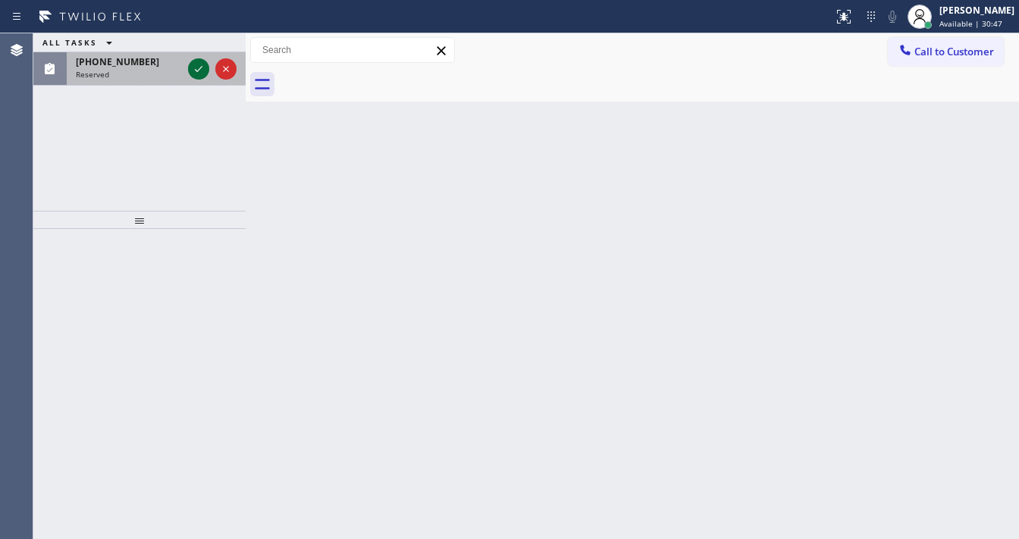
click at [202, 64] on icon at bounding box center [199, 69] width 18 height 18
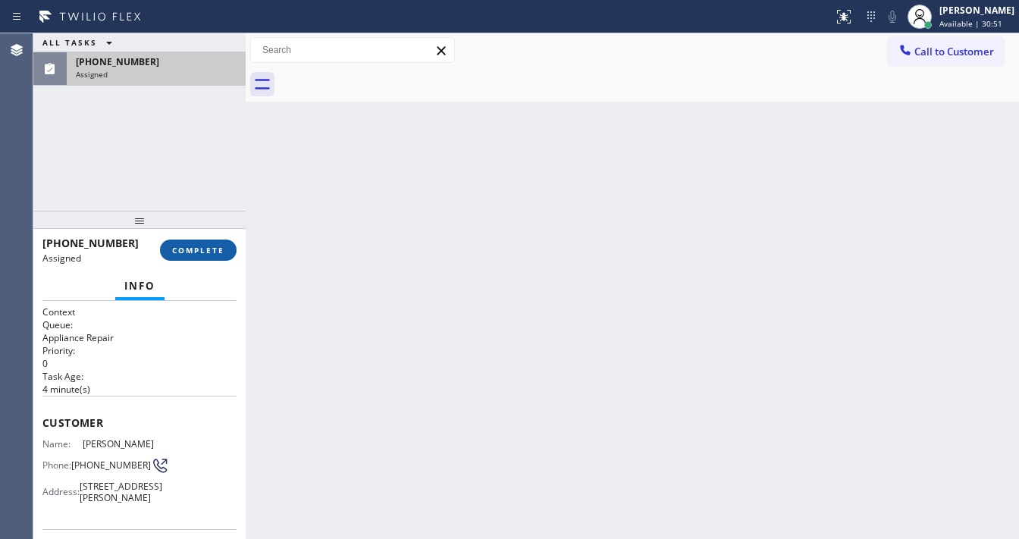
click at [188, 256] on button "COMPLETE" at bounding box center [198, 250] width 77 height 21
click at [391, 253] on div "Classify the call LOCATION NAME High Voltage Electrical Irvine FROM PHONE (717)…" at bounding box center [526, 286] width 986 height 506
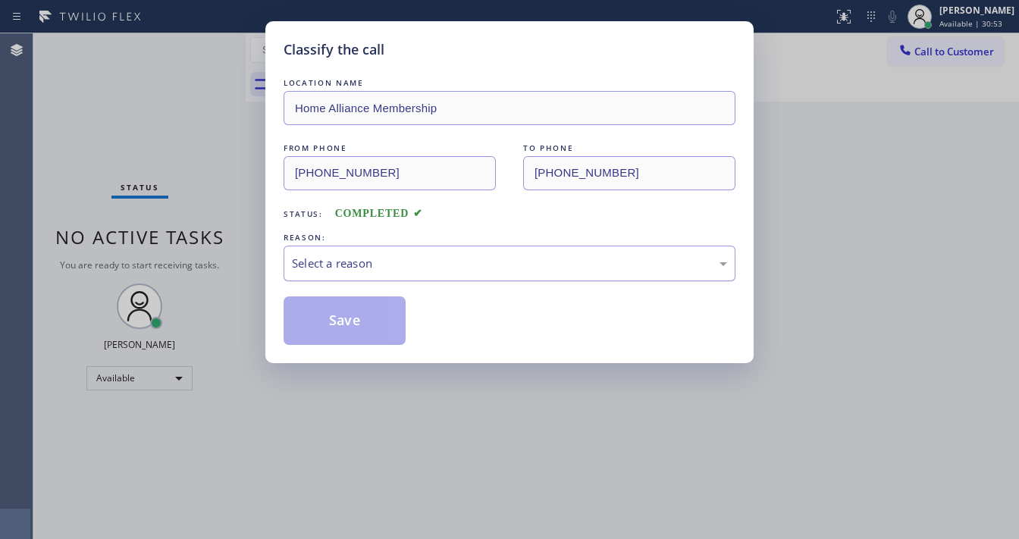
click at [394, 265] on div "Select a reason" at bounding box center [509, 263] width 435 height 17
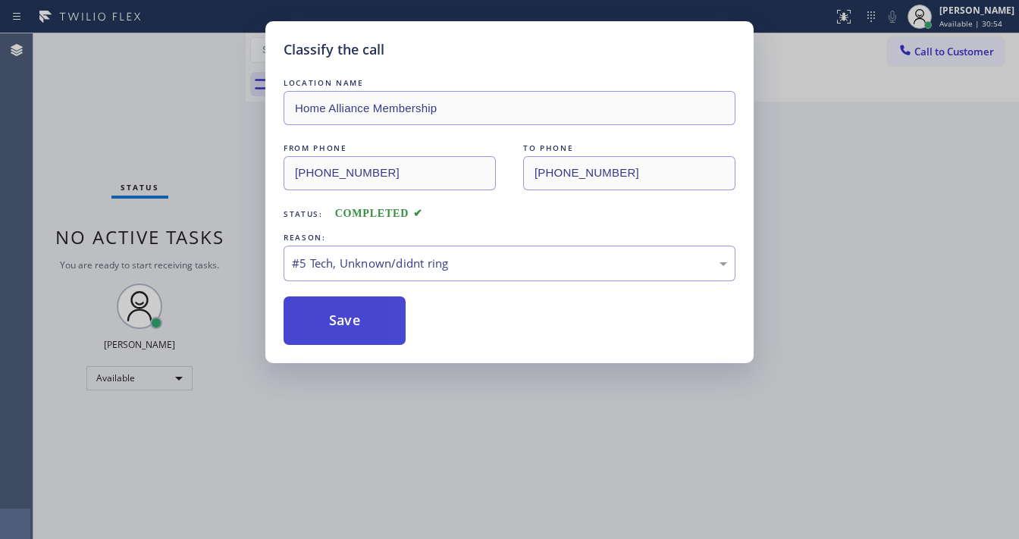
click at [356, 336] on button "Save" at bounding box center [345, 321] width 122 height 49
click at [355, 315] on button "Save" at bounding box center [345, 321] width 122 height 49
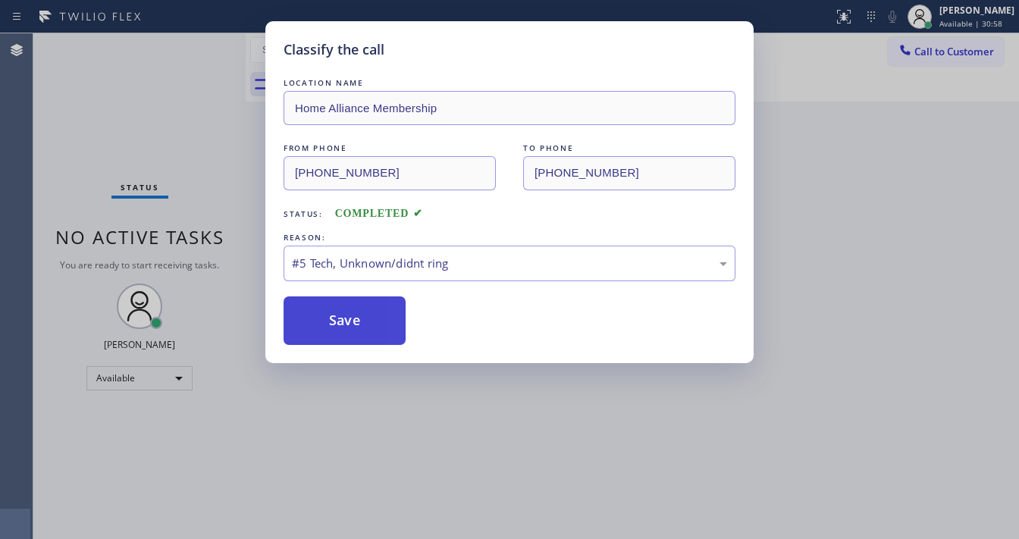
click at [355, 315] on button "Save" at bounding box center [345, 321] width 122 height 49
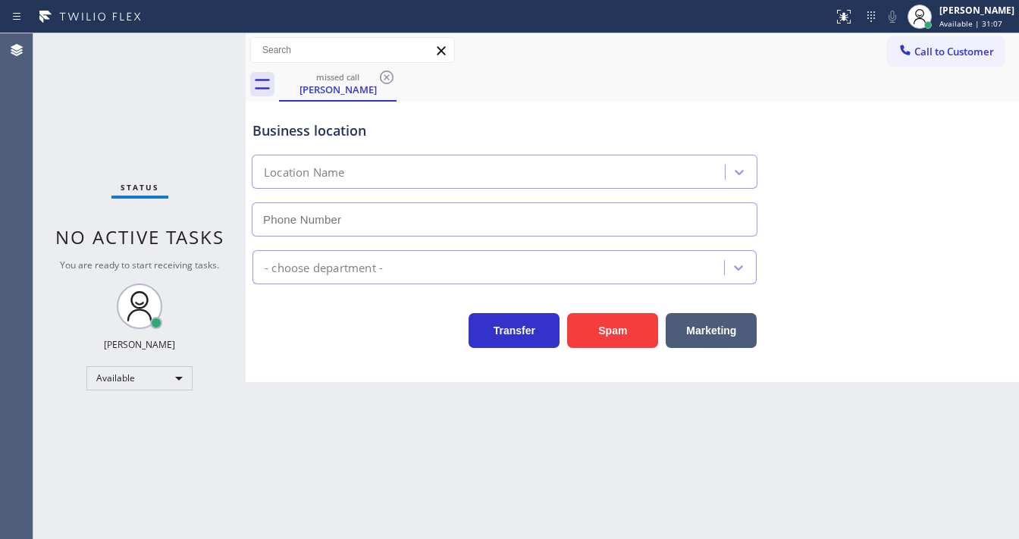
type input "(855) 946-3605"
drag, startPoint x: 67, startPoint y: 101, endPoint x: 100, endPoint y: 91, distance: 34.8
click at [67, 100] on div "Status No active tasks You are ready to start receiving tasks. [PERSON_NAME]" at bounding box center [139, 286] width 212 height 506
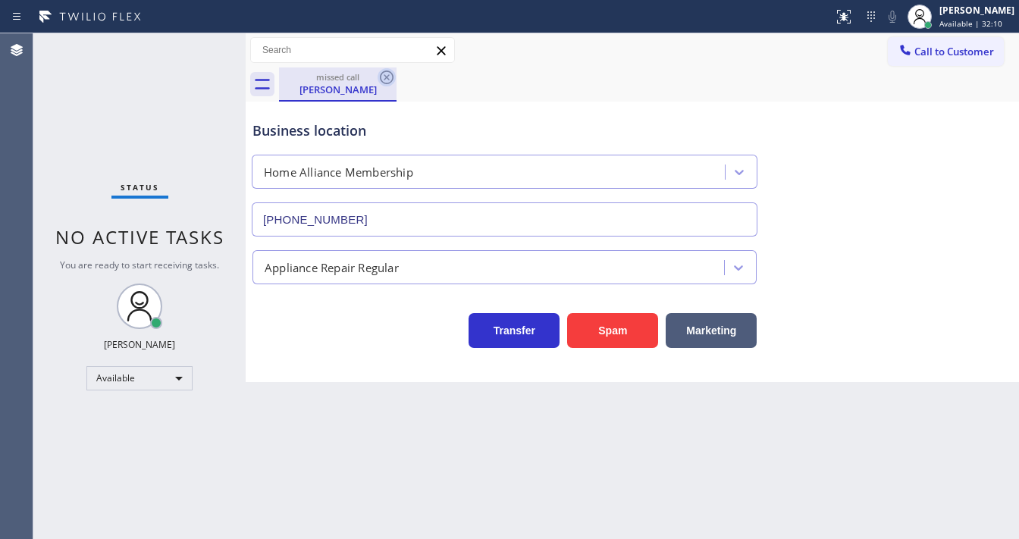
click at [391, 74] on icon at bounding box center [387, 77] width 18 height 18
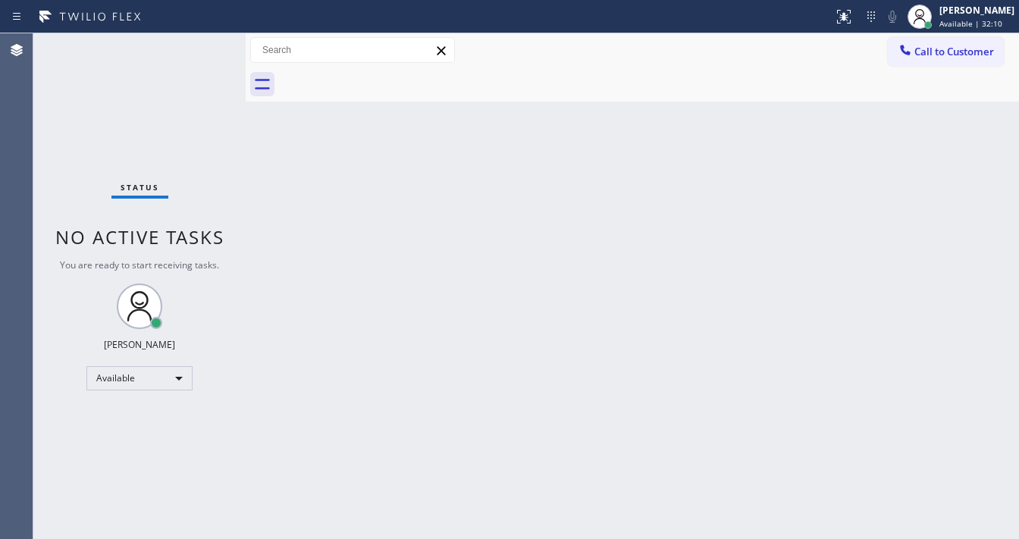
drag, startPoint x: 382, startPoint y: 77, endPoint x: 366, endPoint y: 79, distance: 16.8
click at [382, 77] on div at bounding box center [649, 84] width 740 height 34
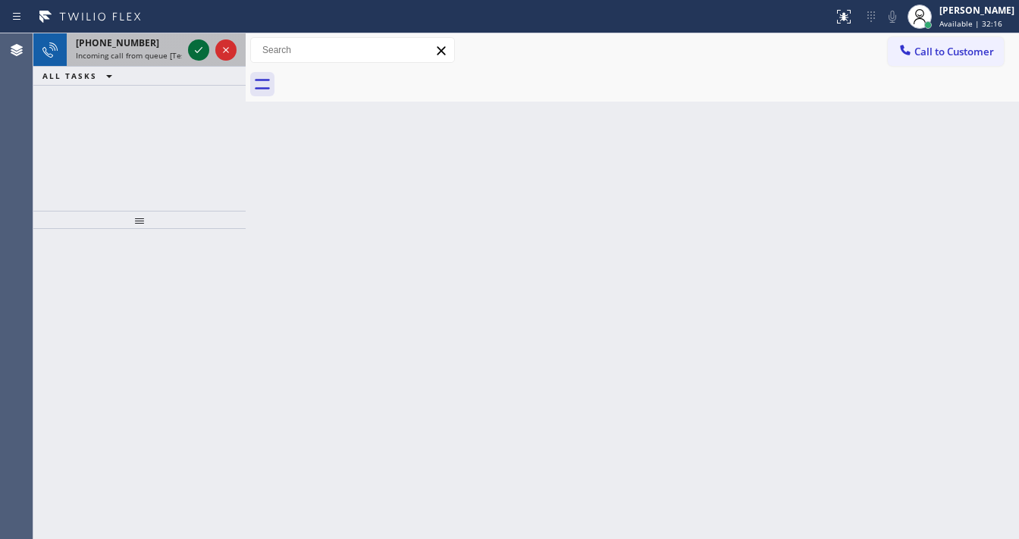
click at [201, 48] on icon at bounding box center [199, 50] width 8 height 6
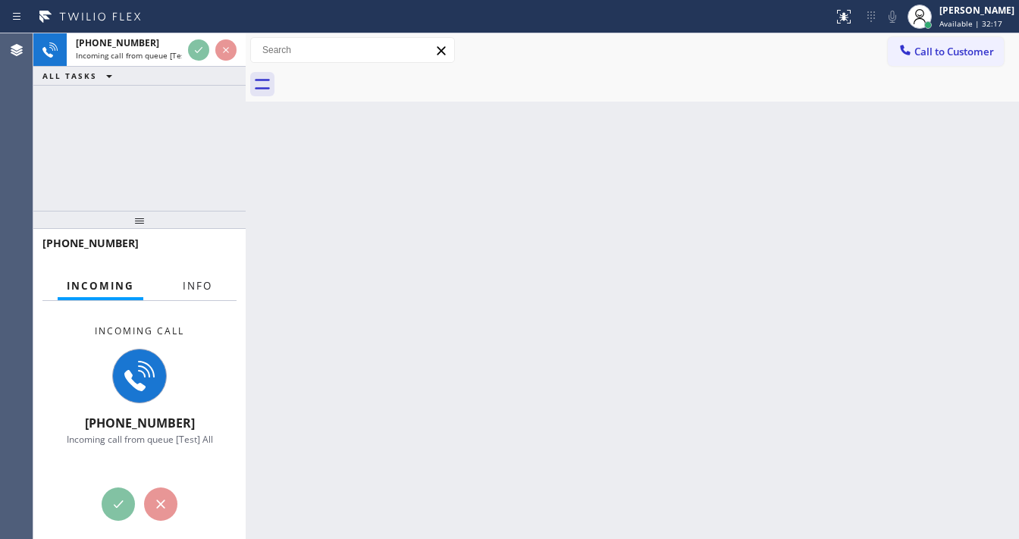
click at [190, 285] on span "Info" at bounding box center [198, 286] width 30 height 14
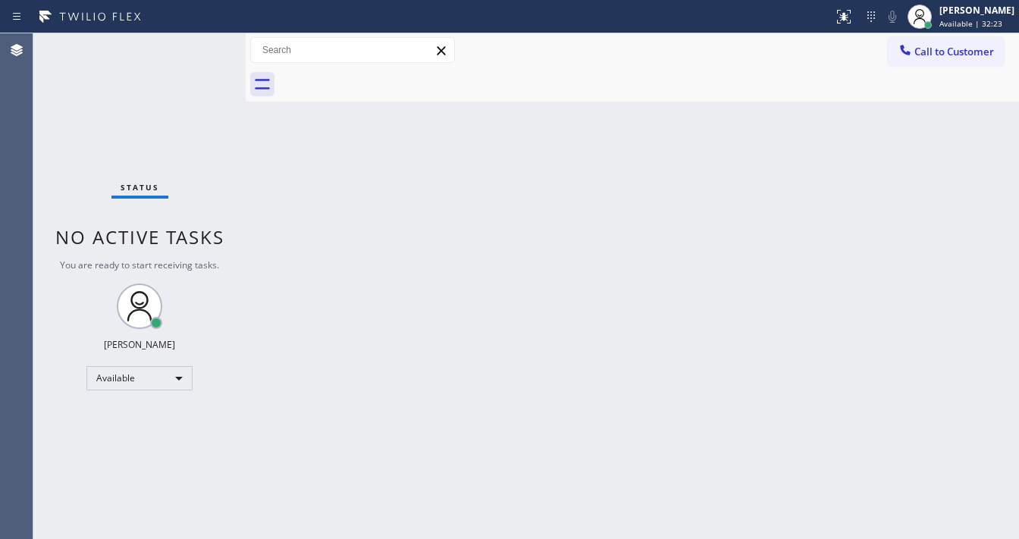
click at [196, 52] on div "Status No active tasks You are ready to start receiving tasks. [PERSON_NAME]" at bounding box center [139, 286] width 212 height 506
click at [197, 51] on div "Status No active tasks You are ready to start receiving tasks. [PERSON_NAME]" at bounding box center [139, 286] width 212 height 506
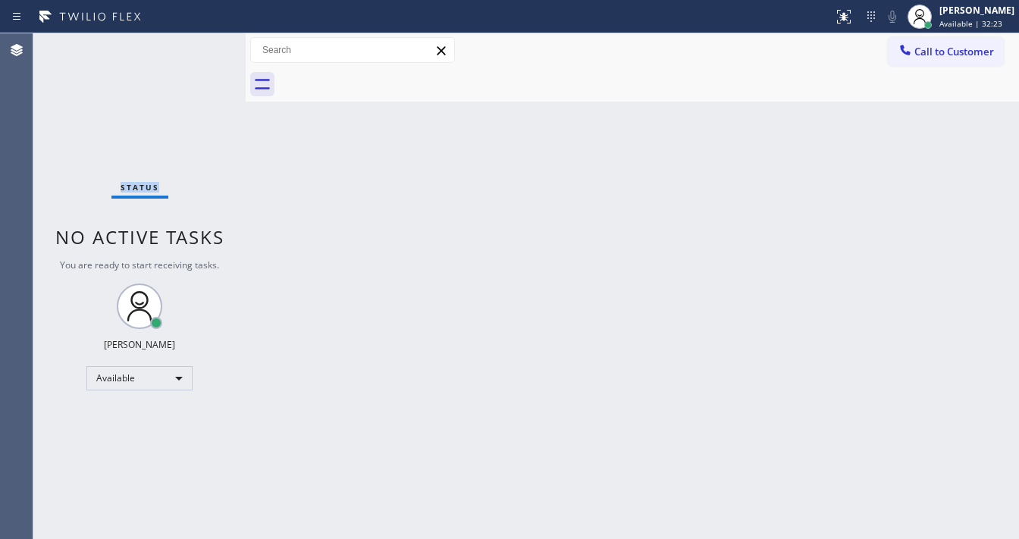
click at [197, 51] on div "Status No active tasks You are ready to start receiving tasks. [PERSON_NAME]" at bounding box center [139, 286] width 212 height 506
click at [194, 42] on div "Status No active tasks You are ready to start receiving tasks. [PERSON_NAME]" at bounding box center [139, 286] width 212 height 506
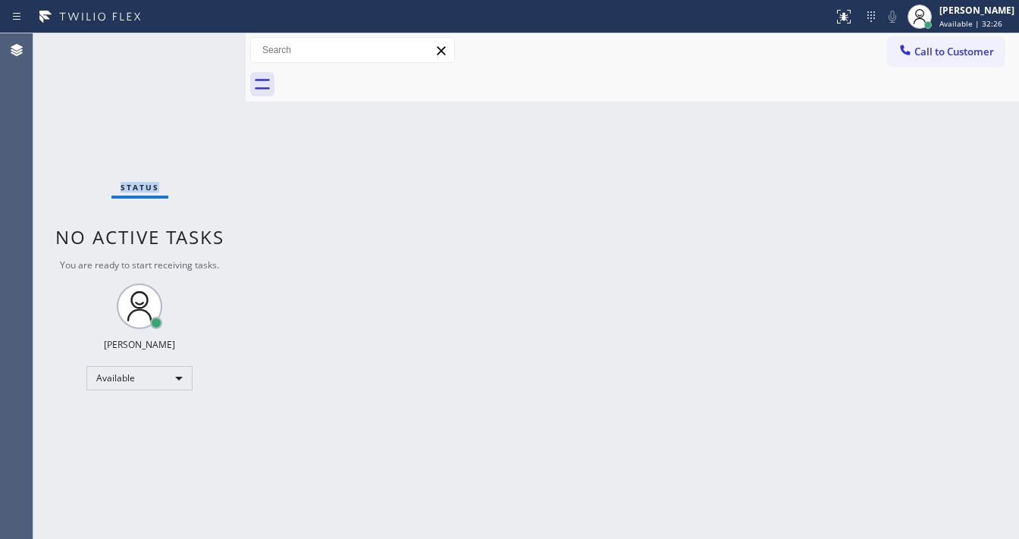
click at [194, 42] on div "Status No active tasks You are ready to start receiving tasks. [PERSON_NAME]" at bounding box center [139, 286] width 212 height 506
click at [200, 52] on div "Status No active tasks You are ready to start receiving tasks. [PERSON_NAME]" at bounding box center [139, 286] width 212 height 506
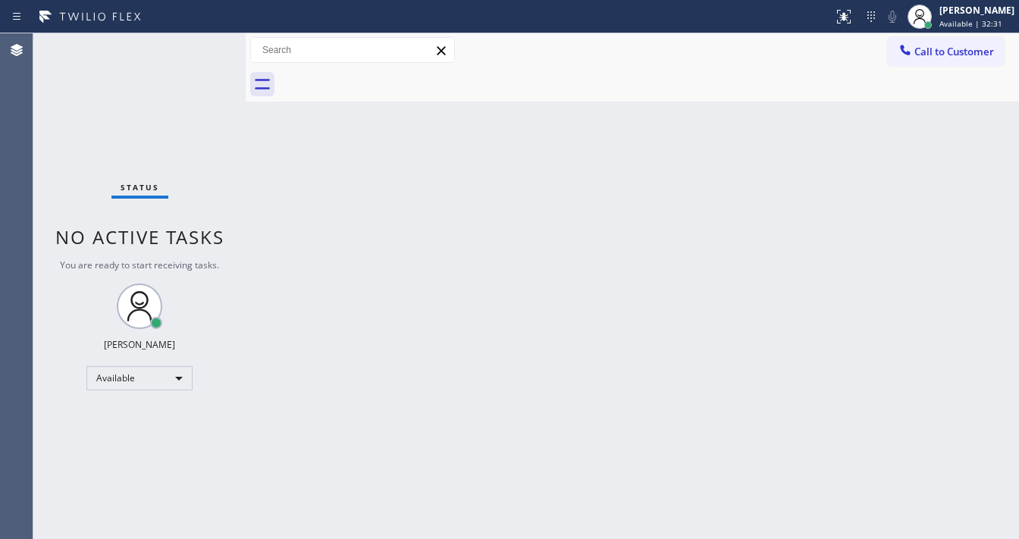
click at [198, 49] on div "Status No active tasks You are ready to start receiving tasks. [PERSON_NAME]" at bounding box center [139, 286] width 212 height 506
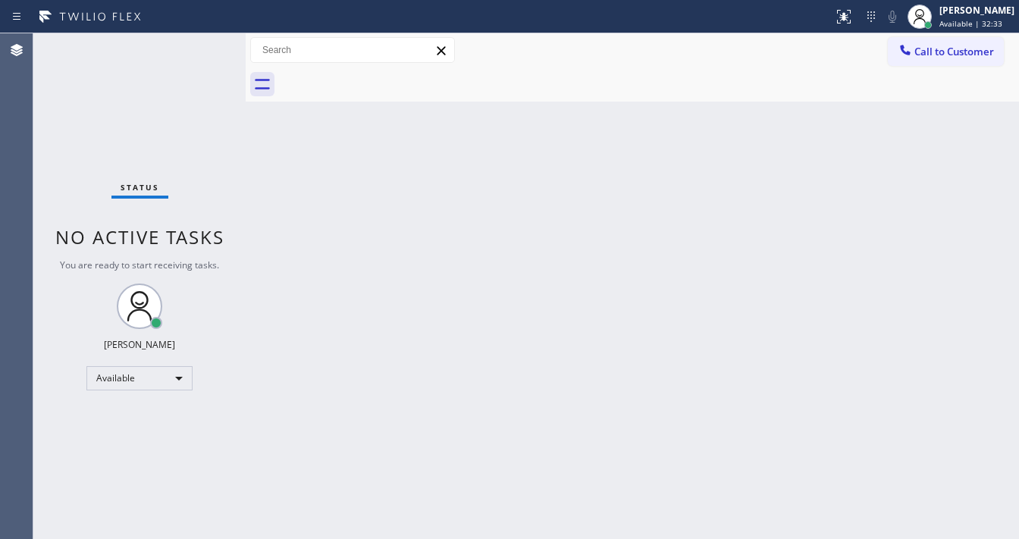
click at [198, 49] on div "Status No active tasks You are ready to start receiving tasks. [PERSON_NAME]" at bounding box center [139, 286] width 212 height 506
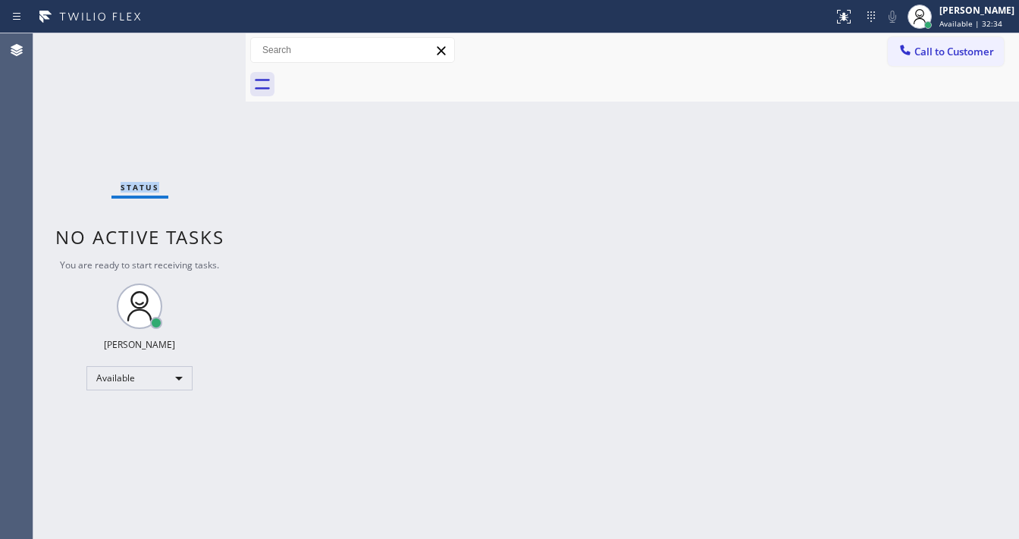
click at [198, 49] on div "Status No active tasks You are ready to start receiving tasks. [PERSON_NAME]" at bounding box center [139, 286] width 212 height 506
click at [196, 47] on div "Status No active tasks You are ready to start receiving tasks. [PERSON_NAME]" at bounding box center [139, 286] width 212 height 506
click at [194, 47] on div "Status No active tasks You are ready to start receiving tasks. [PERSON_NAME]" at bounding box center [139, 286] width 212 height 506
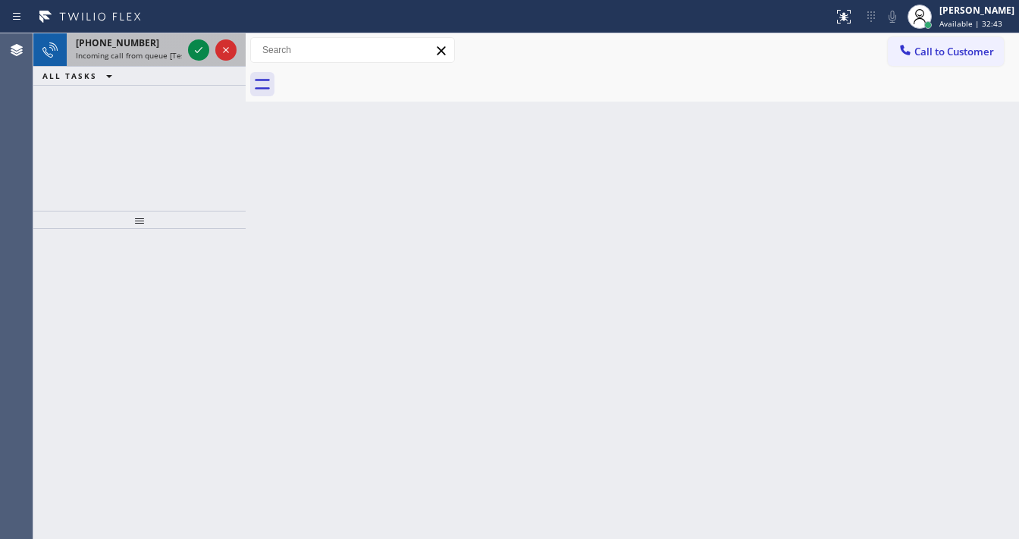
click at [185, 49] on div at bounding box center [212, 49] width 55 height 33
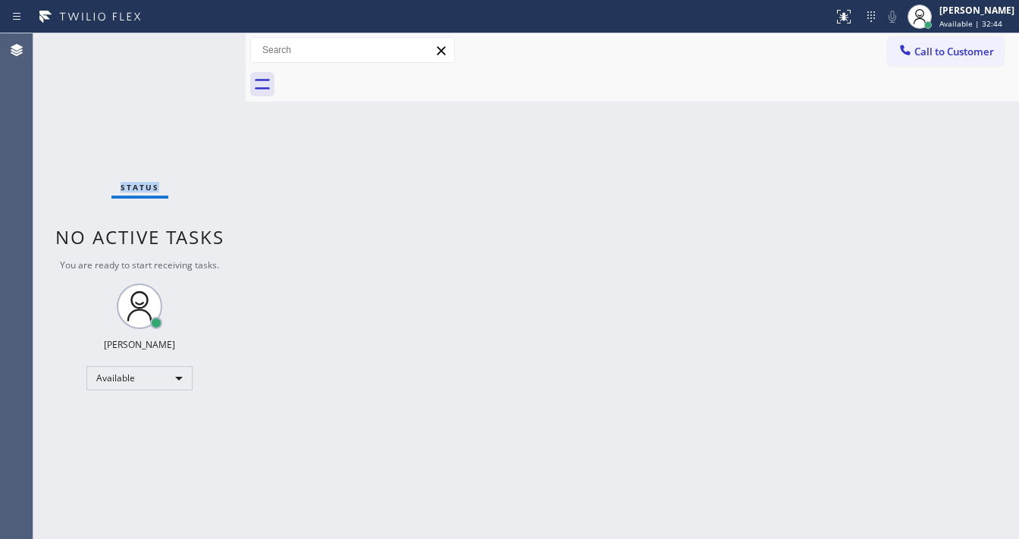
click at [185, 49] on div "Status No active tasks You are ready to start receiving tasks. [PERSON_NAME]" at bounding box center [139, 286] width 212 height 506
click at [187, 49] on div "Status No active tasks You are ready to start receiving tasks. [PERSON_NAME]" at bounding box center [139, 286] width 212 height 506
click at [198, 52] on div "Status No active tasks You are ready to start receiving tasks. [PERSON_NAME]" at bounding box center [139, 286] width 212 height 506
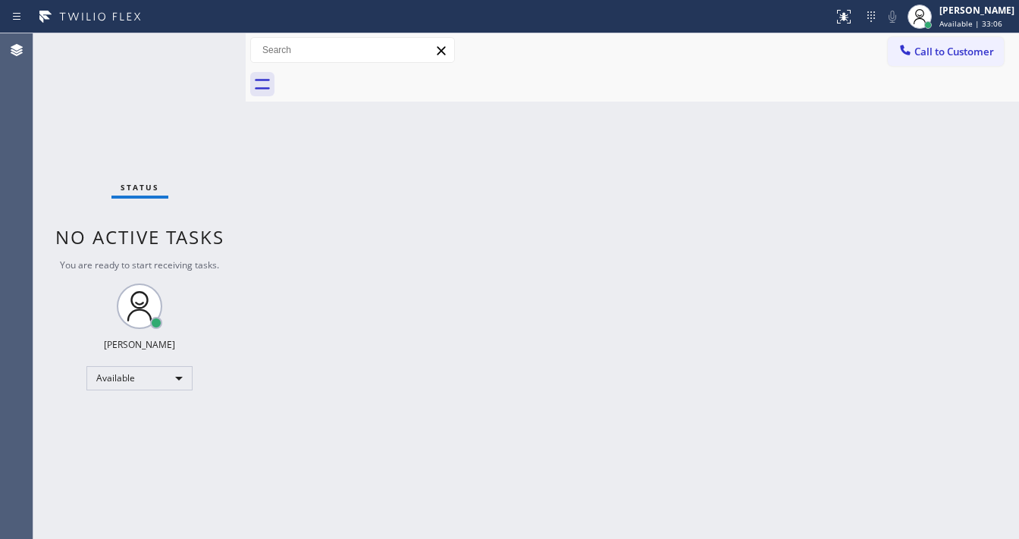
click at [197, 46] on div "Status No active tasks You are ready to start receiving tasks. [PERSON_NAME]" at bounding box center [139, 286] width 212 height 506
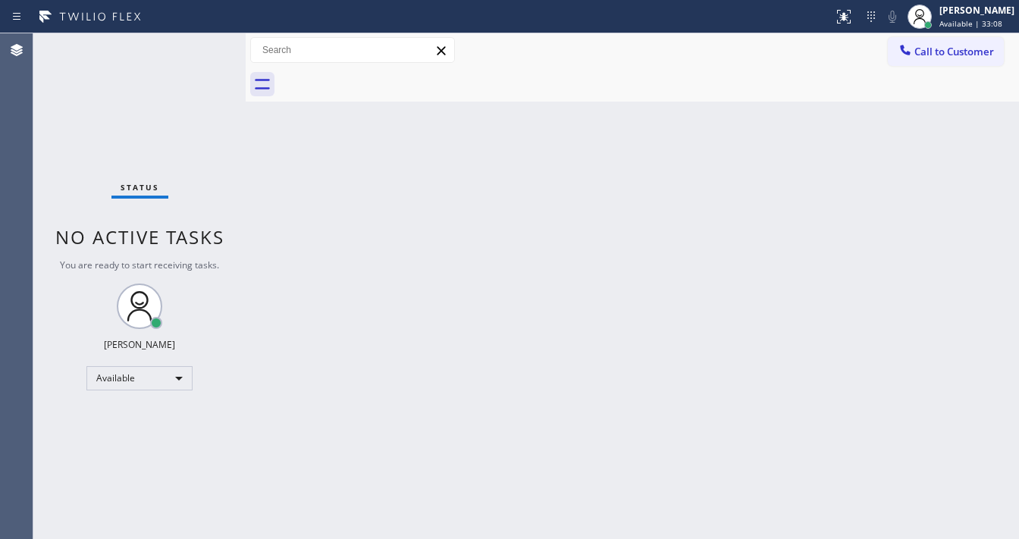
click at [196, 45] on div "Status No active tasks You are ready to start receiving tasks. [PERSON_NAME]" at bounding box center [139, 286] width 212 height 506
click at [196, 44] on div "Status No active tasks You are ready to start receiving tasks. [PERSON_NAME]" at bounding box center [139, 286] width 212 height 506
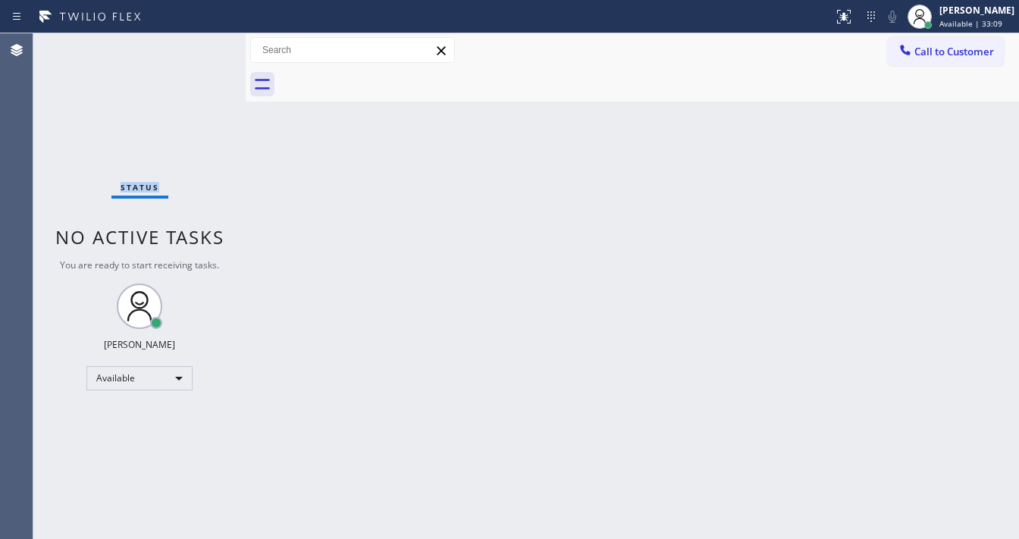
click at [197, 43] on div "Status No active tasks You are ready to start receiving tasks. [PERSON_NAME]" at bounding box center [139, 286] width 212 height 506
click at [198, 43] on div "Status No active tasks You are ready to start receiving tasks. [PERSON_NAME]" at bounding box center [139, 286] width 212 height 506
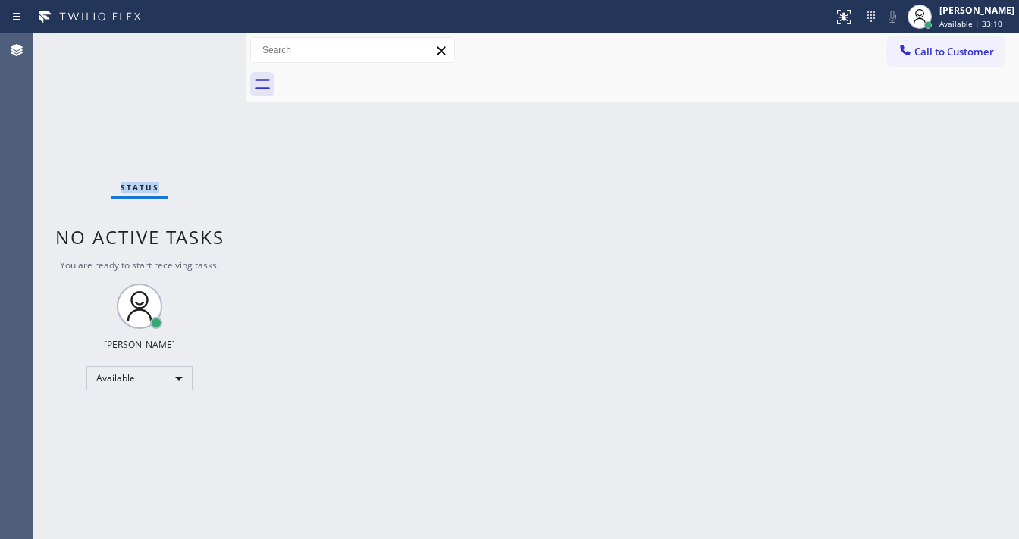
click at [198, 46] on div "Status No active tasks You are ready to start receiving tasks. [PERSON_NAME]" at bounding box center [139, 286] width 212 height 506
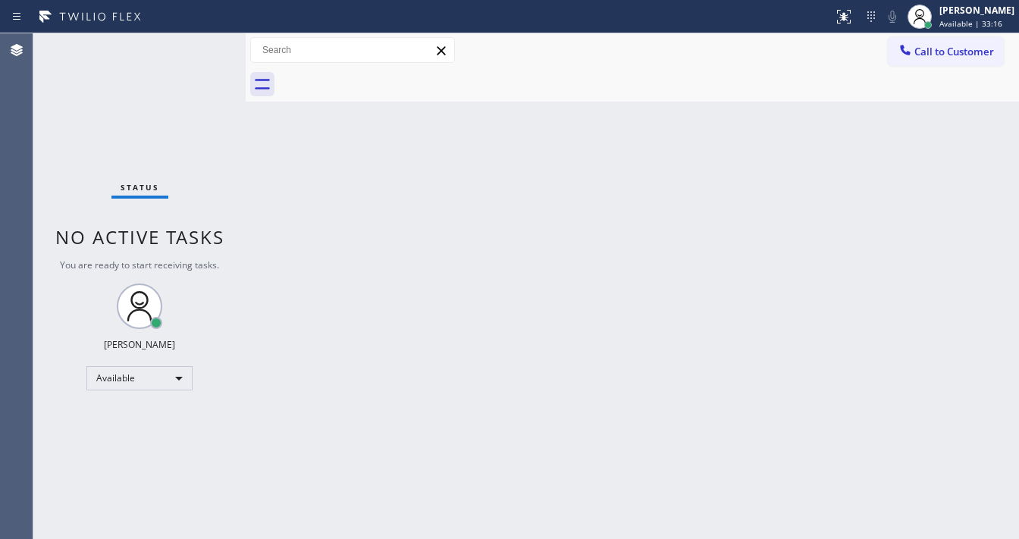
click at [198, 46] on div "Status No active tasks You are ready to start receiving tasks. [PERSON_NAME]" at bounding box center [139, 286] width 212 height 506
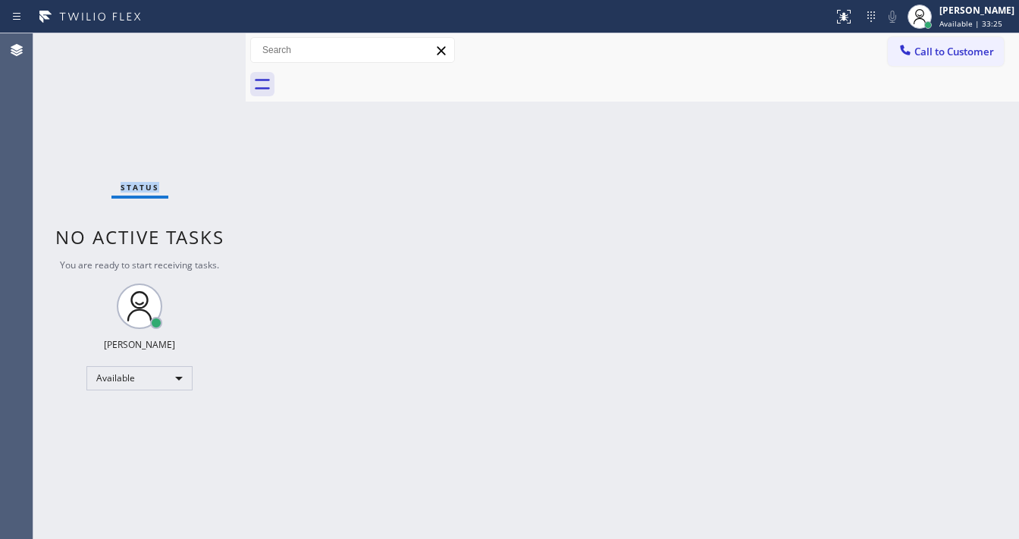
click at [198, 46] on div "Status No active tasks You are ready to start receiving tasks. [PERSON_NAME]" at bounding box center [139, 286] width 212 height 506
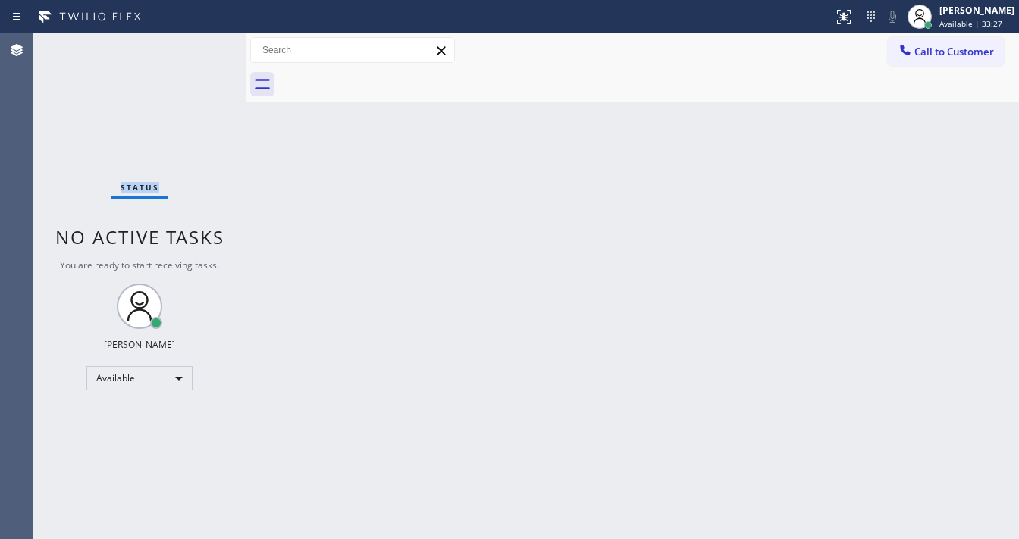
click at [198, 46] on div "Status No active tasks You are ready to start receiving tasks. [PERSON_NAME]" at bounding box center [139, 286] width 212 height 506
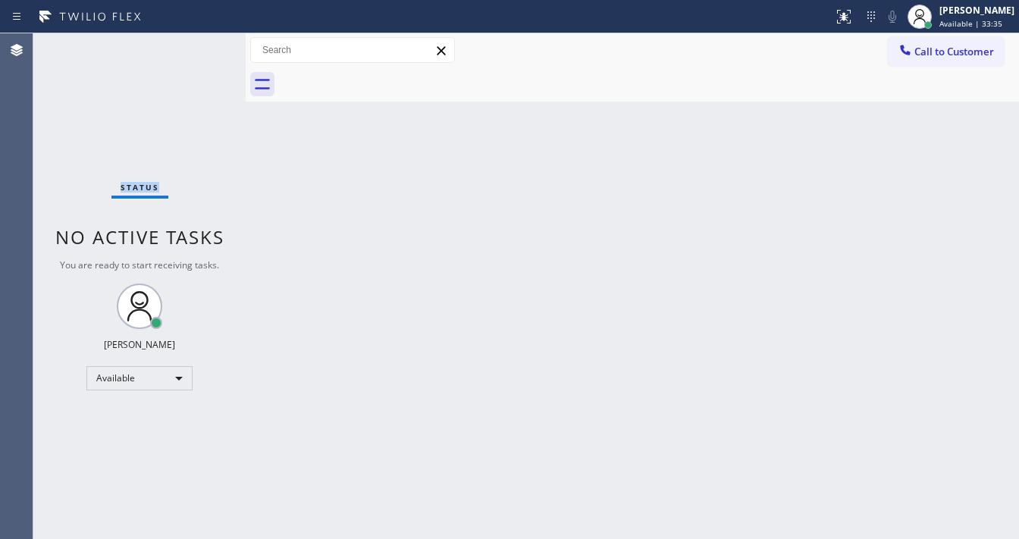
click at [198, 46] on div "Status No active tasks You are ready to start receiving tasks. [PERSON_NAME]" at bounding box center [139, 286] width 212 height 506
click at [196, 48] on div "Status No active tasks You are ready to start receiving tasks. [PERSON_NAME]" at bounding box center [139, 286] width 212 height 506
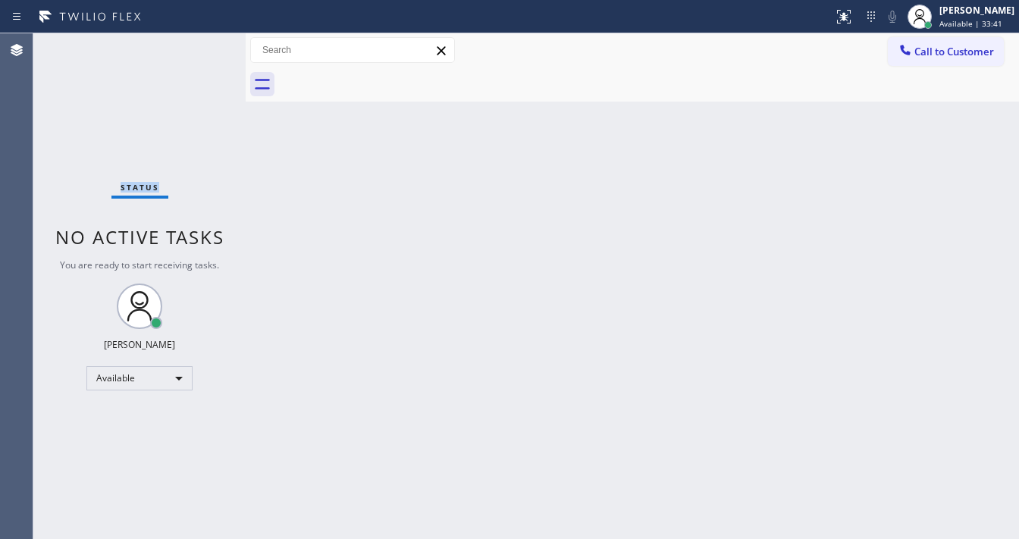
click at [196, 48] on div "Status No active tasks You are ready to start receiving tasks. [PERSON_NAME]" at bounding box center [139, 286] width 212 height 506
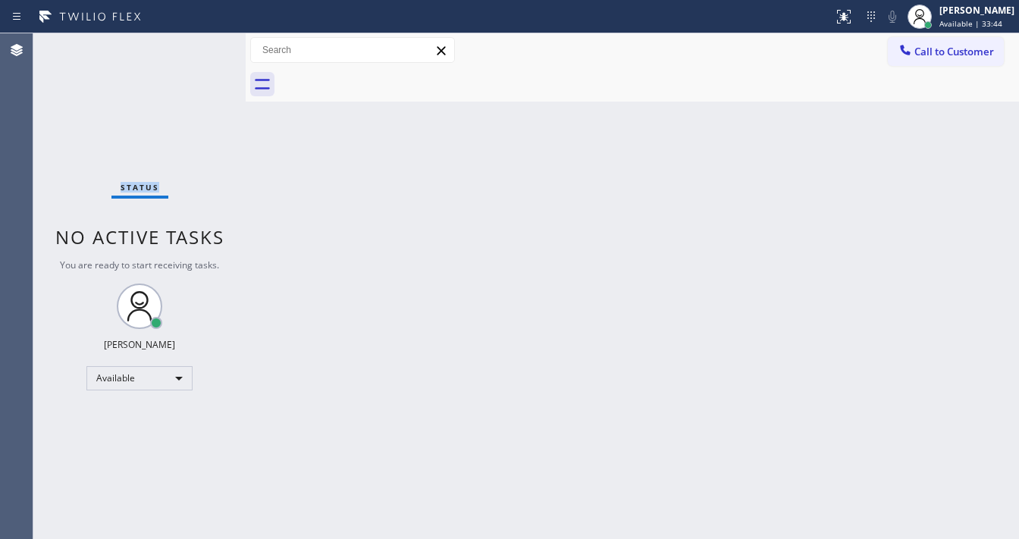
click at [196, 48] on div "Status No active tasks You are ready to start receiving tasks. [PERSON_NAME]" at bounding box center [139, 286] width 212 height 506
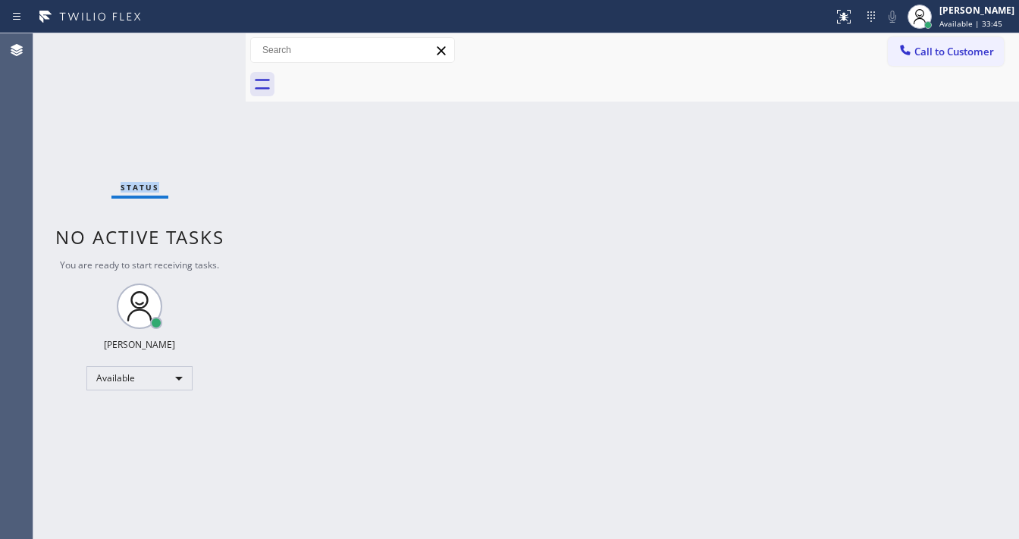
click at [196, 48] on div "Status No active tasks You are ready to start receiving tasks. [PERSON_NAME]" at bounding box center [139, 286] width 212 height 506
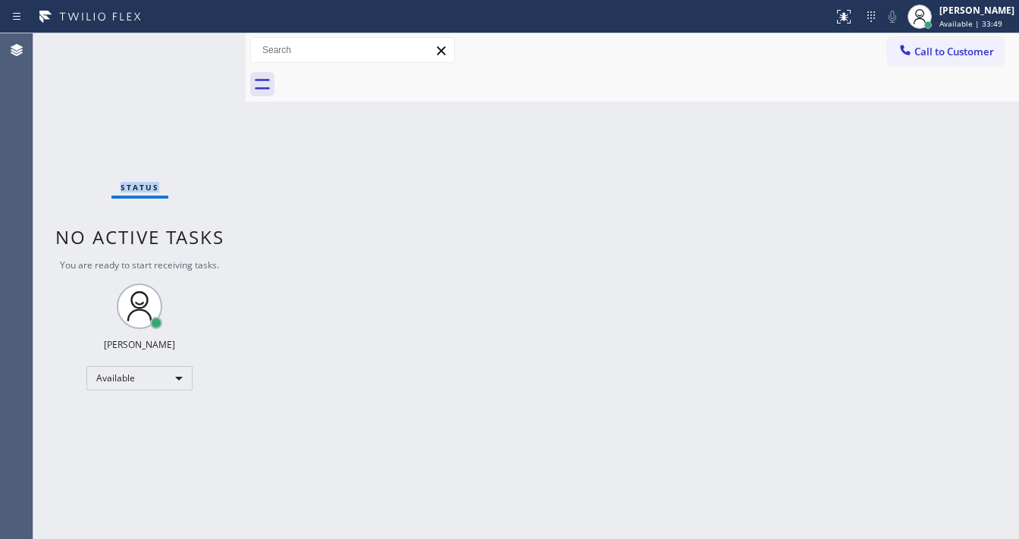
click at [196, 48] on div "Status No active tasks You are ready to start receiving tasks. [PERSON_NAME]" at bounding box center [139, 286] width 212 height 506
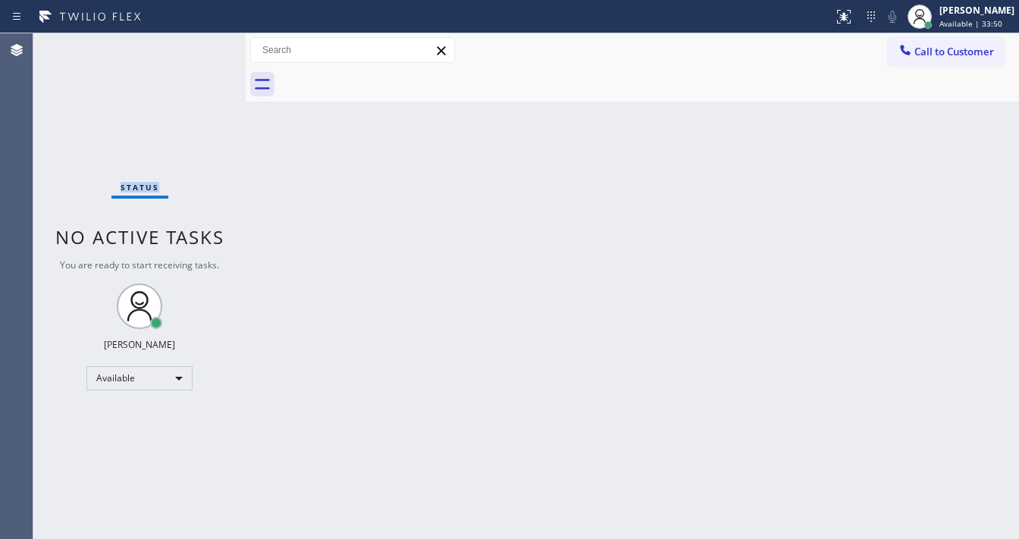
click at [196, 48] on div "Status No active tasks You are ready to start receiving tasks. [PERSON_NAME]" at bounding box center [139, 286] width 212 height 506
click at [212, 42] on div "Status No active tasks You are ready to start receiving tasks. [PERSON_NAME]" at bounding box center [139, 286] width 212 height 506
click at [201, 42] on div "Status No active tasks You are ready to start receiving tasks. [PERSON_NAME]" at bounding box center [139, 286] width 212 height 506
click at [193, 47] on div "Status No active tasks You are ready to start receiving tasks. [PERSON_NAME]" at bounding box center [139, 286] width 212 height 506
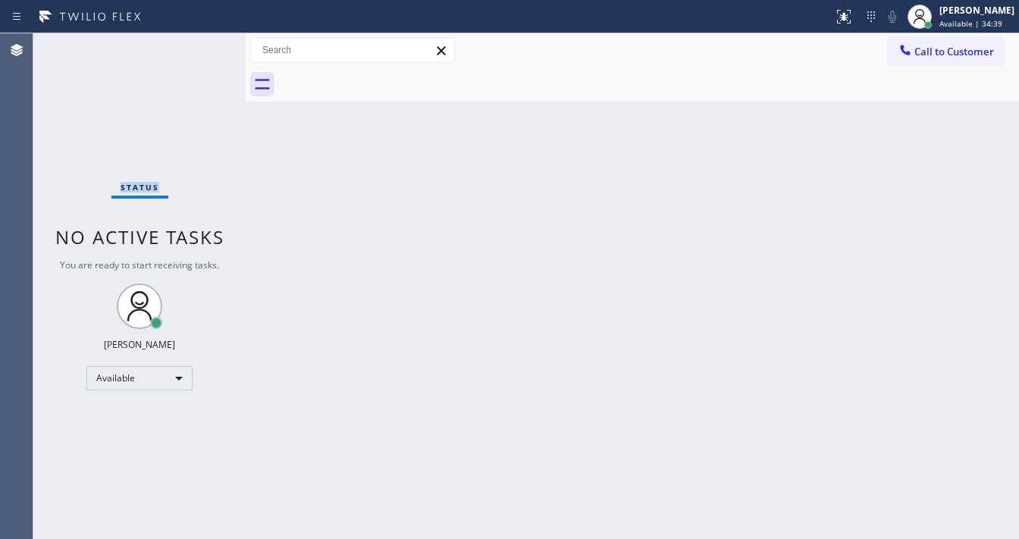
click at [193, 46] on div "Status No active tasks You are ready to start receiving tasks. [PERSON_NAME]" at bounding box center [139, 286] width 212 height 506
click at [193, 45] on div "Status No active tasks You are ready to start receiving tasks. [PERSON_NAME]" at bounding box center [139, 286] width 212 height 506
click at [193, 44] on div "Status No active tasks You are ready to start receiving tasks. [PERSON_NAME]" at bounding box center [139, 286] width 212 height 506
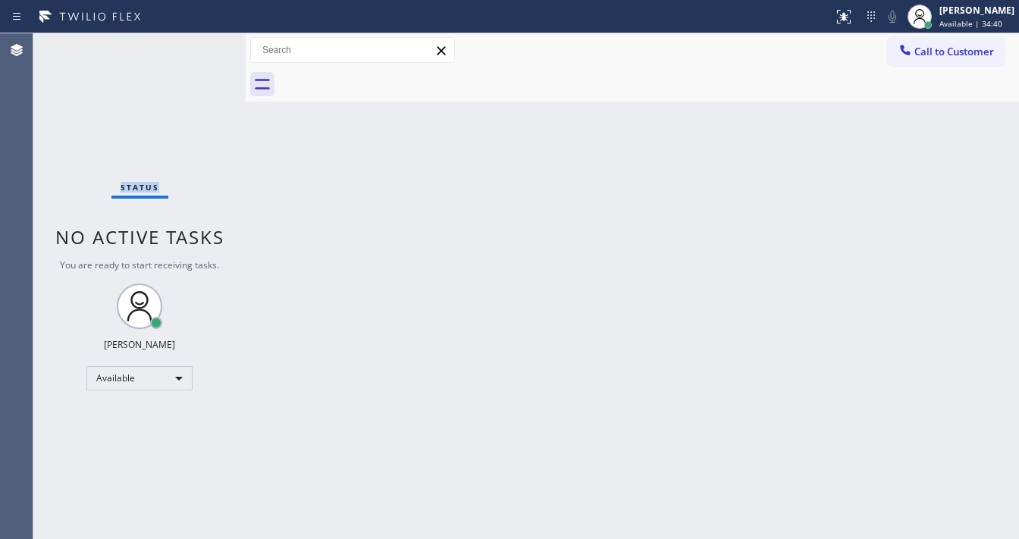
click at [193, 44] on div "Status No active tasks You are ready to start receiving tasks. [PERSON_NAME]" at bounding box center [139, 286] width 212 height 506
click at [193, 46] on div "Status No active tasks You are ready to start receiving tasks. [PERSON_NAME]" at bounding box center [139, 286] width 212 height 506
click at [199, 49] on div "Status No active tasks You are ready to start receiving tasks. [PERSON_NAME]" at bounding box center [139, 286] width 212 height 506
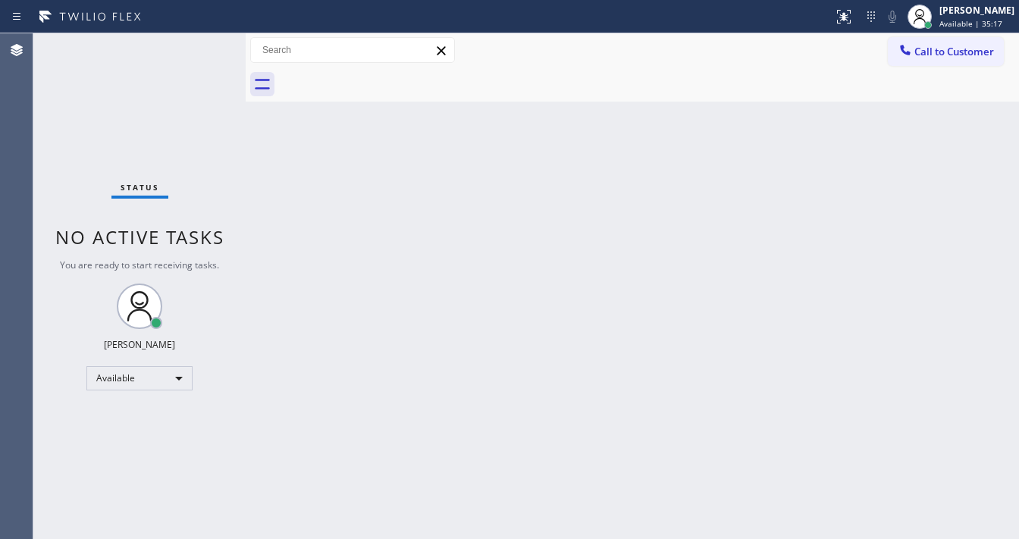
click at [200, 49] on div "Status No active tasks You are ready to start receiving tasks. [PERSON_NAME]" at bounding box center [139, 286] width 212 height 506
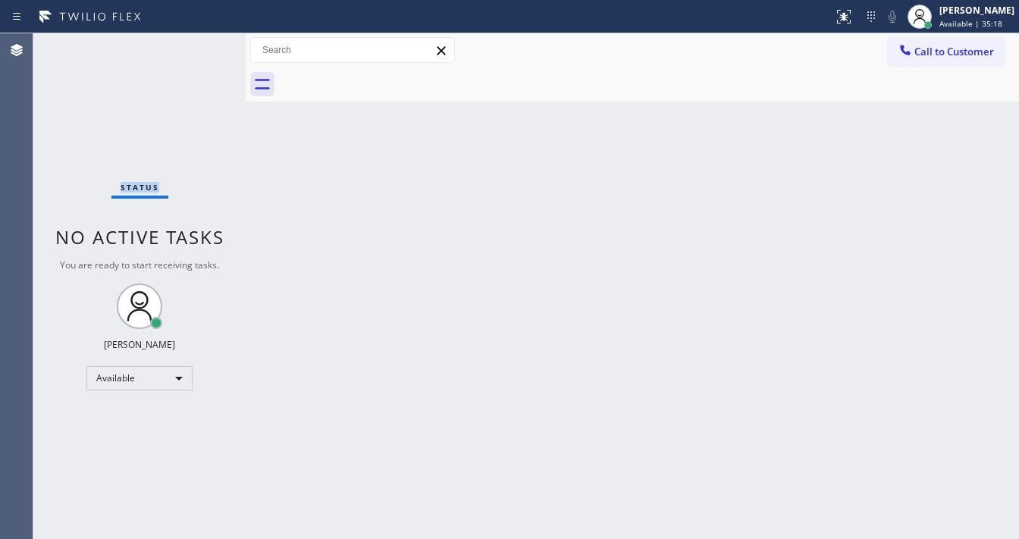
click at [200, 49] on div "Status No active tasks You are ready to start receiving tasks. [PERSON_NAME]" at bounding box center [139, 286] width 212 height 506
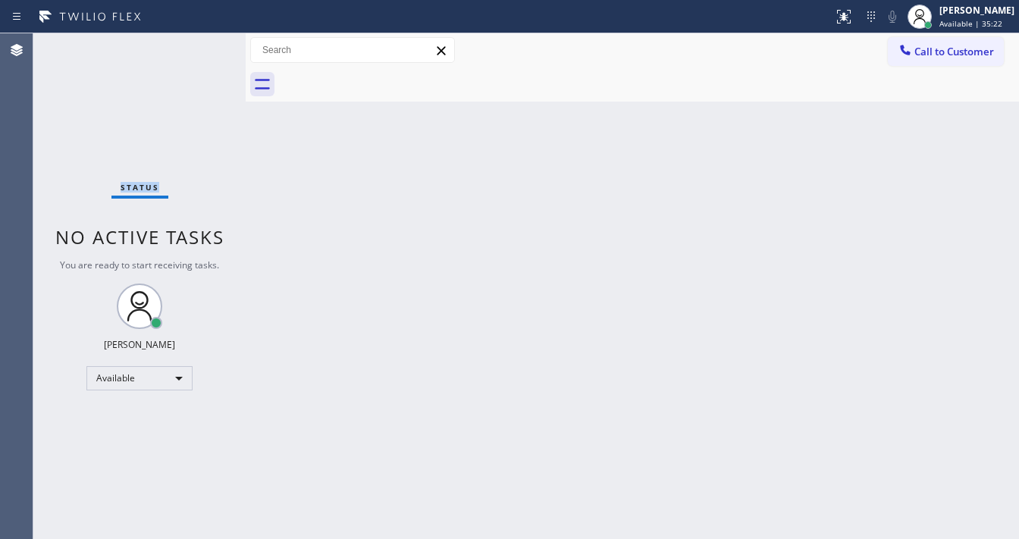
click at [200, 49] on div "Status No active tasks You are ready to start receiving tasks. [PERSON_NAME]" at bounding box center [139, 286] width 212 height 506
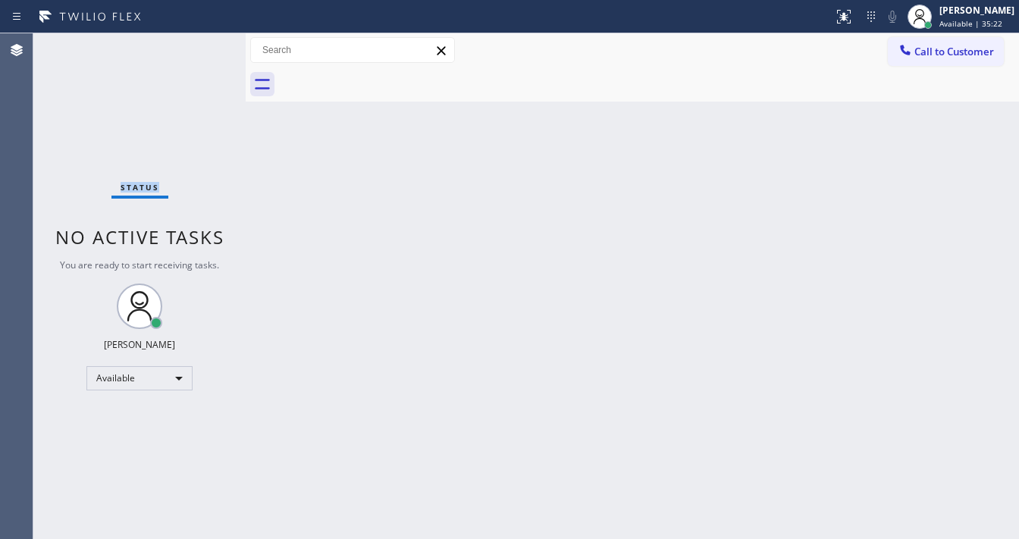
click at [200, 49] on div "Status No active tasks You are ready to start receiving tasks. [PERSON_NAME]" at bounding box center [139, 286] width 212 height 506
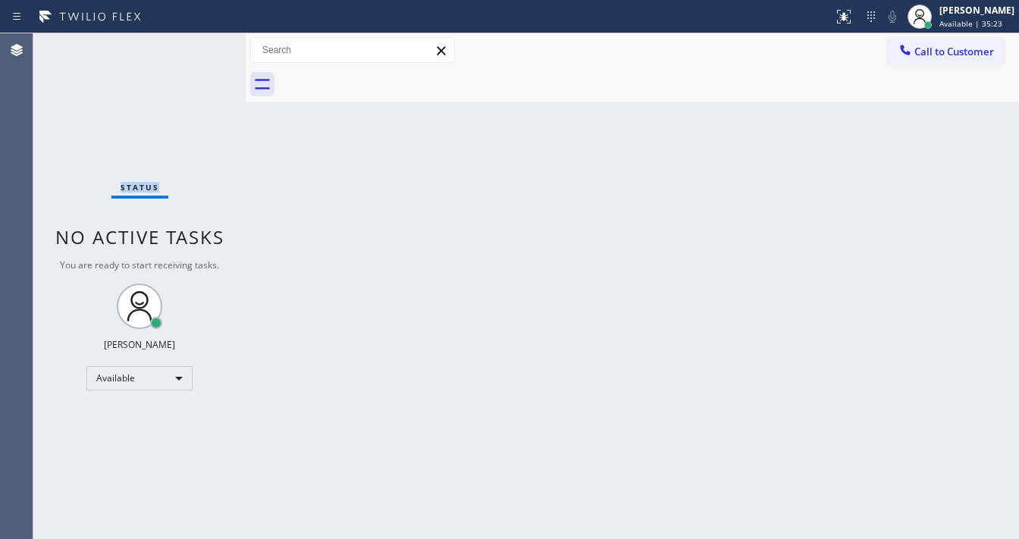
click at [200, 49] on div "Status No active tasks You are ready to start receiving tasks. [PERSON_NAME]" at bounding box center [139, 286] width 212 height 506
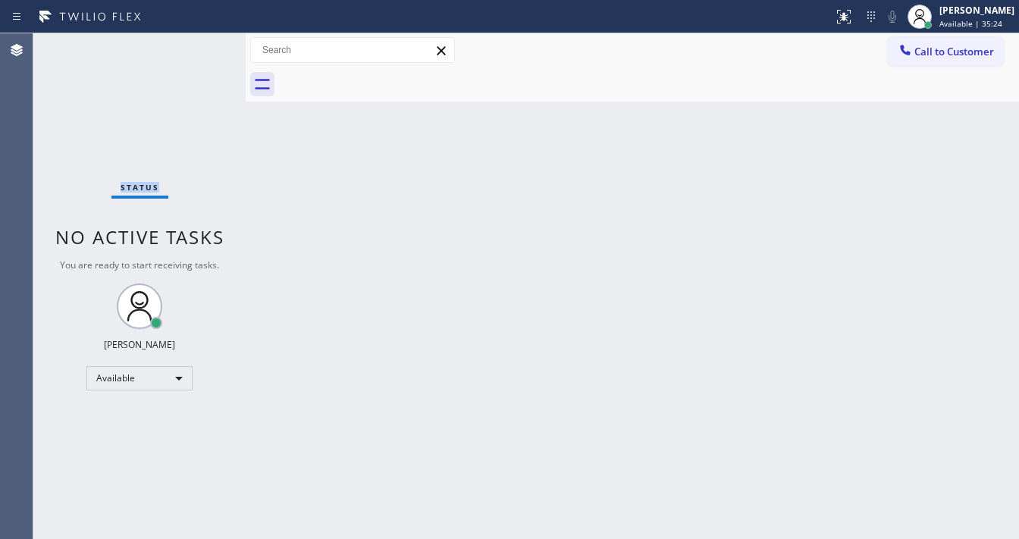
click at [200, 49] on div "Status No active tasks You are ready to start receiving tasks. [PERSON_NAME]" at bounding box center [139, 286] width 212 height 506
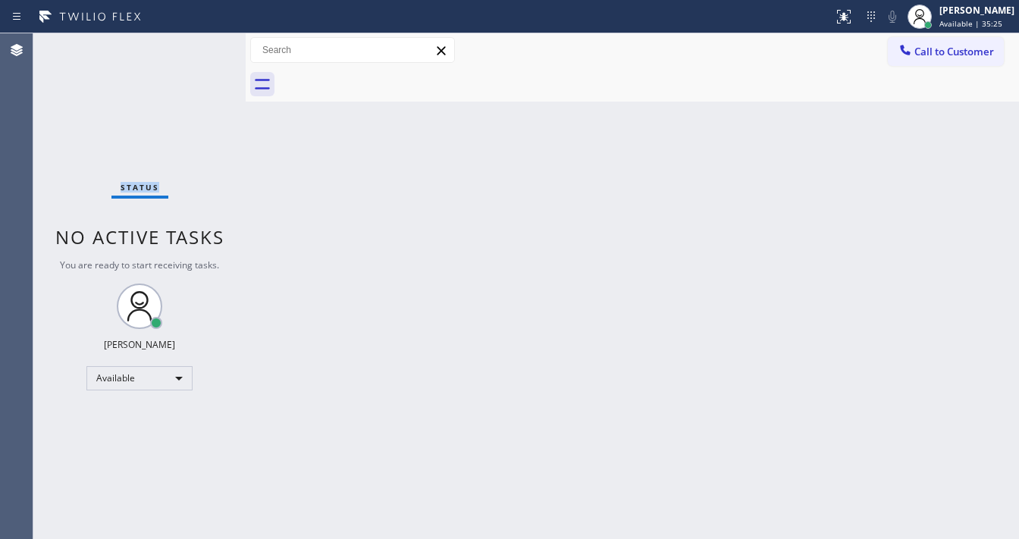
click at [200, 49] on div "Status No active tasks You are ready to start receiving tasks. [PERSON_NAME]" at bounding box center [139, 286] width 212 height 506
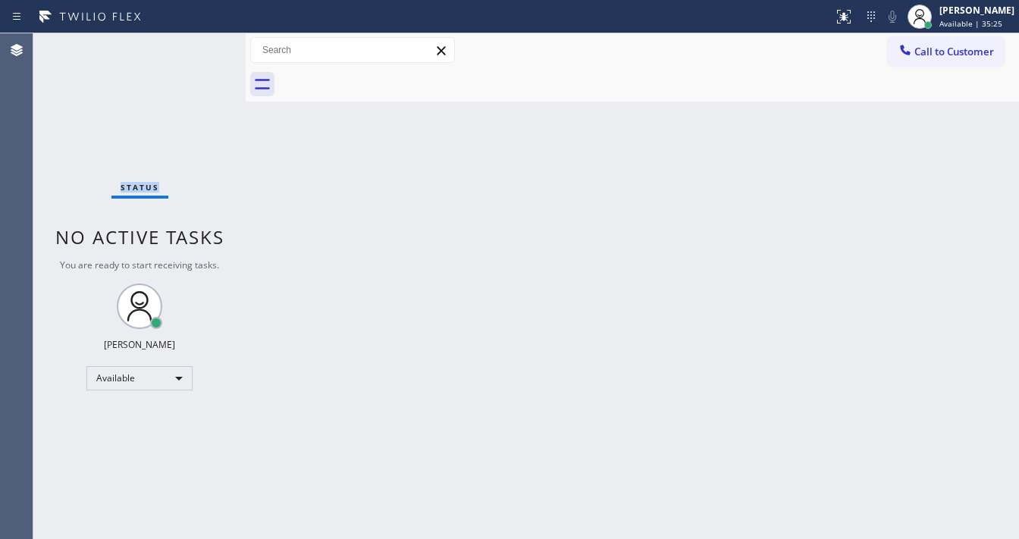
click at [200, 49] on div "Status No active tasks You are ready to start receiving tasks. [PERSON_NAME]" at bounding box center [139, 286] width 212 height 506
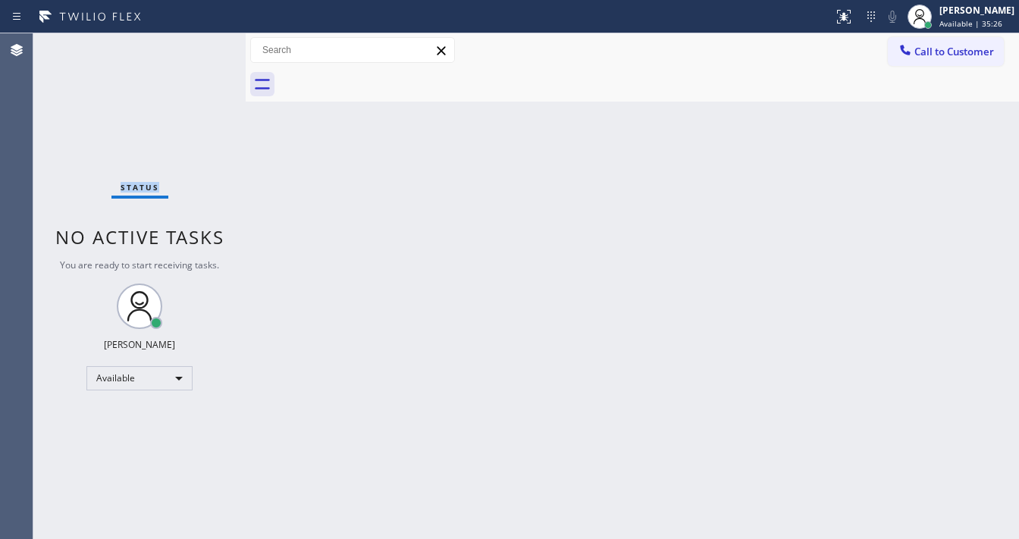
click at [200, 49] on div "Status No active tasks You are ready to start receiving tasks. [PERSON_NAME]" at bounding box center [139, 286] width 212 height 506
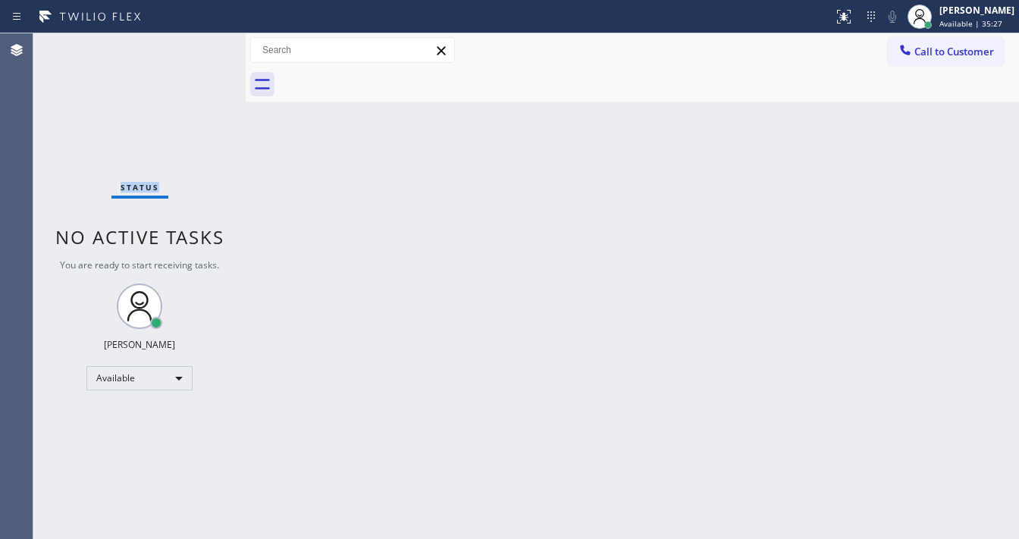
click at [200, 49] on div "Status No active tasks You are ready to start receiving tasks. [PERSON_NAME]" at bounding box center [139, 286] width 212 height 506
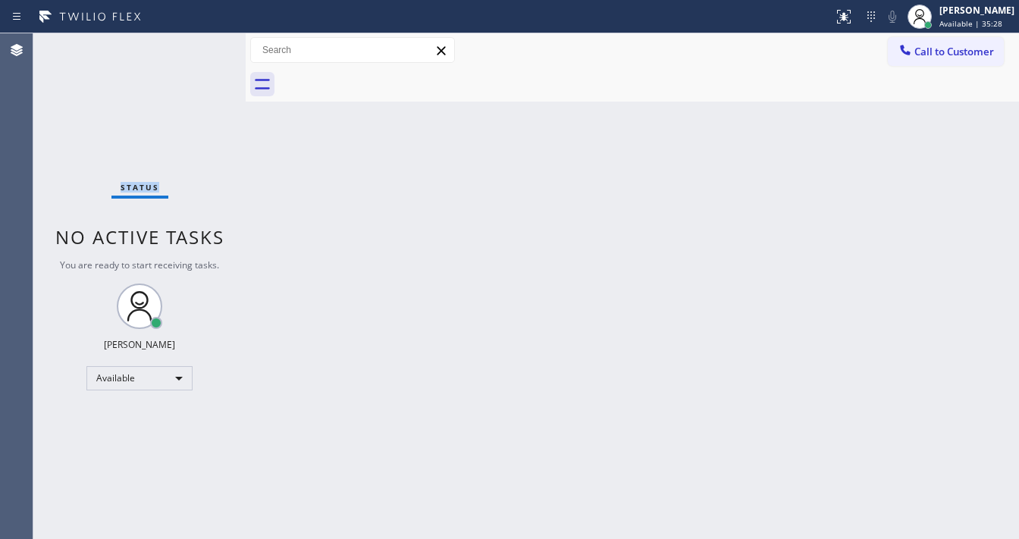
click at [200, 49] on div "Status No active tasks You are ready to start receiving tasks. [PERSON_NAME]" at bounding box center [139, 286] width 212 height 506
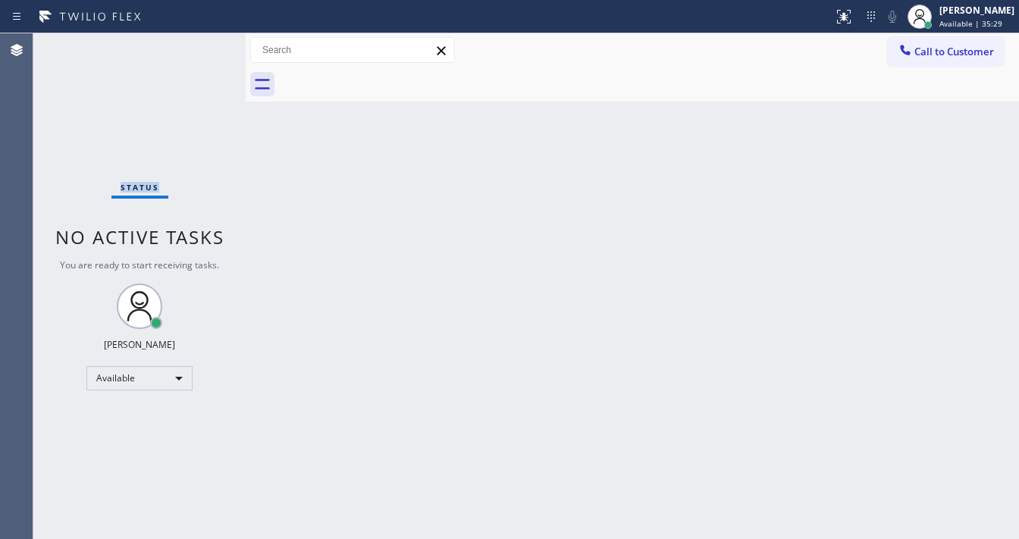
click at [200, 49] on div "Status No active tasks You are ready to start receiving tasks. [PERSON_NAME]" at bounding box center [139, 286] width 212 height 506
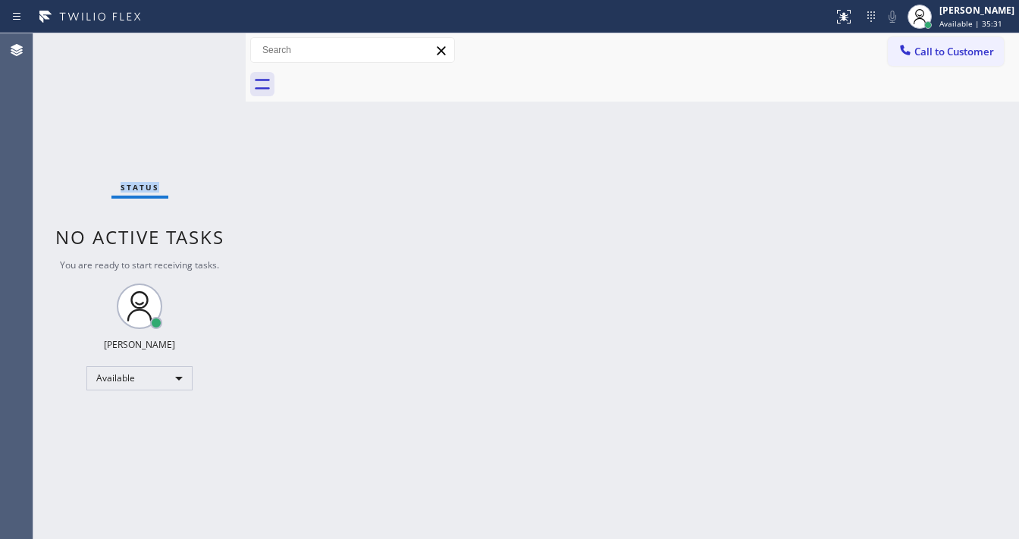
click at [200, 49] on div "Status No active tasks You are ready to start receiving tasks. [PERSON_NAME]" at bounding box center [139, 286] width 212 height 506
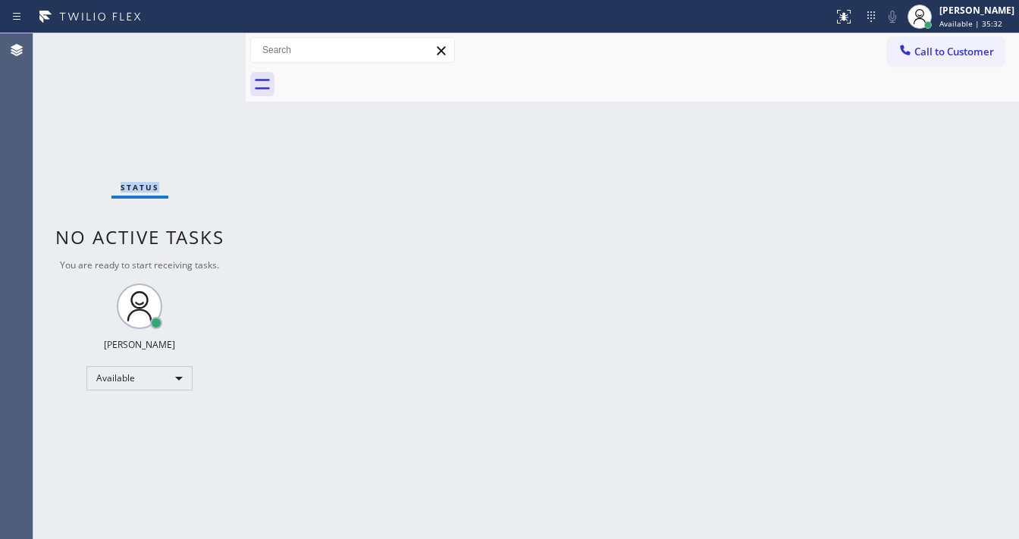
click at [200, 49] on div "Status No active tasks You are ready to start receiving tasks. [PERSON_NAME]" at bounding box center [139, 286] width 212 height 506
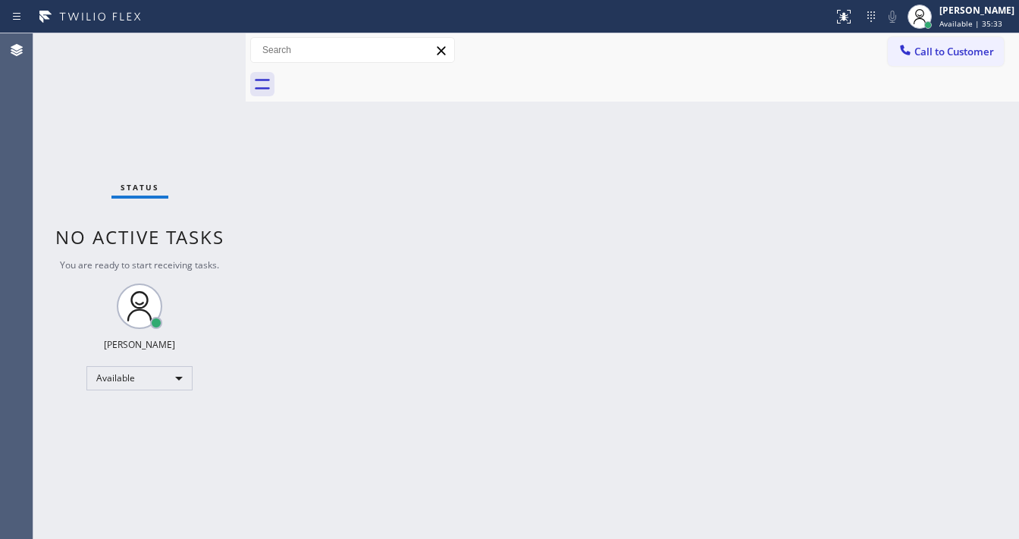
click at [200, 49] on div "Status No active tasks You are ready to start receiving tasks. [PERSON_NAME]" at bounding box center [139, 286] width 212 height 506
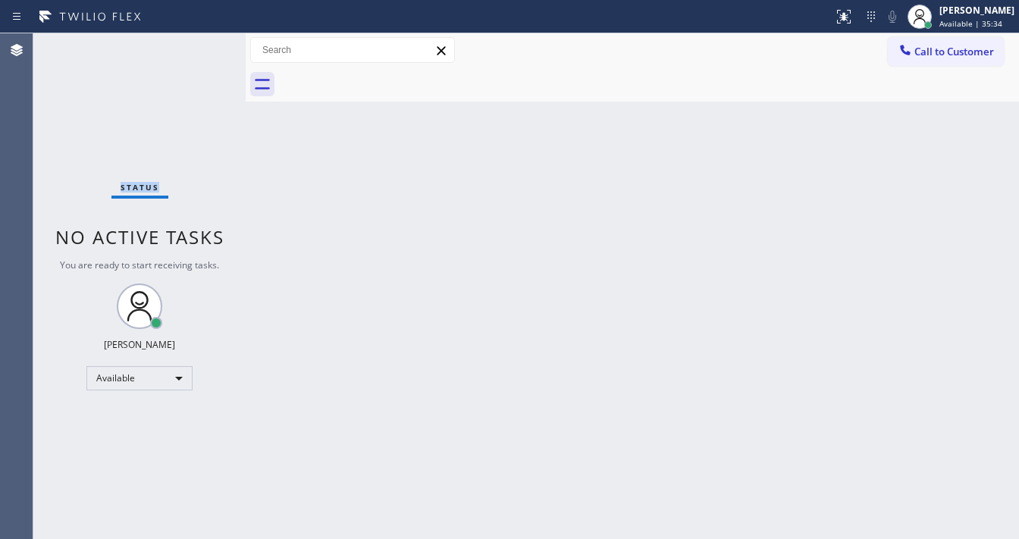
click at [200, 49] on div "Status No active tasks You are ready to start receiving tasks. [PERSON_NAME]" at bounding box center [139, 286] width 212 height 506
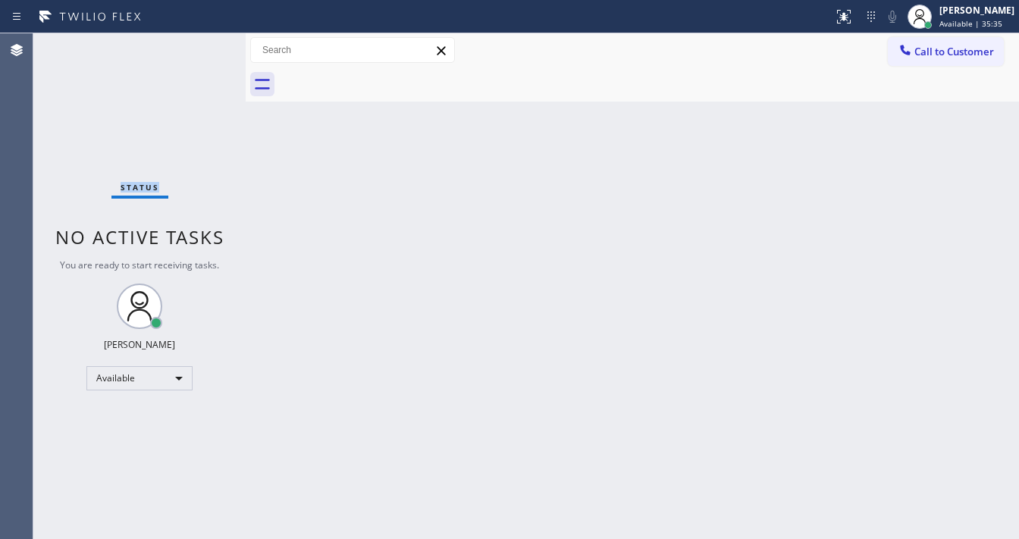
click at [200, 49] on div "Status No active tasks You are ready to start receiving tasks. [PERSON_NAME]" at bounding box center [139, 286] width 212 height 506
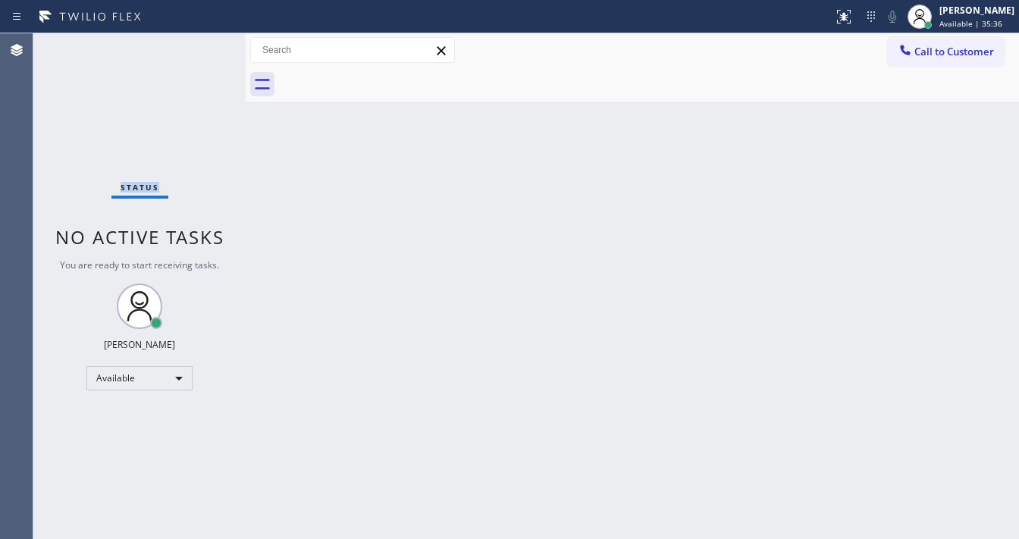
click at [200, 49] on div "Status No active tasks You are ready to start receiving tasks. [PERSON_NAME]" at bounding box center [139, 286] width 212 height 506
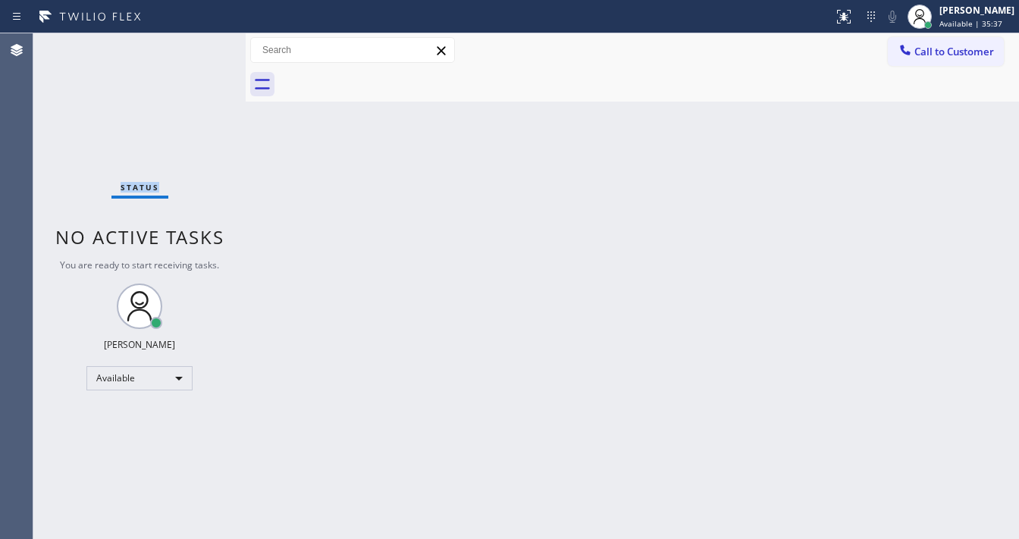
click at [200, 49] on div "Status No active tasks You are ready to start receiving tasks. [PERSON_NAME]" at bounding box center [139, 286] width 212 height 506
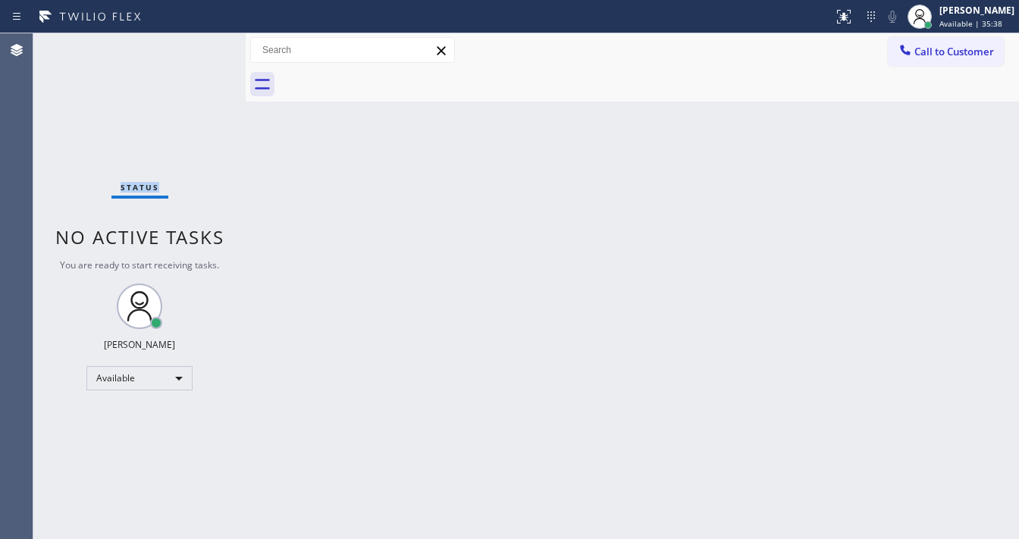
click at [200, 49] on div "Status No active tasks You are ready to start receiving tasks. [PERSON_NAME]" at bounding box center [139, 286] width 212 height 506
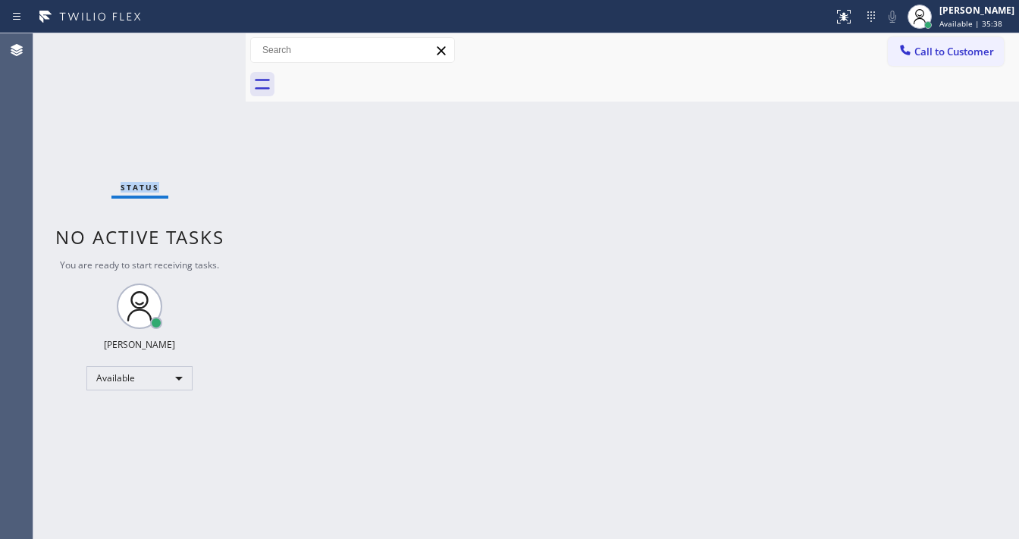
click at [200, 49] on div "Status No active tasks You are ready to start receiving tasks. [PERSON_NAME]" at bounding box center [139, 286] width 212 height 506
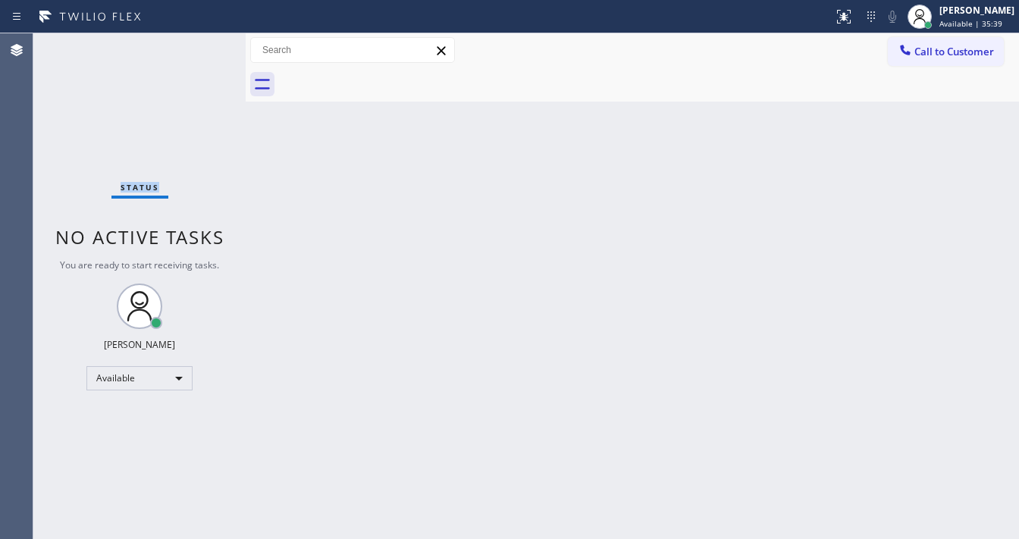
click at [200, 49] on div "Status No active tasks You are ready to start receiving tasks. [PERSON_NAME]" at bounding box center [139, 286] width 212 height 506
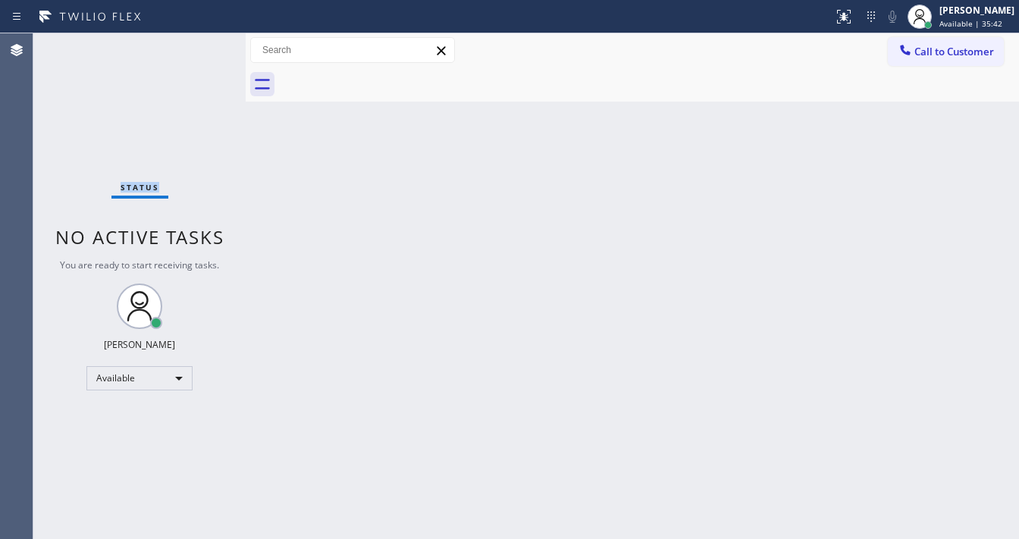
click at [200, 49] on div "Status No active tasks You are ready to start receiving tasks. [PERSON_NAME]" at bounding box center [139, 286] width 212 height 506
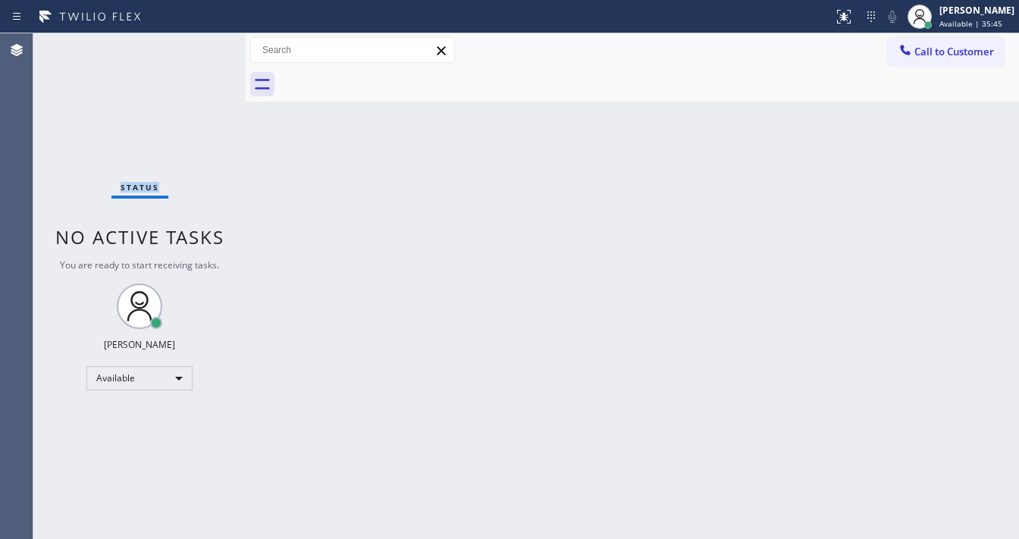
click at [200, 49] on div "Status No active tasks You are ready to start receiving tasks. [PERSON_NAME]" at bounding box center [139, 286] width 212 height 506
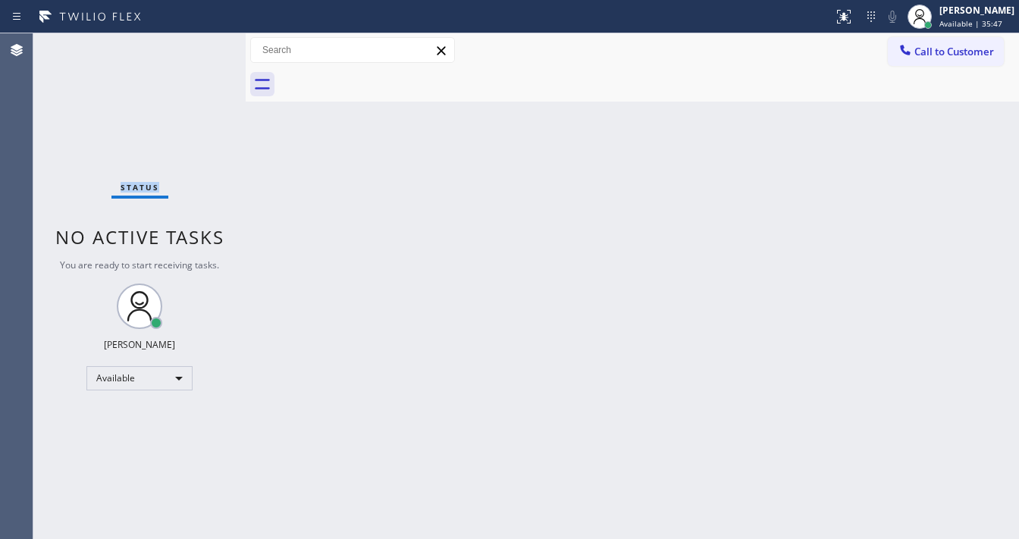
click at [200, 49] on div "Status No active tasks You are ready to start receiving tasks. [PERSON_NAME]" at bounding box center [139, 286] width 212 height 506
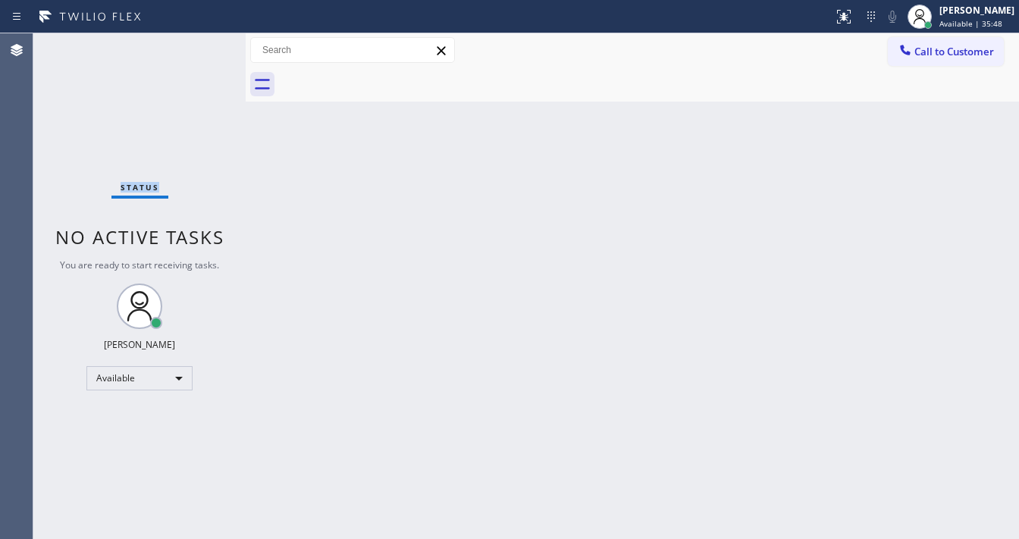
click at [200, 49] on div "Status No active tasks You are ready to start receiving tasks. [PERSON_NAME]" at bounding box center [139, 286] width 212 height 506
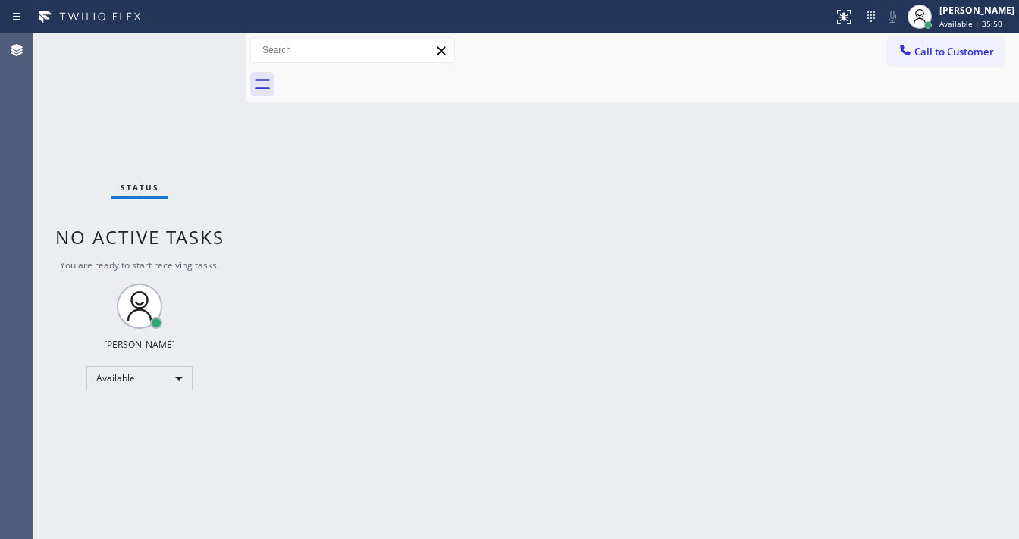
click at [200, 49] on div "Status No active tasks You are ready to start receiving tasks. [PERSON_NAME]" at bounding box center [139, 286] width 212 height 506
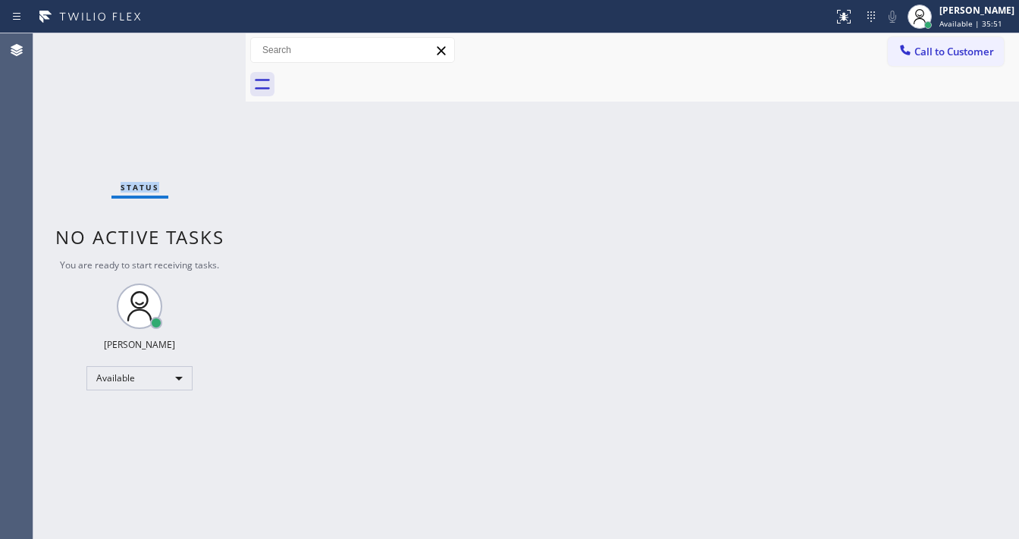
click at [200, 49] on div "Status No active tasks You are ready to start receiving tasks. [PERSON_NAME]" at bounding box center [139, 286] width 212 height 506
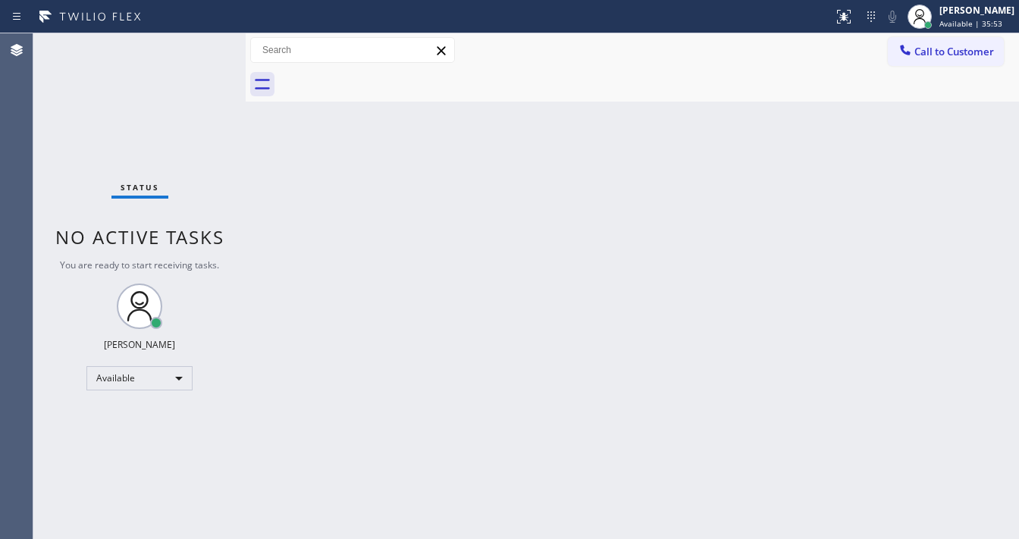
click at [200, 49] on div "Status No active tasks You are ready to start receiving tasks. [PERSON_NAME]" at bounding box center [139, 286] width 212 height 506
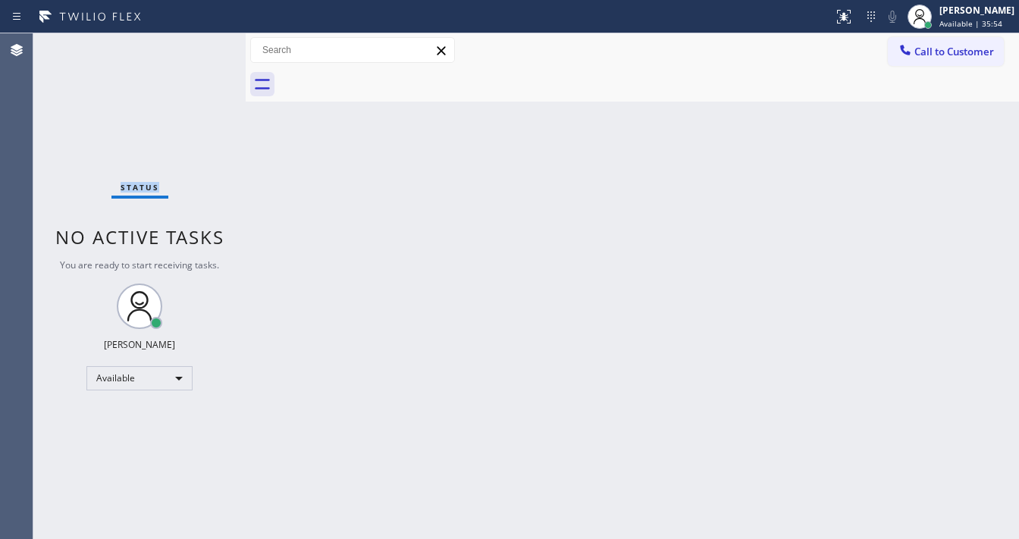
click at [200, 49] on div "Status No active tasks You are ready to start receiving tasks. [PERSON_NAME]" at bounding box center [139, 286] width 212 height 506
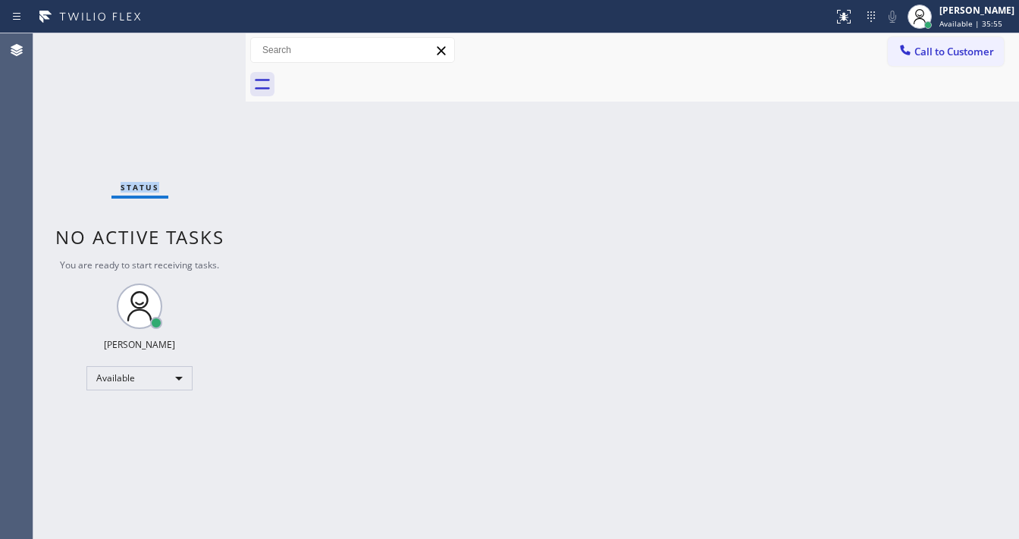
click at [200, 49] on div "Status No active tasks You are ready to start receiving tasks. [PERSON_NAME]" at bounding box center [139, 286] width 212 height 506
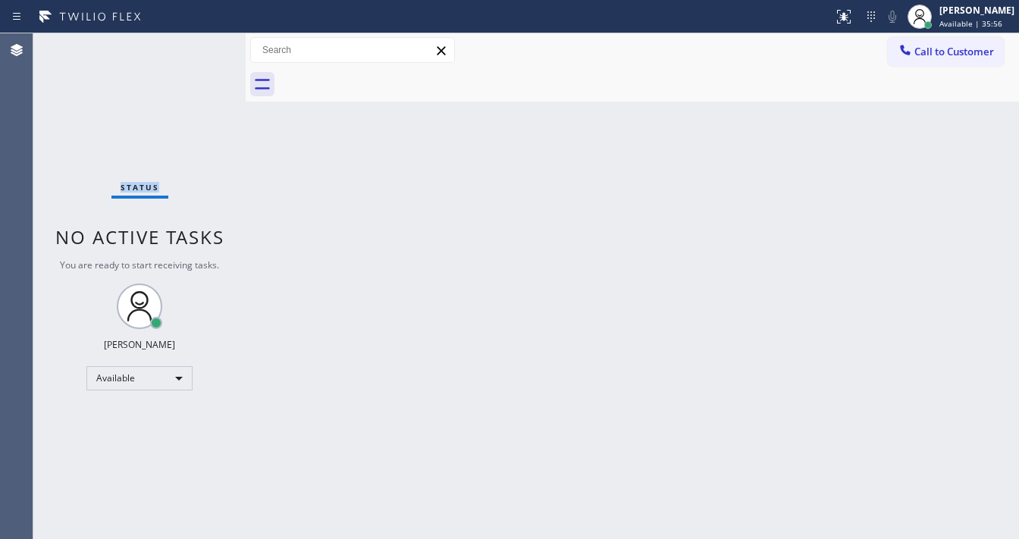
click at [200, 49] on div "Status No active tasks You are ready to start receiving tasks. [PERSON_NAME]" at bounding box center [139, 286] width 212 height 506
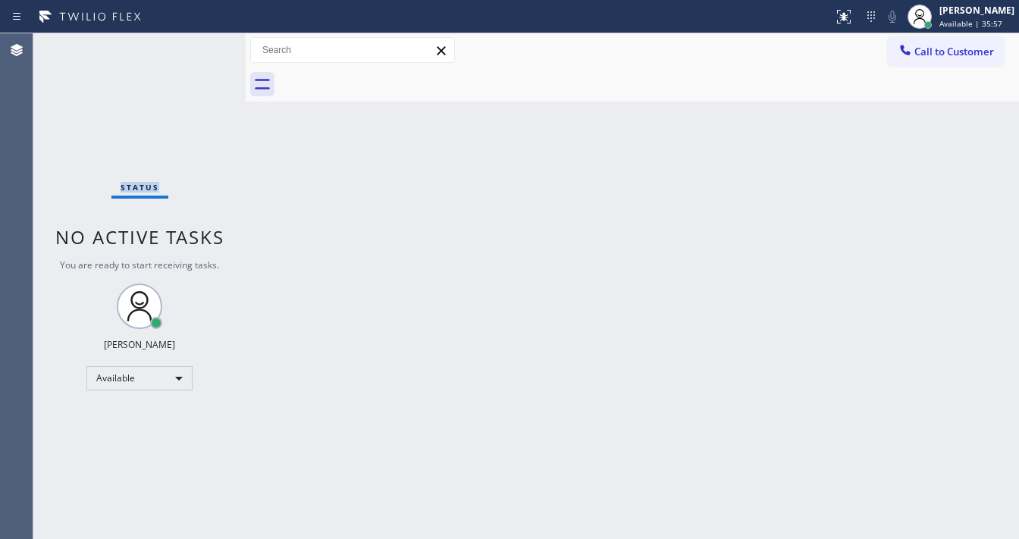
click at [200, 49] on div "Status No active tasks You are ready to start receiving tasks. [PERSON_NAME]" at bounding box center [139, 286] width 212 height 506
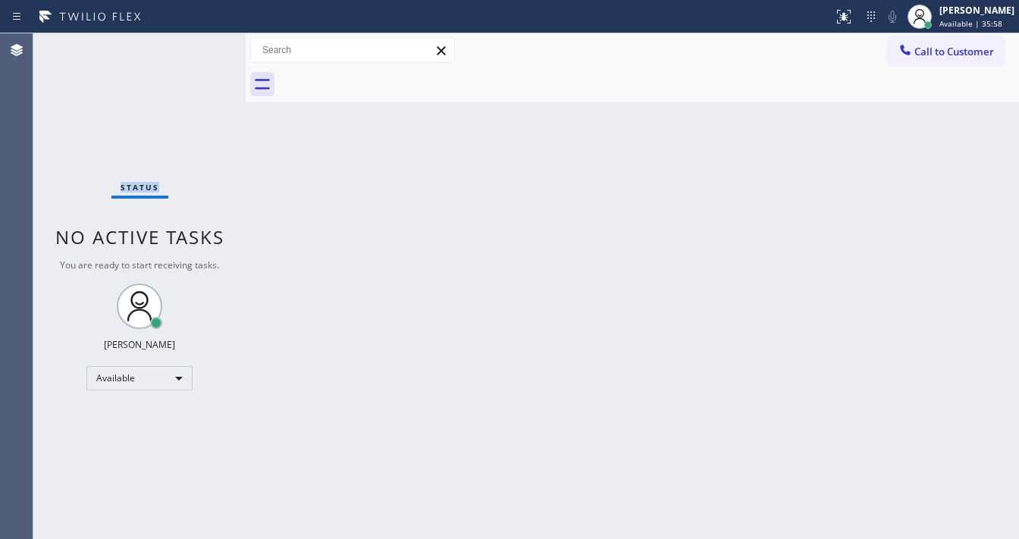
click at [200, 49] on div "Status No active tasks You are ready to start receiving tasks. [PERSON_NAME]" at bounding box center [139, 286] width 212 height 506
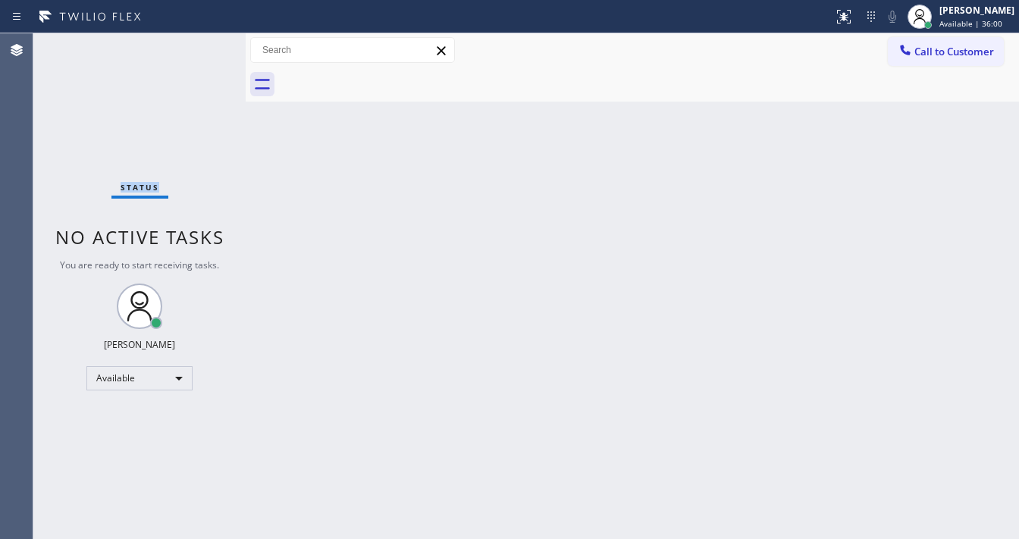
click at [200, 49] on div "Status No active tasks You are ready to start receiving tasks. [PERSON_NAME]" at bounding box center [139, 286] width 212 height 506
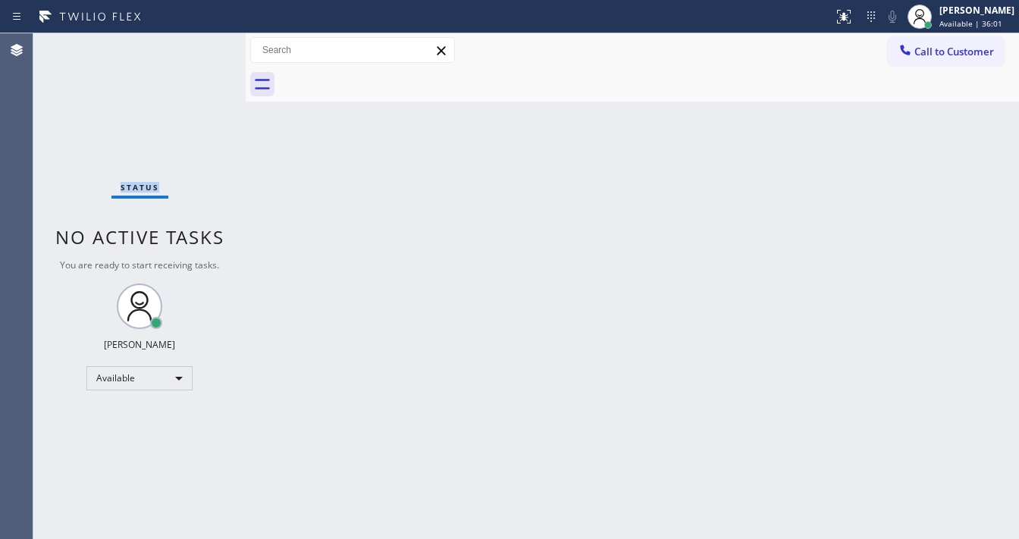
click at [200, 49] on div "Status No active tasks You are ready to start receiving tasks. [PERSON_NAME]" at bounding box center [139, 286] width 212 height 506
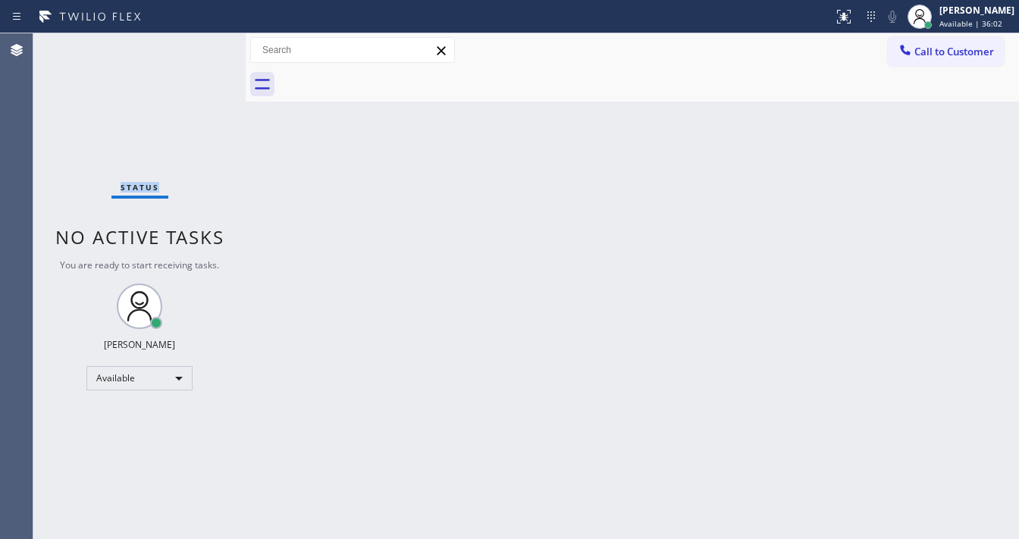
click at [200, 49] on div "Status No active tasks You are ready to start receiving tasks. [PERSON_NAME]" at bounding box center [139, 286] width 212 height 506
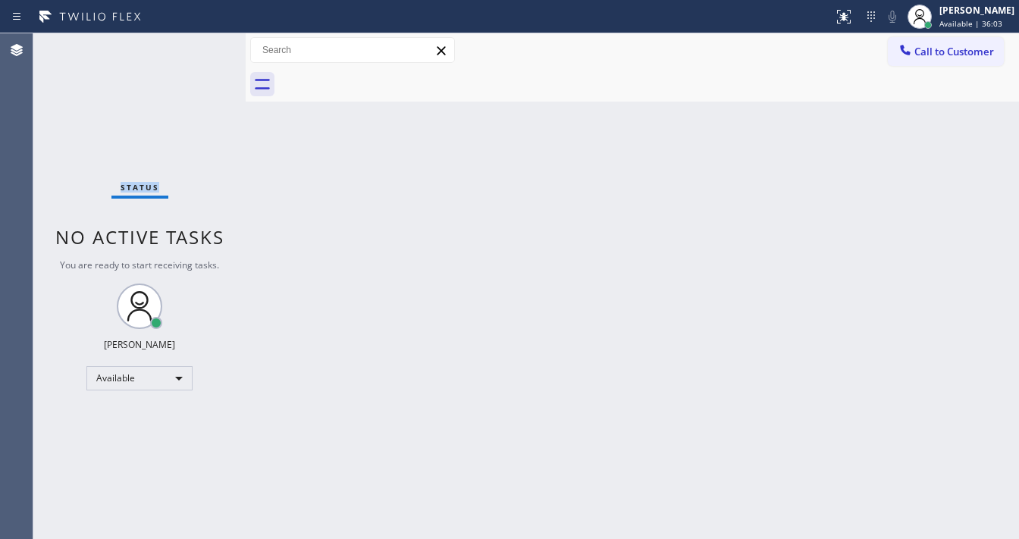
click at [200, 49] on div "Status No active tasks You are ready to start receiving tasks. [PERSON_NAME]" at bounding box center [139, 286] width 212 height 506
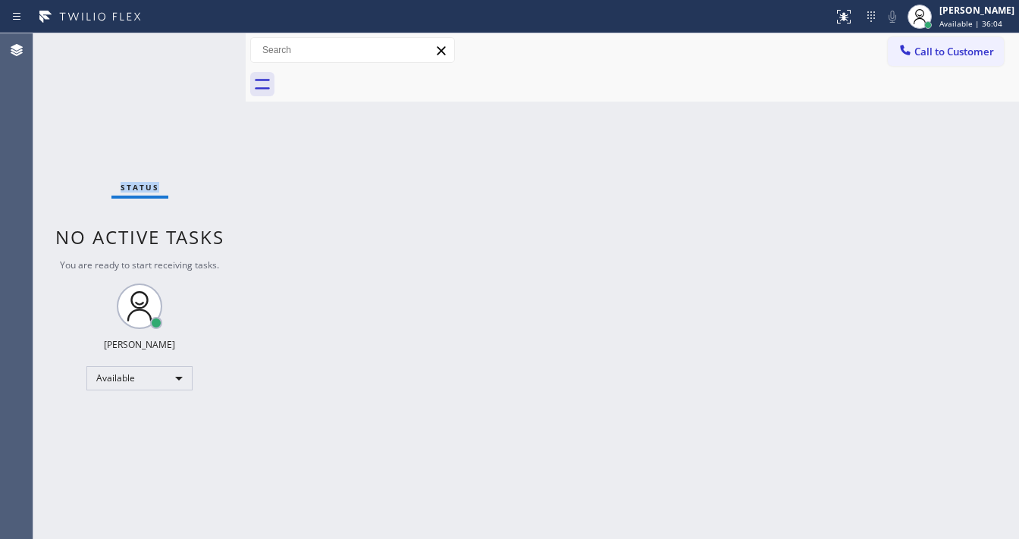
click at [200, 49] on div "Status No active tasks You are ready to start receiving tasks. [PERSON_NAME]" at bounding box center [139, 286] width 212 height 506
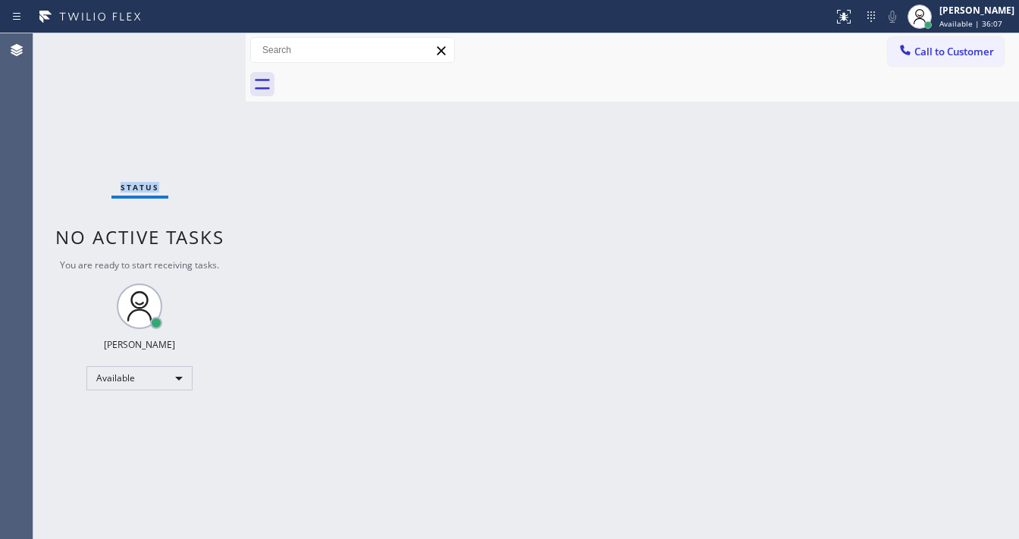
click at [200, 49] on div "Status No active tasks You are ready to start receiving tasks. [PERSON_NAME]" at bounding box center [139, 286] width 212 height 506
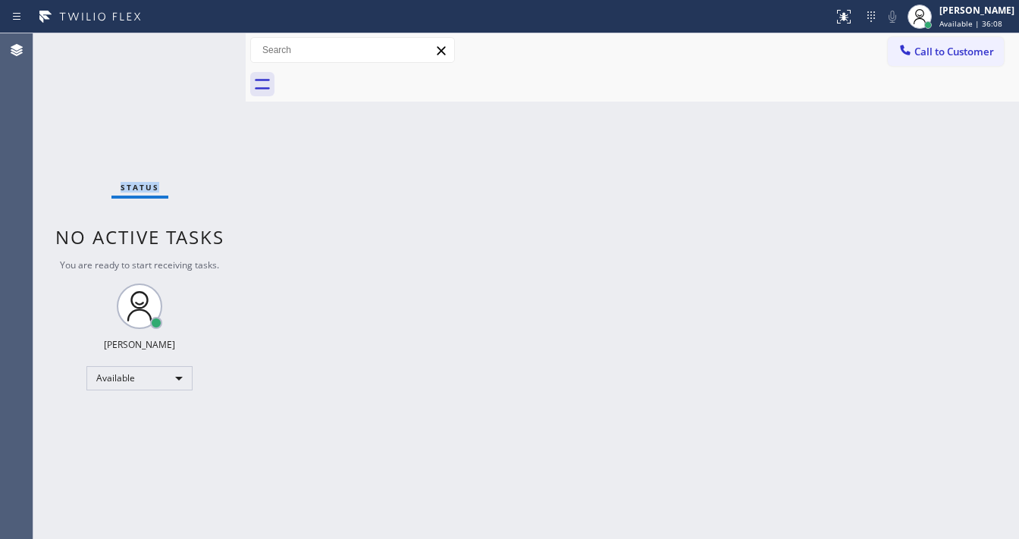
click at [200, 49] on div "Status No active tasks You are ready to start receiving tasks. [PERSON_NAME]" at bounding box center [139, 286] width 212 height 506
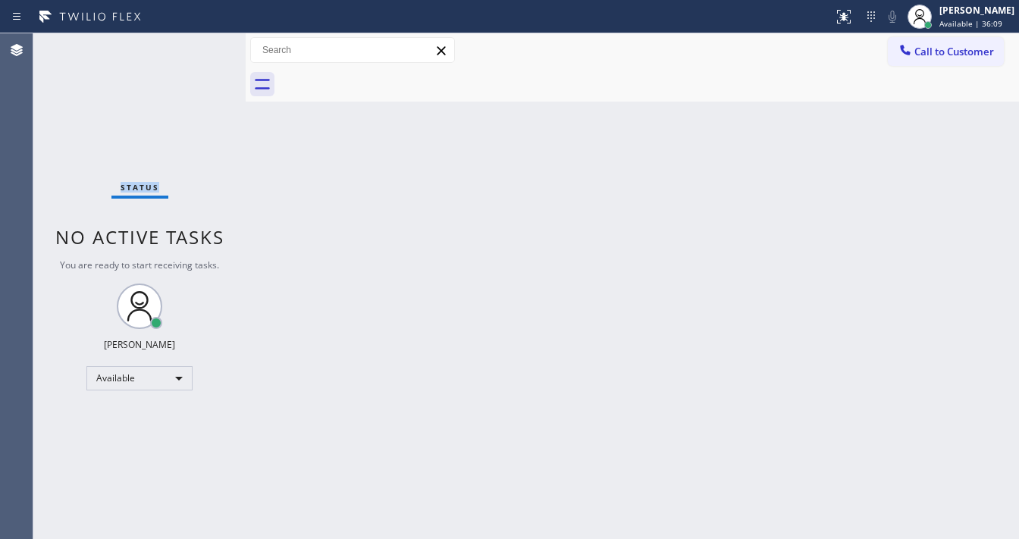
click at [200, 49] on div "Status No active tasks You are ready to start receiving tasks. [PERSON_NAME]" at bounding box center [139, 286] width 212 height 506
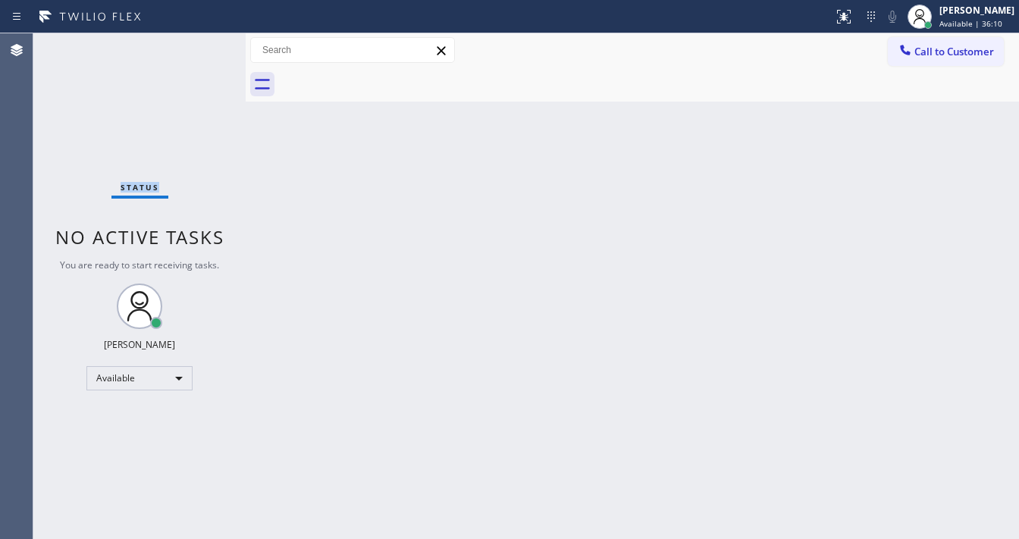
click at [200, 49] on div "Status No active tasks You are ready to start receiving tasks. [PERSON_NAME]" at bounding box center [139, 286] width 212 height 506
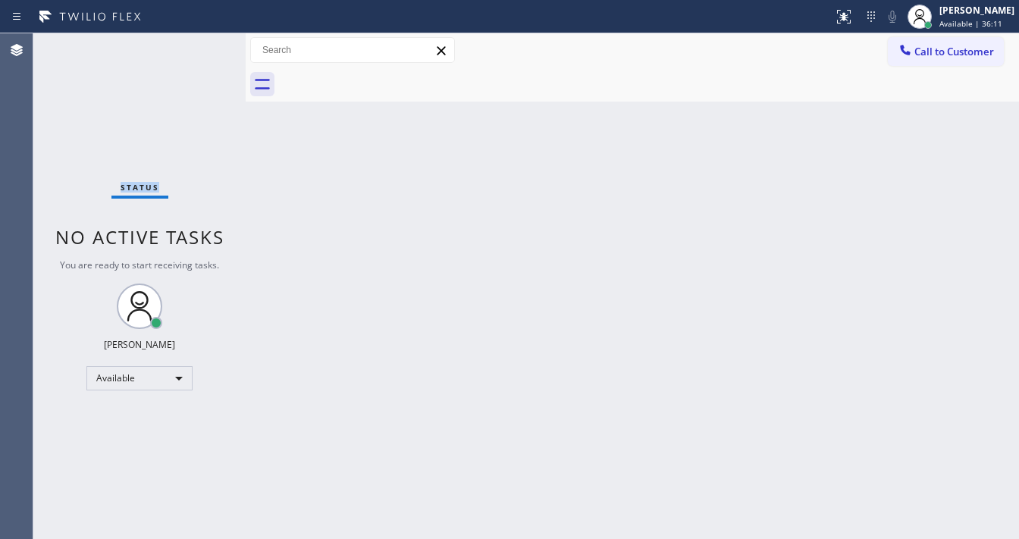
click at [200, 49] on div "Status No active tasks You are ready to start receiving tasks. [PERSON_NAME]" at bounding box center [139, 286] width 212 height 506
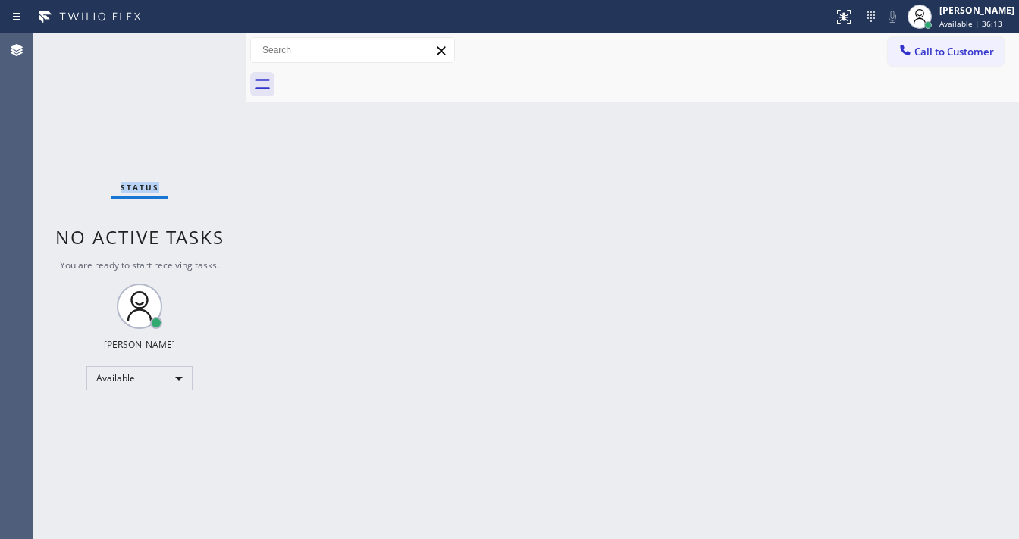
click at [200, 49] on div "Status No active tasks You are ready to start receiving tasks. [PERSON_NAME]" at bounding box center [139, 286] width 212 height 506
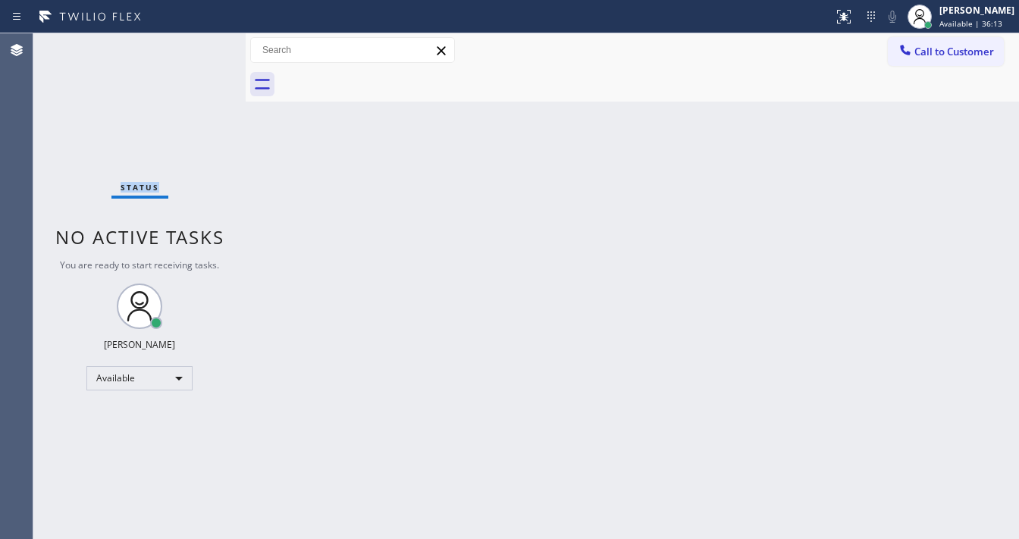
click at [200, 49] on div "Status No active tasks You are ready to start receiving tasks. [PERSON_NAME]" at bounding box center [139, 286] width 212 height 506
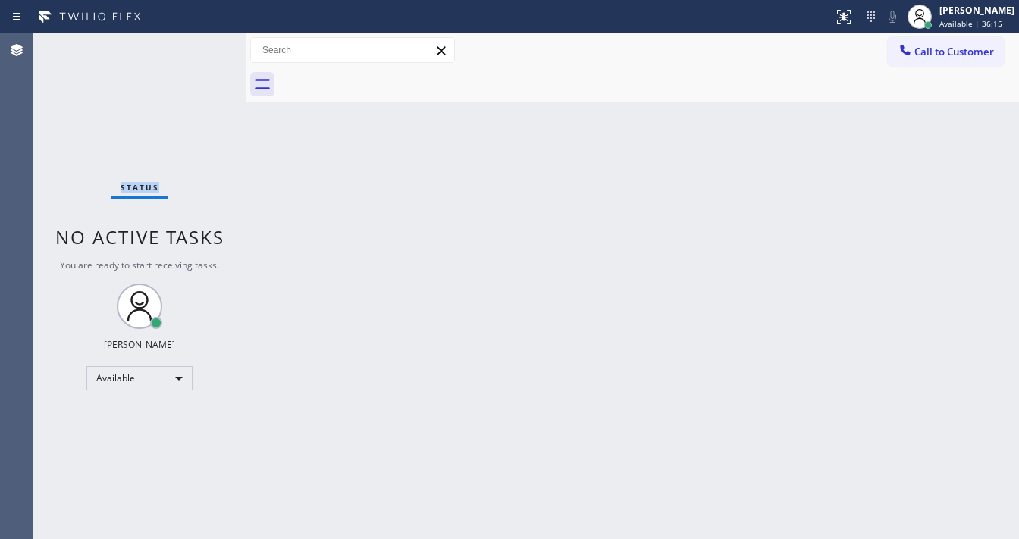
click at [200, 49] on div "Status No active tasks You are ready to start receiving tasks. [PERSON_NAME]" at bounding box center [139, 286] width 212 height 506
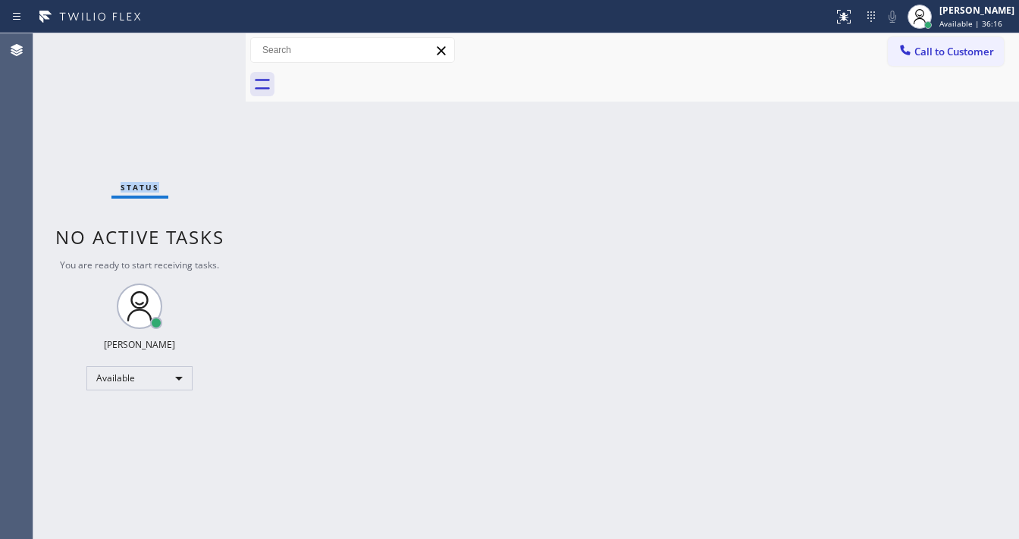
click at [200, 49] on div "Status No active tasks You are ready to start receiving tasks. [PERSON_NAME]" at bounding box center [139, 286] width 212 height 506
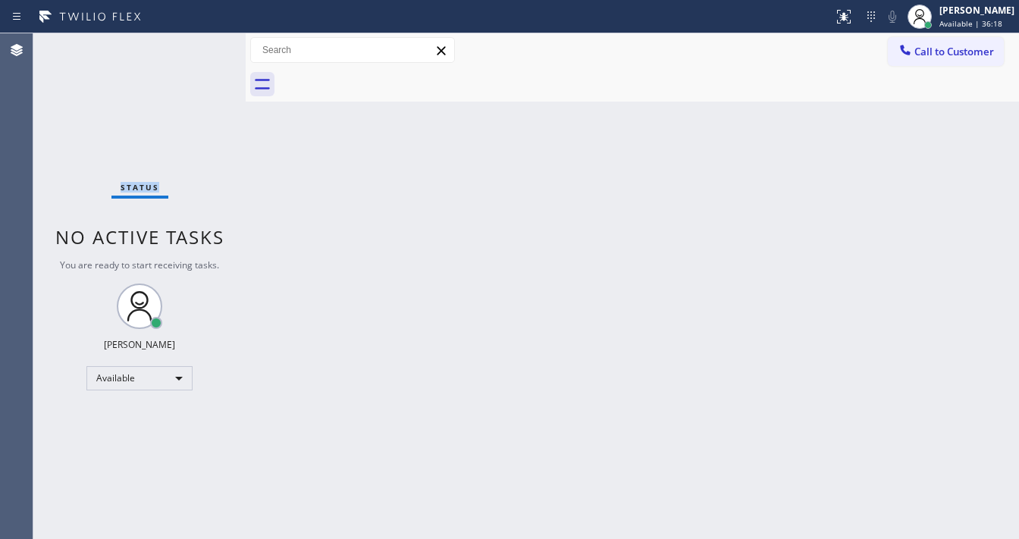
click at [200, 49] on div "Status No active tasks You are ready to start receiving tasks. [PERSON_NAME]" at bounding box center [139, 286] width 212 height 506
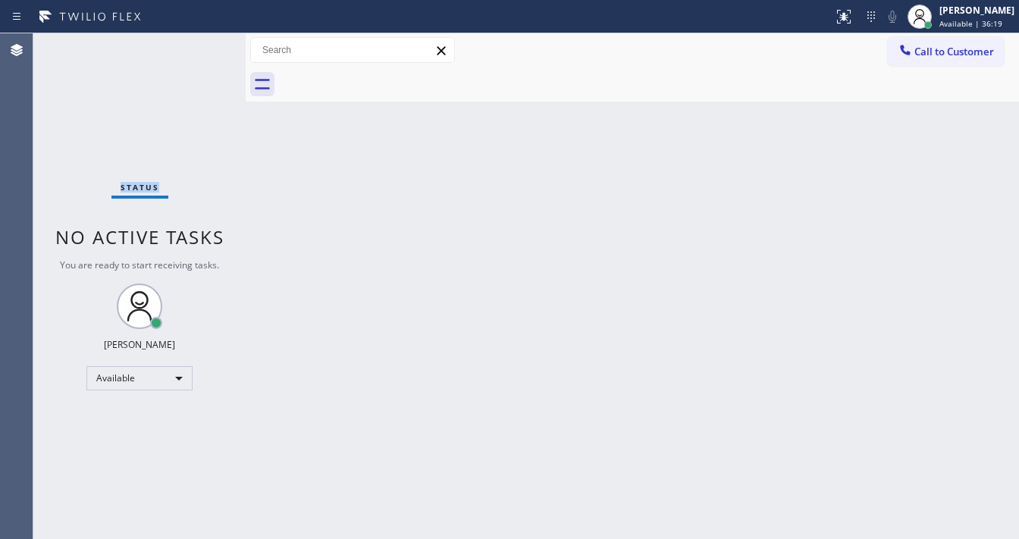
click at [200, 49] on div "Status No active tasks You are ready to start receiving tasks. [PERSON_NAME]" at bounding box center [139, 286] width 212 height 506
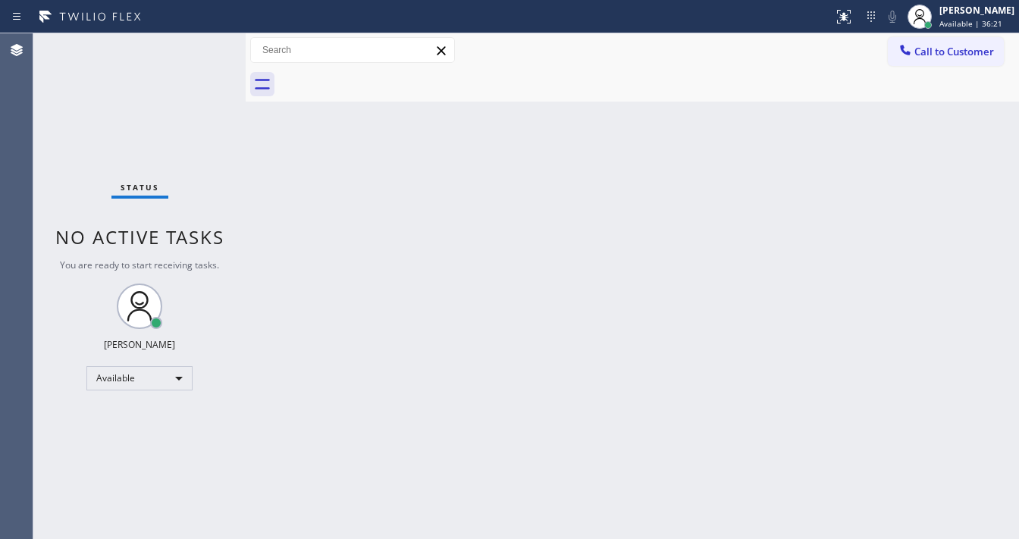
click at [200, 49] on div "Status No active tasks You are ready to start receiving tasks. [PERSON_NAME]" at bounding box center [139, 286] width 212 height 506
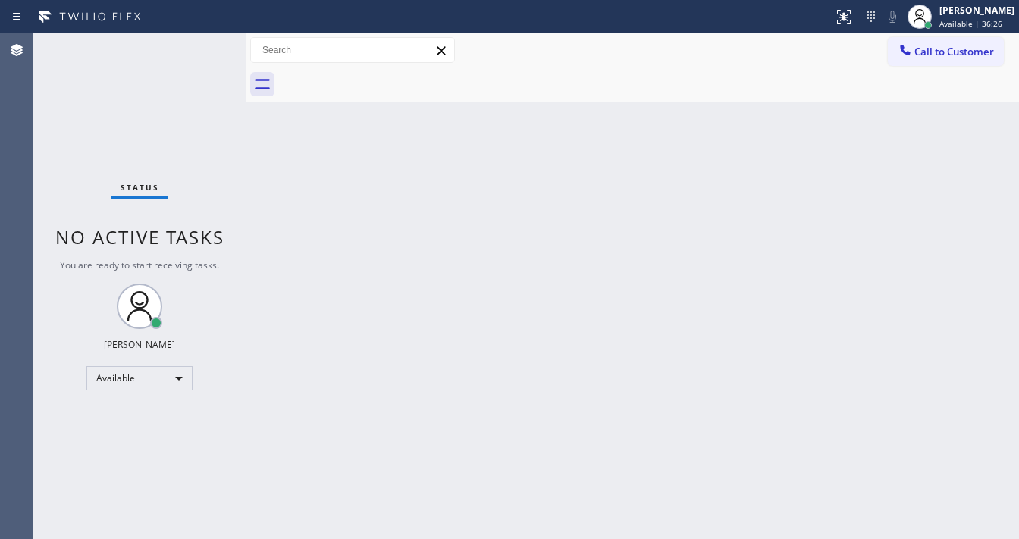
click at [200, 49] on div "Status No active tasks You are ready to start receiving tasks. [PERSON_NAME]" at bounding box center [139, 286] width 212 height 506
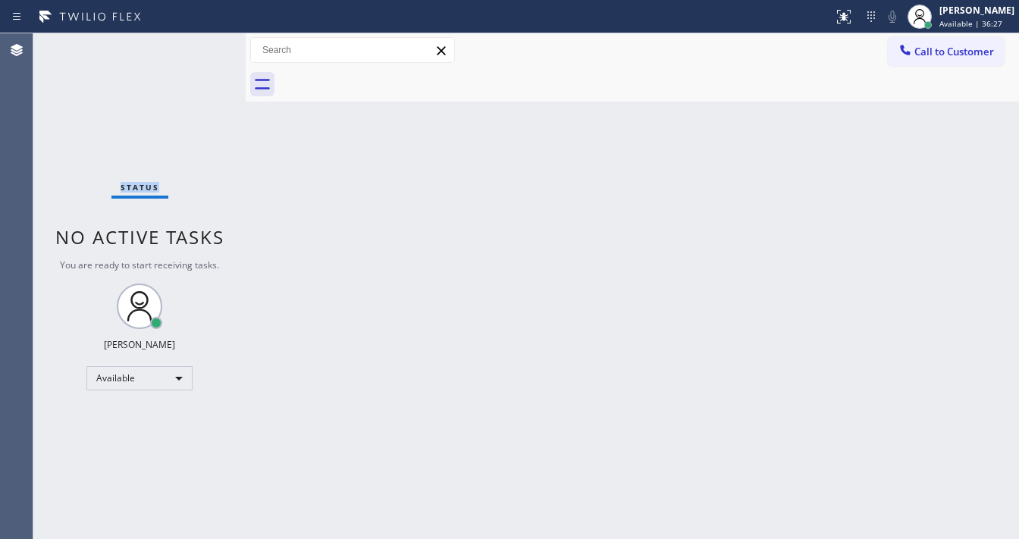
click at [200, 49] on div "Status No active tasks You are ready to start receiving tasks. [PERSON_NAME]" at bounding box center [139, 286] width 212 height 506
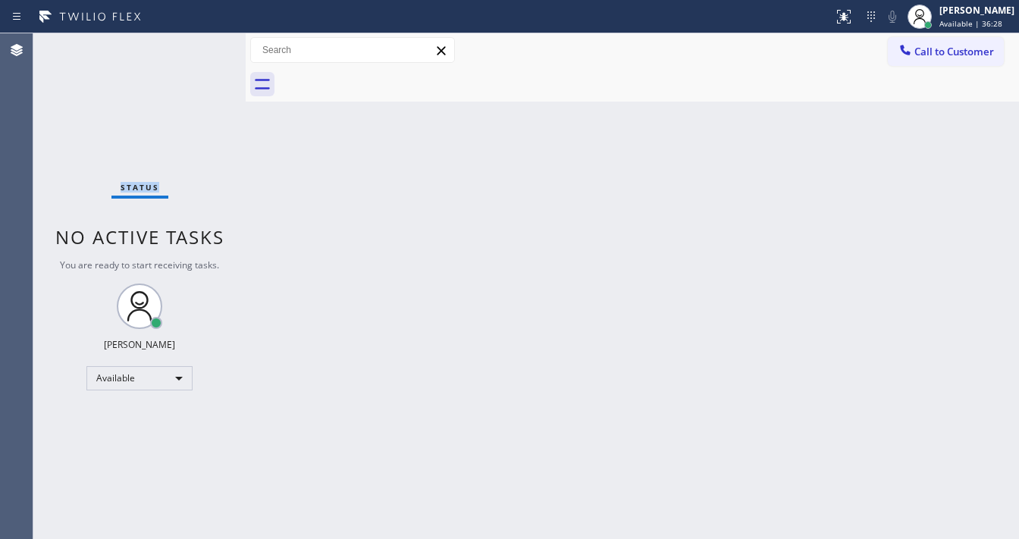
click at [200, 49] on div "Status No active tasks You are ready to start receiving tasks. [PERSON_NAME]" at bounding box center [139, 286] width 212 height 506
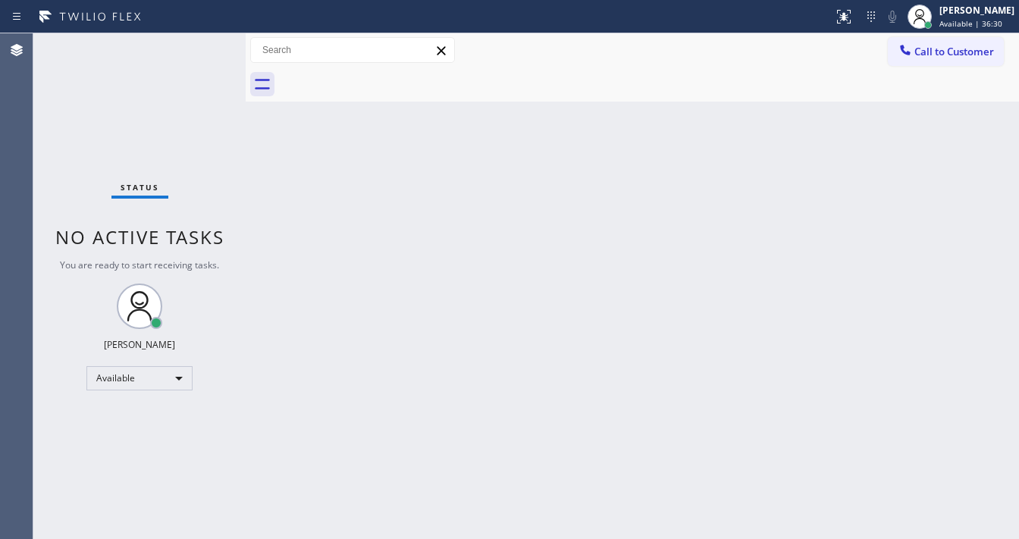
click at [200, 49] on div "Status No active tasks You are ready to start receiving tasks. [PERSON_NAME]" at bounding box center [139, 286] width 212 height 506
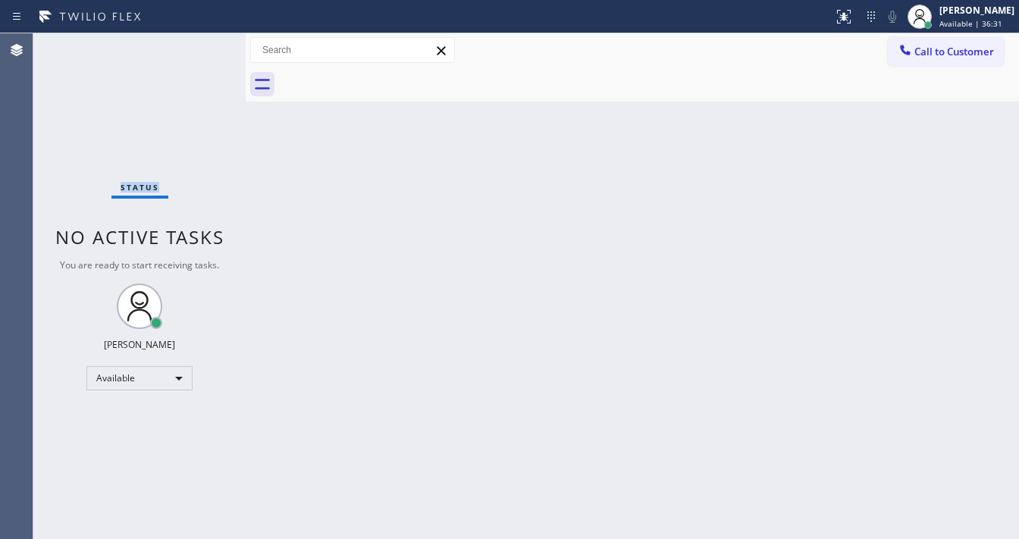
click at [200, 49] on div "Status No active tasks You are ready to start receiving tasks. [PERSON_NAME]" at bounding box center [139, 286] width 212 height 506
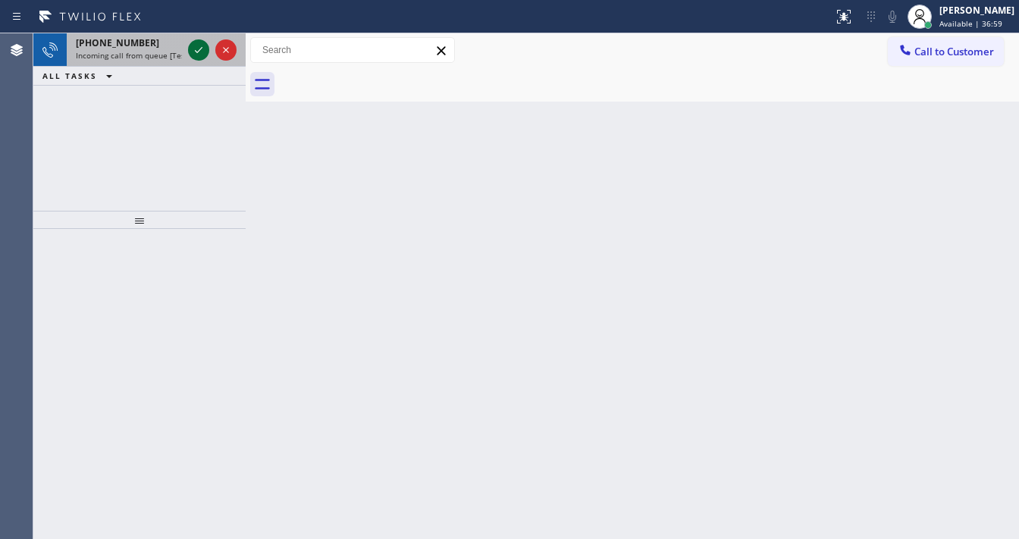
click at [200, 48] on icon at bounding box center [199, 50] width 18 height 18
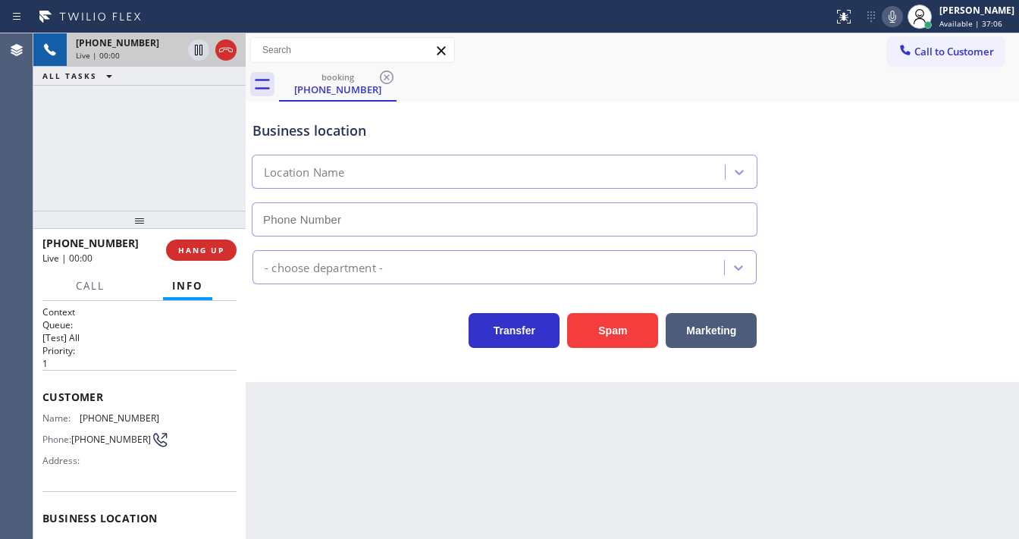
scroll to position [121, 0]
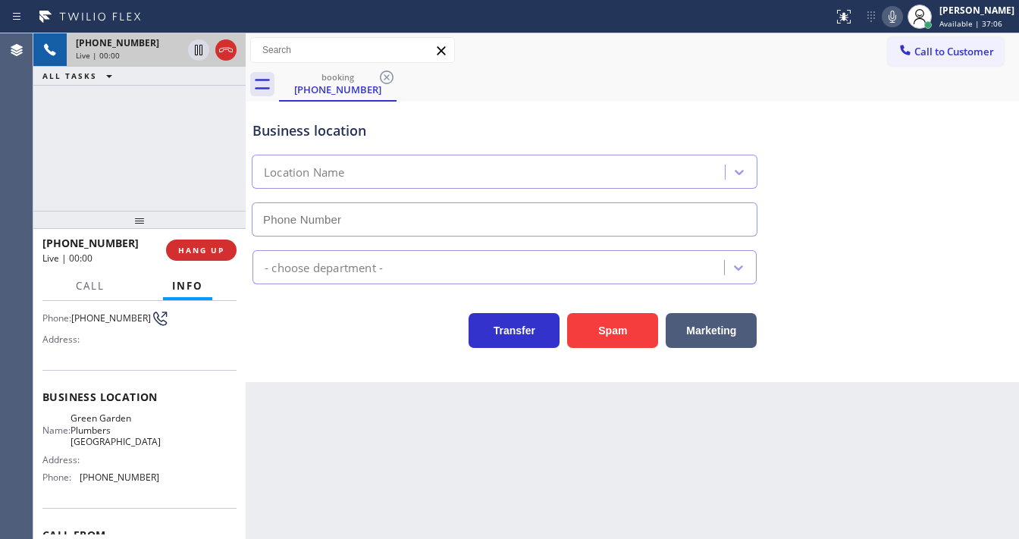
type input "(562) 249-1455"
click at [299, 400] on div "Back to Dashboard Change Sender ID Customers Technicians Select a contact Outbo…" at bounding box center [633, 286] width 774 height 506
click at [65, 203] on div "+12137622032 Live | 00:17 ALL TASKS ALL TASKS ACTIVE TASKS TASKS IN WRAP UP" at bounding box center [139, 121] width 212 height 177
click at [0, 126] on div "Agent Desktop" at bounding box center [16, 286] width 33 height 506
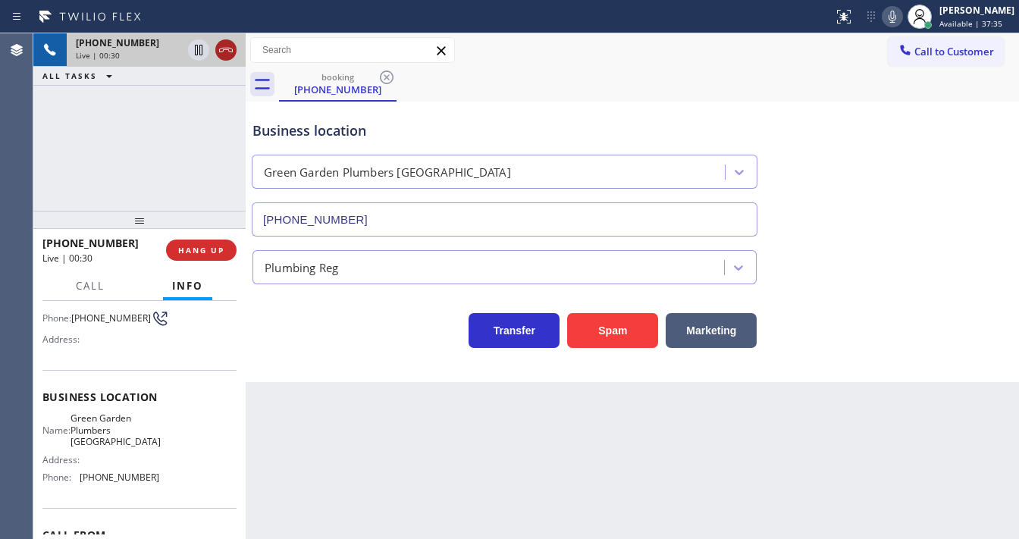
click at [231, 55] on icon at bounding box center [226, 50] width 18 height 18
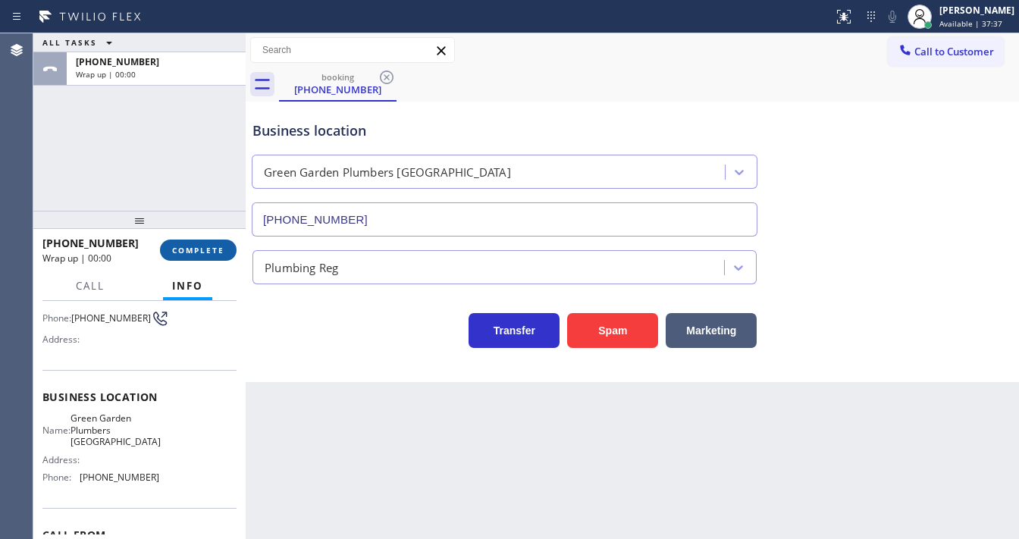
click at [212, 250] on span "COMPLETE" at bounding box center [198, 250] width 52 height 11
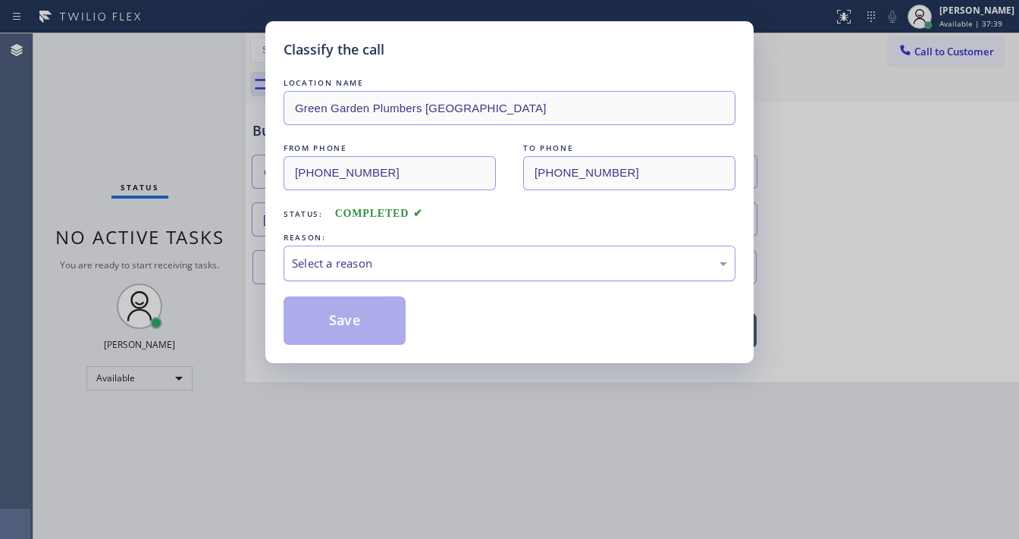
click at [362, 256] on div "Select a reason" at bounding box center [509, 263] width 435 height 17
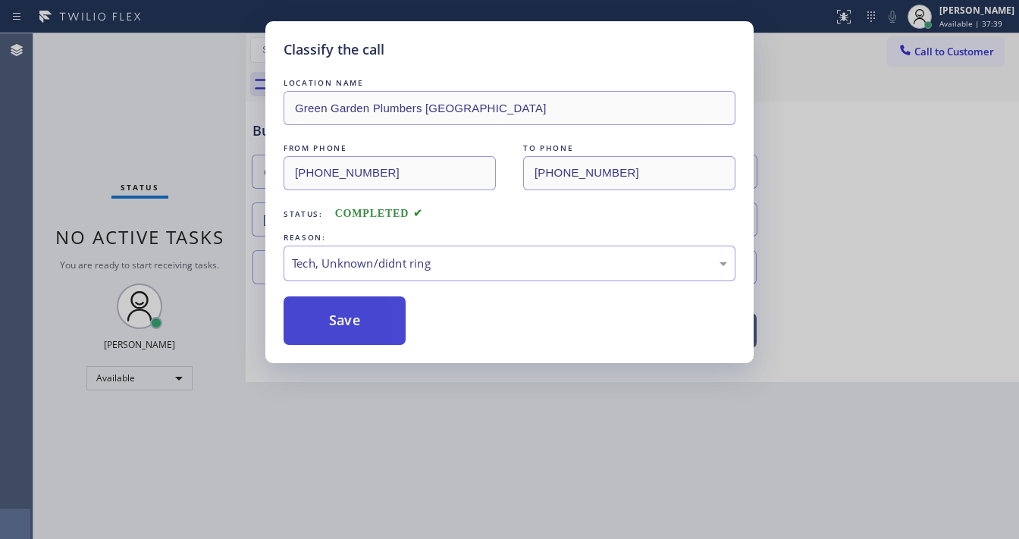
click at [367, 315] on button "Save" at bounding box center [345, 321] width 122 height 49
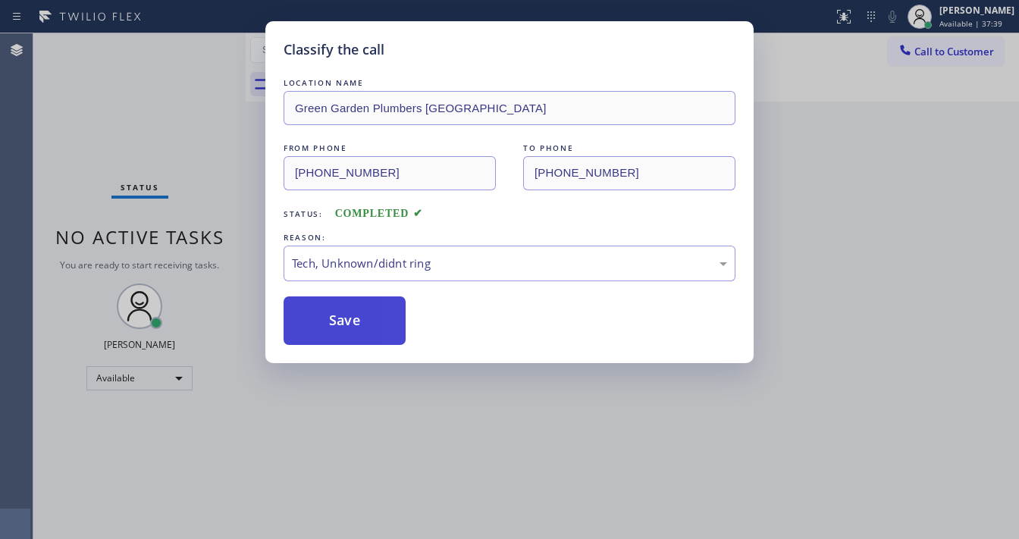
click at [367, 315] on button "Save" at bounding box center [345, 321] width 122 height 49
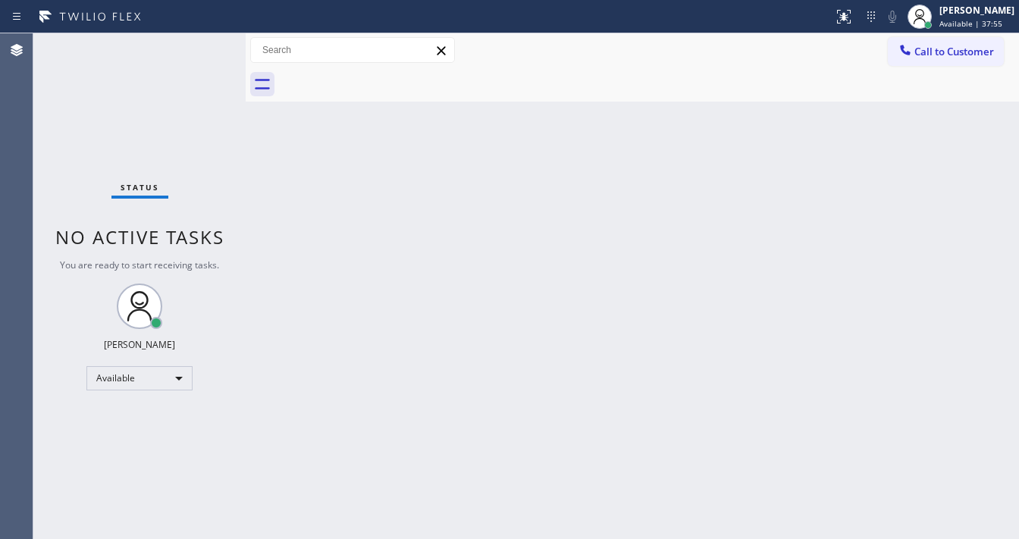
click at [199, 43] on div "Status No active tasks You are ready to start receiving tasks. [PERSON_NAME]" at bounding box center [139, 286] width 212 height 506
click at [196, 43] on div "Status No active tasks You are ready to start receiving tasks. [PERSON_NAME]" at bounding box center [139, 286] width 212 height 506
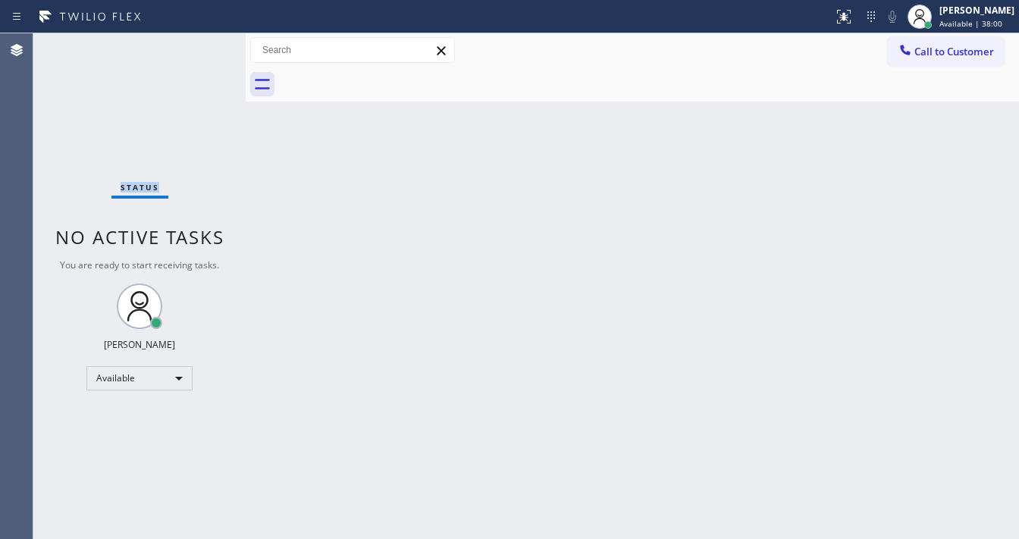
click at [196, 43] on div "Status No active tasks You are ready to start receiving tasks. [PERSON_NAME]" at bounding box center [139, 286] width 212 height 506
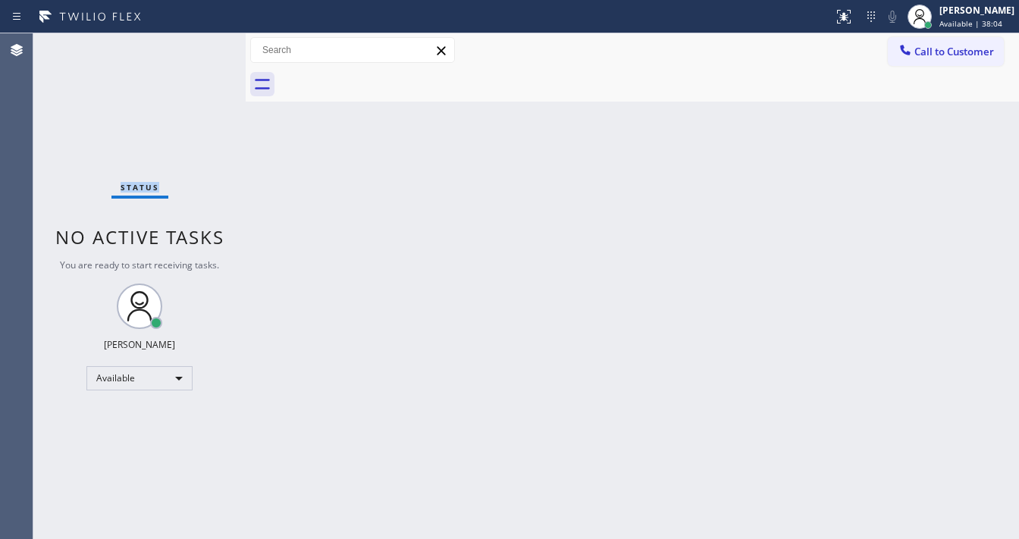
click at [196, 43] on div "Status No active tasks You are ready to start receiving tasks. [PERSON_NAME]" at bounding box center [139, 286] width 212 height 506
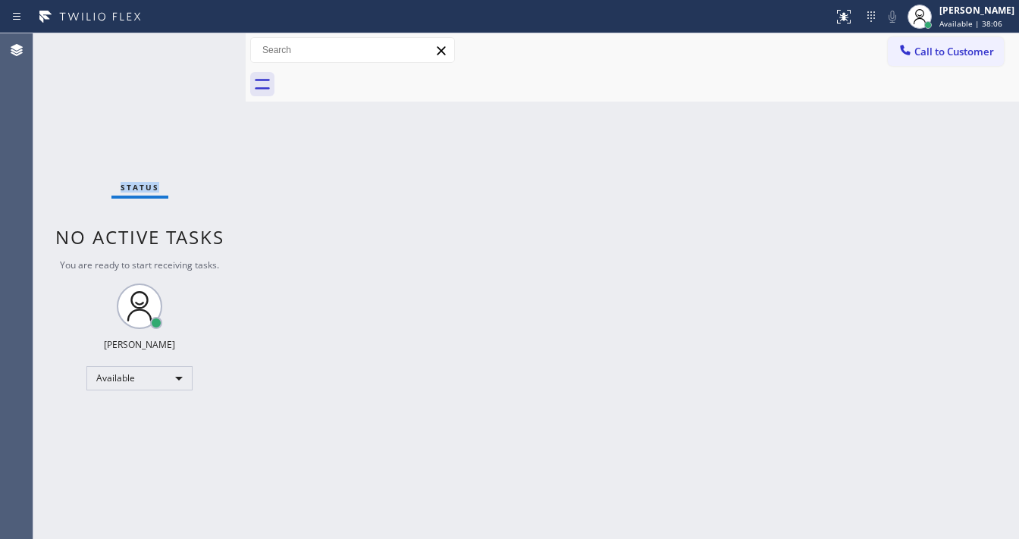
click at [196, 43] on div "Status No active tasks You are ready to start receiving tasks. [PERSON_NAME]" at bounding box center [139, 286] width 212 height 506
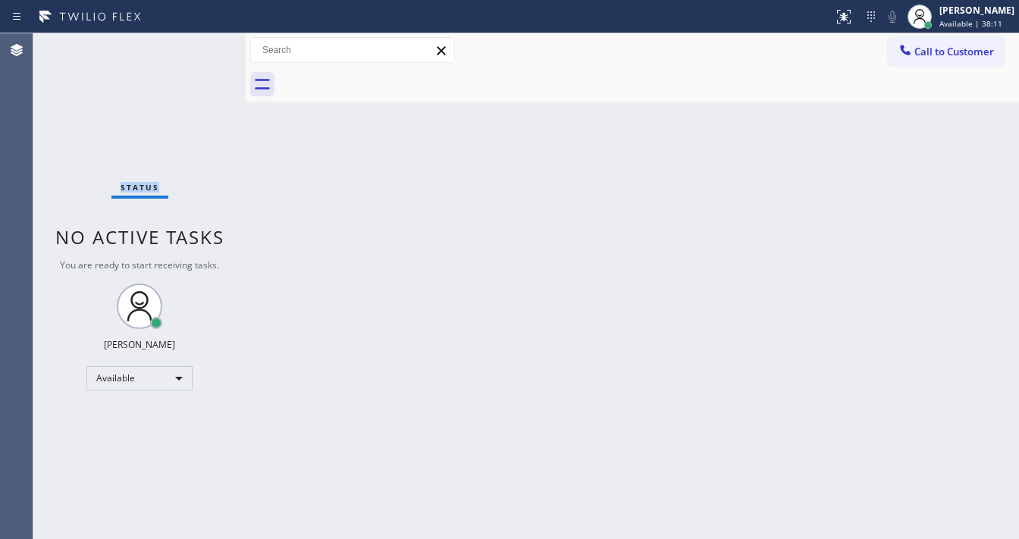
click at [196, 43] on div "Status No active tasks You are ready to start receiving tasks. [PERSON_NAME]" at bounding box center [139, 286] width 212 height 506
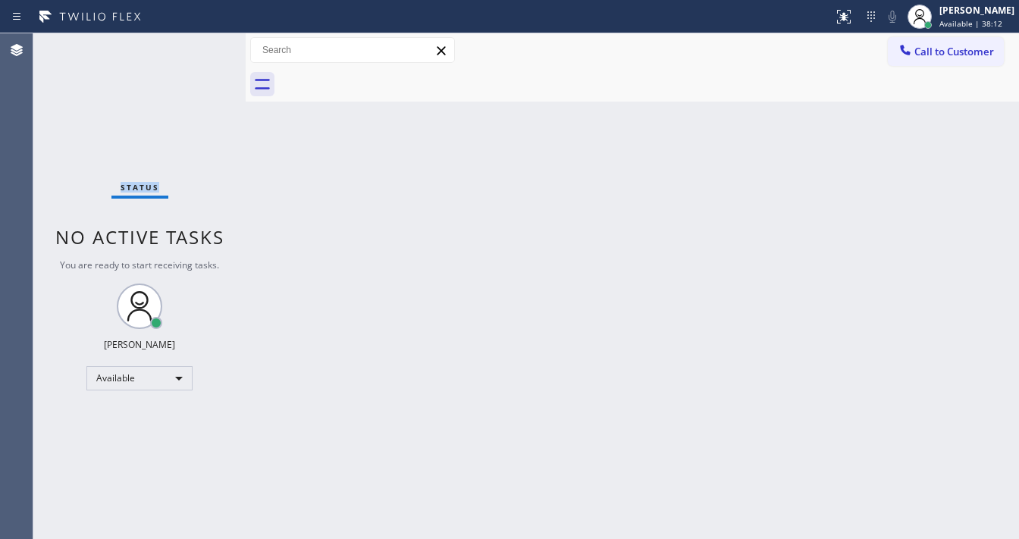
click at [196, 43] on div "Status No active tasks You are ready to start receiving tasks. [PERSON_NAME]" at bounding box center [139, 286] width 212 height 506
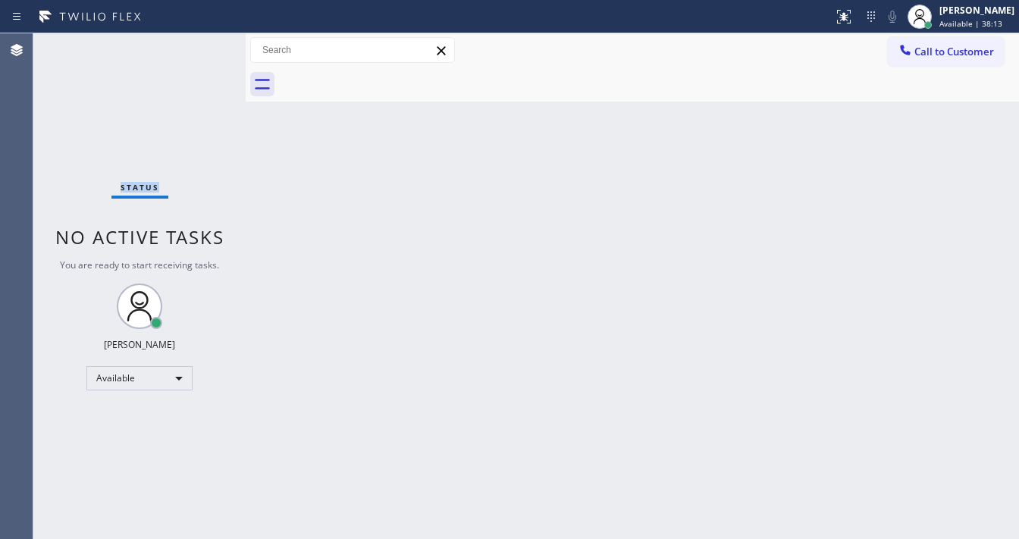
click at [196, 43] on div "Status No active tasks You are ready to start receiving tasks. [PERSON_NAME]" at bounding box center [139, 286] width 212 height 506
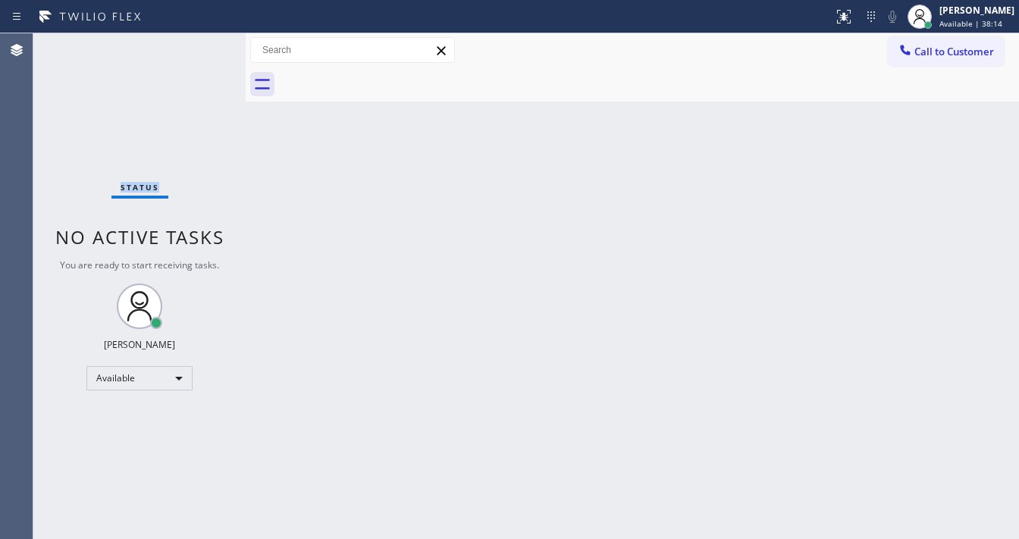
click at [196, 43] on div "Status No active tasks You are ready to start receiving tasks. [PERSON_NAME]" at bounding box center [139, 286] width 212 height 506
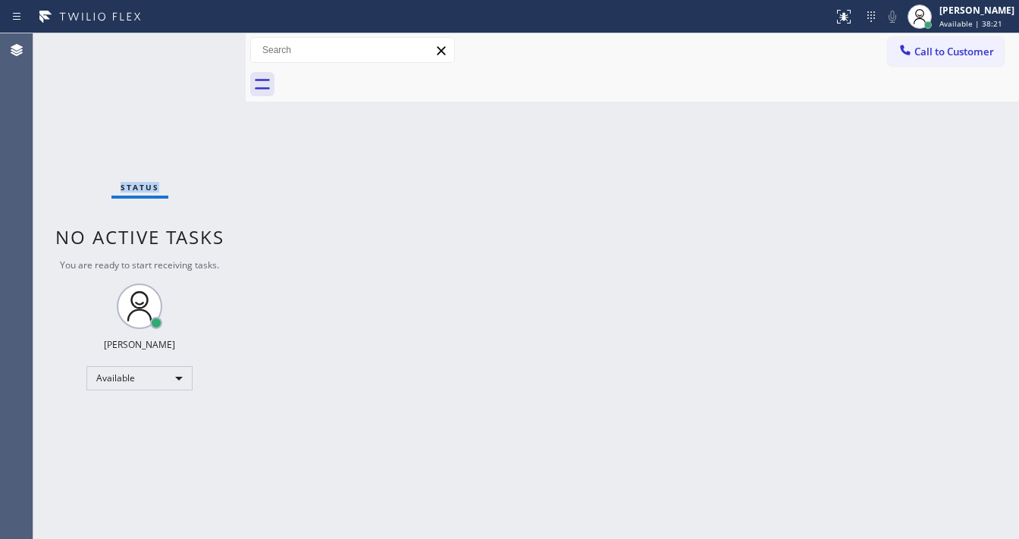
click at [196, 43] on div "Status No active tasks You are ready to start receiving tasks. [PERSON_NAME]" at bounding box center [139, 286] width 212 height 506
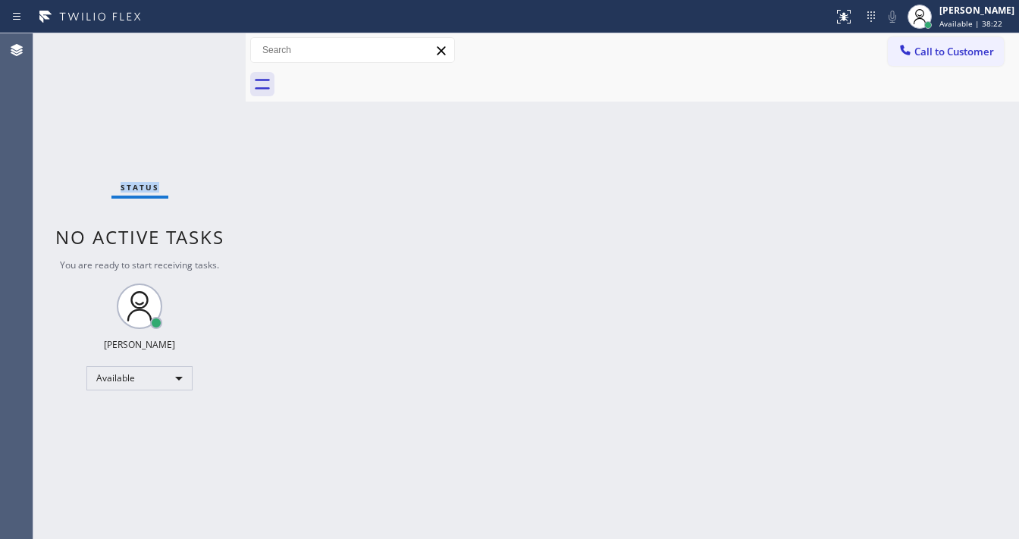
click at [196, 43] on div "Status No active tasks You are ready to start receiving tasks. [PERSON_NAME]" at bounding box center [139, 286] width 212 height 506
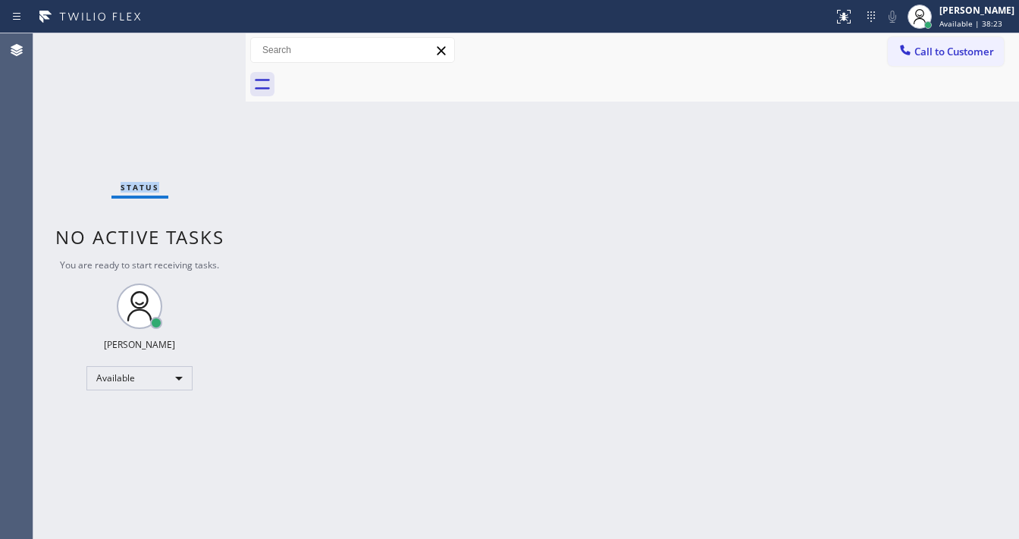
click at [196, 43] on div "Status No active tasks You are ready to start receiving tasks. [PERSON_NAME]" at bounding box center [139, 286] width 212 height 506
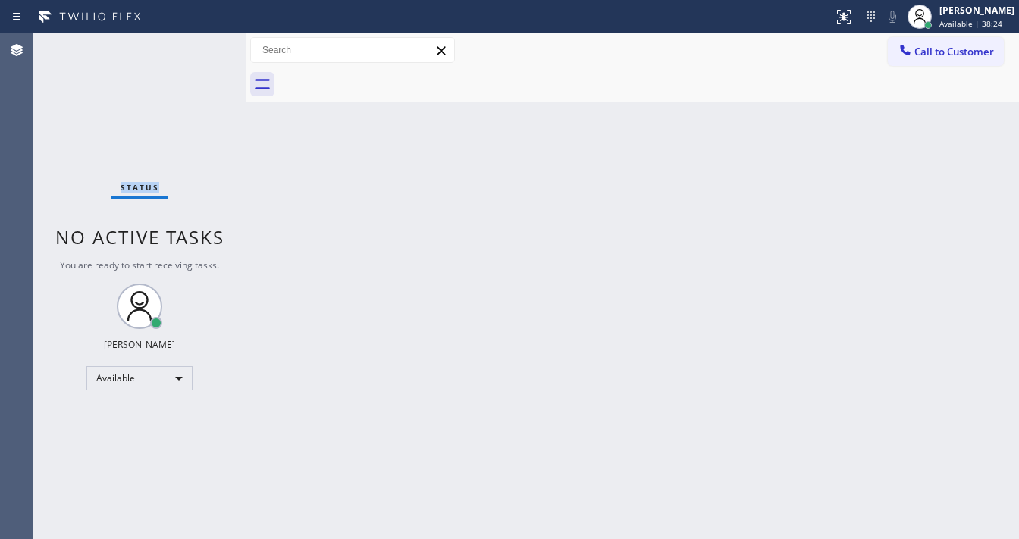
click at [196, 43] on div "Status No active tasks You are ready to start receiving tasks. [PERSON_NAME]" at bounding box center [139, 286] width 212 height 506
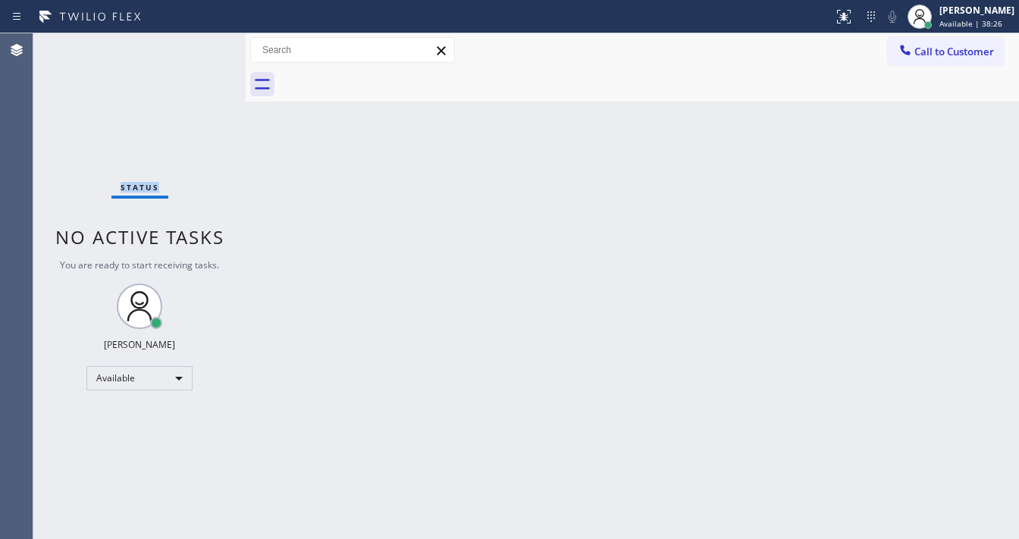
click at [196, 43] on div "Status No active tasks You are ready to start receiving tasks. [PERSON_NAME]" at bounding box center [139, 286] width 212 height 506
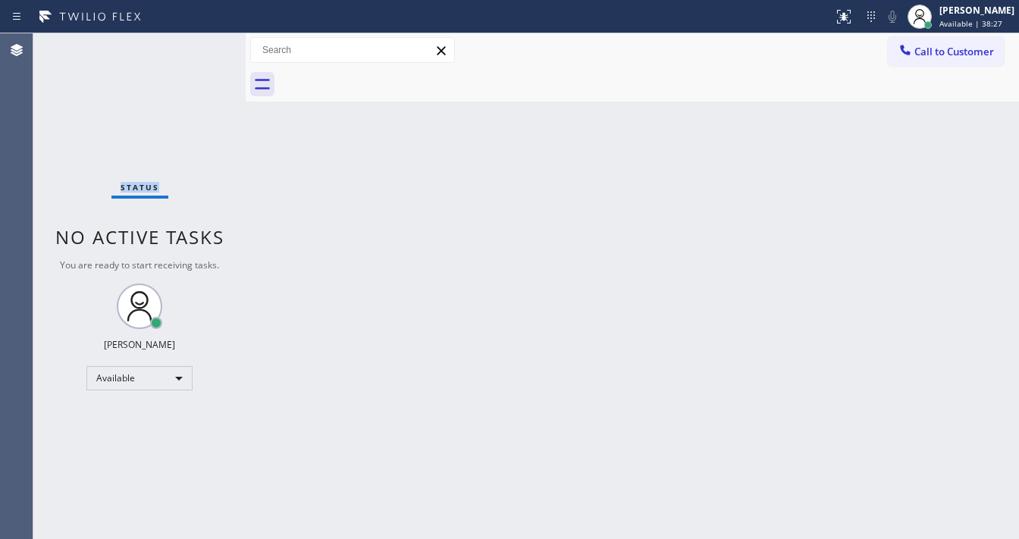
click at [196, 43] on div "Status No active tasks You are ready to start receiving tasks. [PERSON_NAME]" at bounding box center [139, 286] width 212 height 506
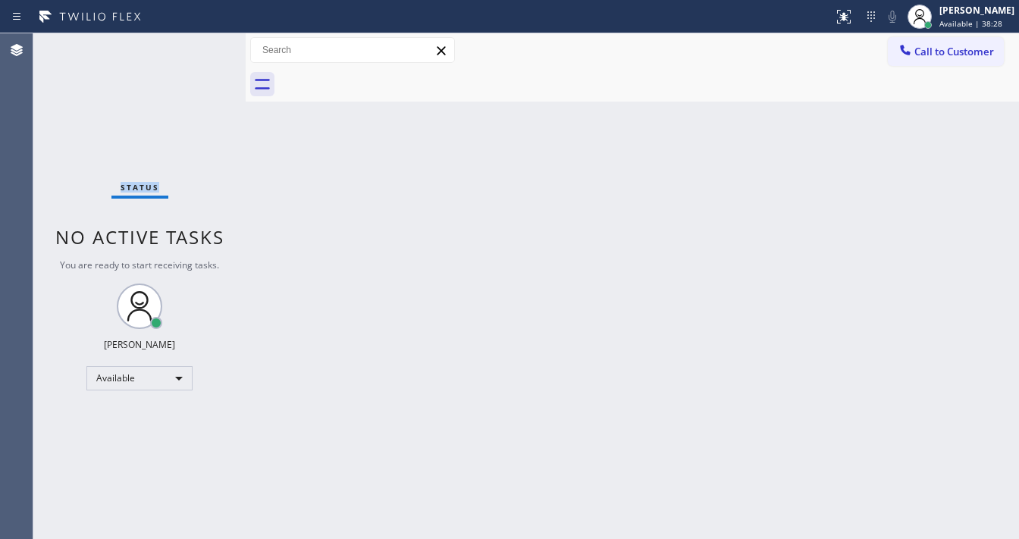
click at [196, 43] on div "Status No active tasks You are ready to start receiving tasks. [PERSON_NAME]" at bounding box center [139, 286] width 212 height 506
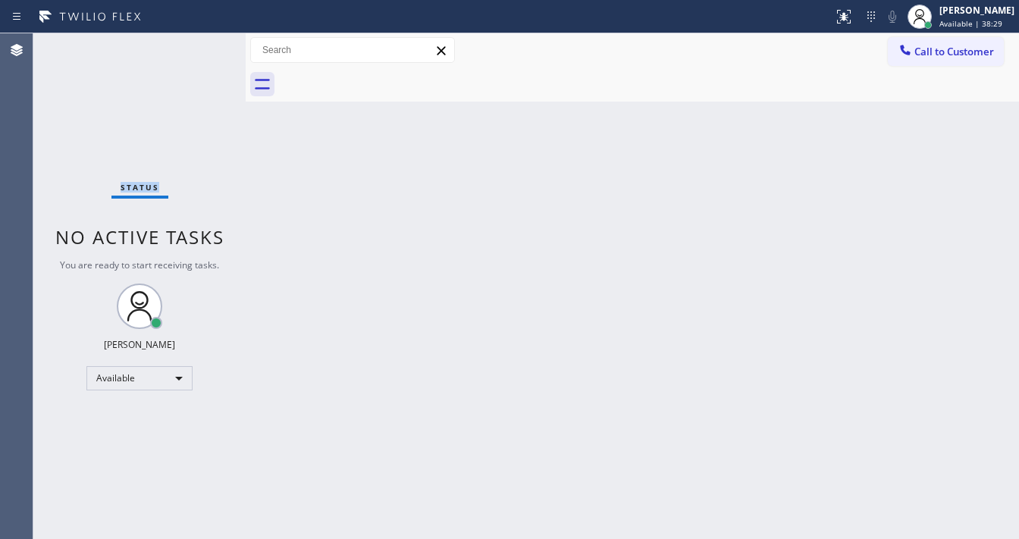
click at [196, 43] on div "Status No active tasks You are ready to start receiving tasks. [PERSON_NAME]" at bounding box center [139, 286] width 212 height 506
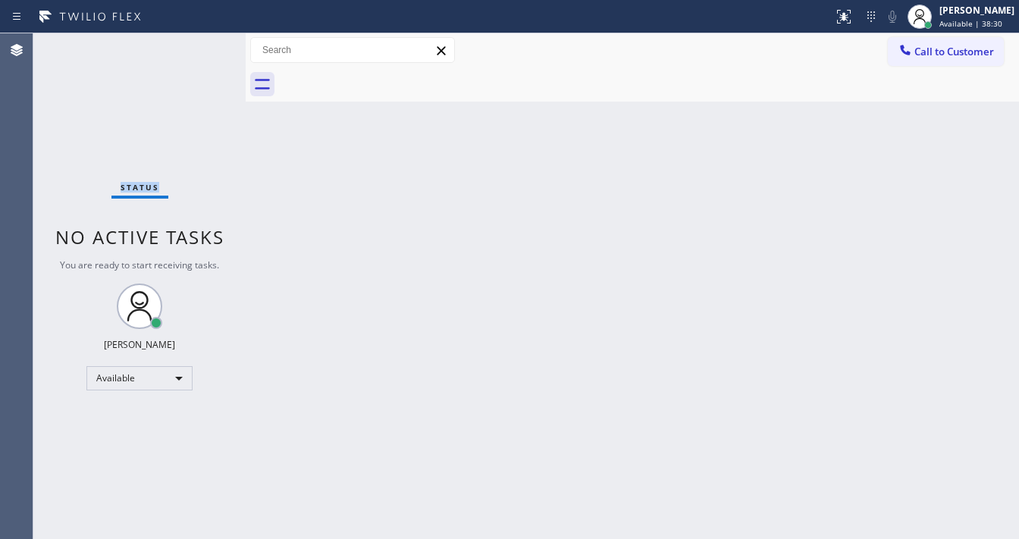
click at [196, 43] on div "Status No active tasks You are ready to start receiving tasks. [PERSON_NAME]" at bounding box center [139, 286] width 212 height 506
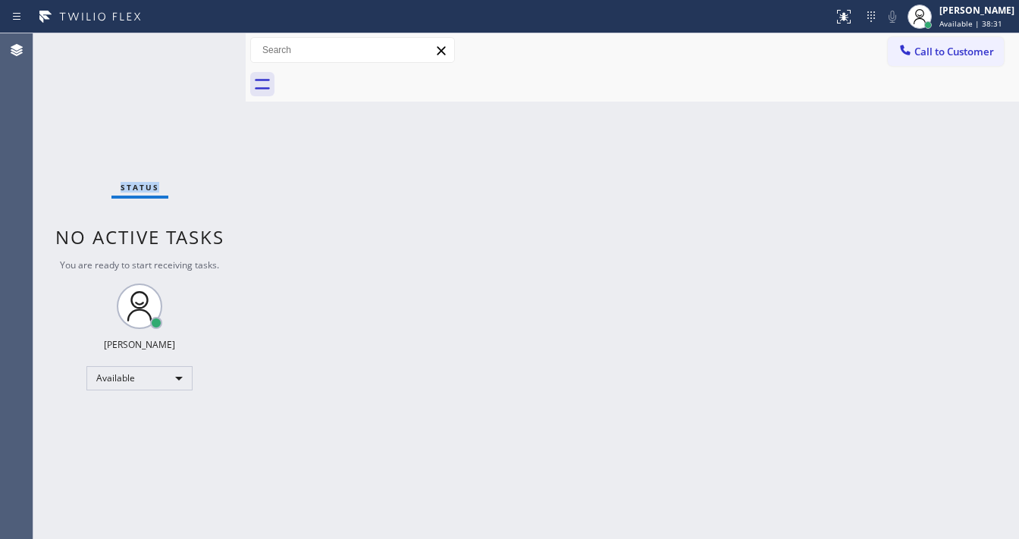
click at [196, 43] on div "Status No active tasks You are ready to start receiving tasks. [PERSON_NAME]" at bounding box center [139, 286] width 212 height 506
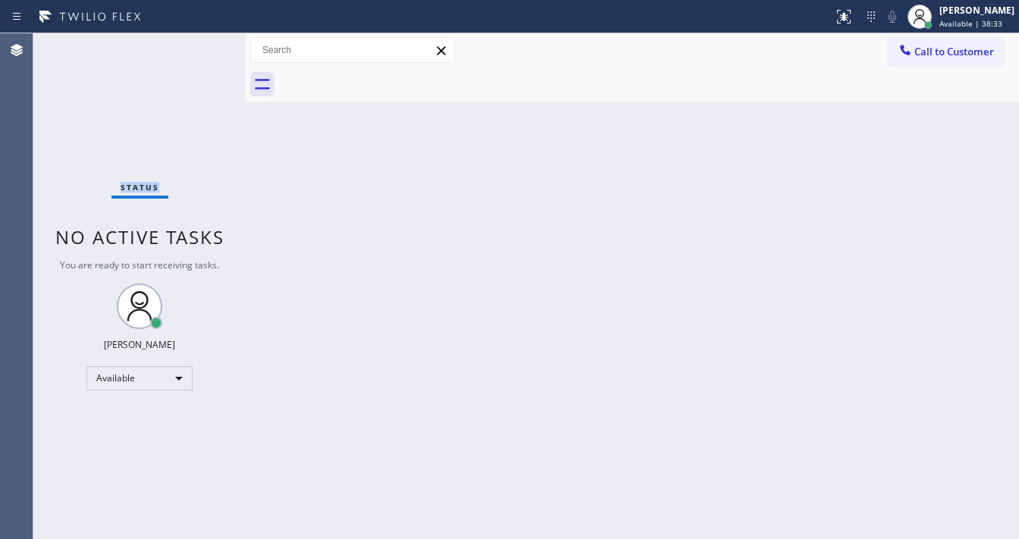
click at [196, 43] on div "Status No active tasks You are ready to start receiving tasks. [PERSON_NAME]" at bounding box center [139, 286] width 212 height 506
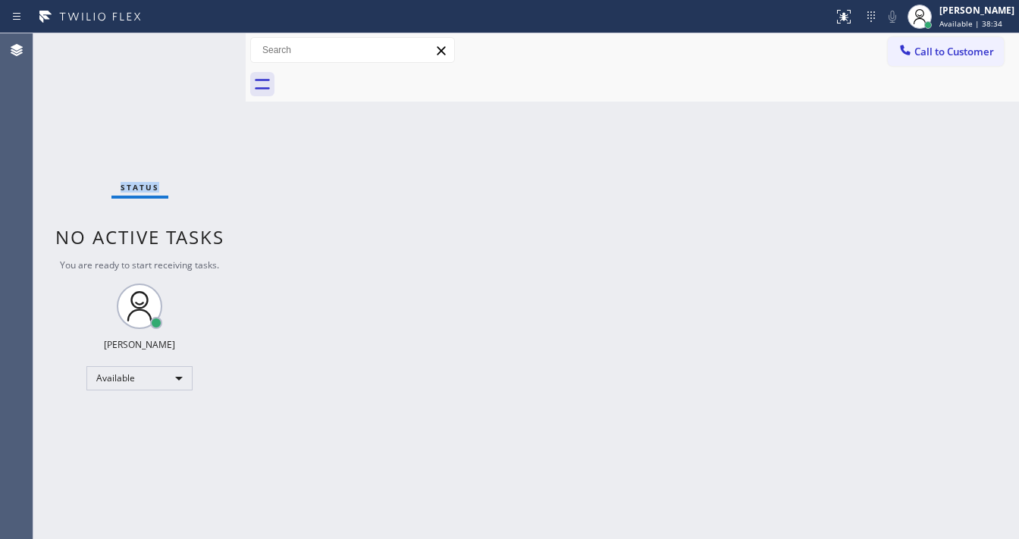
click at [196, 43] on div "Status No active tasks You are ready to start receiving tasks. [PERSON_NAME]" at bounding box center [139, 286] width 212 height 506
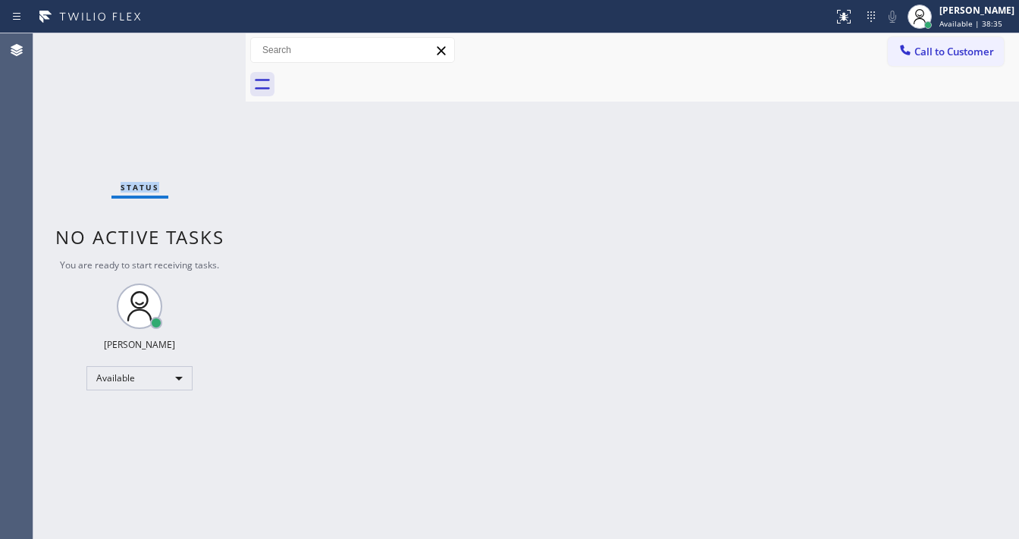
click at [196, 43] on div "Status No active tasks You are ready to start receiving tasks. [PERSON_NAME]" at bounding box center [139, 286] width 212 height 506
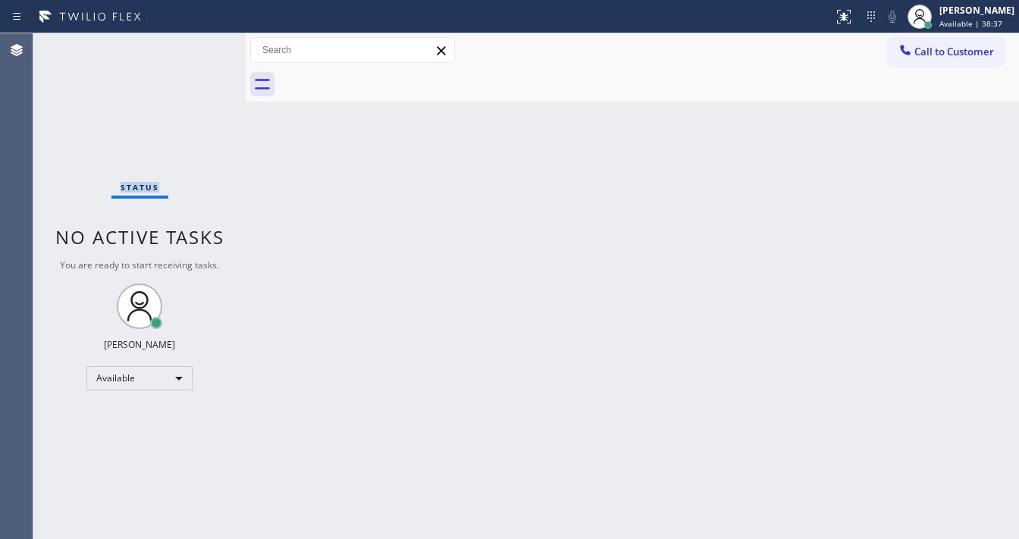
click at [196, 43] on div "Status No active tasks You are ready to start receiving tasks. [PERSON_NAME]" at bounding box center [139, 286] width 212 height 506
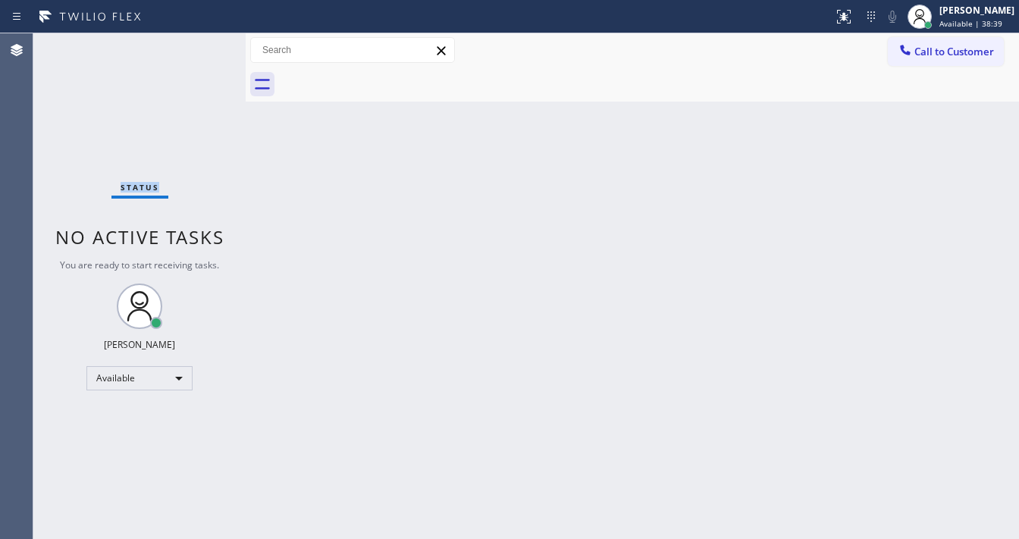
click at [196, 43] on div "Status No active tasks You are ready to start receiving tasks. [PERSON_NAME]" at bounding box center [139, 286] width 212 height 506
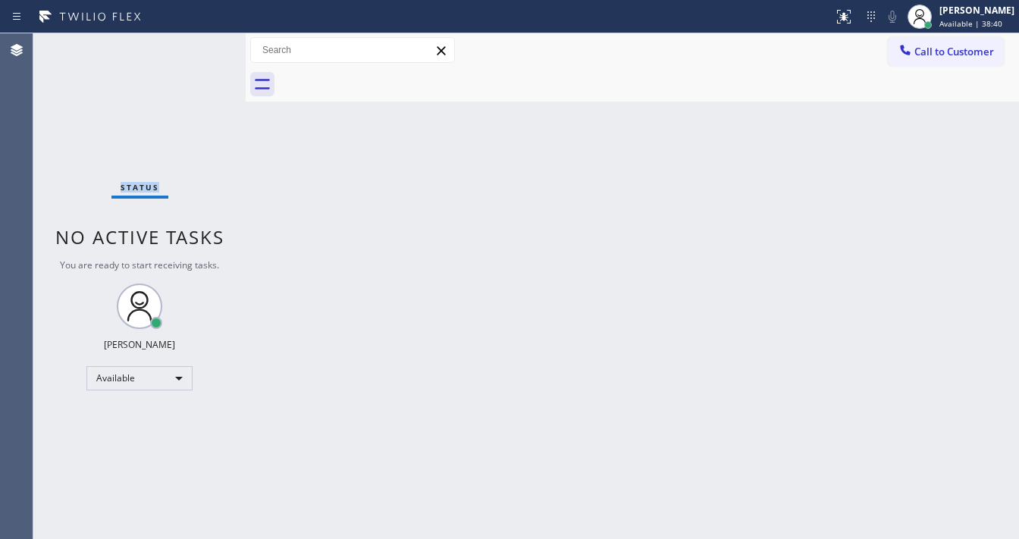
click at [196, 43] on div "Status No active tasks You are ready to start receiving tasks. [PERSON_NAME]" at bounding box center [139, 286] width 212 height 506
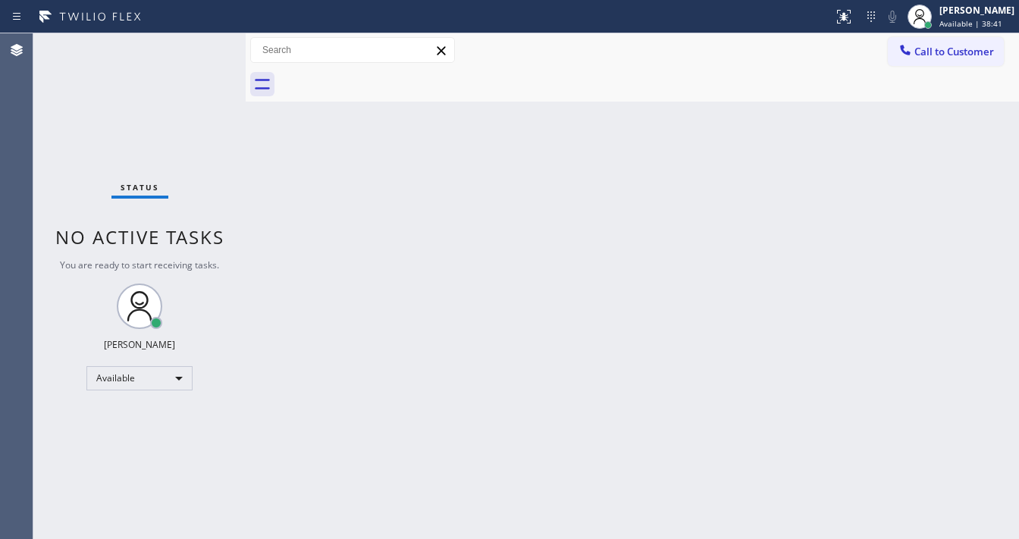
click at [196, 43] on div "Status No active tasks You are ready to start receiving tasks. [PERSON_NAME]" at bounding box center [139, 286] width 212 height 506
click at [199, 49] on div "Status No active tasks You are ready to start receiving tasks. [PERSON_NAME]" at bounding box center [139, 286] width 212 height 506
click at [200, 47] on div "Status No active tasks You are ready to start receiving tasks. [PERSON_NAME]" at bounding box center [139, 286] width 212 height 506
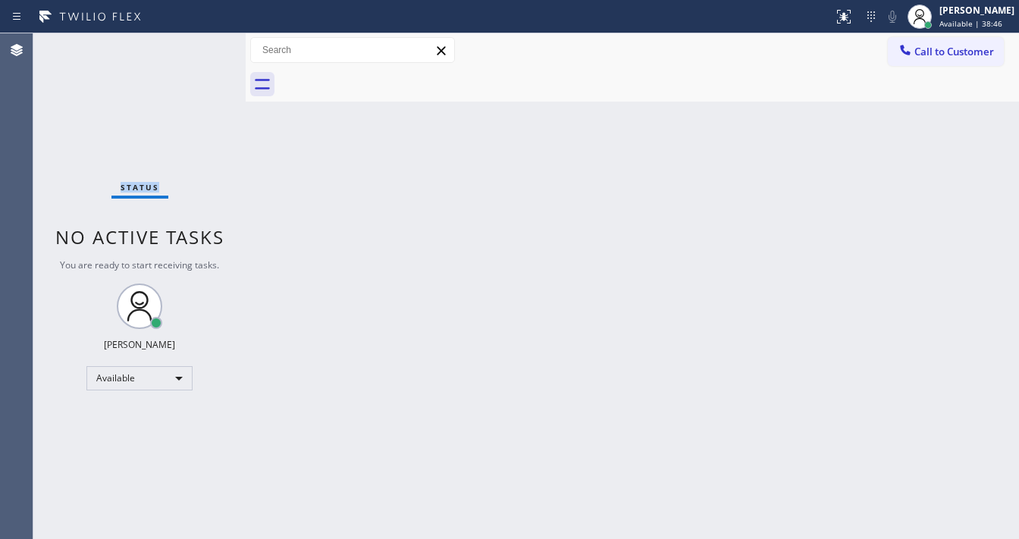
click at [200, 47] on div "Status No active tasks You are ready to start receiving tasks. [PERSON_NAME]" at bounding box center [139, 286] width 212 height 506
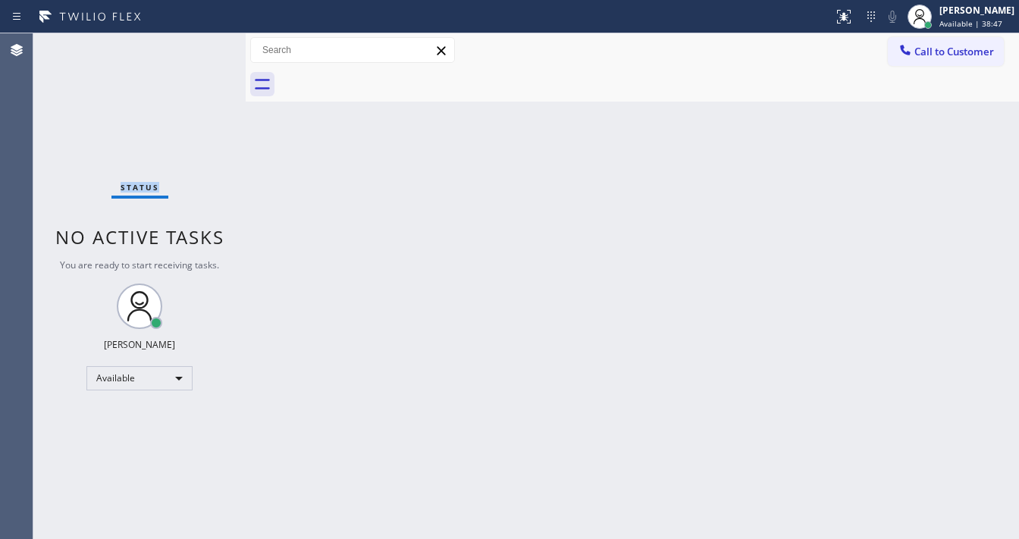
click at [199, 46] on div "Status No active tasks You are ready to start receiving tasks. [PERSON_NAME]" at bounding box center [139, 286] width 212 height 506
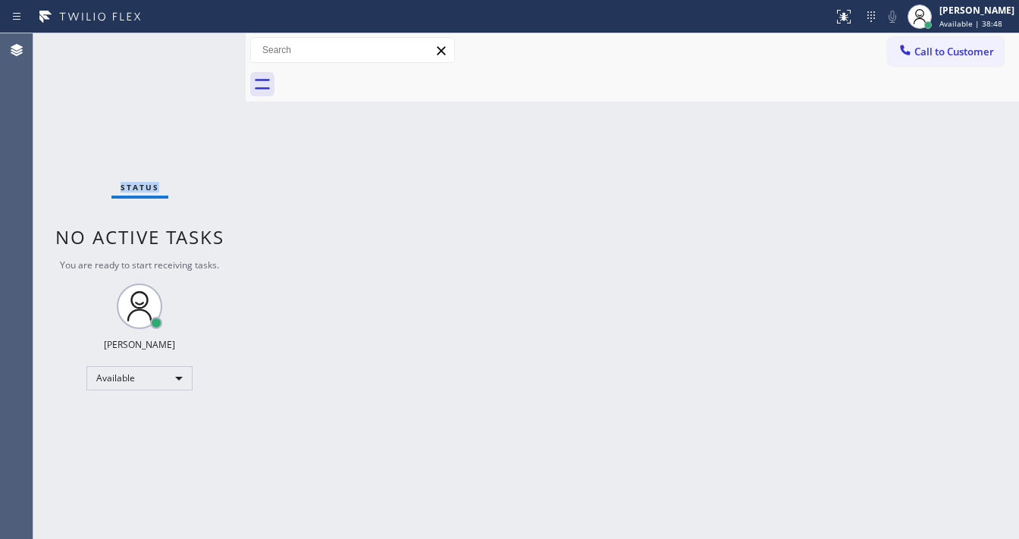
click at [199, 46] on div "Status No active tasks You are ready to start receiving tasks. [PERSON_NAME]" at bounding box center [139, 286] width 212 height 506
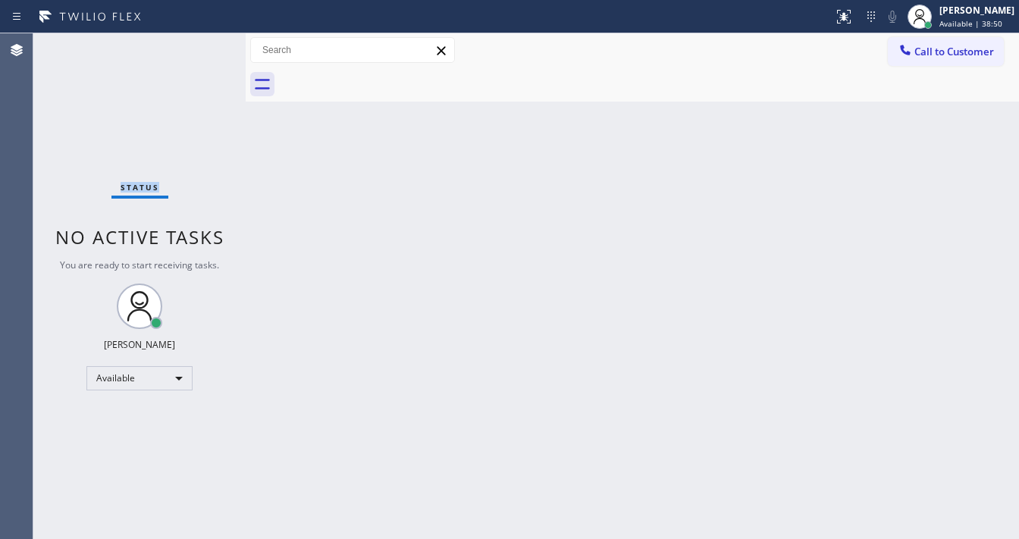
click at [195, 46] on div "Status No active tasks You are ready to start receiving tasks. [PERSON_NAME]" at bounding box center [139, 286] width 212 height 506
click at [196, 46] on div "Status No active tasks You are ready to start receiving tasks. [PERSON_NAME]" at bounding box center [139, 286] width 212 height 506
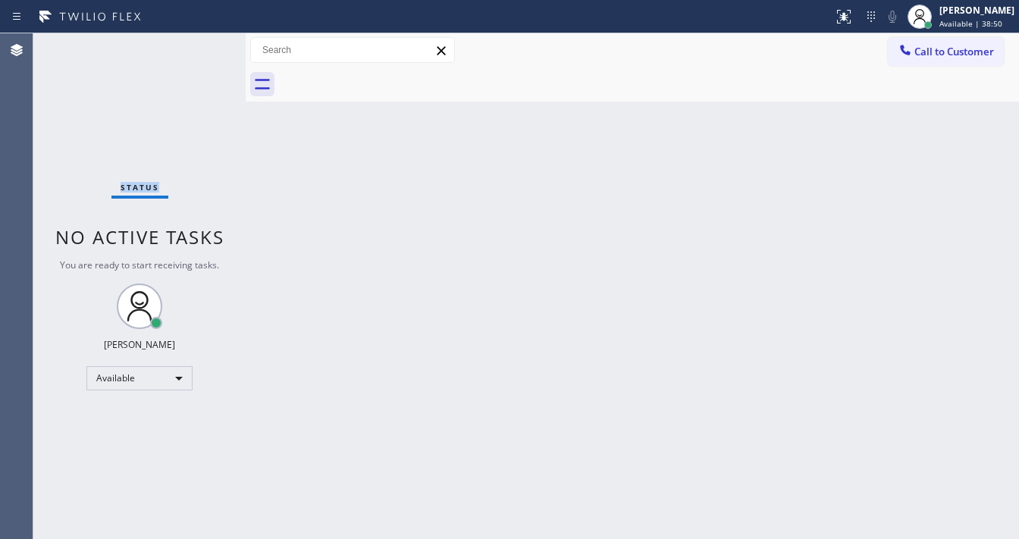
click at [197, 46] on div "Status No active tasks You are ready to start receiving tasks. [PERSON_NAME]" at bounding box center [139, 286] width 212 height 506
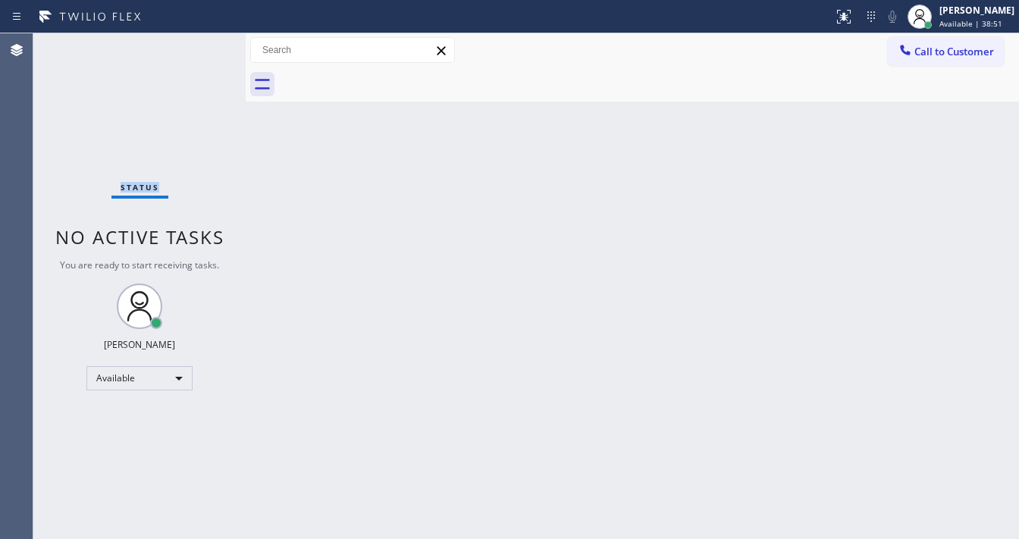
click at [197, 44] on div "Status No active tasks You are ready to start receiving tasks. [PERSON_NAME]" at bounding box center [139, 286] width 212 height 506
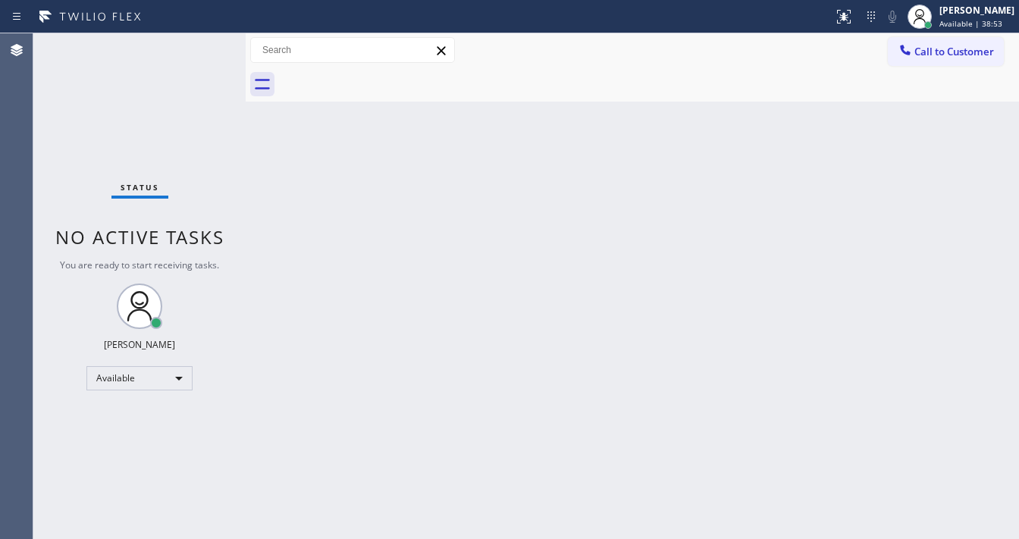
click at [197, 44] on div "Status No active tasks You are ready to start receiving tasks. [PERSON_NAME]" at bounding box center [139, 286] width 212 height 506
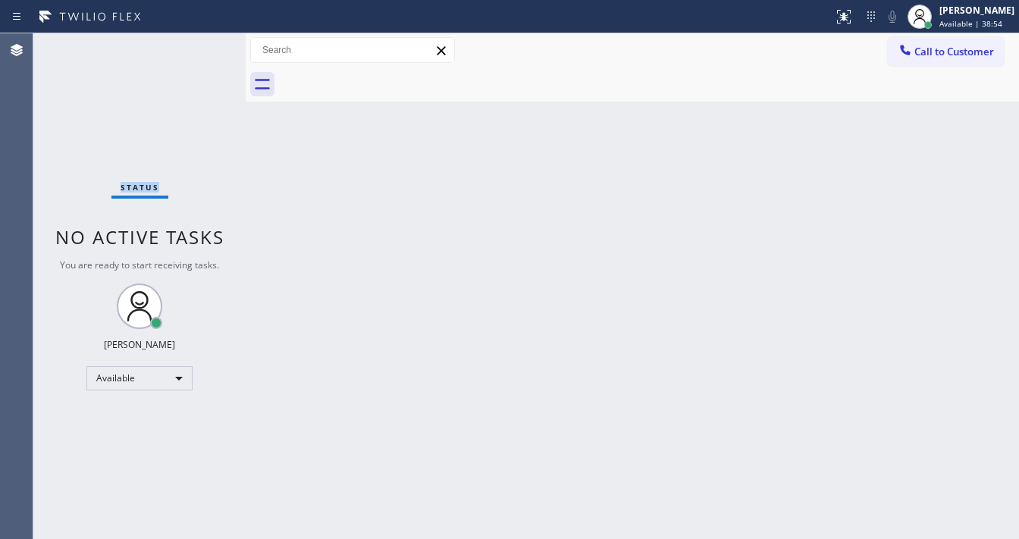
click at [197, 44] on div "Status No active tasks You are ready to start receiving tasks. [PERSON_NAME]" at bounding box center [139, 286] width 212 height 506
click at [197, 46] on div "Status No active tasks You are ready to start receiving tasks. [PERSON_NAME]" at bounding box center [139, 286] width 212 height 506
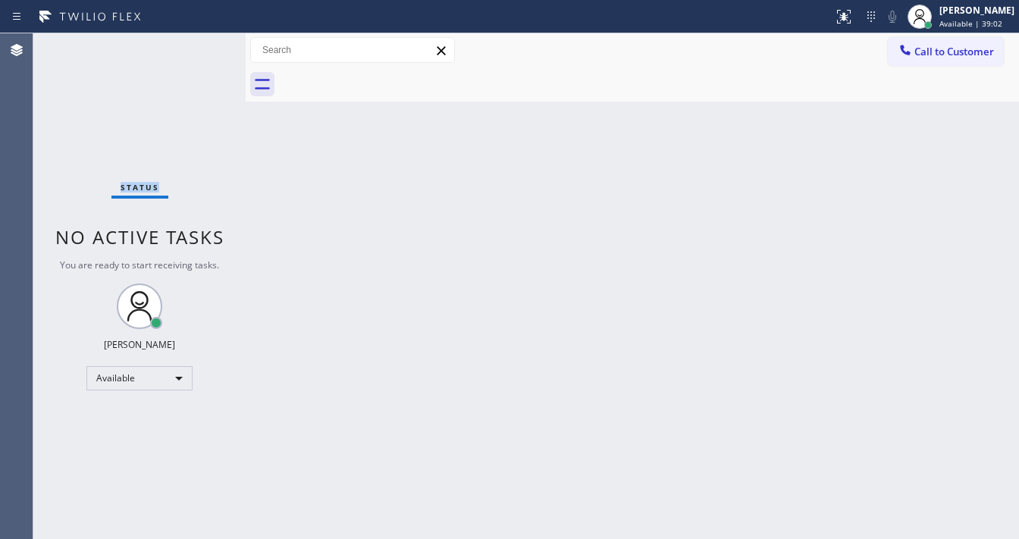
click at [197, 46] on div "Status No active tasks You are ready to start receiving tasks. [PERSON_NAME]" at bounding box center [139, 286] width 212 height 506
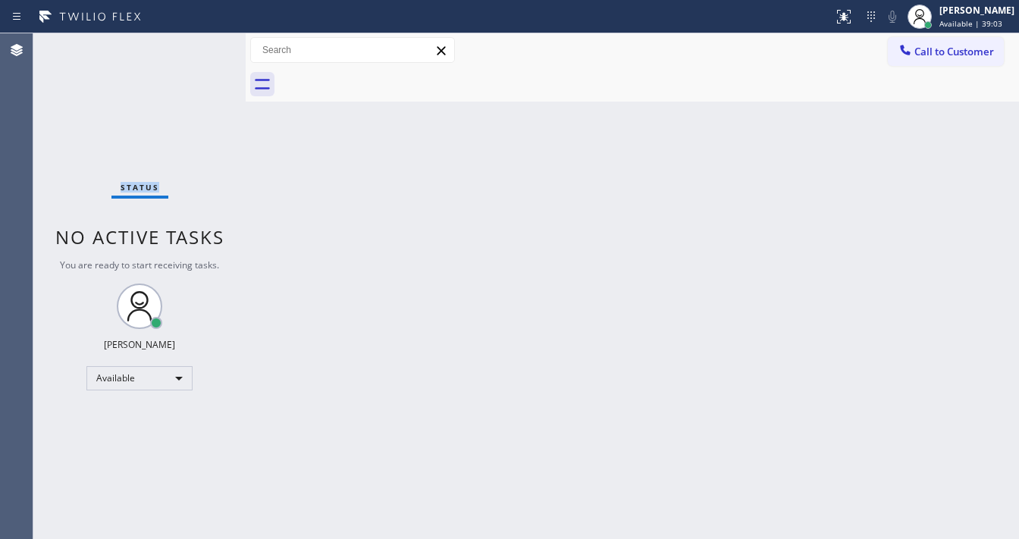
click at [197, 46] on div "Status No active tasks You are ready to start receiving tasks. [PERSON_NAME]" at bounding box center [139, 286] width 212 height 506
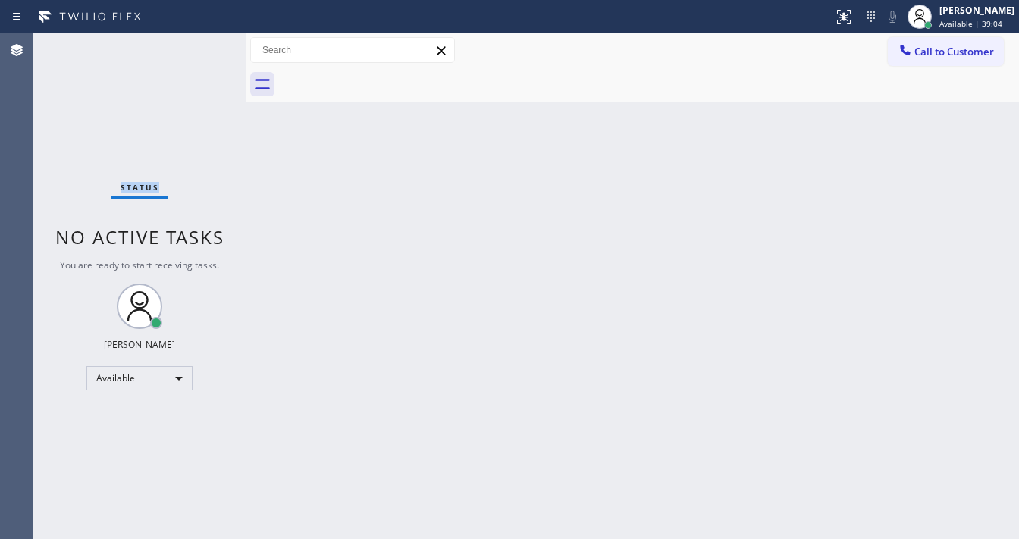
click at [197, 46] on div "Status No active tasks You are ready to start receiving tasks. [PERSON_NAME]" at bounding box center [139, 286] width 212 height 506
click at [197, 49] on div "Status No active tasks You are ready to start receiving tasks. [PERSON_NAME]" at bounding box center [139, 286] width 212 height 506
click at [198, 49] on div "Status No active tasks You are ready to start receiving tasks. [PERSON_NAME]" at bounding box center [139, 286] width 212 height 506
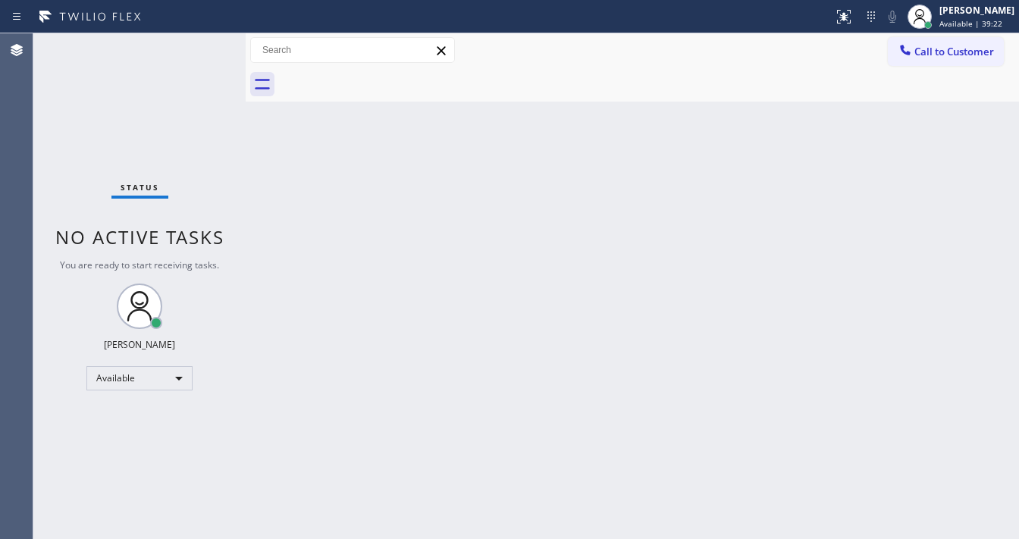
click at [198, 49] on div "Status No active tasks You are ready to start receiving tasks. [PERSON_NAME]" at bounding box center [139, 286] width 212 height 506
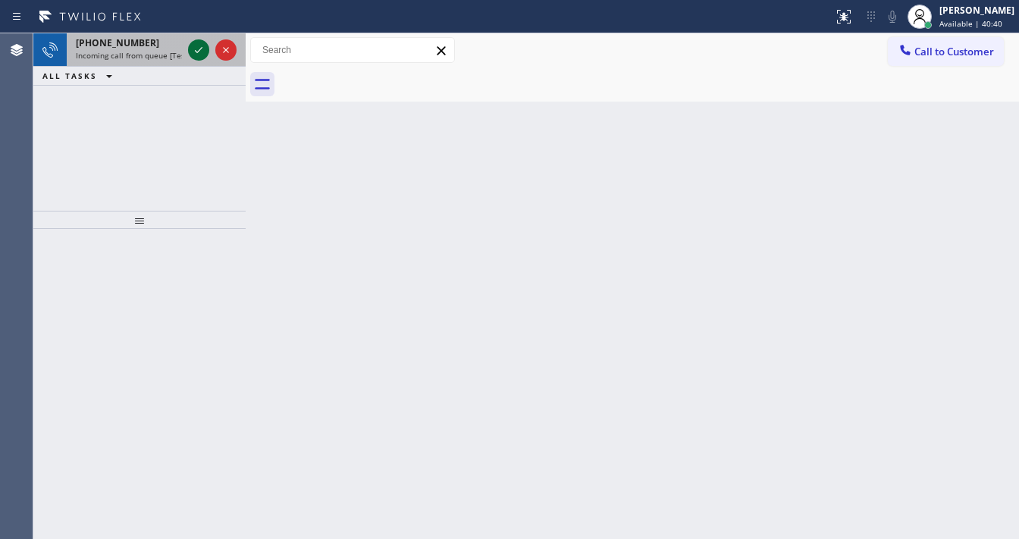
click at [196, 49] on icon at bounding box center [199, 50] width 18 height 18
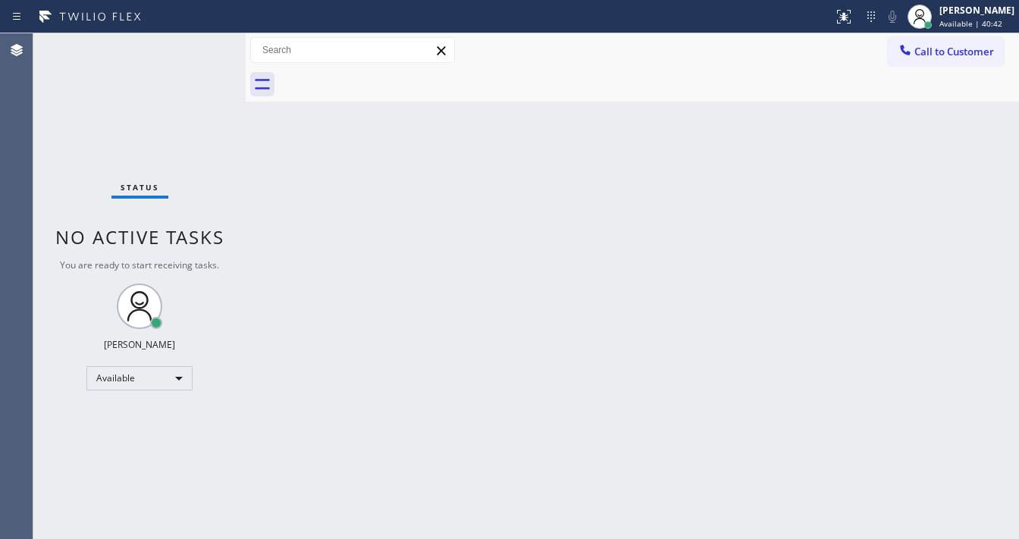
click at [195, 52] on div "Status No active tasks You are ready to start receiving tasks. [PERSON_NAME]" at bounding box center [139, 286] width 212 height 506
click at [852, 14] on icon at bounding box center [844, 17] width 18 height 18
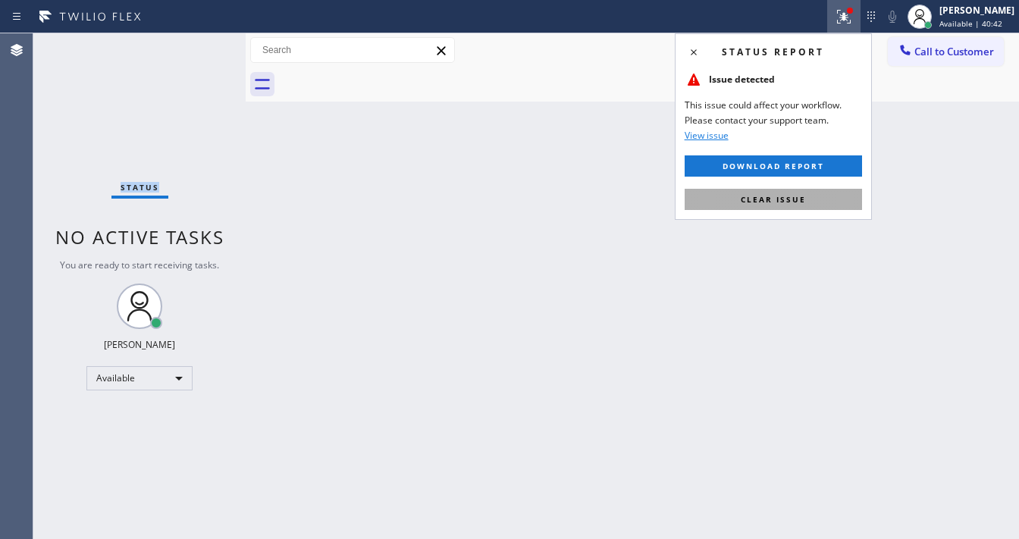
click at [802, 203] on span "Clear issue" at bounding box center [773, 199] width 65 height 11
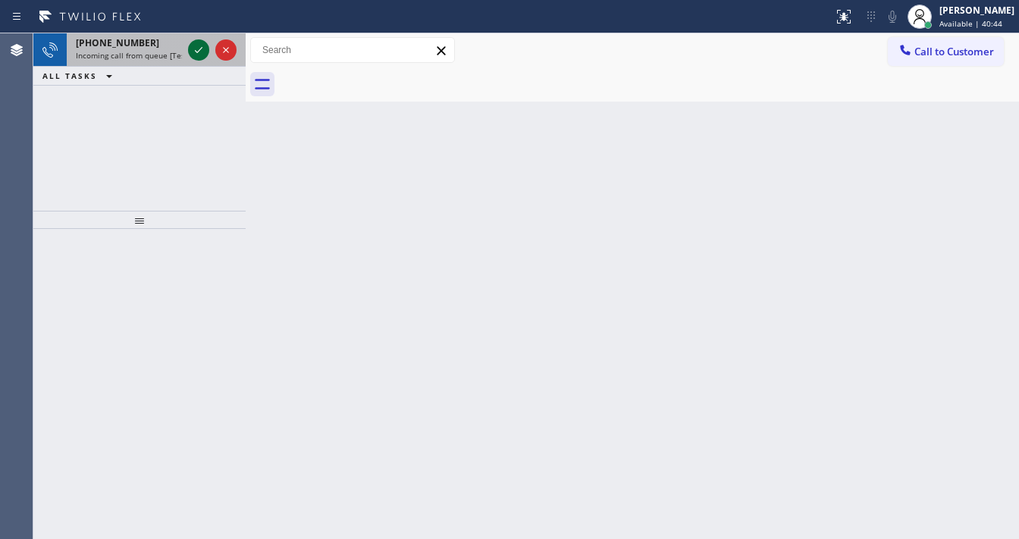
click at [196, 54] on icon at bounding box center [199, 50] width 18 height 18
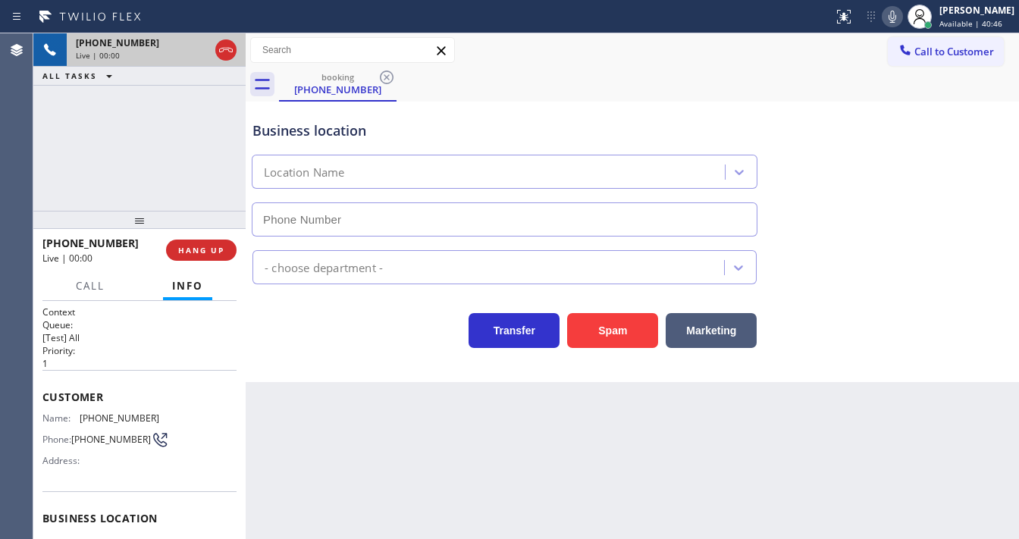
type input "(510) 491-9065"
click at [895, 6] on div "Status report No issues detected If you experience an issue, please download th…" at bounding box center [923, 16] width 192 height 33
click at [902, 19] on icon at bounding box center [893, 17] width 18 height 18
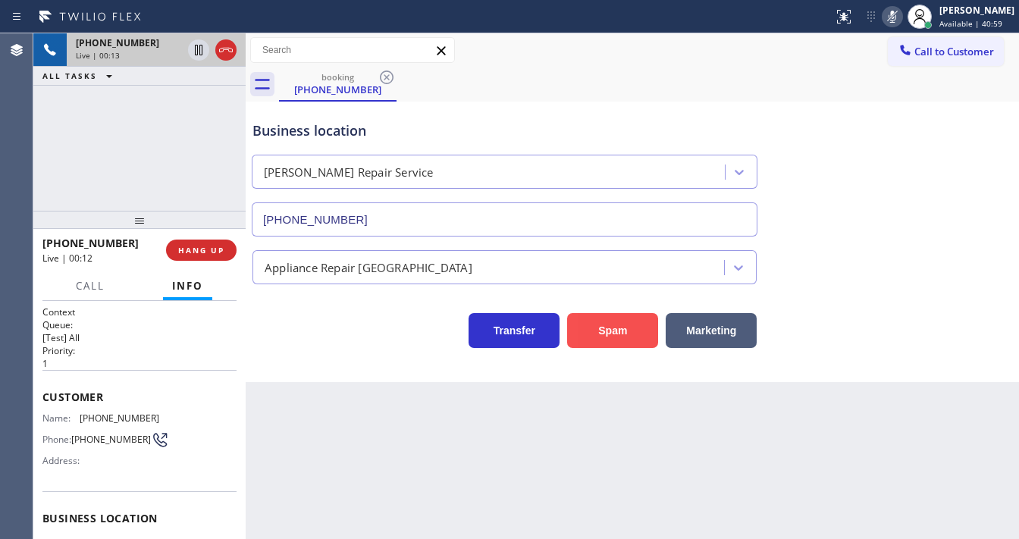
click at [583, 341] on button "Spam" at bounding box center [612, 330] width 91 height 35
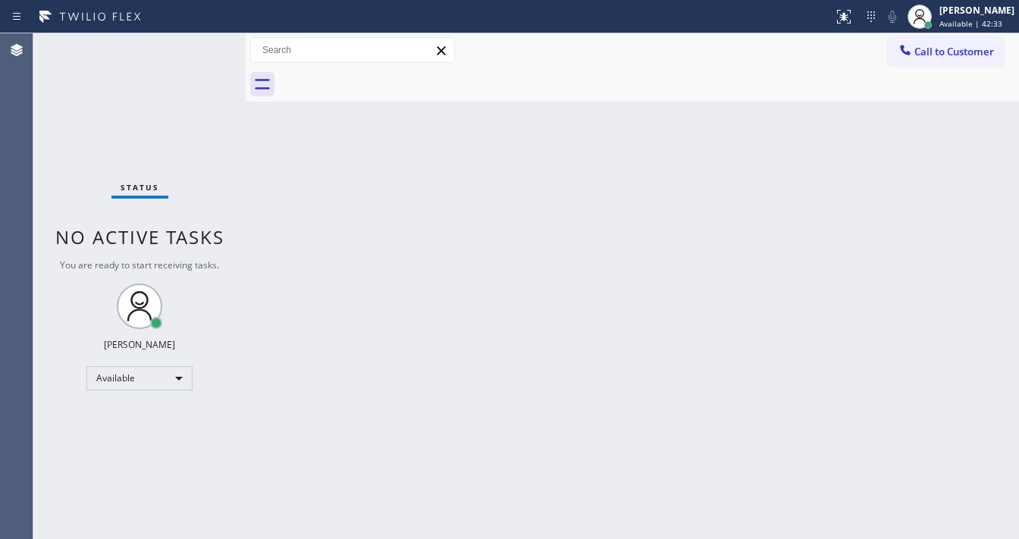
click at [196, 37] on div "Status No active tasks You are ready to start receiving tasks. [PERSON_NAME]" at bounding box center [139, 286] width 212 height 506
drag, startPoint x: 196, startPoint y: 37, endPoint x: 196, endPoint y: 51, distance: 13.7
click at [196, 42] on div "Status No active tasks You are ready to start receiving tasks. [PERSON_NAME]" at bounding box center [139, 286] width 212 height 506
click at [196, 51] on div "Status No active tasks You are ready to start receiving tasks. [PERSON_NAME]" at bounding box center [139, 286] width 212 height 506
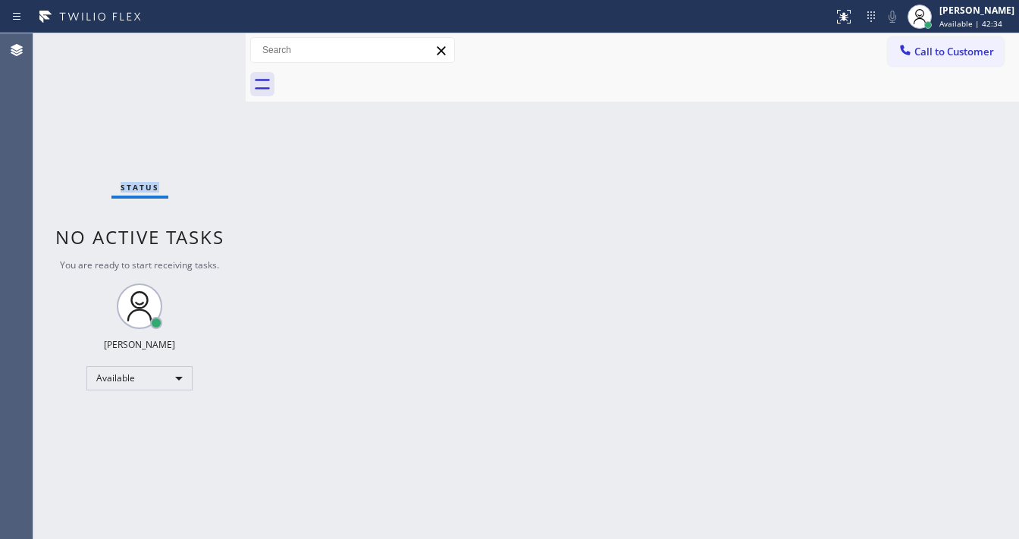
click at [196, 51] on div "Status No active tasks You are ready to start receiving tasks. [PERSON_NAME]" at bounding box center [139, 286] width 212 height 506
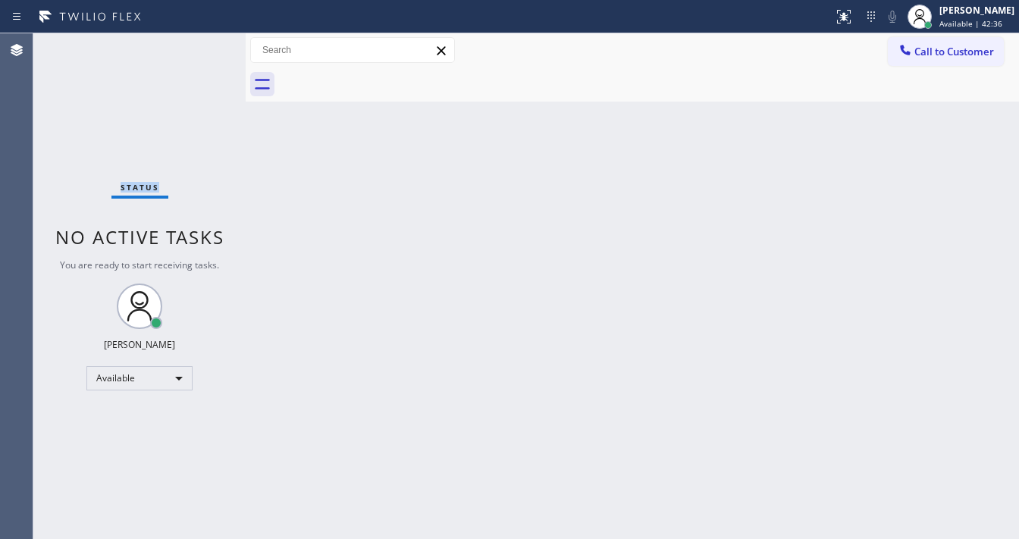
click at [196, 51] on div "Status No active tasks You are ready to start receiving tasks. [PERSON_NAME]" at bounding box center [139, 286] width 212 height 506
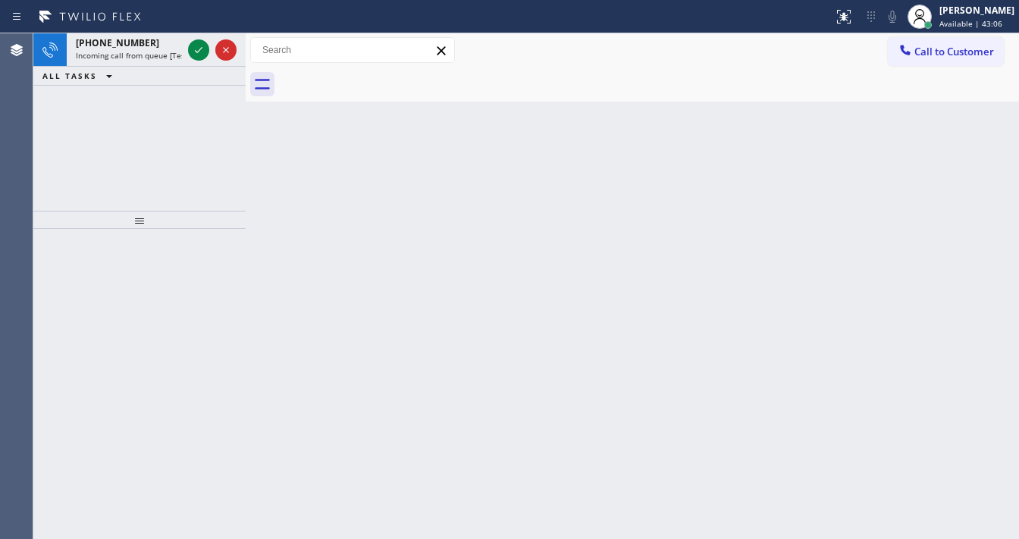
click at [196, 51] on icon at bounding box center [199, 50] width 18 height 18
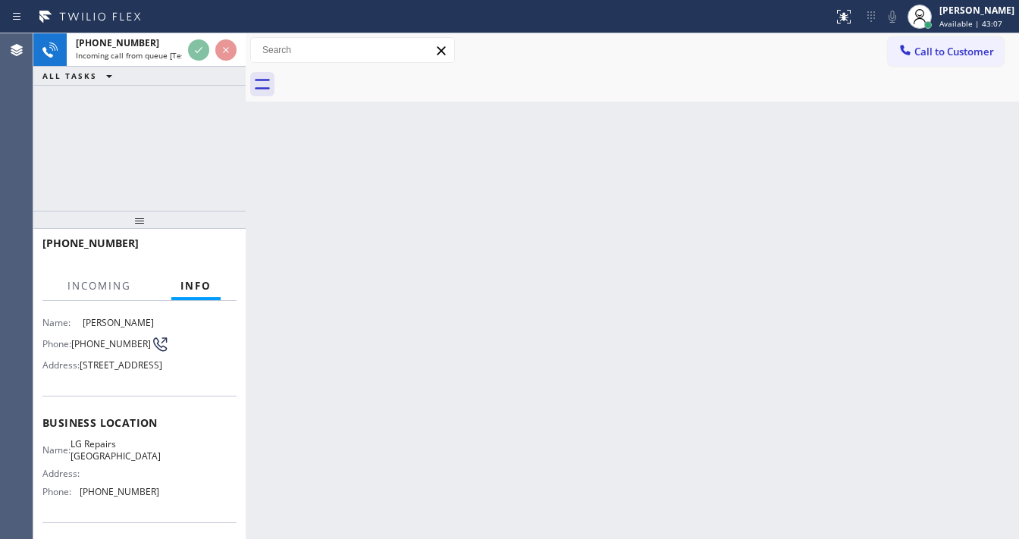
scroll to position [182, 0]
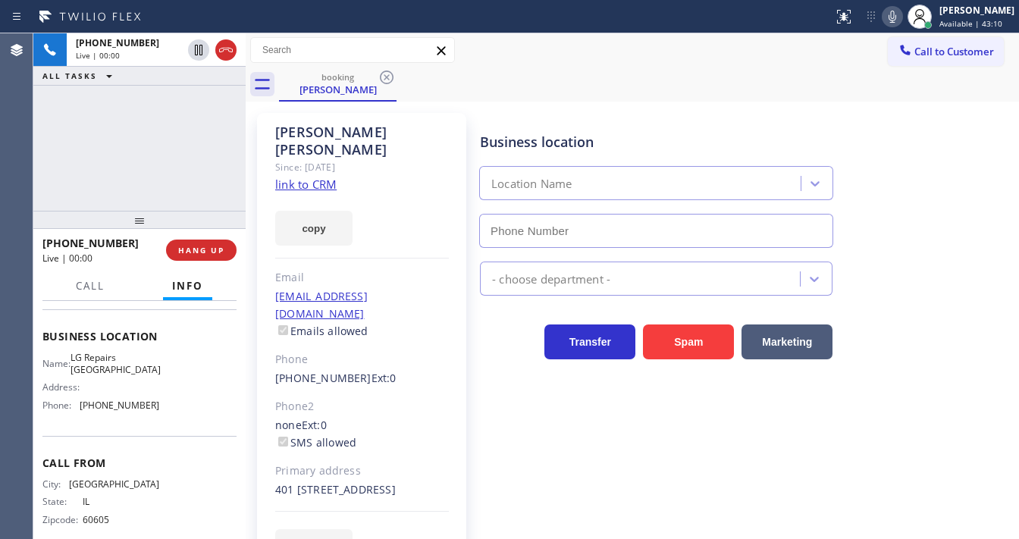
type input "(312) 847-3401"
click at [196, 137] on div "+13122130591 Live | 00:02 ALL TASKS ALL TASKS ACTIVE TASKS TASKS IN WRAP UP" at bounding box center [139, 121] width 212 height 177
click at [44, 166] on div "+13122130591 Live | 00:09 ALL TASKS ALL TASKS ACTIVE TASKS TASKS IN WRAP UP" at bounding box center [139, 121] width 212 height 177
click at [309, 177] on link "link to CRM" at bounding box center [305, 184] width 61 height 15
click at [228, 246] on button "HANG UP" at bounding box center [201, 250] width 71 height 21
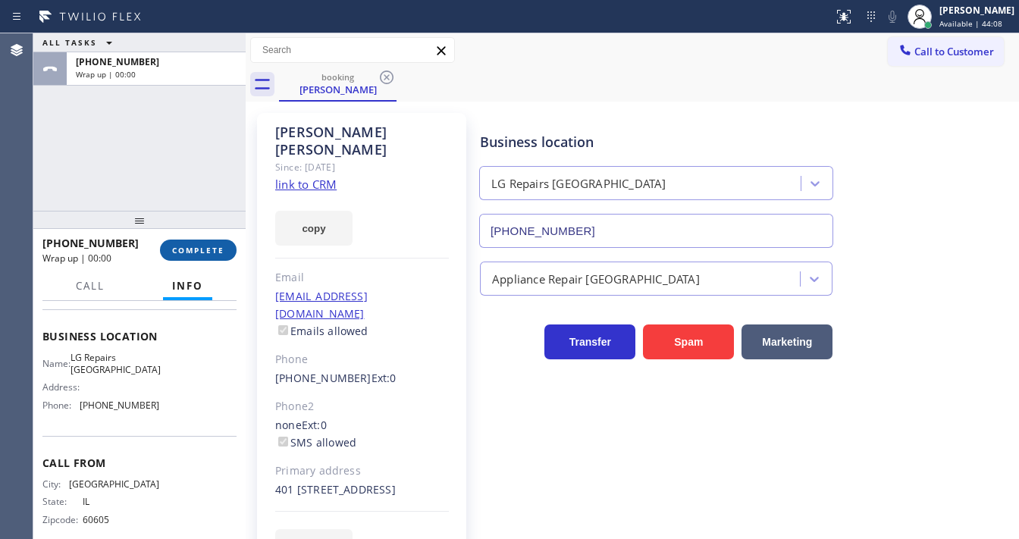
click at [227, 246] on button "COMPLETE" at bounding box center [198, 250] width 77 height 21
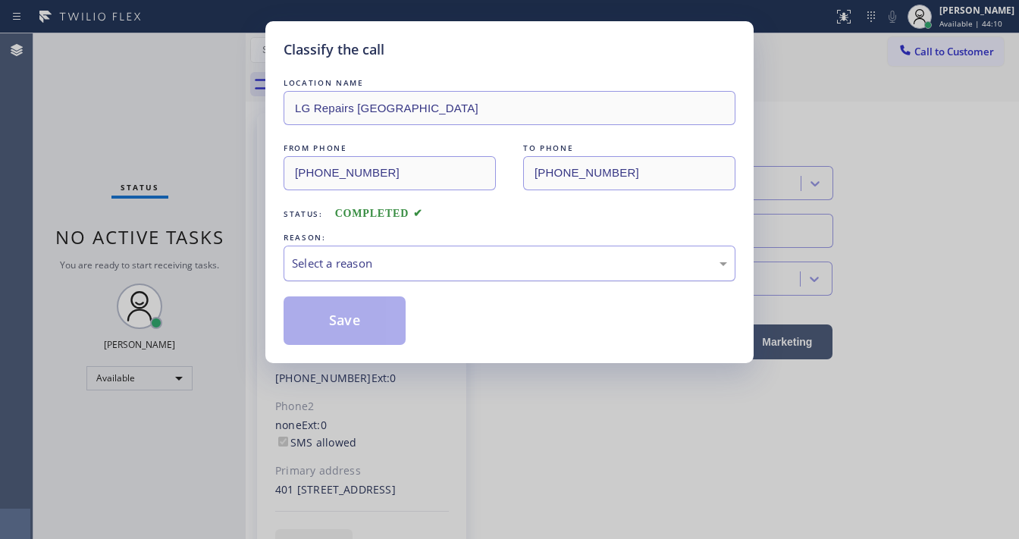
click at [391, 258] on div "Select a reason" at bounding box center [509, 263] width 435 height 17
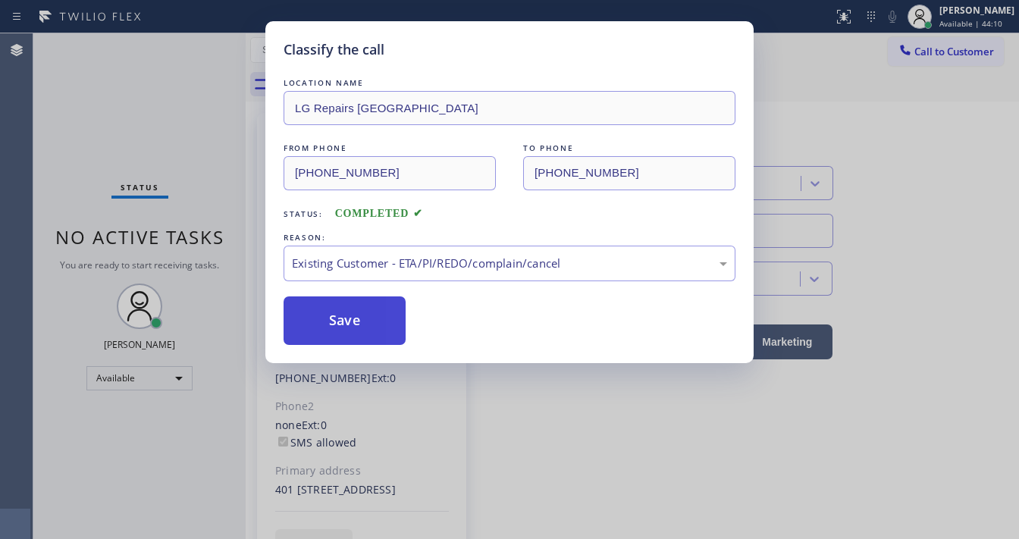
click at [337, 306] on button "Save" at bounding box center [345, 321] width 122 height 49
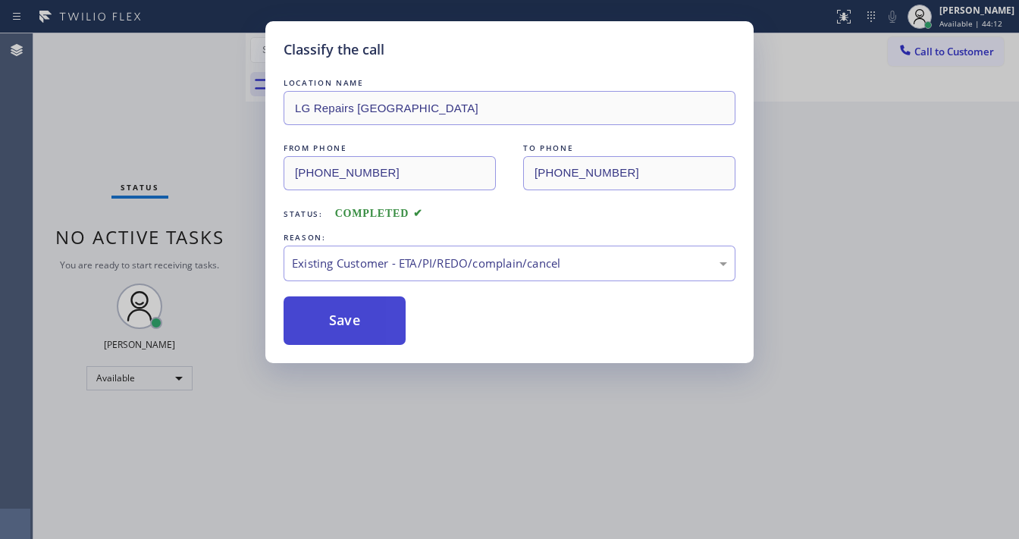
click at [337, 306] on button "Save" at bounding box center [345, 321] width 122 height 49
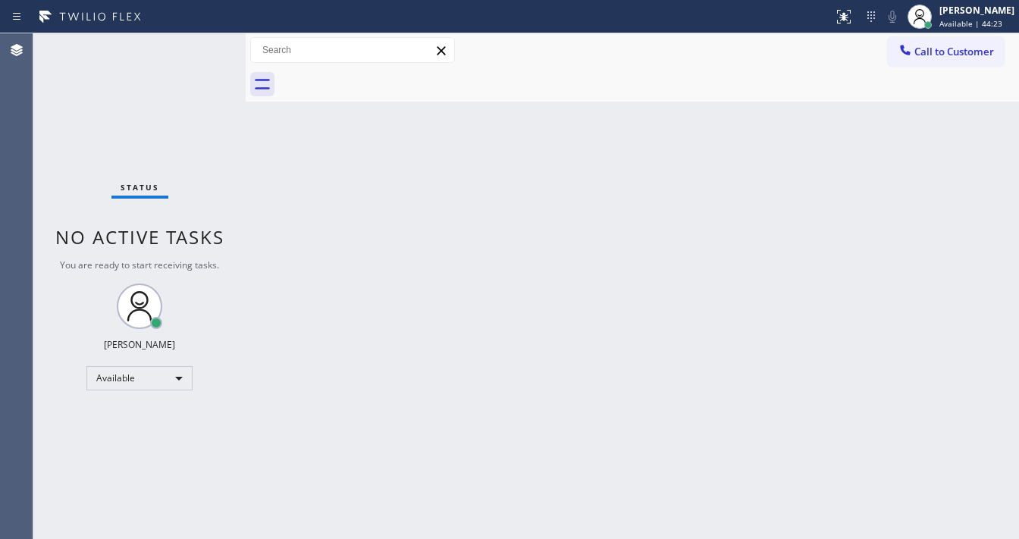
click at [315, 332] on div "Back to Dashboard Change Sender ID Customers Technicians Select a contact Outbo…" at bounding box center [633, 286] width 774 height 506
click at [140, 377] on div "Available" at bounding box center [139, 378] width 106 height 24
click at [133, 451] on li "Break" at bounding box center [138, 456] width 103 height 18
click at [315, 380] on div "Back to Dashboard Change Sender ID Customers Technicians Select a contact Outbo…" at bounding box center [633, 286] width 774 height 506
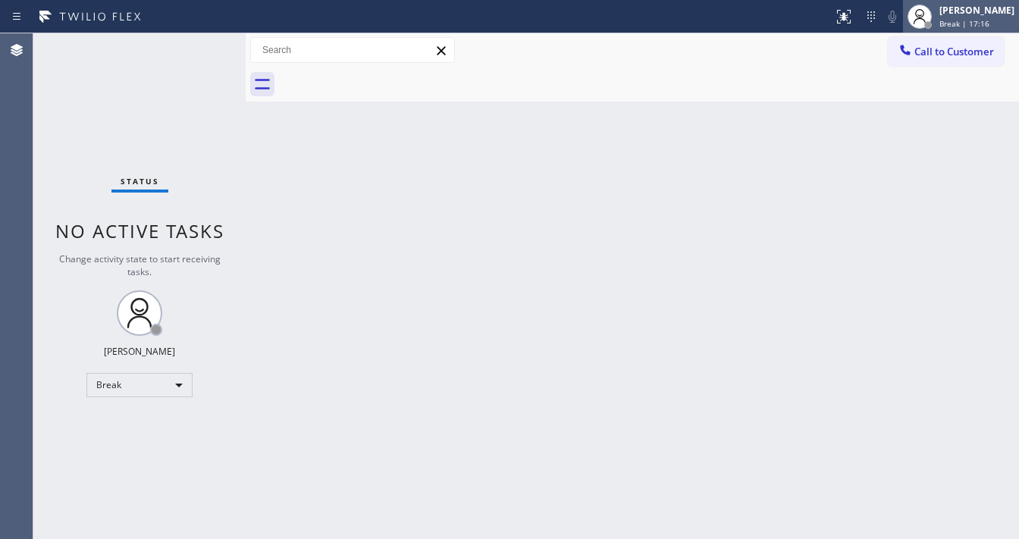
click at [967, 15] on div "[PERSON_NAME]" at bounding box center [977, 10] width 75 height 13
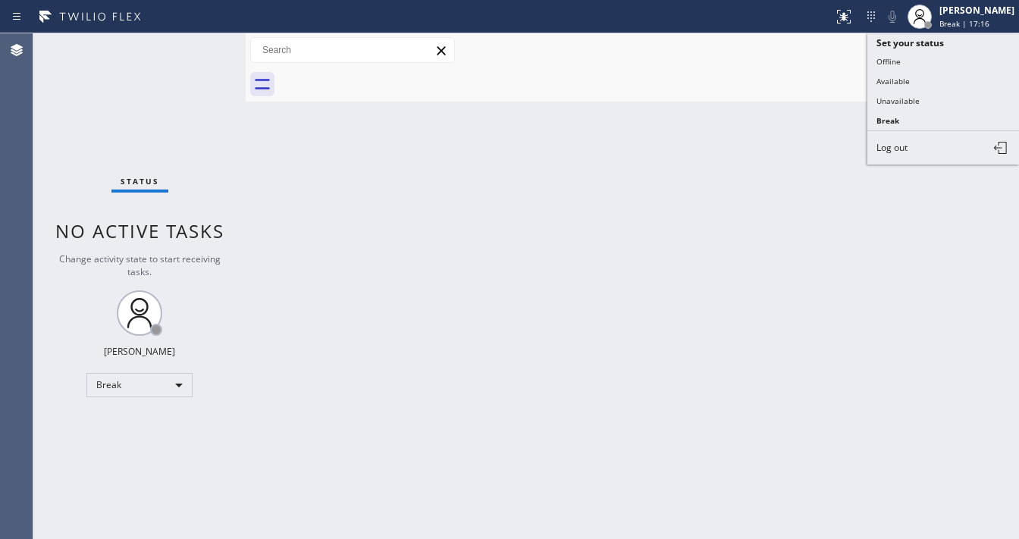
drag, startPoint x: 899, startPoint y: 81, endPoint x: 764, endPoint y: 143, distance: 148.6
click at [898, 82] on button "Available" at bounding box center [944, 81] width 152 height 20
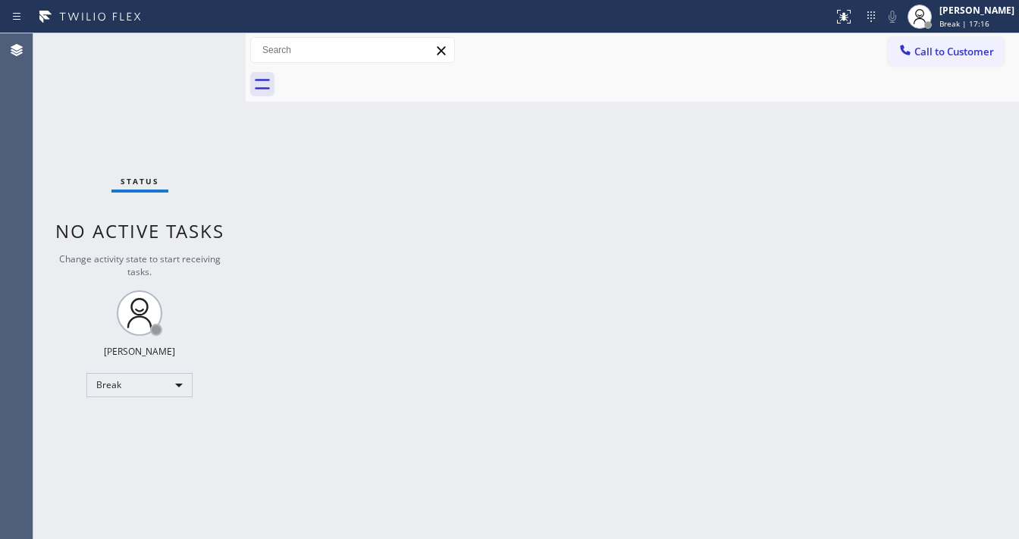
drag, startPoint x: 612, startPoint y: 246, endPoint x: 606, endPoint y: 251, distance: 8.1
click at [609, 250] on div "Back to Dashboard Change Sender ID Customers Technicians Select a contact Outbo…" at bounding box center [633, 286] width 774 height 506
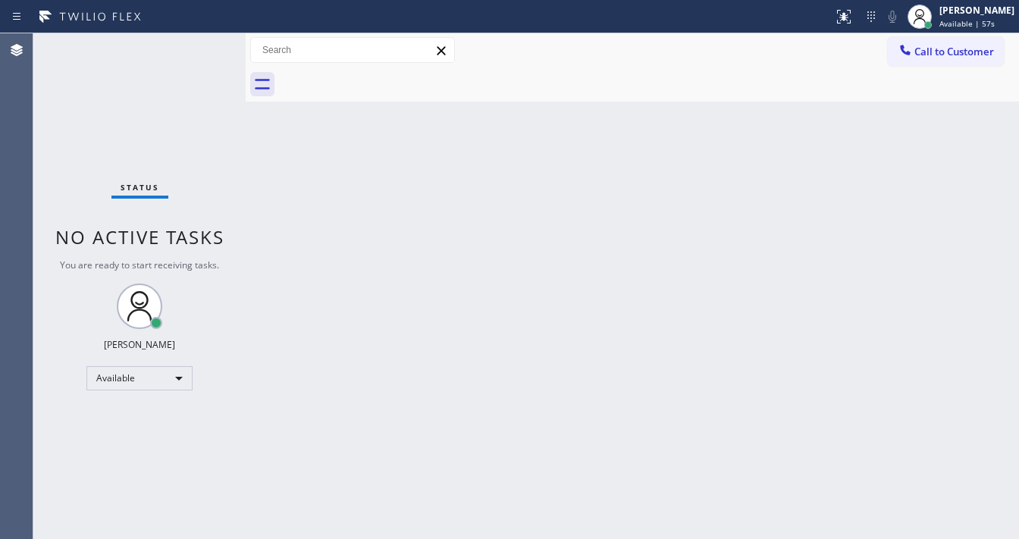
click at [39, 167] on div "Status No active tasks You are ready to start receiving tasks. [PERSON_NAME]" at bounding box center [139, 286] width 212 height 506
drag, startPoint x: 564, startPoint y: 237, endPoint x: 492, endPoint y: 228, distance: 72.6
click at [560, 240] on div "Back to Dashboard Change Sender ID Customers Technicians Select a contact Outbo…" at bounding box center [633, 286] width 774 height 506
click at [956, 177] on div "Back to Dashboard Change Sender ID Customers Technicians Select a contact Outbo…" at bounding box center [633, 286] width 774 height 506
click at [172, 50] on div "Status No active tasks You are ready to start receiving tasks. [PERSON_NAME]" at bounding box center [139, 286] width 212 height 506
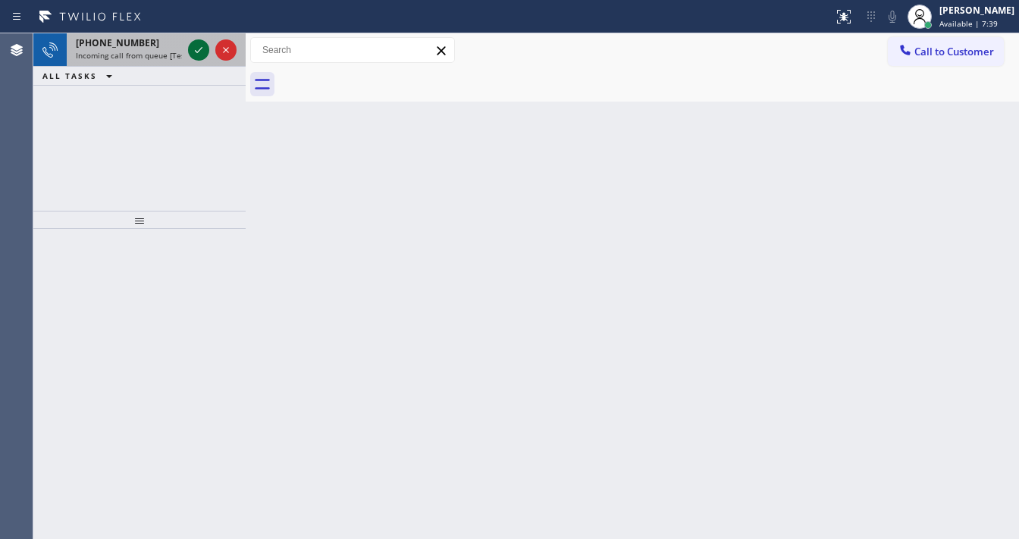
click at [199, 52] on icon at bounding box center [199, 50] width 18 height 18
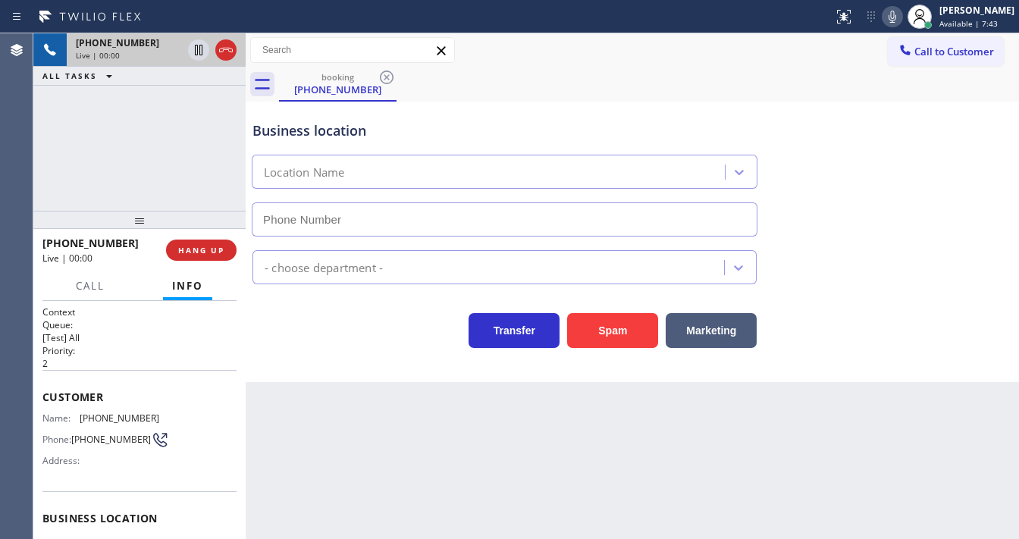
click at [52, 211] on div at bounding box center [139, 220] width 212 height 18
type input "(310) 388-3878"
drag, startPoint x: 40, startPoint y: 158, endPoint x: 61, endPoint y: 228, distance: 72.7
click at [40, 158] on div "+13102838695 Live | 00:08 ALL TASKS ALL TASKS ACTIVE TASKS TASKS IN WRAP UP" at bounding box center [139, 121] width 212 height 177
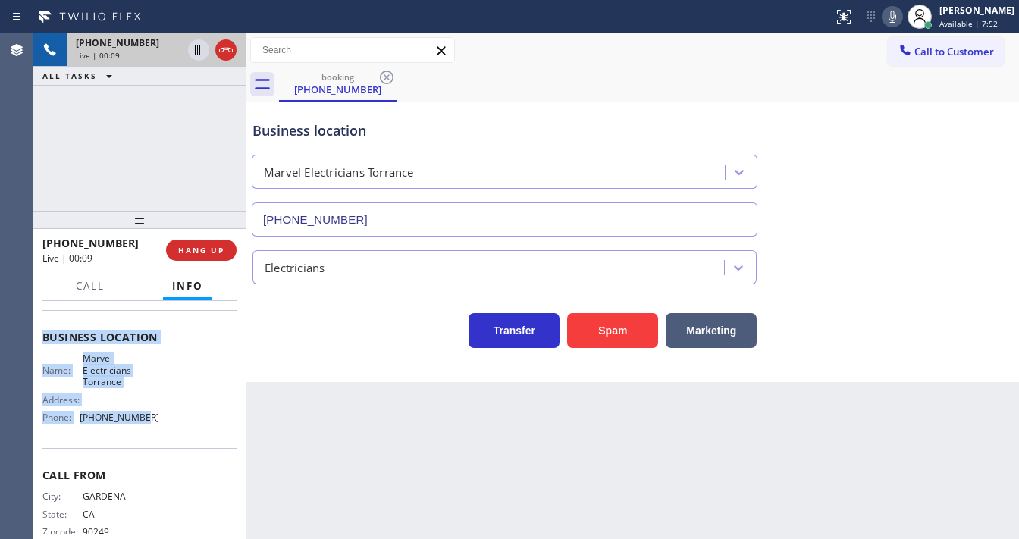
scroll to position [182, 0]
drag, startPoint x: 42, startPoint y: 392, endPoint x: 158, endPoint y: 427, distance: 120.4
click at [158, 427] on div "Context Queue: [Test] All Priority: 2 Customer Name: (310) 283-8695 Phone: (310…" at bounding box center [139, 343] width 194 height 439
copy div "Customer Name: (310) 283-8695 Phone: (310) 283-8695 Address: Business location …"
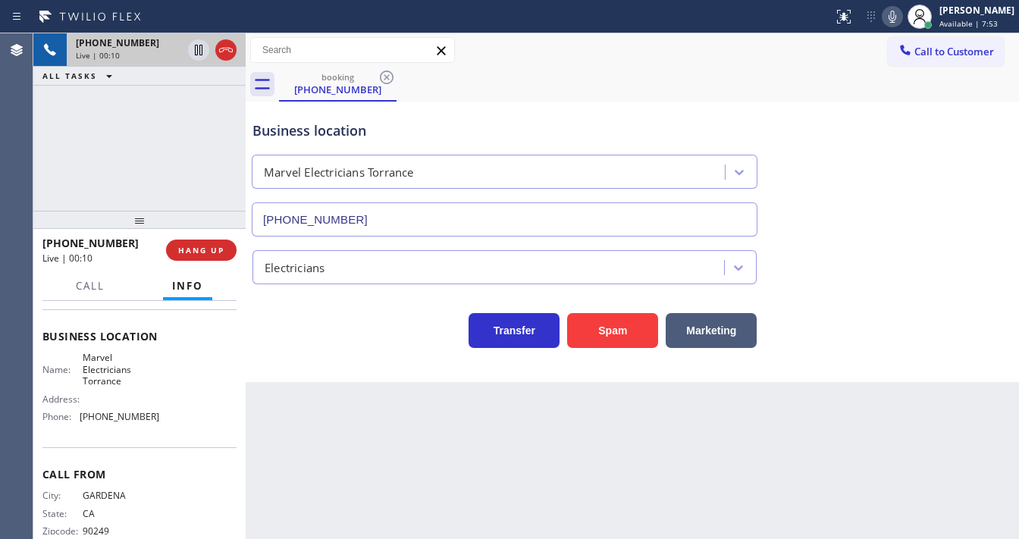
click at [130, 162] on div "+13102838695 Live | 00:10 ALL TASKS ALL TASKS ACTIVE TASKS TASKS IN WRAP UP" at bounding box center [139, 121] width 212 height 177
click at [149, 118] on div "+13102838695 Live | 01:06 ALL TASKS ALL TASKS ACTIVE TASKS TASKS IN WRAP UP" at bounding box center [139, 121] width 212 height 177
click at [135, 173] on div "+13102838695 Live | 02:10 ALL TASKS ALL TASKS ACTIVE TASKS TASKS IN WRAP UP" at bounding box center [139, 121] width 212 height 177
click at [129, 157] on div "+13102838695 Live | 02:13 ALL TASKS ALL TASKS ACTIVE TASKS TASKS IN WRAP UP" at bounding box center [139, 121] width 212 height 177
click at [898, 18] on icon at bounding box center [893, 17] width 18 height 18
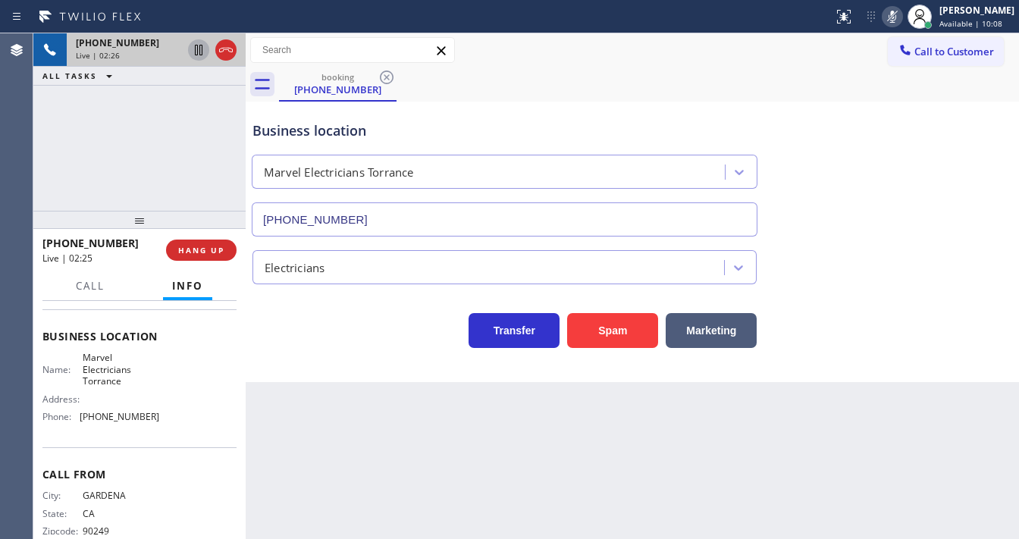
click at [194, 50] on icon at bounding box center [199, 50] width 18 height 18
click at [203, 52] on icon at bounding box center [199, 50] width 18 height 18
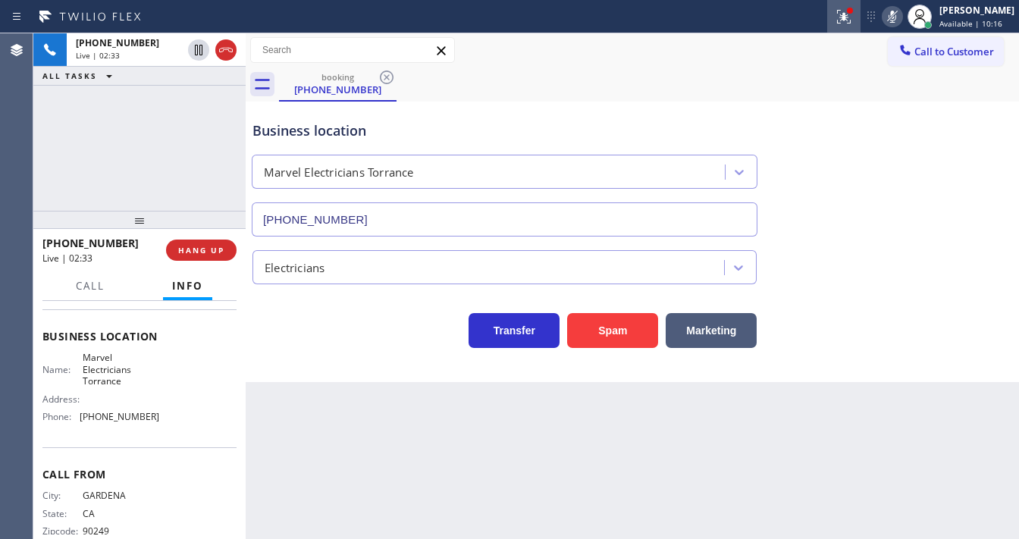
click at [846, 18] on icon at bounding box center [844, 17] width 18 height 18
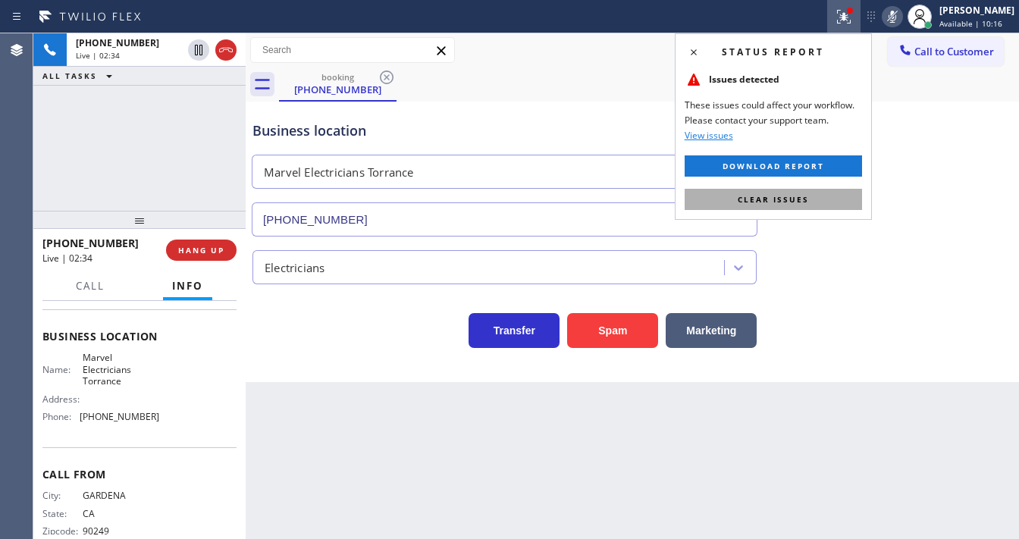
click at [794, 199] on span "Clear issues" at bounding box center [773, 199] width 71 height 11
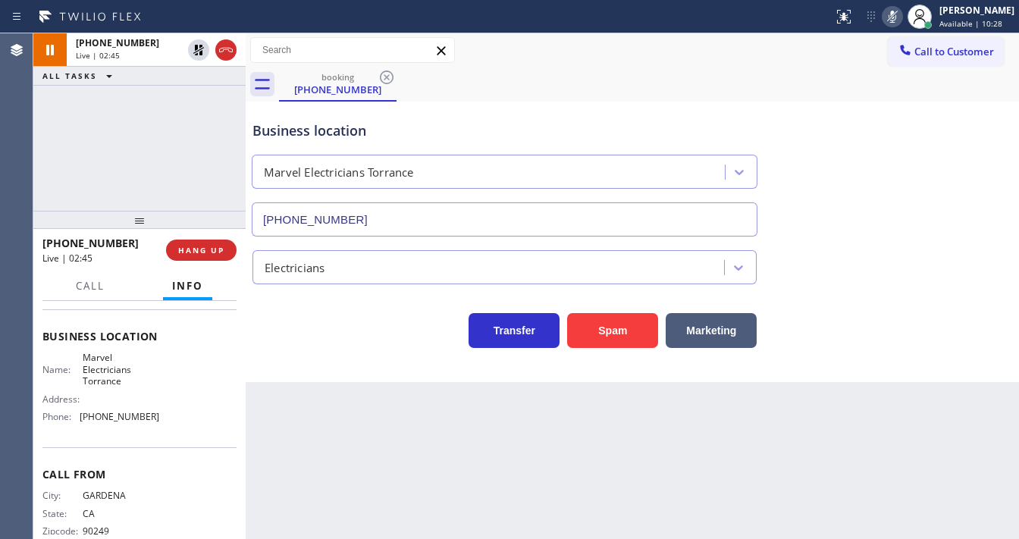
click at [55, 178] on div "+13102838695 Live | 02:45 ALL TASKS ALL TASKS ACTIVE TASKS TASKS IN WRAP UP" at bounding box center [139, 121] width 212 height 177
click at [67, 186] on div "+13102838695 Live | 03:32 ALL TASKS ALL TASKS ACTIVE TASKS TASKS IN WRAP UP" at bounding box center [139, 121] width 212 height 177
click at [51, 175] on div "+13102838695 Live | 03:47 ALL TASKS ALL TASKS ACTIVE TASKS TASKS IN WRAP UP" at bounding box center [139, 121] width 212 height 177
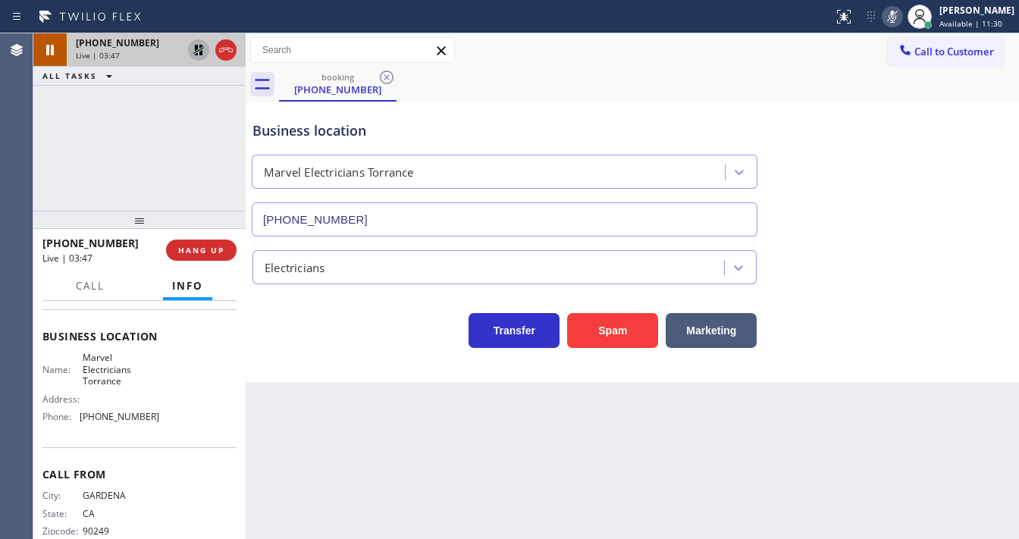
click at [199, 49] on icon at bounding box center [199, 50] width 18 height 18
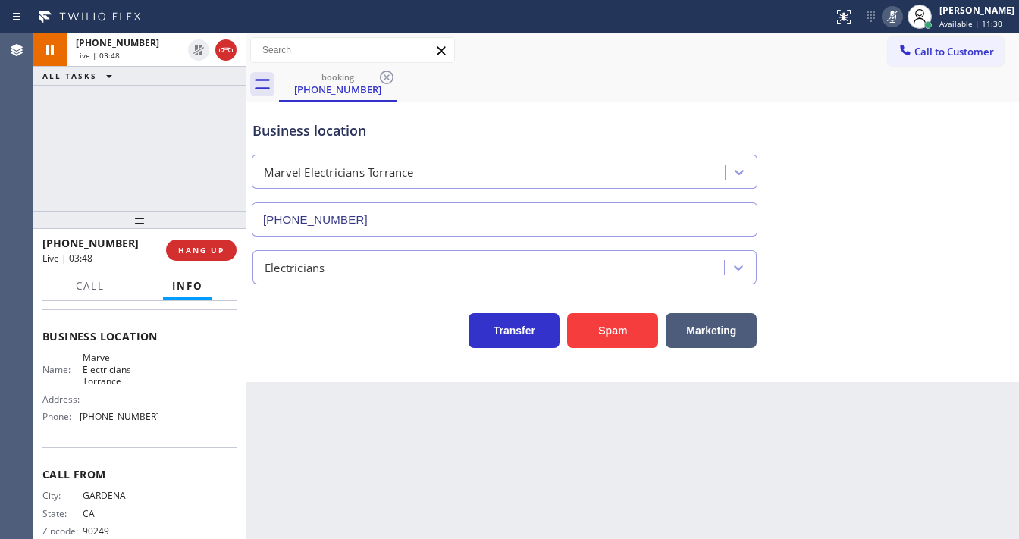
drag, startPoint x: 897, startPoint y: 16, endPoint x: 901, endPoint y: 33, distance: 17.9
click at [898, 16] on icon at bounding box center [893, 17] width 18 height 18
click at [912, 96] on div "booking (310) 283-8695" at bounding box center [649, 84] width 740 height 34
click at [46, 146] on div "+13102838695 Live | 03:50 ALL TASKS ALL TASKS ACTIVE TASKS TASKS IN WRAP UP" at bounding box center [139, 121] width 212 height 177
click at [68, 187] on div "+13102838695 Live | 04:05 ALL TASKS ALL TASKS ACTIVE TASKS TASKS IN WRAP UP" at bounding box center [139, 121] width 212 height 177
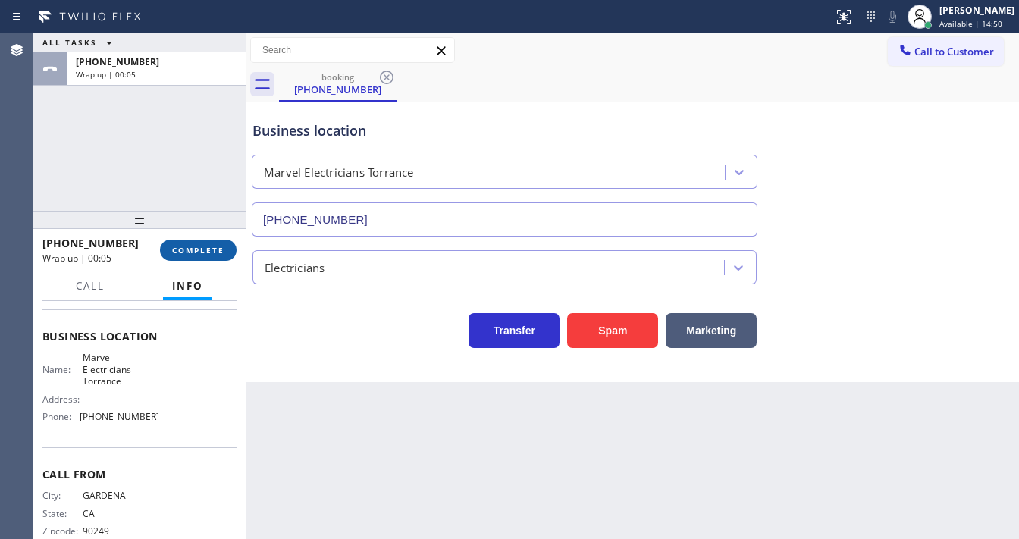
click at [203, 243] on button "COMPLETE" at bounding box center [198, 250] width 77 height 21
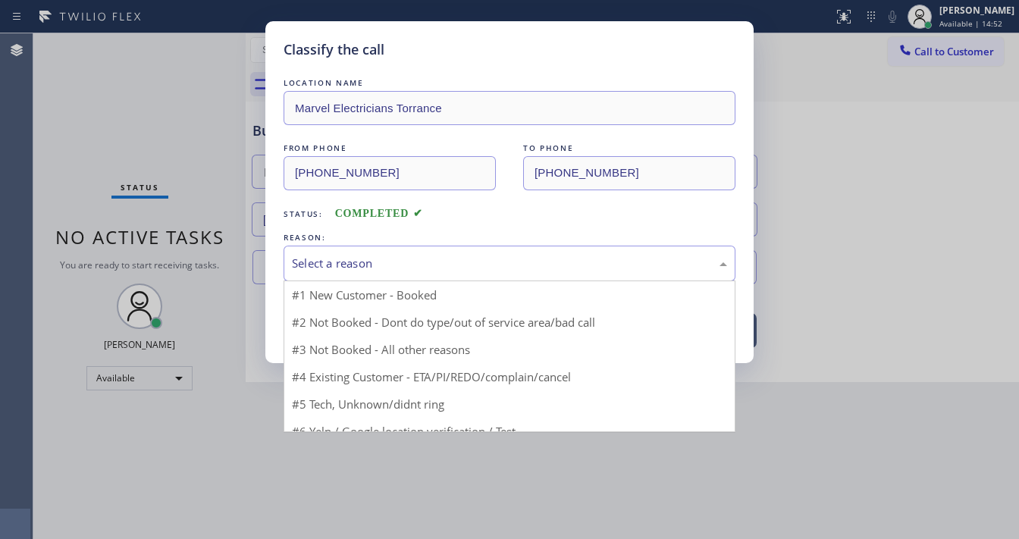
drag, startPoint x: 346, startPoint y: 265, endPoint x: 348, endPoint y: 276, distance: 10.9
click at [347, 266] on div "Select a reason" at bounding box center [509, 263] width 435 height 17
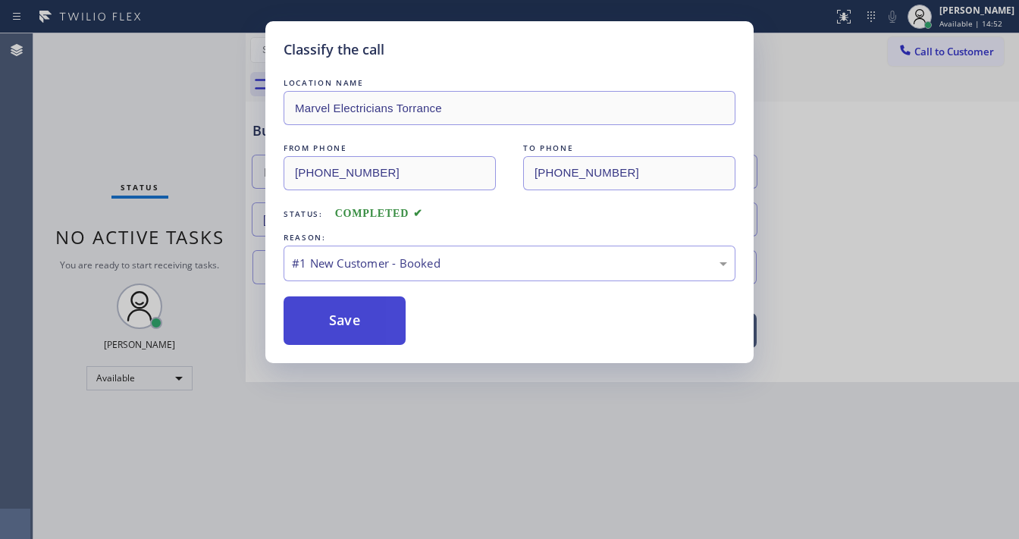
click at [343, 315] on button "Save" at bounding box center [345, 321] width 122 height 49
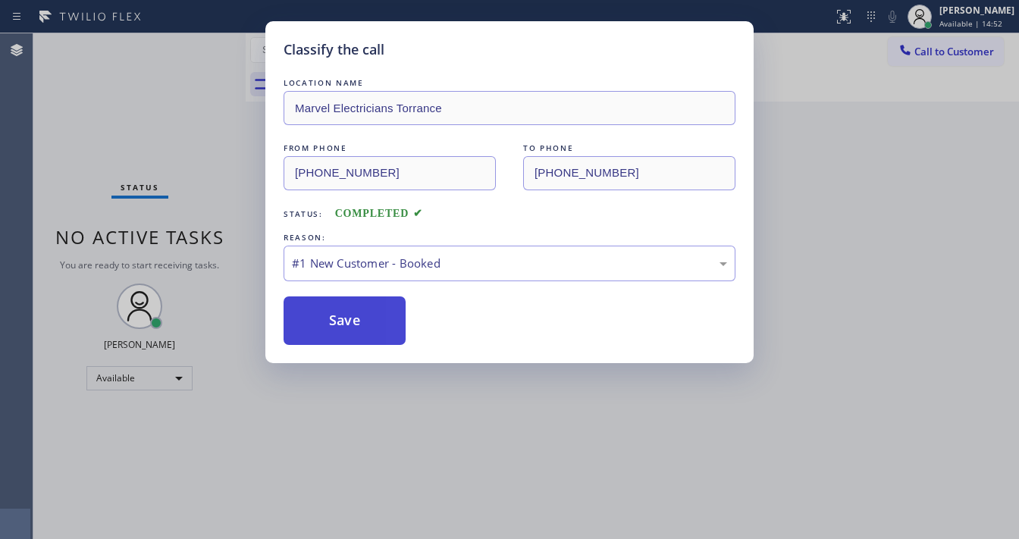
click at [343, 316] on button "Save" at bounding box center [345, 321] width 122 height 49
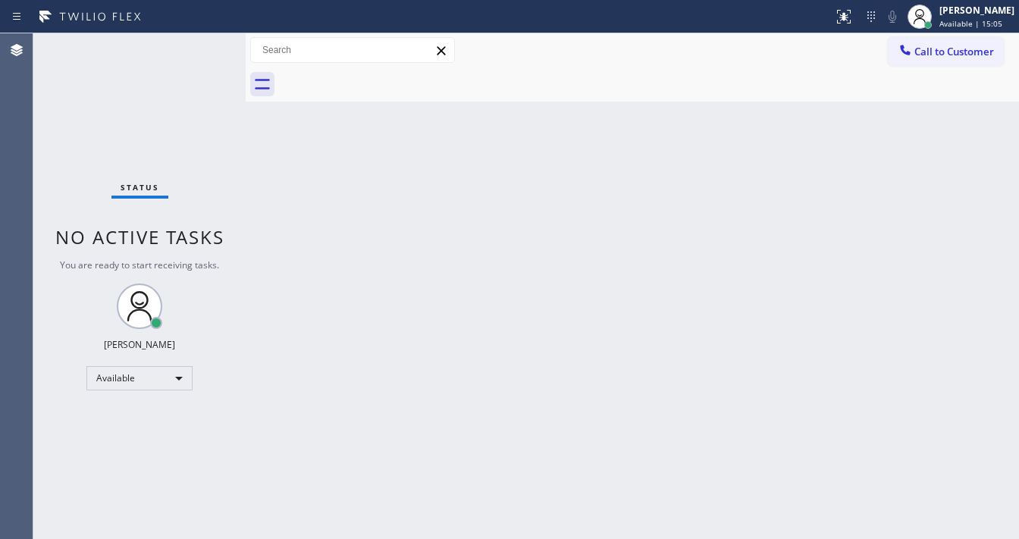
drag, startPoint x: 194, startPoint y: 59, endPoint x: 194, endPoint y: 44, distance: 15.2
click at [194, 57] on div "Status No active tasks You are ready to start receiving tasks. [PERSON_NAME]" at bounding box center [139, 286] width 212 height 506
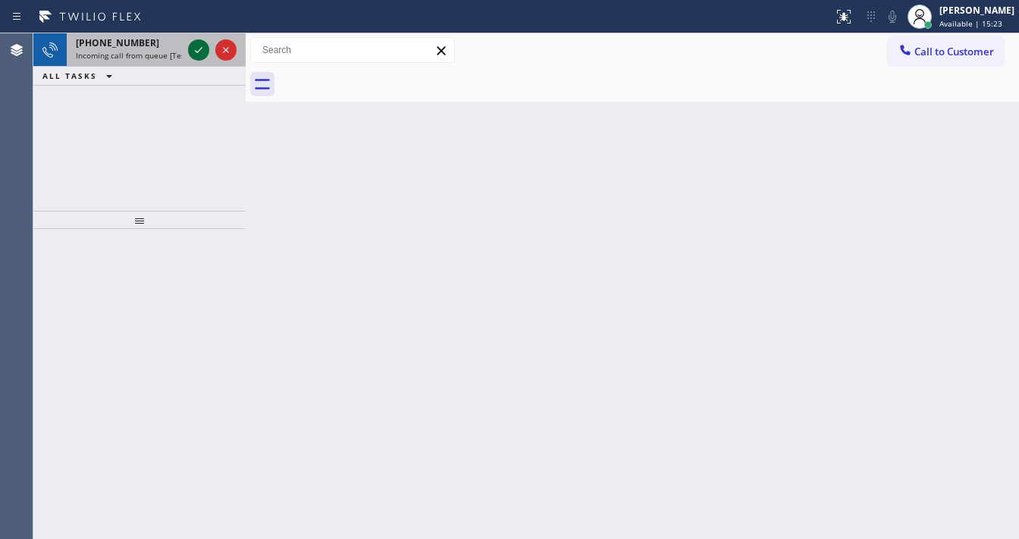
click at [191, 50] on icon at bounding box center [199, 50] width 18 height 18
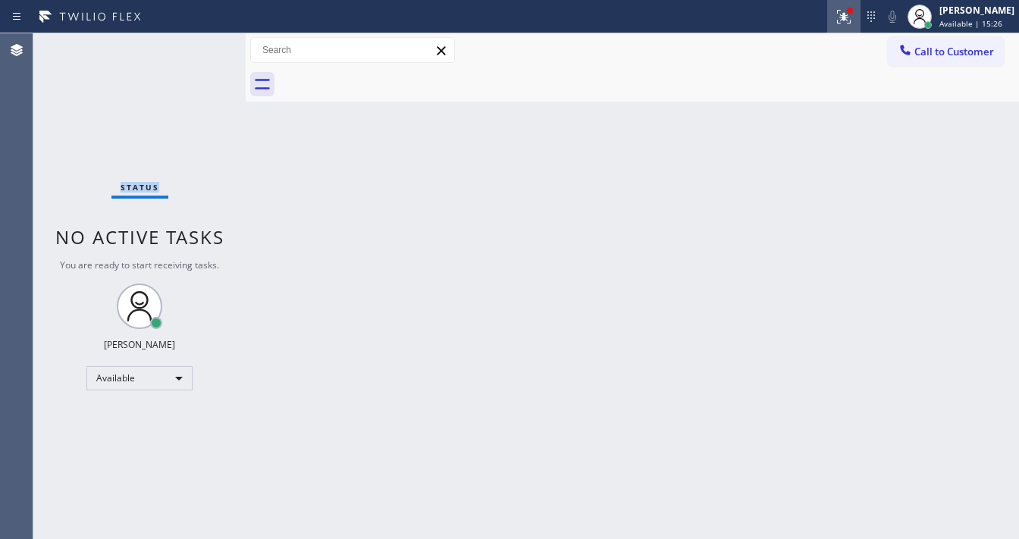
click at [853, 21] on icon at bounding box center [844, 17] width 18 height 18
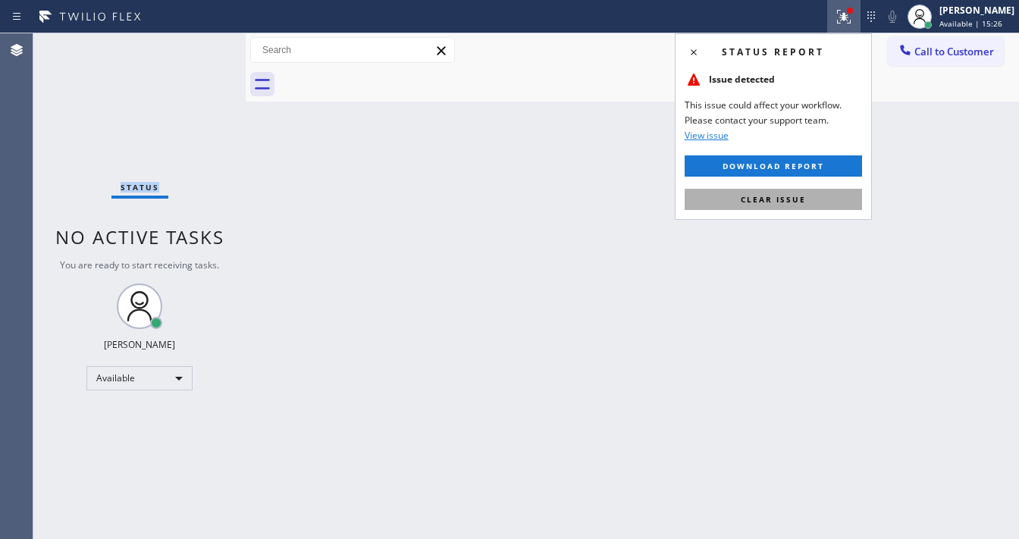
click at [805, 209] on button "Clear issue" at bounding box center [773, 199] width 177 height 21
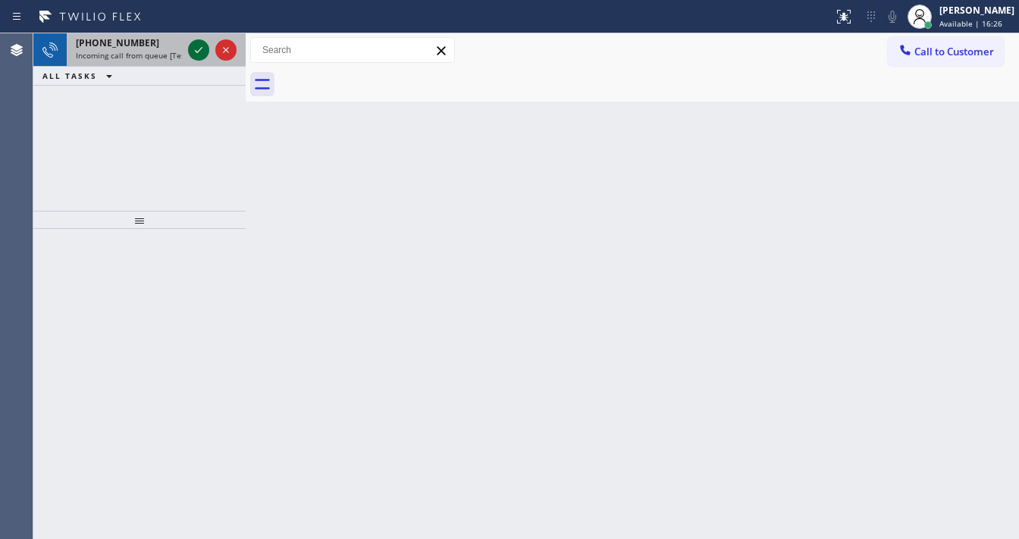
click at [202, 52] on icon at bounding box center [199, 50] width 18 height 18
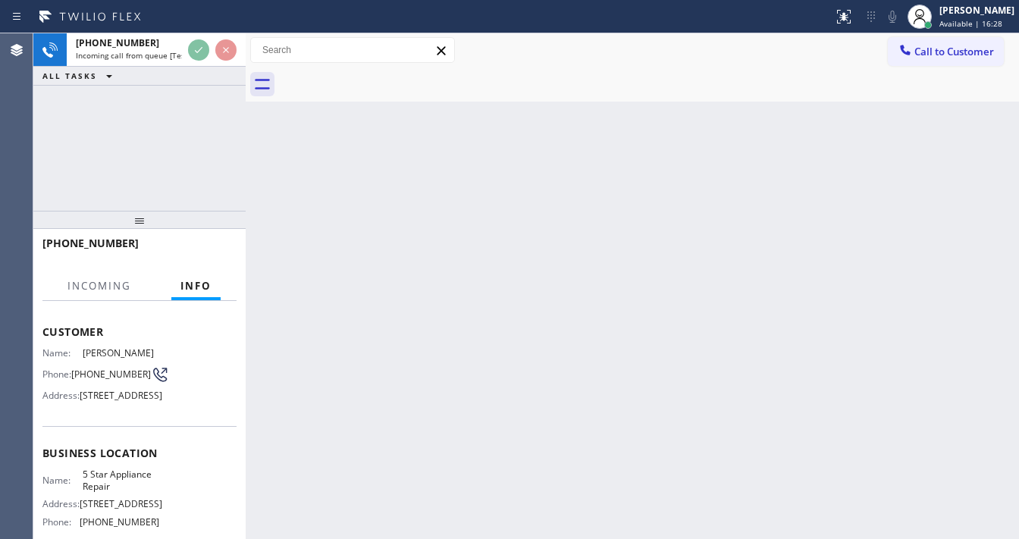
scroll to position [121, 0]
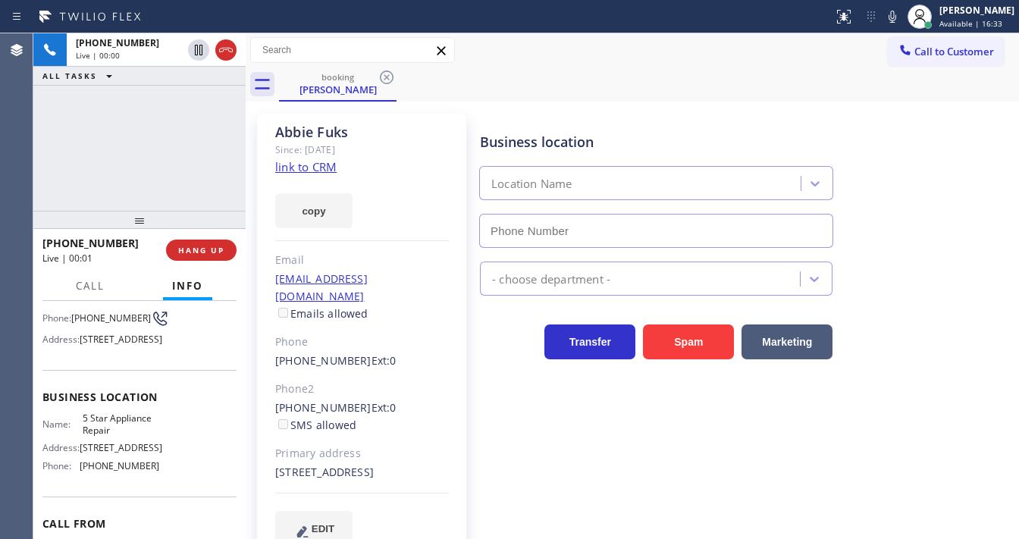
type input "[PHONE_NUMBER]"
click at [99, 133] on div "+13232732403 Live | 00:10 ALL TASKS ALL TASKS ACTIVE TASKS TASKS IN WRAP UP" at bounding box center [139, 121] width 212 height 177
click at [288, 167] on link "link to CRM" at bounding box center [305, 166] width 61 height 15
click at [427, 131] on div "Abbie Fuks" at bounding box center [362, 132] width 174 height 17
click at [901, 23] on icon at bounding box center [893, 17] width 18 height 18
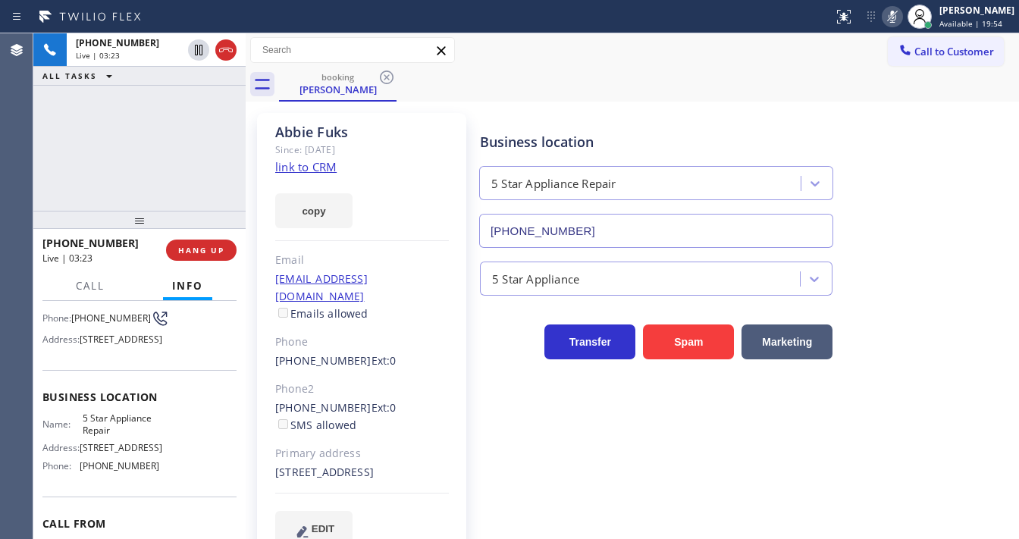
click at [137, 124] on div "+13232732403 Live | 03:23 ALL TASKS ALL TASKS ACTIVE TASKS TASKS IN WRAP UP" at bounding box center [139, 121] width 212 height 177
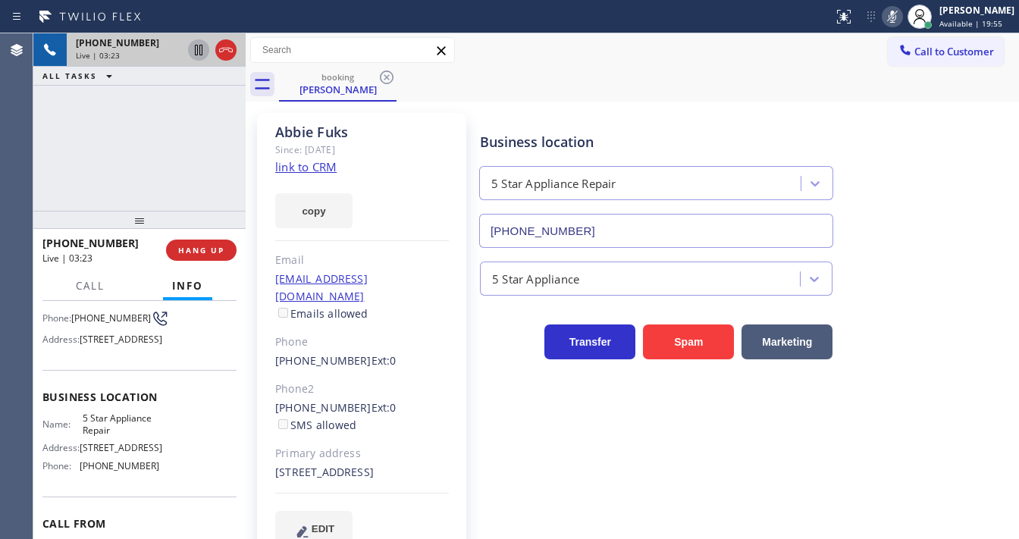
click at [197, 51] on icon at bounding box center [199, 50] width 8 height 11
drag, startPoint x: 36, startPoint y: 146, endPoint x: 98, endPoint y: 130, distance: 63.3
click at [36, 146] on div "+13232732403 Live | 04:06 ALL TASKS ALL TASKS ACTIVE TASKS TASKS IN WRAP UP" at bounding box center [139, 121] width 212 height 177
click at [188, 58] on div at bounding box center [198, 50] width 21 height 18
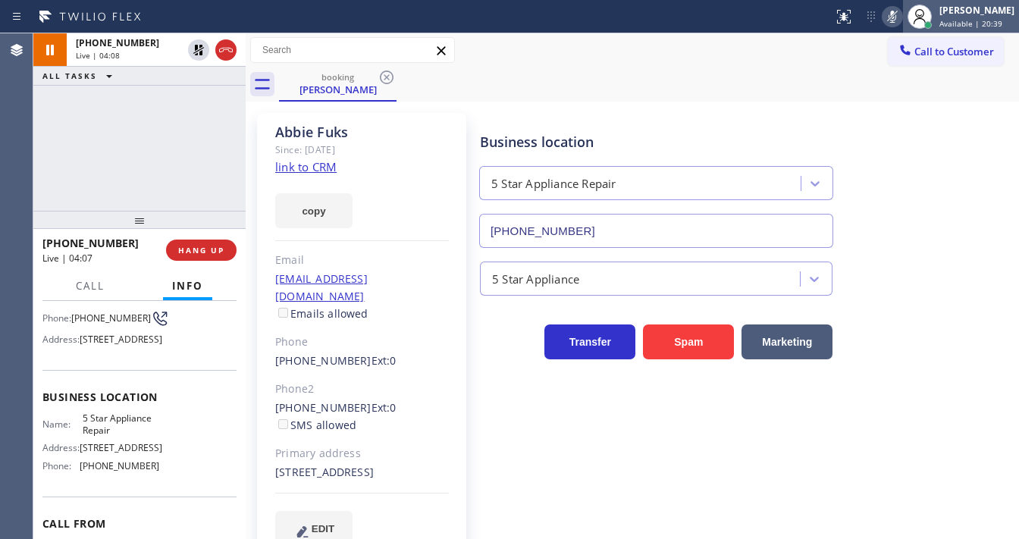
click at [916, 17] on div at bounding box center [919, 16] width 33 height 33
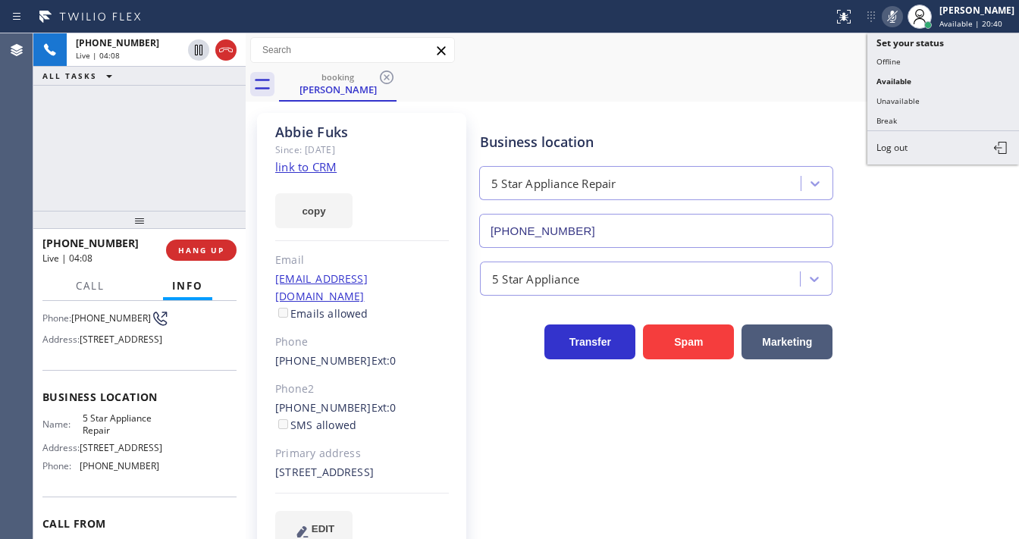
click at [900, 24] on icon at bounding box center [893, 17] width 18 height 18
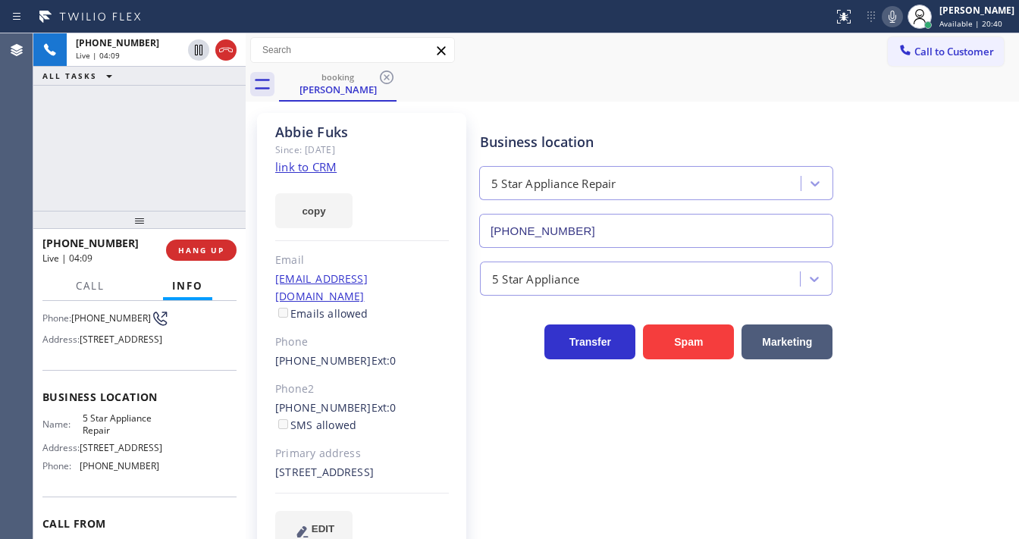
click at [792, 98] on div "booking Abbie Fuks" at bounding box center [649, 84] width 740 height 34
click at [59, 176] on div "+13232732403 Live | 04:10 ALL TASKS ALL TASKS ACTIVE TASKS TASKS IN WRAP UP" at bounding box center [139, 121] width 212 height 177
click at [58, 161] on div "+13232732403 Live | 04:13 ALL TASKS ALL TASKS ACTIVE TASKS TASKS IN WRAP UP" at bounding box center [139, 121] width 212 height 177
click at [222, 253] on span "HANG UP" at bounding box center [201, 250] width 46 height 11
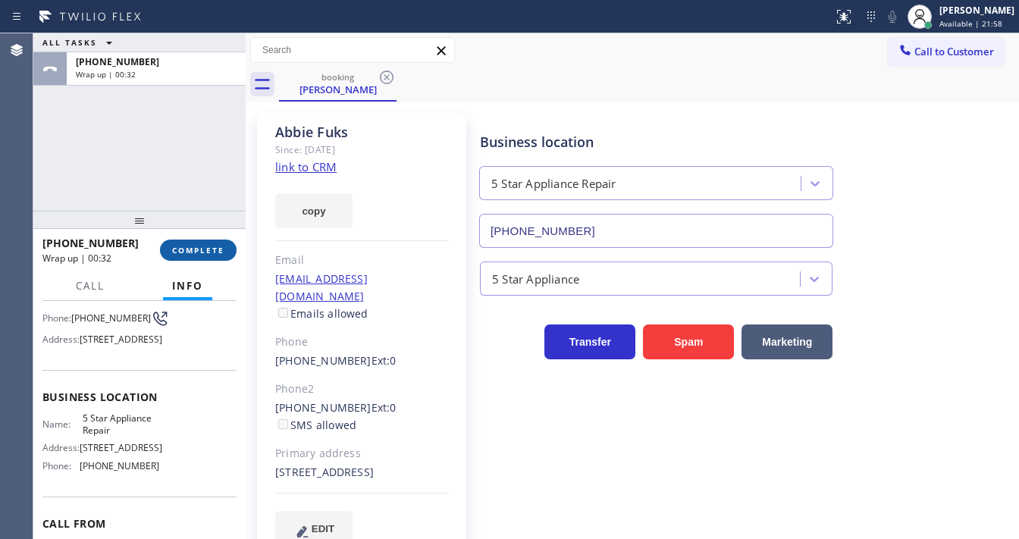
click at [214, 243] on button "COMPLETE" at bounding box center [198, 250] width 77 height 21
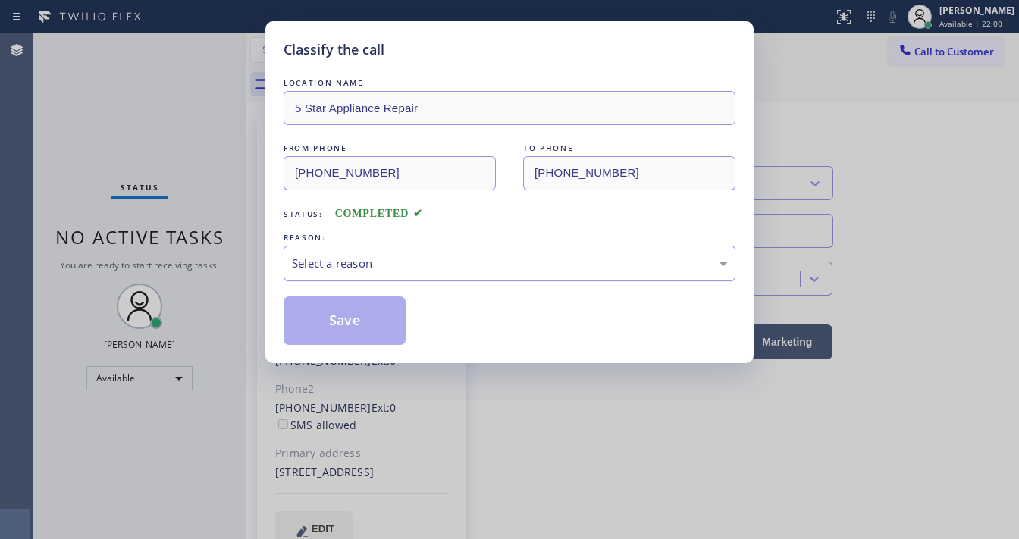
click at [375, 259] on div "Select a reason" at bounding box center [509, 263] width 435 height 17
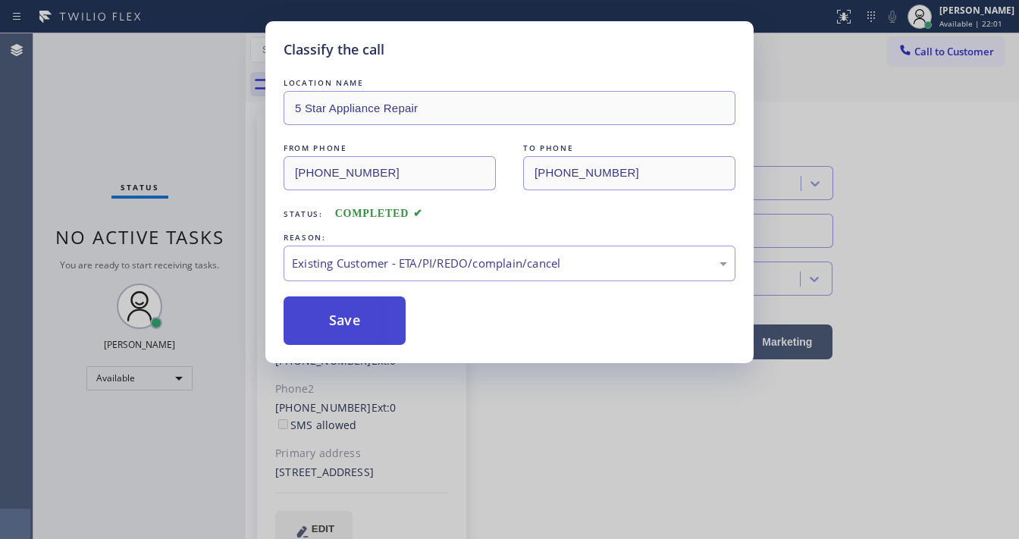
click at [352, 321] on button "Save" at bounding box center [345, 321] width 122 height 49
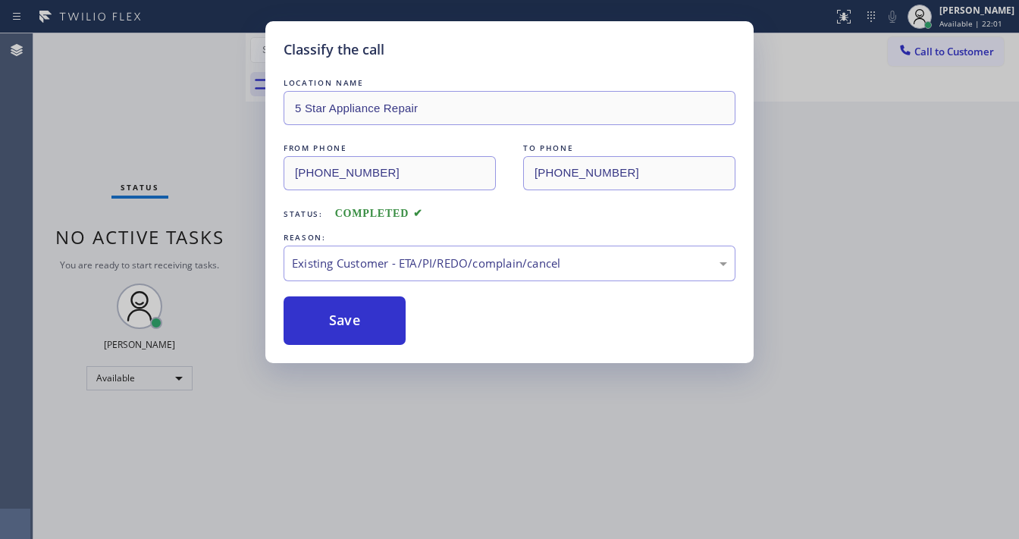
click at [352, 319] on button "Save" at bounding box center [345, 321] width 122 height 49
drag, startPoint x: 175, startPoint y: 112, endPoint x: 172, endPoint y: 100, distance: 12.5
click at [175, 111] on div "Classify the call LOCATION NAME 5 Star Appliance Repair FROM PHONE (323) 273-24…" at bounding box center [509, 269] width 1019 height 539
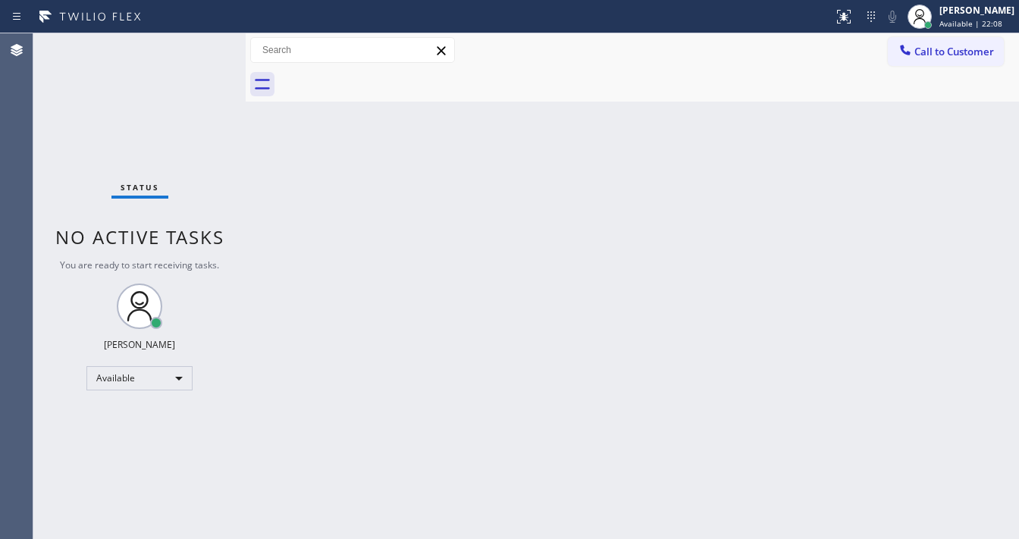
click at [147, 137] on div "Status No active tasks You are ready to start receiving tasks. [PERSON_NAME]" at bounding box center [139, 286] width 212 height 506
click at [146, 130] on div "Status No active tasks You are ready to start receiving tasks. [PERSON_NAME]" at bounding box center [139, 286] width 212 height 506
click at [177, 46] on div "Status No active tasks You are ready to start receiving tasks. [PERSON_NAME]" at bounding box center [139, 286] width 212 height 506
click at [205, 42] on div "Status No active tasks You are ready to start receiving tasks. [PERSON_NAME]" at bounding box center [139, 286] width 212 height 506
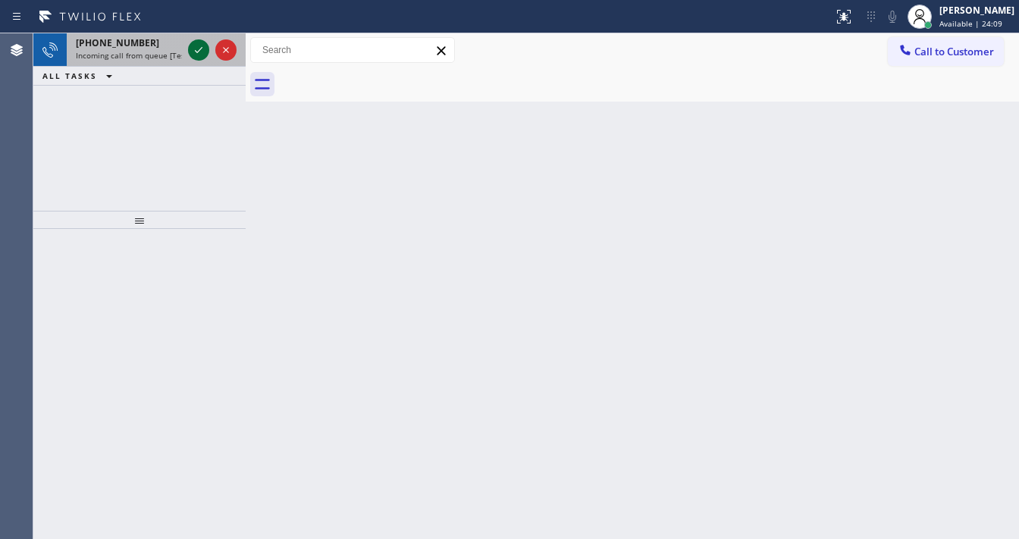
click at [198, 42] on icon at bounding box center [199, 50] width 18 height 18
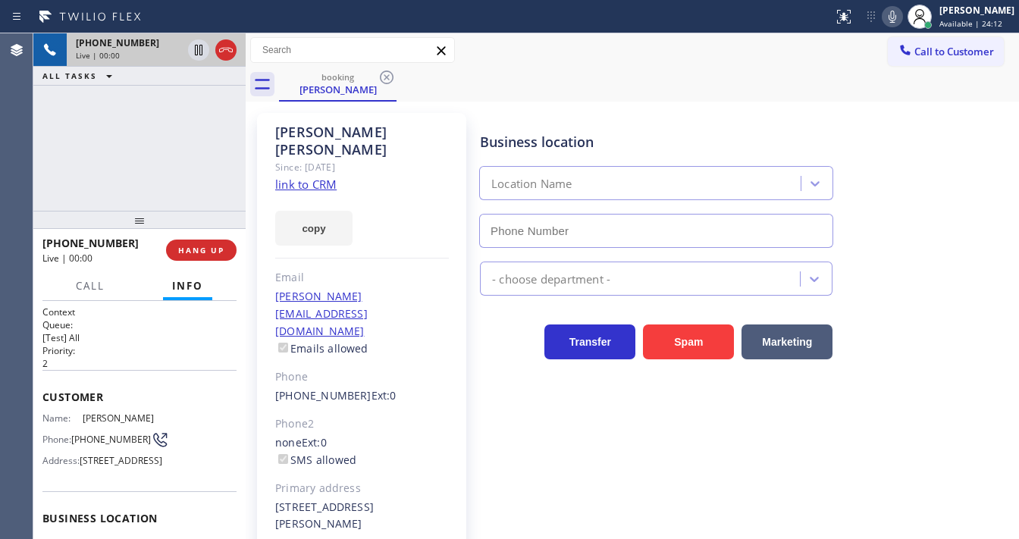
type input "(480) 613-4808"
click at [314, 177] on link "link to CRM" at bounding box center [305, 184] width 61 height 15
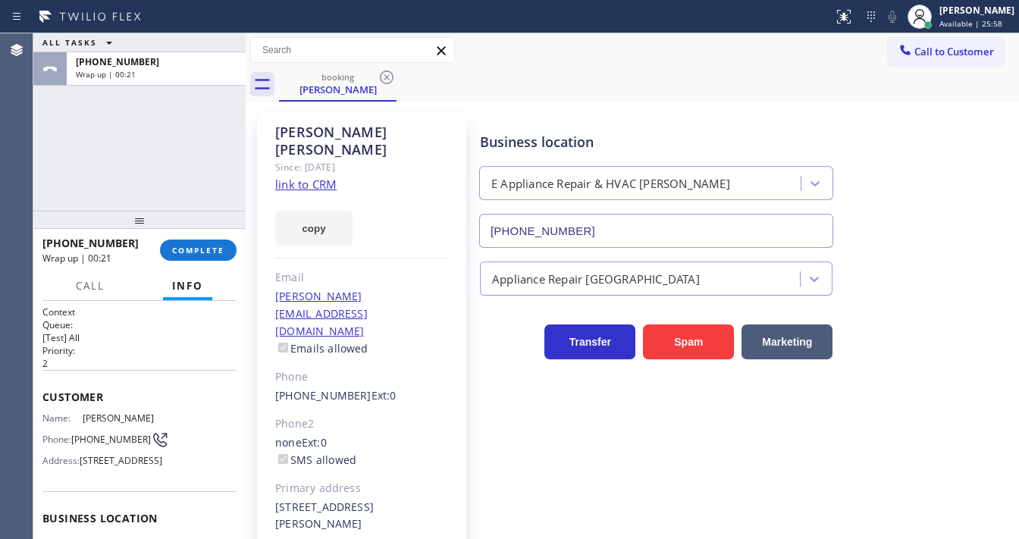
click at [217, 233] on div "+14809808905 Wrap up | 00:21 COMPLETE" at bounding box center [139, 250] width 194 height 39
click at [215, 254] on span "COMPLETE" at bounding box center [198, 250] width 52 height 11
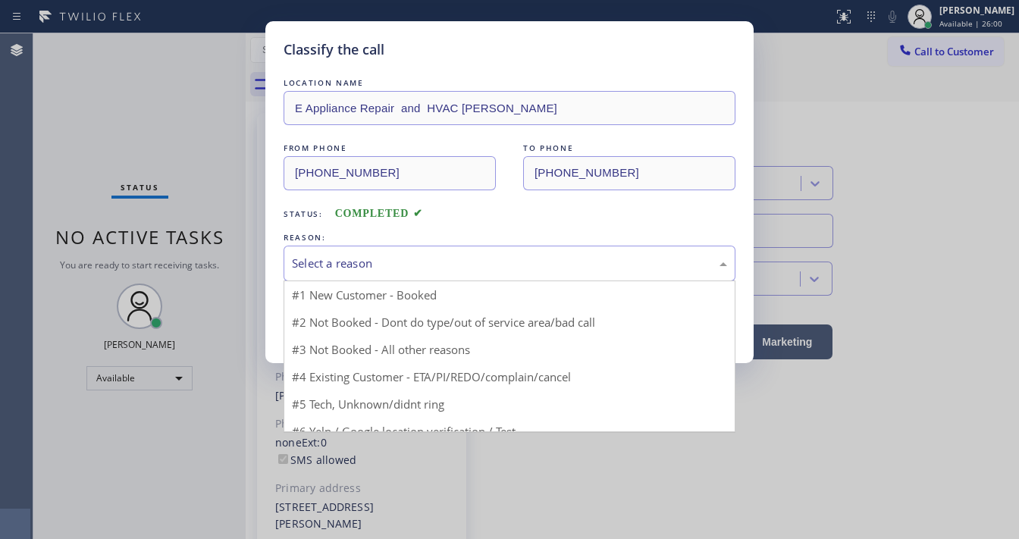
click at [343, 261] on div "Select a reason" at bounding box center [509, 263] width 435 height 17
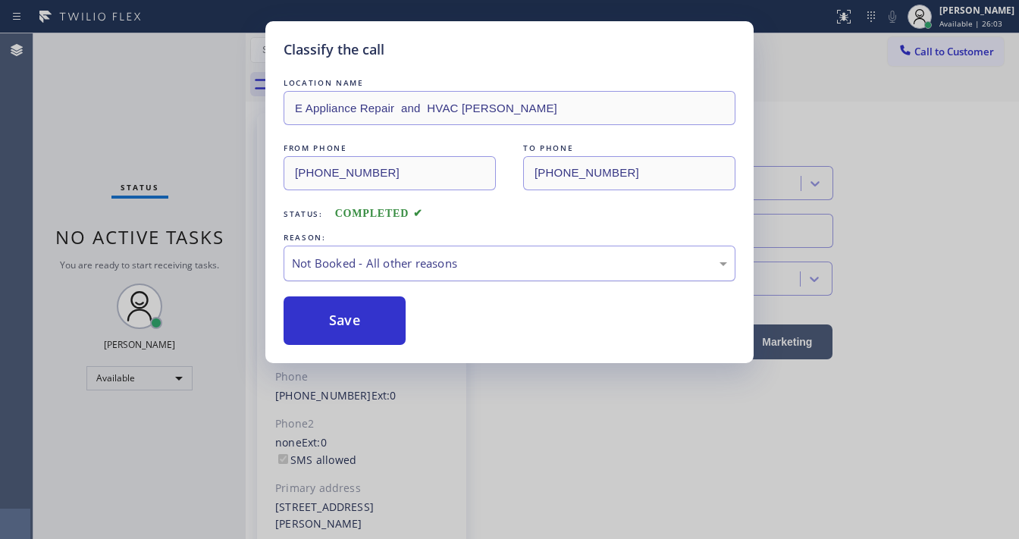
click at [359, 268] on div "Not Booked - All other reasons" at bounding box center [509, 263] width 435 height 17
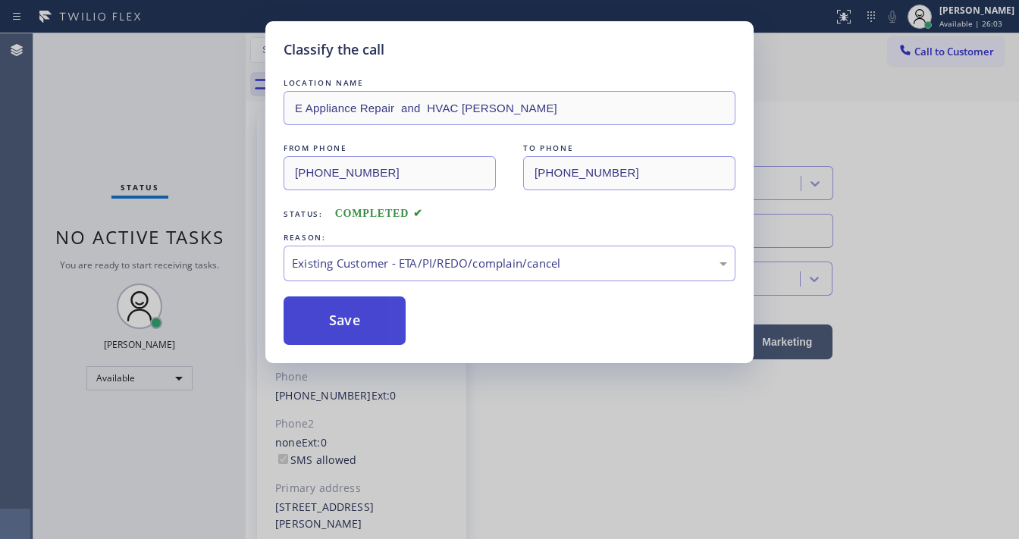
click at [338, 319] on button "Save" at bounding box center [345, 321] width 122 height 49
click at [338, 316] on button "Save" at bounding box center [345, 321] width 122 height 49
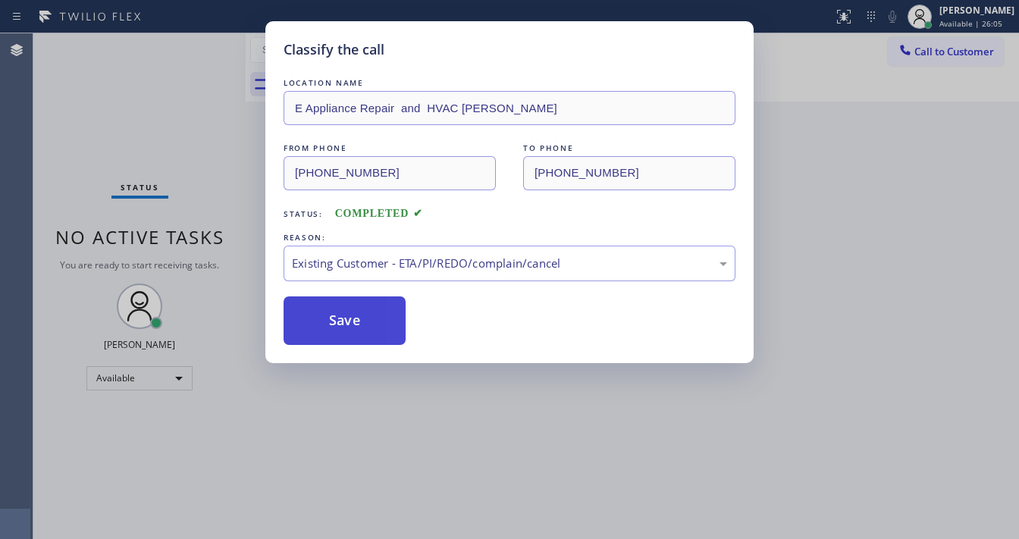
click at [338, 316] on button "Save" at bounding box center [345, 321] width 122 height 49
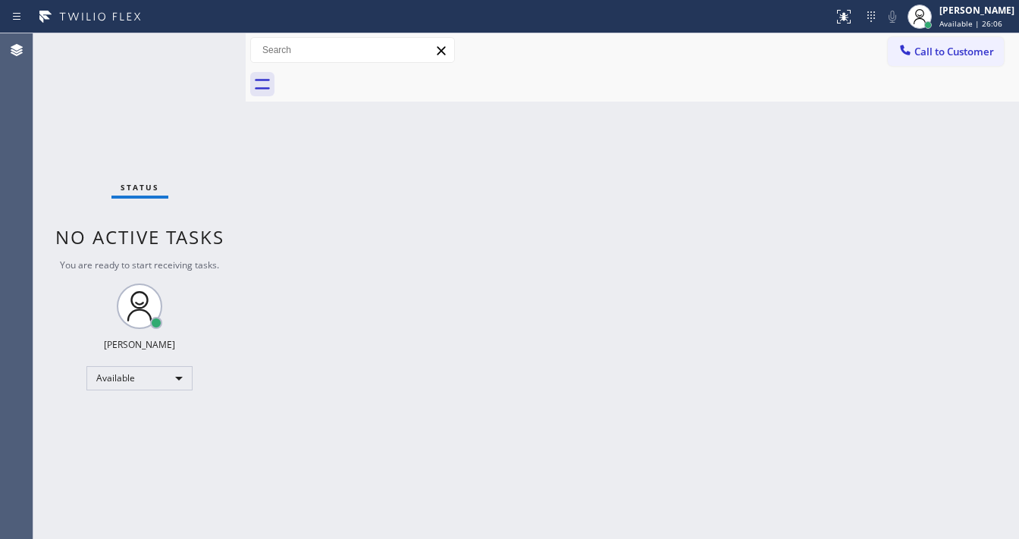
click at [168, 203] on div "Status No active tasks You are ready to start receiving tasks. [PERSON_NAME]" at bounding box center [139, 286] width 212 height 506
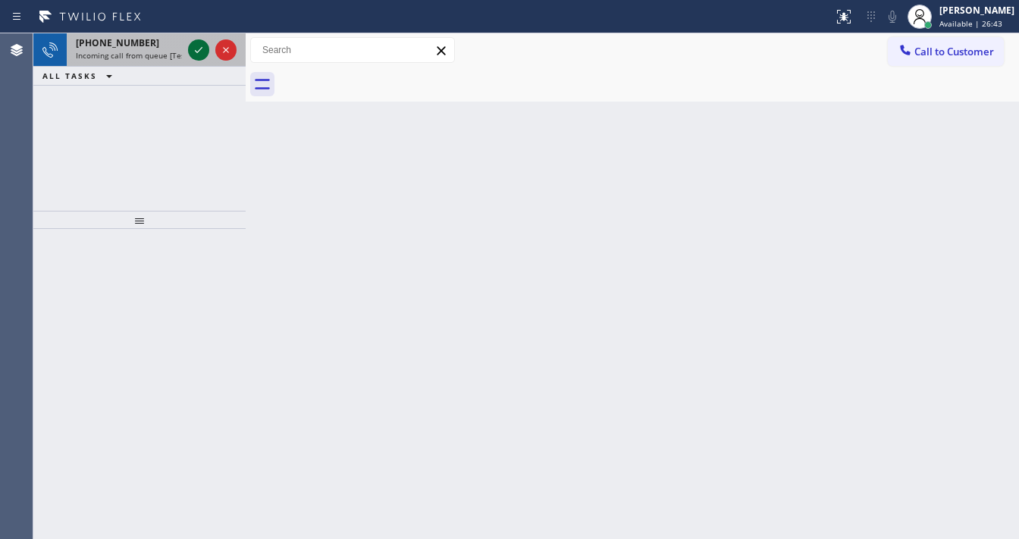
click at [200, 46] on icon at bounding box center [199, 50] width 18 height 18
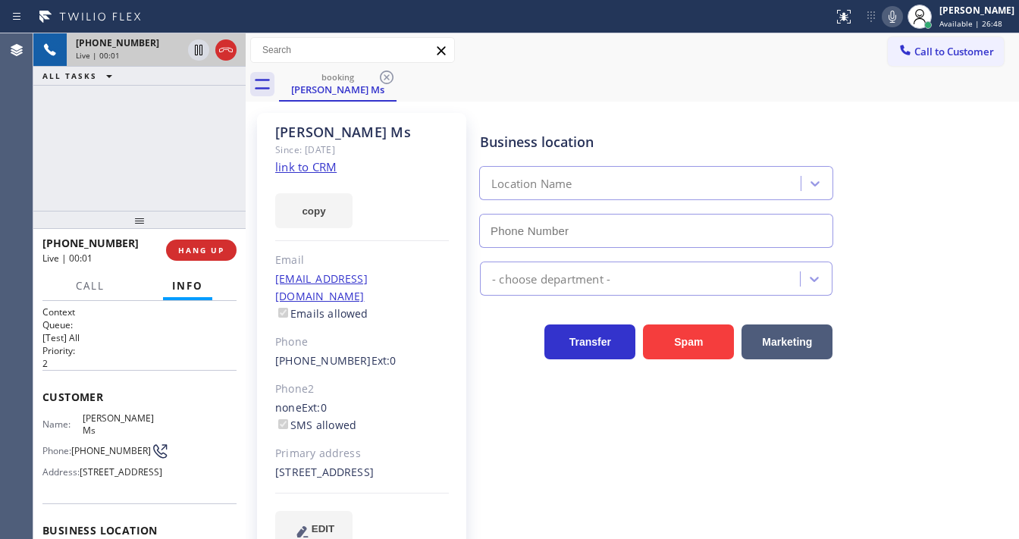
type input "(415) 480-7108"
click at [311, 168] on link "link to CRM" at bounding box center [305, 166] width 61 height 15
click at [197, 138] on div "+14152182537 Live | 00:21 ALL TASKS ALL TASKS ACTIVE TASKS TASKS IN WRAP UP" at bounding box center [139, 121] width 212 height 177
click at [896, 18] on icon at bounding box center [893, 17] width 8 height 12
click at [280, 137] on div "Louisa Ms" at bounding box center [362, 132] width 174 height 17
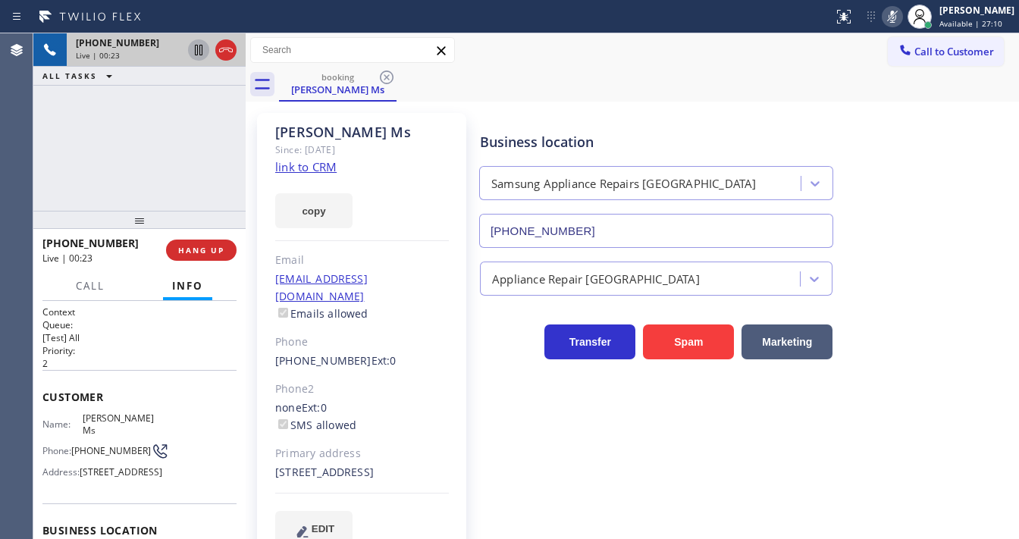
click at [196, 46] on icon at bounding box center [199, 50] width 18 height 18
click at [55, 183] on div "+14152182537 Live | 00:51 ALL TASKS ALL TASKS ACTIVE TASKS TASKS IN WRAP UP" at bounding box center [139, 121] width 212 height 177
click at [102, 285] on span "Call" at bounding box center [90, 286] width 29 height 14
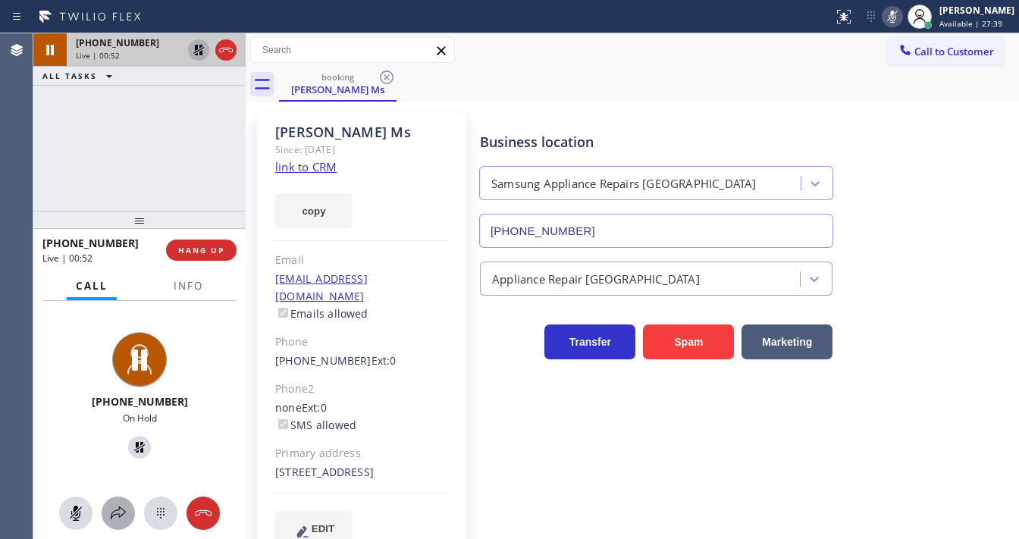
click at [112, 516] on icon at bounding box center [118, 513] width 18 height 18
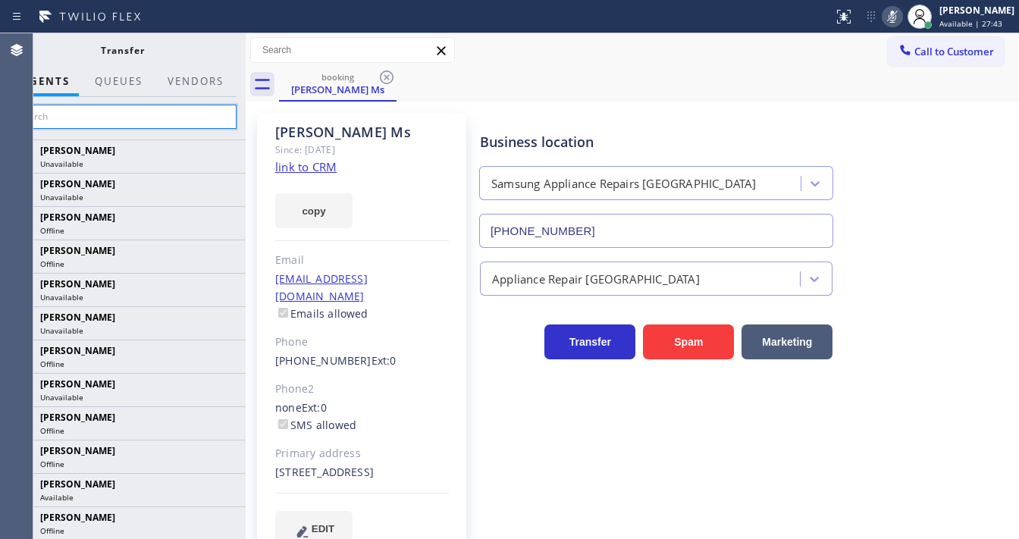
click at [100, 124] on input "text" at bounding box center [122, 117] width 228 height 24
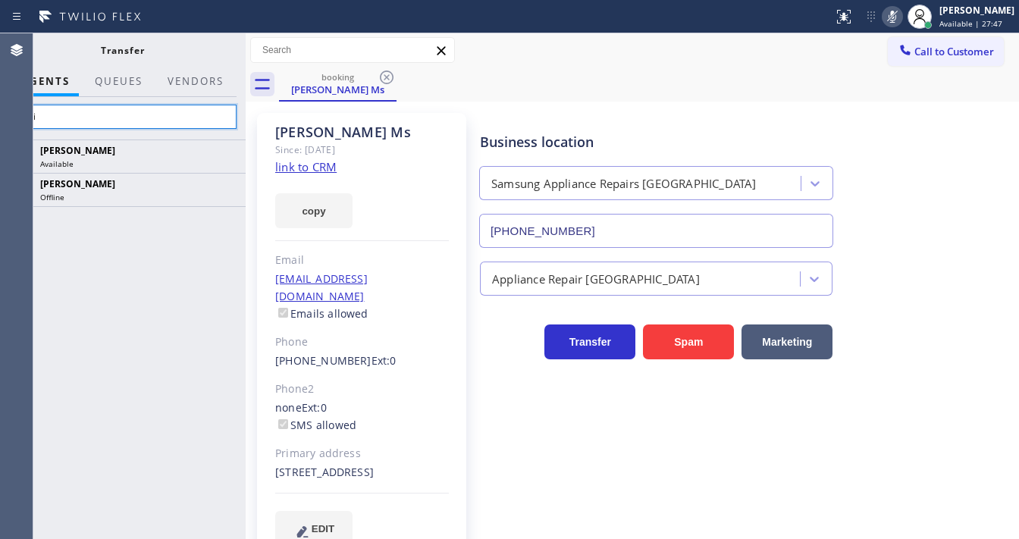
type input "Loui"
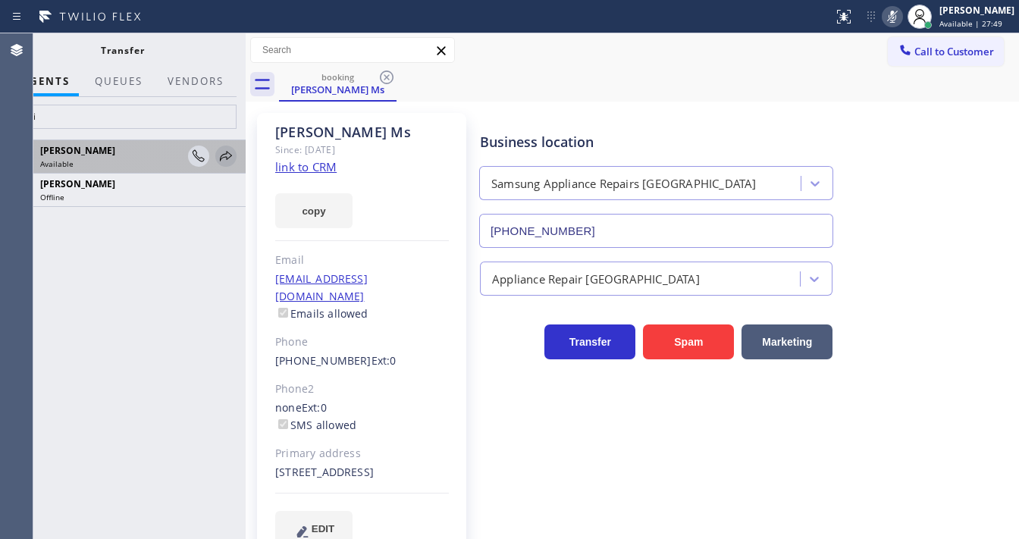
click at [224, 157] on icon at bounding box center [226, 156] width 12 height 10
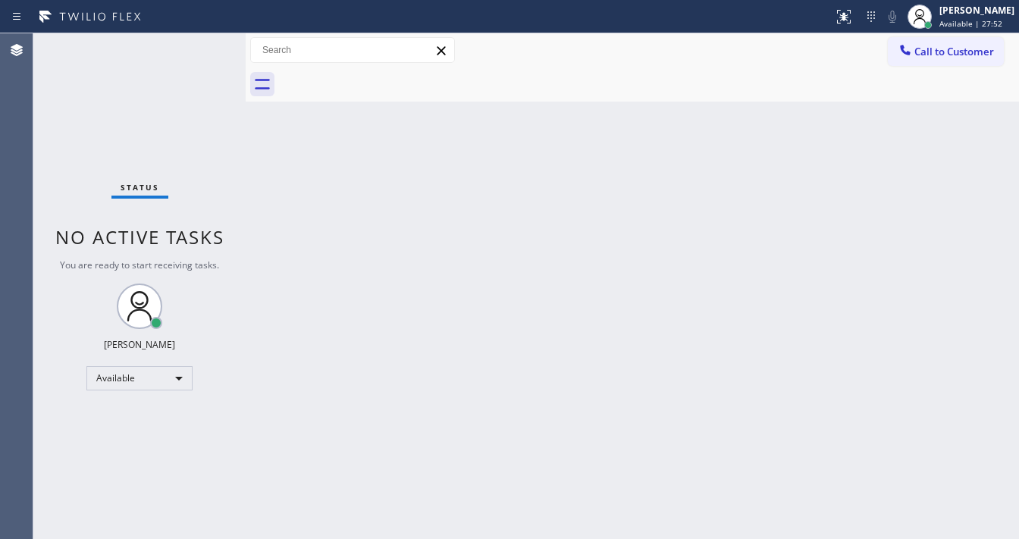
click at [187, 152] on div "Status No active tasks You are ready to start receiving tasks. [PERSON_NAME]" at bounding box center [139, 286] width 212 height 506
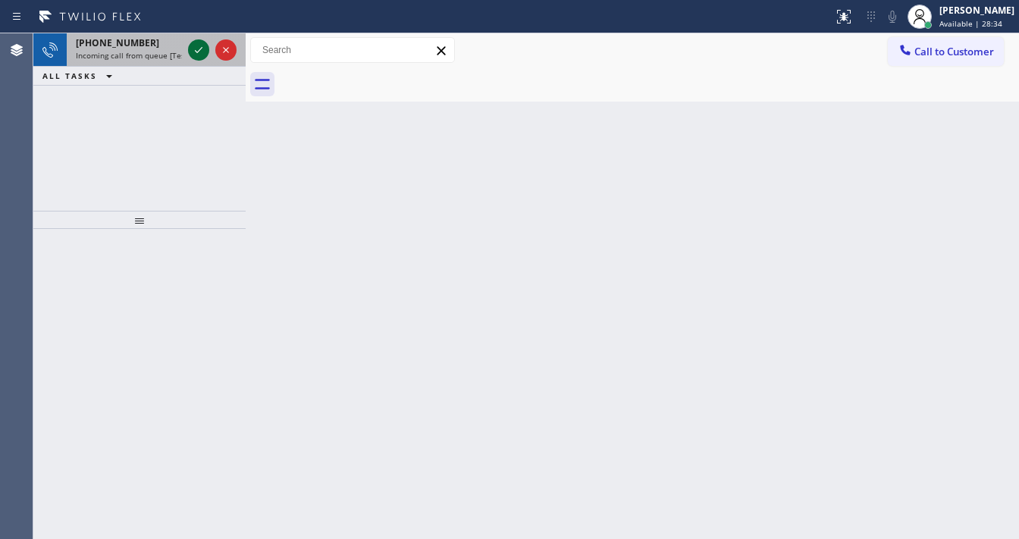
click at [197, 49] on icon at bounding box center [199, 50] width 18 height 18
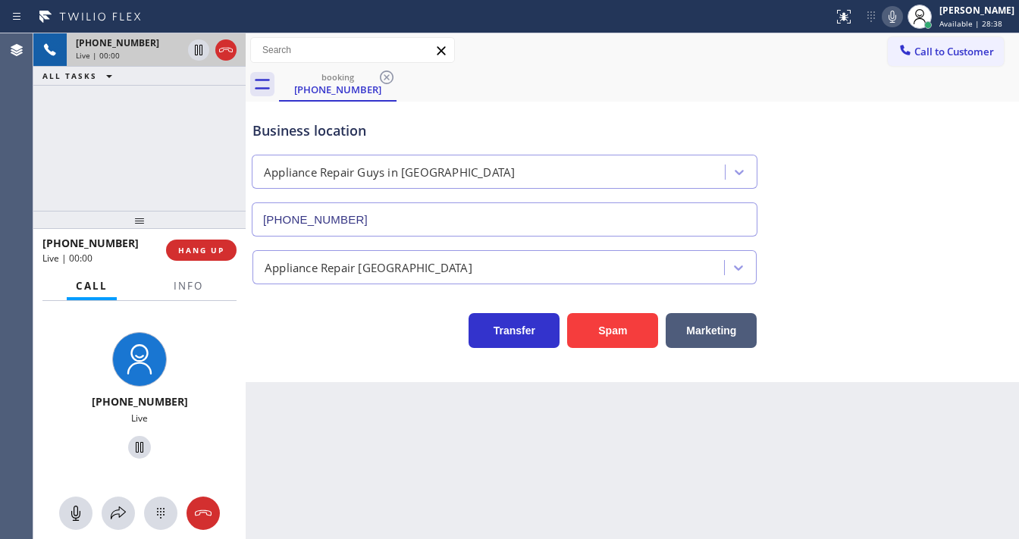
type input "(626) 469-5669"
click at [185, 113] on div "+19496772042 Live | 00:03 ALL TASKS ALL TASKS ACTIVE TASKS TASKS IN WRAP UP" at bounding box center [139, 121] width 212 height 177
click at [33, 162] on div "+19496772042 Live | 00:20 ALL TASKS ALL TASKS ACTIVE TASKS TASKS IN WRAP UP" at bounding box center [139, 121] width 212 height 177
click at [194, 291] on span "Info" at bounding box center [189, 286] width 30 height 14
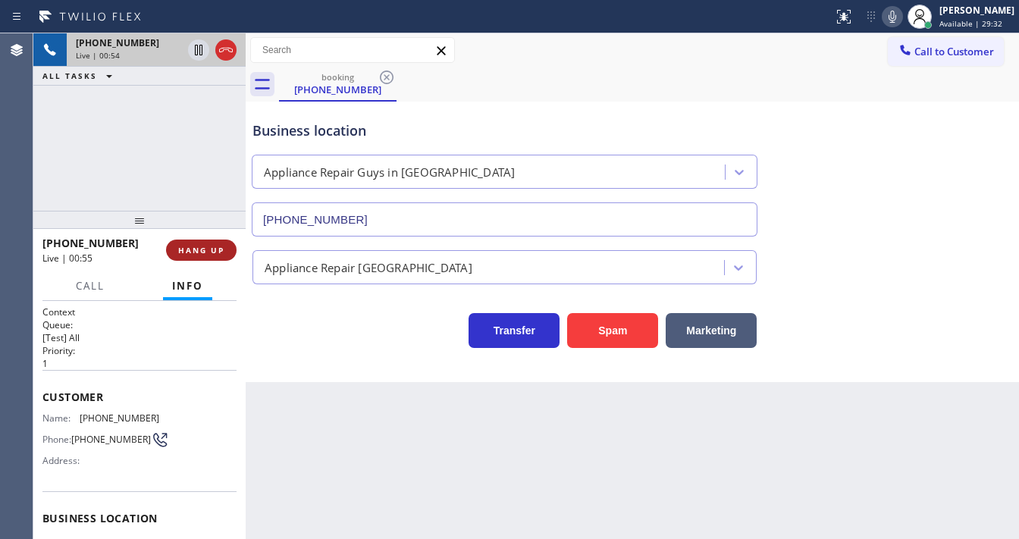
click at [217, 246] on span "HANG UP" at bounding box center [201, 250] width 46 height 11
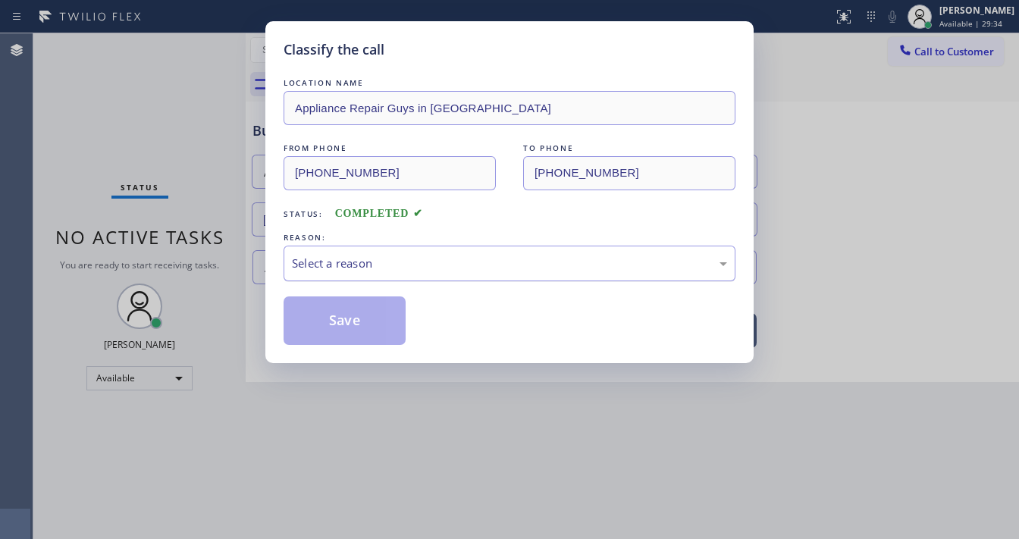
click at [336, 265] on div "Select a reason" at bounding box center [509, 263] width 435 height 17
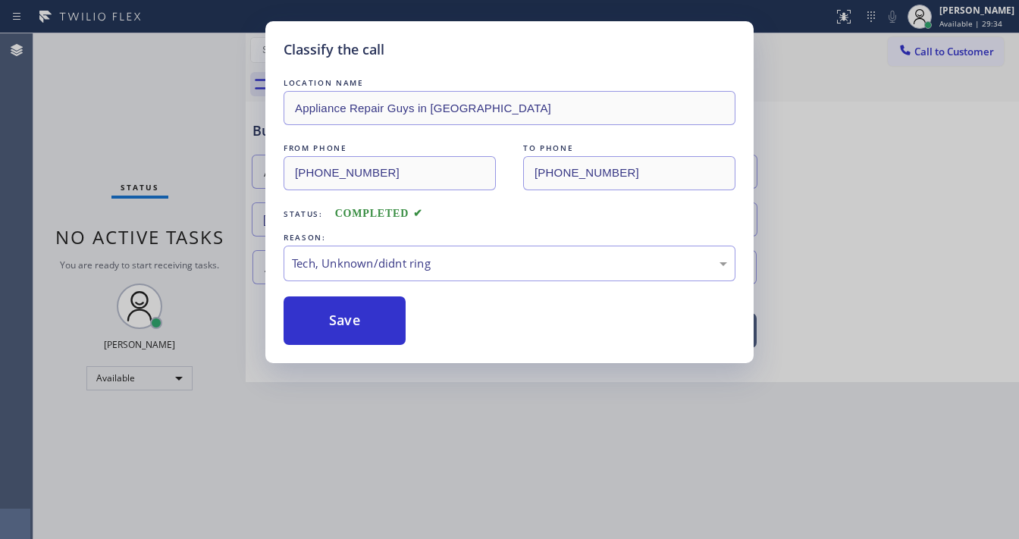
click at [357, 328] on button "Save" at bounding box center [345, 321] width 122 height 49
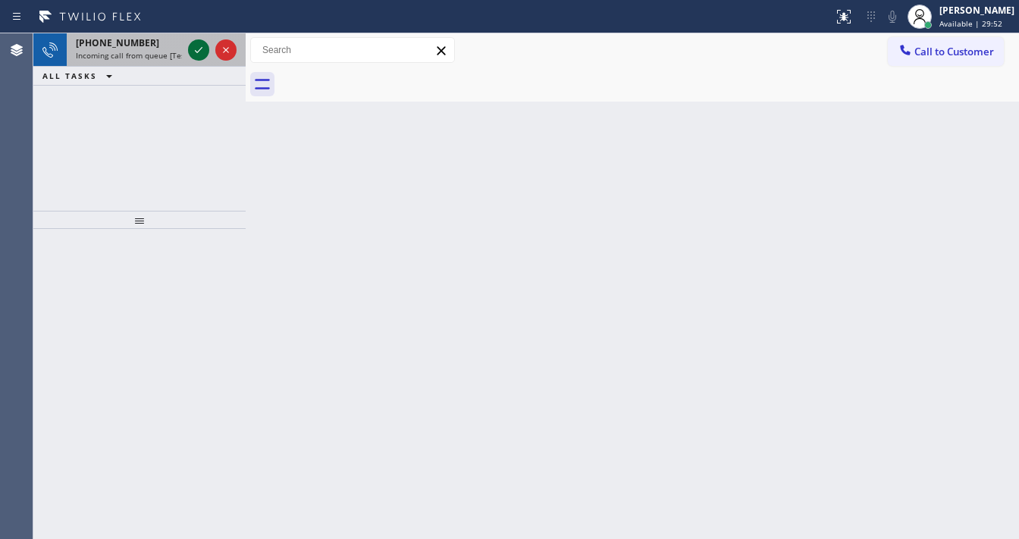
click at [199, 49] on icon at bounding box center [199, 50] width 18 height 18
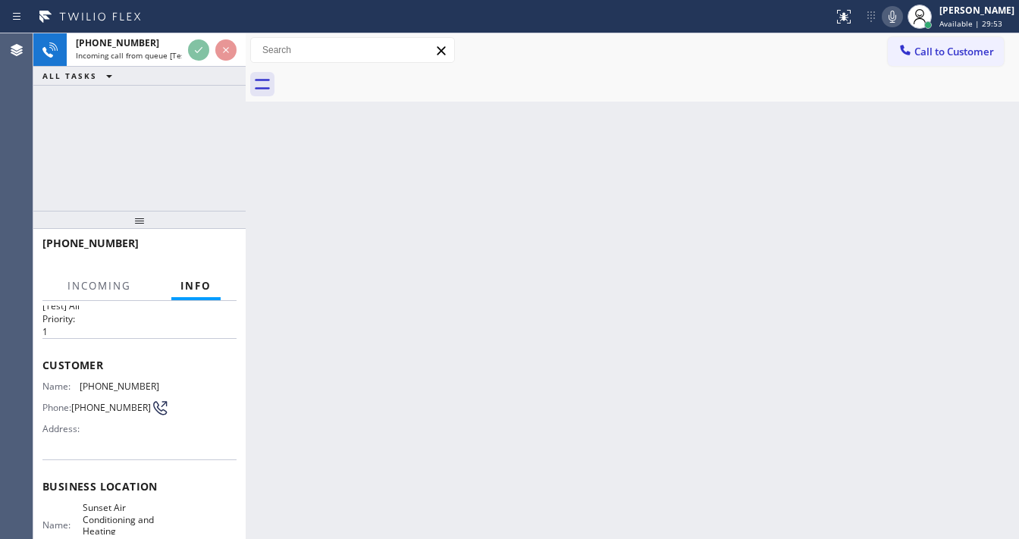
scroll to position [61, 0]
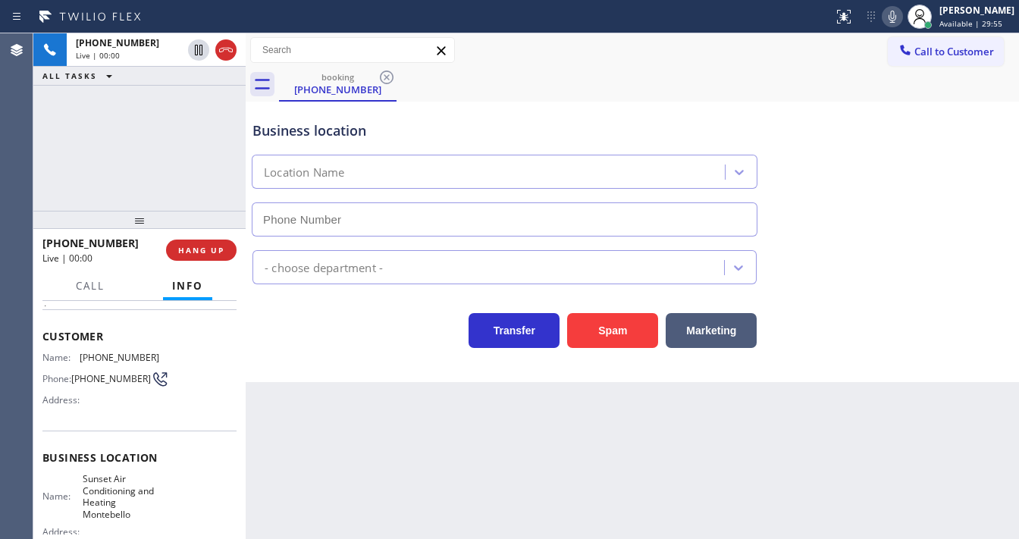
type input "(323) 784-9966"
click at [34, 162] on div "+12137893595 Live | 00:18 ALL TASKS ALL TASKS ACTIVE TASKS TASKS IN WRAP UP" at bounding box center [139, 121] width 212 height 177
click at [598, 324] on button "Spam" at bounding box center [612, 330] width 91 height 35
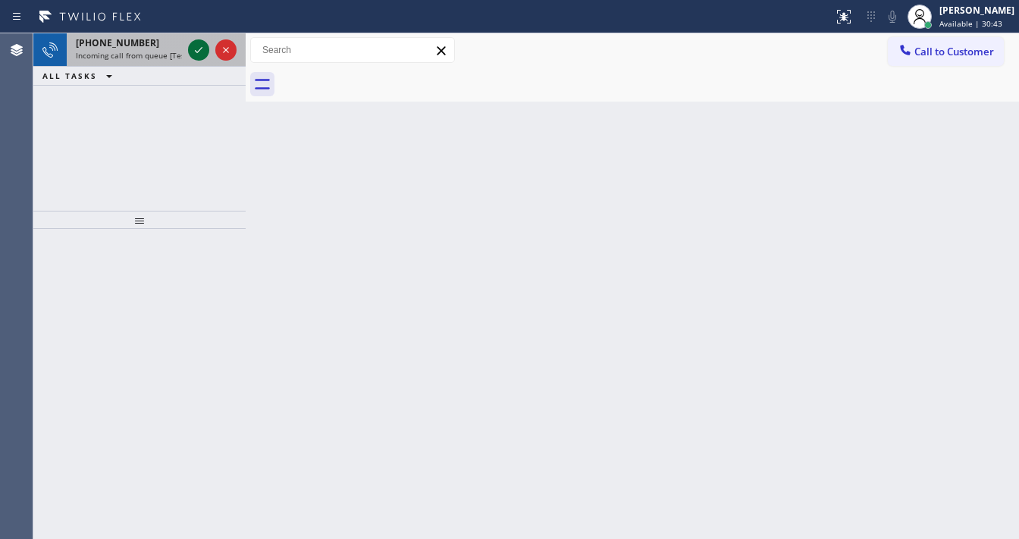
click at [195, 49] on icon at bounding box center [199, 50] width 18 height 18
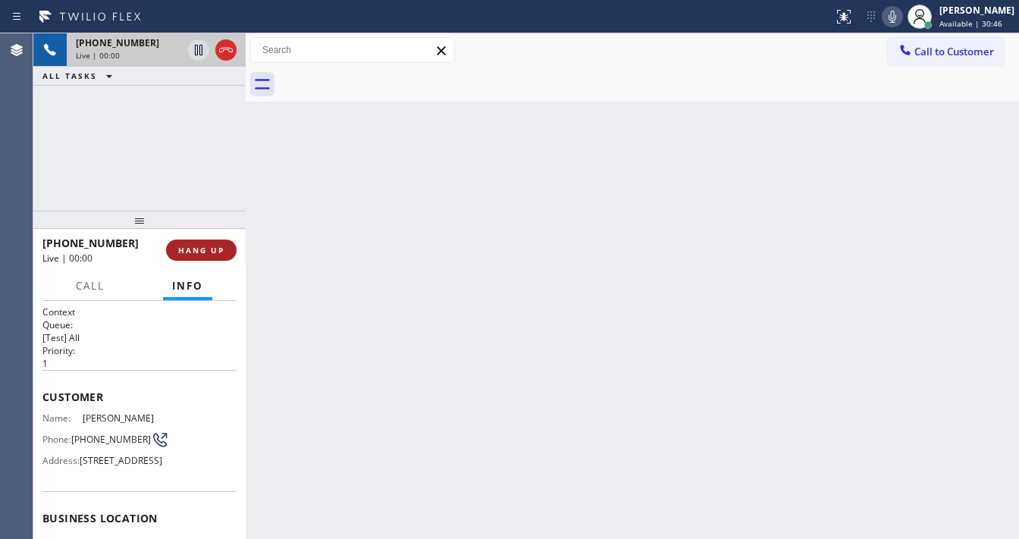
click at [212, 243] on button "HANG UP" at bounding box center [201, 250] width 71 height 21
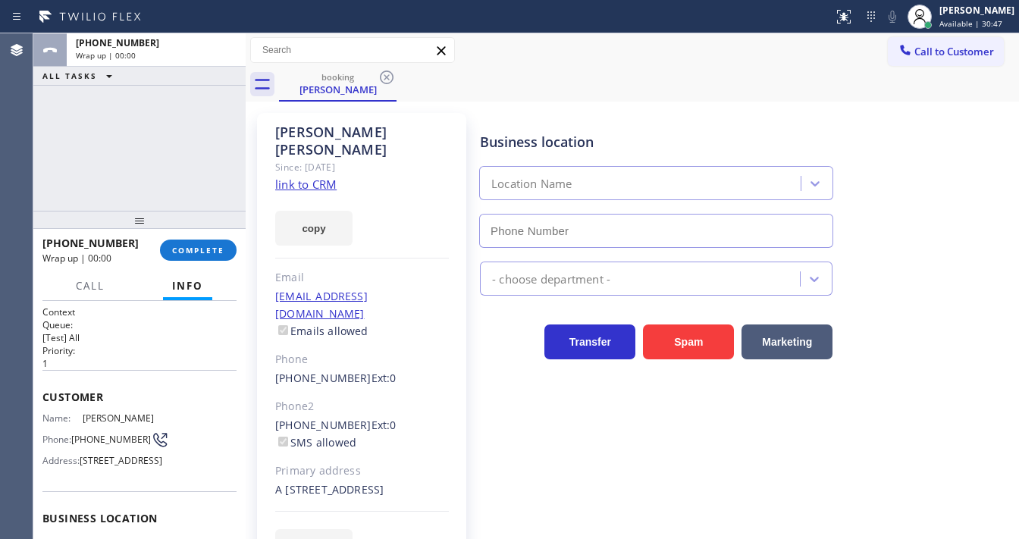
type input "(562) 362-4267"
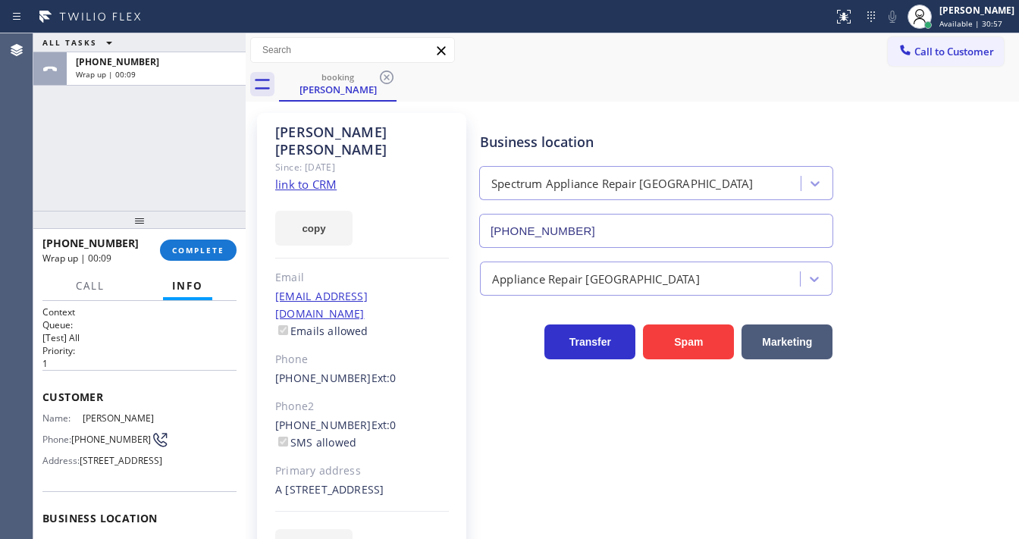
click at [33, 172] on div "Agent Desktop" at bounding box center [16, 286] width 33 height 506
click at [202, 259] on div "+15104098910 Wrap up | 00:09 COMPLETE" at bounding box center [139, 250] width 194 height 39
click at [203, 250] on span "COMPLETE" at bounding box center [198, 250] width 52 height 11
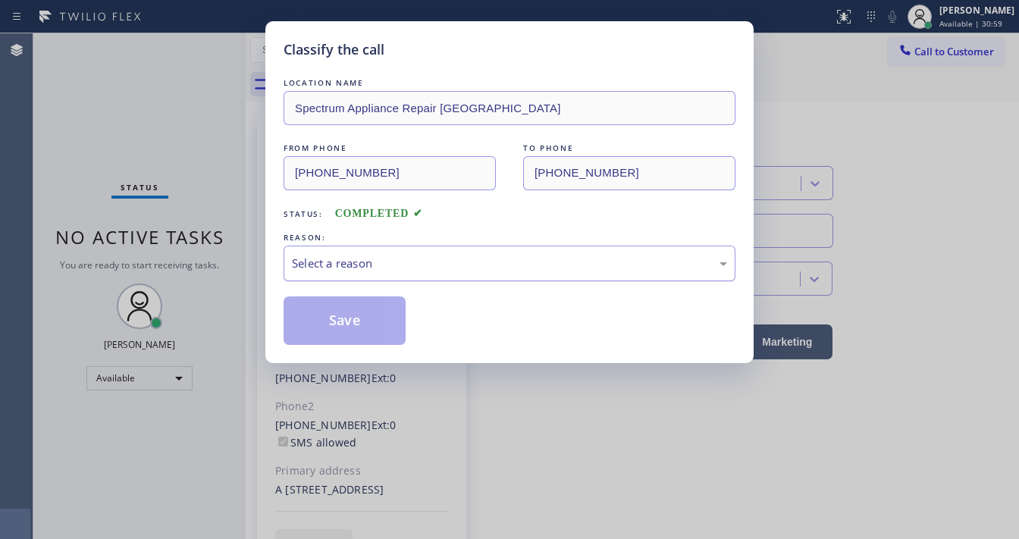
click at [382, 263] on div "Select a reason" at bounding box center [509, 263] width 435 height 17
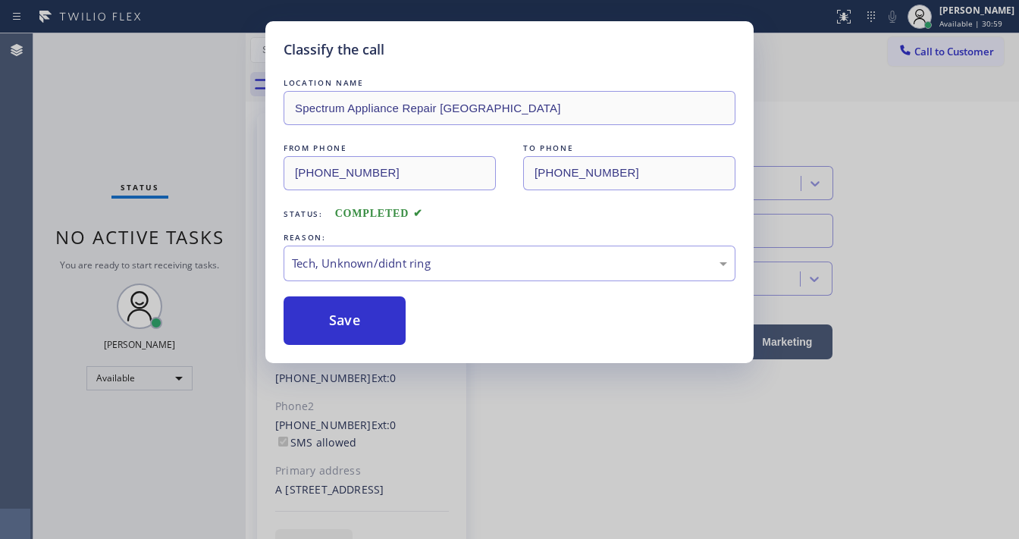
drag, startPoint x: 351, startPoint y: 372, endPoint x: 353, endPoint y: 346, distance: 26.6
click at [357, 317] on button "Save" at bounding box center [345, 321] width 122 height 49
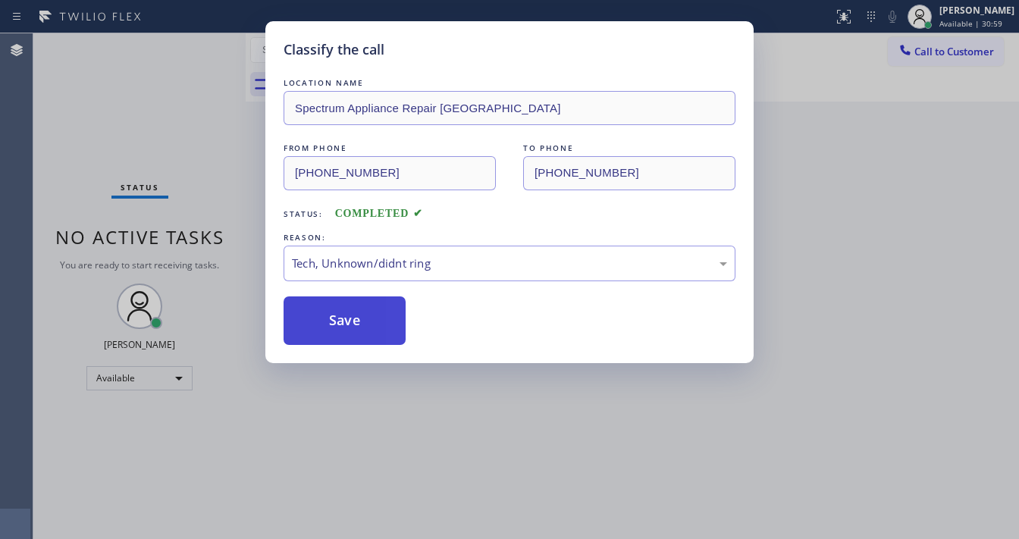
click at [357, 317] on button "Save" at bounding box center [345, 321] width 122 height 49
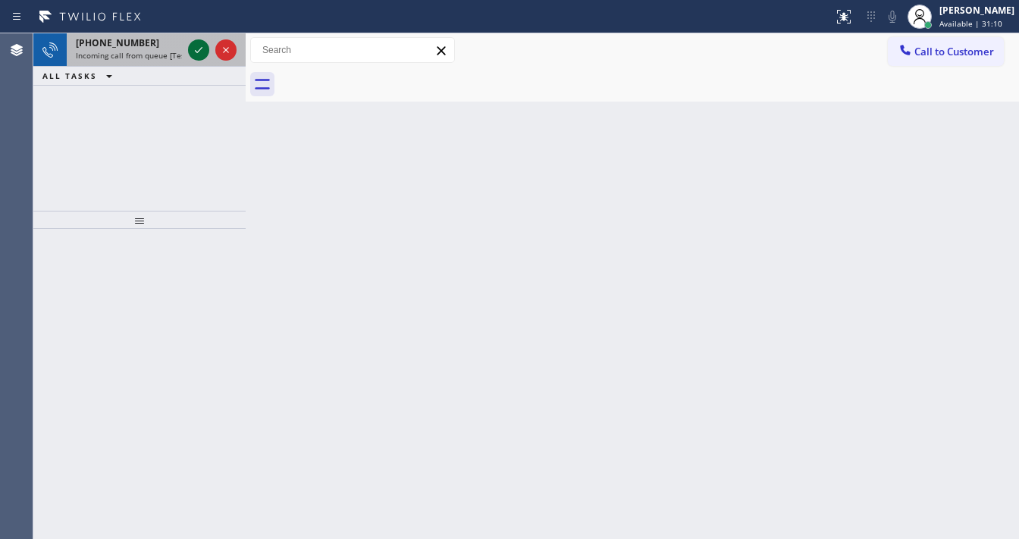
click at [192, 46] on icon at bounding box center [199, 50] width 18 height 18
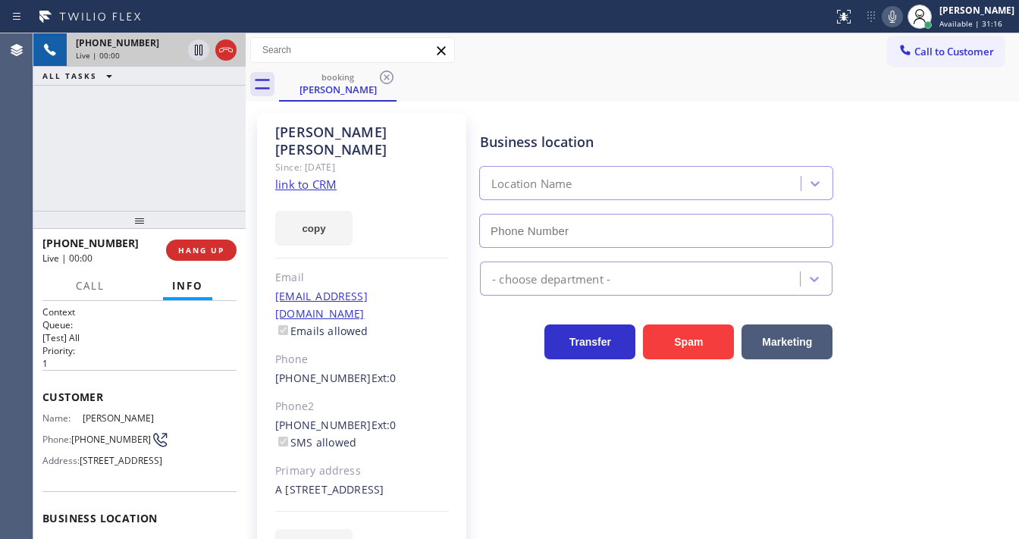
type input "(562) 362-4267"
click at [161, 141] on div "+15104098910 Live | 00:03 ALL TASKS ALL TASKS ACTIVE TASKS TASKS IN WRAP UP" at bounding box center [139, 121] width 212 height 177
click at [323, 177] on link "link to CRM" at bounding box center [305, 184] width 61 height 15
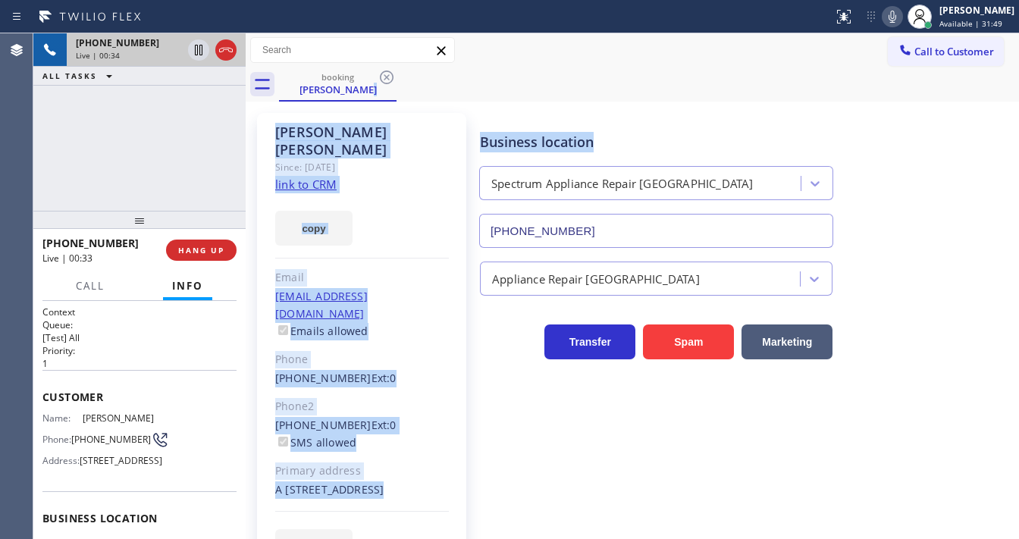
click at [770, 101] on div "booking Jessica Chen Call to Customer Outbound call Location Search location Yo…" at bounding box center [633, 313] width 774 height 560
click at [896, 17] on icon at bounding box center [893, 17] width 8 height 12
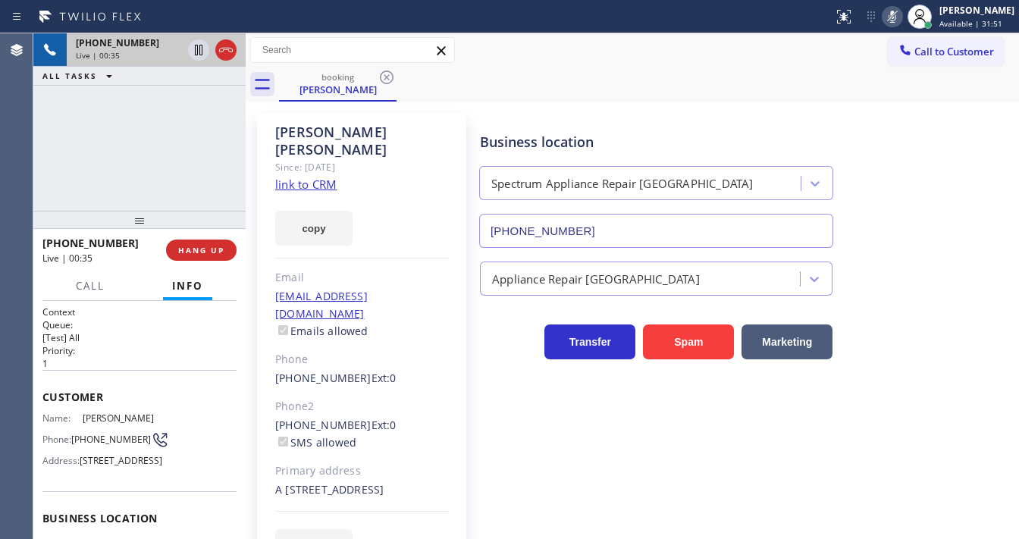
click at [144, 137] on div "+15104098910 Live | 00:35 ALL TASKS ALL TASKS ACTIVE TASKS TASKS IN WRAP UP" at bounding box center [139, 121] width 212 height 177
click at [200, 53] on icon at bounding box center [199, 50] width 8 height 11
click at [8, 170] on div "Agent Desktop" at bounding box center [16, 286] width 33 height 506
click at [54, 165] on div "+15104098910 Live | 01:12 ALL TASKS ALL TASKS ACTIVE TASKS TASKS IN WRAP UP" at bounding box center [139, 121] width 212 height 177
click at [32, 170] on div "Agent Desktop" at bounding box center [16, 286] width 33 height 506
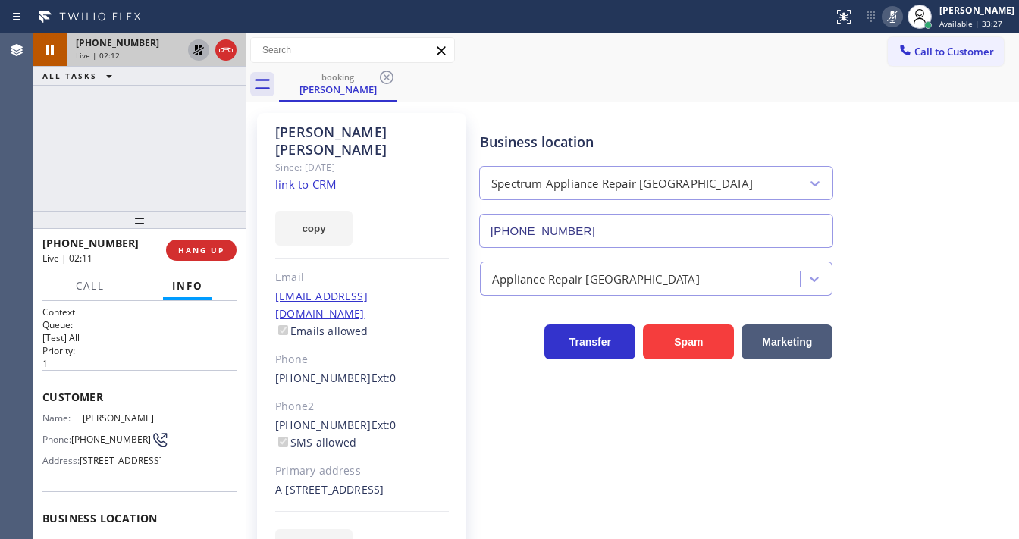
click at [193, 58] on icon at bounding box center [199, 50] width 18 height 18
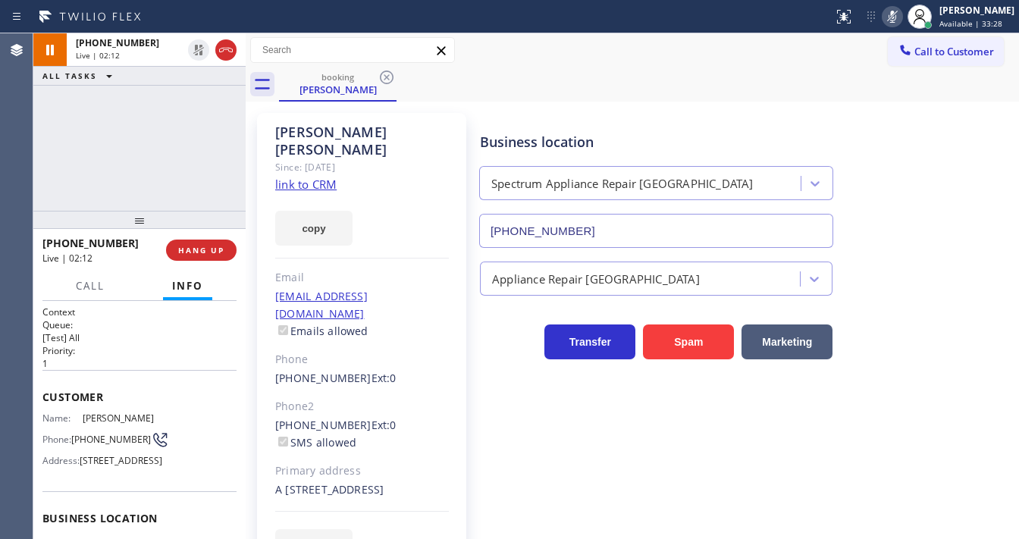
click at [899, 14] on icon at bounding box center [893, 17] width 18 height 18
click at [164, 150] on div "+15104098910 Live | 02:13 ALL TASKS ALL TASKS ACTIVE TASKS TASKS IN WRAP UP" at bounding box center [139, 121] width 212 height 177
click at [164, 150] on div "+15104098910 Live | 02:14 ALL TASKS ALL TASKS ACTIVE TASKS TASKS IN WRAP UP" at bounding box center [139, 121] width 212 height 177
click at [33, 132] on div "Agent Desktop Classify the call LOCATION NAME High Voltage Electrical Irvine FR…" at bounding box center [509, 286] width 1019 height 506
click at [902, 17] on icon at bounding box center [893, 17] width 18 height 18
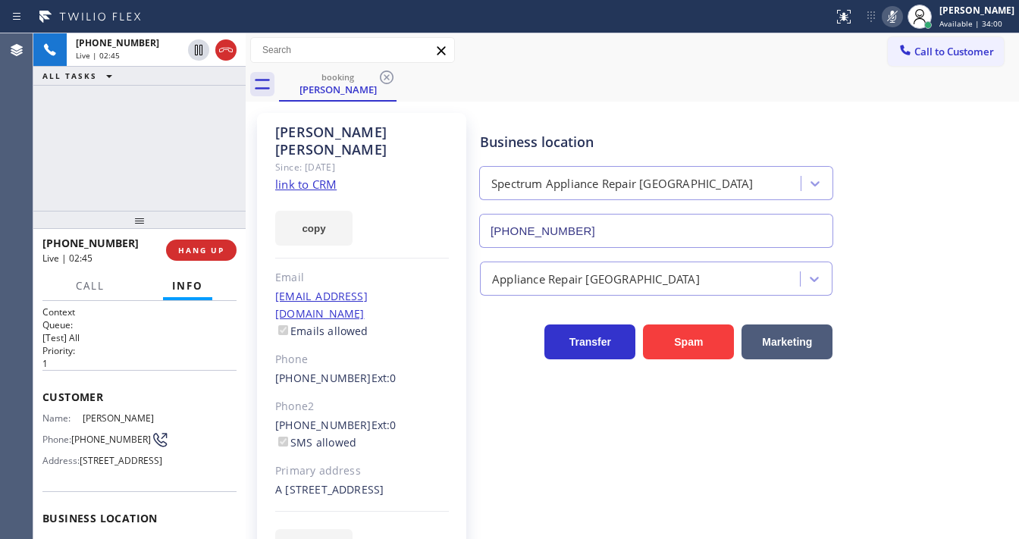
drag, startPoint x: 189, startPoint y: 99, endPoint x: 192, endPoint y: 84, distance: 14.7
click at [189, 96] on div "+15104098910 Live | 02:45 ALL TASKS ALL TASKS ACTIVE TASKS TASKS IN WRAP UP" at bounding box center [139, 121] width 212 height 177
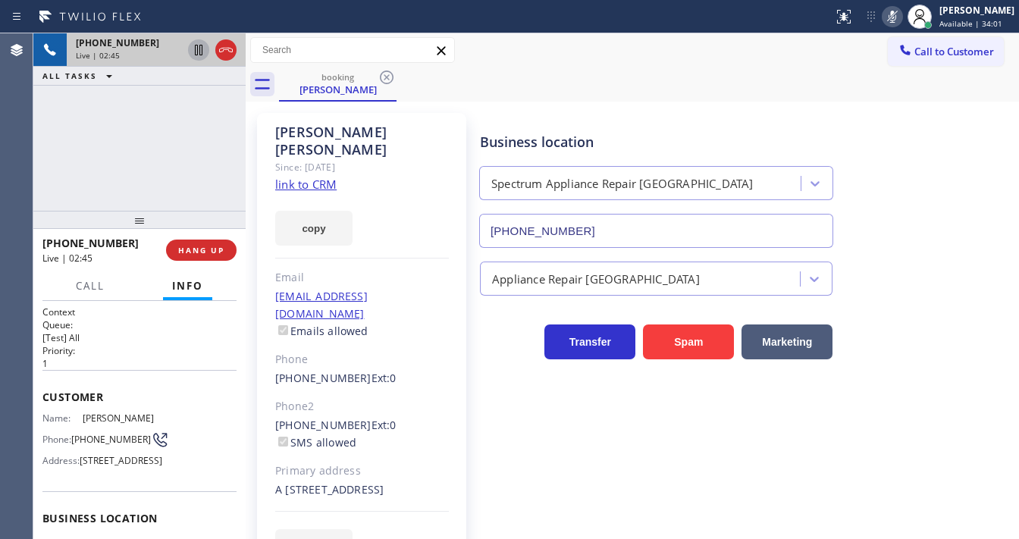
click at [202, 45] on icon at bounding box center [199, 50] width 8 height 11
click at [57, 182] on div "+15104098910 Live | 04:09 ALL TASKS ALL TASKS ACTIVE TASKS TASKS IN WRAP UP" at bounding box center [139, 121] width 212 height 177
click at [187, 155] on div "+15104098910 Live | 04:11 ALL TASKS ALL TASKS ACTIVE TASKS TASKS IN WRAP UP" at bounding box center [139, 121] width 212 height 177
click at [197, 42] on icon at bounding box center [199, 50] width 18 height 18
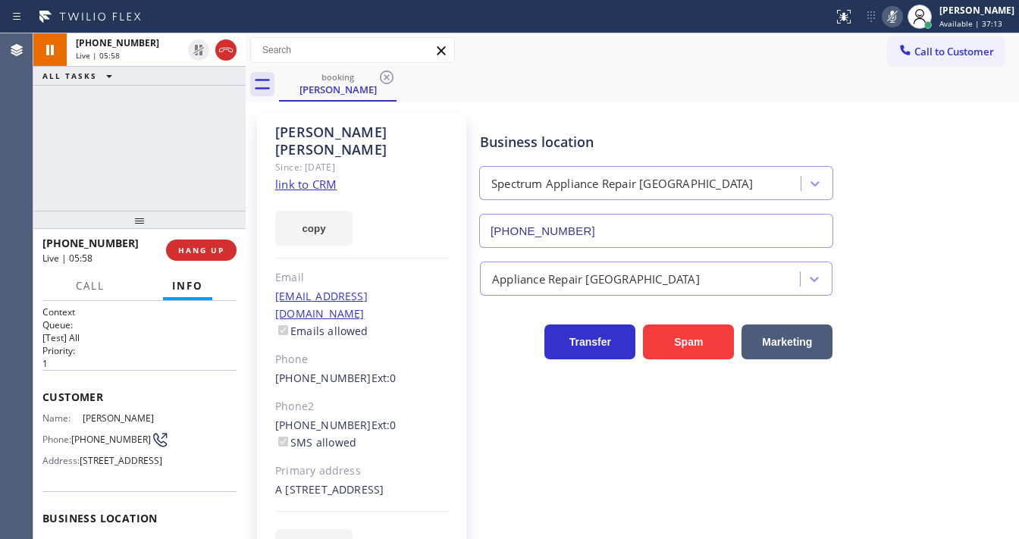
click at [895, 9] on div at bounding box center [892, 17] width 21 height 18
click at [824, 86] on div "booking Jessica Chen" at bounding box center [649, 84] width 740 height 34
click at [152, 127] on div "+15104098910 Live | 06:00 ALL TASKS ALL TASKS ACTIVE TASKS TASKS IN WRAP UP" at bounding box center [139, 121] width 212 height 177
drag, startPoint x: 7, startPoint y: 115, endPoint x: 15, endPoint y: 116, distance: 8.4
click at [7, 116] on div "Agent Desktop" at bounding box center [16, 286] width 33 height 506
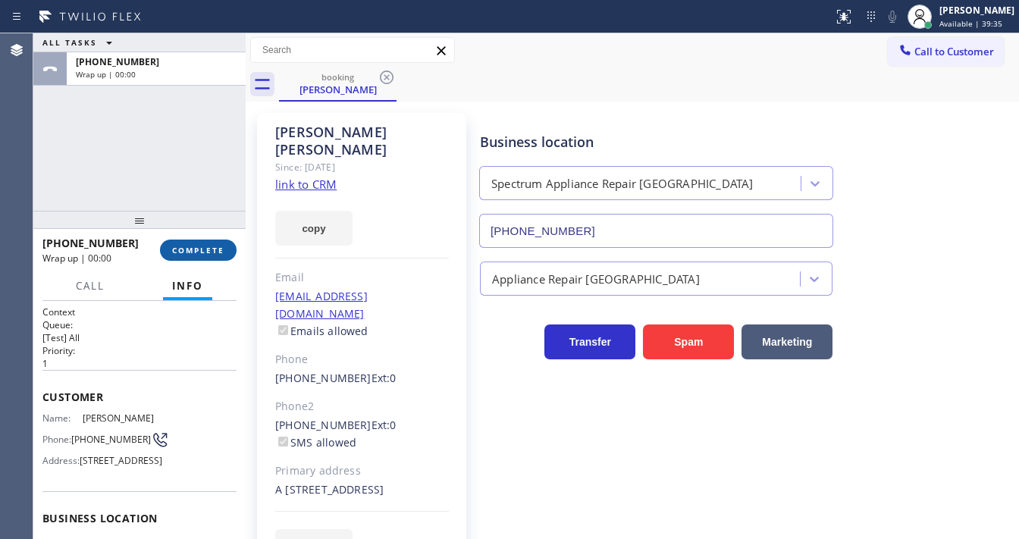
click at [207, 245] on span "COMPLETE" at bounding box center [198, 250] width 52 height 11
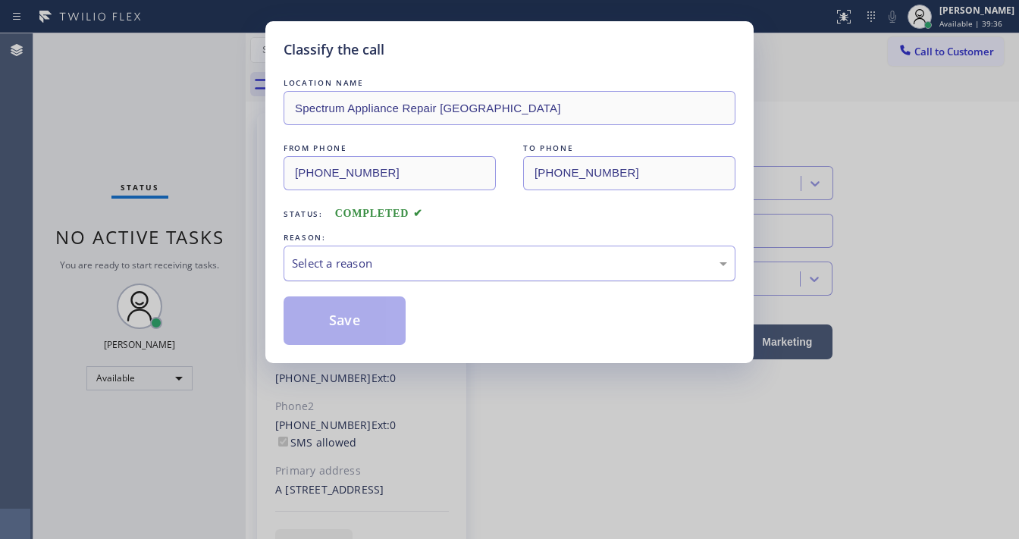
click at [384, 264] on div "Select a reason" at bounding box center [509, 263] width 435 height 17
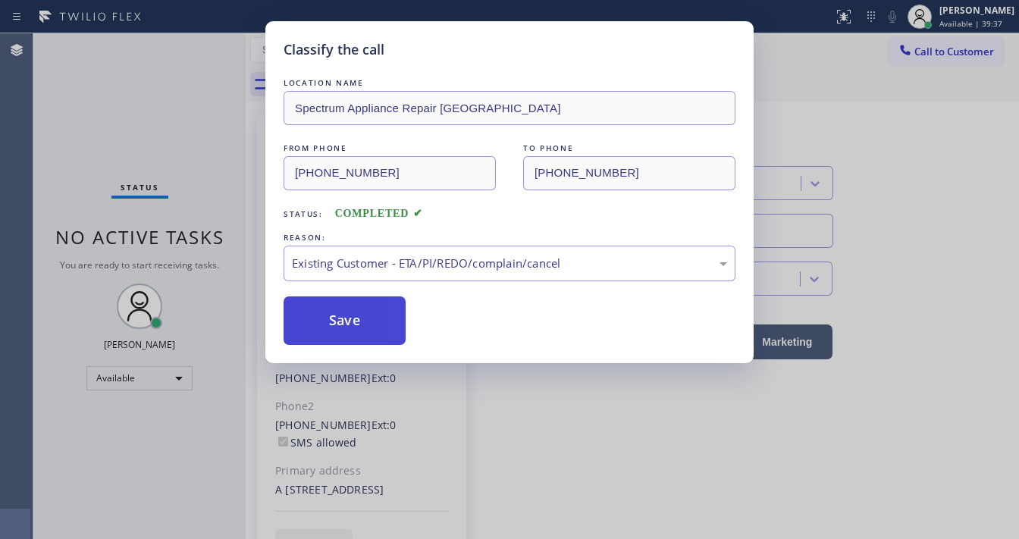
click at [355, 306] on button "Save" at bounding box center [345, 321] width 122 height 49
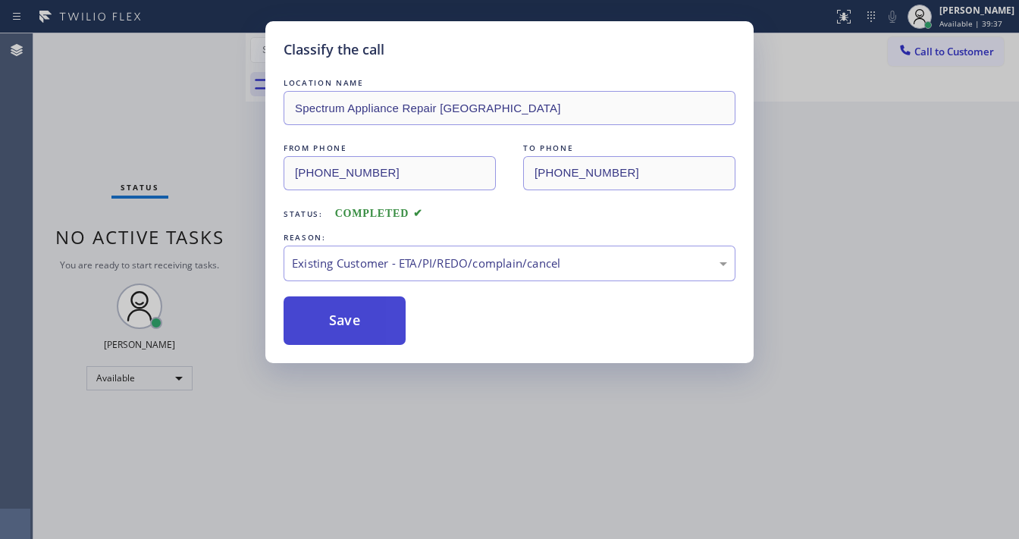
click at [355, 306] on button "Save" at bounding box center [345, 321] width 122 height 49
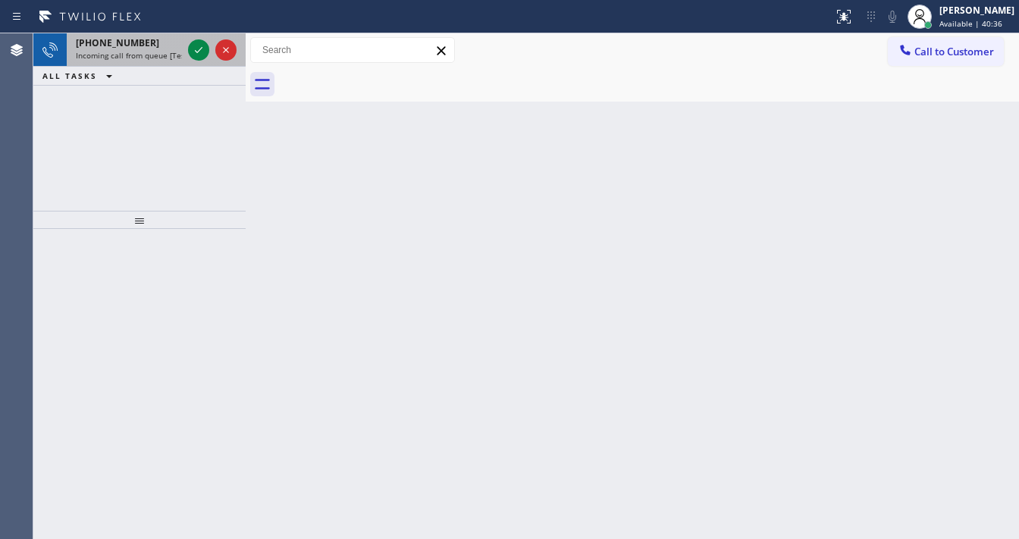
click at [185, 45] on div at bounding box center [212, 49] width 55 height 33
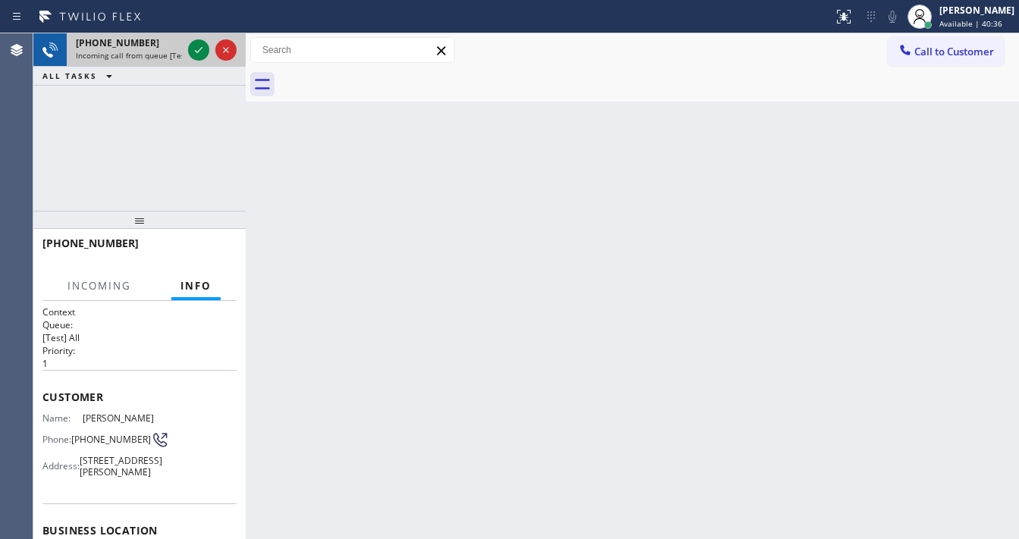
click at [187, 48] on div at bounding box center [212, 49] width 55 height 33
click at [193, 48] on icon at bounding box center [199, 50] width 18 height 18
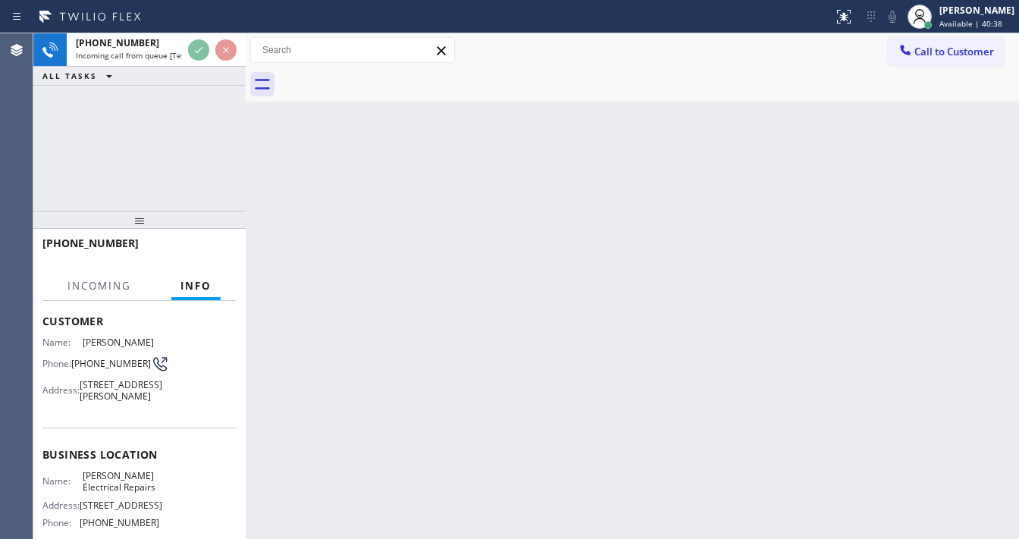
scroll to position [182, 0]
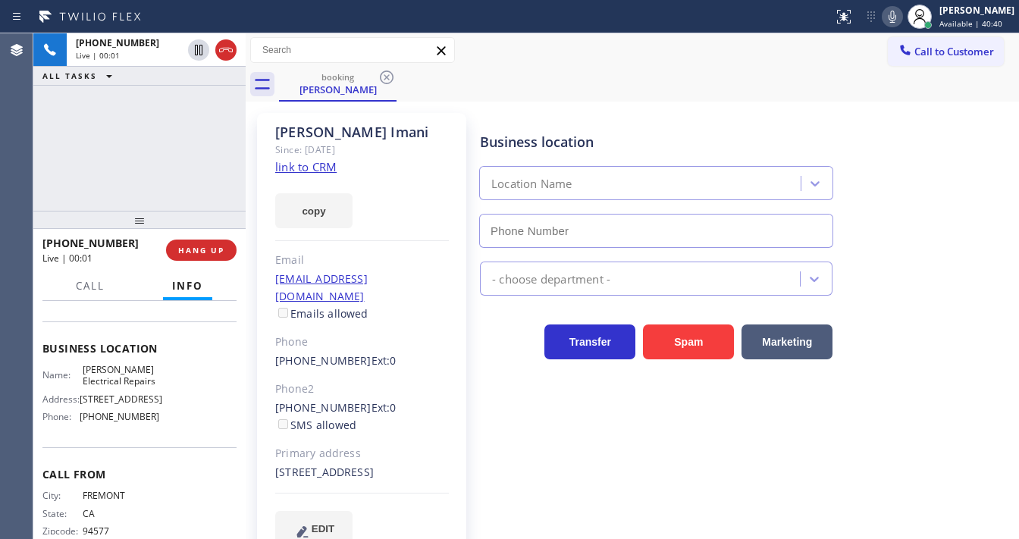
type input "(408) 610-1395"
click at [317, 174] on link "link to CRM" at bounding box center [305, 166] width 61 height 15
click at [149, 146] on div "+15105523928 Live | 00:26 ALL TASKS ALL TASKS ACTIVE TASKS TASKS IN WRAP UP" at bounding box center [139, 121] width 212 height 177
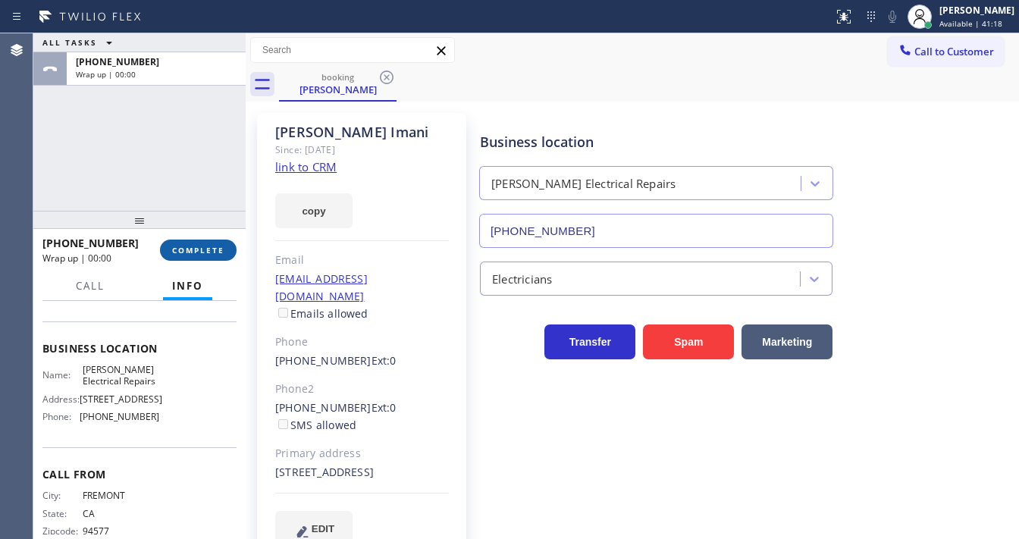
click at [199, 250] on span "COMPLETE" at bounding box center [198, 250] width 52 height 11
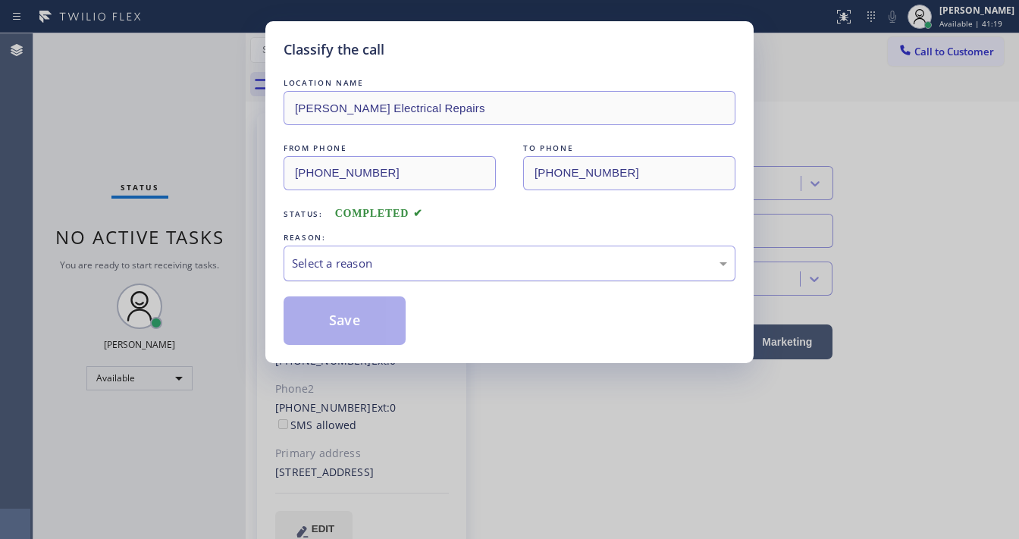
click at [331, 262] on div "Select a reason" at bounding box center [509, 263] width 435 height 17
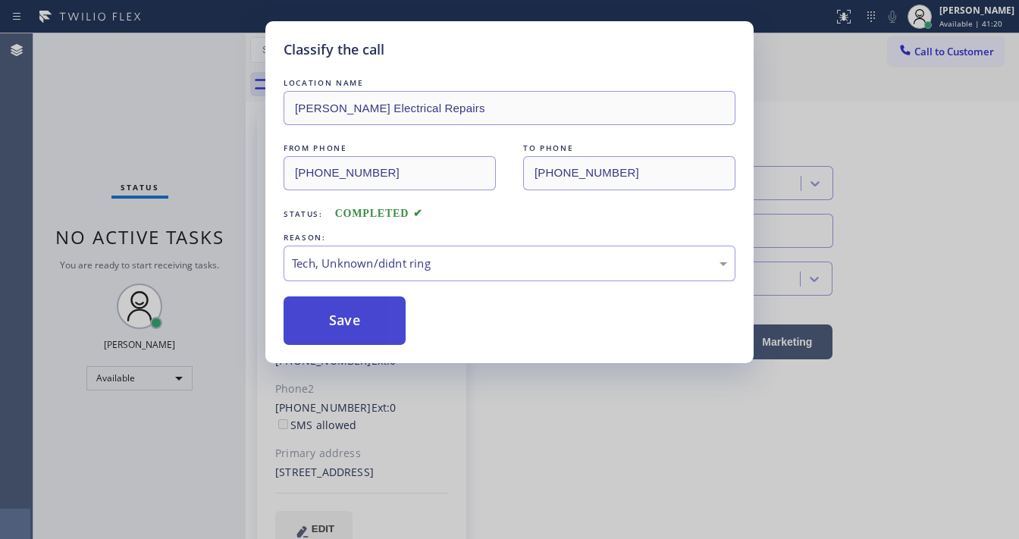
click at [359, 319] on button "Save" at bounding box center [345, 321] width 122 height 49
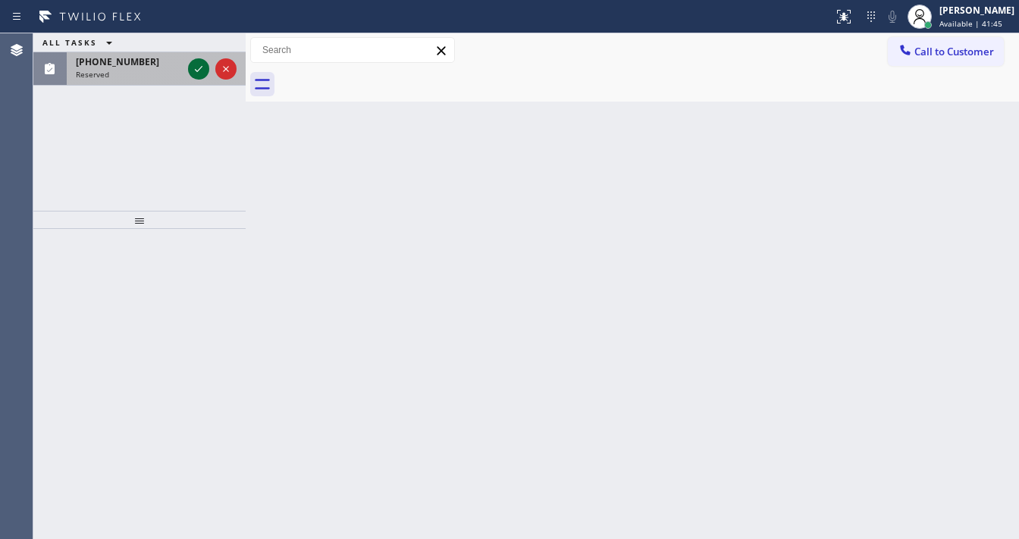
click at [203, 70] on icon at bounding box center [199, 69] width 18 height 18
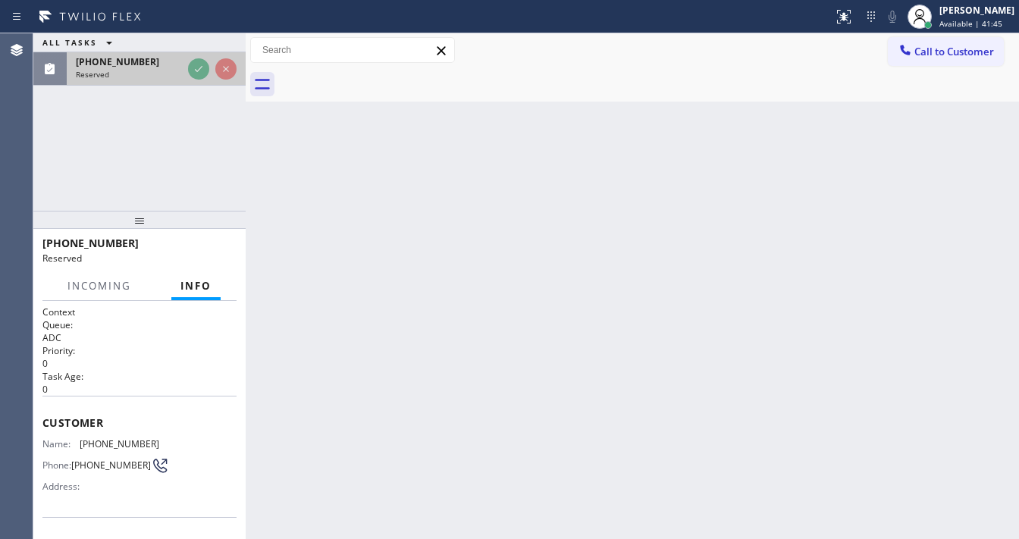
click at [182, 66] on div "(323) 500-2300" at bounding box center [129, 61] width 106 height 13
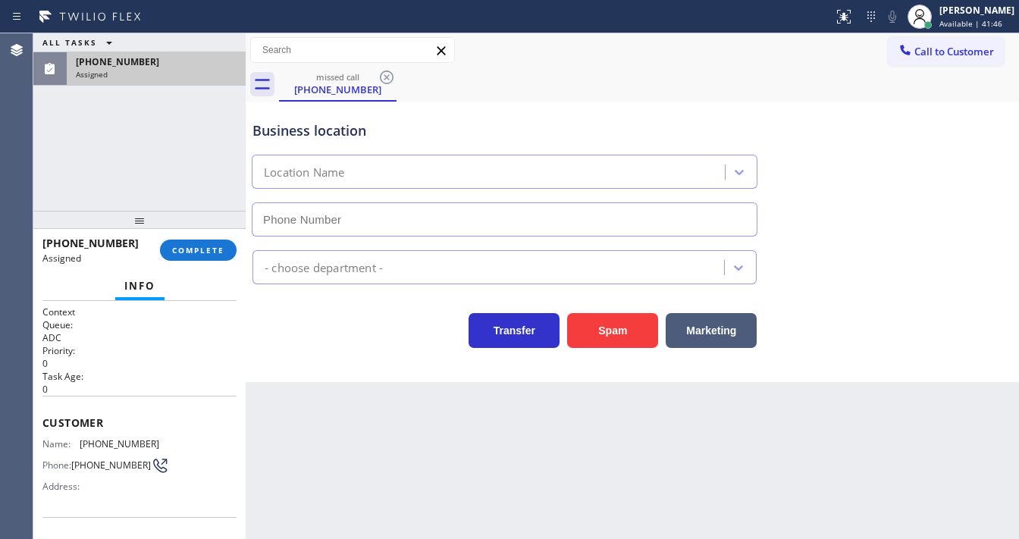
type input "(818) 342-7695"
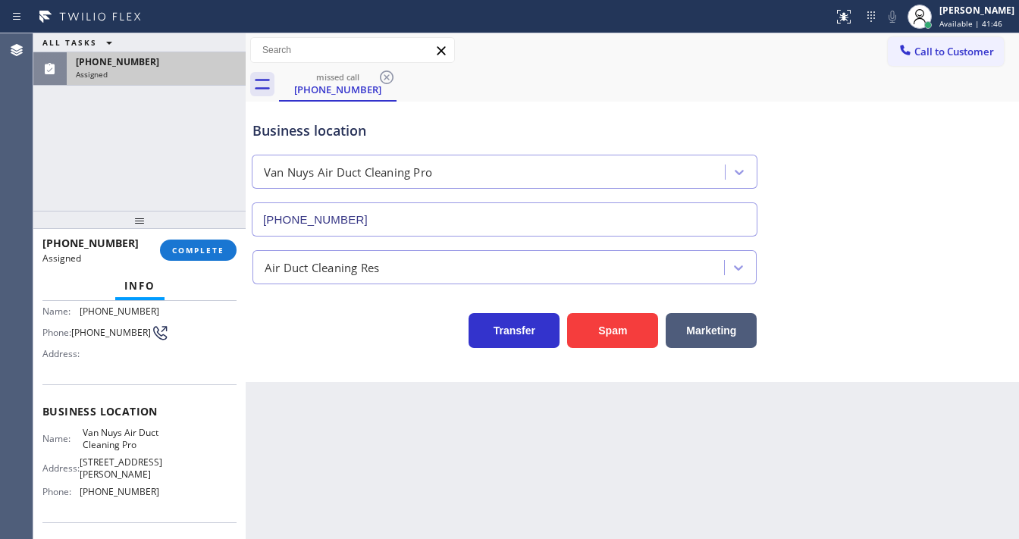
scroll to position [121, 0]
click at [206, 251] on span "COMPLETE" at bounding box center [198, 250] width 52 height 11
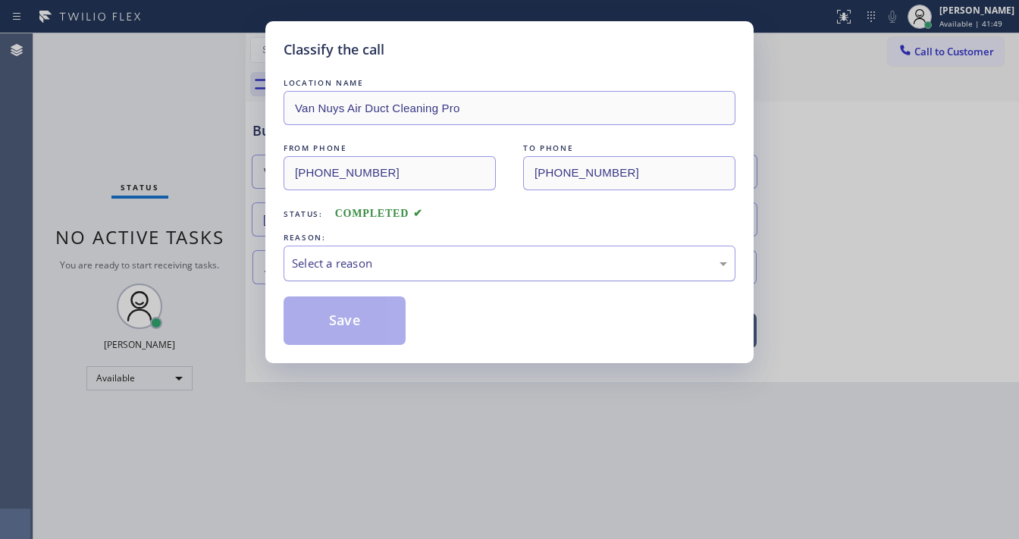
click at [334, 263] on div "Select a reason" at bounding box center [509, 263] width 435 height 17
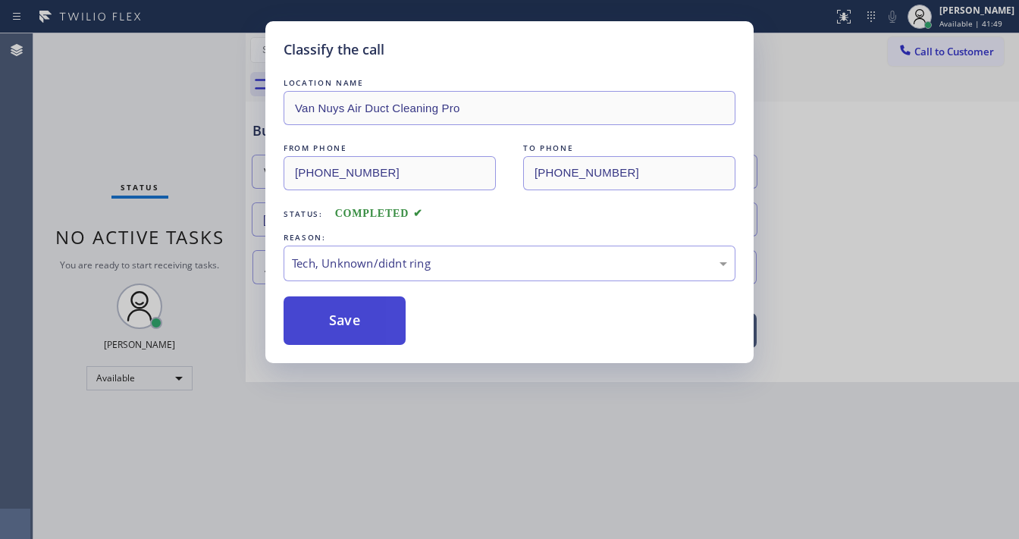
click at [351, 322] on button "Save" at bounding box center [345, 321] width 122 height 49
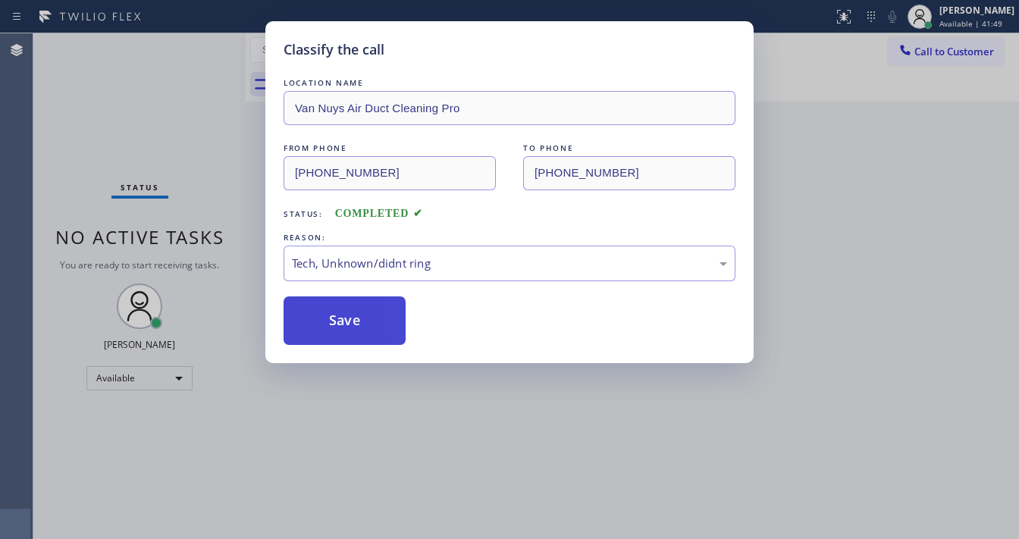
click at [351, 322] on button "Save" at bounding box center [345, 321] width 122 height 49
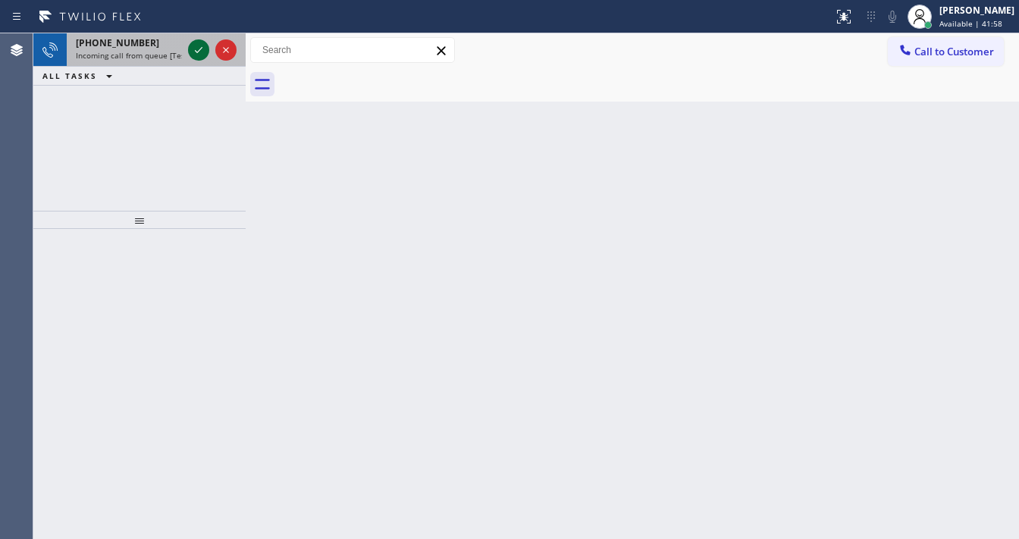
click at [200, 52] on icon at bounding box center [199, 50] width 18 height 18
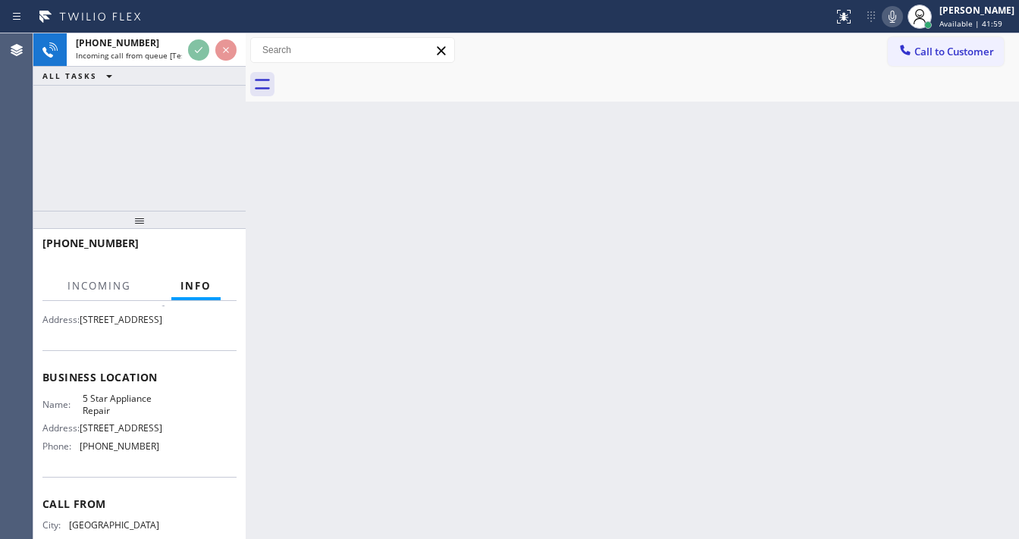
scroll to position [182, 0]
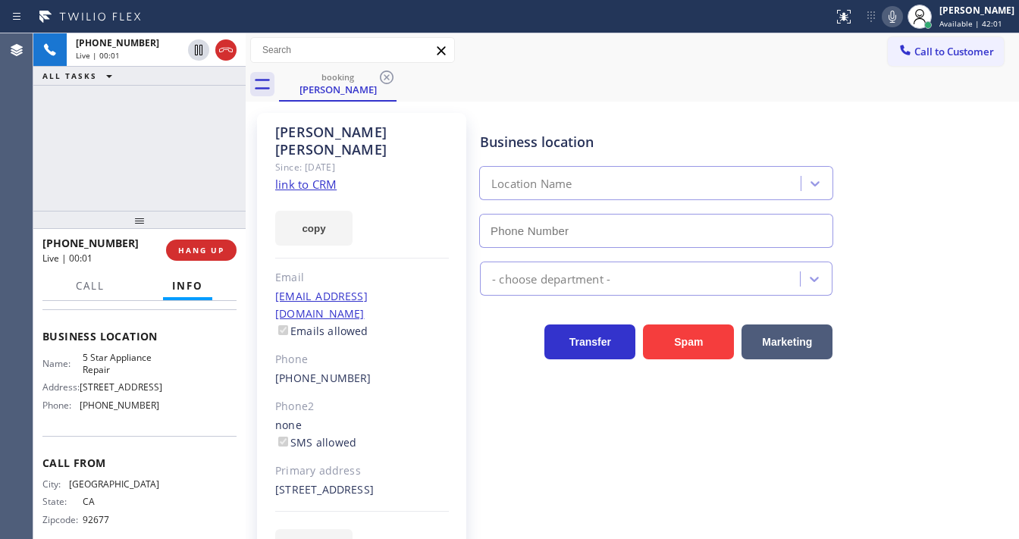
click at [154, 119] on div "+13109637468 Live | 00:01 ALL TASKS ALL TASKS ACTIVE TASKS TASKS IN WRAP UP" at bounding box center [139, 121] width 212 height 177
type input "[PHONE_NUMBER]"
click at [567, 49] on div "Call to Customer Outbound call Location Search location Your caller id phone nu…" at bounding box center [633, 50] width 774 height 27
click at [317, 177] on link "link to CRM" at bounding box center [305, 184] width 61 height 15
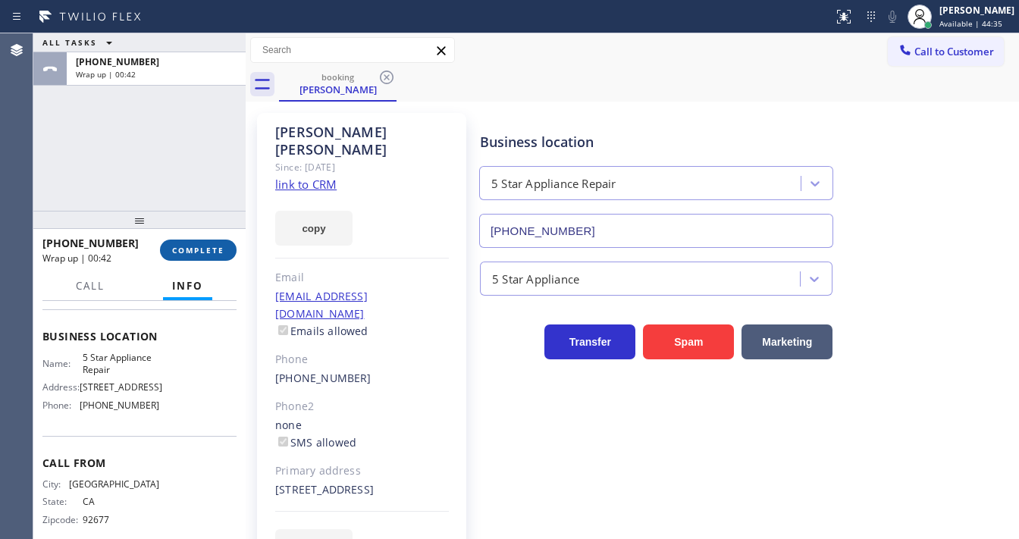
click at [200, 255] on span "COMPLETE" at bounding box center [198, 250] width 52 height 11
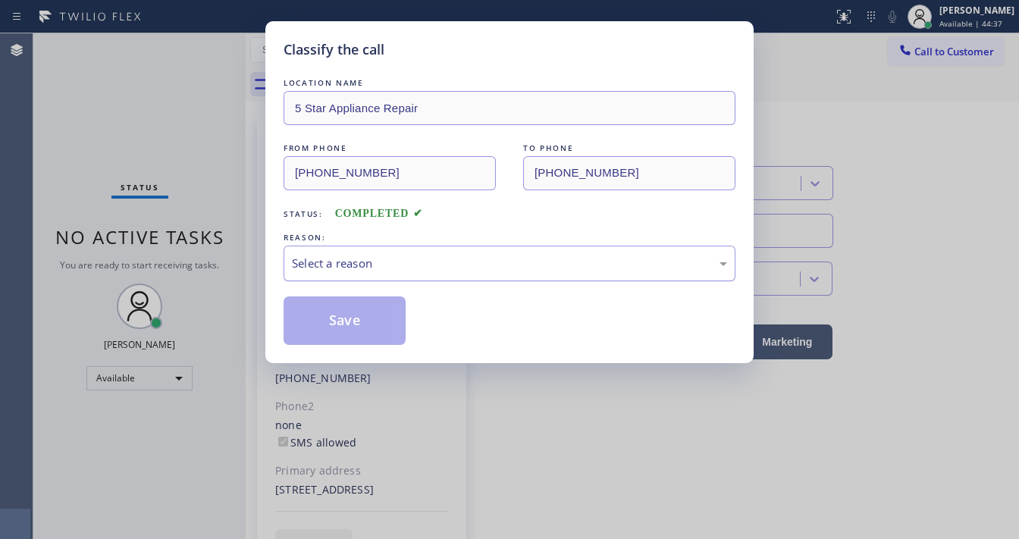
click at [369, 267] on div "Select a reason" at bounding box center [509, 263] width 435 height 17
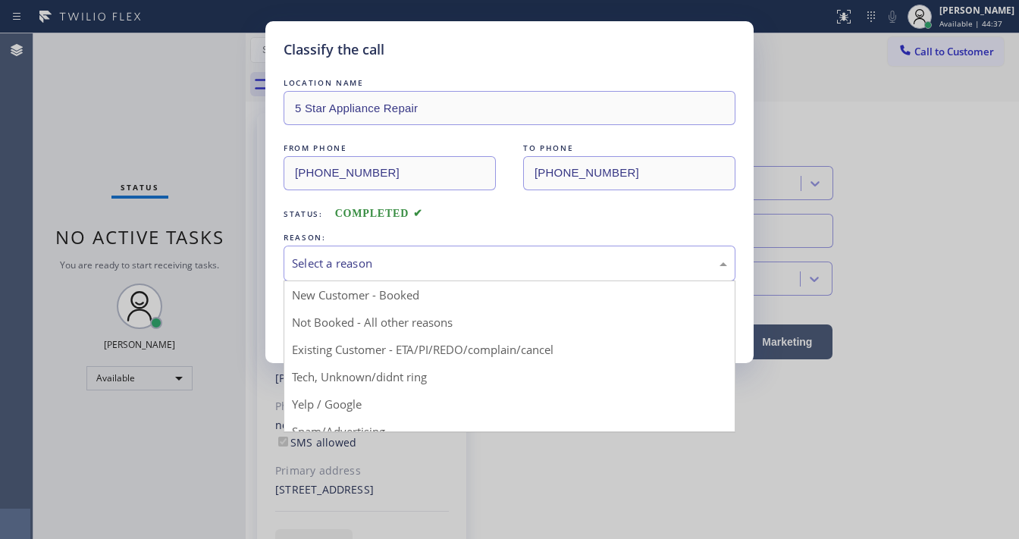
drag, startPoint x: 359, startPoint y: 350, endPoint x: 349, endPoint y: 311, distance: 40.8
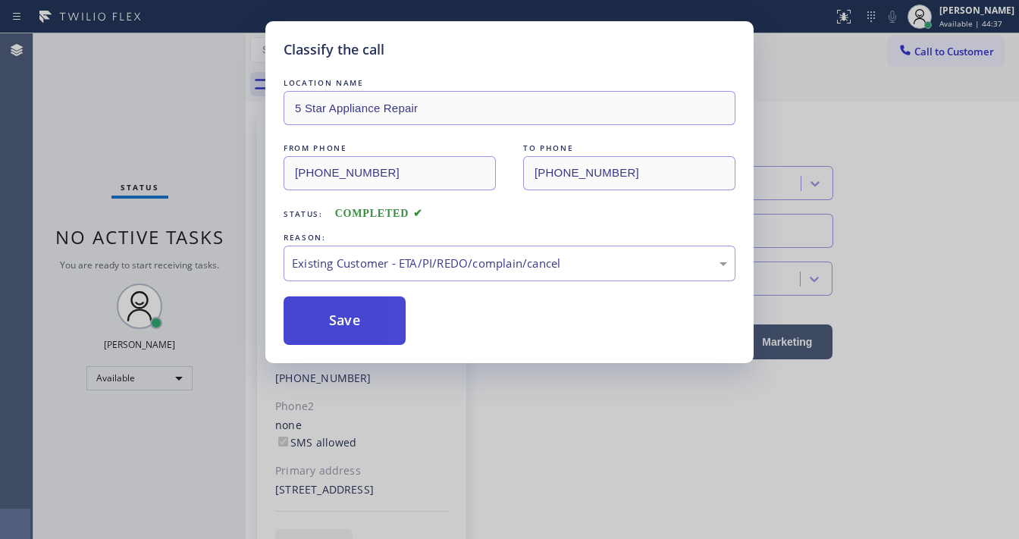
click at [349, 311] on button "Save" at bounding box center [345, 321] width 122 height 49
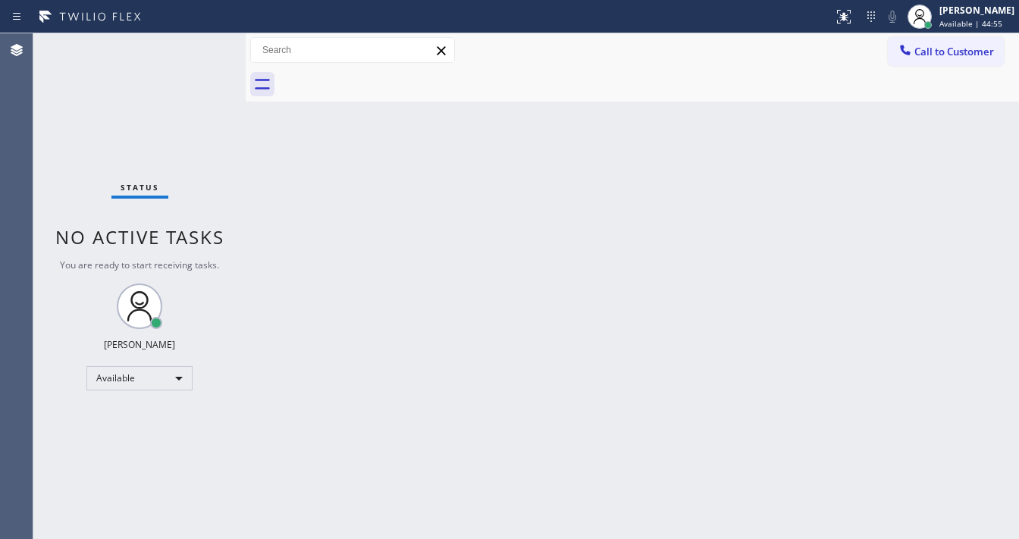
click at [228, 46] on div "Status No active tasks You are ready to start receiving tasks. [PERSON_NAME]" at bounding box center [139, 286] width 212 height 506
click at [203, 39] on div "Status No active tasks You are ready to start receiving tasks. [PERSON_NAME]" at bounding box center [139, 286] width 212 height 506
click at [200, 40] on div "Status No active tasks You are ready to start receiving tasks. [PERSON_NAME]" at bounding box center [139, 286] width 212 height 506
click at [200, 46] on div "Status No active tasks You are ready to start receiving tasks. [PERSON_NAME]" at bounding box center [139, 286] width 212 height 506
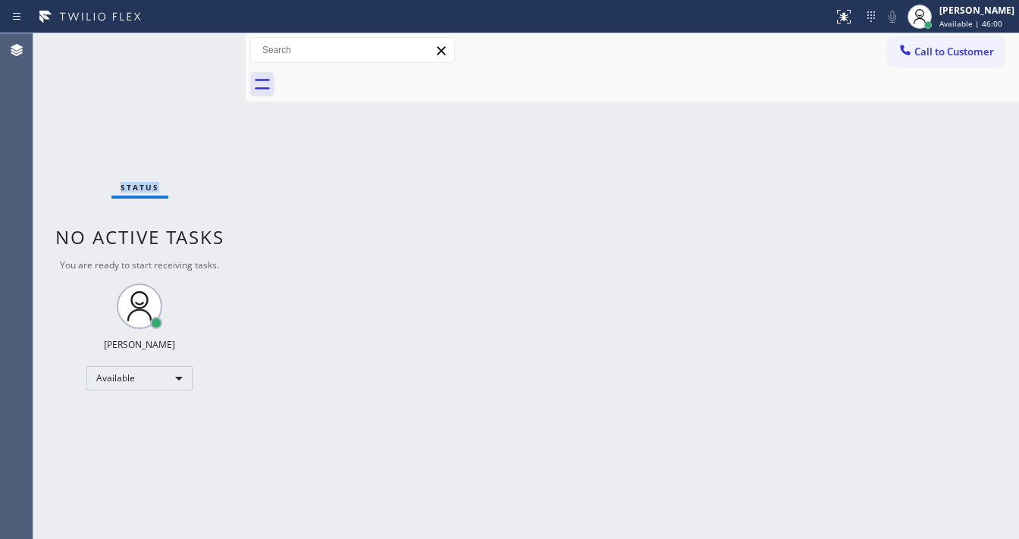
click at [200, 46] on div "Status No active tasks You are ready to start receiving tasks. [PERSON_NAME]" at bounding box center [139, 286] width 212 height 506
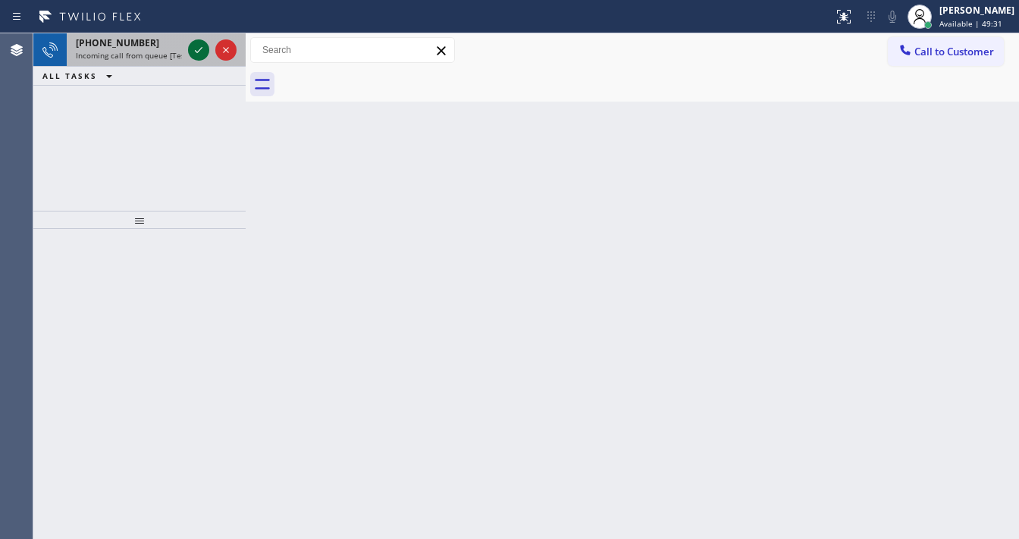
click at [209, 46] on div at bounding box center [198, 50] width 21 height 18
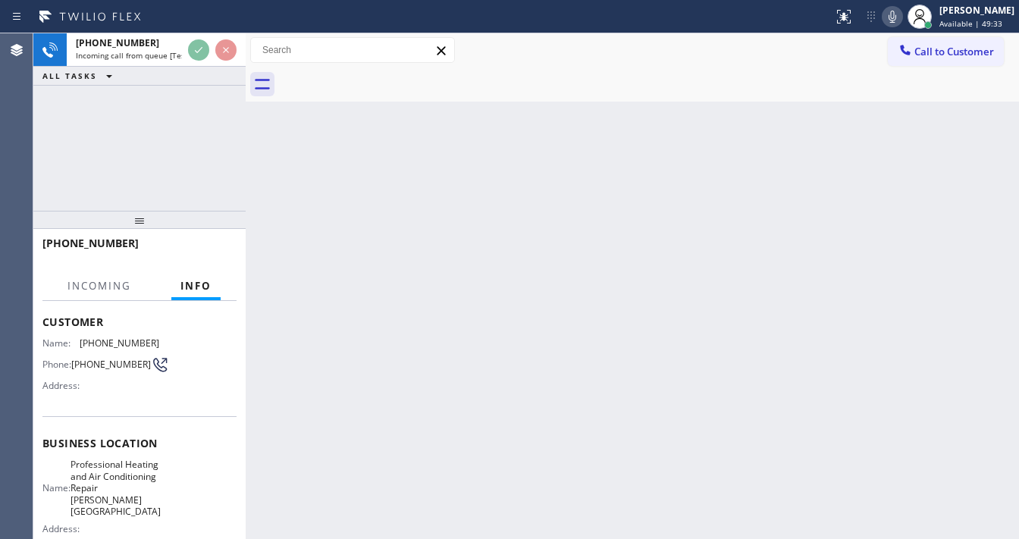
scroll to position [121, 0]
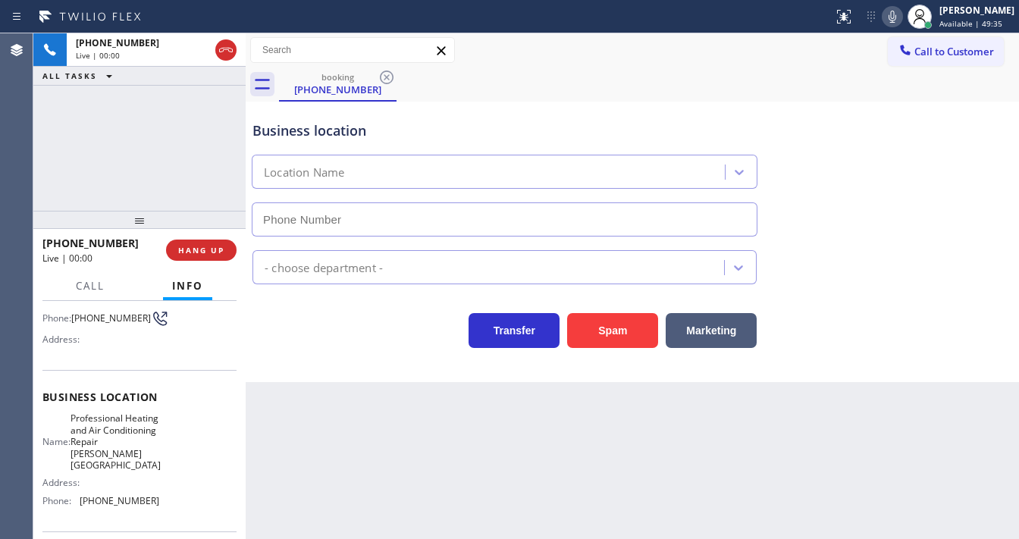
type input "(213) 277-8184"
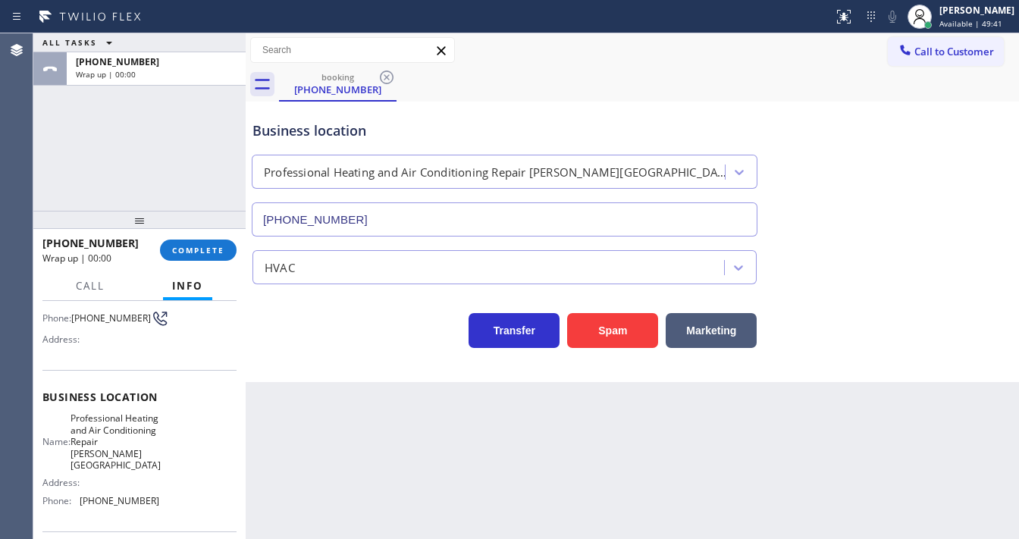
click at [189, 263] on div "+17146866757 Wrap up | 00:00 COMPLETE" at bounding box center [139, 250] width 194 height 39
click at [201, 253] on span "COMPLETE" at bounding box center [198, 250] width 52 height 11
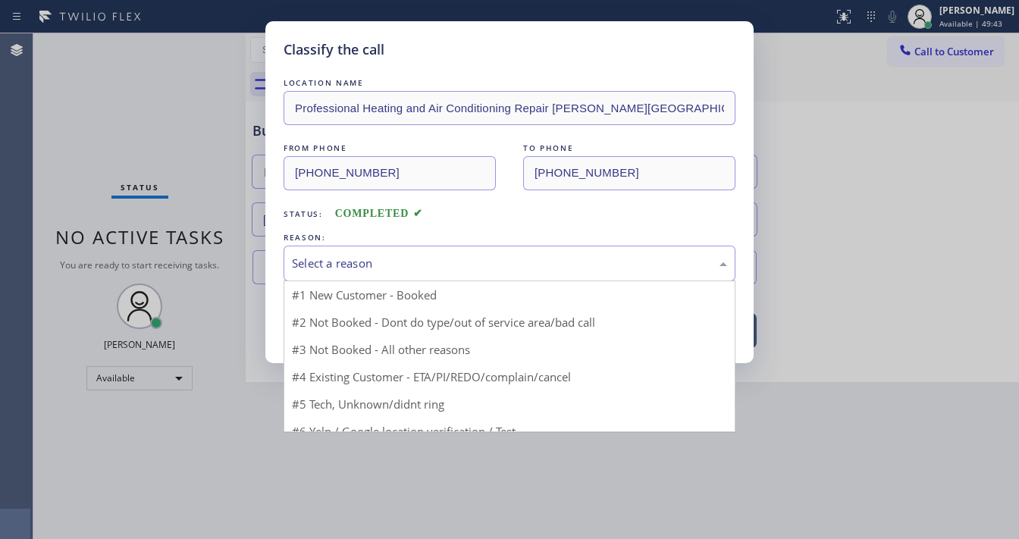
click at [369, 255] on div "Select a reason" at bounding box center [509, 263] width 435 height 17
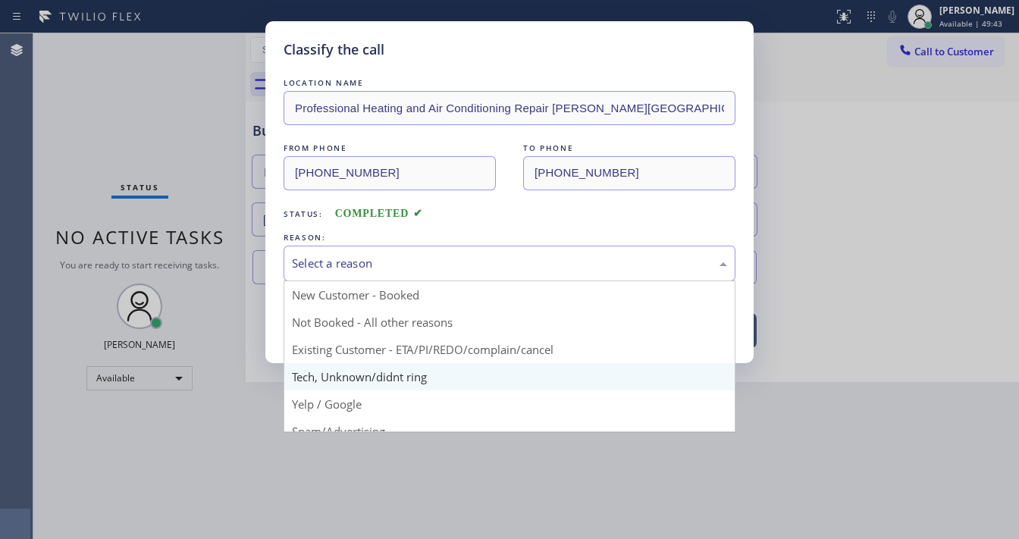
drag, startPoint x: 372, startPoint y: 375, endPoint x: 367, endPoint y: 342, distance: 33.8
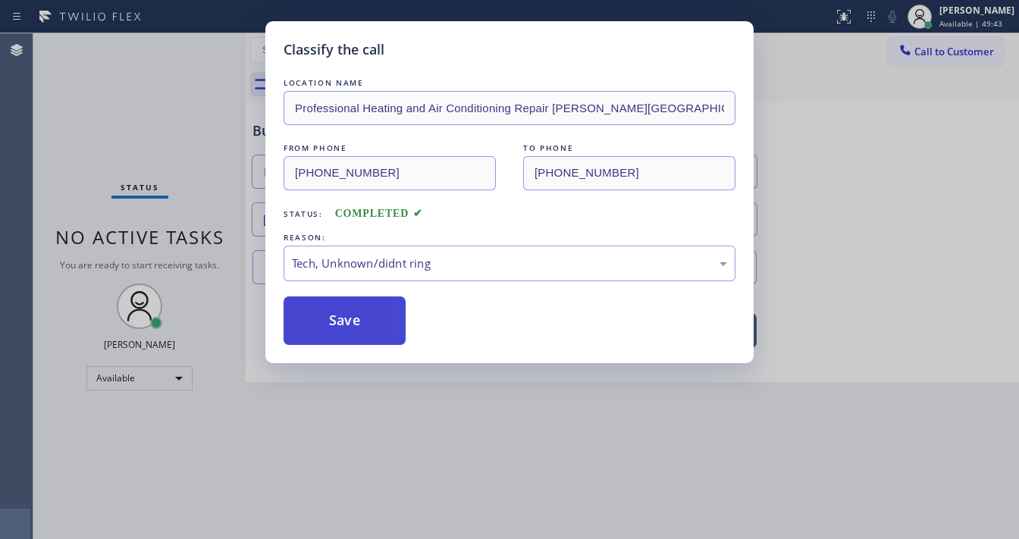
click at [366, 337] on button "Save" at bounding box center [345, 321] width 122 height 49
click at [366, 335] on button "Save" at bounding box center [345, 321] width 122 height 49
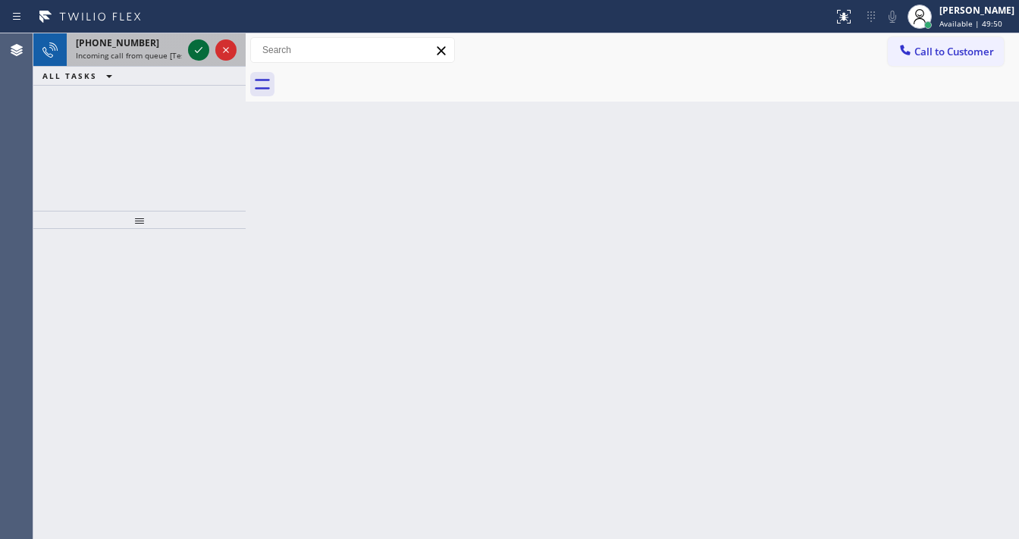
click at [197, 46] on icon at bounding box center [199, 50] width 18 height 18
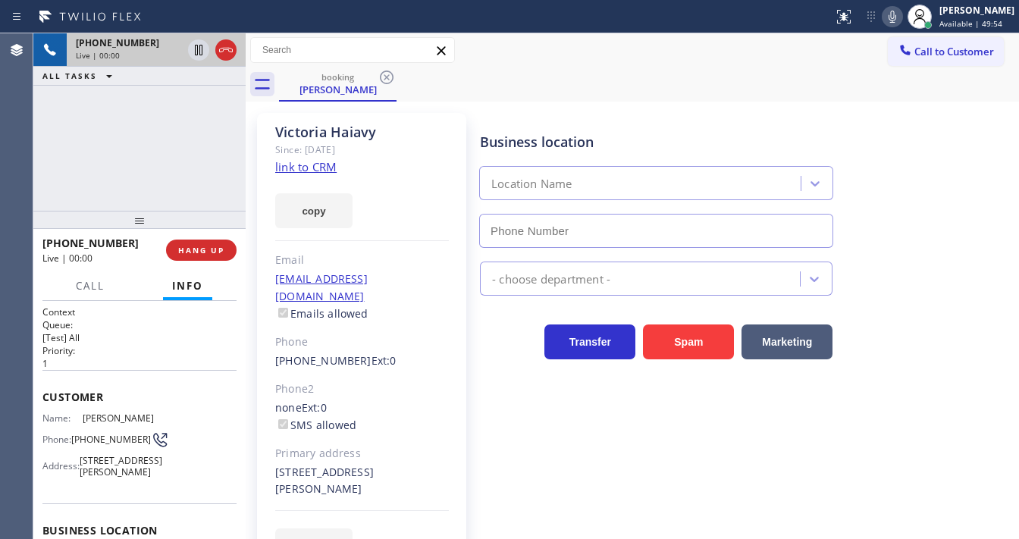
type input "(323) 416-2342"
click at [294, 164] on link "link to CRM" at bounding box center [305, 166] width 61 height 15
click at [898, 11] on icon at bounding box center [893, 17] width 18 height 18
click at [193, 121] on div "+12134460877 Live | 01:04 ALL TASKS ALL TASKS ACTIVE TASKS TASKS IN WRAP UP" at bounding box center [139, 121] width 212 height 177
click at [195, 49] on icon at bounding box center [199, 50] width 18 height 18
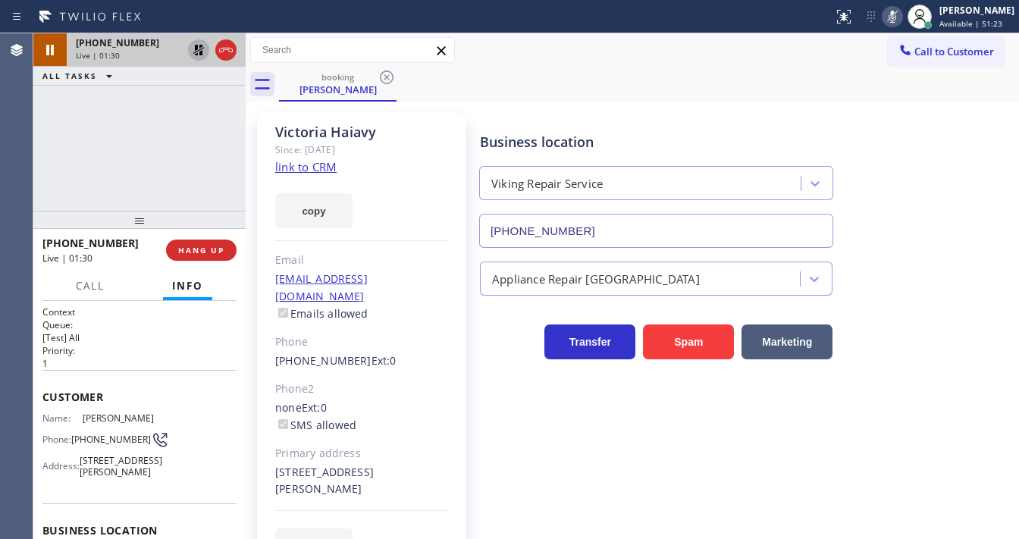
click at [74, 149] on div "+12134460877 Live | 01:30 ALL TASKS ALL TASKS ACTIVE TASKS TASKS IN WRAP UP" at bounding box center [139, 121] width 212 height 177
click at [39, 167] on div "+12134460877 Live | 06:38 ALL TASKS ALL TASKS ACTIVE TASKS TASKS IN WRAP UP (90…" at bounding box center [139, 121] width 212 height 177
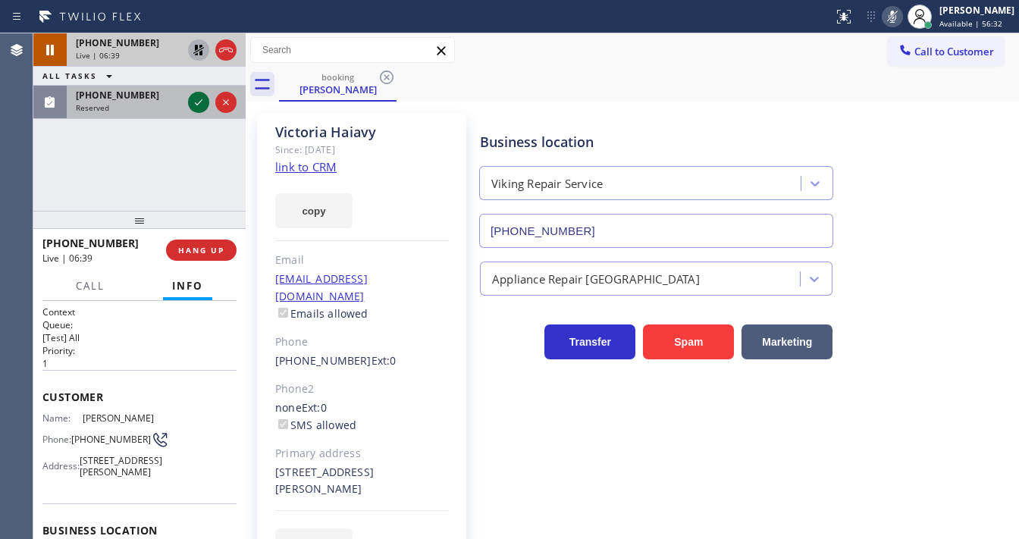
click at [203, 106] on icon at bounding box center [199, 102] width 18 height 18
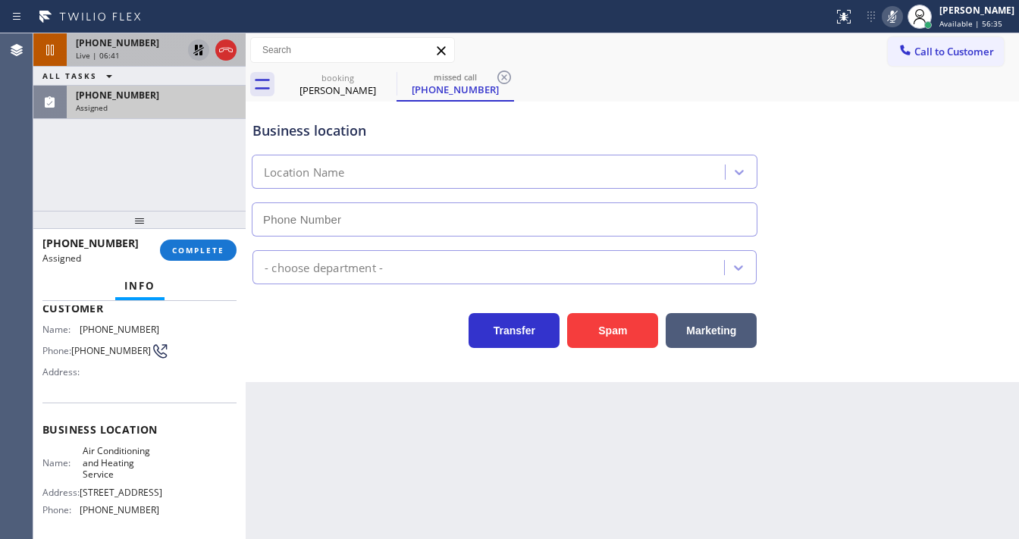
scroll to position [121, 0]
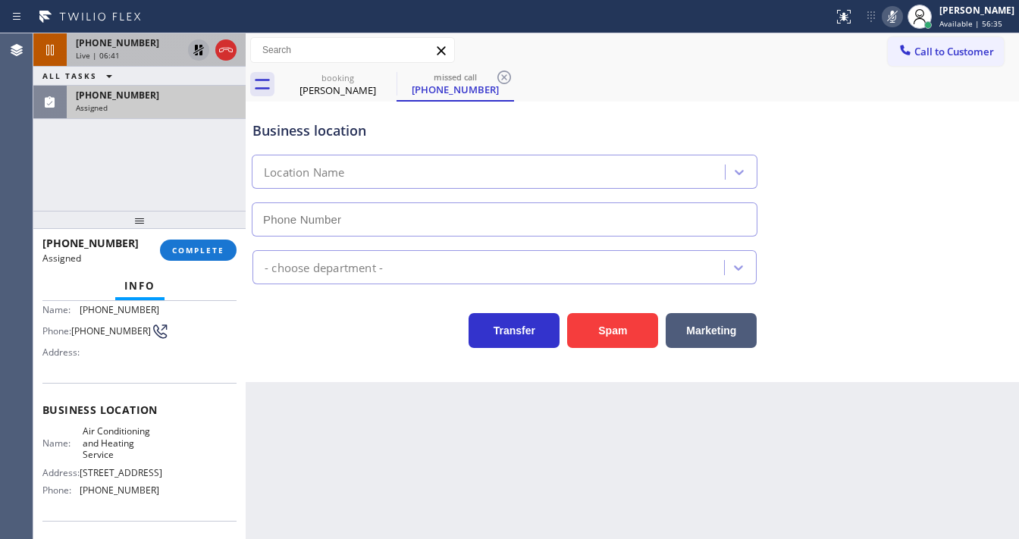
type input "(213) 699-4823"
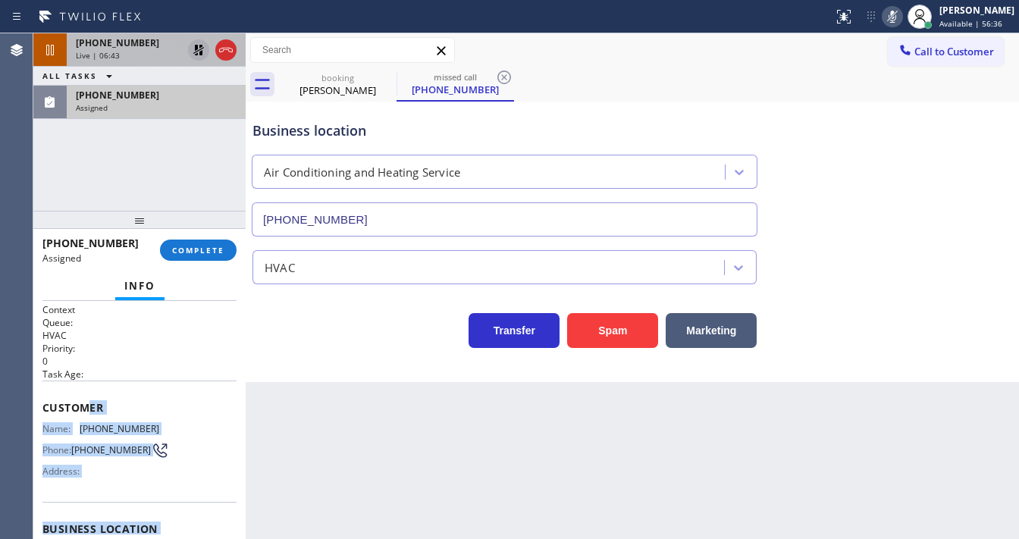
scroll to position [0, 0]
drag, startPoint x: 149, startPoint y: 494, endPoint x: 44, endPoint y: 407, distance: 137.3
click at [44, 407] on div "Context Queue: HVAC Priority: 0 Task Age: Customer Name: (909) 539-3269 Phone: …" at bounding box center [139, 532] width 194 height 452
copy div "Customer Name: (909) 539-3269 Phone: (909) 539-3269 Address: Business location …"
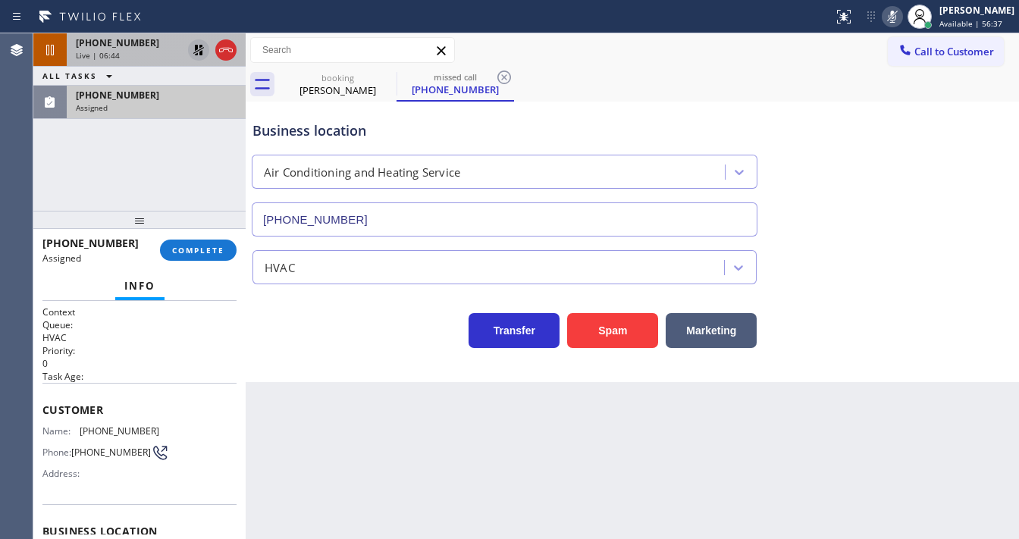
click at [153, 158] on div "+12134460877 Live | 06:44 ALL TASKS ALL TASKS ACTIVE TASKS TASKS IN WRAP UP (90…" at bounding box center [139, 121] width 212 height 177
click at [115, 161] on div "+12134460877 Live | 06:46 ALL TASKS ALL TASKS ACTIVE TASKS TASKS IN WRAP UP (90…" at bounding box center [139, 121] width 212 height 177
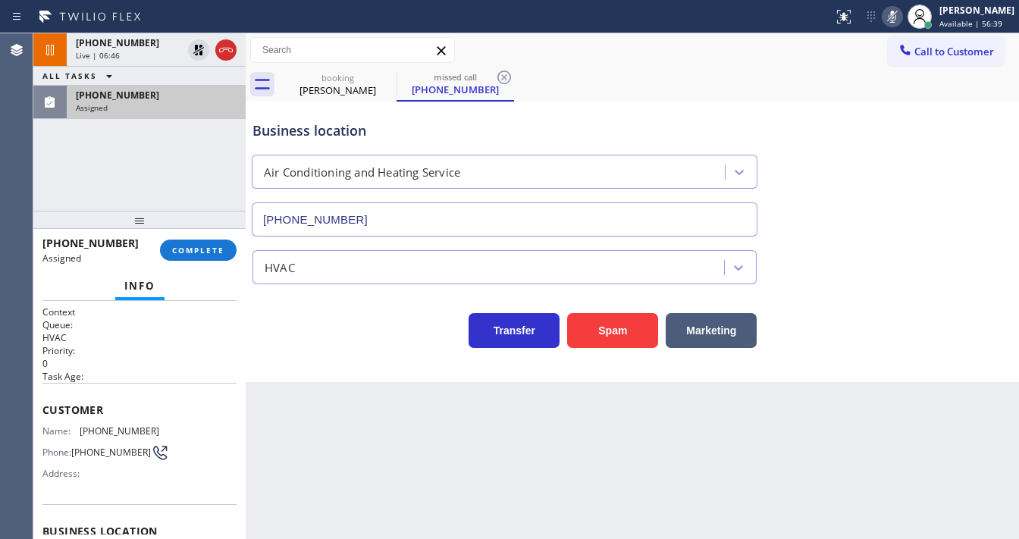
drag, startPoint x: 200, startPoint y: 50, endPoint x: 685, endPoint y: 47, distance: 484.6
click at [201, 49] on icon at bounding box center [199, 50] width 18 height 18
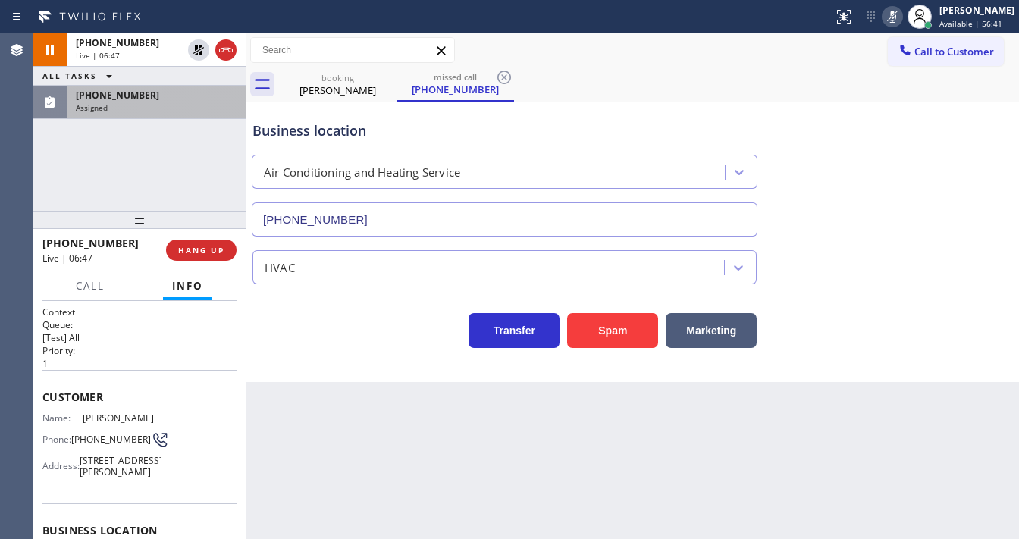
drag, startPoint x: 902, startPoint y: 16, endPoint x: 884, endPoint y: 26, distance: 20.7
click at [902, 17] on icon at bounding box center [893, 17] width 18 height 18
drag, startPoint x: 159, startPoint y: 140, endPoint x: 160, endPoint y: 112, distance: 27.3
click at [158, 140] on div "+12134460877 Live | 06:47 ALL TASKS ALL TASKS ACTIVE TASKS TASKS IN WRAP UP (90…" at bounding box center [139, 121] width 212 height 177
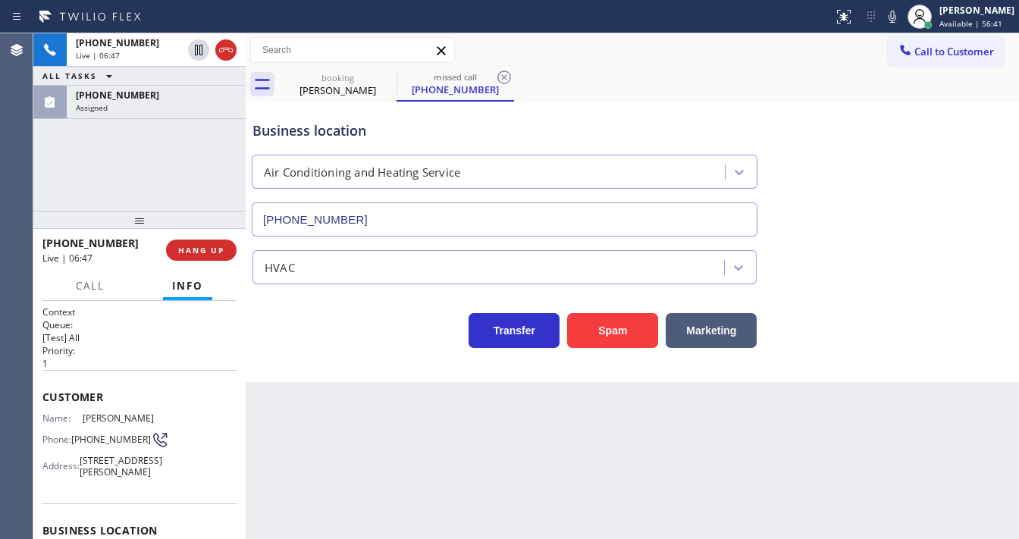
click at [160, 111] on div "Assigned" at bounding box center [156, 107] width 161 height 11
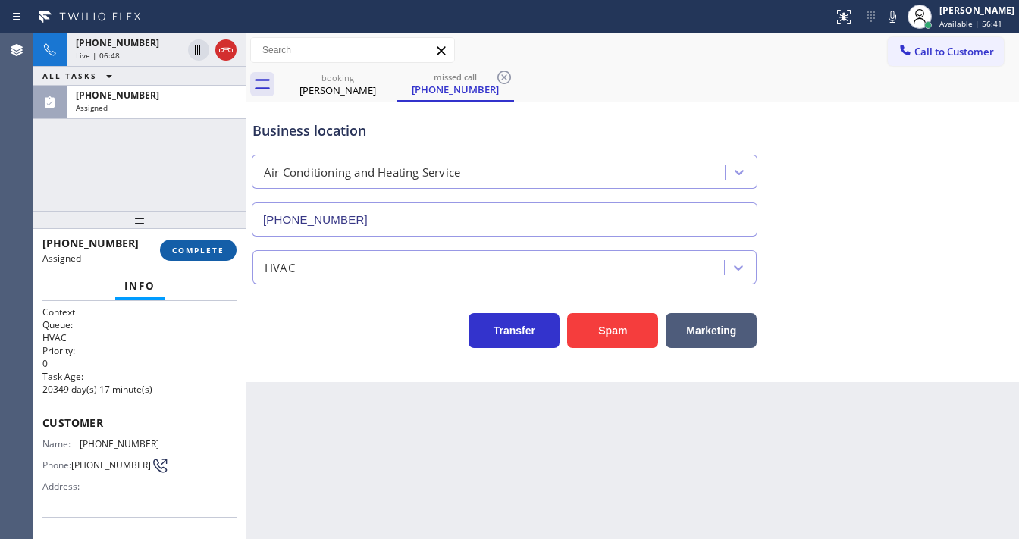
click at [209, 252] on span "COMPLETE" at bounding box center [198, 250] width 52 height 11
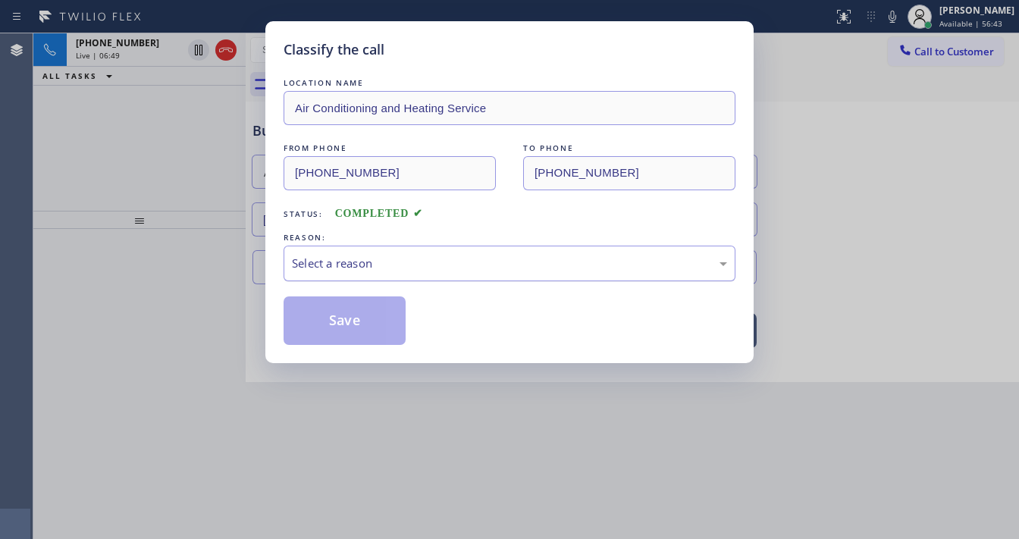
click at [351, 264] on div "Select a reason" at bounding box center [509, 263] width 435 height 17
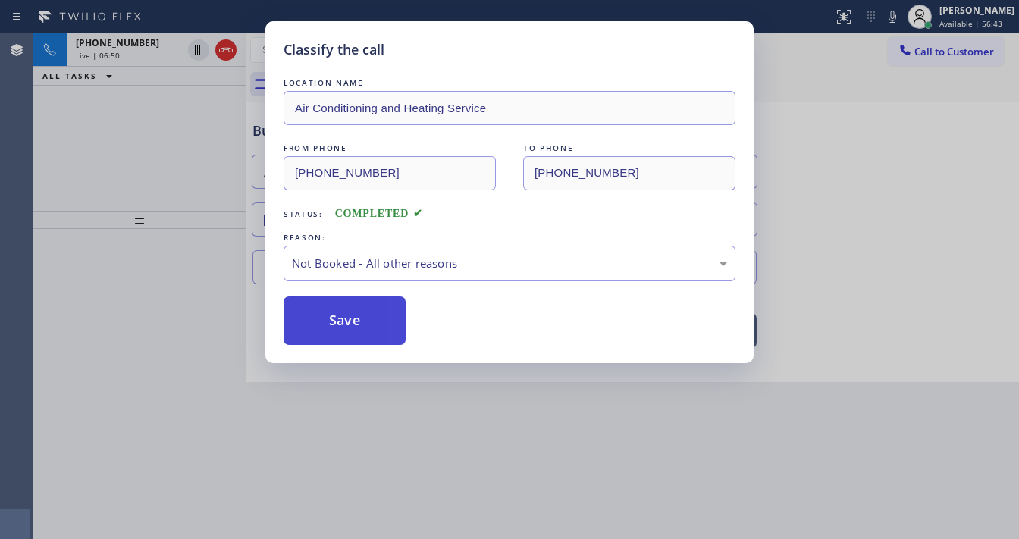
click at [341, 315] on button "Save" at bounding box center [345, 321] width 122 height 49
type input "(323) 416-2342"
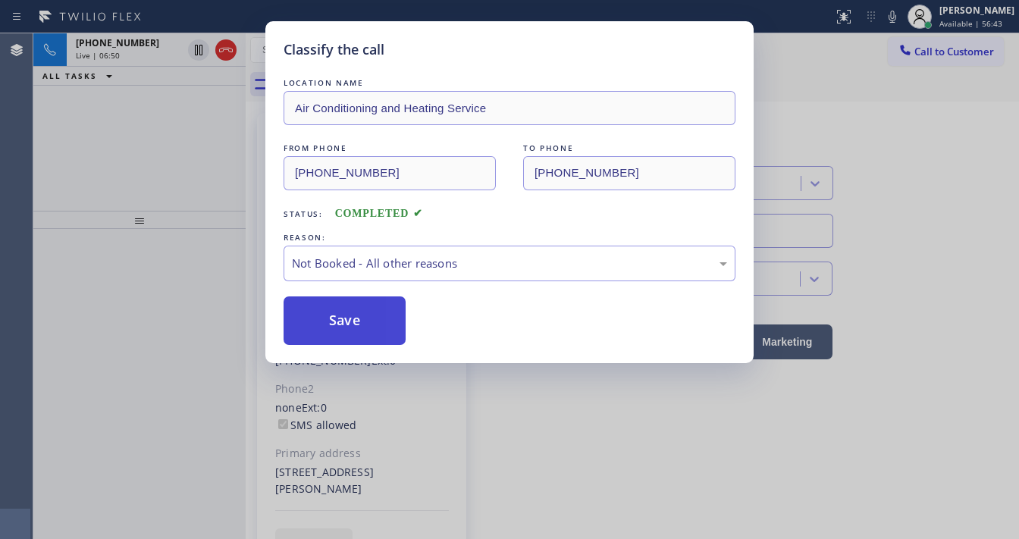
click at [341, 315] on button "Save" at bounding box center [345, 321] width 122 height 49
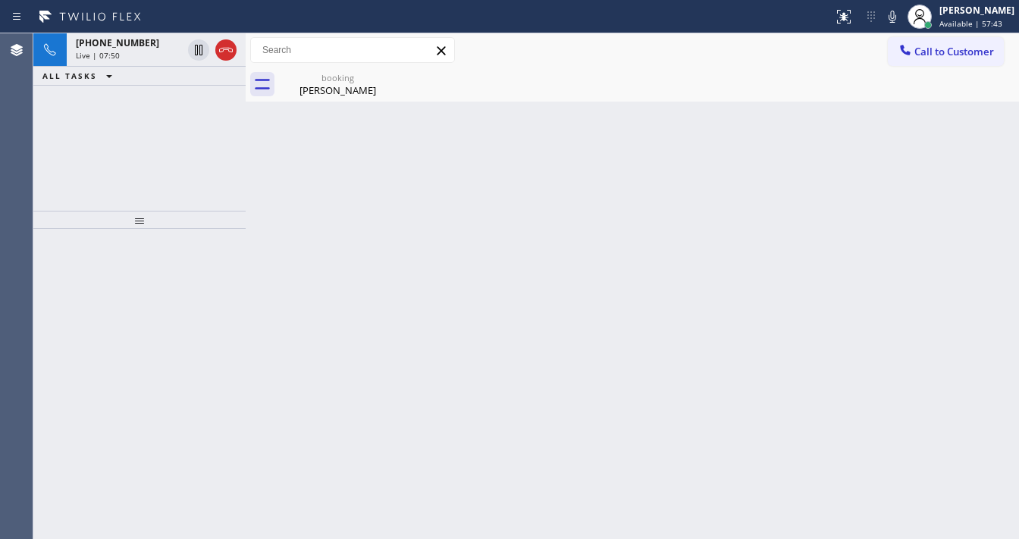
click at [186, 162] on div "+12134460877 Live | 07:50 ALL TASKS ALL TASKS ACTIVE TASKS TASKS IN WRAP UP" at bounding box center [139, 121] width 212 height 177
click at [896, 15] on icon at bounding box center [893, 17] width 8 height 12
drag, startPoint x: 148, startPoint y: 154, endPoint x: 156, endPoint y: 145, distance: 12.3
click at [149, 154] on div "+12134460877 Live | 07:52 ALL TASKS ALL TASKS ACTIVE TASKS TASKS IN WRAP UP" at bounding box center [139, 121] width 212 height 177
drag, startPoint x: 194, startPoint y: 47, endPoint x: 205, endPoint y: 0, distance: 48.2
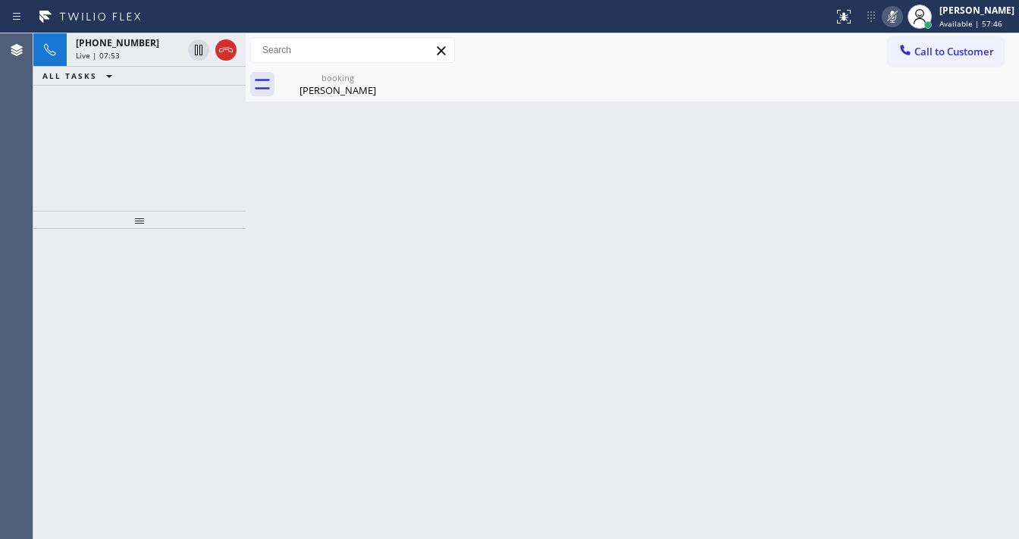
click at [194, 47] on icon at bounding box center [199, 50] width 18 height 18
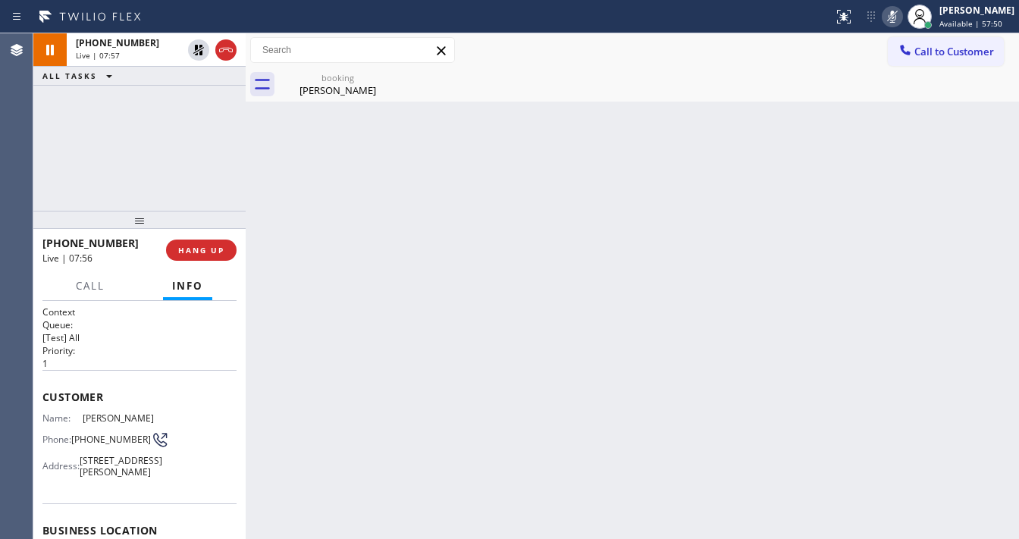
click at [46, 149] on div "+12134460877 Live | 07:57 ALL TASKS ALL TASKS ACTIVE TASKS TASKS IN WRAP UP" at bounding box center [139, 121] width 212 height 177
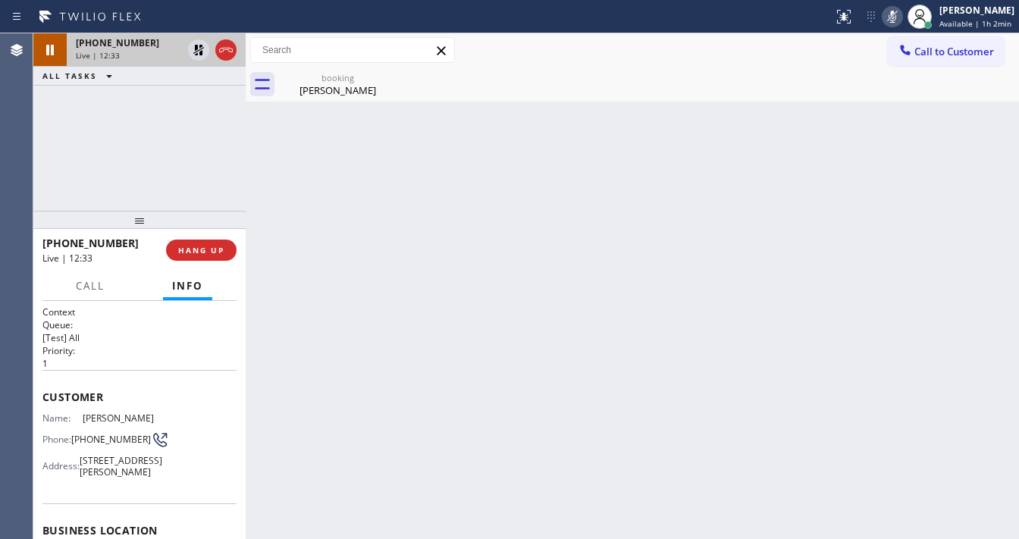
click at [891, 19] on icon at bounding box center [893, 17] width 18 height 18
click at [199, 56] on icon at bounding box center [199, 50] width 18 height 18
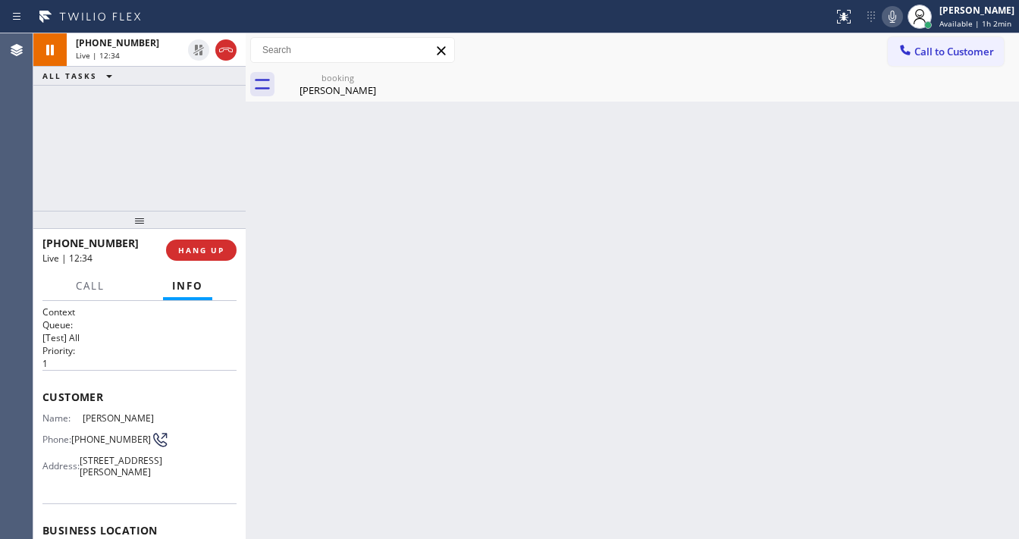
click at [212, 162] on div "+12134460877 Live | 12:34 ALL TASKS ALL TASKS ACTIVE TASKS TASKS IN WRAP UP" at bounding box center [139, 121] width 212 height 177
click at [305, 82] on div "booking" at bounding box center [338, 77] width 115 height 11
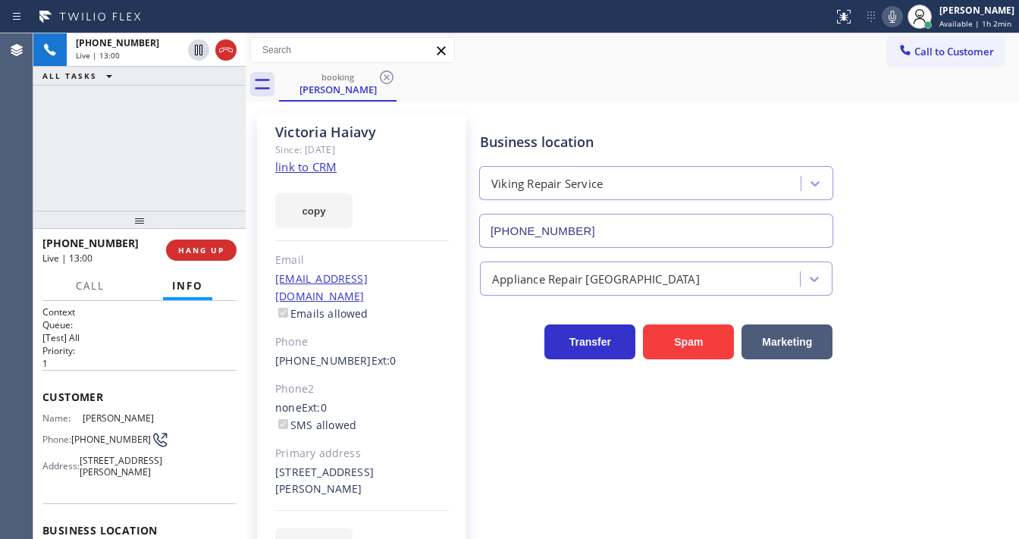
click at [238, 143] on div "+12134460877 Live | 13:00 ALL TASKS ALL TASKS ACTIVE TASKS TASKS IN WRAP UP" at bounding box center [139, 121] width 212 height 177
click at [199, 143] on div "+12134460877 Live | 13:02 ALL TASKS ALL TASKS ACTIVE TASKS TASKS IN WRAP UP" at bounding box center [139, 121] width 212 height 177
click at [148, 151] on div "+12134460877 Live | 13:52 ALL TASKS ALL TASKS ACTIVE TASKS TASKS IN WRAP UP" at bounding box center [139, 121] width 212 height 177
drag, startPoint x: 889, startPoint y: 17, endPoint x: 871, endPoint y: 23, distance: 19.2
click at [889, 17] on div at bounding box center [892, 17] width 21 height 18
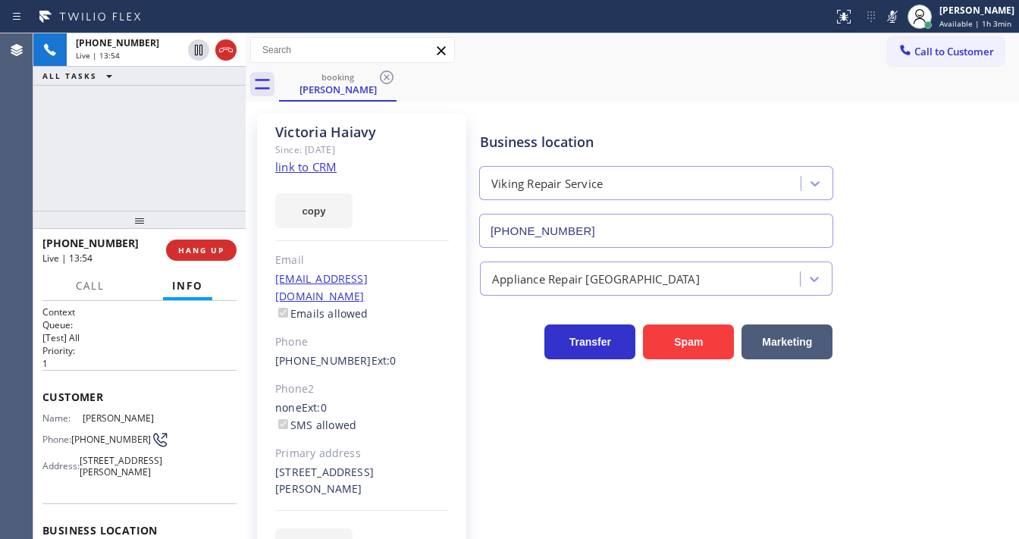
click at [151, 152] on div "+12134460877 Live | 13:54 ALL TASKS ALL TASKS ACTIVE TASKS TASKS IN WRAP UP" at bounding box center [139, 121] width 212 height 177
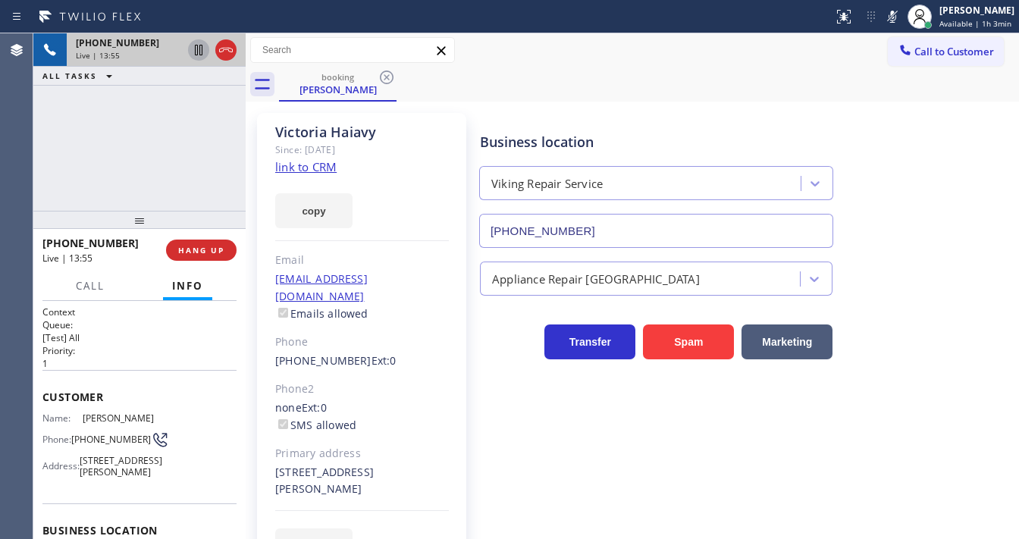
click at [196, 52] on icon at bounding box center [199, 50] width 18 height 18
click at [197, 46] on icon at bounding box center [198, 50] width 11 height 11
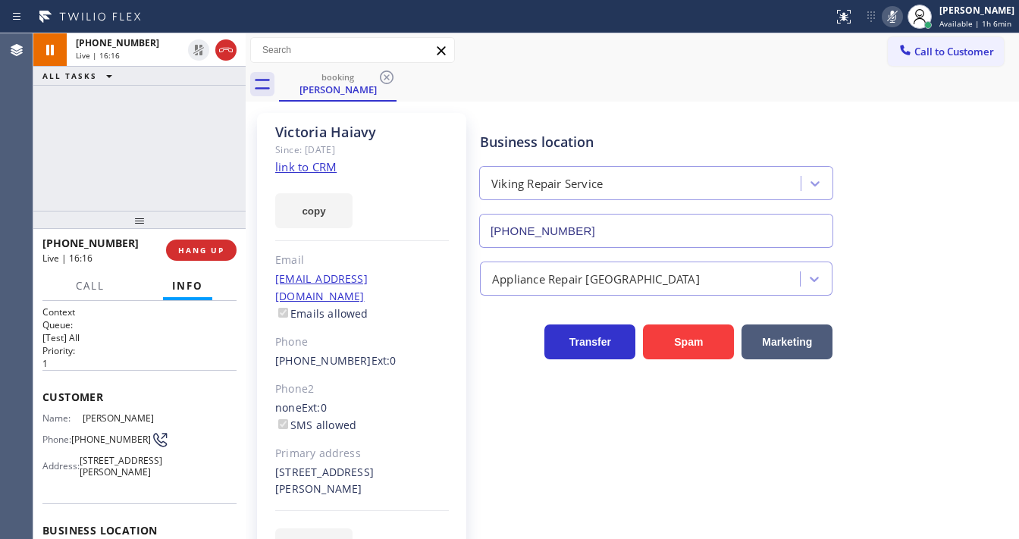
click at [896, 21] on icon at bounding box center [893, 17] width 8 height 12
drag, startPoint x: 800, startPoint y: 83, endPoint x: 513, endPoint y: 360, distance: 399.1
click at [792, 83] on div "booking Victoria Haiavy" at bounding box center [649, 84] width 740 height 34
click at [50, 184] on div "+12134460877 Live | 18:27 ALL TASKS ALL TASKS ACTIVE TASKS TASKS IN WRAP UP" at bounding box center [139, 121] width 212 height 177
click at [902, 16] on icon at bounding box center [893, 17] width 18 height 18
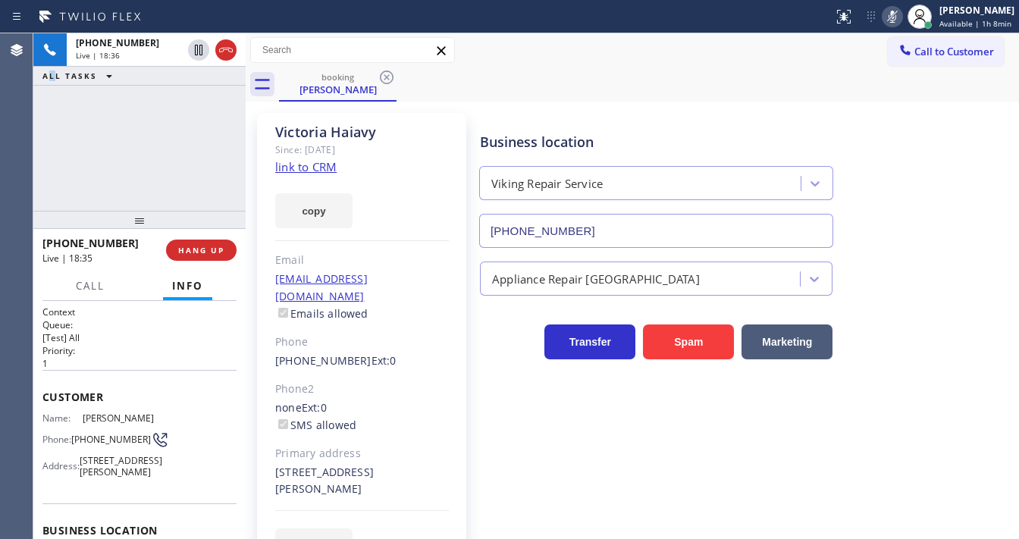
click at [793, 42] on div "Call to Customer Outbound call Location Search location Your caller id phone nu…" at bounding box center [633, 50] width 774 height 27
click at [895, 14] on icon at bounding box center [893, 17] width 18 height 18
click at [46, 159] on div "+12134460877 Live | 18:52 ALL TASKS ALL TASKS ACTIVE TASKS TASKS IN WRAP UP" at bounding box center [139, 121] width 212 height 177
drag, startPoint x: 98, startPoint y: 440, endPoint x: 74, endPoint y: 432, distance: 25.7
click at [74, 432] on div "Phone: (213) 446-0877" at bounding box center [100, 440] width 117 height 18
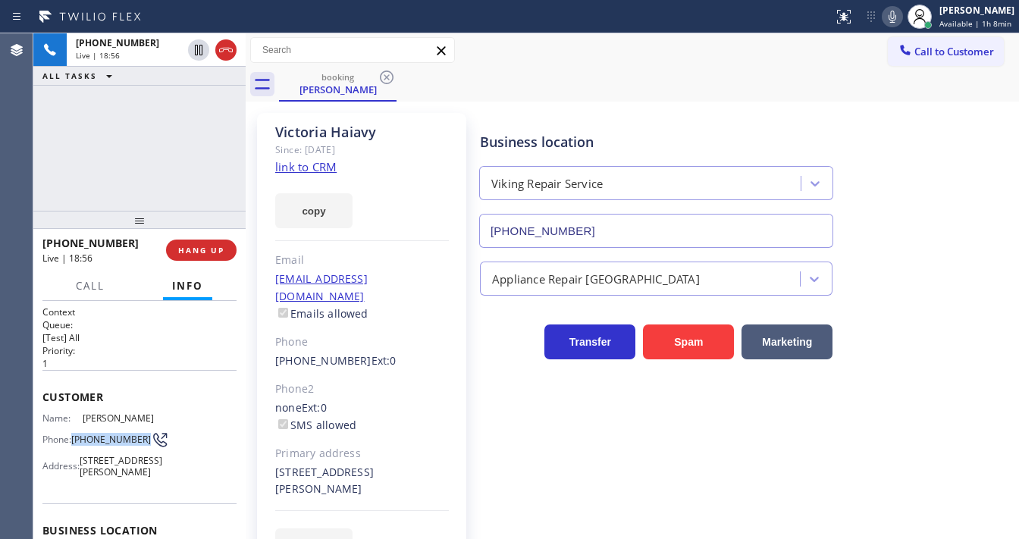
click at [98, 444] on span "(213) 446-0877" at bounding box center [111, 439] width 80 height 11
drag, startPoint x: 102, startPoint y: 446, endPoint x: 74, endPoint y: 432, distance: 31.5
click at [74, 434] on span "(213) 446-0877" at bounding box center [111, 439] width 80 height 11
click at [46, 174] on div "+12134460877 Live | 19:06 ALL TASKS ALL TASKS ACTIVE TASKS TASKS IN WRAP UP" at bounding box center [139, 121] width 212 height 177
click at [146, 324] on h2 "Queue:" at bounding box center [139, 325] width 194 height 13
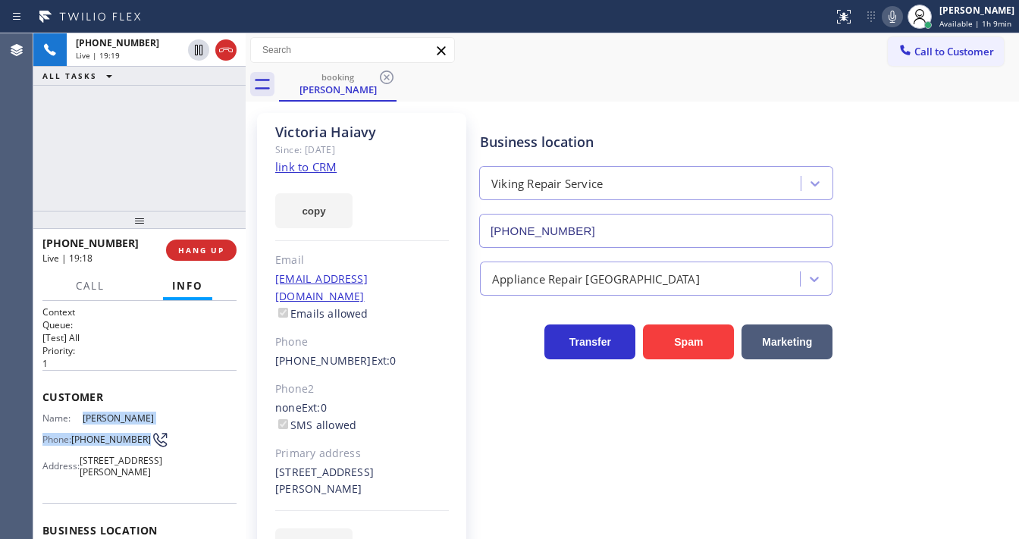
drag, startPoint x: 98, startPoint y: 442, endPoint x: 81, endPoint y: 415, distance: 32.0
click at [81, 415] on div "Name: Victoria Haiavy Phone: (213) 446-0877 Address: 1100 S Alfred St, Los Ange…" at bounding box center [100, 448] width 117 height 71
copy div "Victoria Haiavy Phone: (213) 446-0877"
click at [124, 172] on div "+12134460877 Live | 19:19 ALL TASKS ALL TASKS ACTIVE TASKS TASKS IN WRAP UP" at bounding box center [139, 121] width 212 height 177
click at [127, 173] on div "+12134460877 Live | 19:31 ALL TASKS ALL TASKS ACTIVE TASKS TASKS IN WRAP UP" at bounding box center [139, 121] width 212 height 177
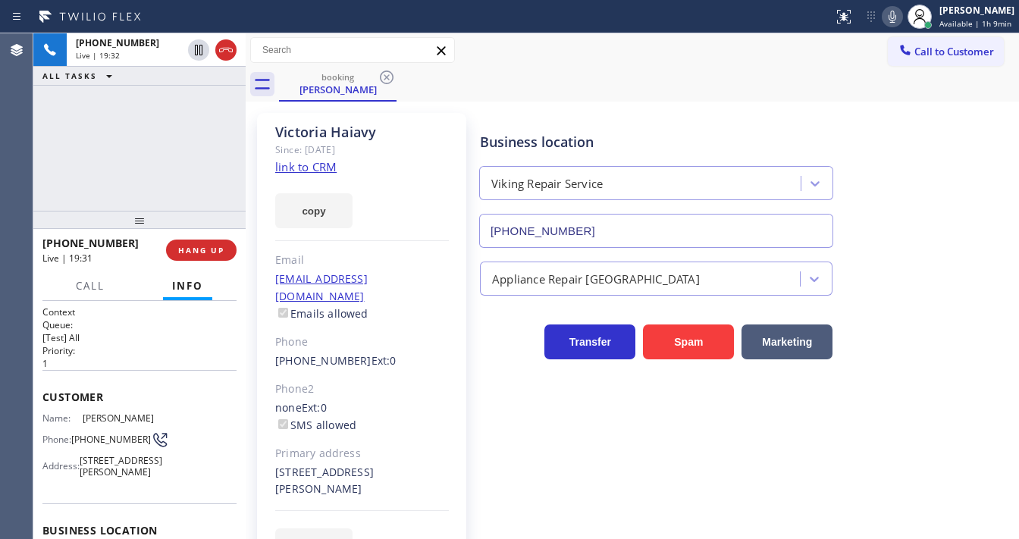
click at [155, 187] on div "+12134460877 Live | 19:32 ALL TASKS ALL TASKS ACTIVE TASKS TASKS IN WRAP UP" at bounding box center [139, 121] width 212 height 177
click at [46, 154] on div "+12134460877 Live | 19:54 ALL TASKS ALL TASKS ACTIVE TASKS TASKS IN WRAP UP" at bounding box center [139, 121] width 212 height 177
click at [33, 134] on div "Agent Desktop" at bounding box center [16, 286] width 33 height 506
click at [212, 253] on span "HANG UP" at bounding box center [201, 250] width 46 height 11
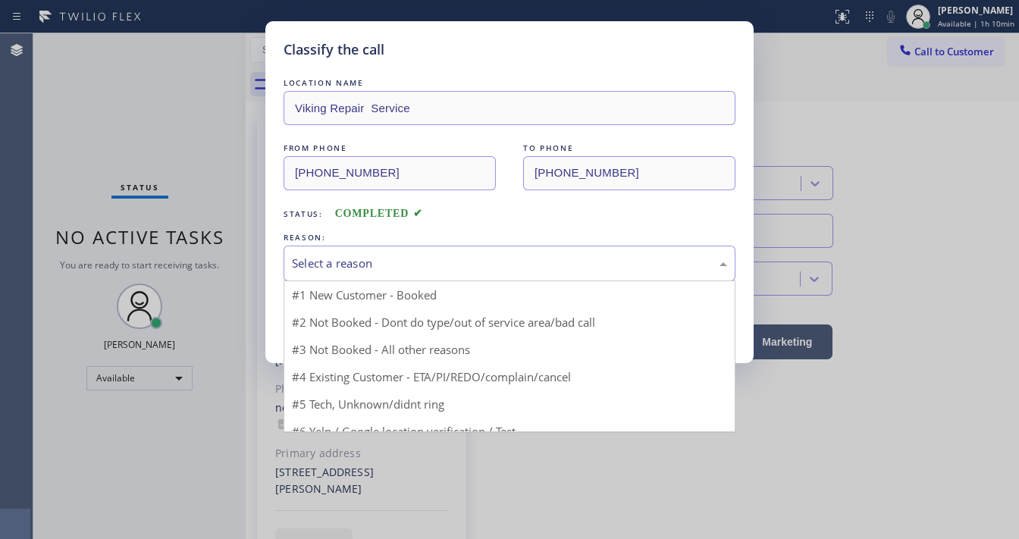
drag, startPoint x: 389, startPoint y: 259, endPoint x: 383, endPoint y: 281, distance: 22.1
click at [390, 260] on div "Select a reason" at bounding box center [509, 263] width 435 height 17
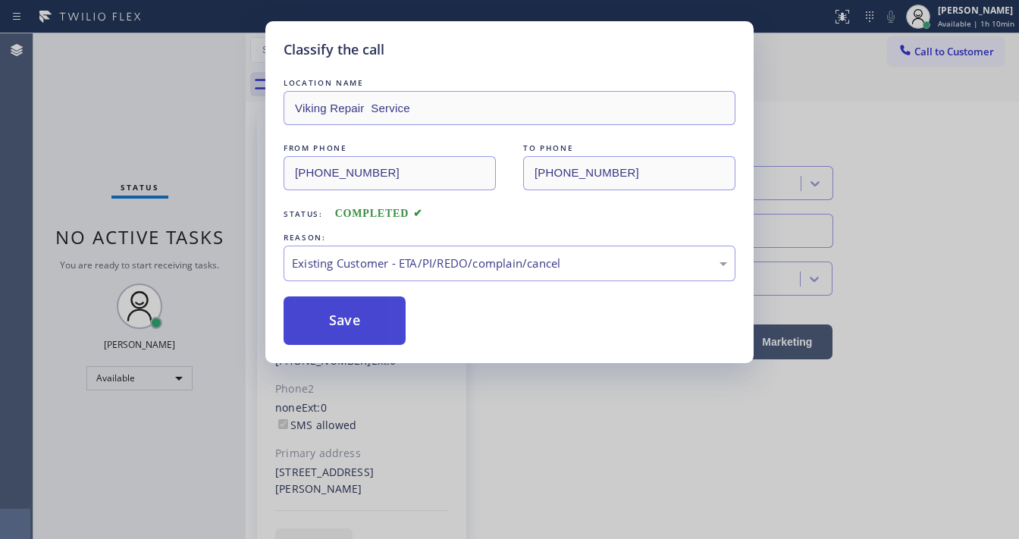
click at [310, 322] on button "Save" at bounding box center [345, 321] width 122 height 49
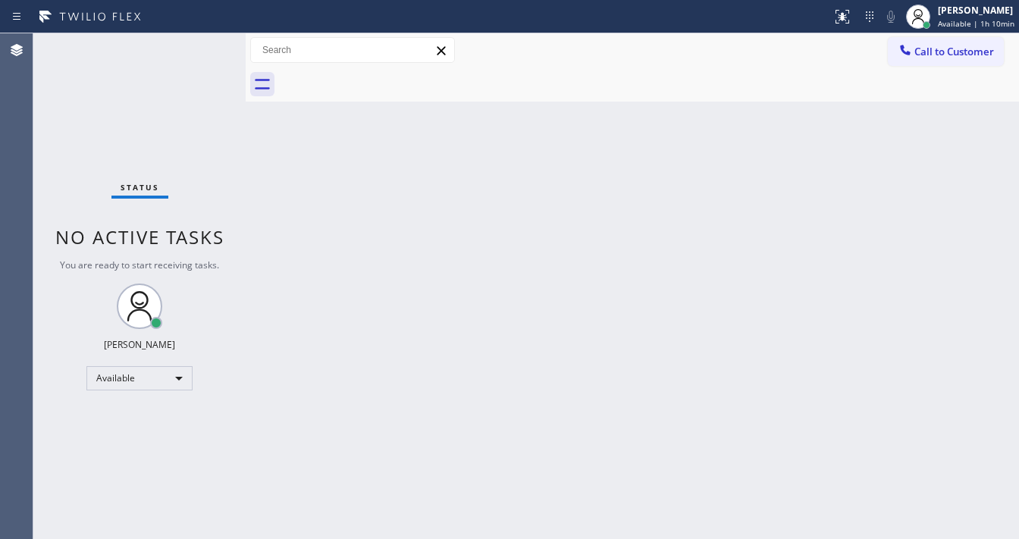
click at [176, 115] on div "Status No active tasks You are ready to start receiving tasks. [PERSON_NAME]" at bounding box center [139, 286] width 212 height 506
click at [743, 42] on div "Call to Customer Outbound call Location Search location Your caller id phone nu…" at bounding box center [633, 50] width 774 height 27
click at [10, 169] on div "Agent Desktop" at bounding box center [16, 286] width 33 height 506
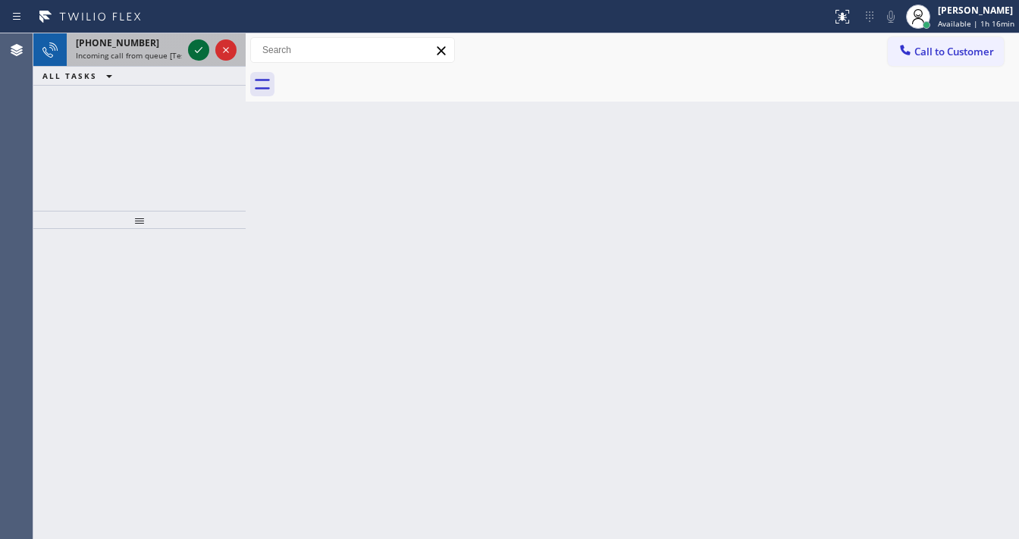
click at [194, 53] on icon at bounding box center [199, 50] width 18 height 18
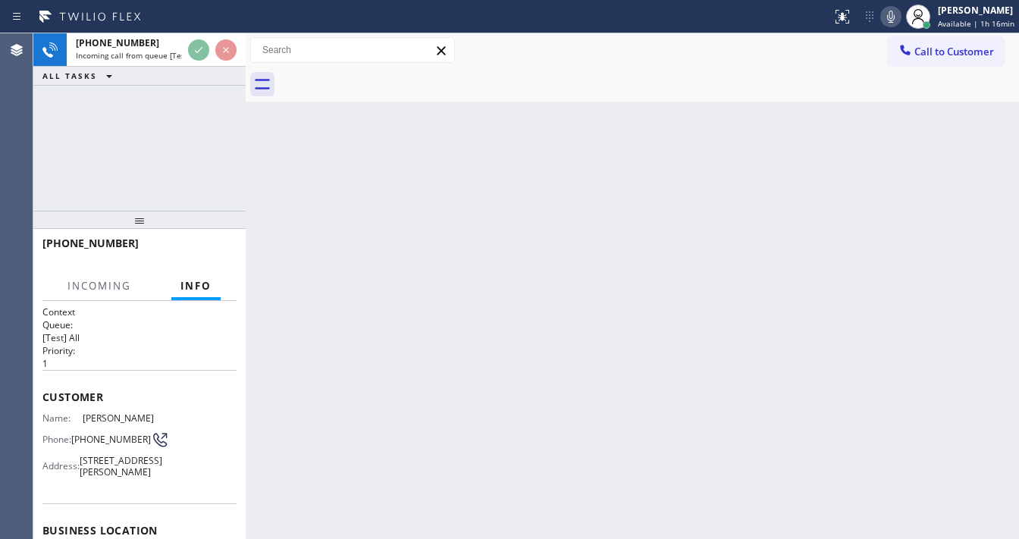
click at [222, 58] on div "+12134460877 Incoming call from queue [Test] All ALL TASKS ALL TASKS ACTIVE TAS…" at bounding box center [139, 59] width 212 height 52
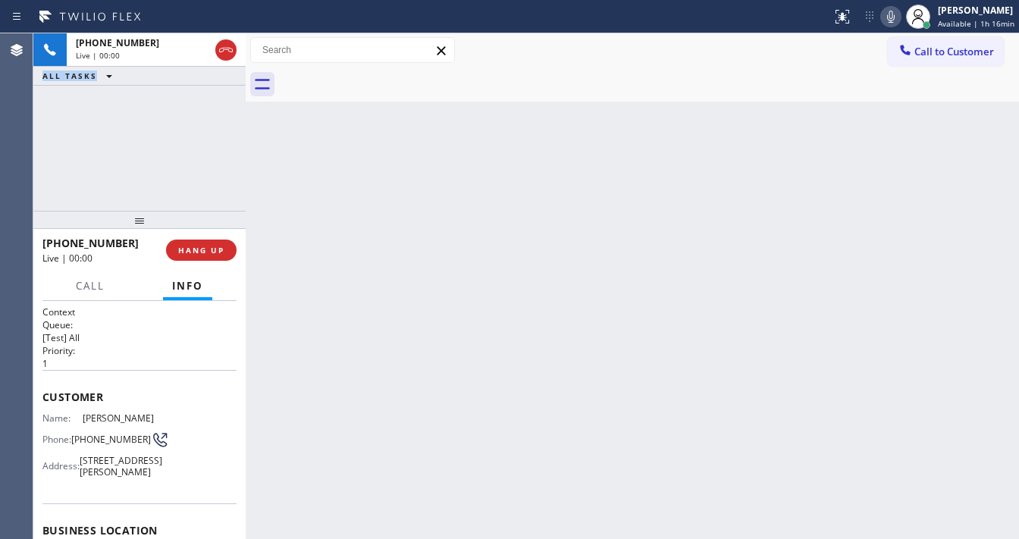
drag, startPoint x: 219, startPoint y: 70, endPoint x: 206, endPoint y: 204, distance: 134.9
click at [224, 56] on icon at bounding box center [226, 50] width 18 height 18
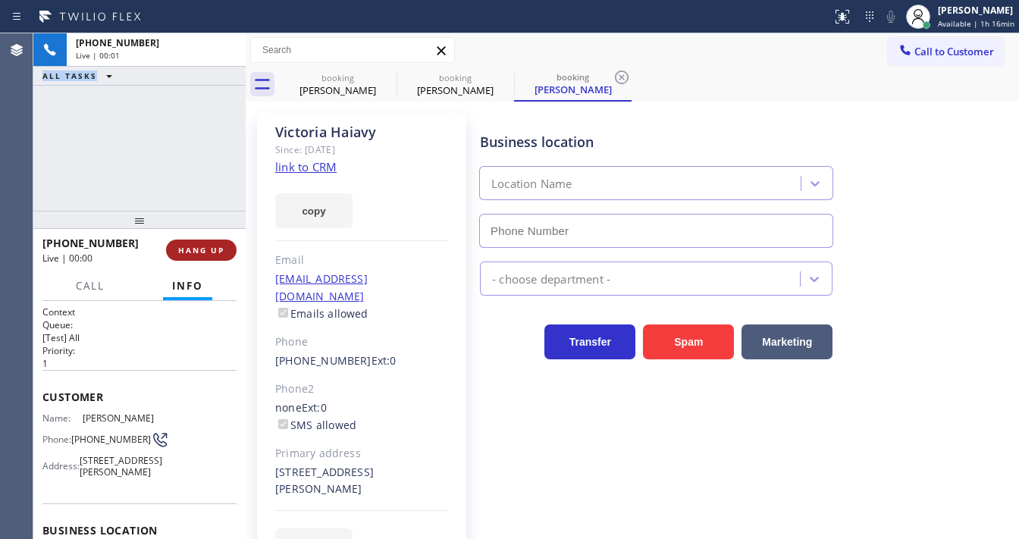
click at [194, 247] on span "HANG UP" at bounding box center [201, 250] width 46 height 11
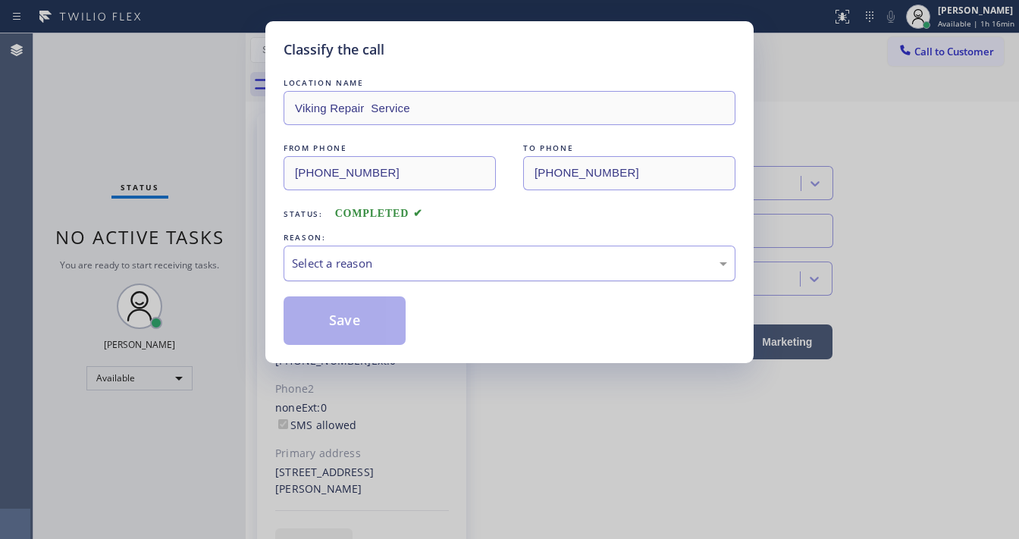
drag, startPoint x: 284, startPoint y: 255, endPoint x: 297, endPoint y: 259, distance: 14.4
click at [288, 256] on div "Select a reason" at bounding box center [510, 264] width 452 height 36
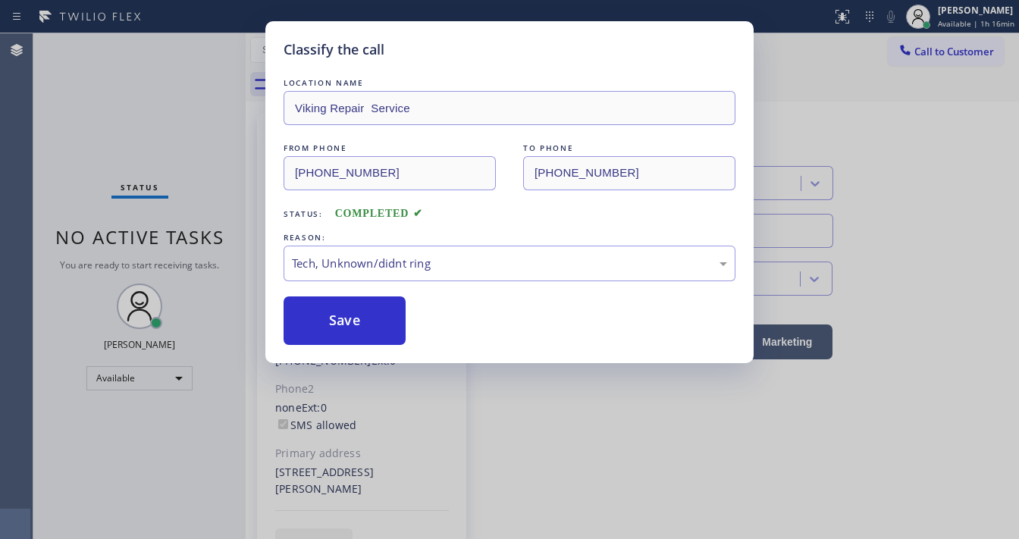
drag, startPoint x: 347, startPoint y: 332, endPoint x: 176, endPoint y: 212, distance: 209.1
click at [347, 330] on button "Save" at bounding box center [345, 321] width 122 height 49
click at [347, 328] on button "Save" at bounding box center [345, 321] width 122 height 49
click at [344, 318] on button "Save" at bounding box center [345, 321] width 122 height 49
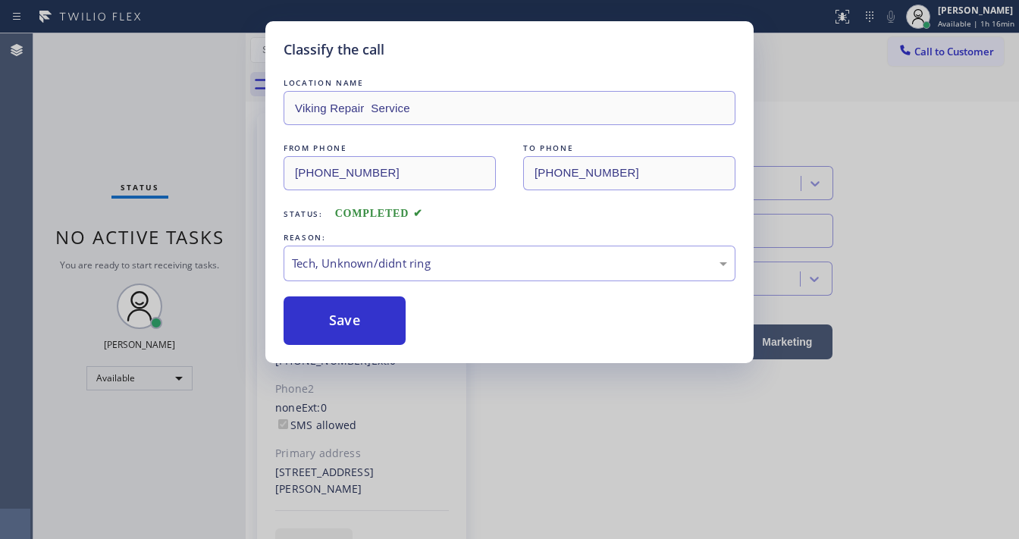
click at [176, 212] on div "Classify the call LOCATION NAME Viking Repair Service FROM PHONE (213) 446-0877…" at bounding box center [509, 269] width 1019 height 539
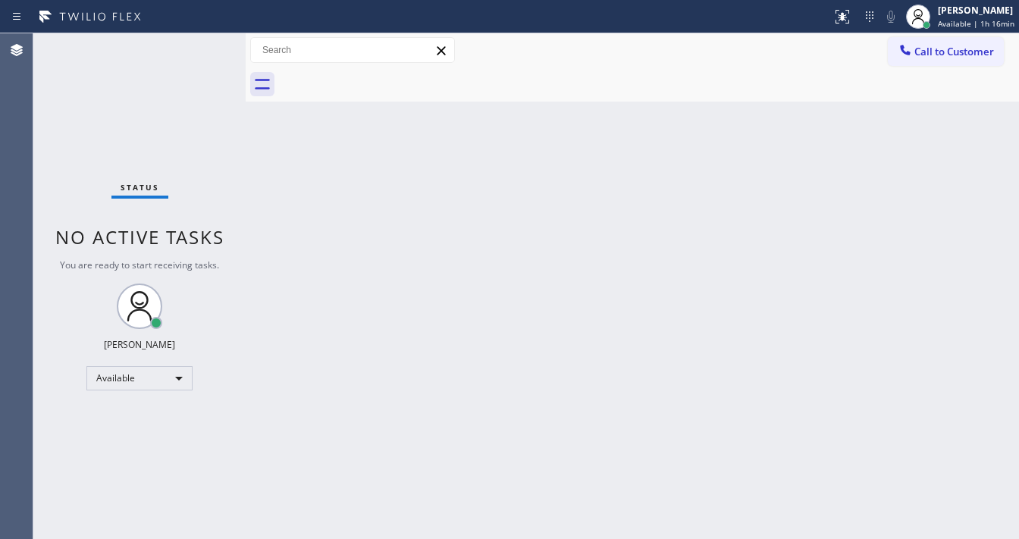
click at [209, 41] on div "Status No active tasks You are ready to start receiving tasks. [PERSON_NAME]" at bounding box center [139, 286] width 212 height 506
click at [205, 41] on div "Status No active tasks You are ready to start receiving tasks. [PERSON_NAME]" at bounding box center [139, 286] width 212 height 506
click at [201, 42] on div "Status No active tasks You are ready to start receiving tasks. [PERSON_NAME]" at bounding box center [139, 286] width 212 height 506
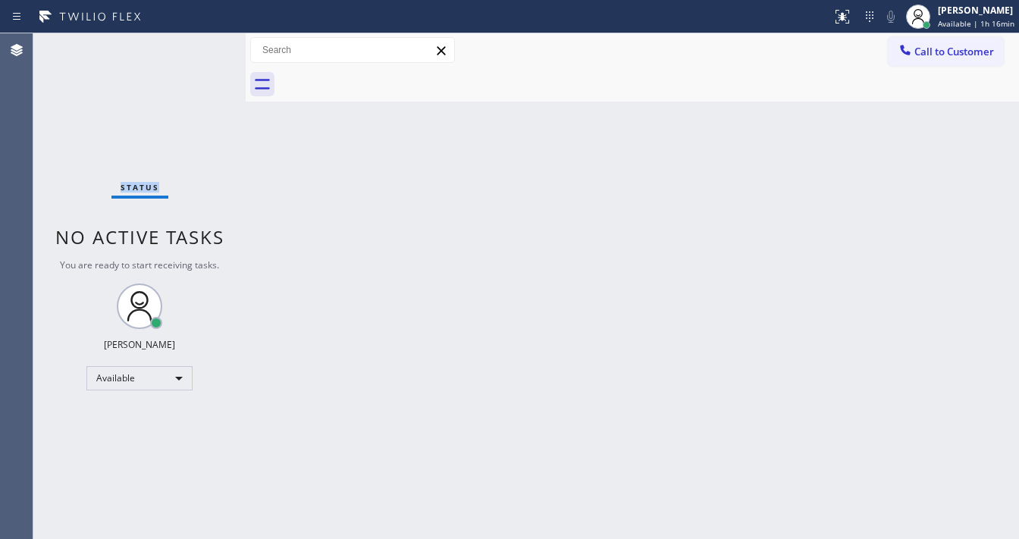
click at [201, 42] on div "Status No active tasks You are ready to start receiving tasks. [PERSON_NAME]" at bounding box center [139, 286] width 212 height 506
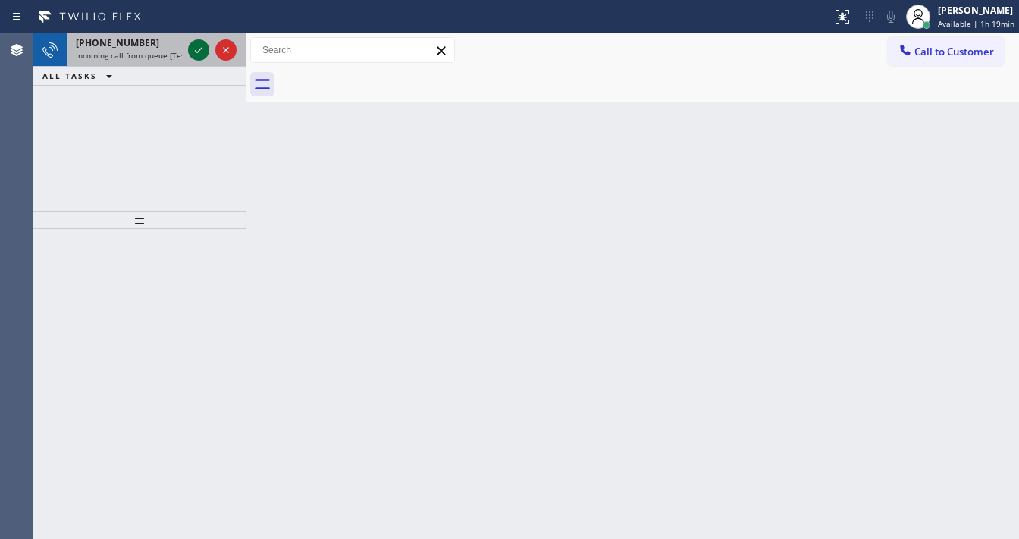
drag, startPoint x: 143, startPoint y: 42, endPoint x: 196, endPoint y: 53, distance: 54.1
click at [149, 43] on div "+15625345325" at bounding box center [129, 42] width 106 height 13
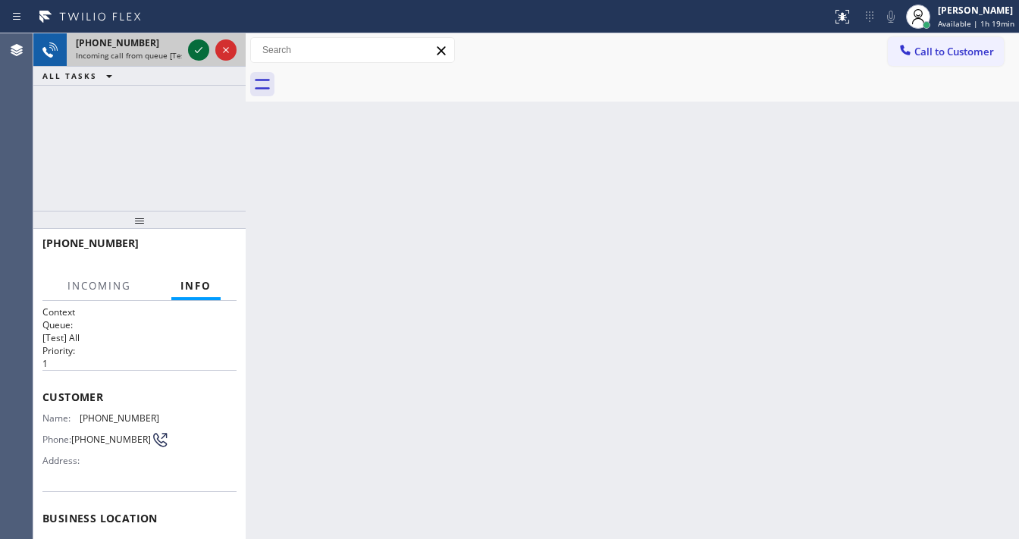
click at [196, 53] on icon at bounding box center [199, 50] width 18 height 18
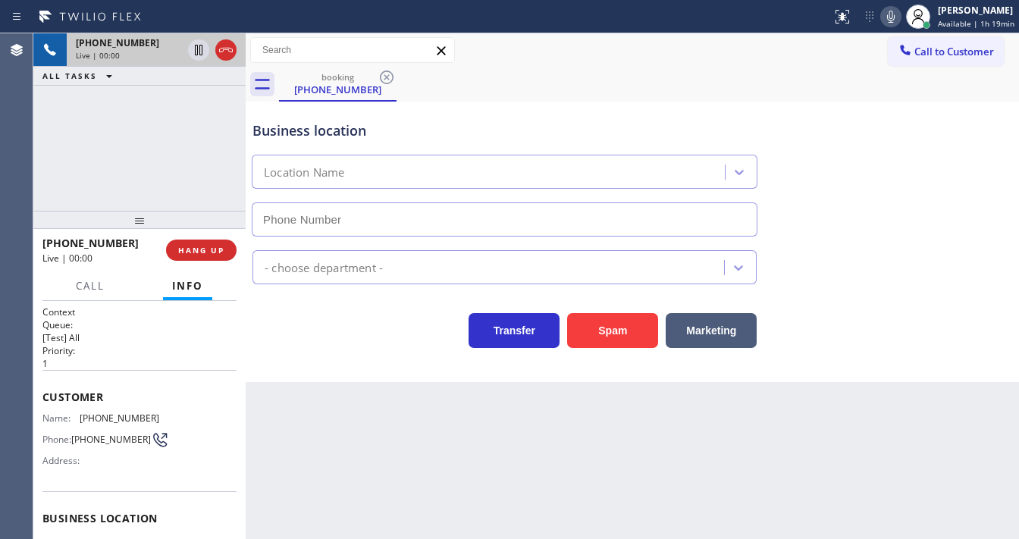
type input "(714) 276-6786"
click at [21, 183] on div "Agent Desktop" at bounding box center [16, 286] width 33 height 506
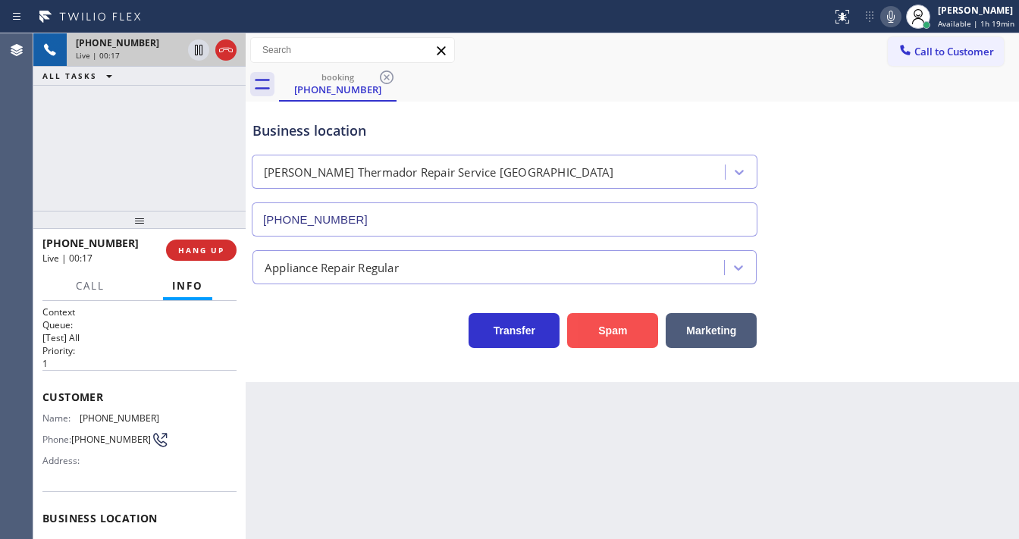
click at [611, 322] on button "Spam" at bounding box center [612, 330] width 91 height 35
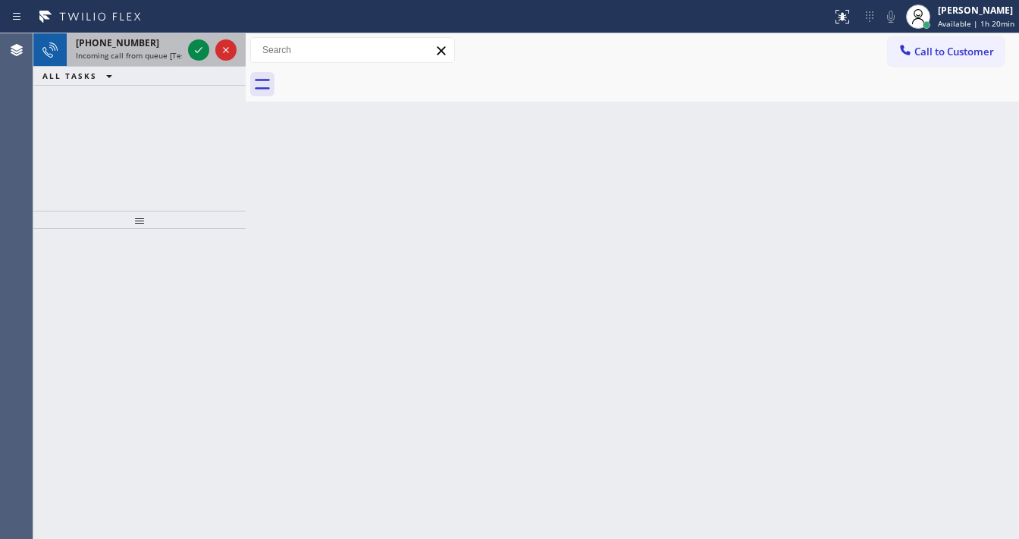
click at [106, 55] on span "Incoming call from queue [Test] All" at bounding box center [139, 55] width 126 height 11
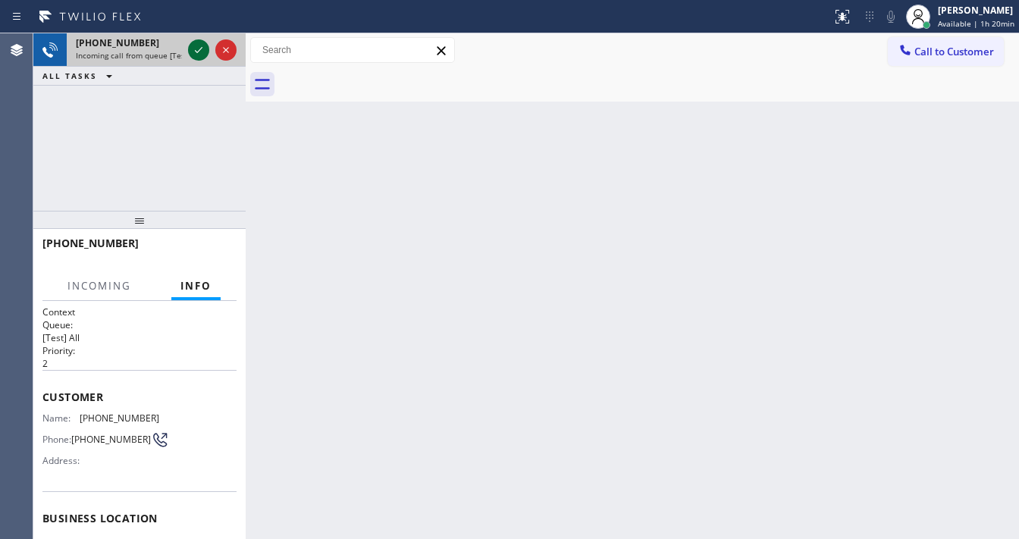
click at [193, 51] on icon at bounding box center [199, 50] width 18 height 18
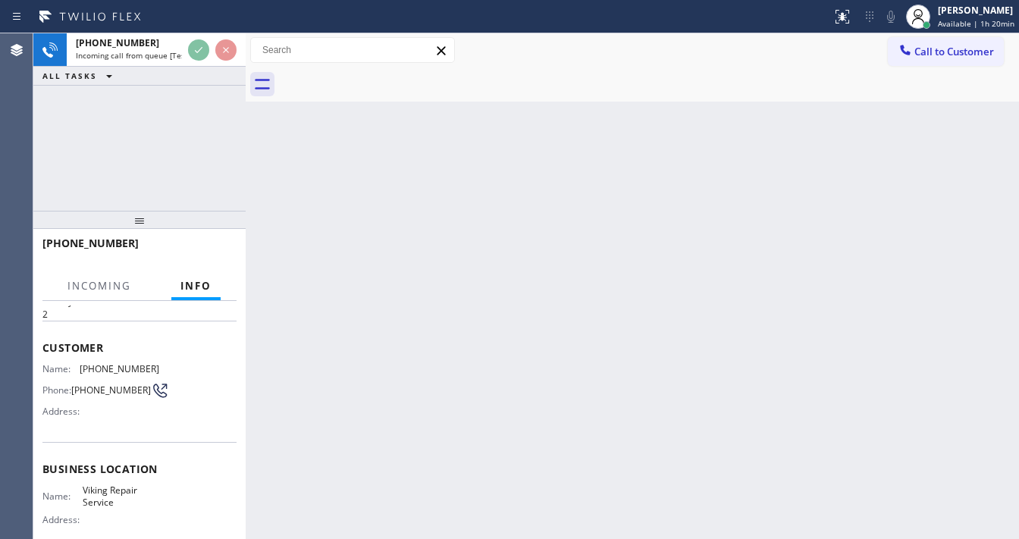
scroll to position [121, 0]
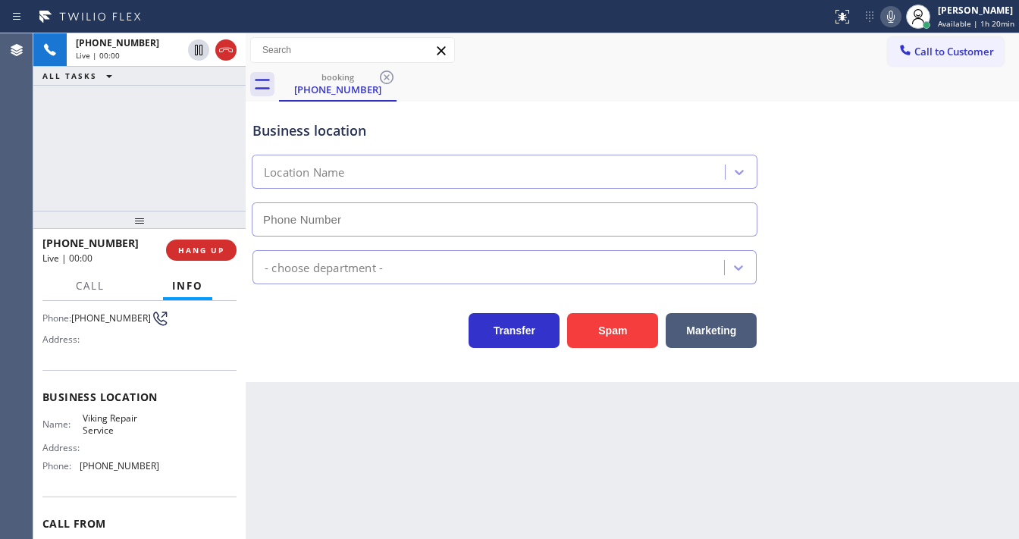
type input "(949) 239-1524"
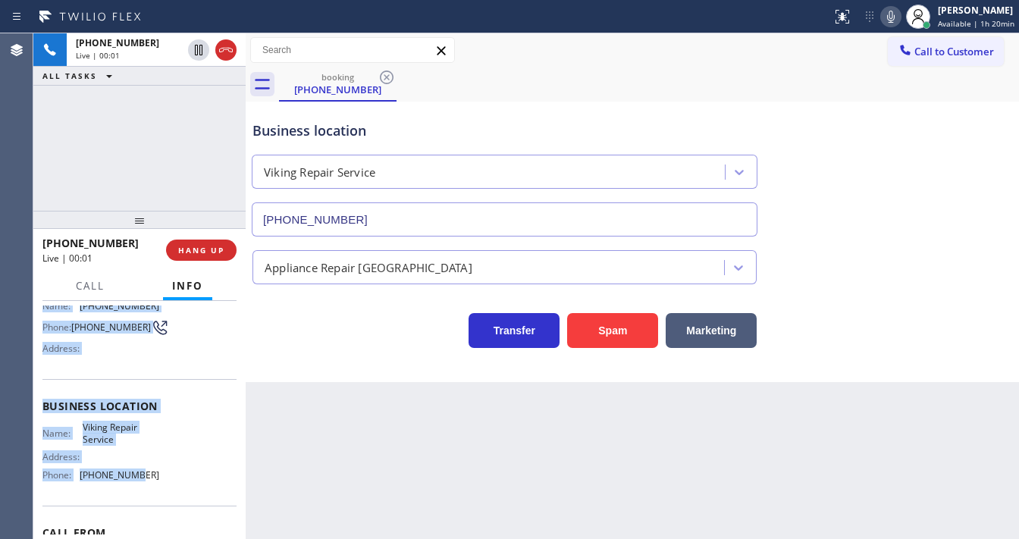
scroll to position [199, 0]
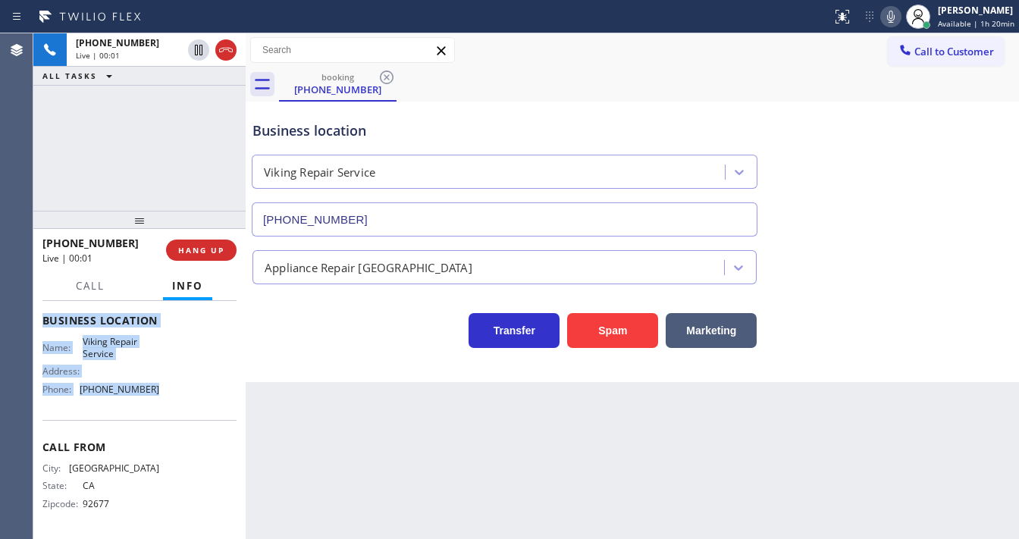
drag, startPoint x: 61, startPoint y: 346, endPoint x: 162, endPoint y: 392, distance: 111.7
click at [162, 392] on div "Context Queue: [Test] All Priority: 2 Customer Name: (949) 290-9002 Phone: (949…" at bounding box center [139, 321] width 194 height 427
copy div "Customer Name: (949) 290-9002 Phone: (949) 290-9002 Address: Business location …"
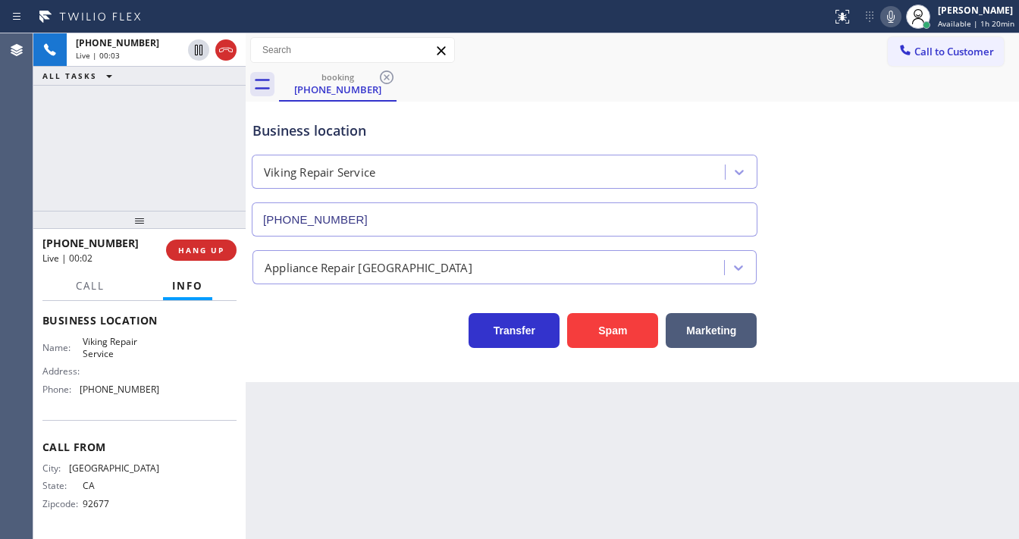
click at [118, 146] on div "+19492909002 Live | 00:03 ALL TASKS ALL TASKS ACTIVE TASKS TASKS IN WRAP UP" at bounding box center [139, 121] width 212 height 177
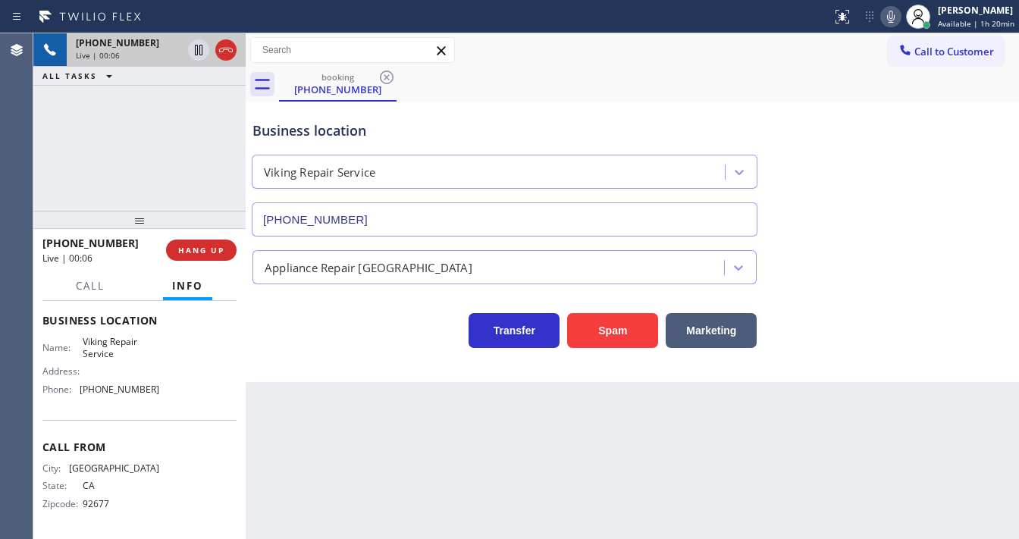
click at [62, 55] on div at bounding box center [49, 49] width 33 height 33
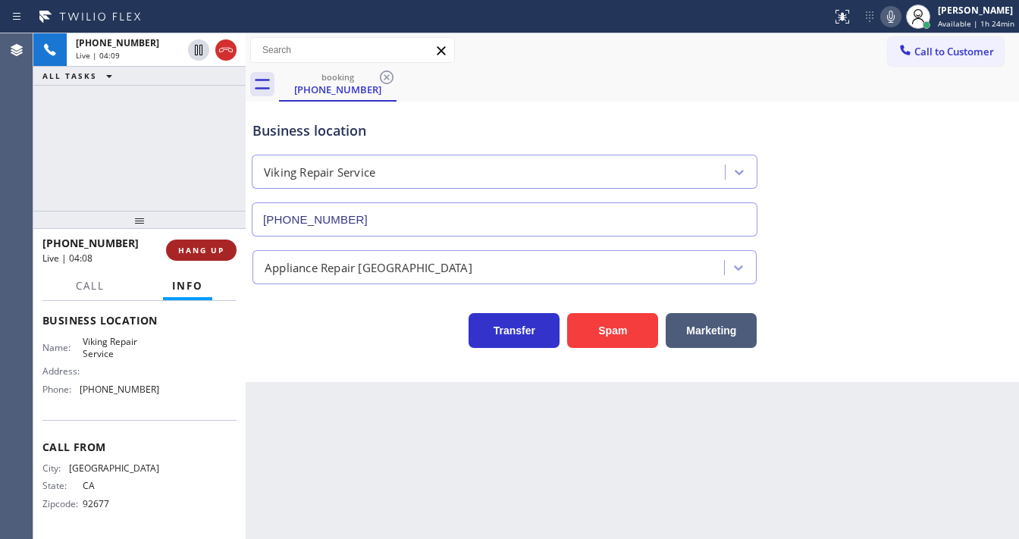
click at [219, 250] on span "HANG UP" at bounding box center [201, 250] width 46 height 11
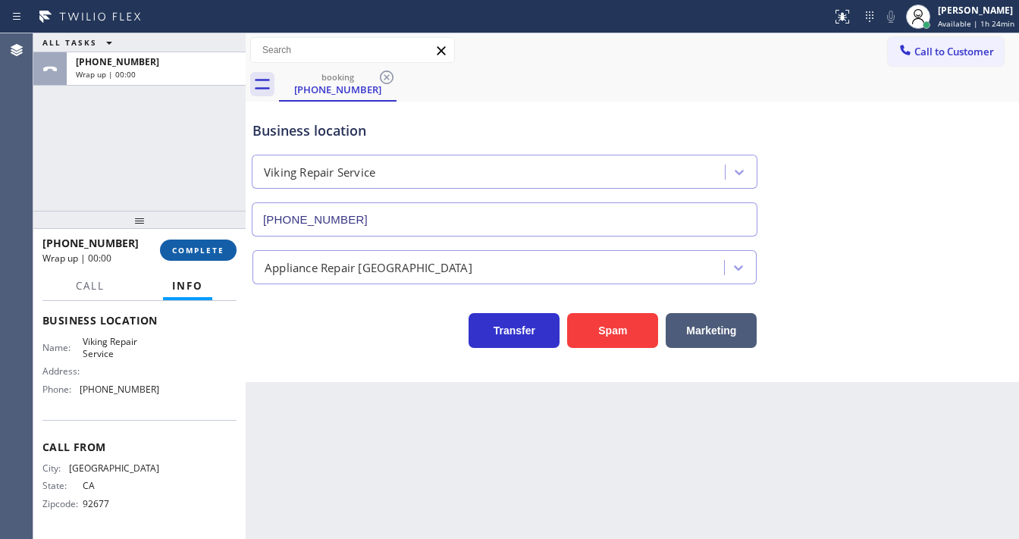
click at [209, 252] on span "COMPLETE" at bounding box center [198, 250] width 52 height 11
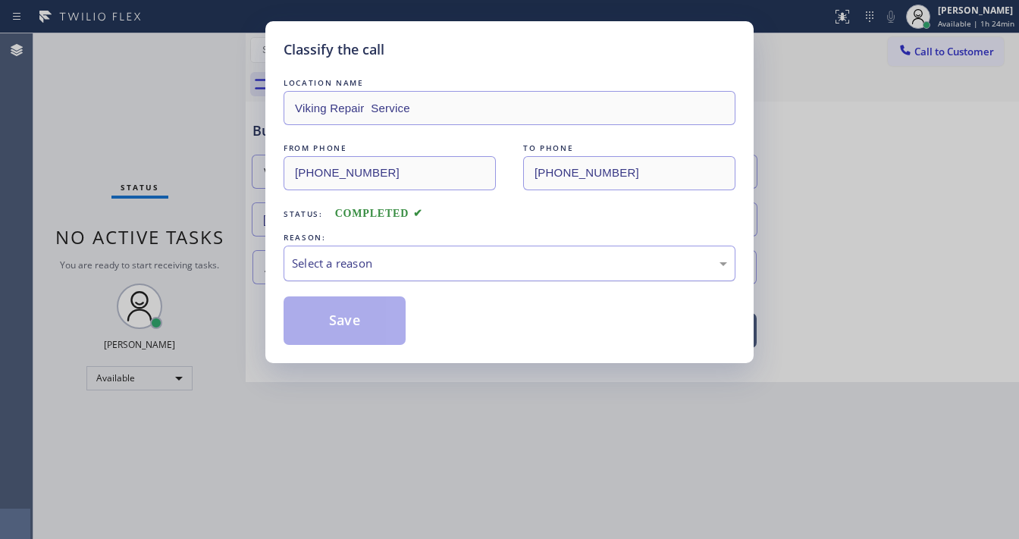
click at [378, 263] on div "Select a reason" at bounding box center [509, 263] width 435 height 17
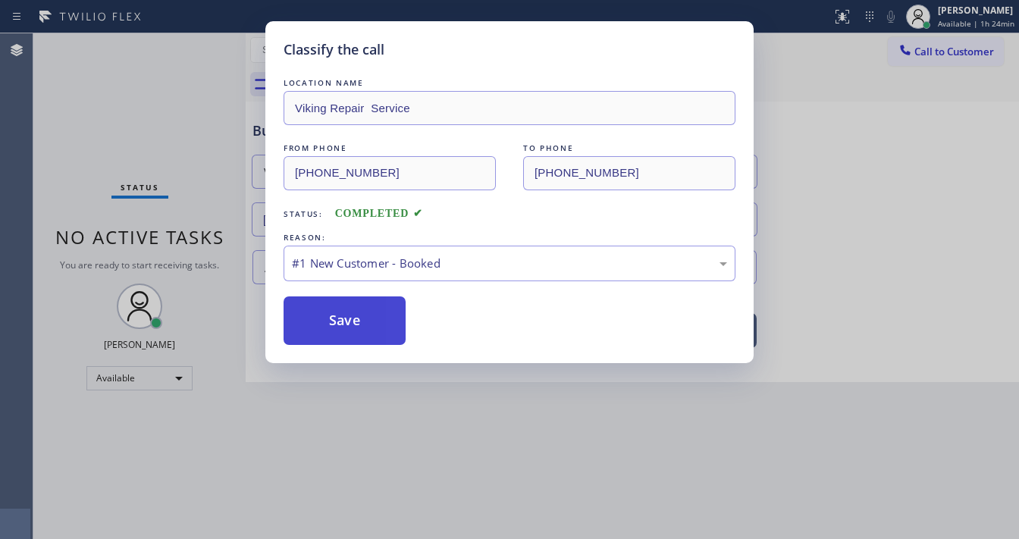
click at [347, 322] on button "Save" at bounding box center [345, 321] width 122 height 49
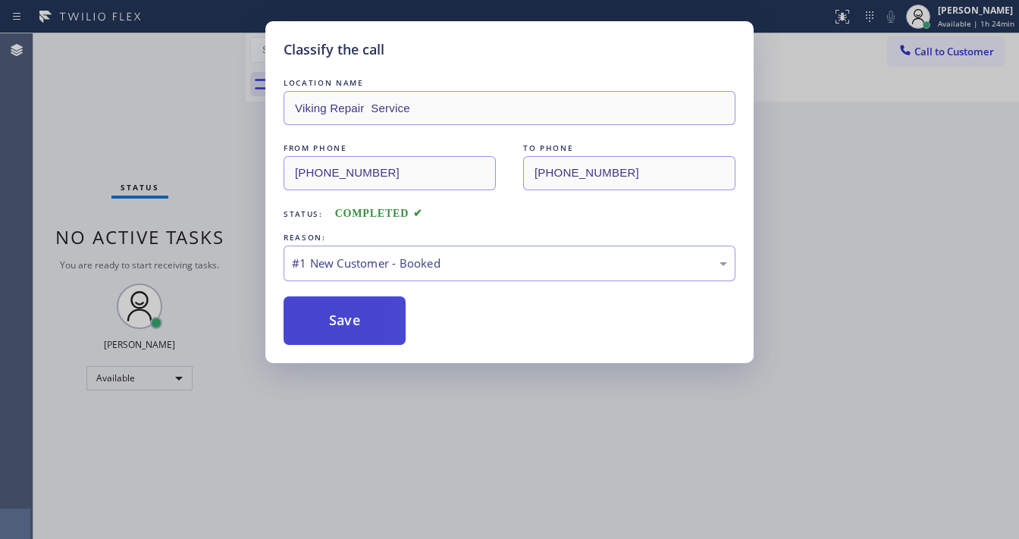
click at [346, 322] on button "Save" at bounding box center [345, 321] width 122 height 49
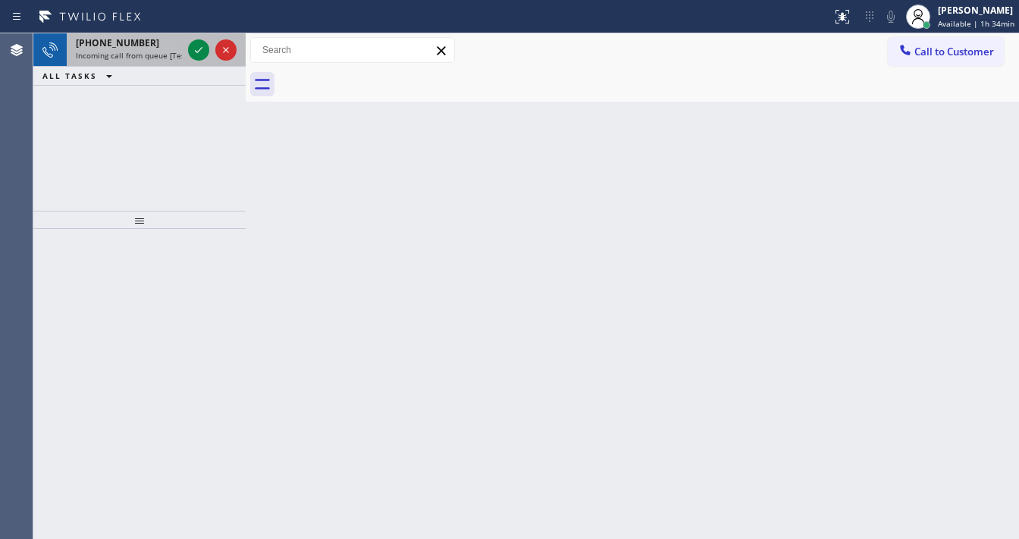
click at [119, 39] on span "+16506781117" at bounding box center [117, 42] width 83 height 13
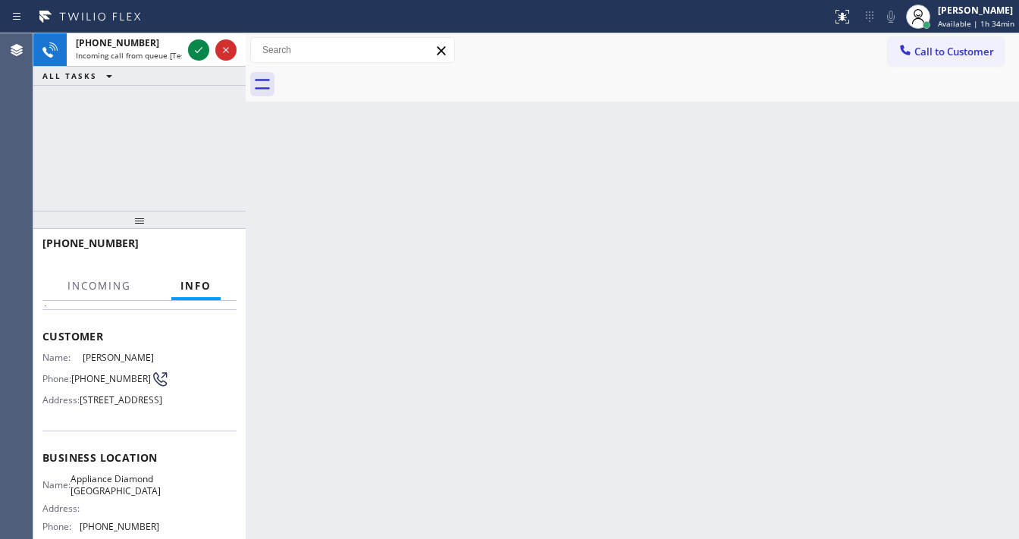
scroll to position [76, 0]
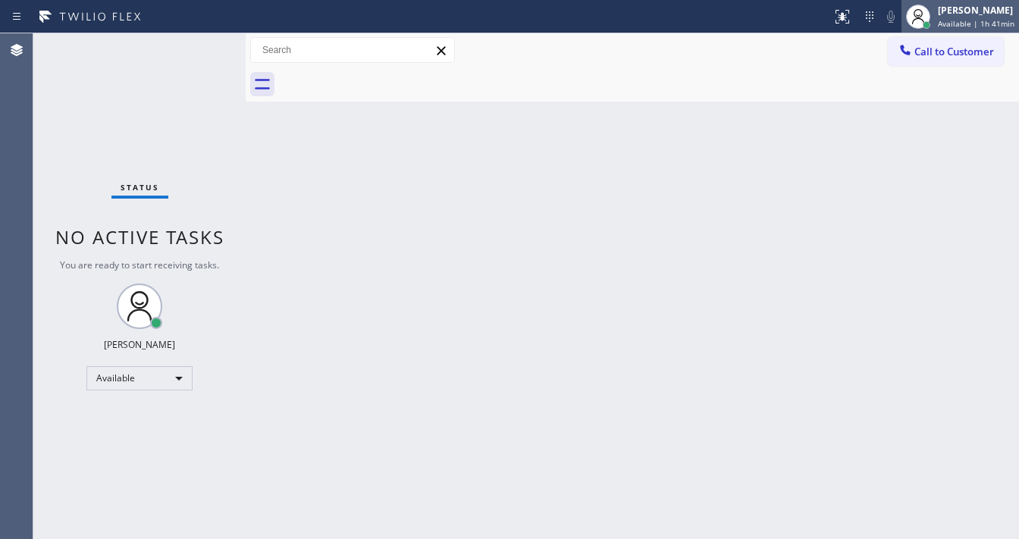
click at [959, 21] on span "Available | 1h 41min" at bounding box center [976, 23] width 77 height 11
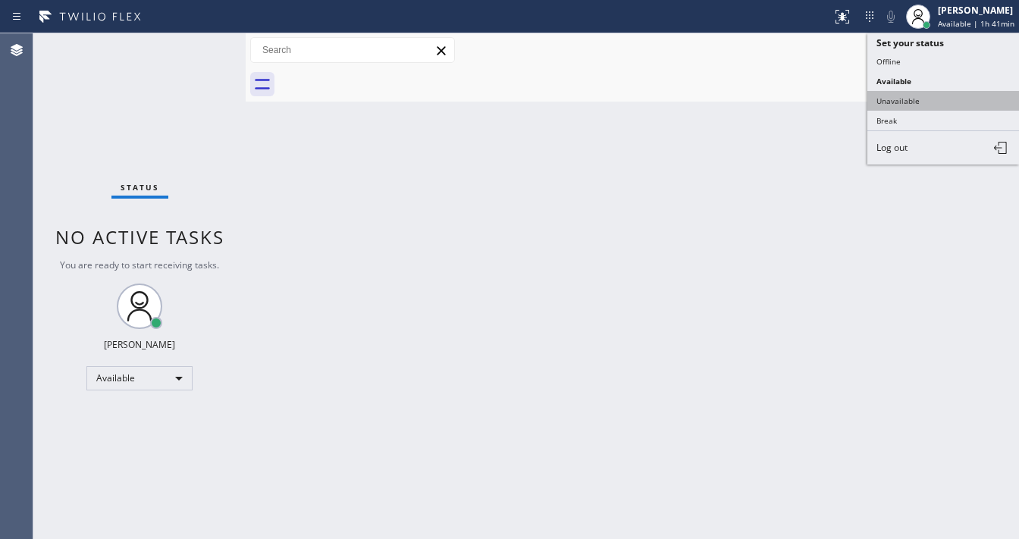
click at [900, 96] on button "Unavailable" at bounding box center [944, 101] width 152 height 20
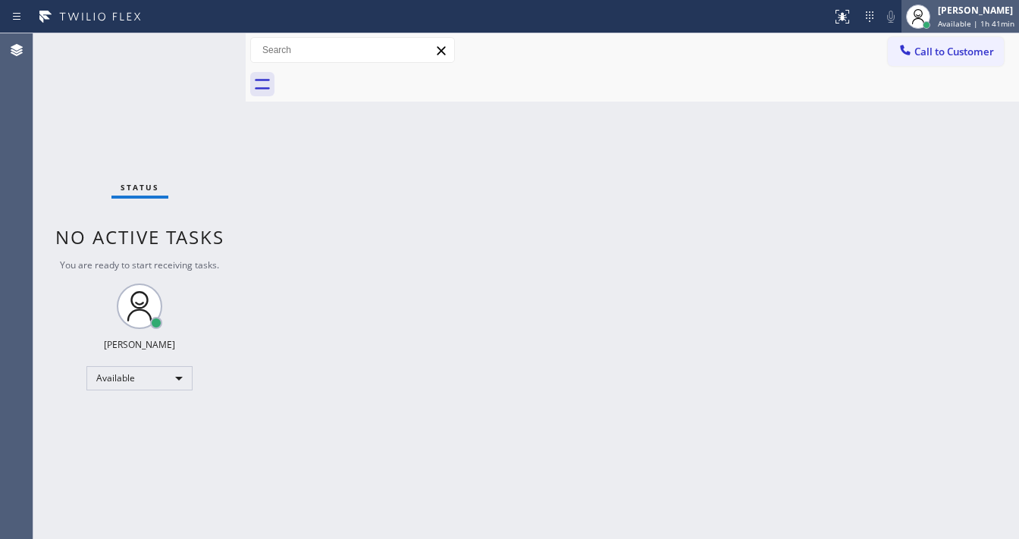
click at [950, 14] on div "[PERSON_NAME]" at bounding box center [976, 10] width 77 height 13
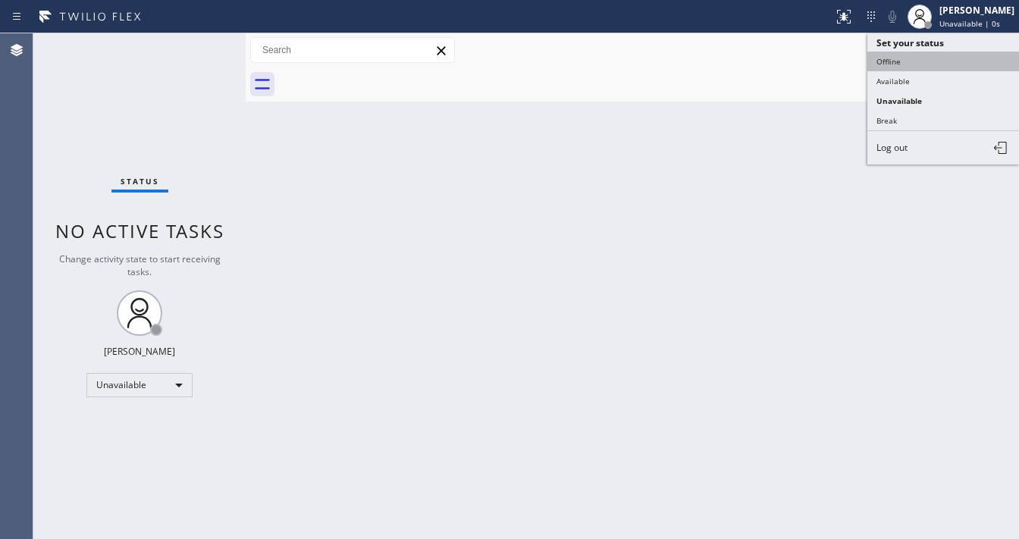
click at [910, 58] on button "Offline" at bounding box center [944, 62] width 152 height 20
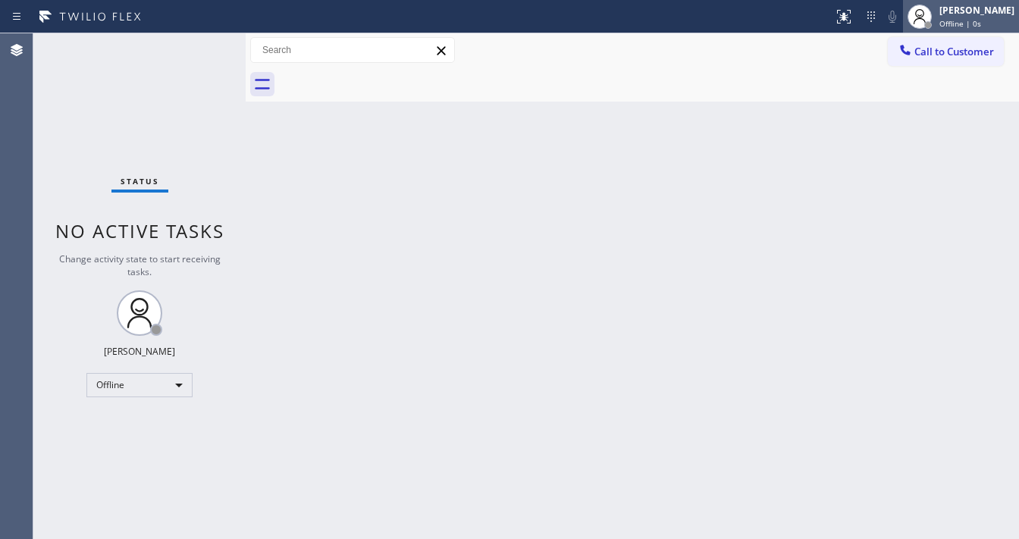
click at [971, 21] on span "Offline | 0s" at bounding box center [961, 23] width 42 height 11
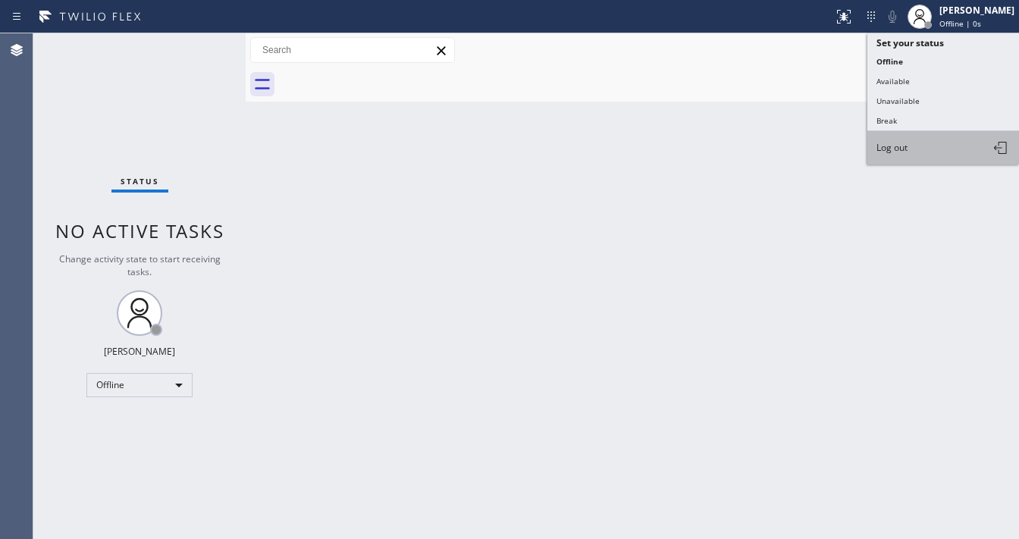
click at [895, 137] on button "Log out" at bounding box center [944, 147] width 152 height 33
